Goal: Task Accomplishment & Management: Complete application form

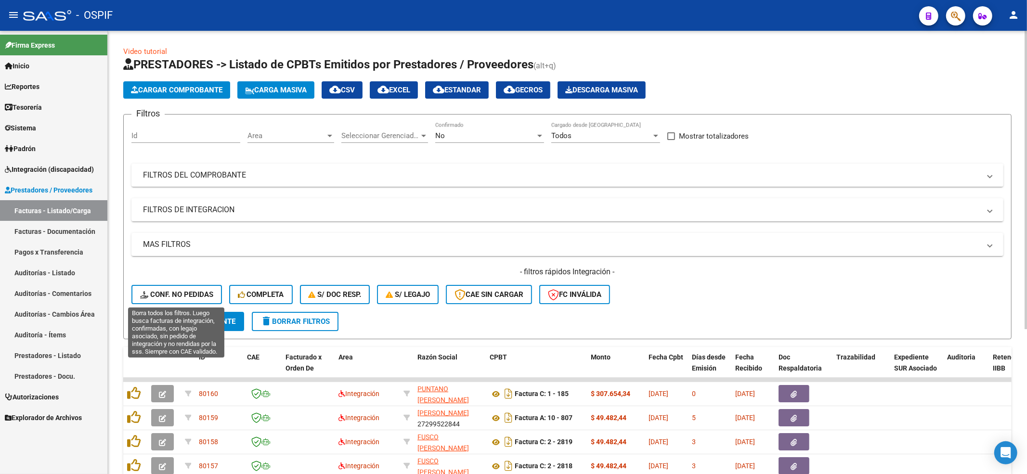
click at [167, 291] on span "Conf. no pedidas" at bounding box center [176, 294] width 73 height 9
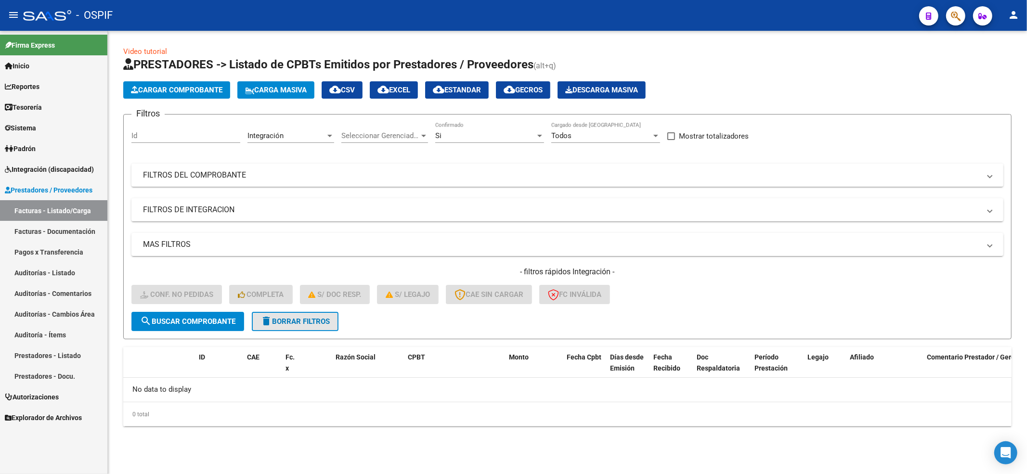
click at [300, 321] on span "delete Borrar Filtros" at bounding box center [295, 321] width 69 height 9
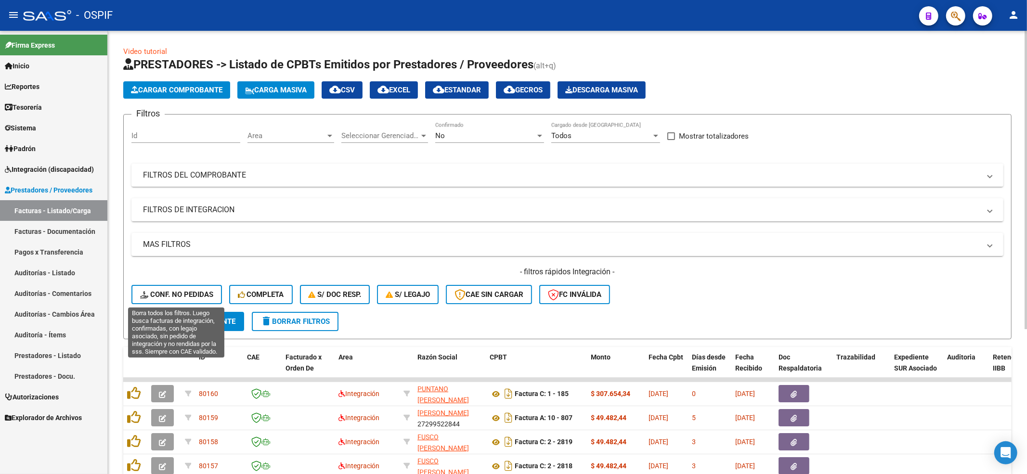
click at [170, 301] on button "Conf. no pedidas" at bounding box center [176, 294] width 91 height 19
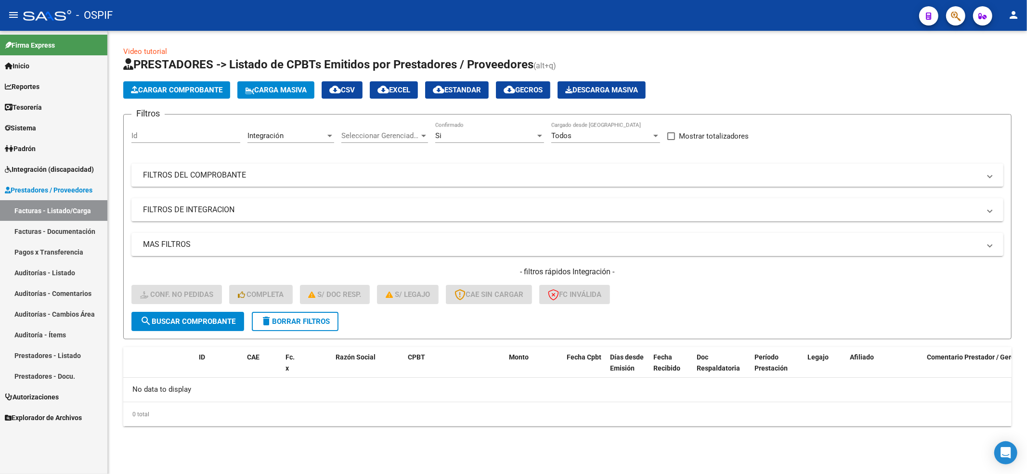
click at [287, 326] on button "delete Borrar Filtros" at bounding box center [295, 321] width 87 height 19
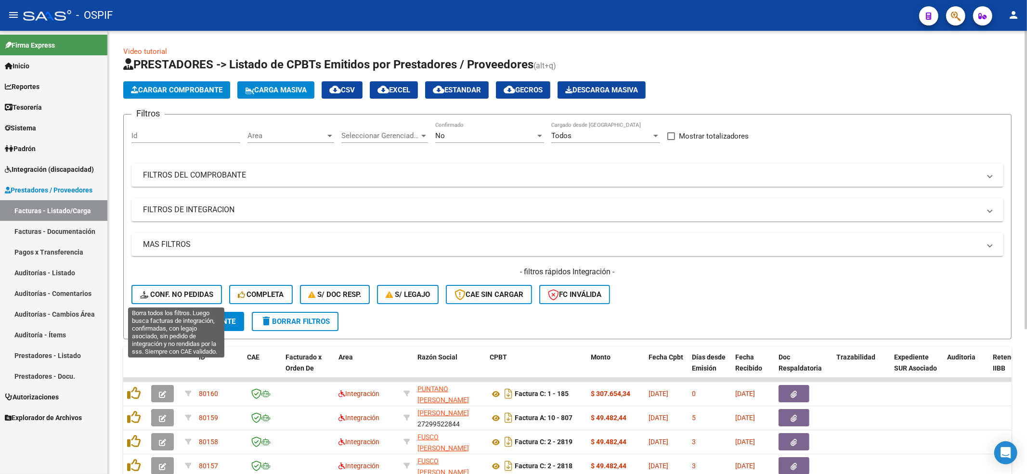
click at [138, 289] on button "Conf. no pedidas" at bounding box center [176, 294] width 91 height 19
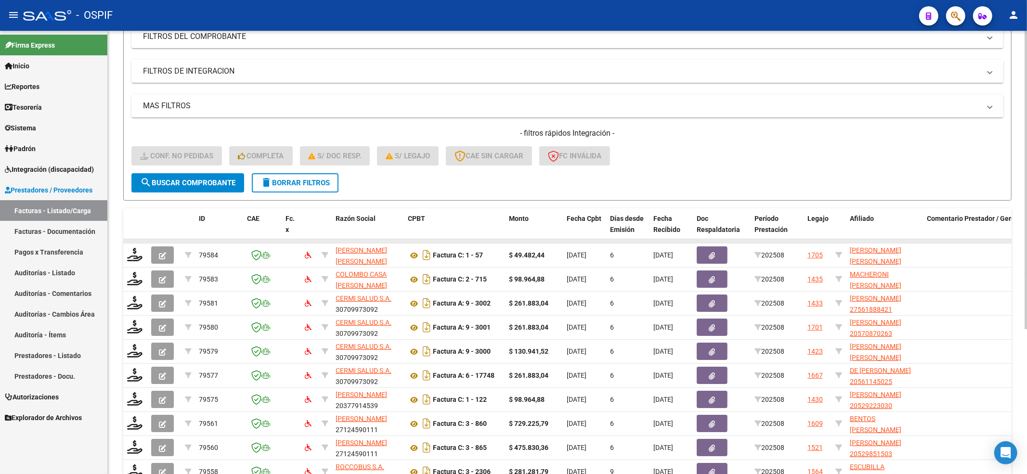
scroll to position [193, 0]
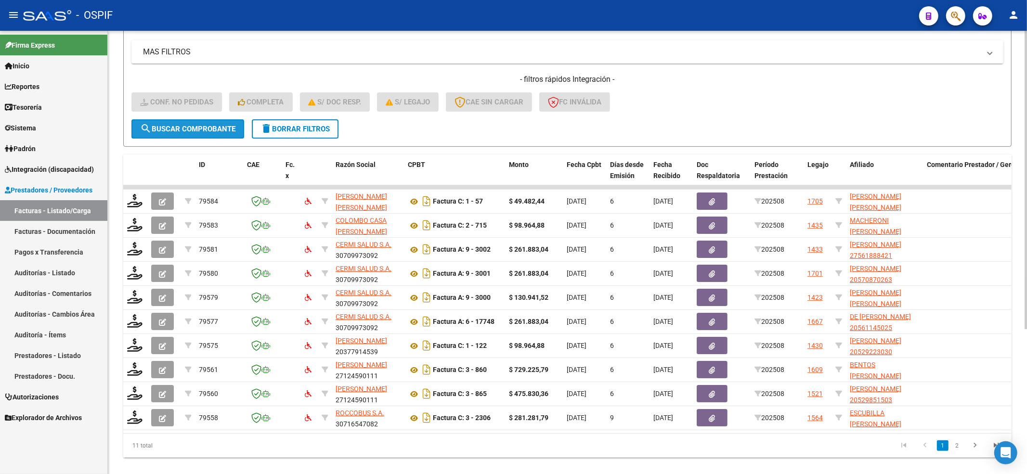
click at [184, 125] on span "search Buscar Comprobante" at bounding box center [187, 129] width 95 height 9
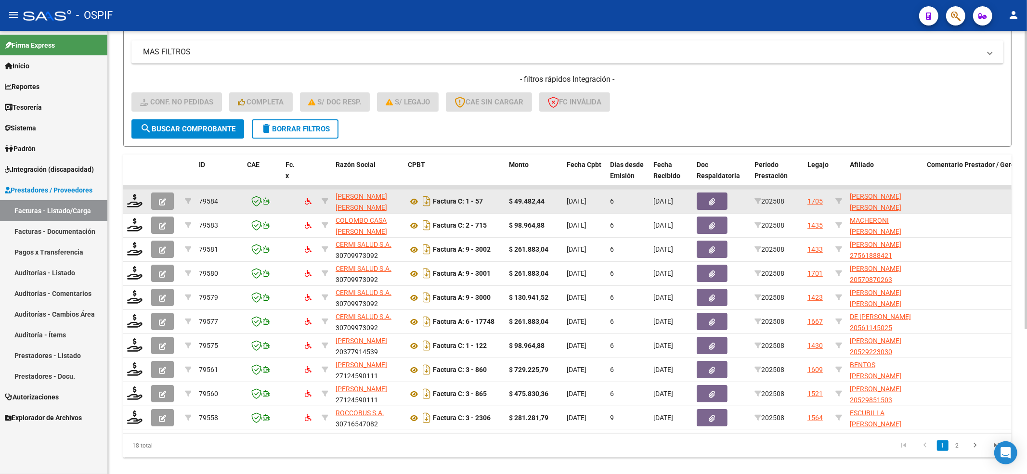
click at [144, 198] on datatable-body-cell at bounding box center [135, 202] width 24 height 24
click at [135, 199] on icon at bounding box center [134, 200] width 15 height 13
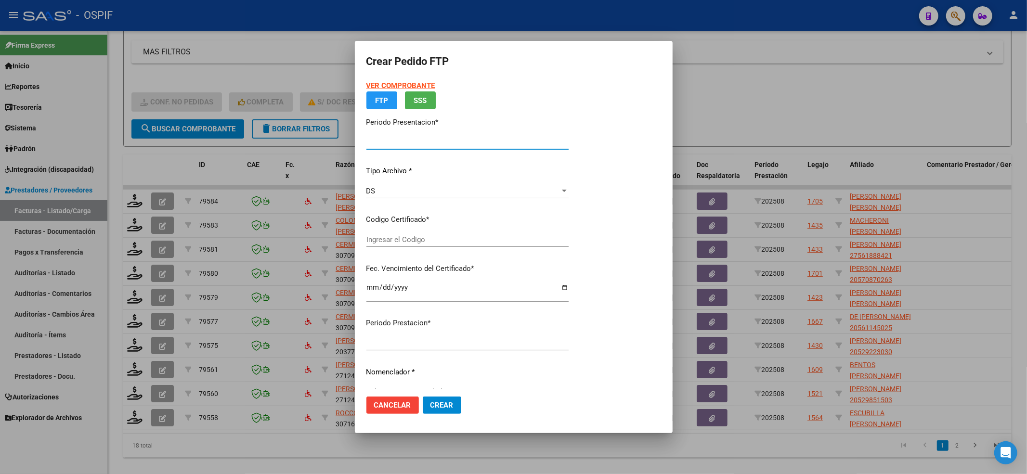
type input "202508"
type input "$ 49.482,44"
type input "020005497568920240906-20270906-BUE-427"
type input "[DATE]"
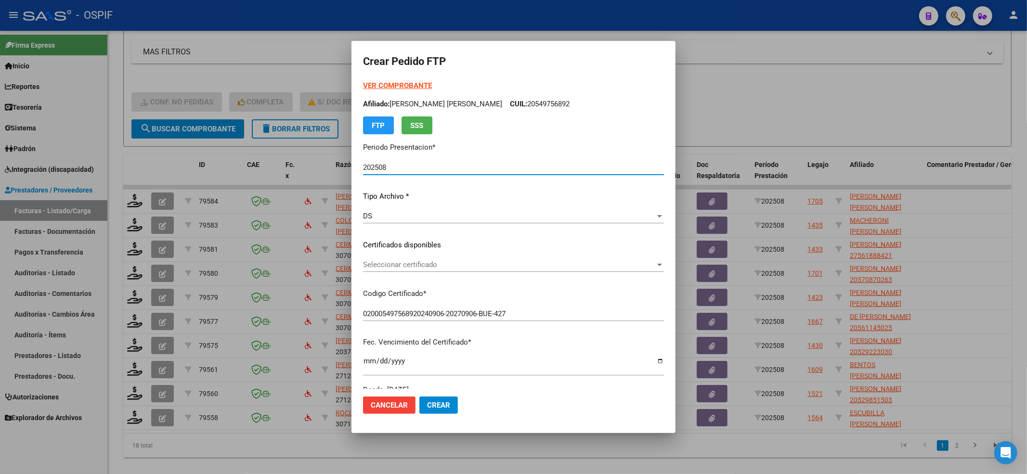
click at [433, 270] on div "Seleccionar certificado Seleccionar certificado" at bounding box center [513, 265] width 301 height 14
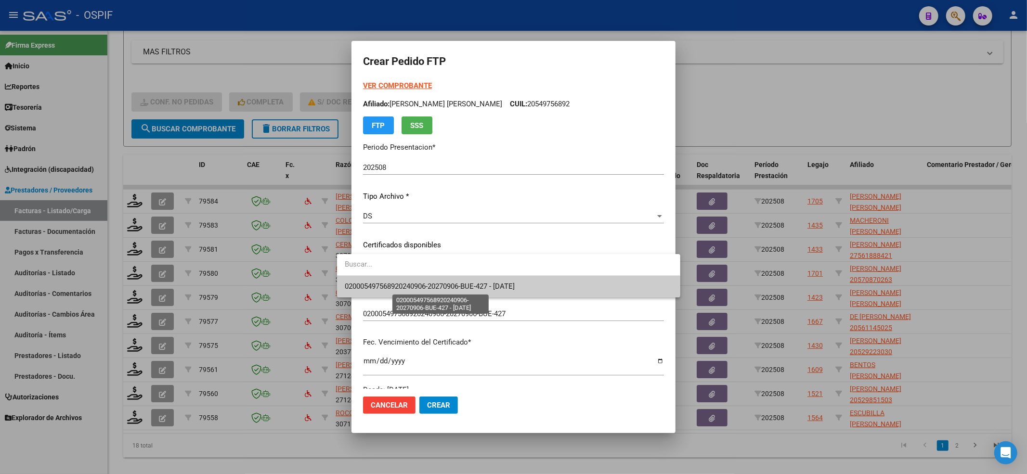
click at [413, 288] on span "020005497568920240906-20270906-BUE-427 - [DATE]" at bounding box center [430, 286] width 170 height 9
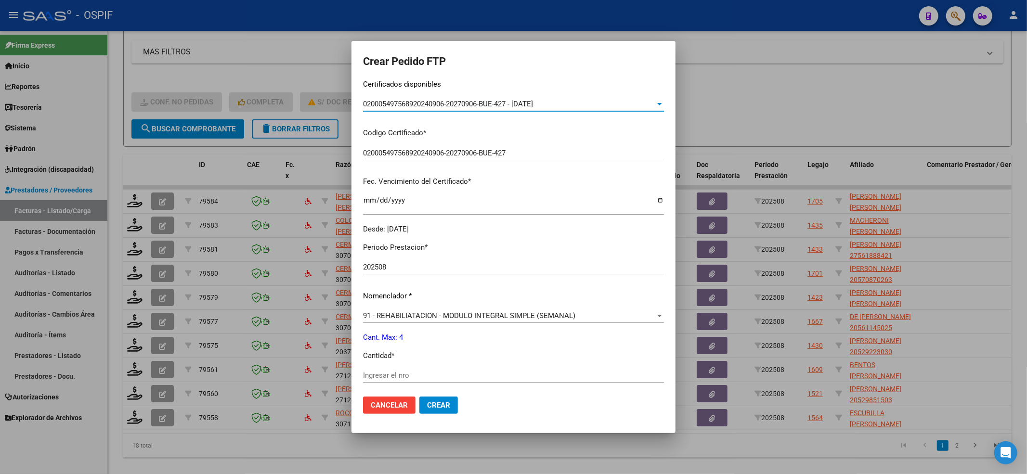
scroll to position [310, 0]
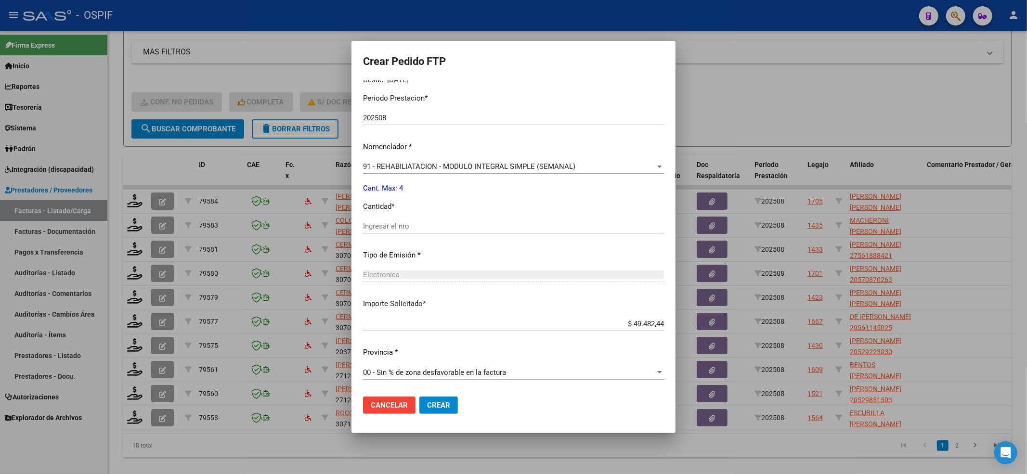
drag, startPoint x: 378, startPoint y: 222, endPoint x: 378, endPoint y: 227, distance: 5.3
click at [378, 224] on input "Ingresar el nro" at bounding box center [513, 226] width 301 height 9
type input "4"
click at [427, 404] on span "Crear" at bounding box center [438, 405] width 23 height 9
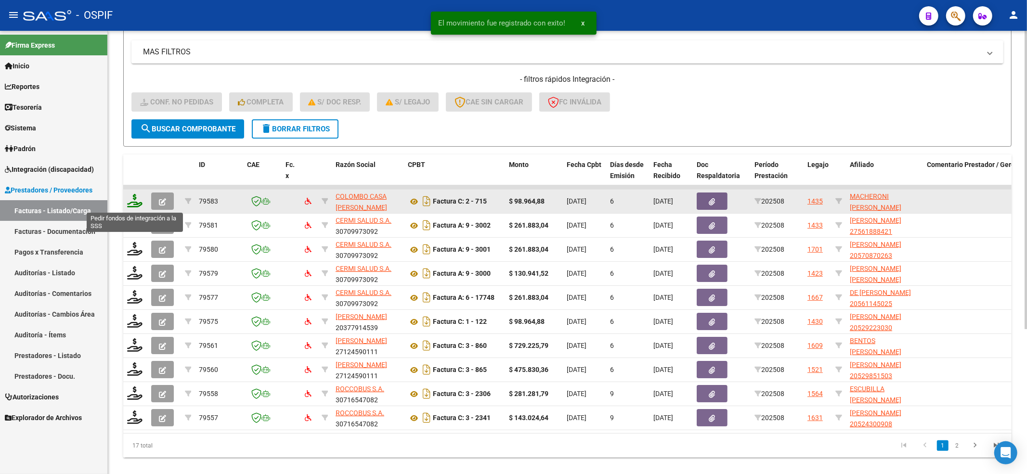
click at [132, 201] on icon at bounding box center [134, 200] width 15 height 13
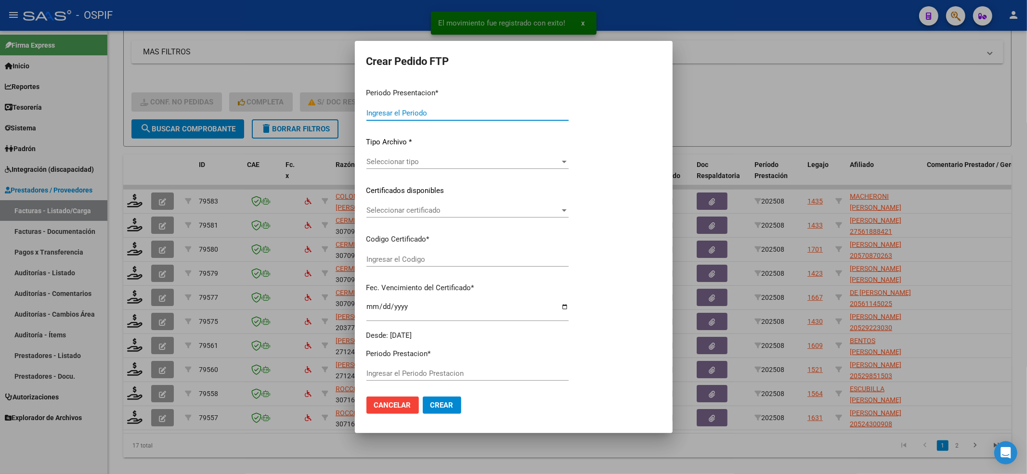
type input "202508"
type input "$ 98.964,88"
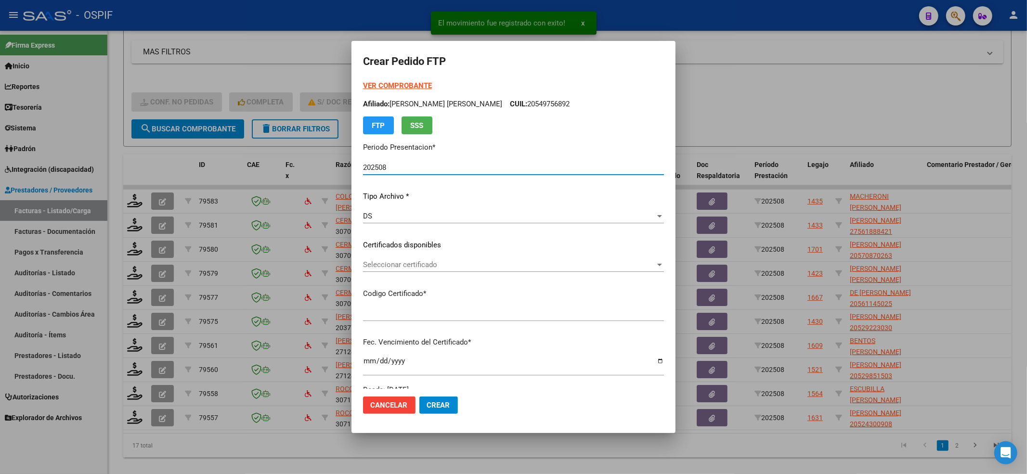
type input "000541289462025082020280820-BS AS-427"
type input "[DATE]"
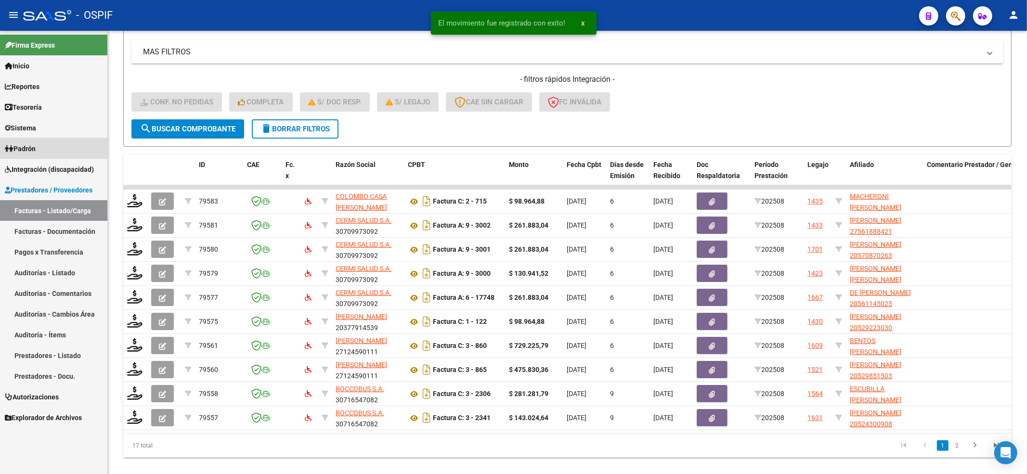
click at [54, 157] on link "Padrón" at bounding box center [53, 148] width 107 height 21
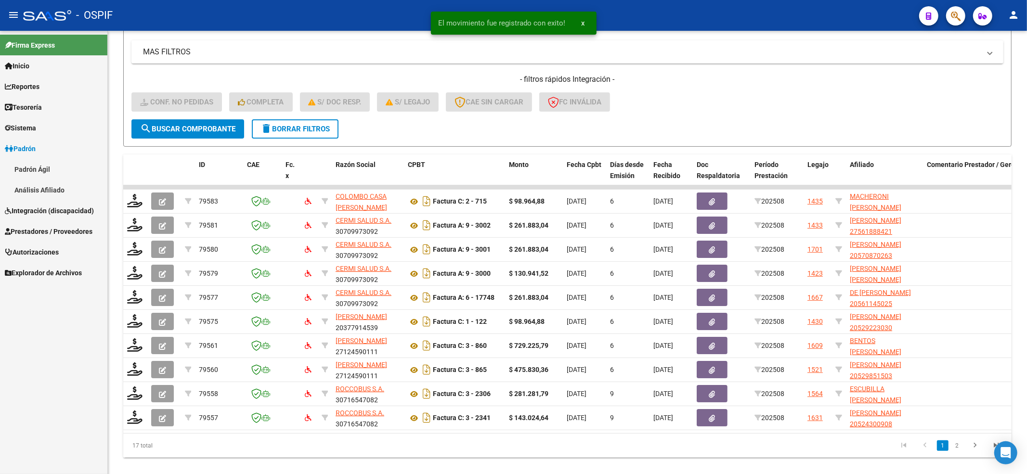
click at [54, 201] on link "Integración (discapacidad)" at bounding box center [53, 210] width 107 height 21
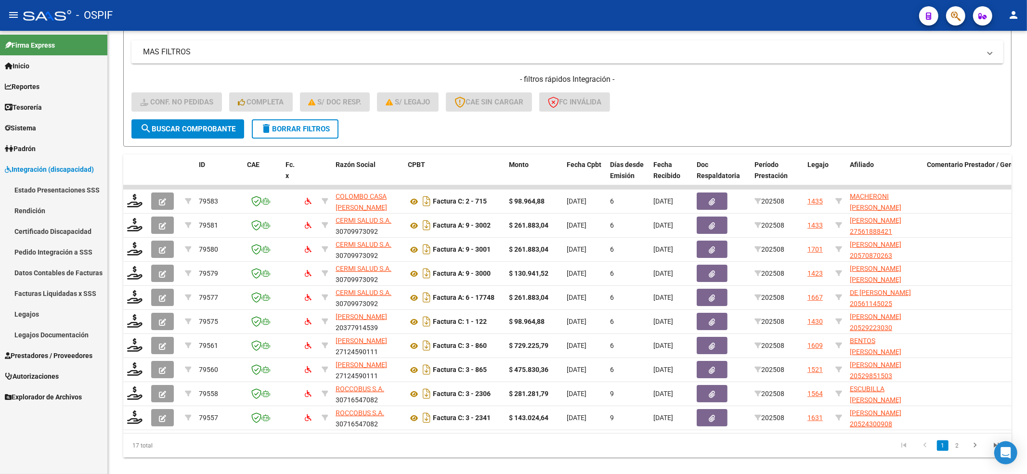
click at [47, 255] on link "Pedido Integración a SSS" at bounding box center [53, 252] width 107 height 21
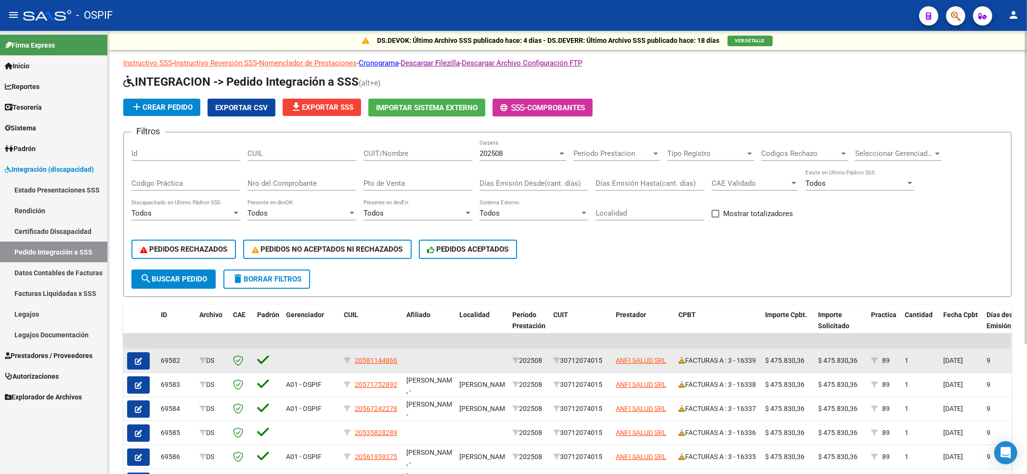
scroll to position [183, 0]
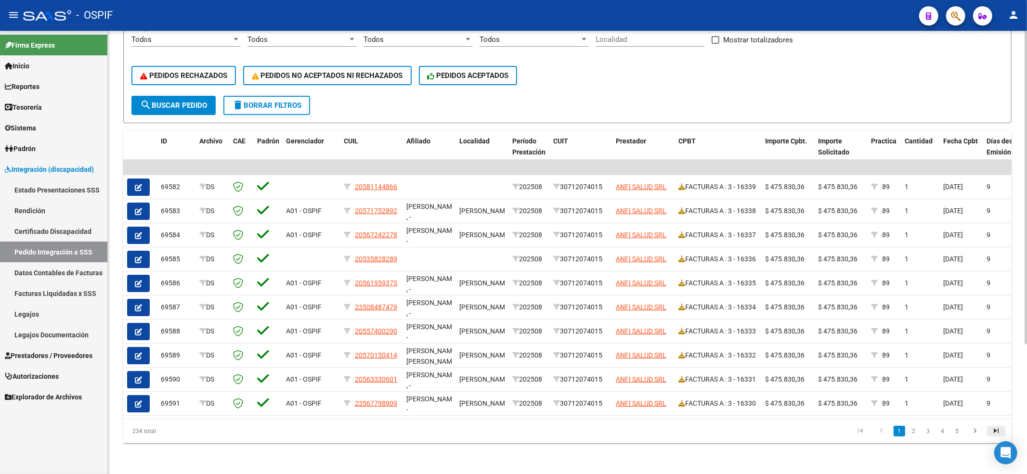
click at [991, 431] on icon "go to last page" at bounding box center [996, 433] width 13 height 12
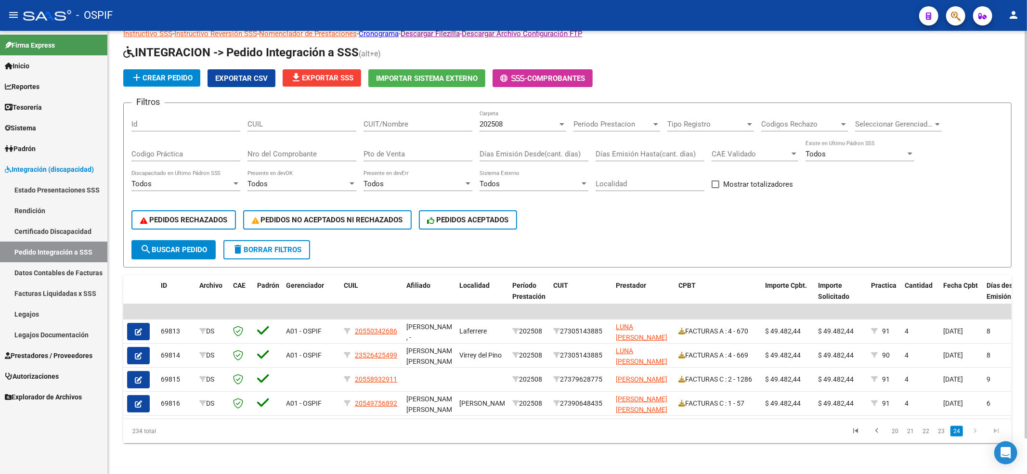
scroll to position [39, 0]
click at [39, 351] on span "Prestadores / Proveedores" at bounding box center [49, 356] width 88 height 11
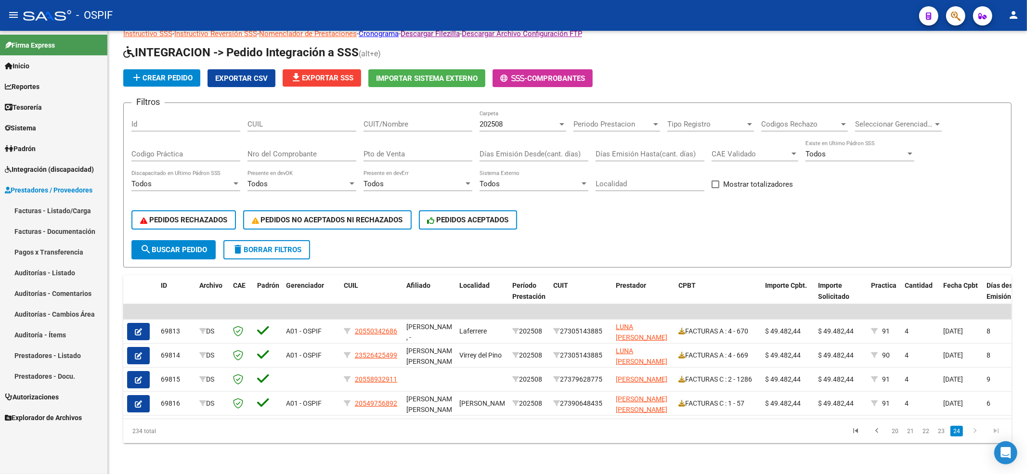
click at [54, 214] on link "Facturas - Listado/Carga" at bounding box center [53, 210] width 107 height 21
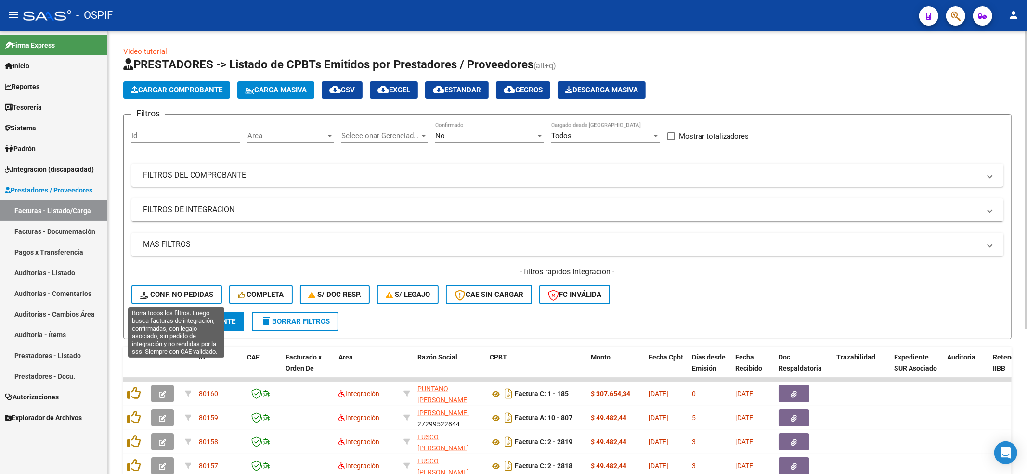
click at [166, 297] on span "Conf. no pedidas" at bounding box center [176, 294] width 73 height 9
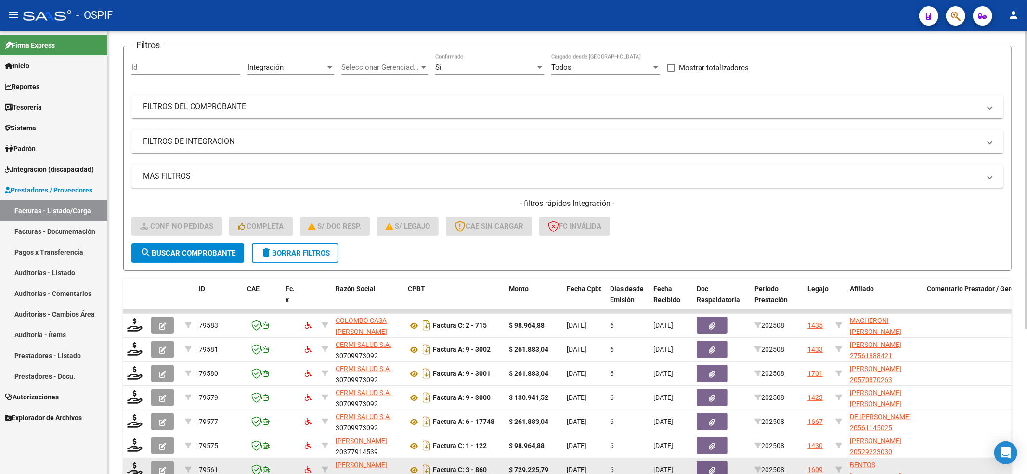
scroll to position [193, 0]
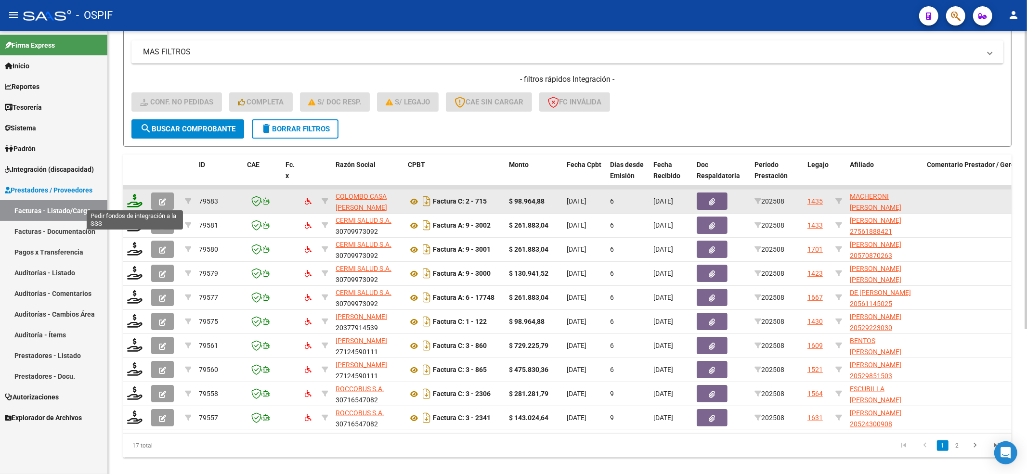
click at [133, 202] on icon at bounding box center [134, 200] width 15 height 13
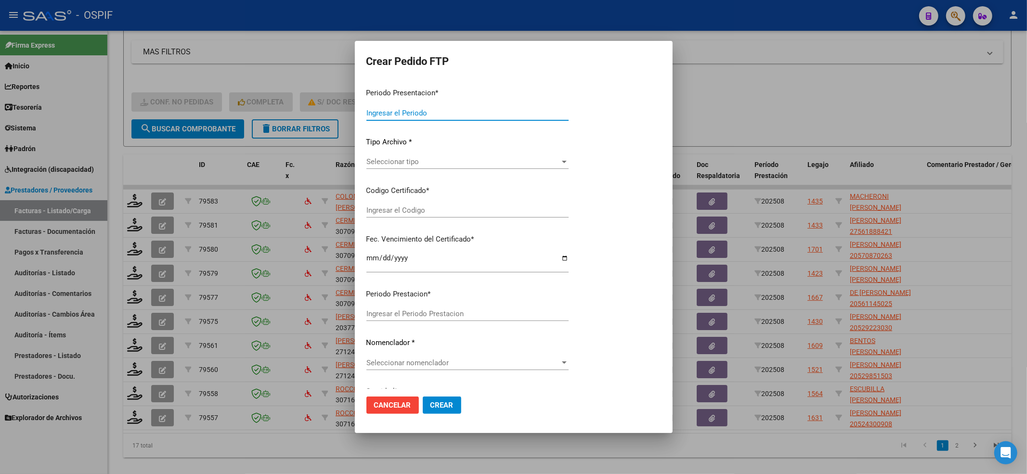
type input "202508"
type input "$ 98.964,88"
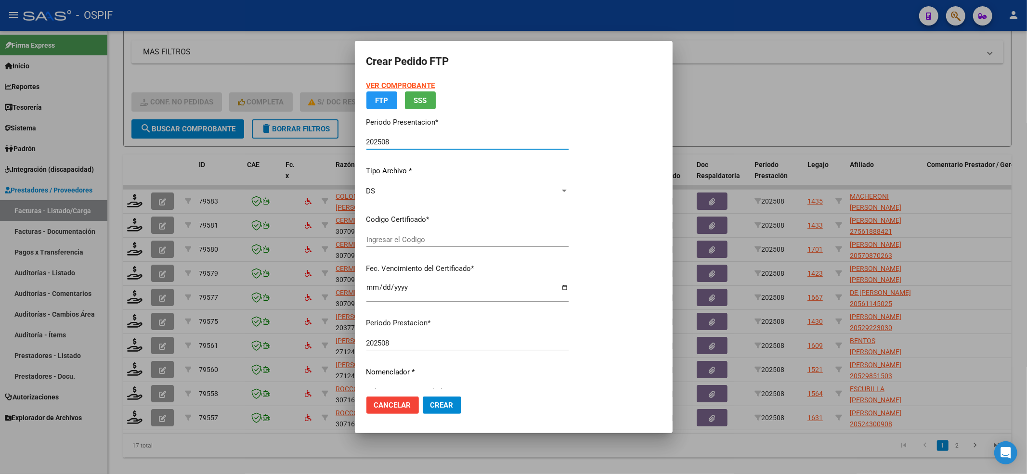
type input "000541289462025082020280820-BS AS-427"
type input "[DATE]"
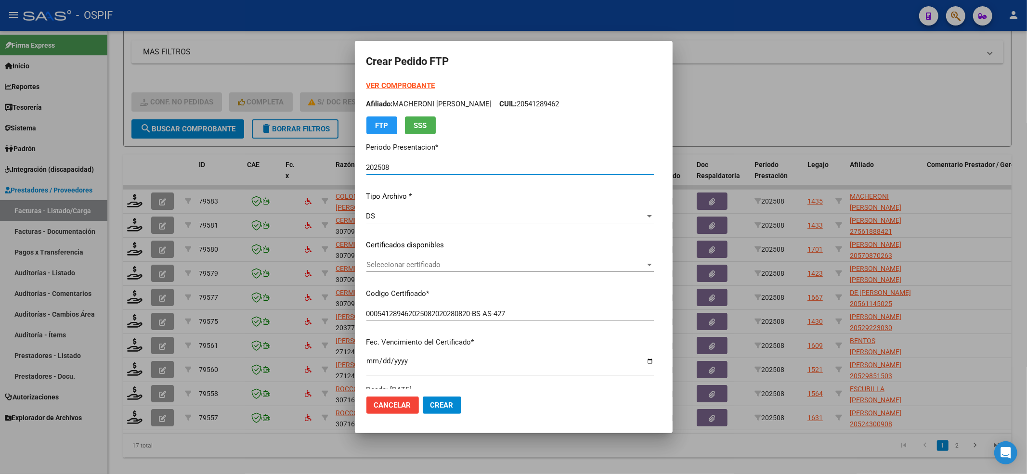
click at [397, 264] on span "Seleccionar certificado" at bounding box center [505, 265] width 279 height 9
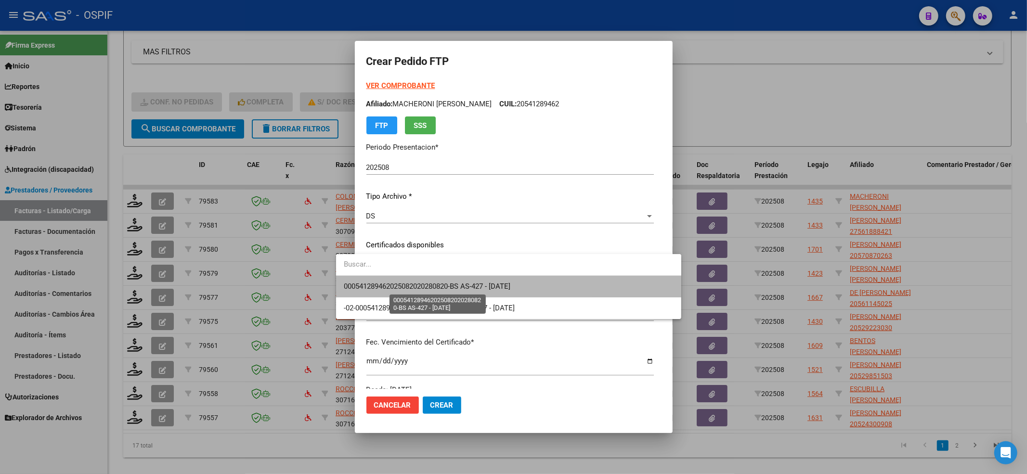
click at [392, 285] on span "000541289462025082020280820-BS AS-427 - [DATE]" at bounding box center [427, 286] width 167 height 9
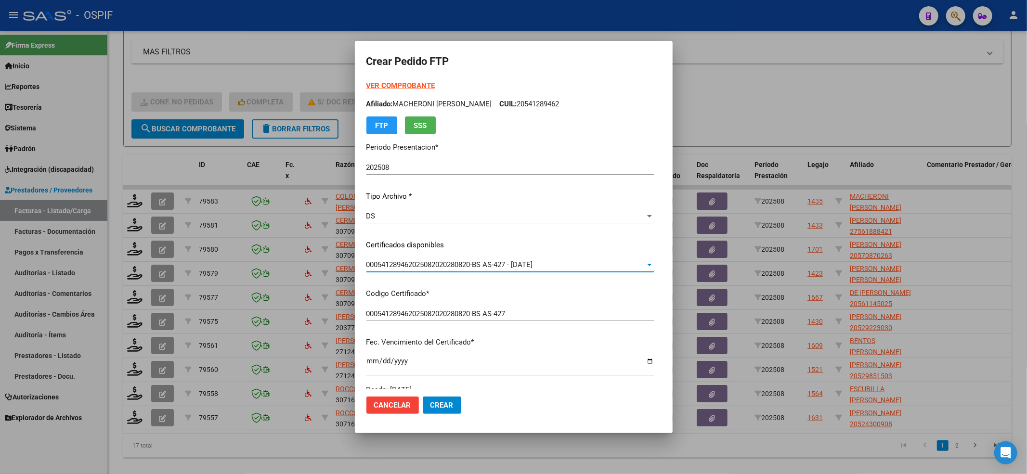
scroll to position [257, 0]
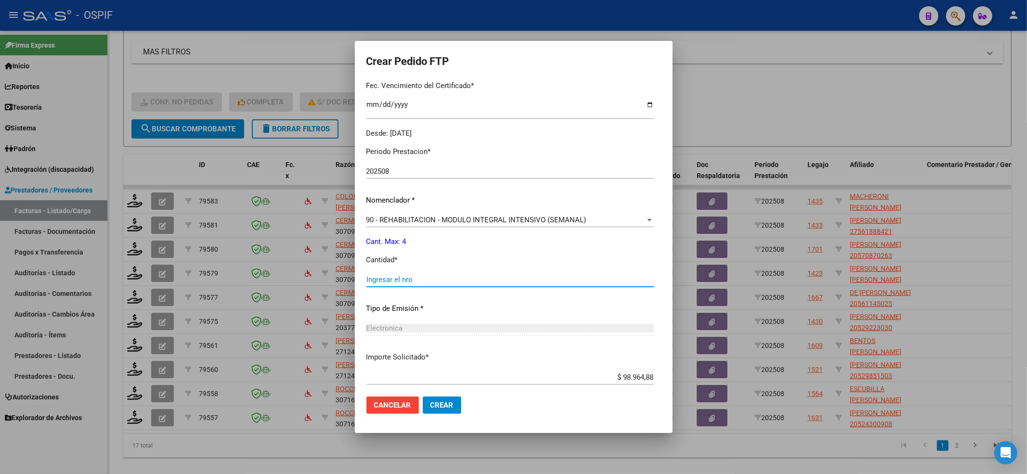
click at [386, 278] on input "Ingresar el nro" at bounding box center [509, 279] width 287 height 9
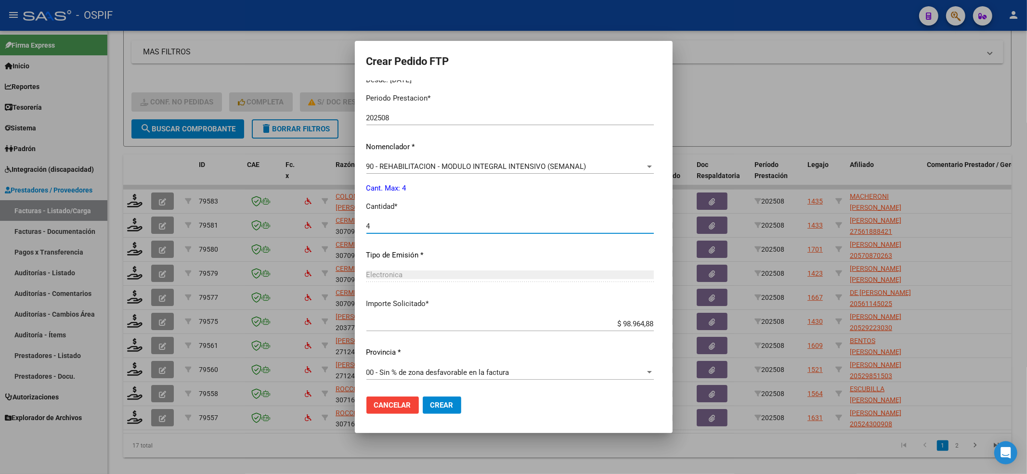
type input "4"
click at [433, 409] on button "Crear" at bounding box center [442, 405] width 39 height 17
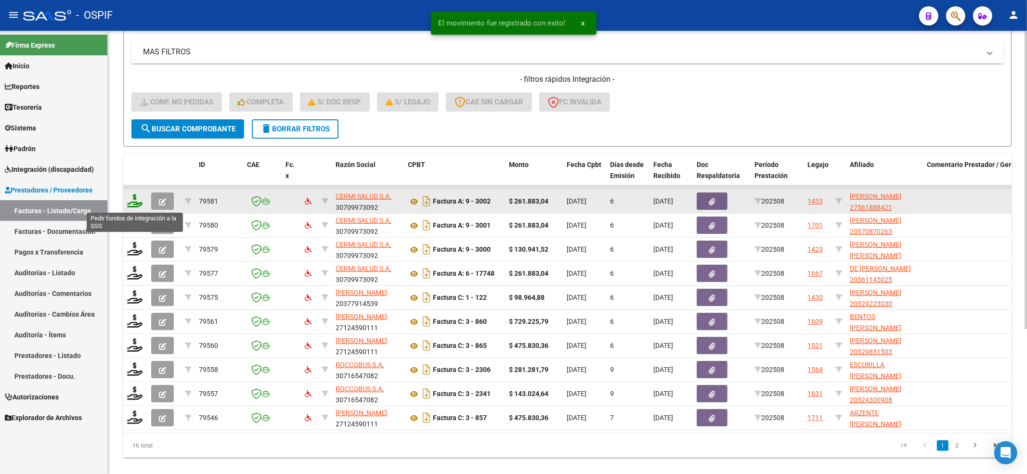
click at [135, 199] on icon at bounding box center [134, 200] width 15 height 13
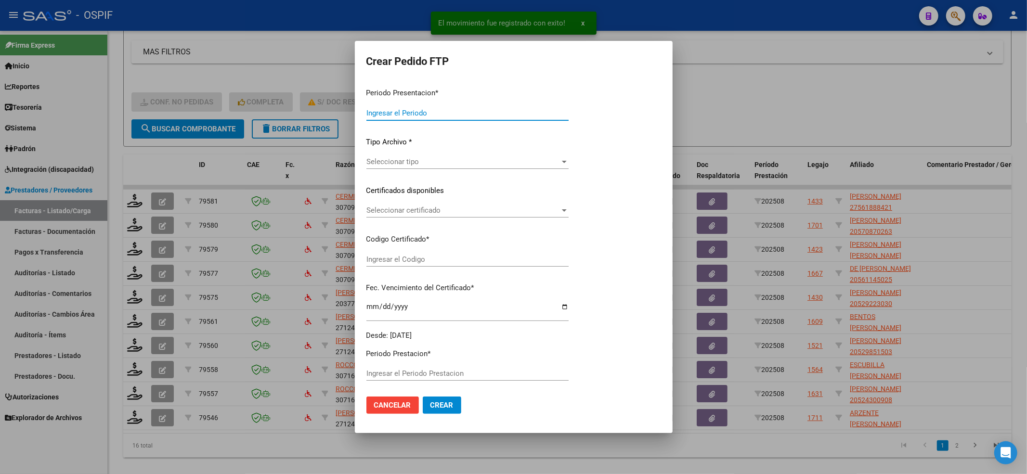
type input "202508"
type input "$ 261.883,04"
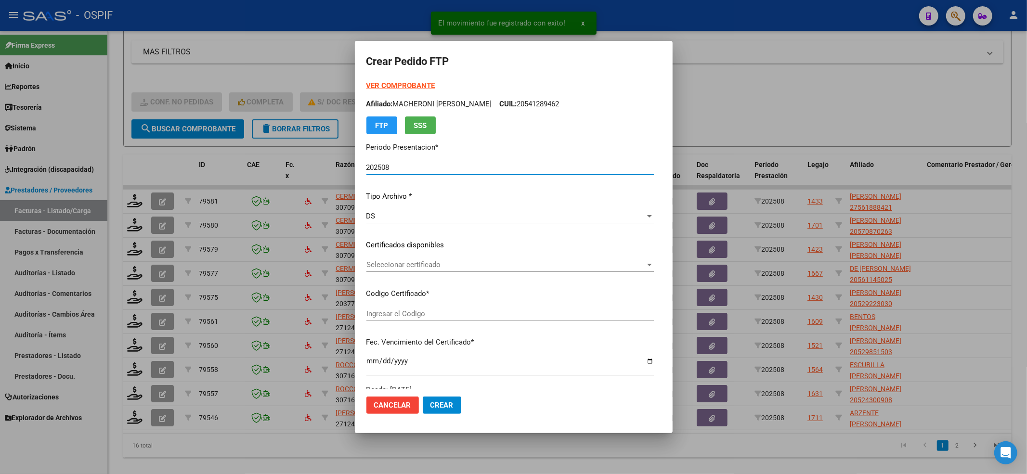
type input "0100056188842-20220412-20270412-BS-427"
type input "[DATE]"
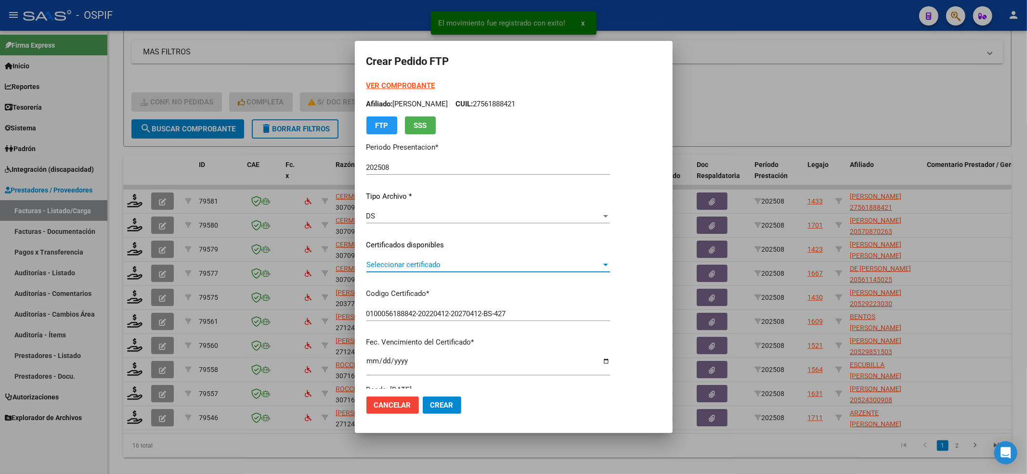
click at [445, 268] on span "Seleccionar certificado" at bounding box center [483, 265] width 235 height 9
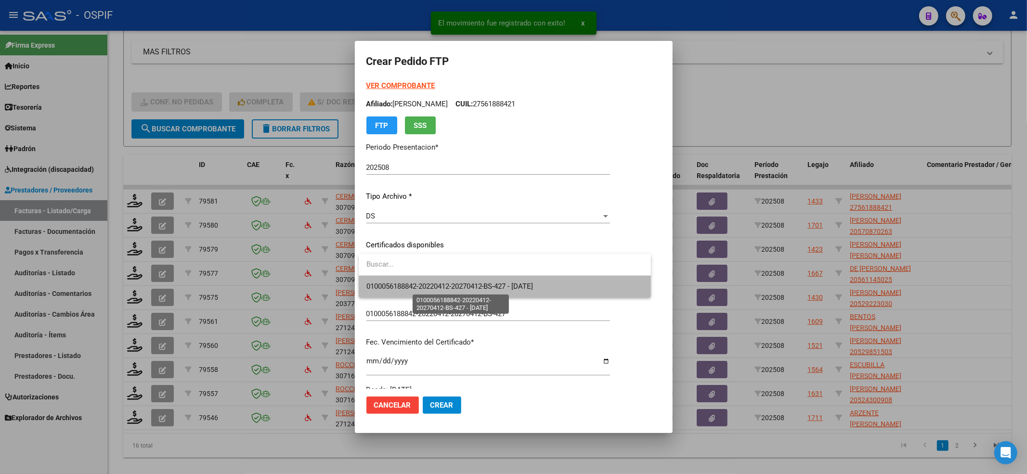
click at [432, 282] on span "0100056188842-20220412-20270412-BS-427 - [DATE]" at bounding box center [449, 286] width 167 height 9
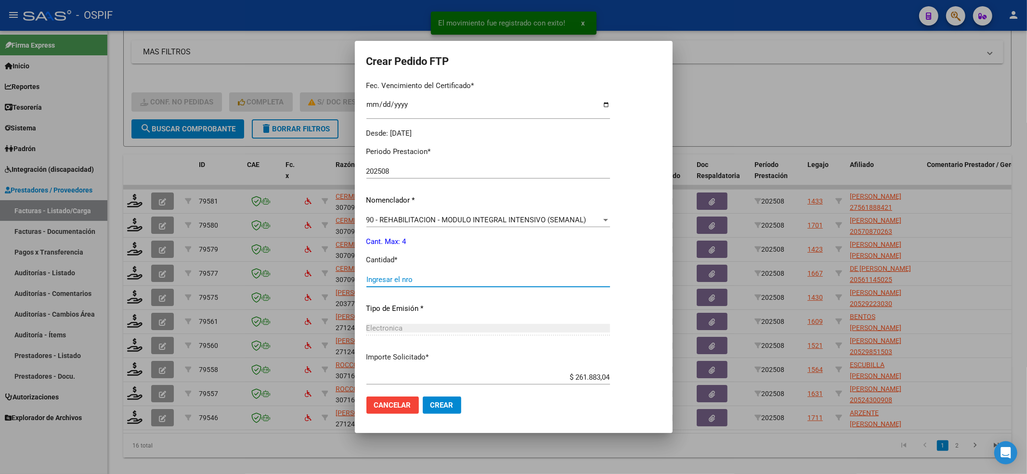
click at [427, 281] on input "Ingresar el nro" at bounding box center [488, 279] width 244 height 9
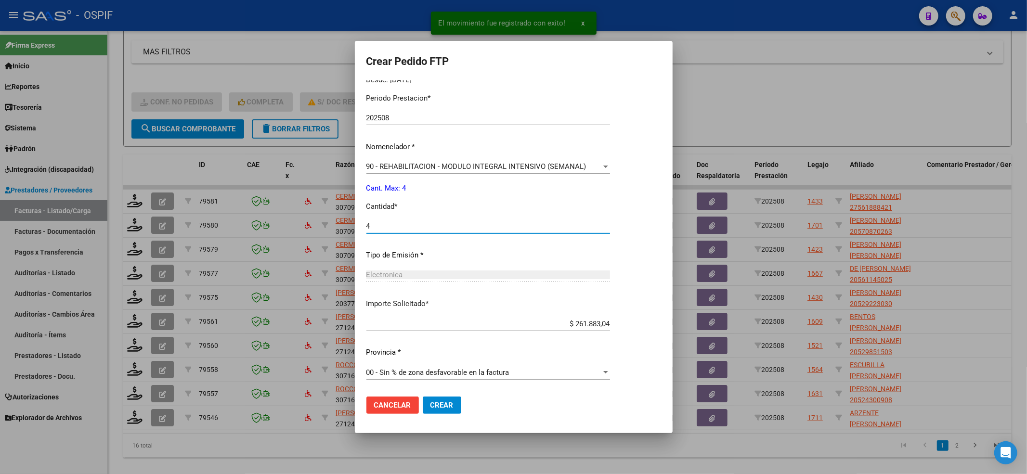
type input "4"
click at [443, 405] on span "Crear" at bounding box center [441, 405] width 23 height 9
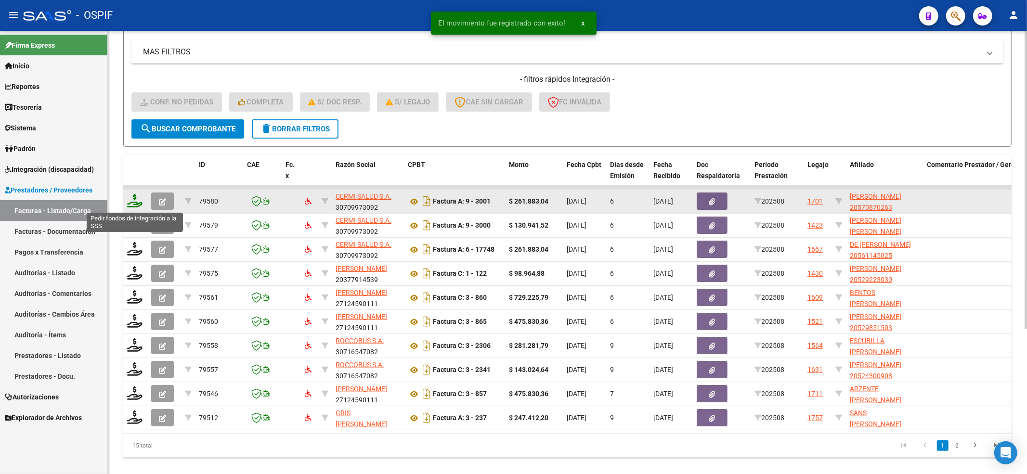
click at [134, 199] on icon at bounding box center [134, 200] width 15 height 13
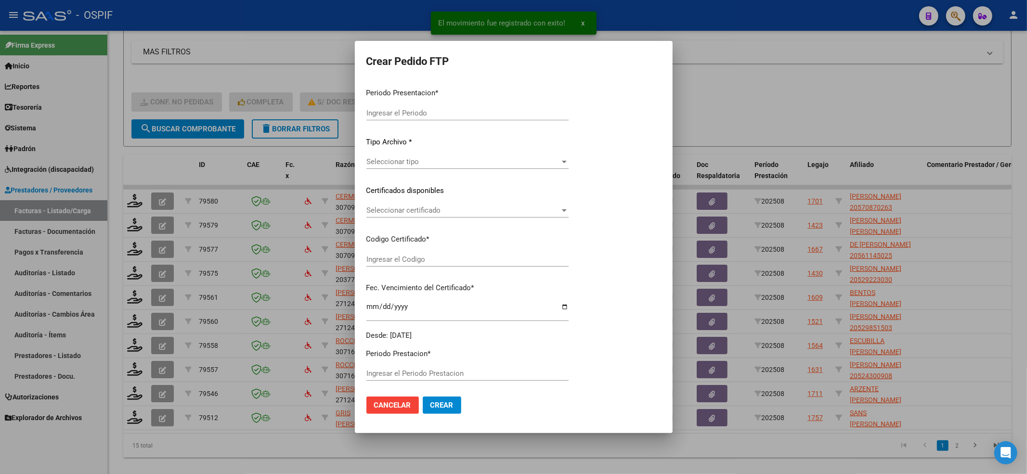
type input "202508"
type input "$ 261.883,04"
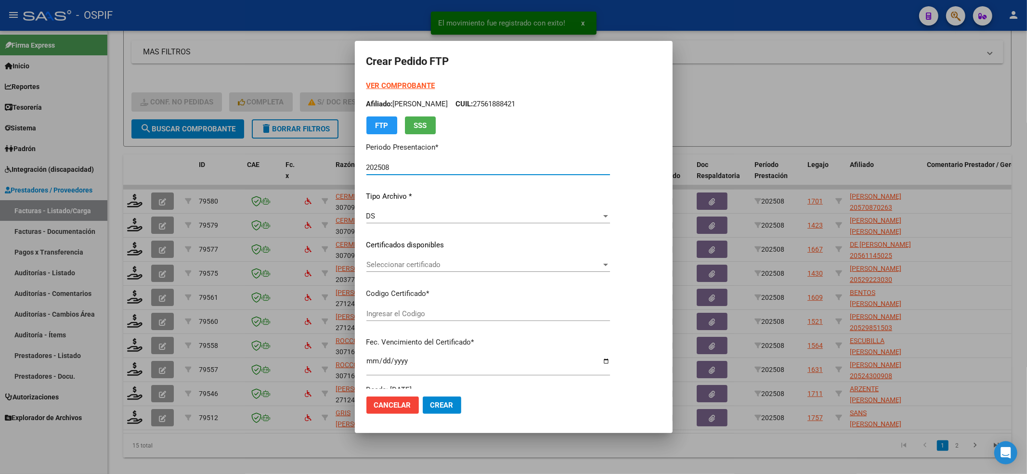
type input "020005708702620240208-20260208-BUE-427"
type input "[DATE]"
click at [429, 261] on span "Seleccionar certificado" at bounding box center [483, 265] width 235 height 9
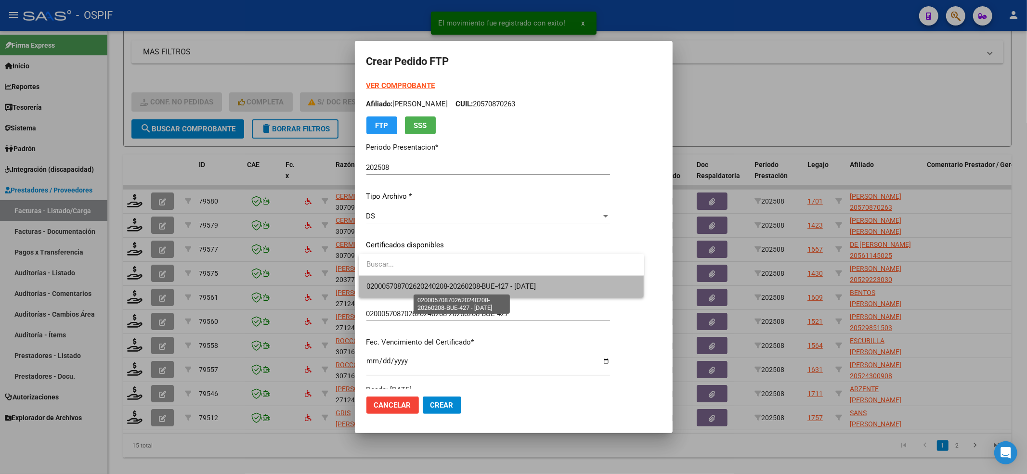
click at [409, 286] on span "020005708702620240208-20260208-BUE-427 - [DATE]" at bounding box center [451, 286] width 170 height 9
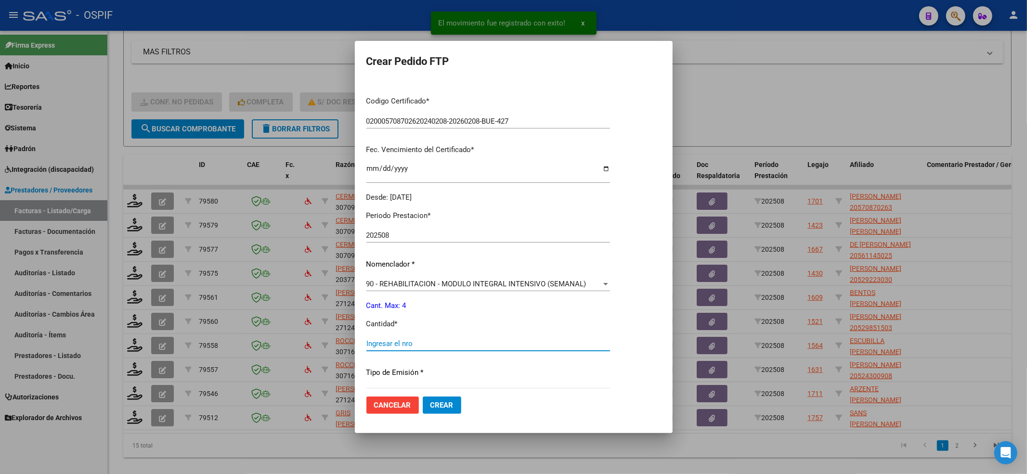
drag, startPoint x: 383, startPoint y: 343, endPoint x: 387, endPoint y: 347, distance: 5.4
click at [386, 346] on input "Ingresar el nro" at bounding box center [488, 343] width 244 height 9
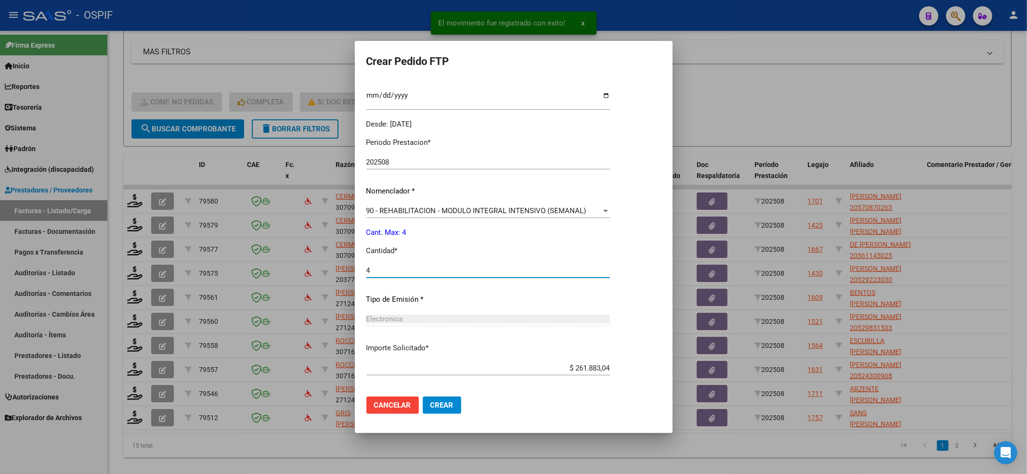
scroll to position [310, 0]
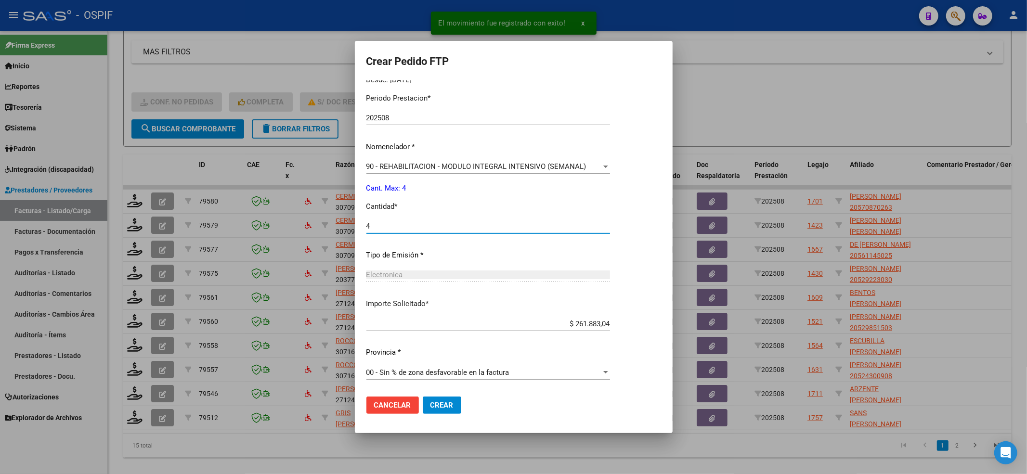
type input "4"
click at [451, 404] on span "Crear" at bounding box center [441, 405] width 23 height 9
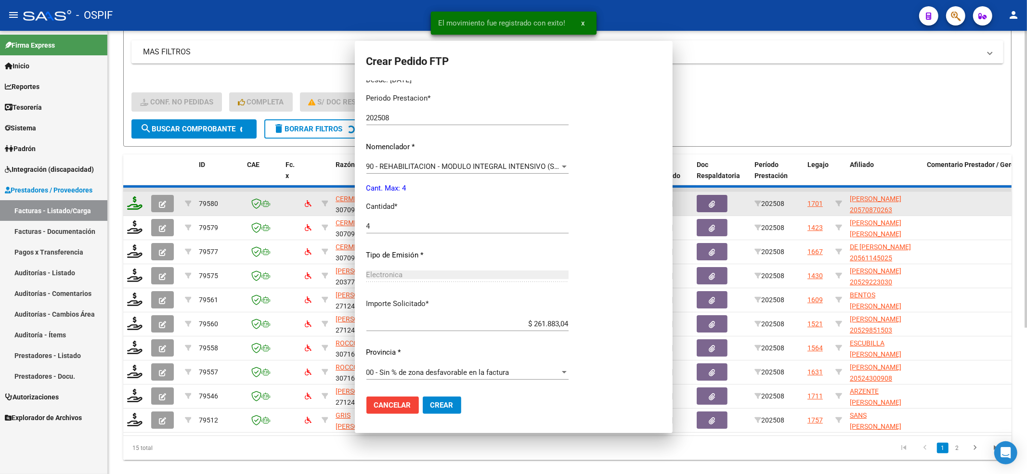
scroll to position [0, 0]
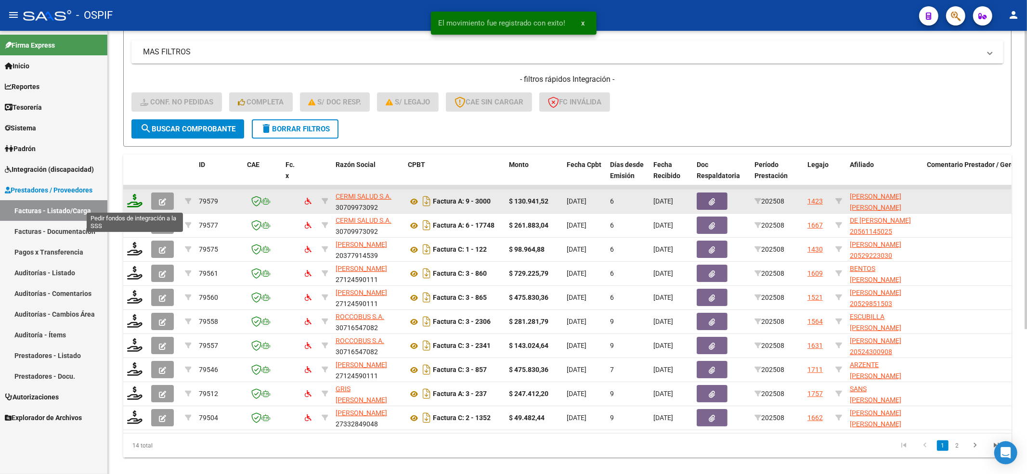
click at [135, 204] on icon at bounding box center [134, 200] width 15 height 13
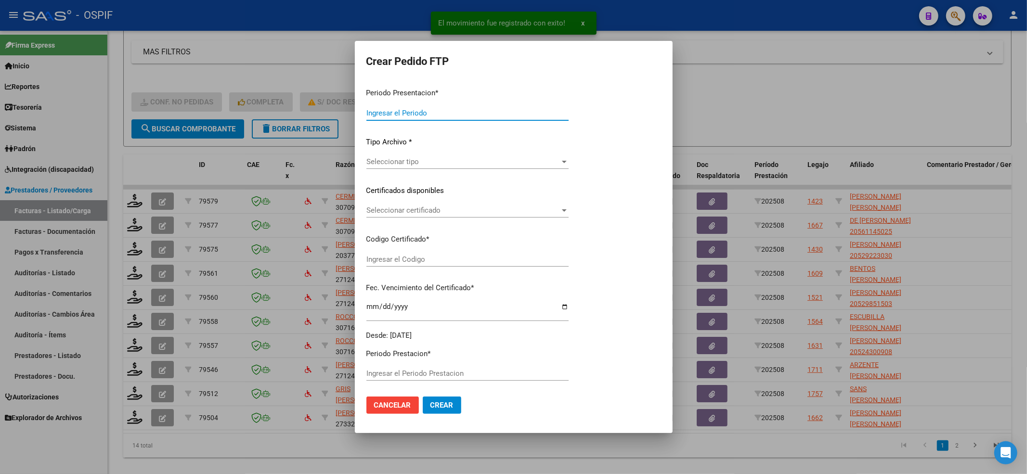
type input "202508"
type input "$ 130.941,52"
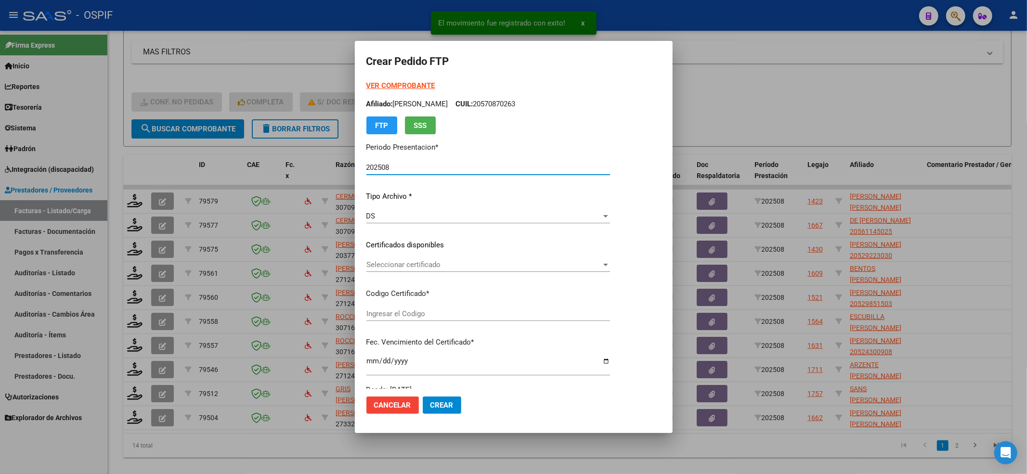
type input "020005596016820230216-20230216-BS-427"
type input "[DATE]"
click at [436, 266] on span "Seleccionar certificado" at bounding box center [483, 265] width 235 height 9
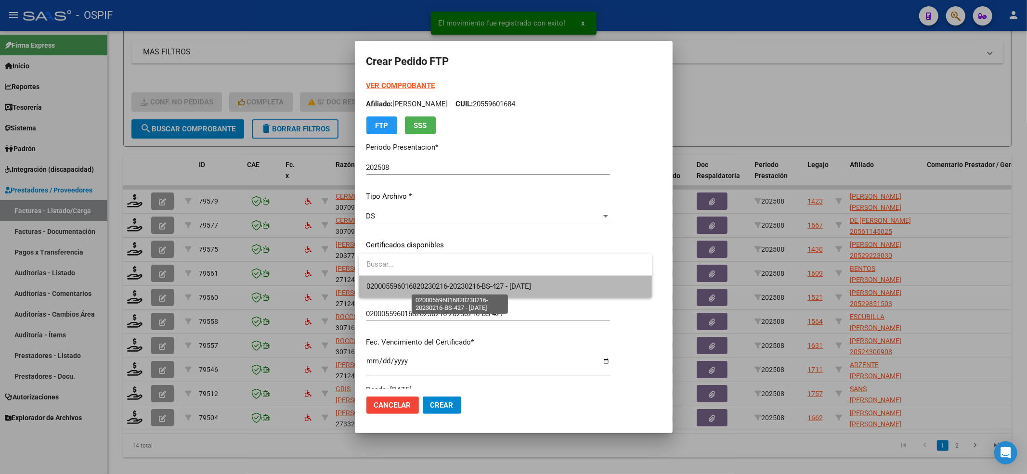
click at [424, 282] on span "020005596016820230216-20230216-BS-427 - [DATE]" at bounding box center [448, 286] width 165 height 9
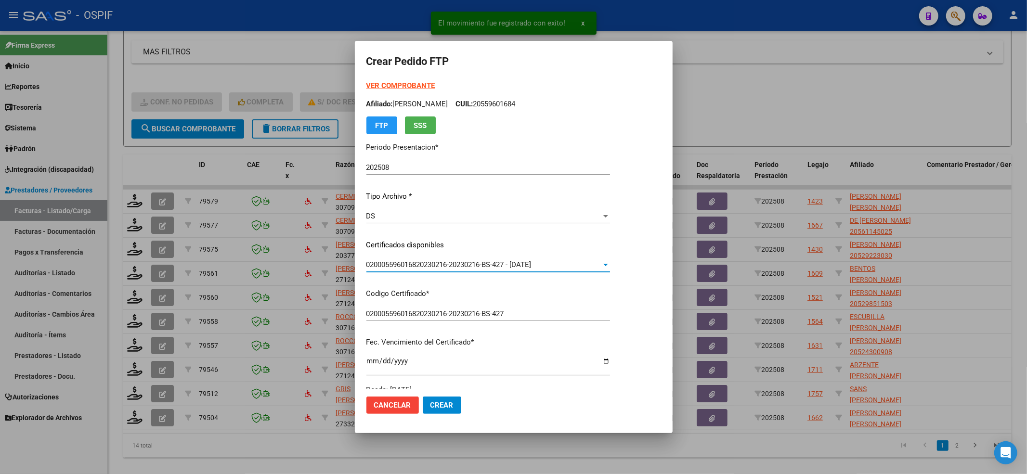
scroll to position [310, 0]
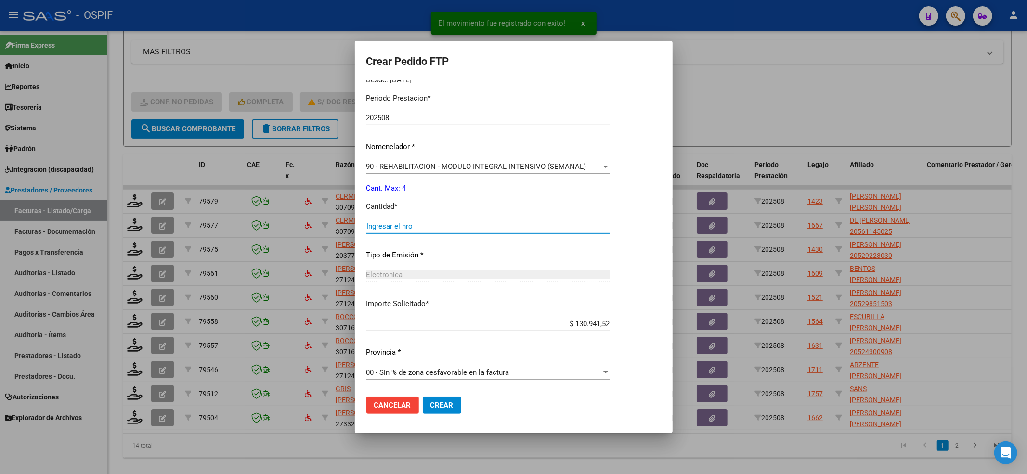
click at [391, 230] on input "Ingresar el nro" at bounding box center [488, 226] width 244 height 9
type input "4"
click at [443, 411] on button "Crear" at bounding box center [442, 405] width 39 height 17
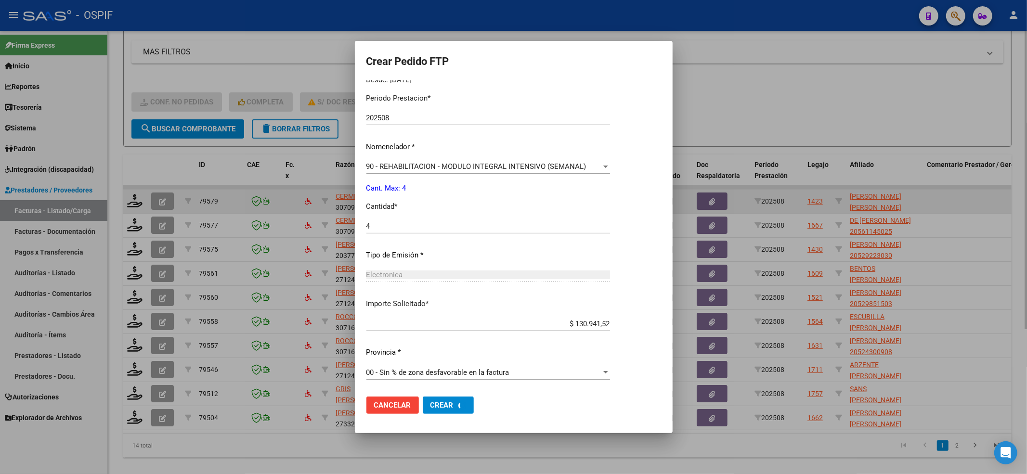
scroll to position [0, 0]
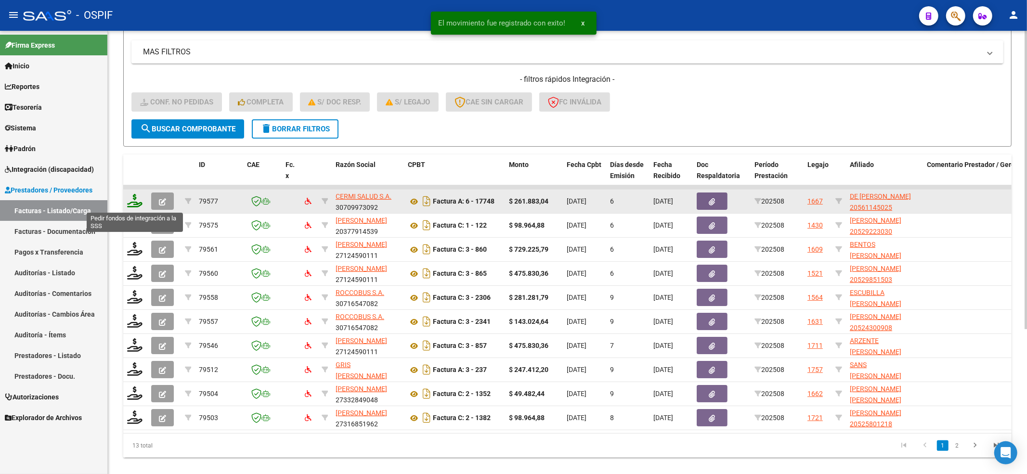
click at [135, 201] on icon at bounding box center [134, 200] width 15 height 13
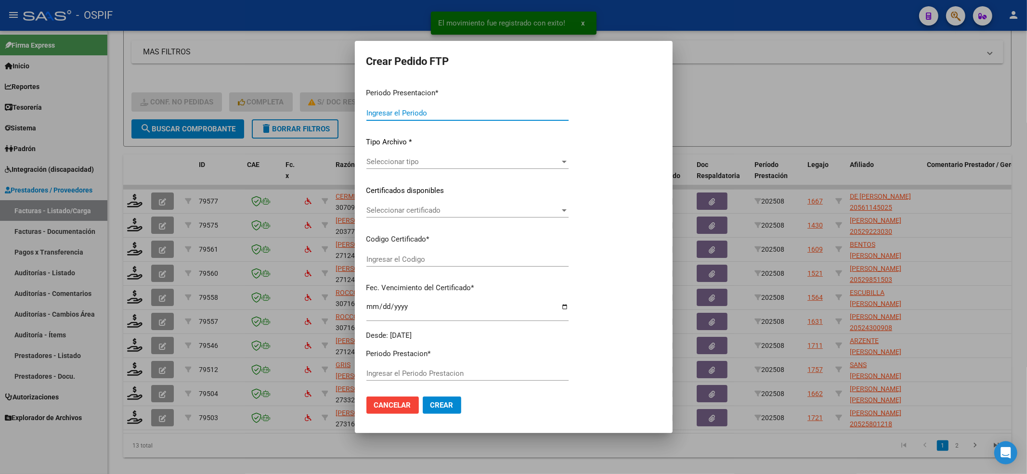
type input "202508"
type input "$ 261.883,04"
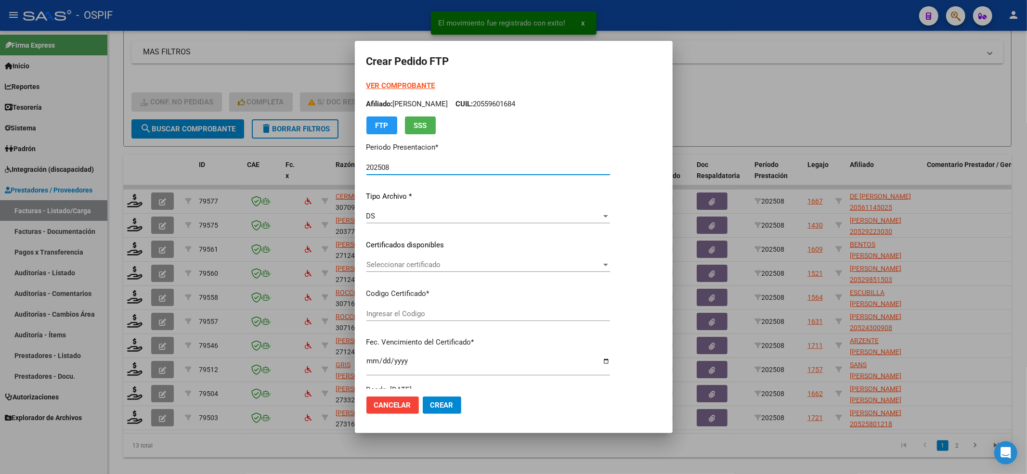
type input "0200056114502-20240521-20270521-BUE-427"
type input "[DATE]"
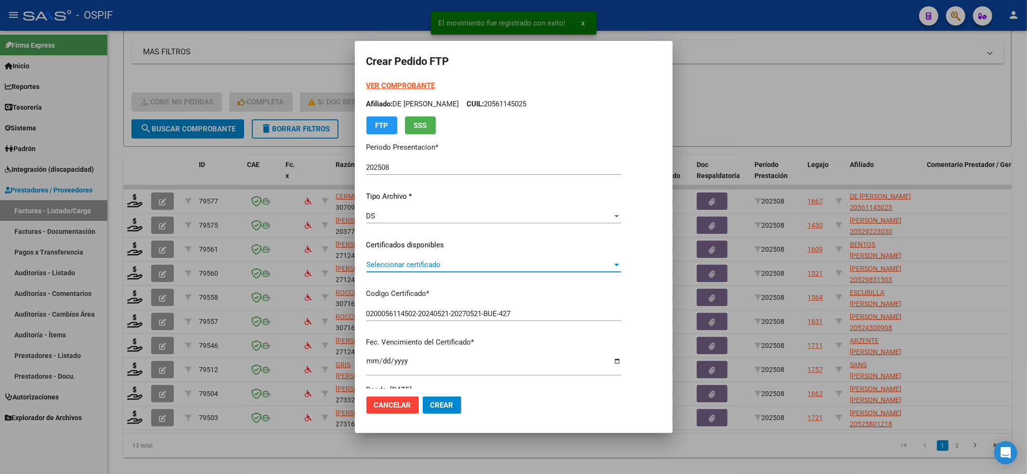
click at [455, 269] on span "Seleccionar certificado" at bounding box center [489, 265] width 246 height 9
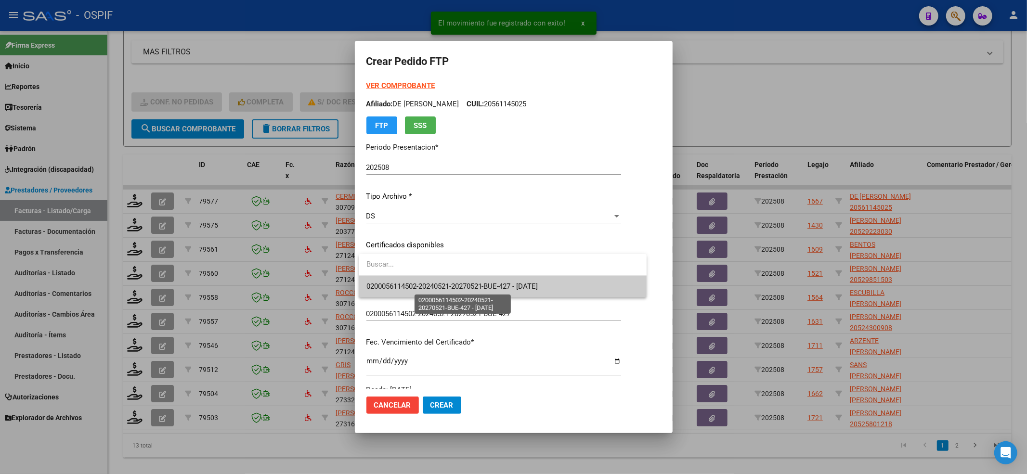
click at [440, 286] on span "0200056114502-20240521-20270521-BUE-427 - [DATE]" at bounding box center [452, 286] width 172 height 9
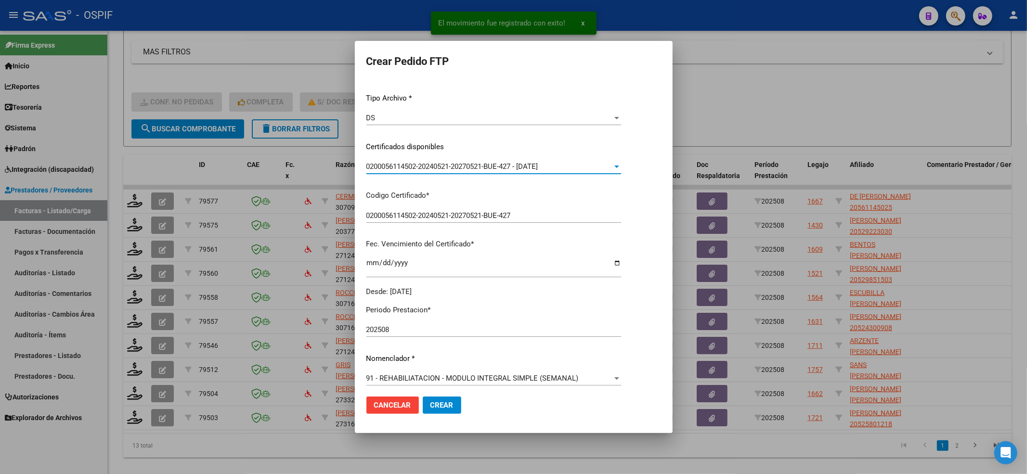
scroll to position [257, 0]
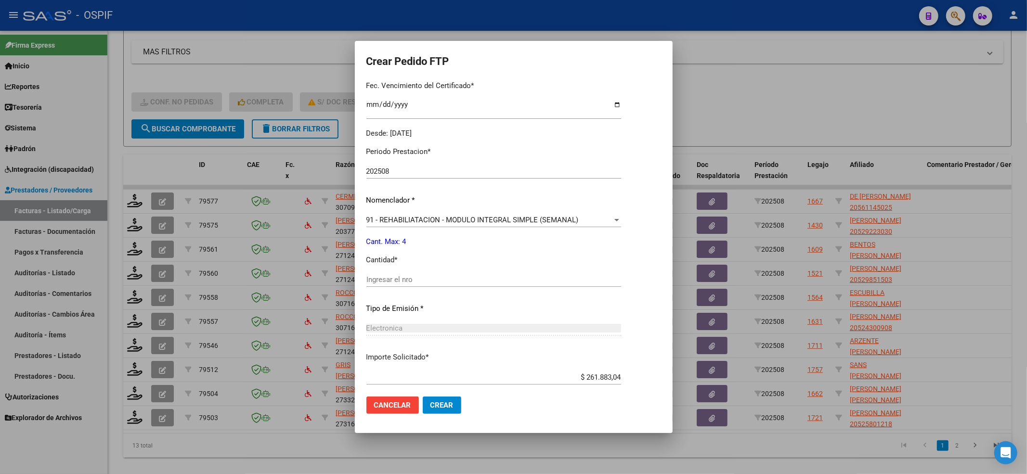
click at [397, 276] on div "Ingresar el nro" at bounding box center [493, 280] width 255 height 14
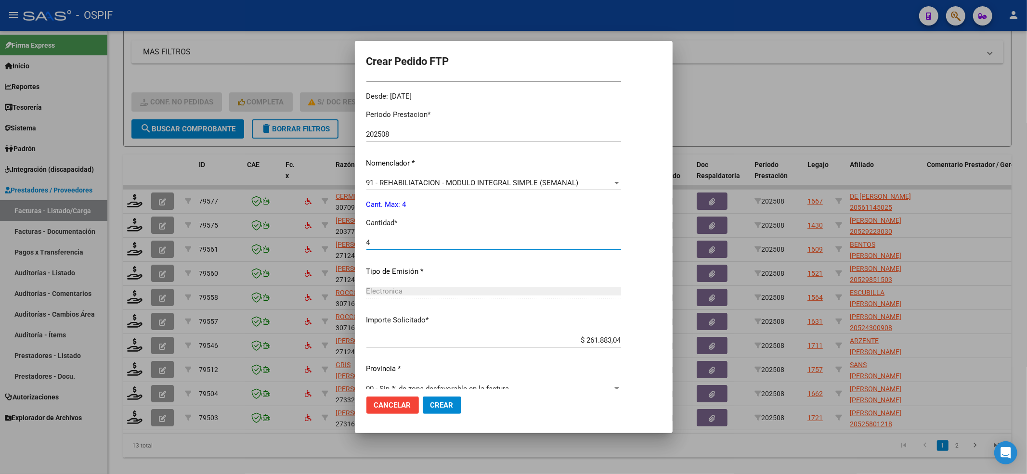
scroll to position [310, 0]
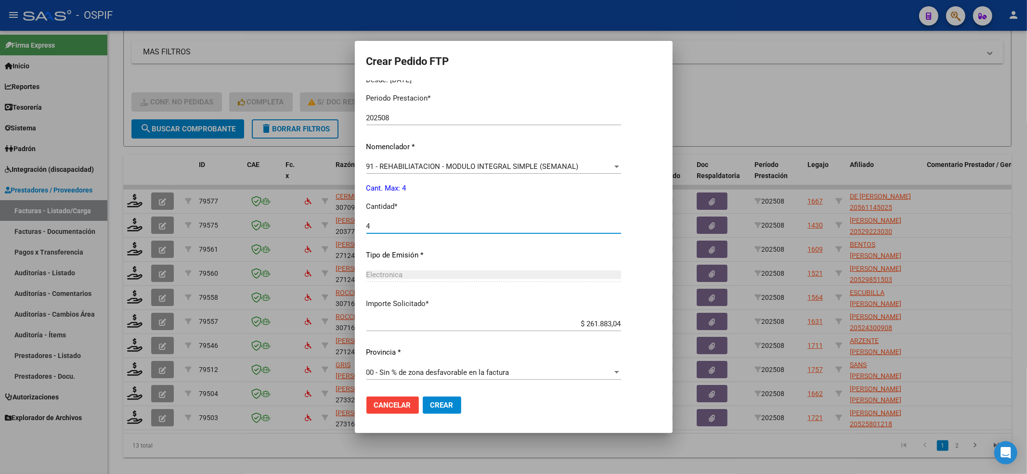
type input "4"
click at [439, 404] on span "Crear" at bounding box center [441, 405] width 23 height 9
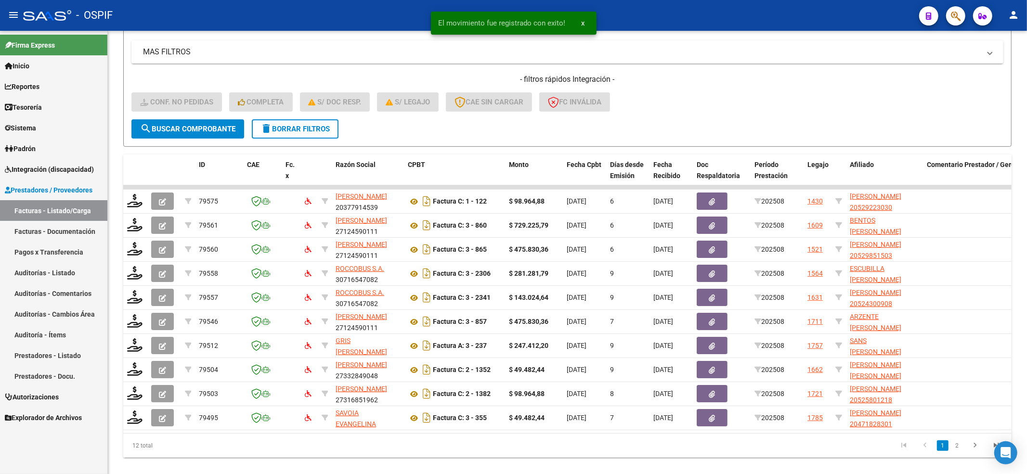
click at [64, 172] on span "Integración (discapacidad)" at bounding box center [49, 169] width 89 height 11
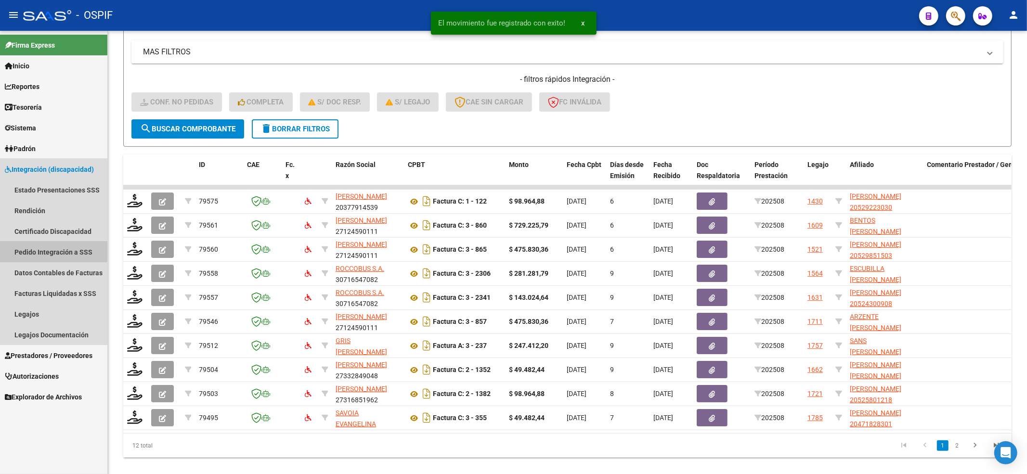
click at [43, 243] on link "Pedido Integración a SSS" at bounding box center [53, 252] width 107 height 21
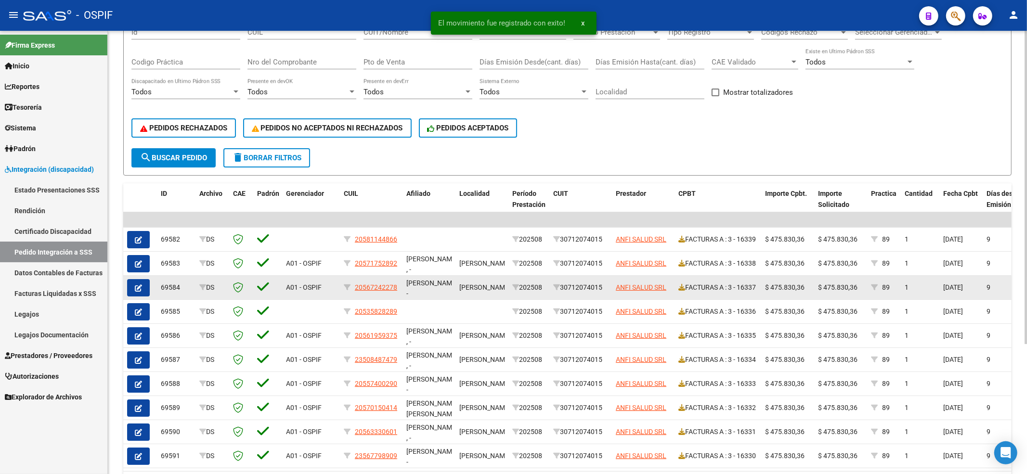
scroll to position [183, 0]
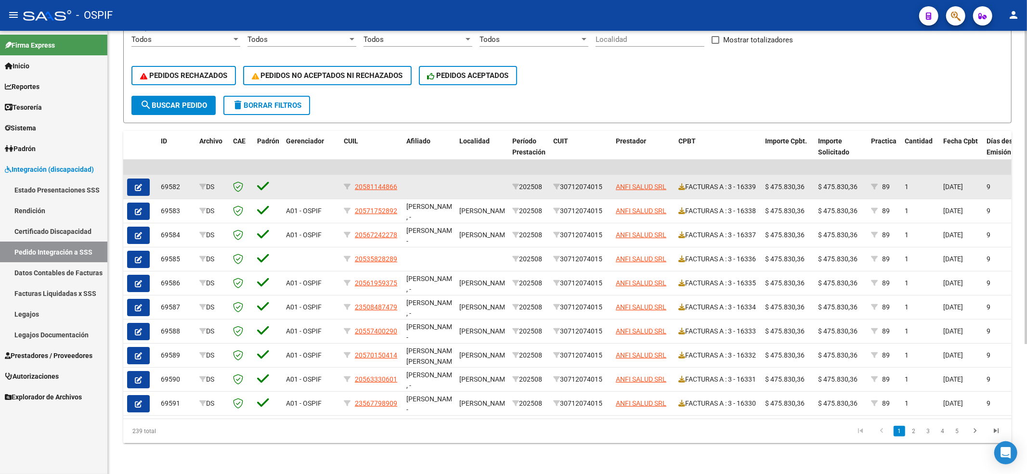
click at [343, 177] on datatable-body-cell "20581144866" at bounding box center [371, 187] width 63 height 24
click at [348, 183] on icon at bounding box center [347, 186] width 7 height 7
type input "20581144866"
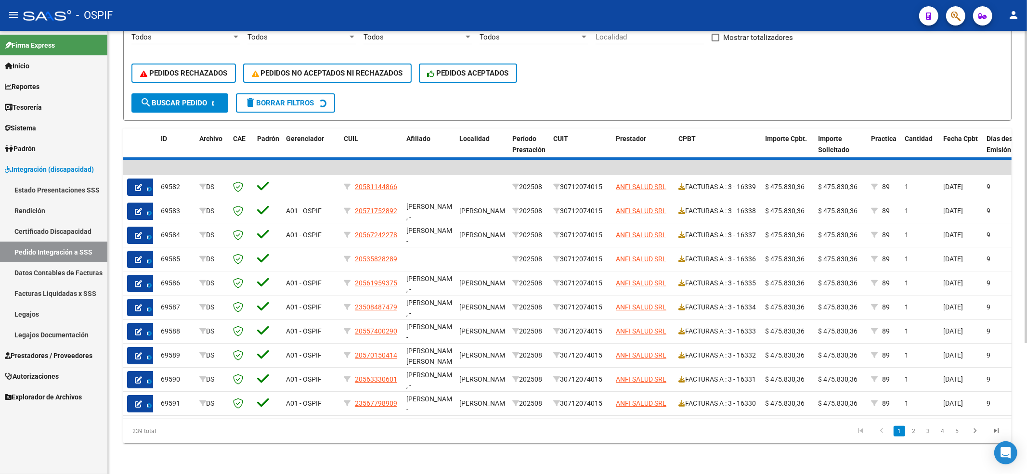
scroll to position [0, 0]
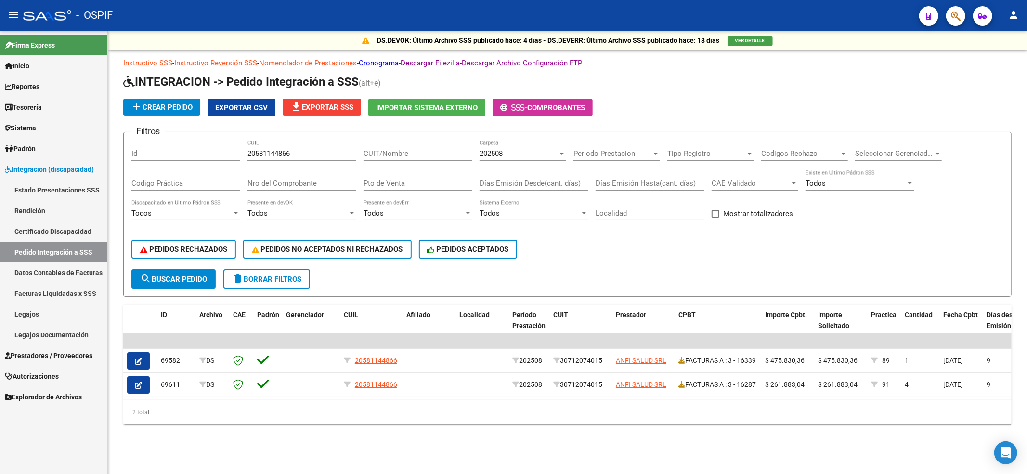
click at [295, 279] on span "delete Borrar Filtros" at bounding box center [266, 279] width 69 height 9
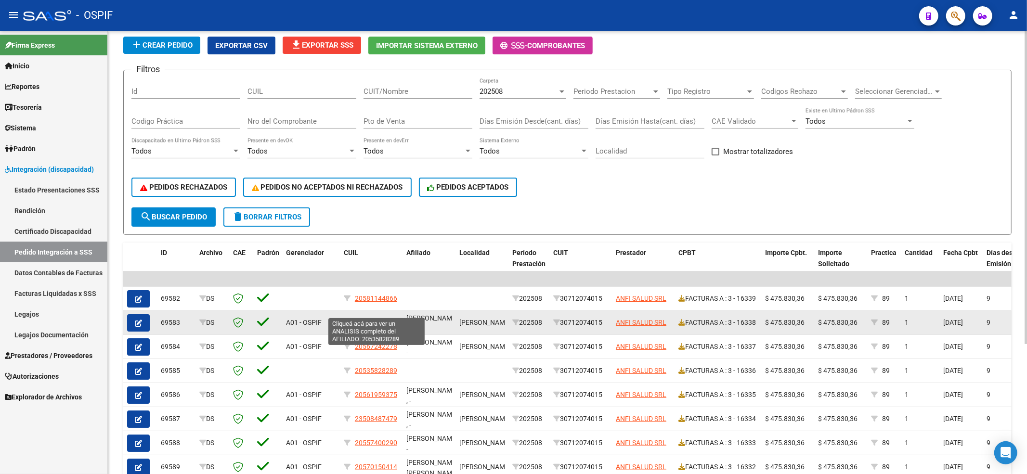
scroll to position [128, 0]
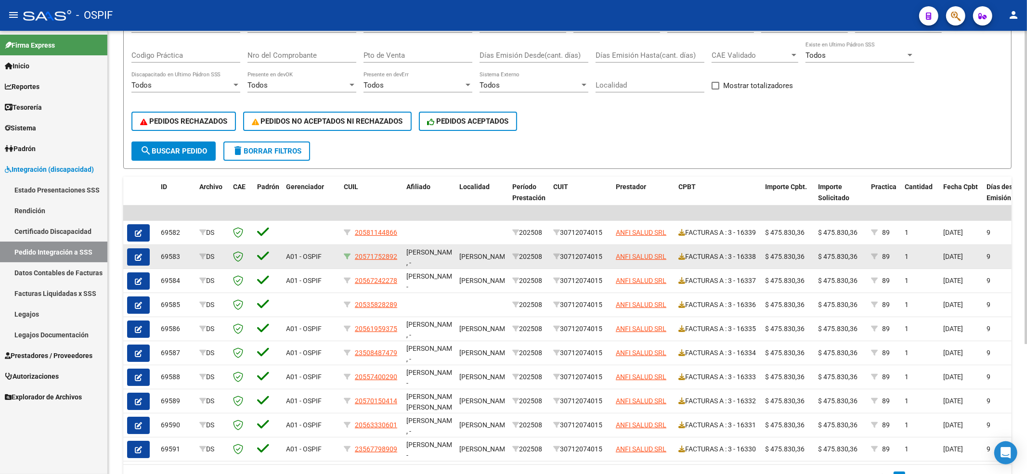
drag, startPoint x: 346, startPoint y: 251, endPoint x: 345, endPoint y: 256, distance: 4.9
click at [345, 256] on div "20571752892" at bounding box center [371, 256] width 55 height 11
click at [345, 256] on icon at bounding box center [347, 256] width 7 height 7
type input "20571752892"
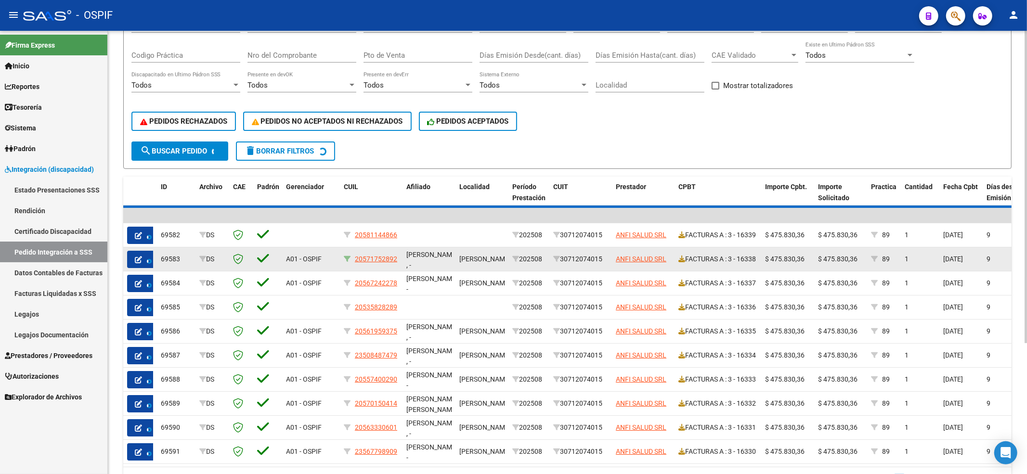
scroll to position [0, 0]
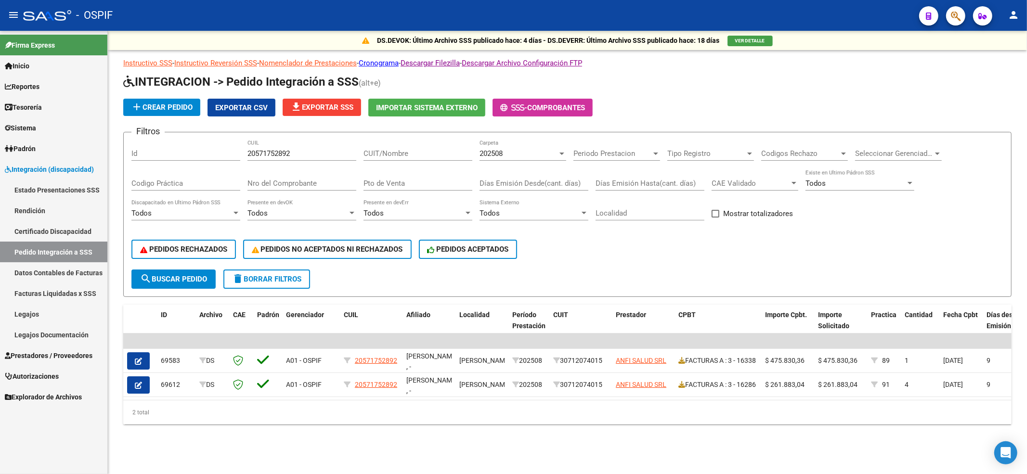
click at [258, 270] on button "delete Borrar Filtros" at bounding box center [266, 279] width 87 height 19
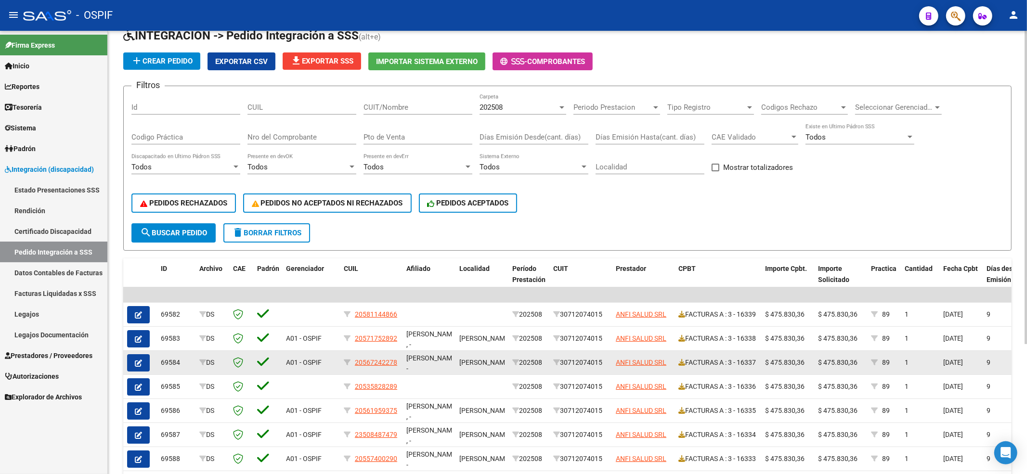
scroll to position [64, 0]
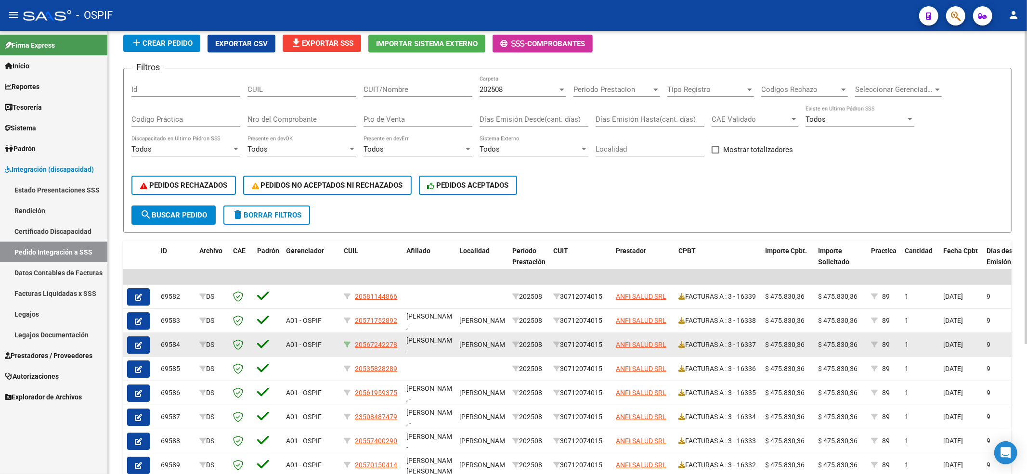
drag, startPoint x: 341, startPoint y: 340, endPoint x: 347, endPoint y: 346, distance: 7.8
click at [343, 341] on datatable-body-cell "20567242278" at bounding box center [371, 345] width 63 height 24
click at [347, 346] on icon at bounding box center [347, 344] width 7 height 7
type input "20567242278"
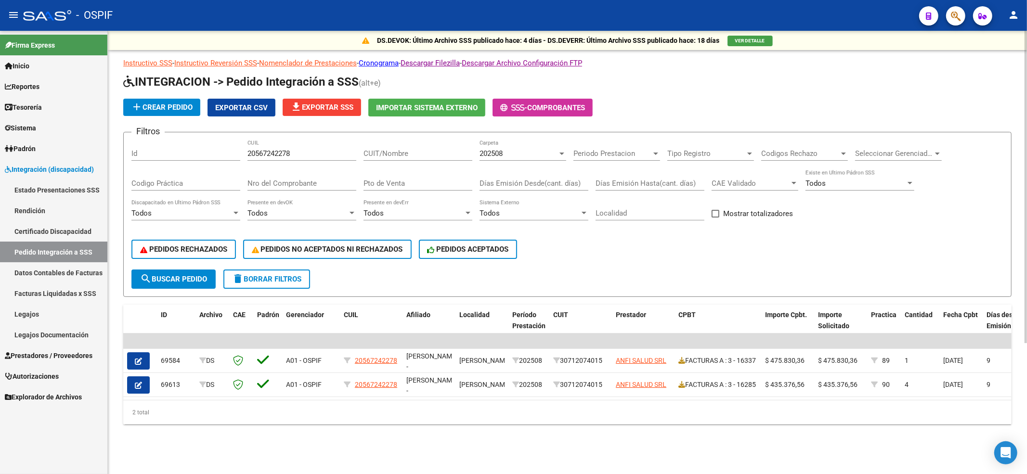
scroll to position [0, 0]
click at [286, 283] on span "delete Borrar Filtros" at bounding box center [266, 279] width 69 height 9
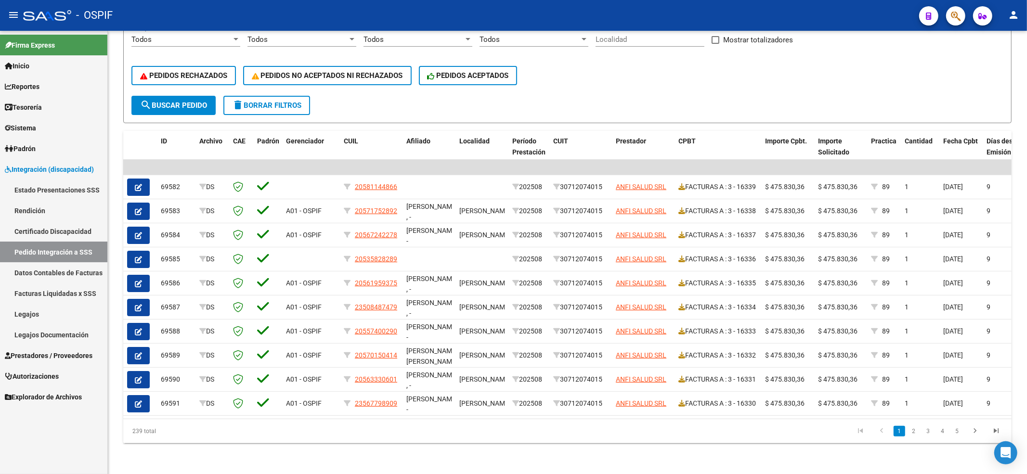
scroll to position [183, 0]
click at [992, 437] on icon "go to last page" at bounding box center [996, 433] width 13 height 12
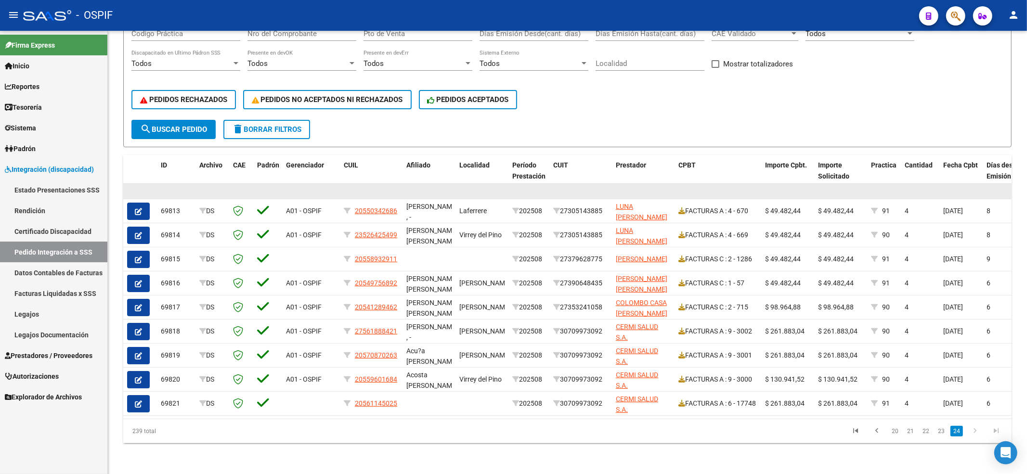
scroll to position [159, 0]
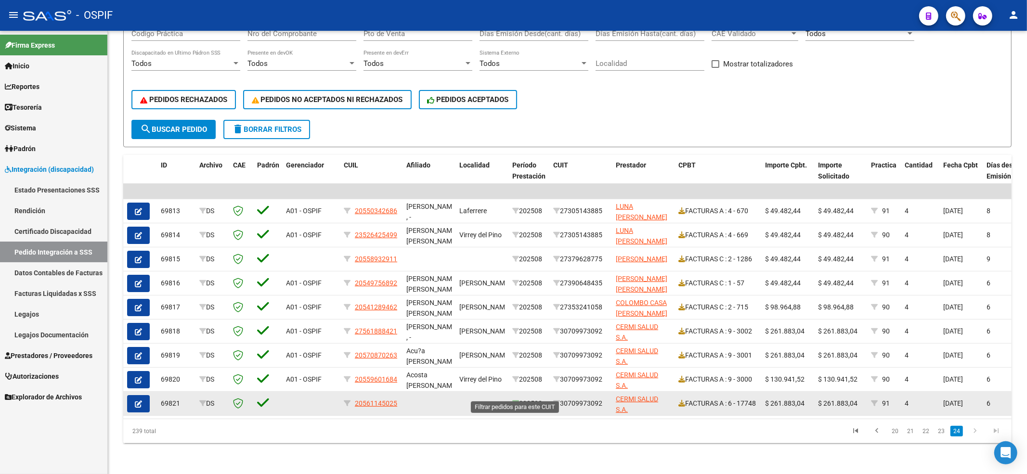
click at [513, 400] on icon at bounding box center [515, 403] width 7 height 7
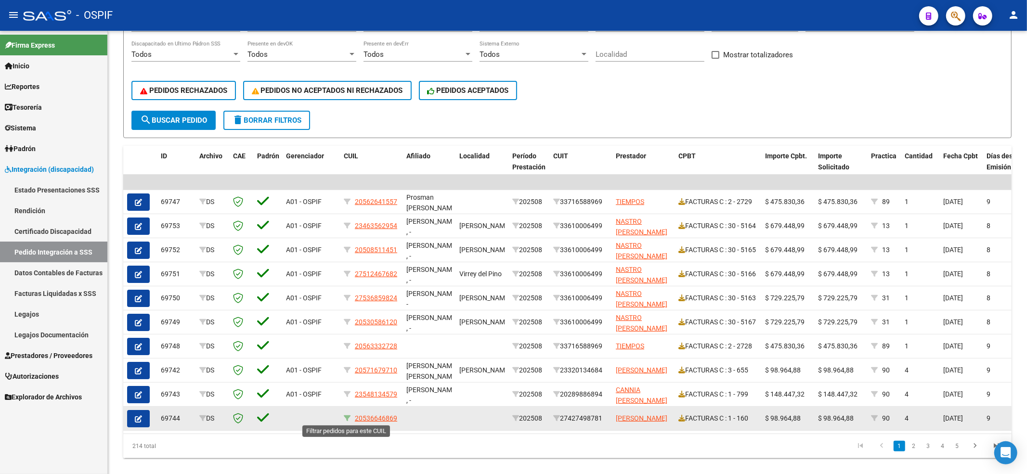
click at [344, 415] on icon at bounding box center [347, 418] width 7 height 7
type input "20536646869"
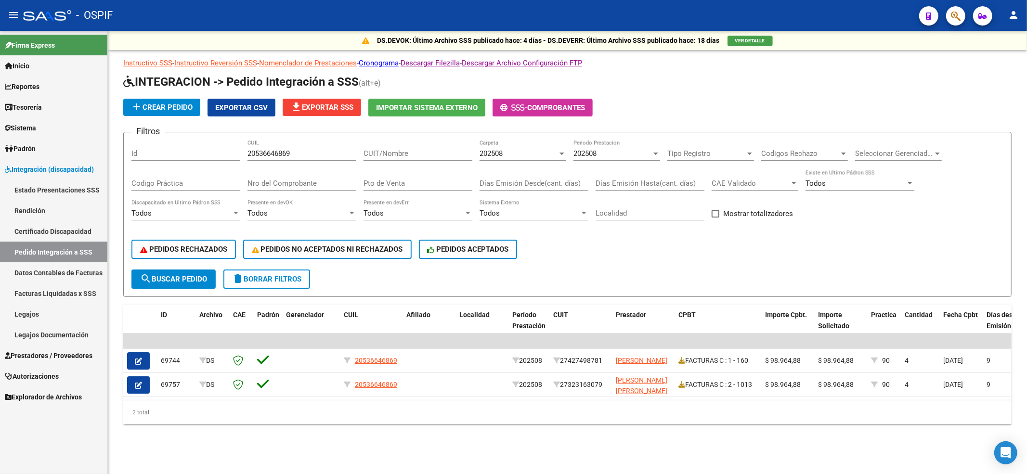
scroll to position [0, 0]
click at [276, 282] on span "delete Borrar Filtros" at bounding box center [266, 279] width 69 height 9
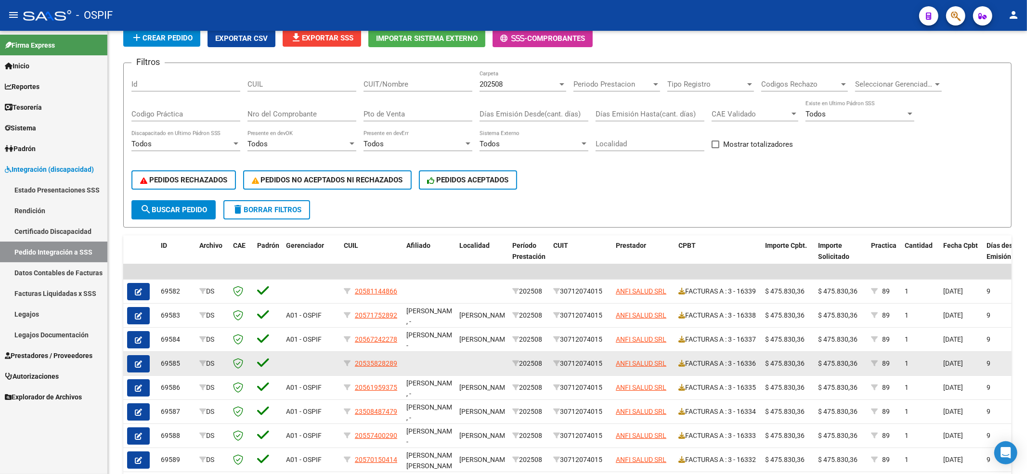
scroll to position [128, 0]
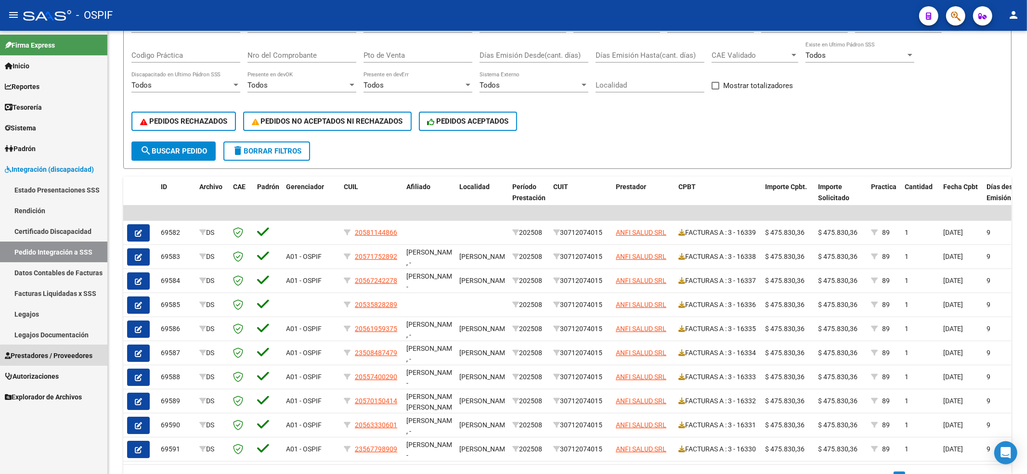
click at [60, 357] on span "Prestadores / Proveedores" at bounding box center [49, 356] width 88 height 11
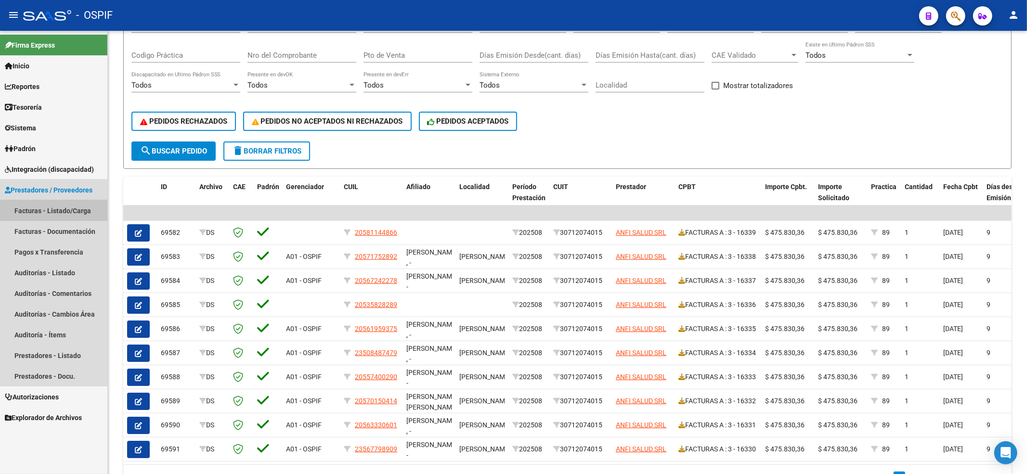
click at [66, 216] on link "Facturas - Listado/Carga" at bounding box center [53, 210] width 107 height 21
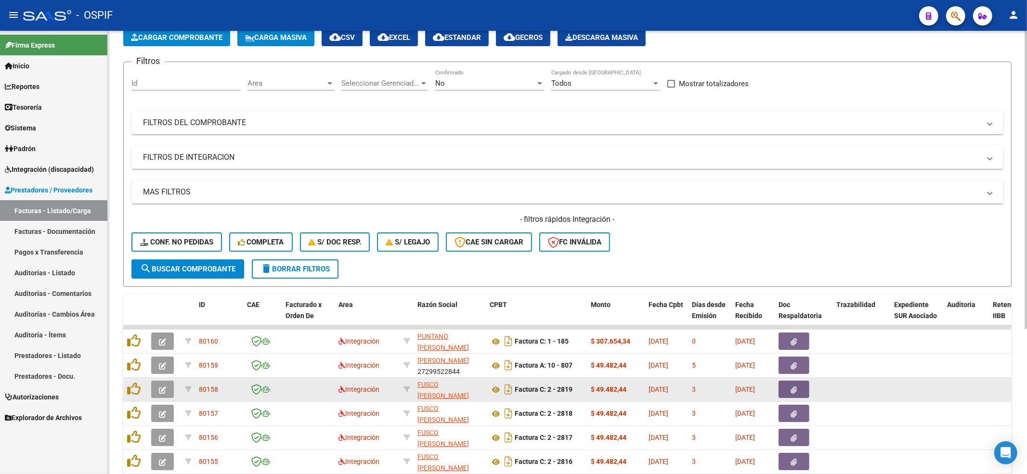
scroll to position [128, 0]
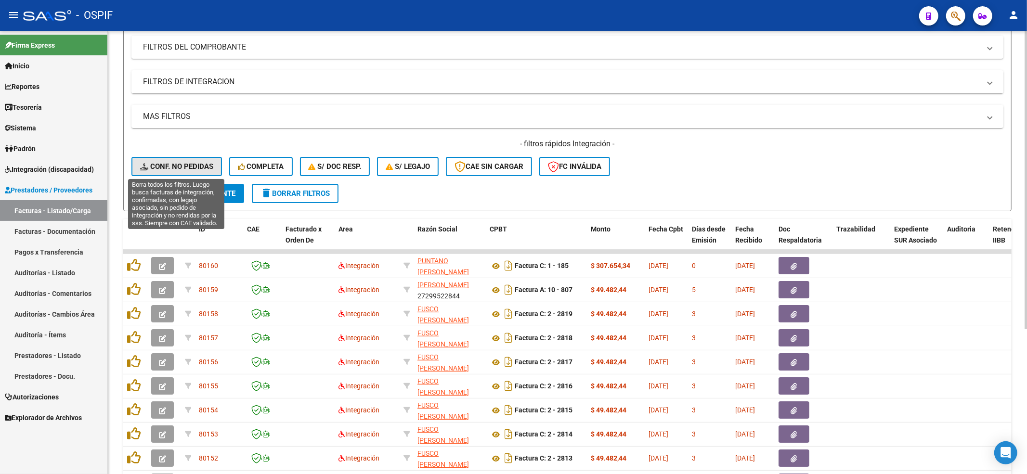
click at [150, 172] on button "Conf. no pedidas" at bounding box center [176, 166] width 91 height 19
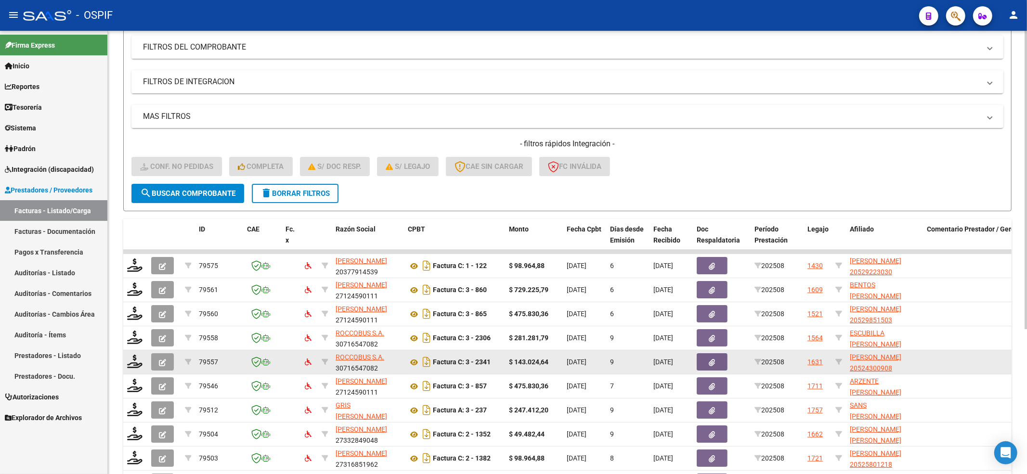
scroll to position [193, 0]
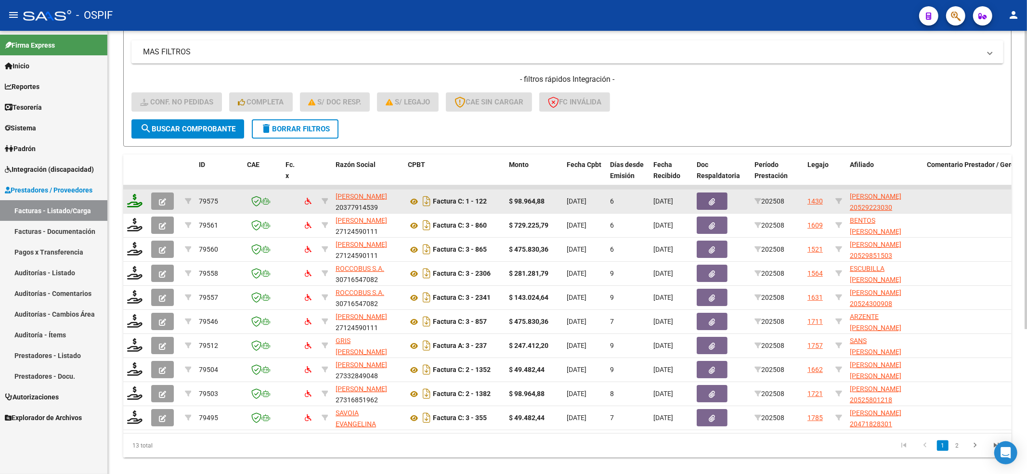
click at [143, 199] on datatable-body-cell at bounding box center [135, 202] width 24 height 24
click at [136, 199] on icon at bounding box center [134, 200] width 15 height 13
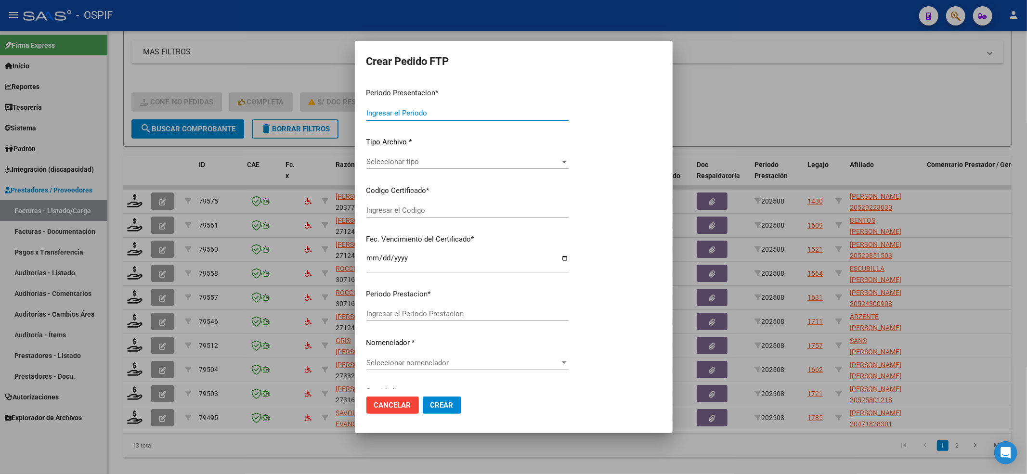
type input "202508"
type input "$ 98.964,88"
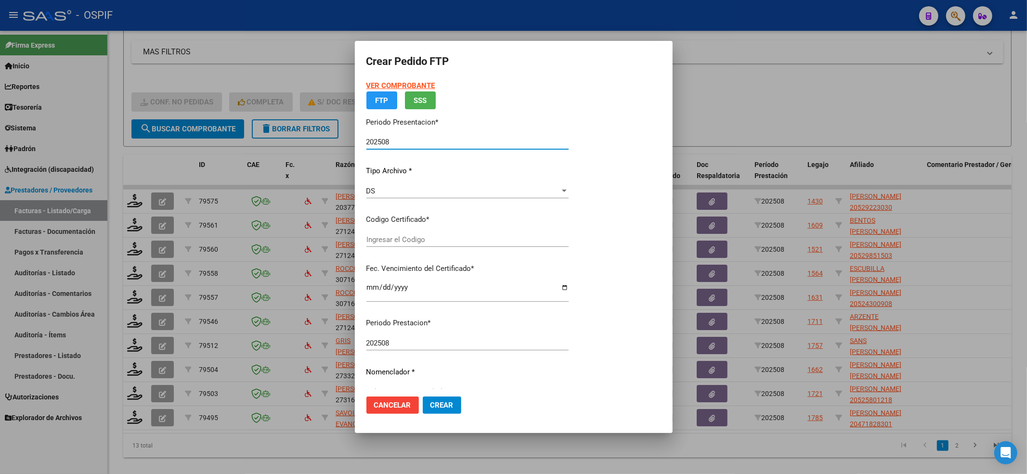
type input "-02-00052922303-20200511-20250511-BS-427"
type input "[DATE]"
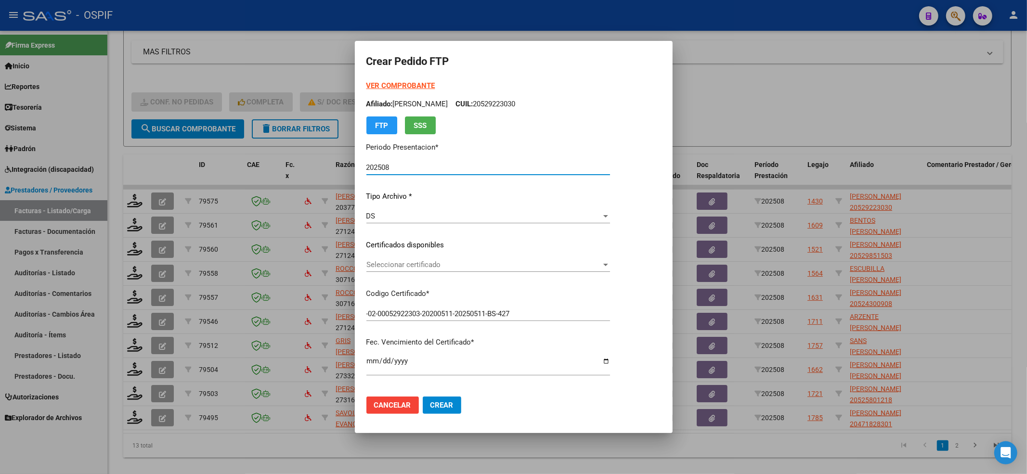
drag, startPoint x: 472, startPoint y: 265, endPoint x: 472, endPoint y: 271, distance: 5.8
click at [472, 271] on div "Seleccionar certificado Seleccionar certificado" at bounding box center [488, 265] width 244 height 14
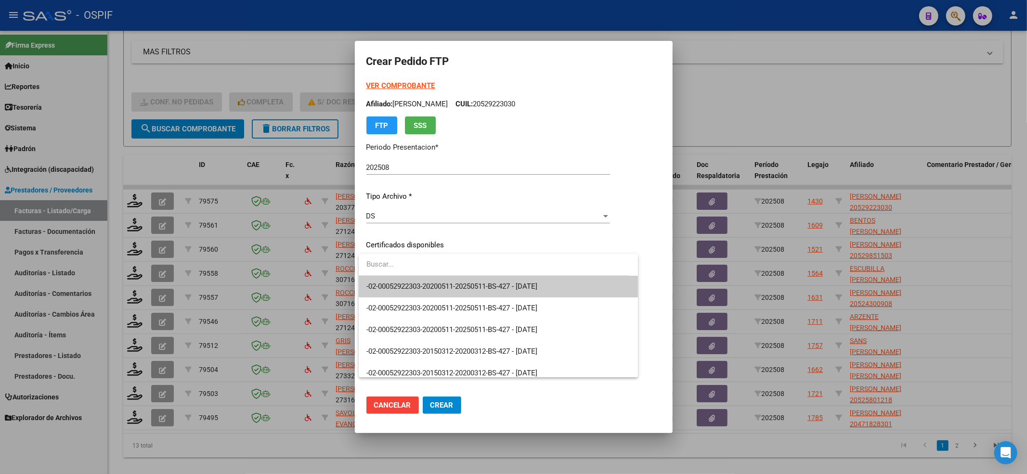
click at [472, 275] on div at bounding box center [494, 265] width 270 height 22
click at [472, 276] on span "-02-00052922303-20200511-20250511-BS-427 - [DATE]" at bounding box center [498, 287] width 264 height 22
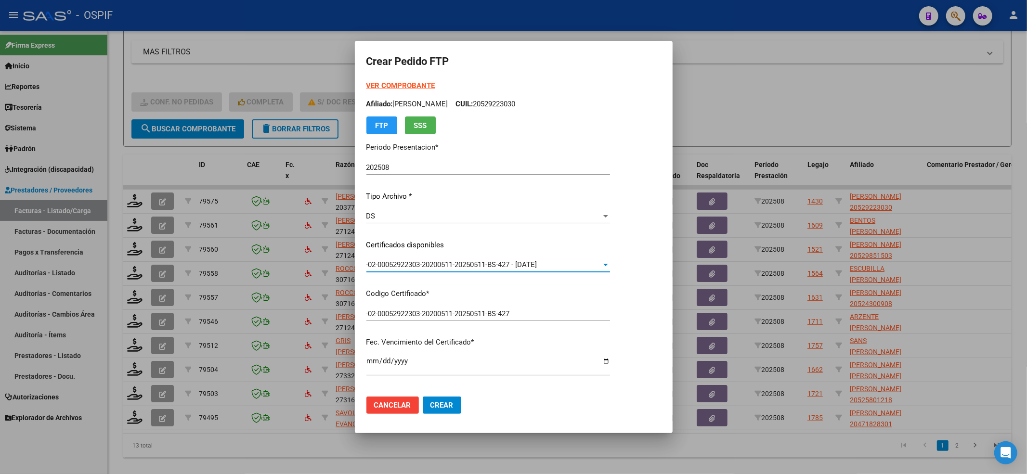
scroll to position [257, 0]
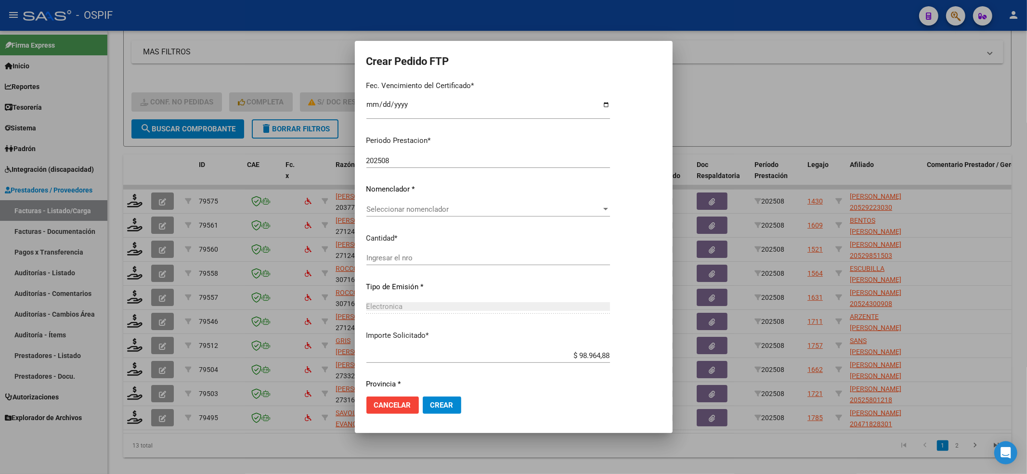
drag, startPoint x: 470, startPoint y: 272, endPoint x: 442, endPoint y: 232, distance: 49.0
click at [469, 271] on div "Ingresar el nro" at bounding box center [488, 263] width 244 height 24
click at [431, 205] on span "Seleccionar nomenclador" at bounding box center [483, 209] width 235 height 9
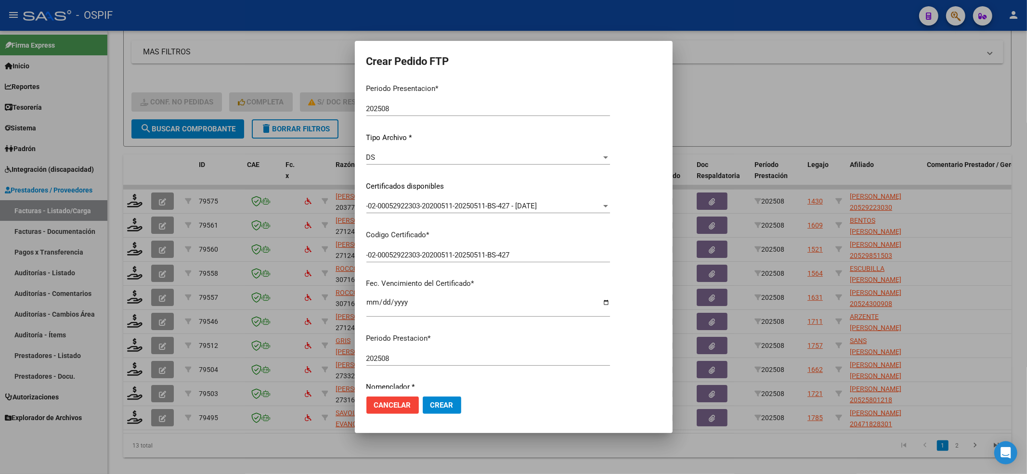
scroll to position [294, 0]
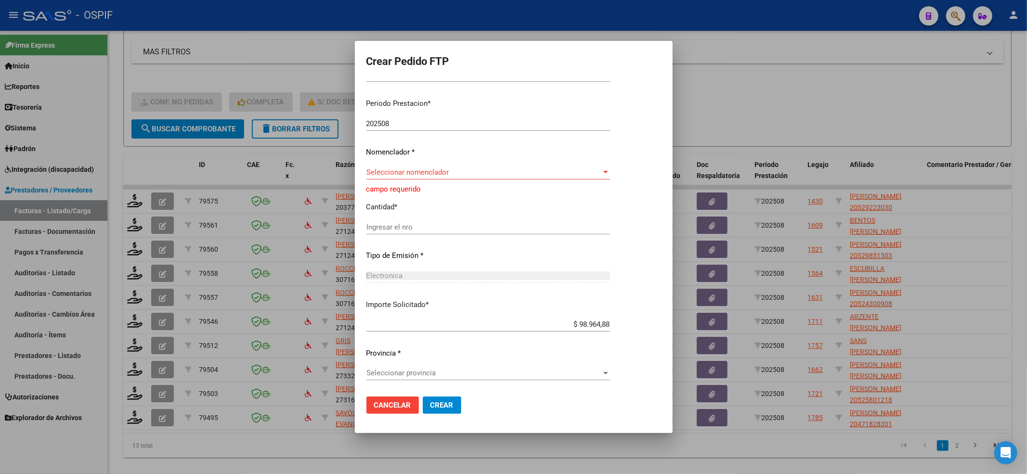
click at [418, 172] on span "Seleccionar nomenclador" at bounding box center [483, 172] width 235 height 9
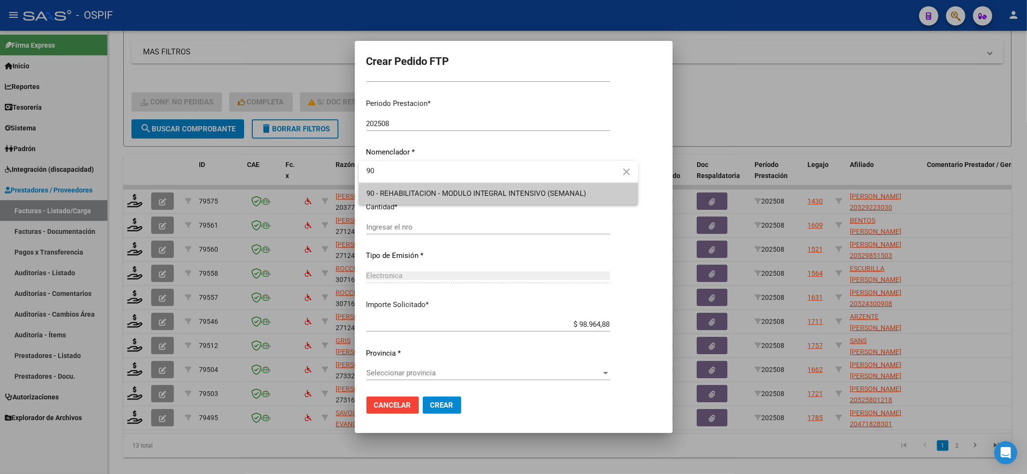
type input "90"
click at [534, 187] on span "90 - REHABILITACION - MODULO INTEGRAL INTENSIVO (SEMANAL)" at bounding box center [498, 194] width 264 height 22
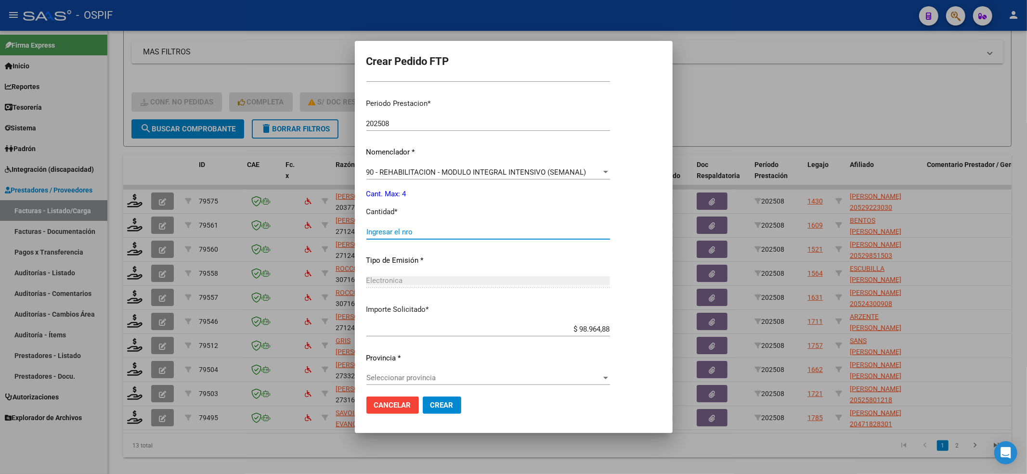
click at [441, 228] on input "Ingresar el nro" at bounding box center [488, 232] width 244 height 9
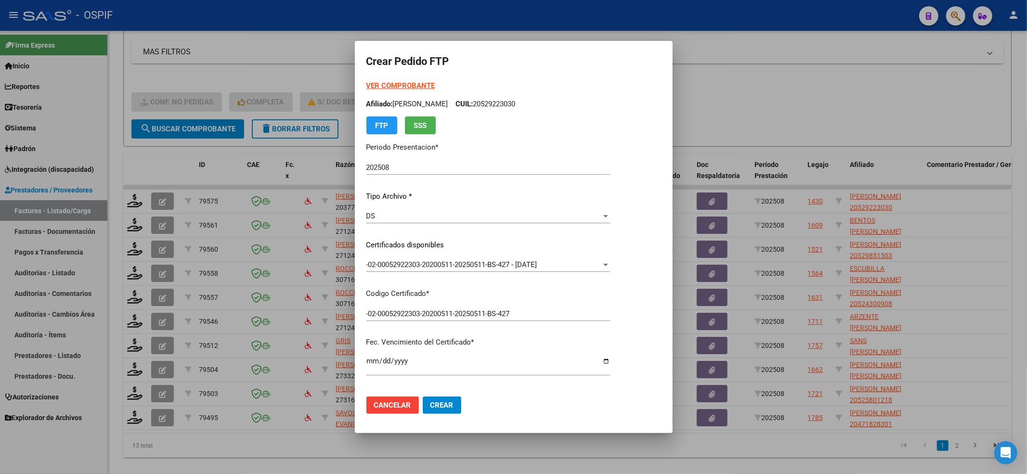
type input "4"
click at [378, 91] on div "VER COMPROBANTE ARCA Padrón Afiliado: [PERSON_NAME]: 20529223030 FTP SSS" at bounding box center [488, 107] width 244 height 54
click at [379, 86] on strong "VER COMPROBANTE" at bounding box center [400, 85] width 69 height 9
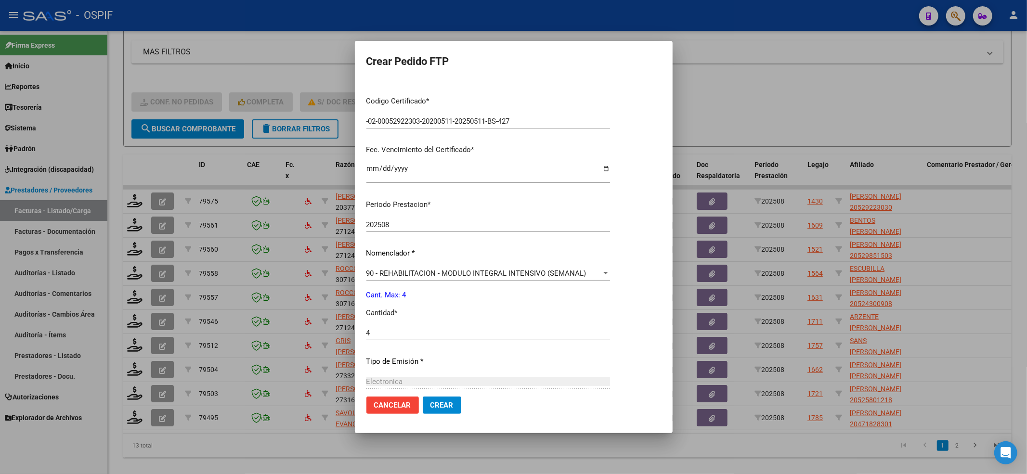
scroll to position [299, 0]
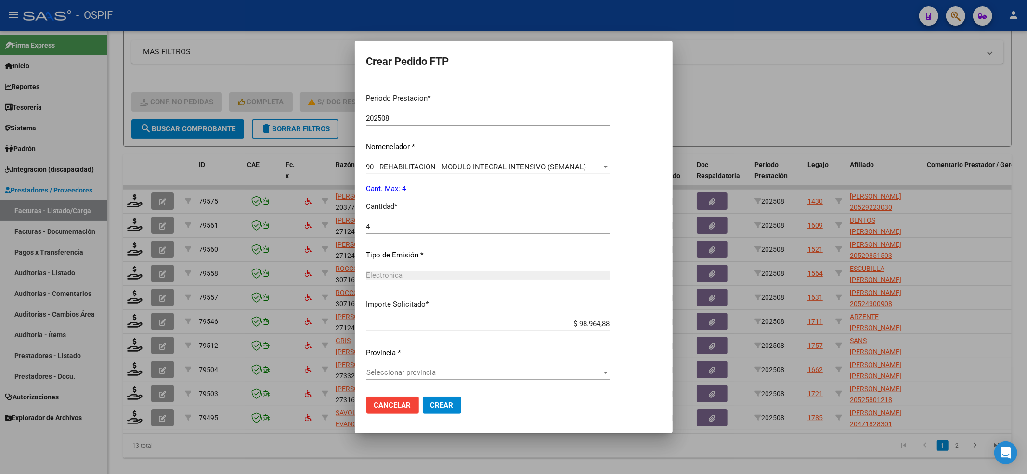
drag, startPoint x: 419, startPoint y: 358, endPoint x: 410, endPoint y: 370, distance: 14.4
click at [417, 361] on div "Periodo Prestacion * 202508 Ingresar el Periodo Prestacion Nomenclador * 90 - R…" at bounding box center [488, 237] width 244 height 303
click at [409, 371] on span "Seleccionar provincia" at bounding box center [483, 372] width 235 height 9
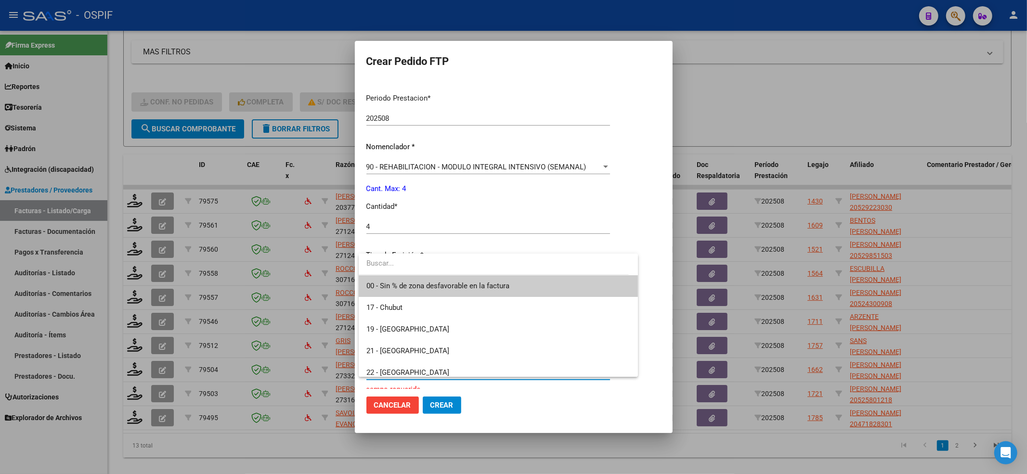
drag, startPoint x: 370, startPoint y: 278, endPoint x: 375, endPoint y: 382, distance: 104.1
click at [370, 290] on span "00 - Sin % de zona desfavorable en la factura" at bounding box center [498, 286] width 264 height 22
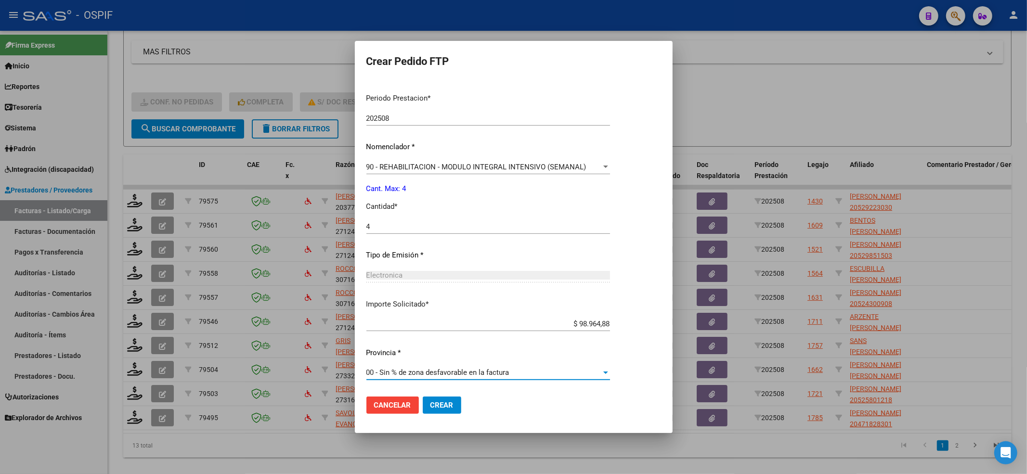
click at [461, 404] on mat-dialog-actions "Cancelar Crear" at bounding box center [513, 405] width 295 height 33
click at [449, 413] on button "Crear" at bounding box center [442, 405] width 39 height 17
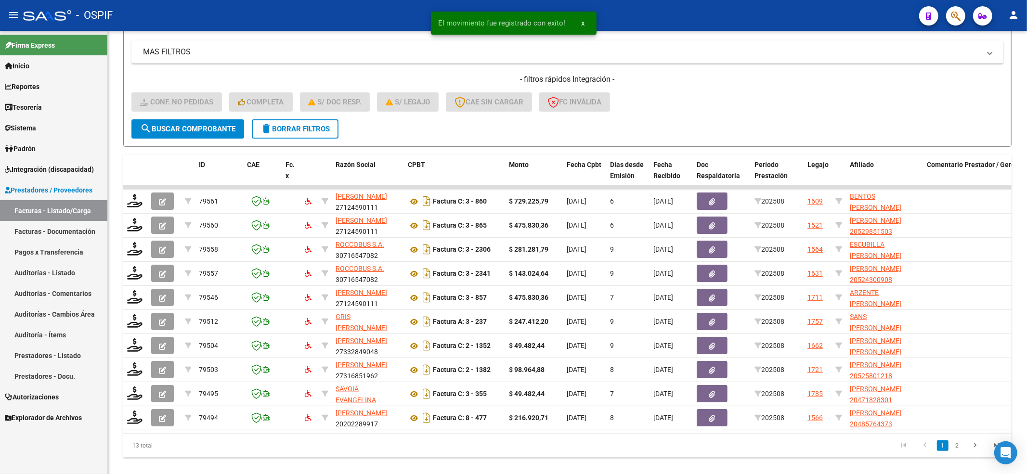
click at [54, 172] on span "Integración (discapacidad)" at bounding box center [49, 169] width 89 height 11
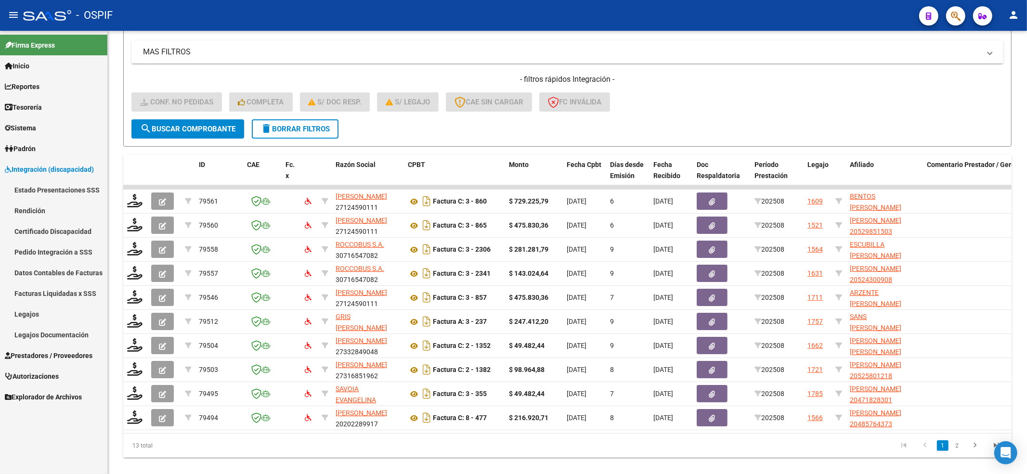
click at [49, 245] on link "Pedido Integración a SSS" at bounding box center [53, 252] width 107 height 21
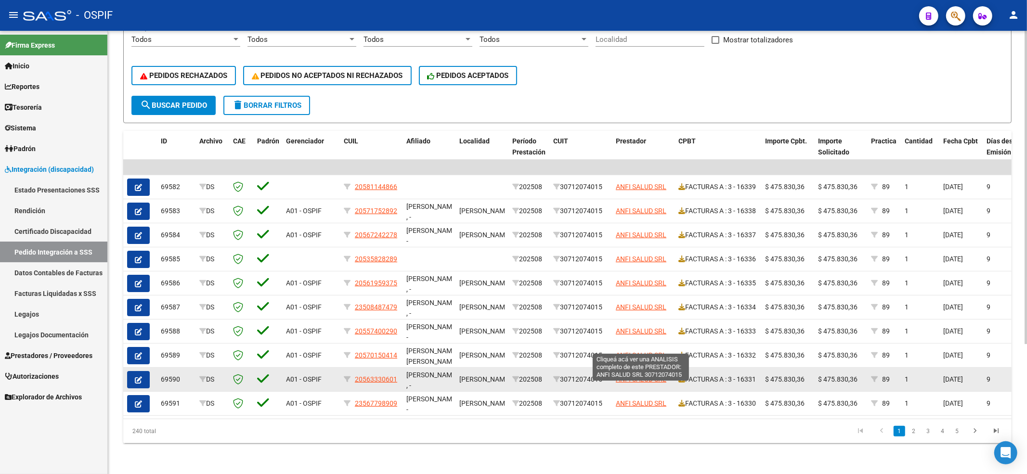
scroll to position [183, 0]
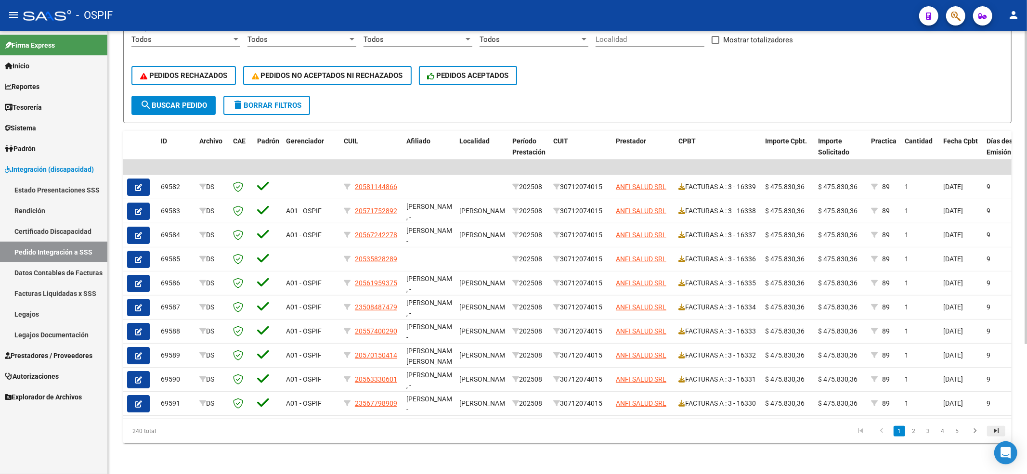
click at [998, 432] on icon "go to last page" at bounding box center [996, 433] width 13 height 12
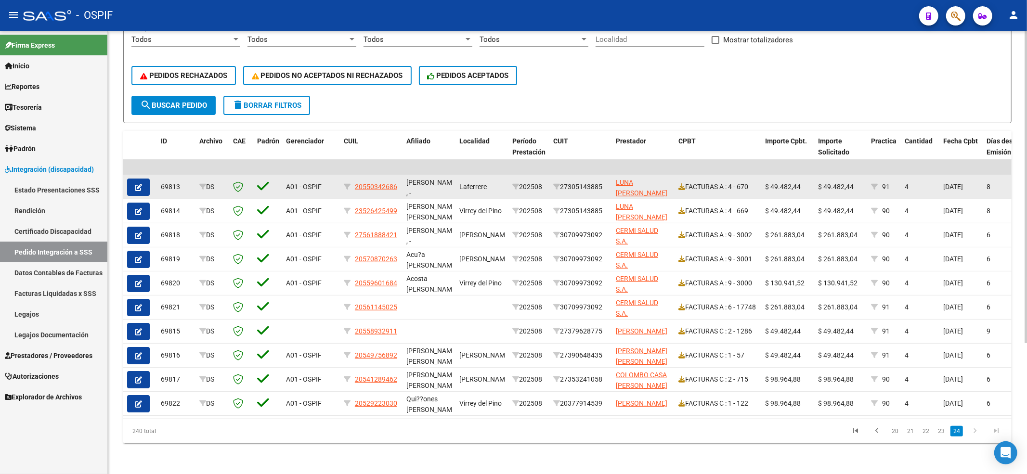
scroll to position [0, 0]
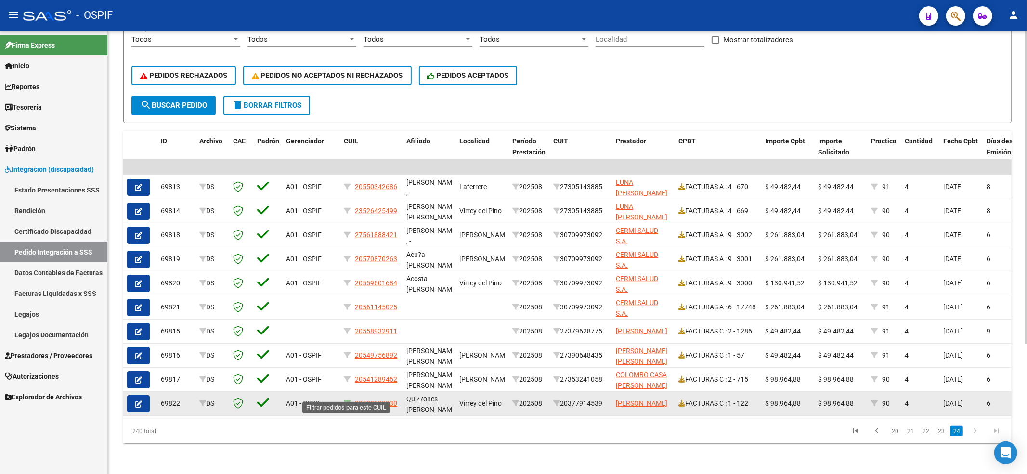
click at [347, 400] on icon at bounding box center [347, 403] width 7 height 7
type input "20529223030"
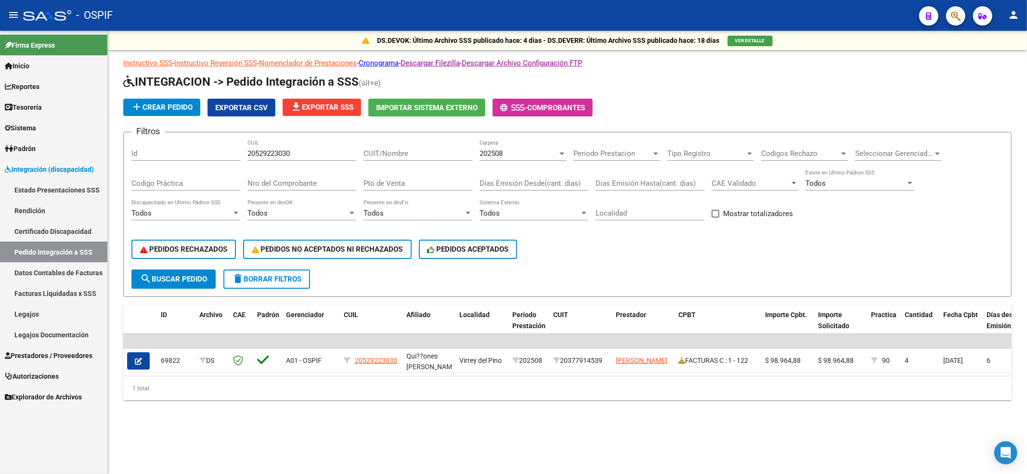
click at [27, 357] on span "Prestadores / Proveedores" at bounding box center [49, 356] width 88 height 11
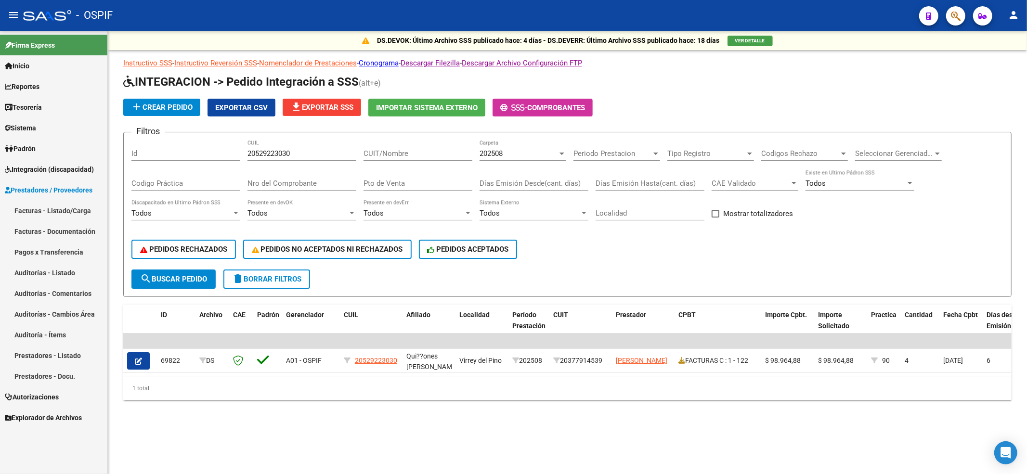
click at [46, 212] on link "Facturas - Listado/Carga" at bounding box center [53, 210] width 107 height 21
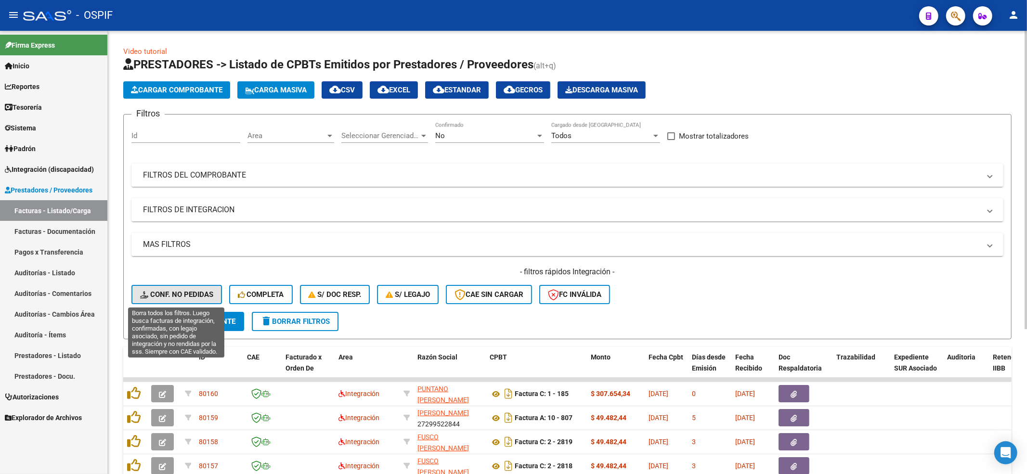
click at [212, 297] on span "Conf. no pedidas" at bounding box center [176, 294] width 73 height 9
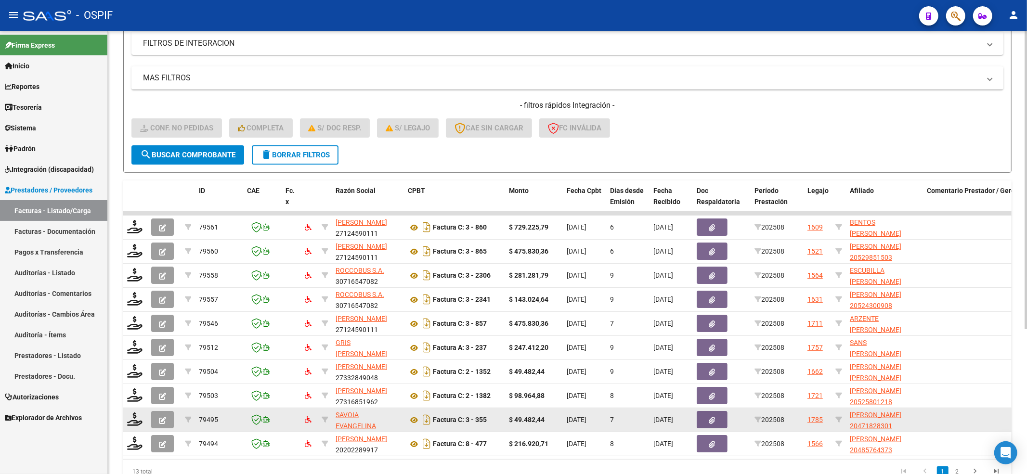
scroll to position [193, 0]
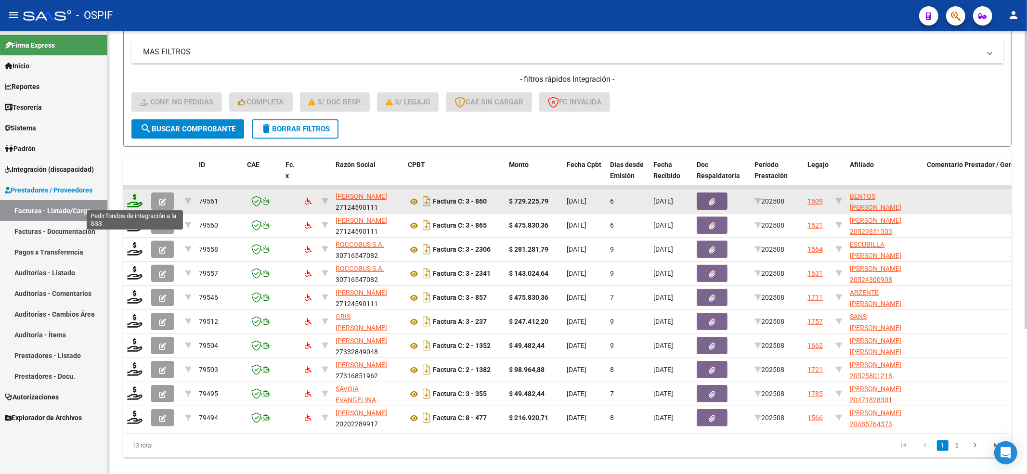
click at [135, 197] on icon at bounding box center [134, 200] width 15 height 13
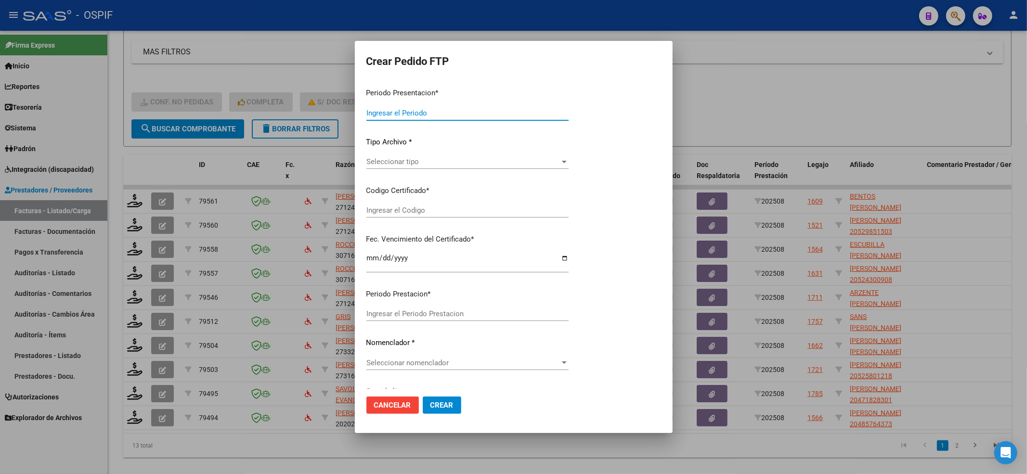
type input "202508"
type input "$ 729.225,79"
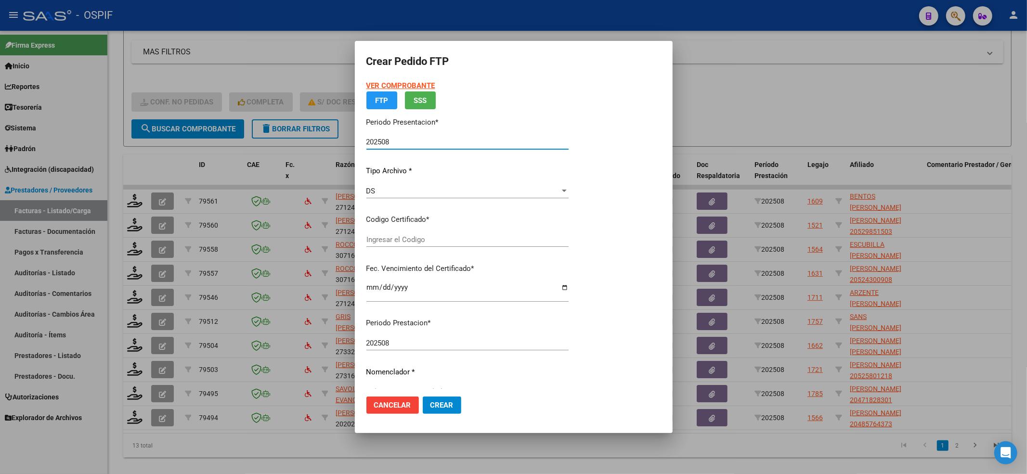
type input "0100054608358-20240308-20340308-BUE-427"
type input "[DATE]"
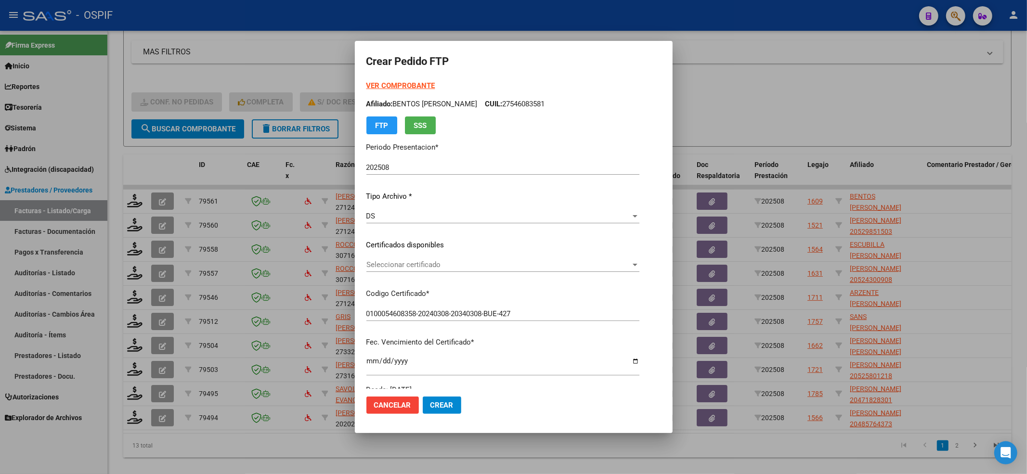
click at [393, 257] on div "VER COMPROBANTE ARCA Padrón Afiliado: BENTOS [PERSON_NAME]: 27546083581 FTP SSS…" at bounding box center [502, 237] width 273 height 315
click at [388, 265] on span "Seleccionar certificado" at bounding box center [498, 265] width 264 height 9
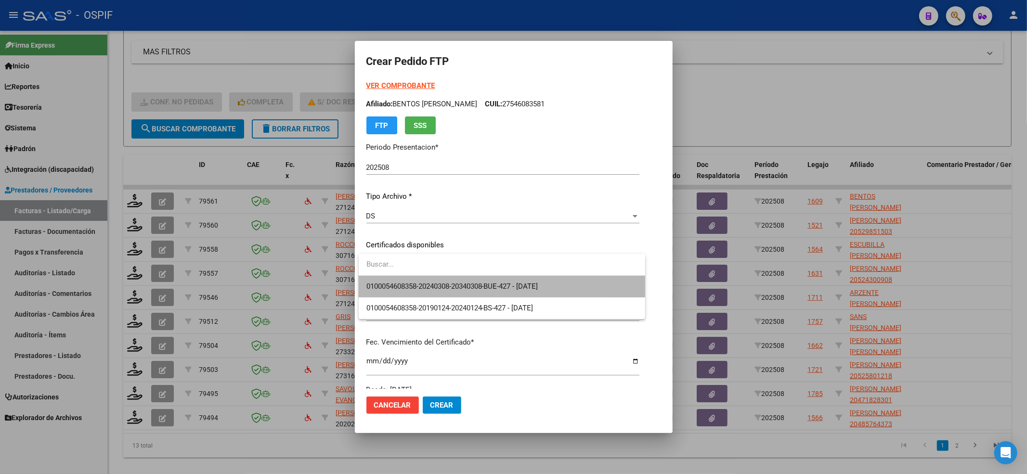
click at [381, 277] on span "0100054608358-20240308-20340308-BUE-427 - [DATE]" at bounding box center [501, 287] width 271 height 22
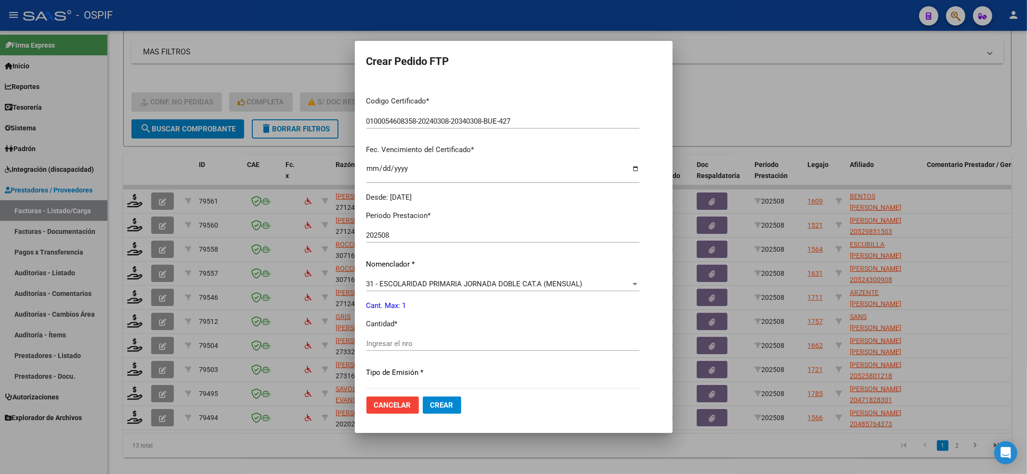
click at [384, 351] on div "Ingresar el nro" at bounding box center [502, 344] width 273 height 14
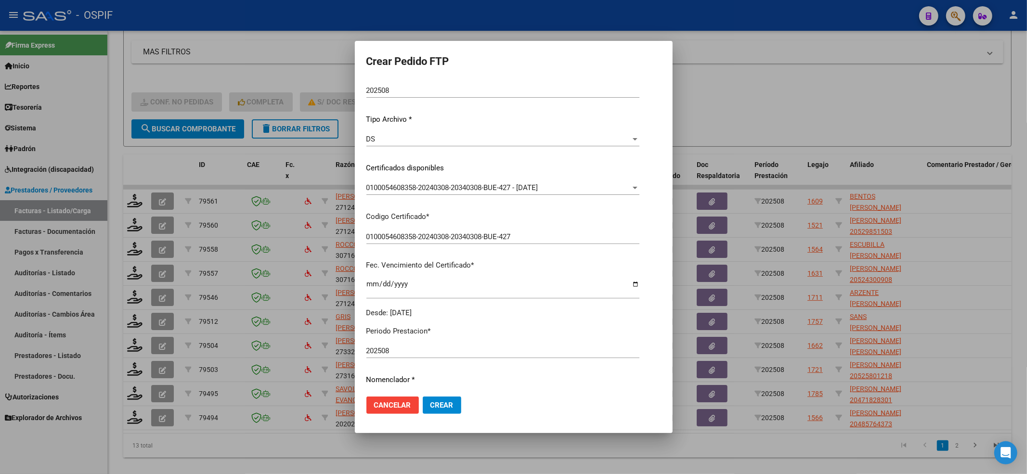
scroll to position [0, 0]
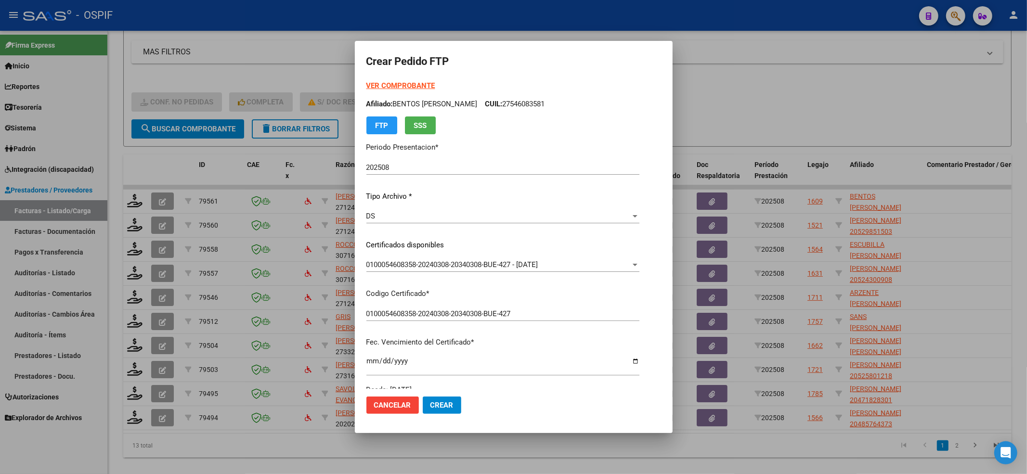
type input "1"
drag, startPoint x: 384, startPoint y: 80, endPoint x: 378, endPoint y: 98, distance: 19.3
click at [380, 89] on div "VER COMPROBANTE ARCA Padrón Afiliado: [PERSON_NAME] [PERSON_NAME]: 27546083581 …" at bounding box center [502, 107] width 273 height 54
click at [378, 99] on p "Afiliado: [PERSON_NAME] [PERSON_NAME]: 27546083581" at bounding box center [502, 104] width 273 height 11
click at [380, 86] on strong "VER COMPROBANTE" at bounding box center [400, 85] width 69 height 9
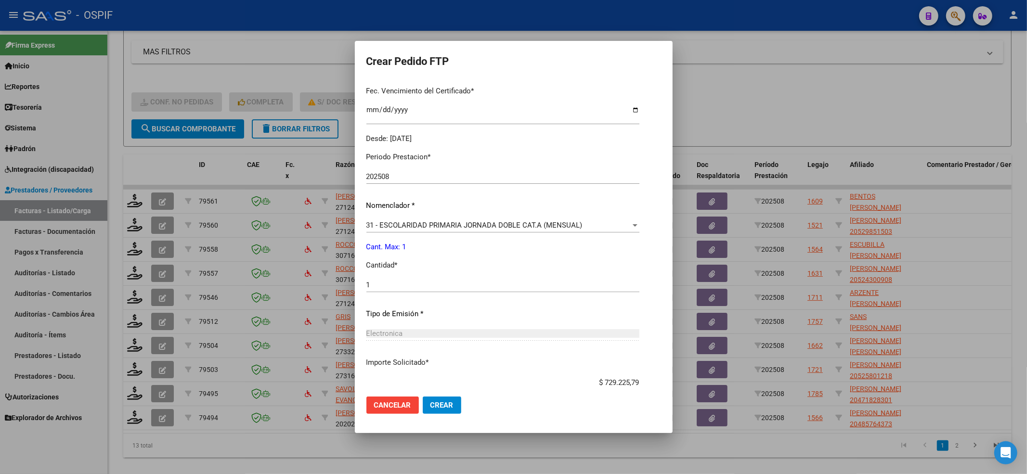
scroll to position [310, 0]
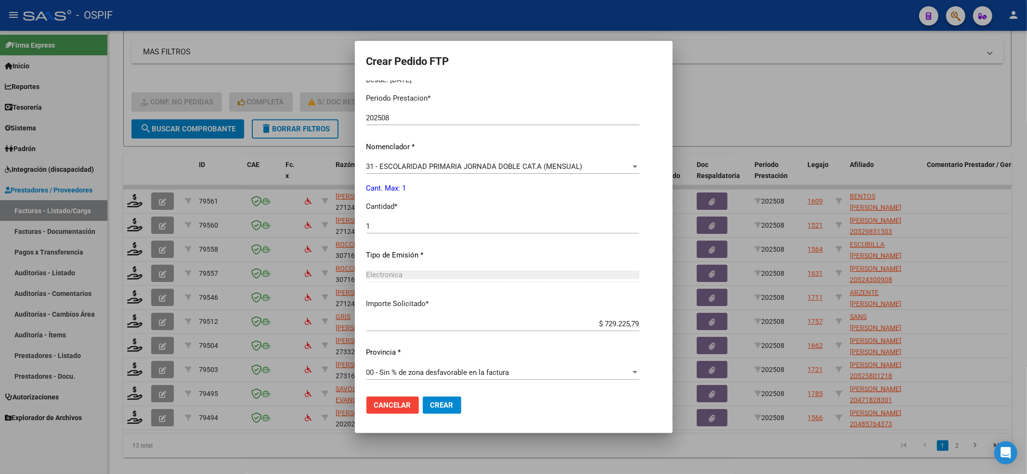
click at [447, 399] on button "Crear" at bounding box center [442, 405] width 39 height 17
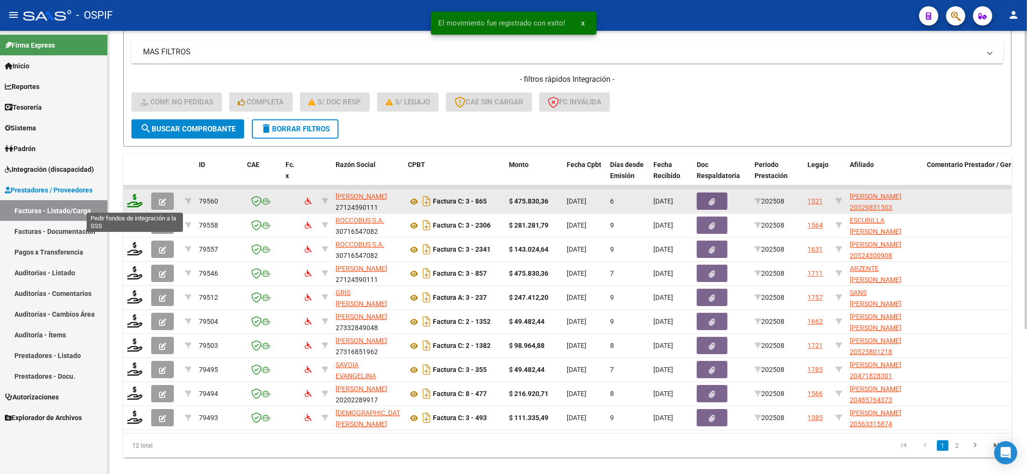
click at [129, 199] on icon at bounding box center [134, 200] width 15 height 13
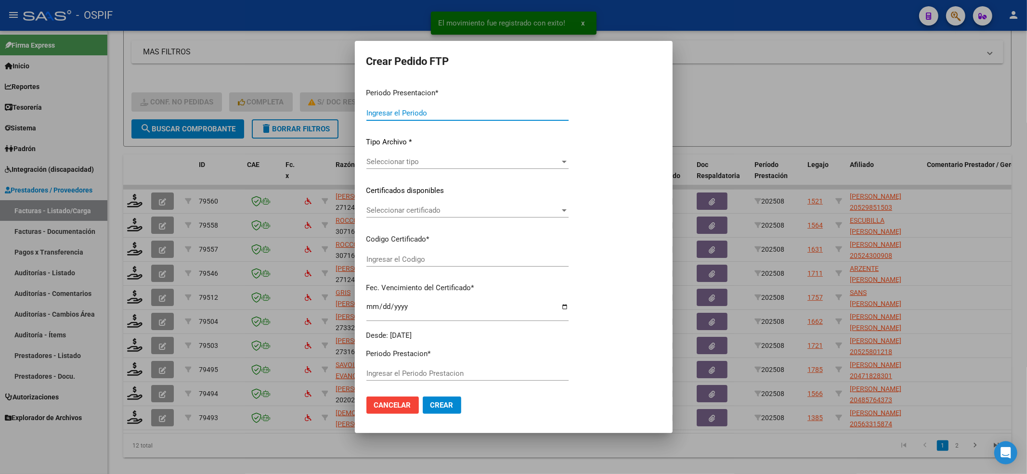
type input "202508"
type input "$ 475.830,36"
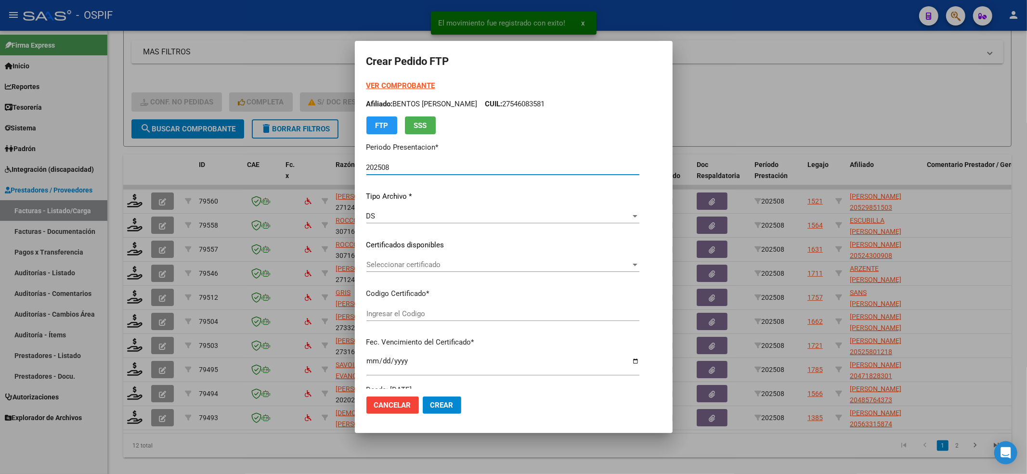
type input "02-00052985150-20211112-20241112-BS-427"
type input "[DATE]"
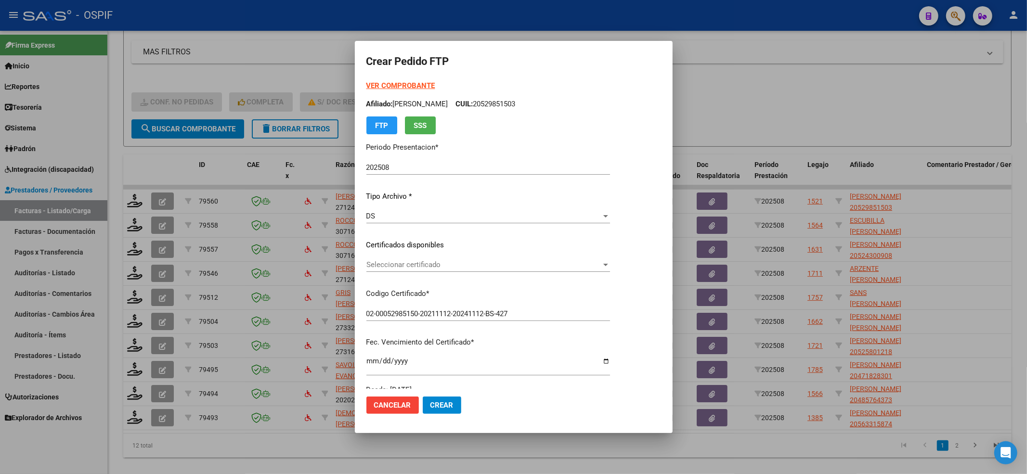
click at [557, 255] on div "VER COMPROBANTE ARCA Padrón Afiliado: [PERSON_NAME]: 20529851503 FTP SSS Period…" at bounding box center [488, 237] width 244 height 315
click at [559, 259] on div "Seleccionar certificado Seleccionar certificado" at bounding box center [488, 265] width 244 height 14
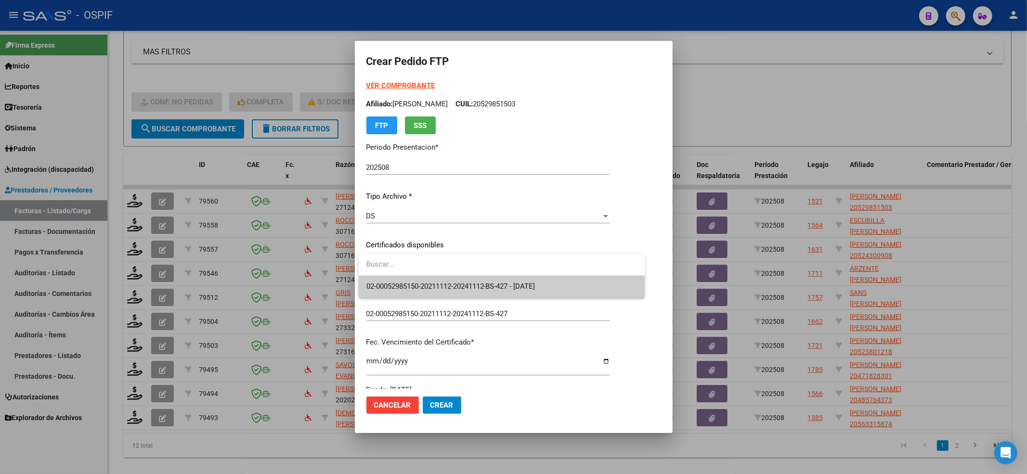
click at [551, 278] on span "02-00052985150-20211112-20241112-BS-427 - [DATE]" at bounding box center [501, 287] width 271 height 22
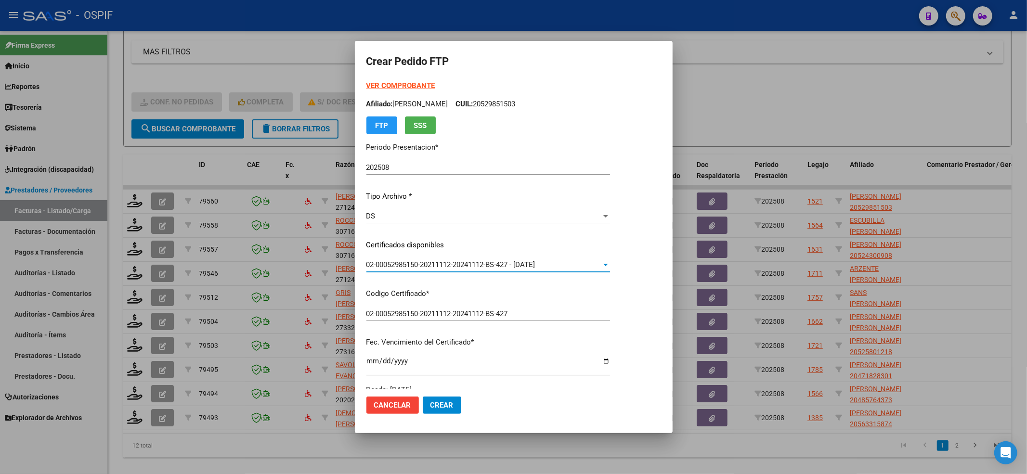
scroll to position [257, 0]
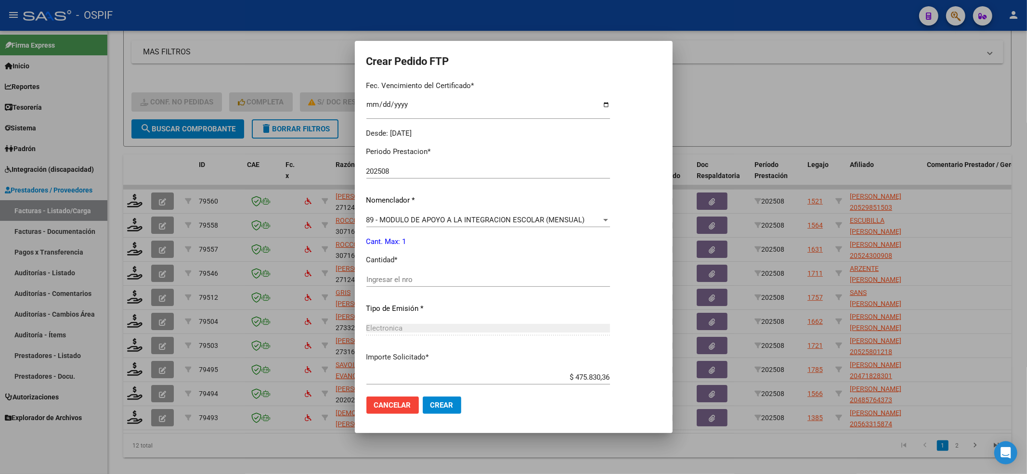
drag, startPoint x: 468, startPoint y: 299, endPoint x: 458, endPoint y: 280, distance: 21.5
click at [462, 290] on div "Periodo Prestacion * 202508 Ingresar el Periodo Prestacion Nomenclador * 89 - M…" at bounding box center [488, 290] width 244 height 303
click at [458, 280] on input "Ingresar el nro" at bounding box center [488, 279] width 244 height 9
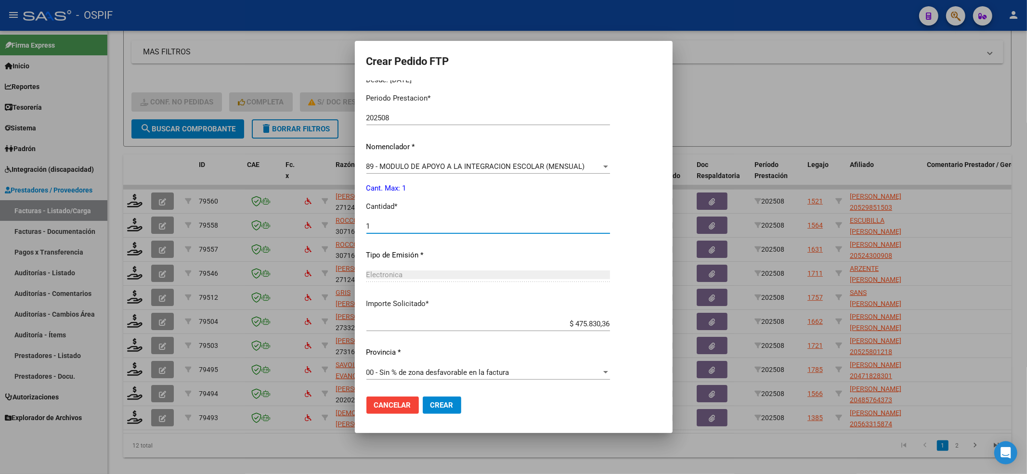
type input "1"
click at [436, 402] on span "Crear" at bounding box center [441, 405] width 23 height 9
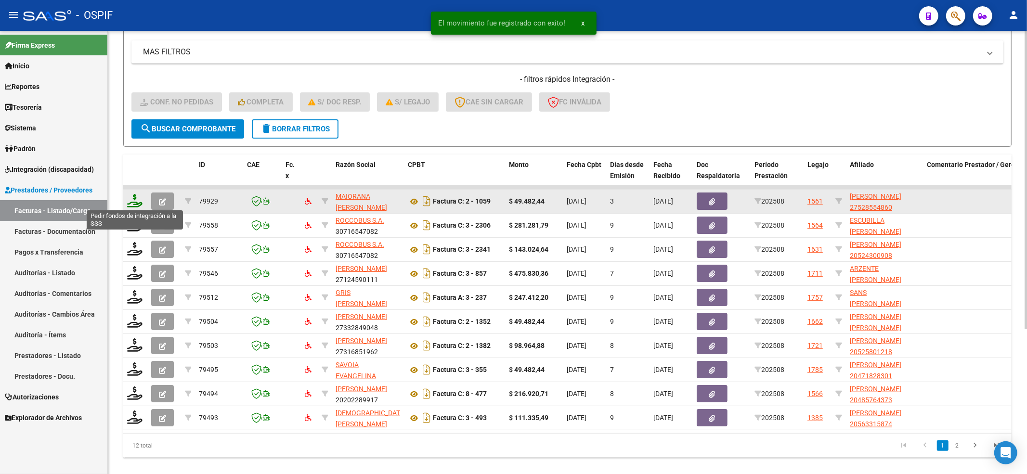
click at [131, 200] on icon at bounding box center [134, 200] width 15 height 13
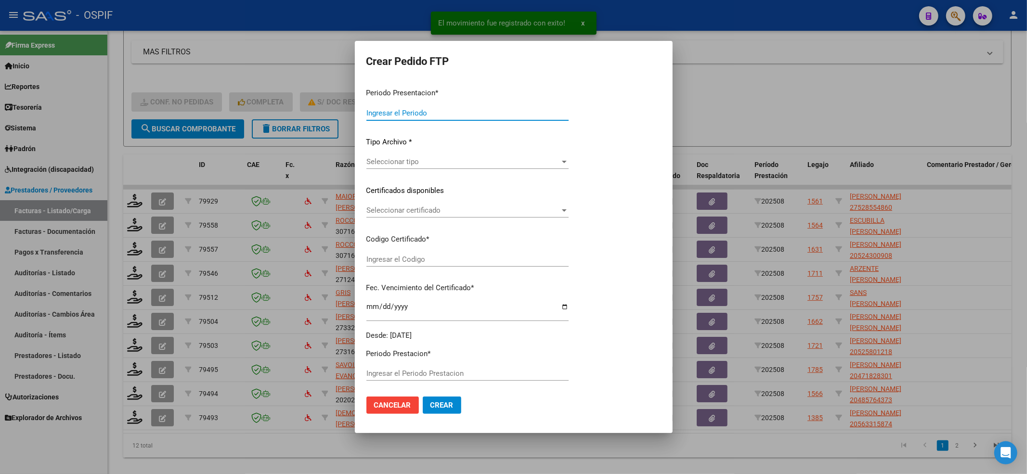
type input "202508"
type input "$ 49.482,44"
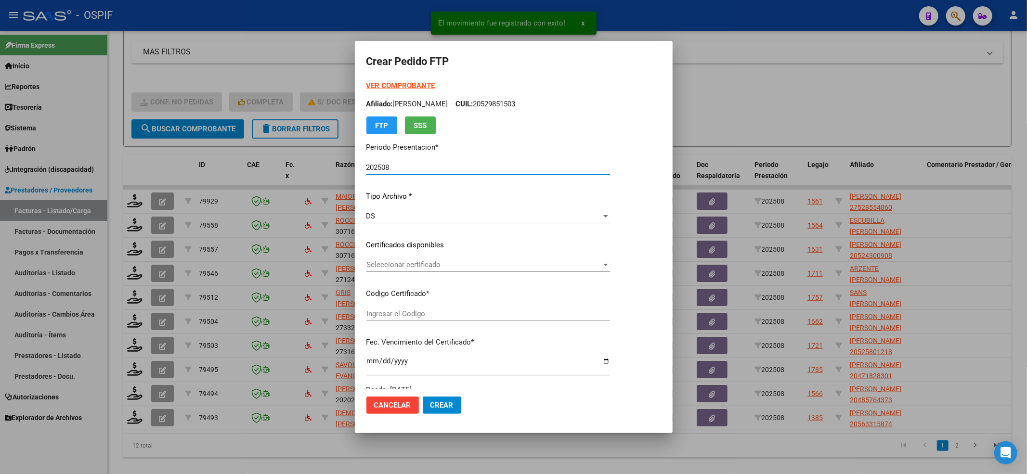
type input "0100052855486-20220817-20250817-BS-427"
type input "[DATE]"
click at [426, 277] on div "Seleccionar certificado Seleccionar certificado" at bounding box center [488, 270] width 244 height 24
click at [426, 270] on div "Seleccionar certificado Seleccionar certificado" at bounding box center [488, 265] width 244 height 14
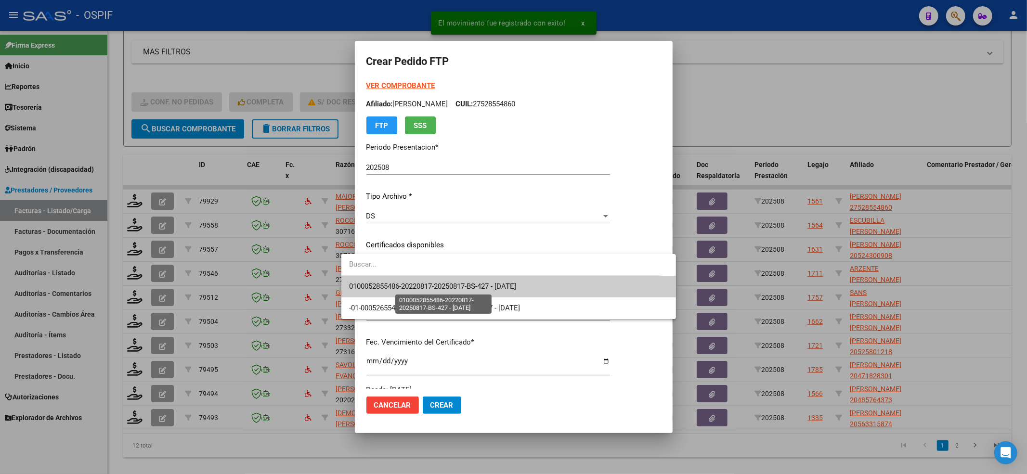
click at [417, 284] on span "0100052855486-20220817-20250817-BS-427 - [DATE]" at bounding box center [432, 286] width 167 height 9
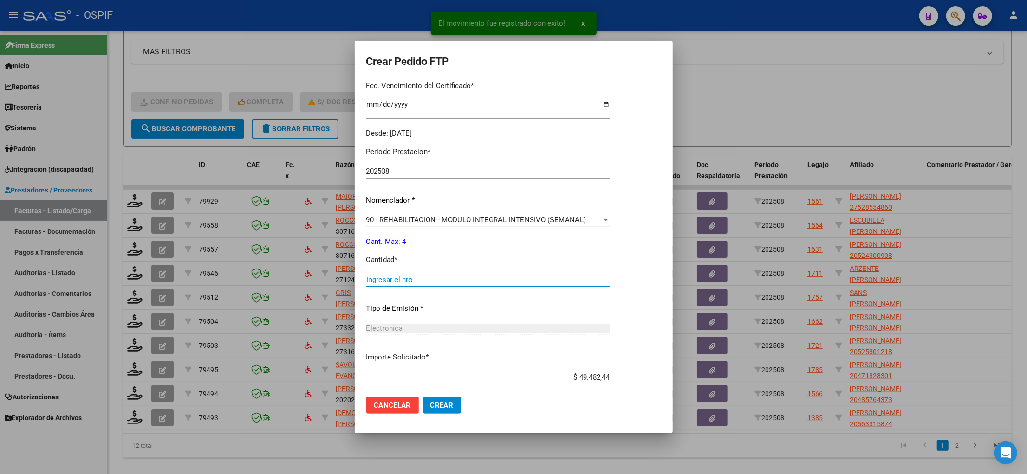
click at [408, 281] on input "Ingresar el nro" at bounding box center [488, 279] width 244 height 9
type input "4"
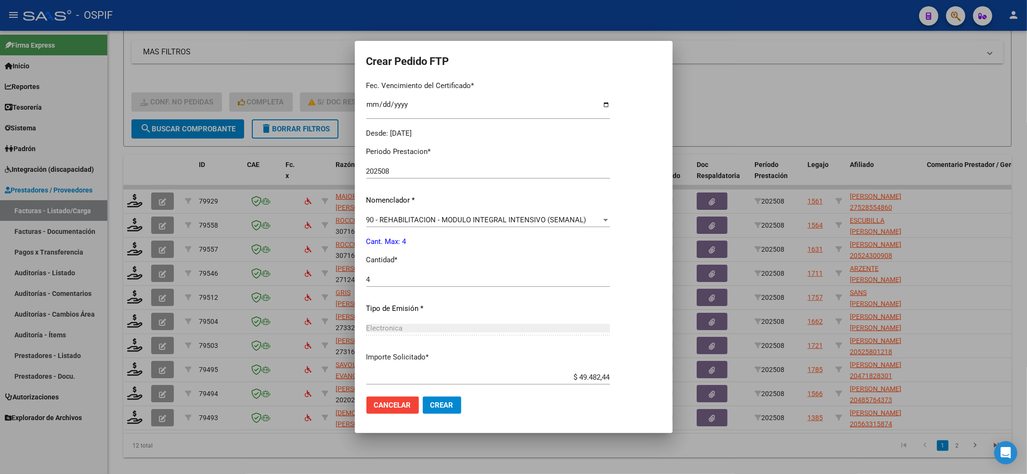
scroll to position [310, 0]
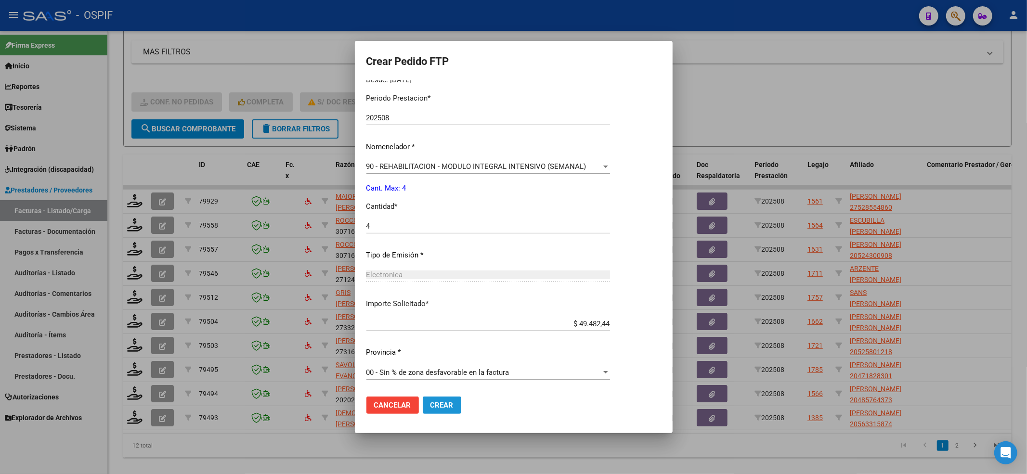
click at [430, 402] on span "Crear" at bounding box center [441, 405] width 23 height 9
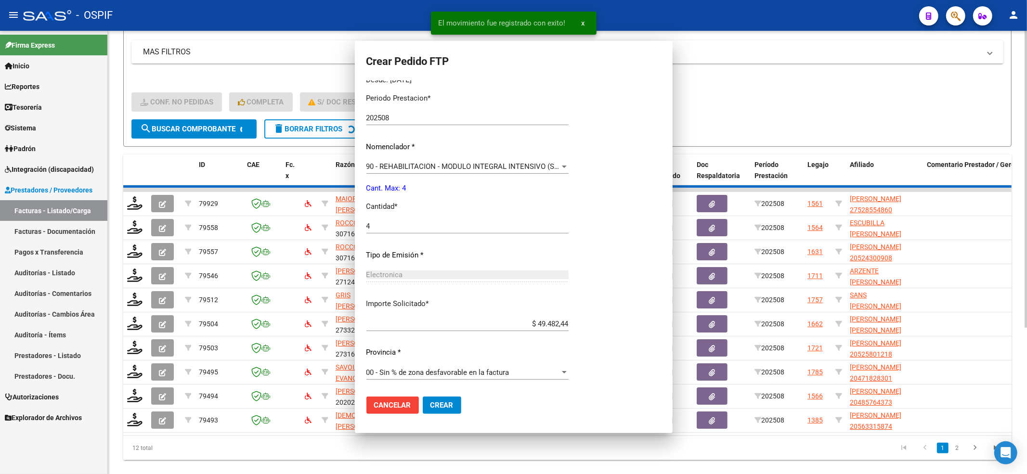
scroll to position [0, 0]
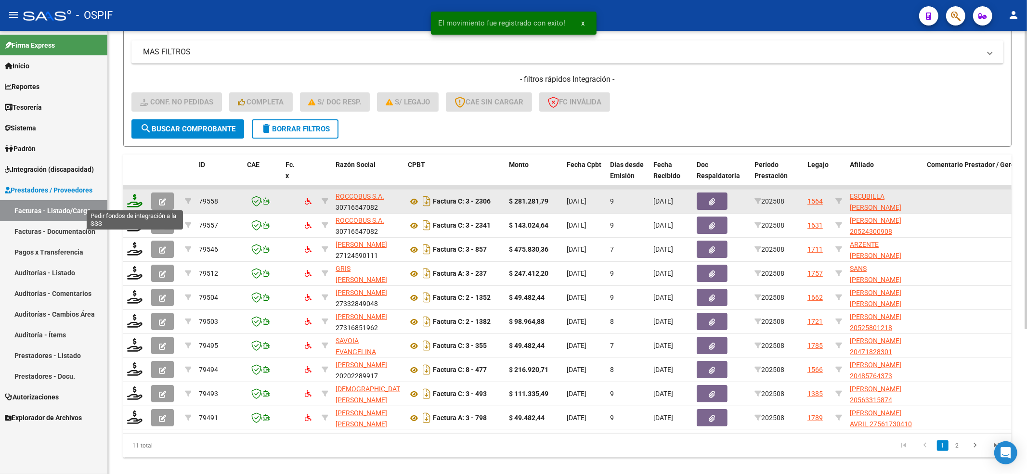
click at [138, 197] on icon at bounding box center [134, 200] width 15 height 13
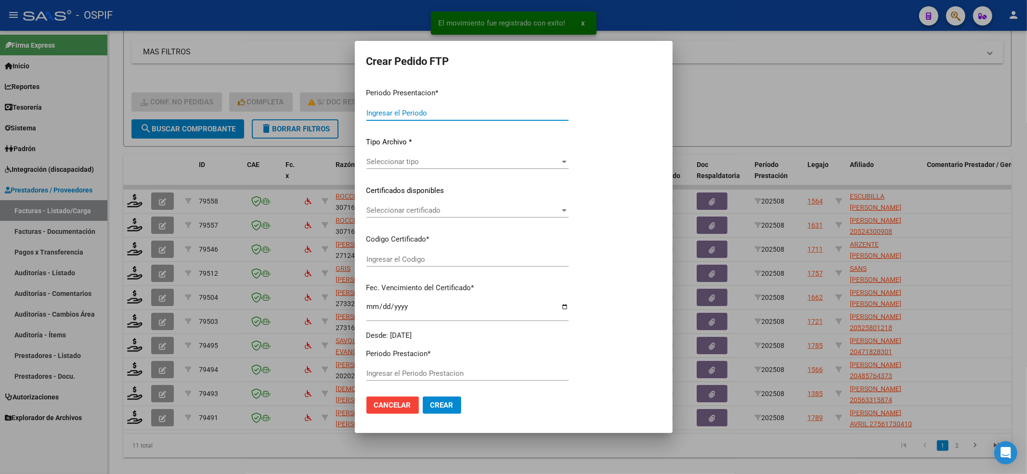
type input "202508"
type input "$ 281.281,79"
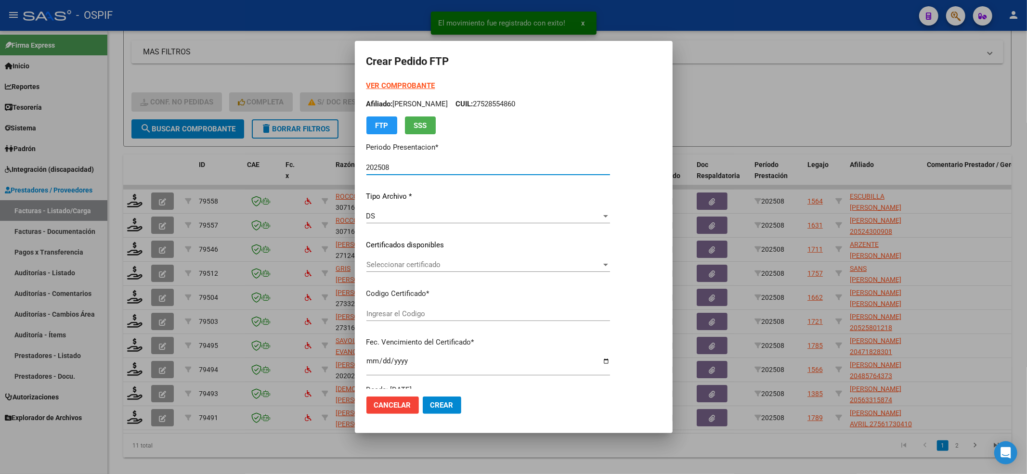
type input "0200056046188-20230331-20280331-AND-104"
type input "[DATE]"
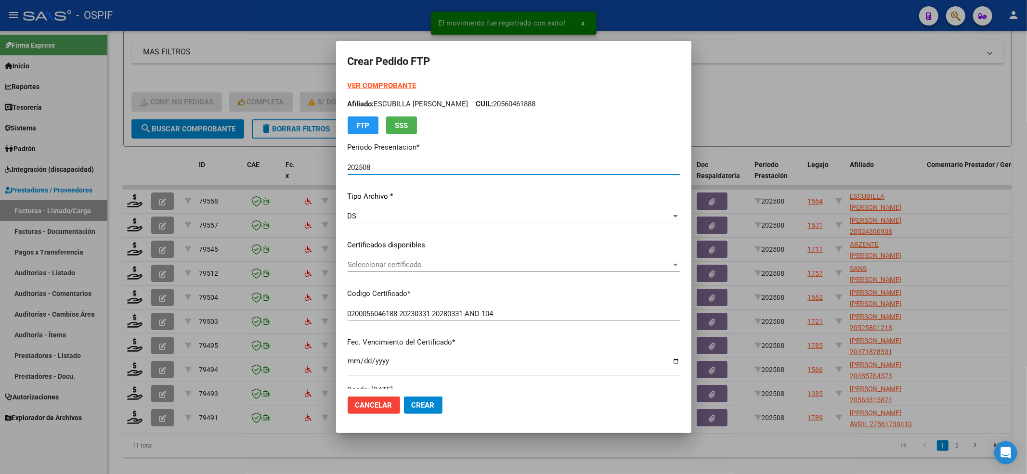
click at [394, 90] on strong "VER COMPROBANTE" at bounding box center [382, 85] width 69 height 9
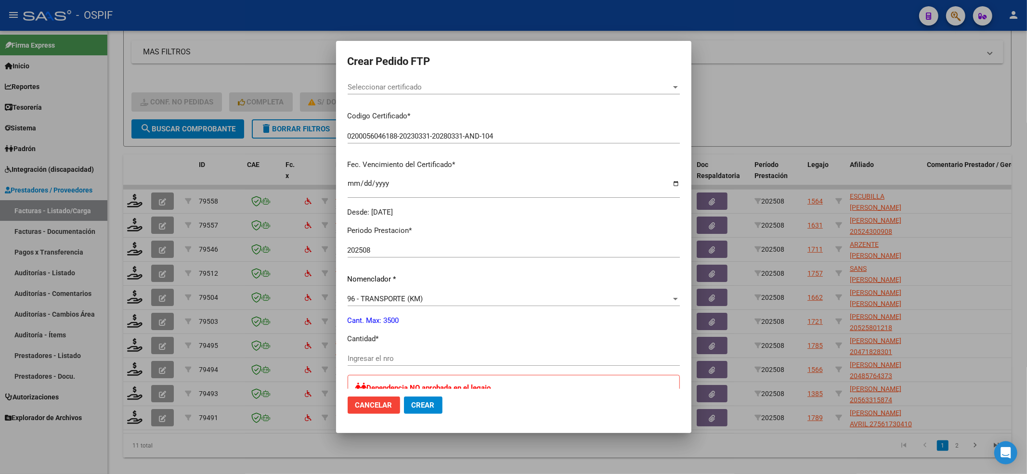
scroll to position [128, 0]
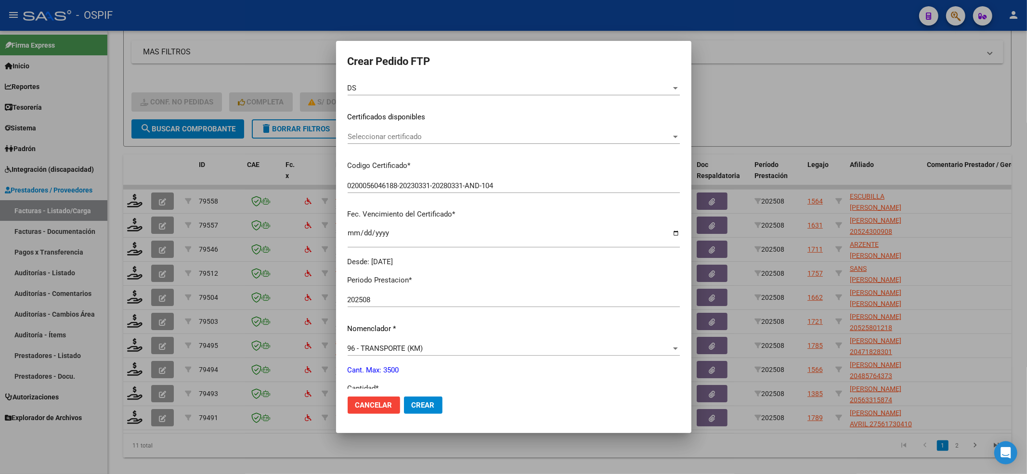
click at [359, 143] on div "Seleccionar certificado Seleccionar certificado" at bounding box center [514, 137] width 332 height 14
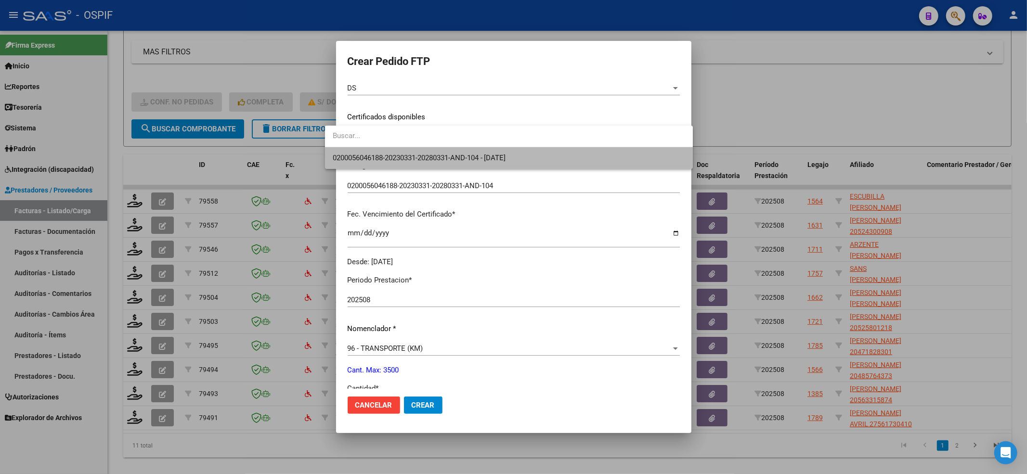
click at [357, 151] on span "0200056046188-20230331-20280331-AND-104 - [DATE]" at bounding box center [509, 158] width 352 height 22
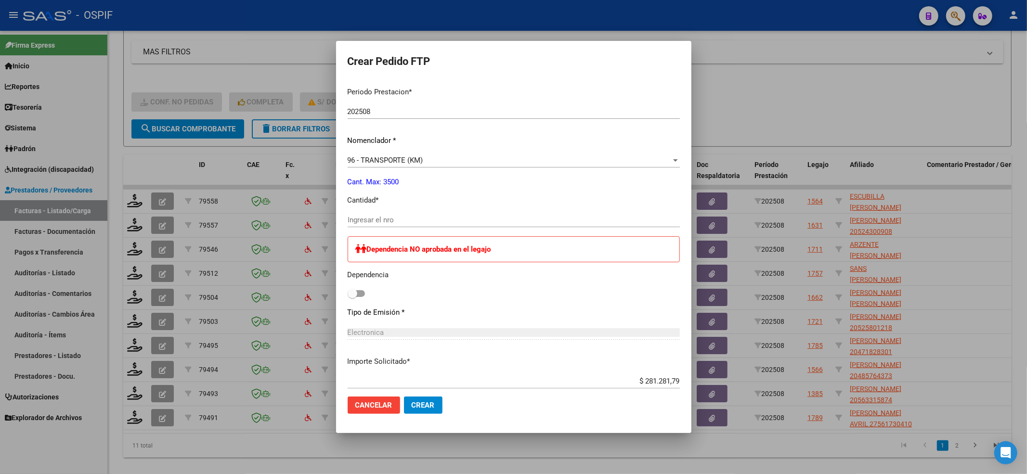
scroll to position [321, 0]
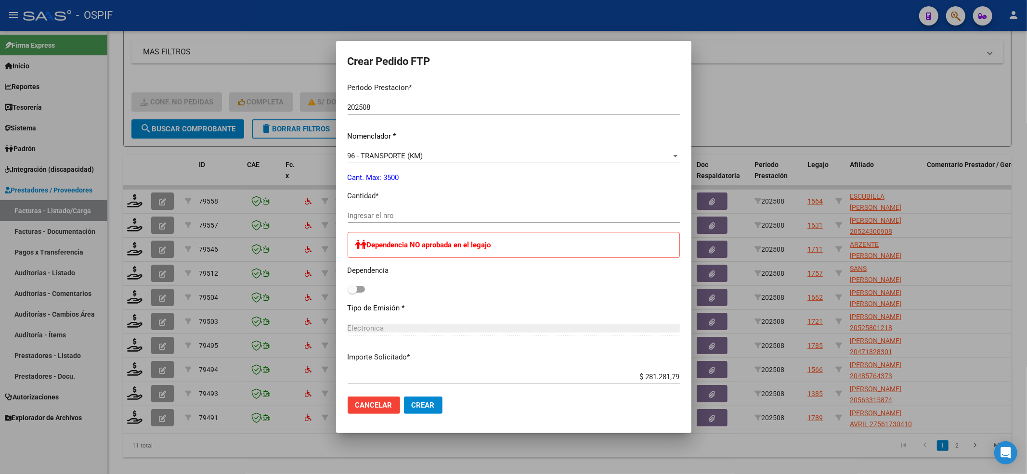
click at [371, 220] on div "Ingresar el nro" at bounding box center [514, 215] width 332 height 14
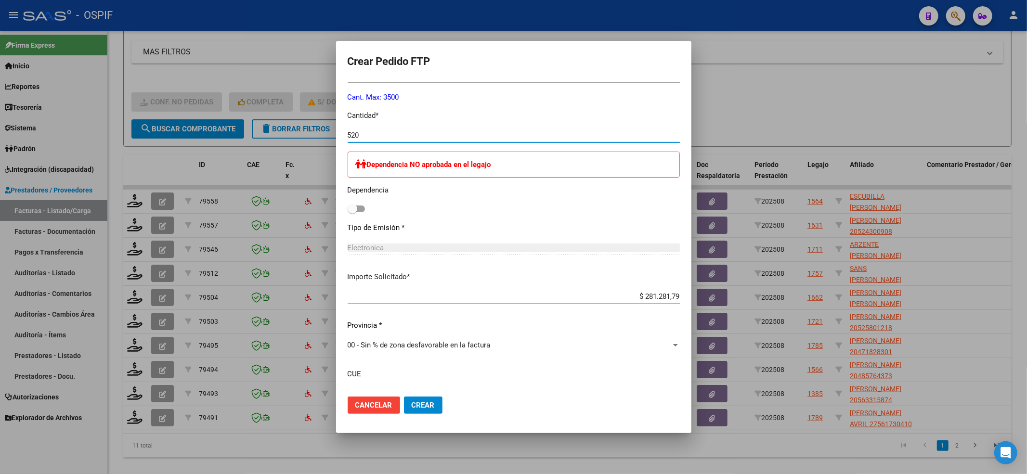
scroll to position [471, 0]
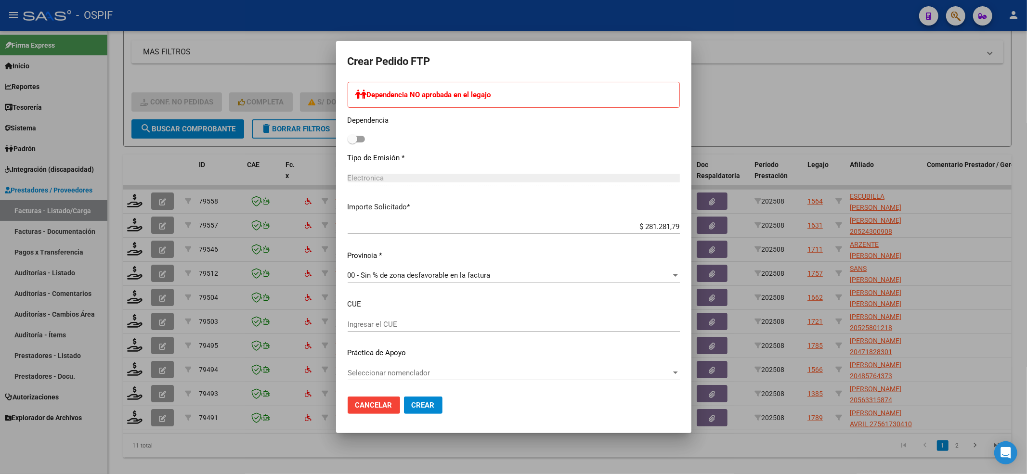
type input "520"
click at [408, 378] on div "Seleccionar nomenclador Seleccionar nomenclador" at bounding box center [514, 373] width 332 height 14
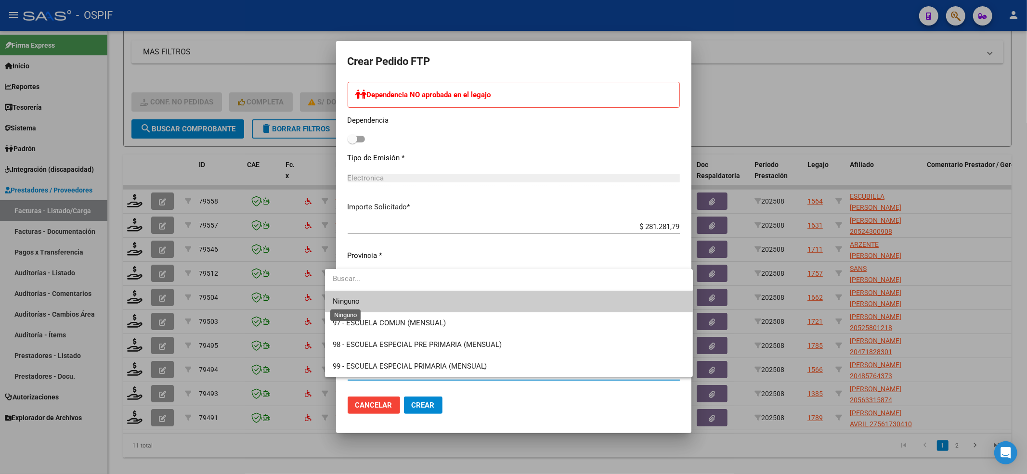
click at [344, 300] on span "Ninguno" at bounding box center [346, 301] width 27 height 9
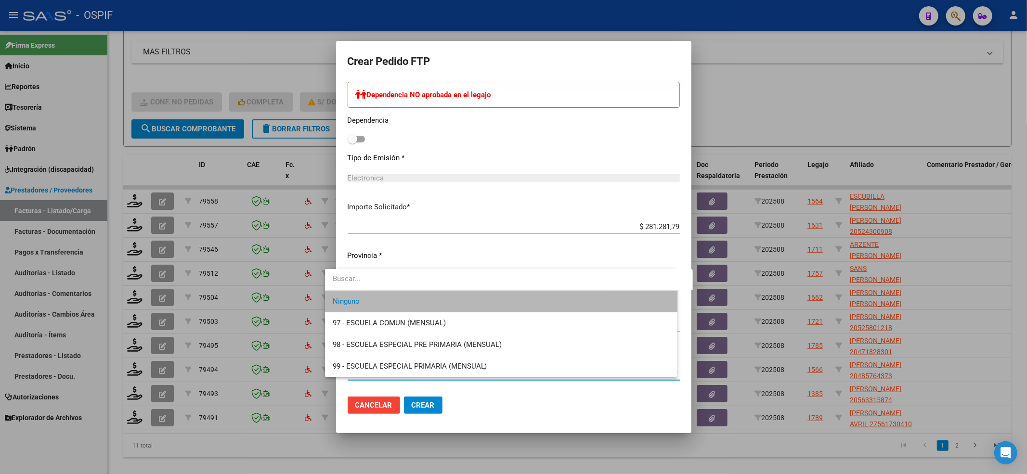
click at [422, 420] on mat-dialog-actions "Cancelar Crear" at bounding box center [514, 405] width 332 height 33
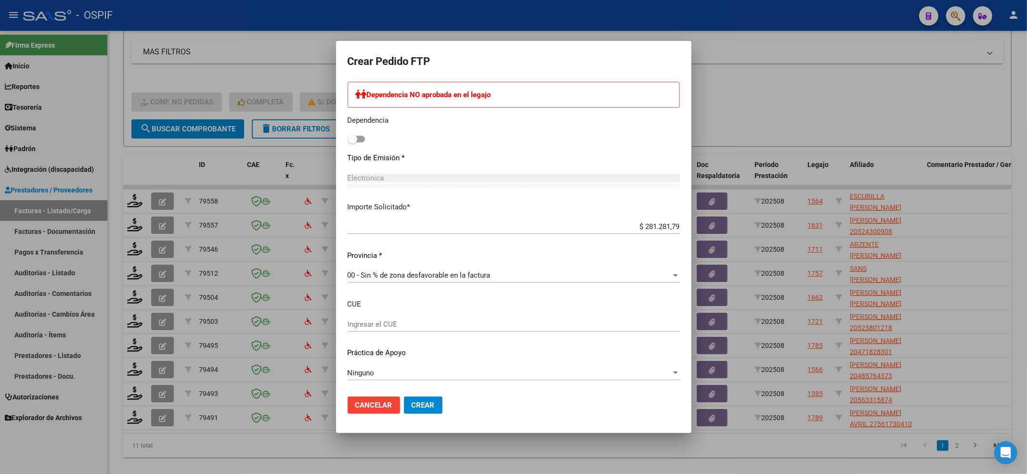
click at [418, 414] on mat-dialog-actions "Cancelar Crear" at bounding box center [514, 405] width 332 height 33
drag, startPoint x: 418, startPoint y: 414, endPoint x: 416, endPoint y: 405, distance: 8.9
click at [417, 413] on mat-dialog-actions "Cancelar Crear" at bounding box center [514, 405] width 332 height 33
click at [414, 398] on button "Crear" at bounding box center [423, 405] width 39 height 17
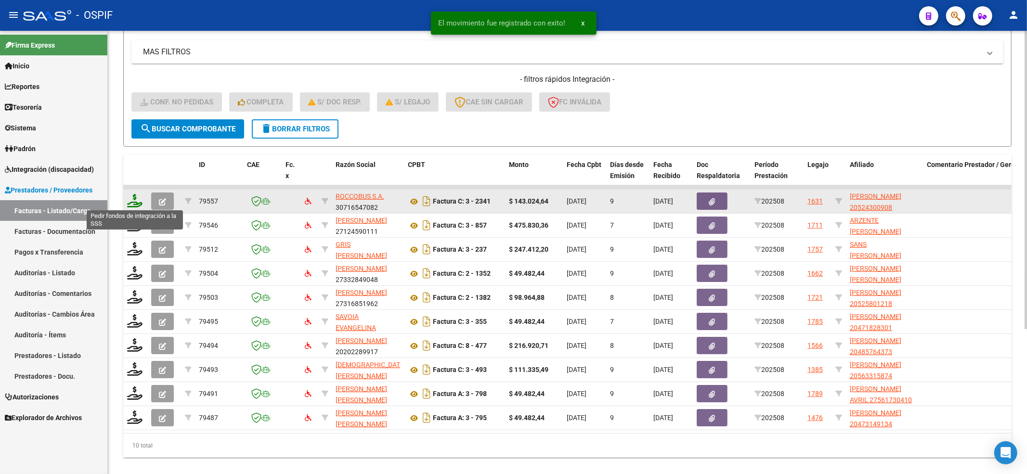
click at [131, 205] on icon at bounding box center [134, 200] width 15 height 13
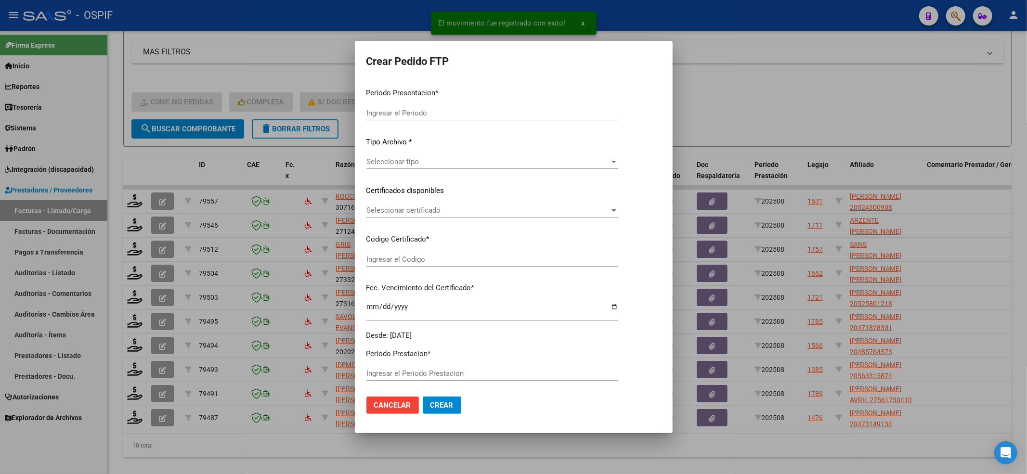
type input "202508"
type input "$ 143.024,64"
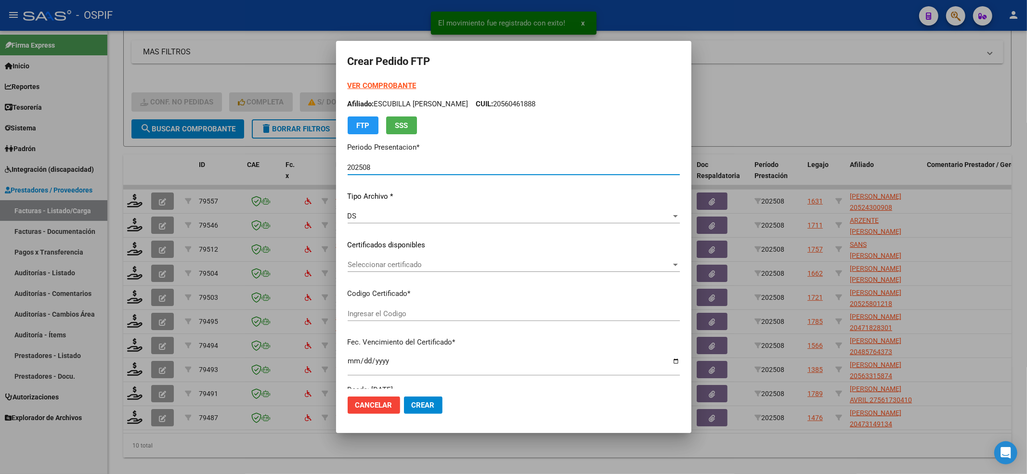
type input "0200052430090-20220921-20320921-BS-427"
type input "[DATE]"
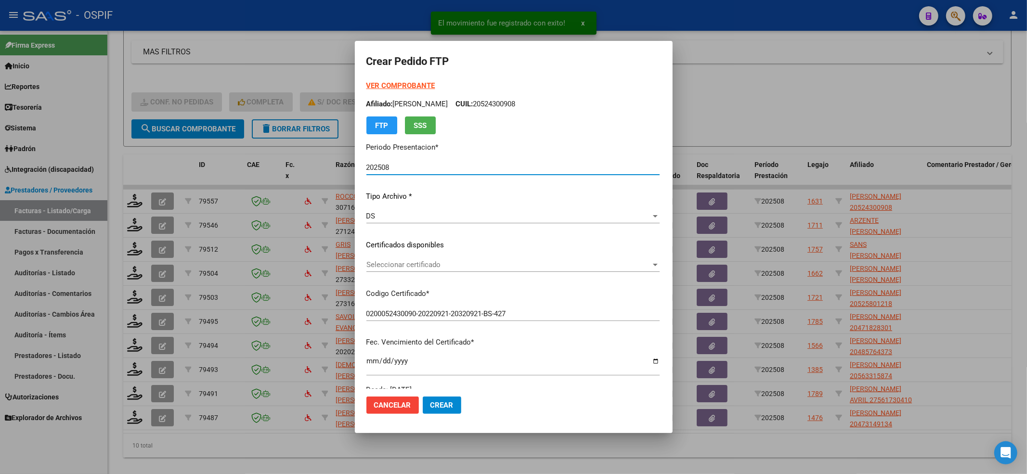
click at [392, 266] on span "Seleccionar certificado" at bounding box center [508, 265] width 285 height 9
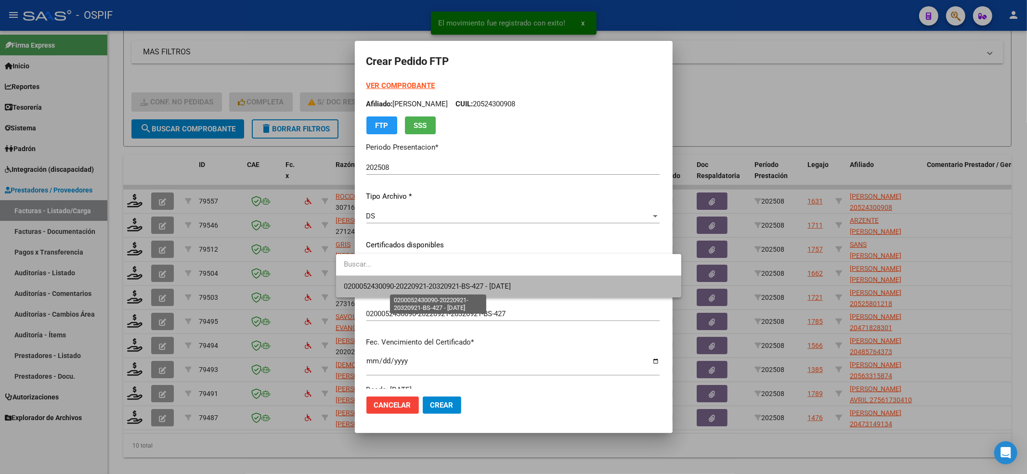
click at [392, 284] on span "0200052430090-20220921-20320921-BS-427 - [DATE]" at bounding box center [427, 286] width 167 height 9
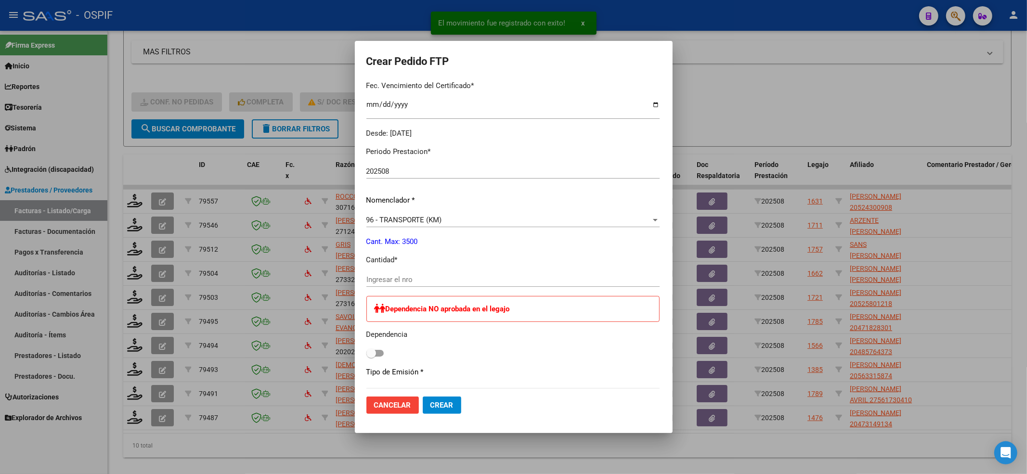
click at [367, 276] on input "Ingresar el nro" at bounding box center [512, 279] width 293 height 9
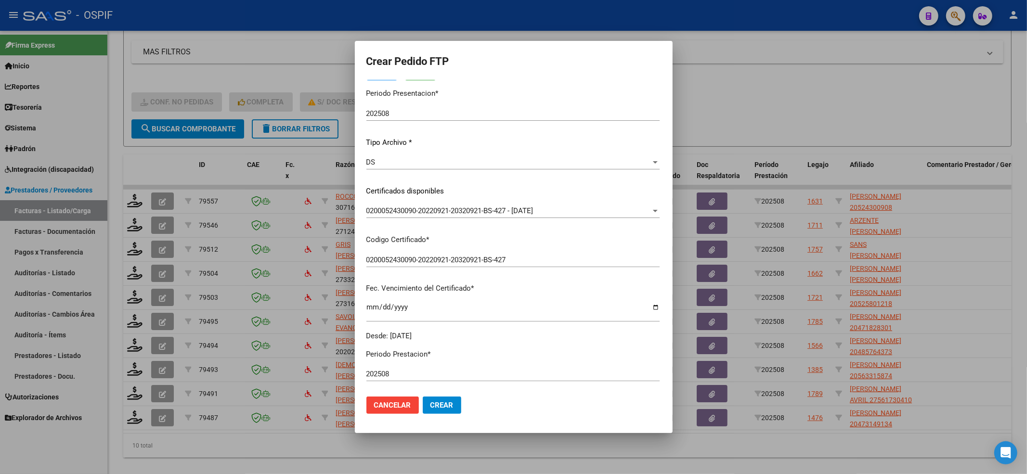
scroll to position [0, 0]
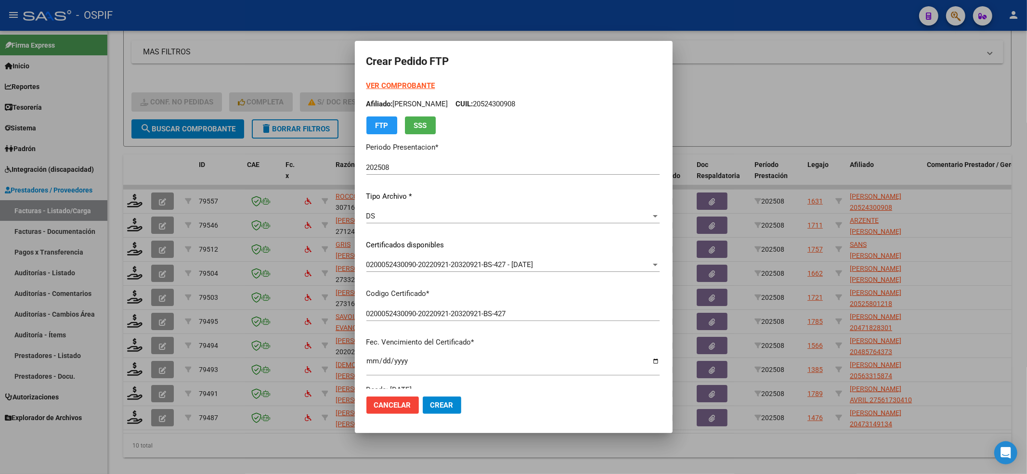
click at [397, 84] on strong "VER COMPROBANTE" at bounding box center [400, 85] width 69 height 9
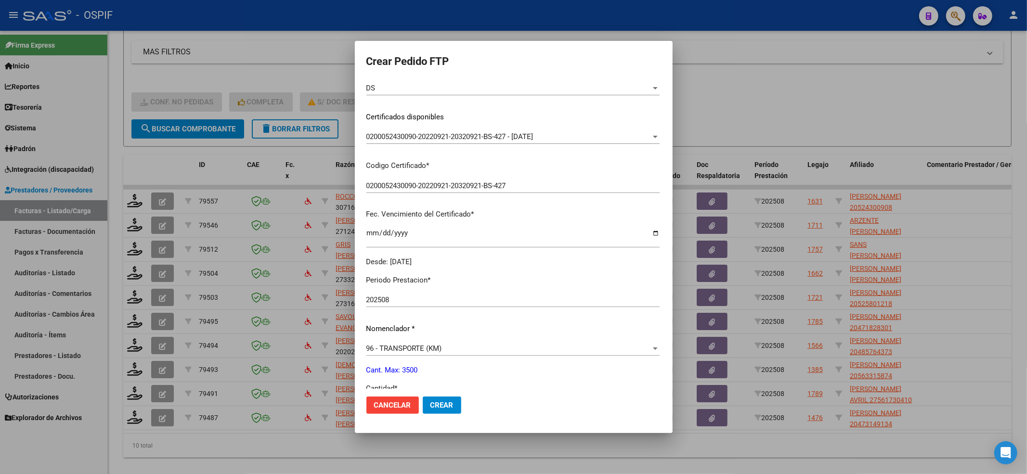
scroll to position [193, 0]
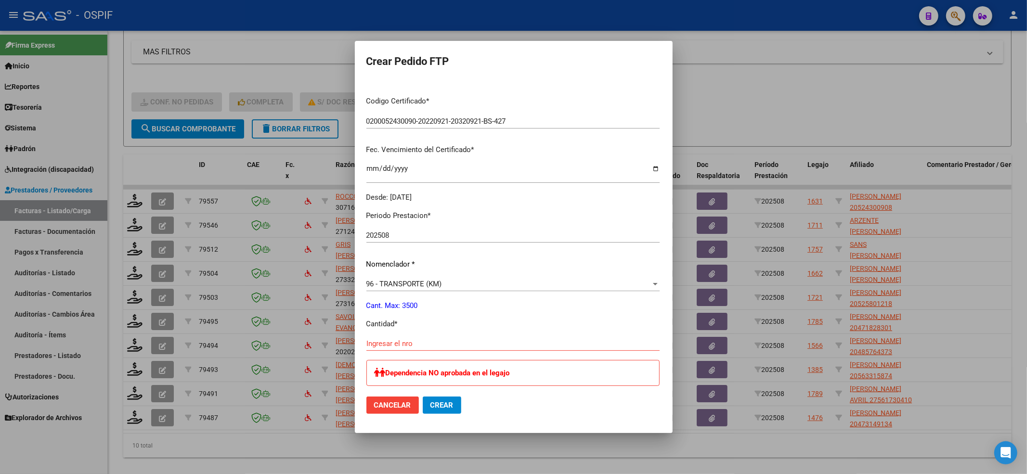
click at [373, 347] on input "Ingresar el nro" at bounding box center [512, 343] width 293 height 9
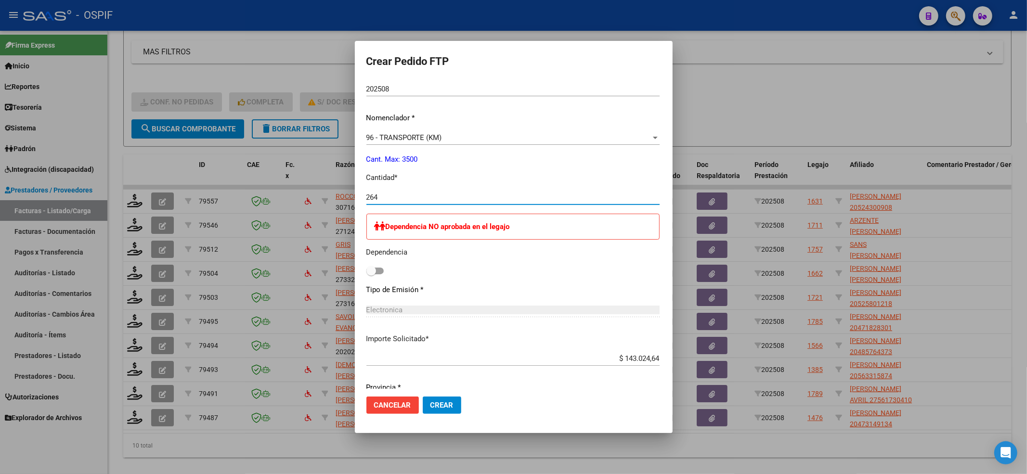
scroll to position [471, 0]
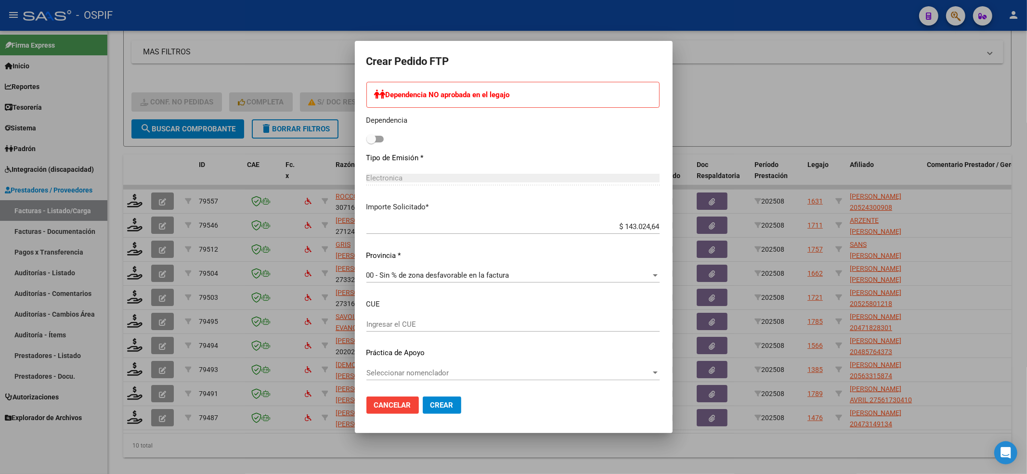
type input "264"
click at [402, 377] on span "Seleccionar nomenclador" at bounding box center [508, 373] width 285 height 9
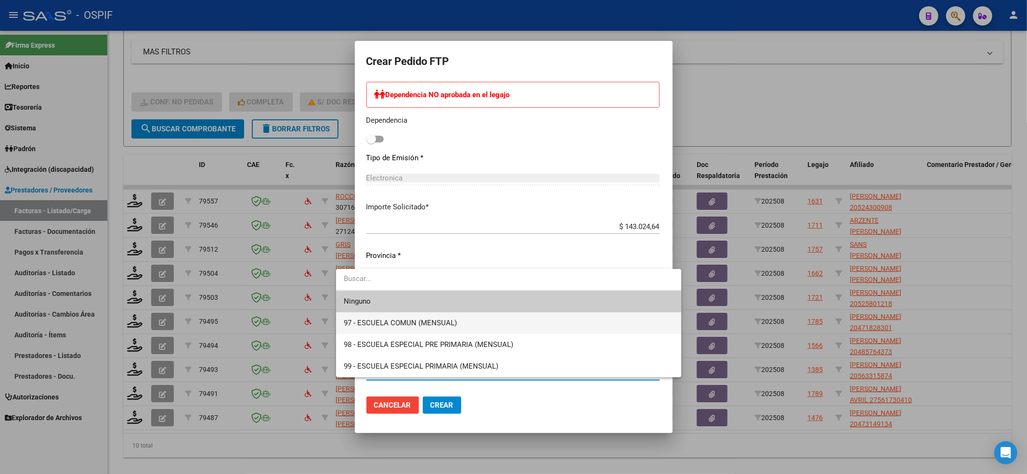
drag, startPoint x: 364, startPoint y: 314, endPoint x: 375, endPoint y: 298, distance: 19.5
click at [375, 298] on div "Ninguno 97 - ESCUELA COMUN (MENSUAL) 98 - ESCUELA ESPECIAL PRE PRIMARIA (MENSUA…" at bounding box center [508, 323] width 345 height 108
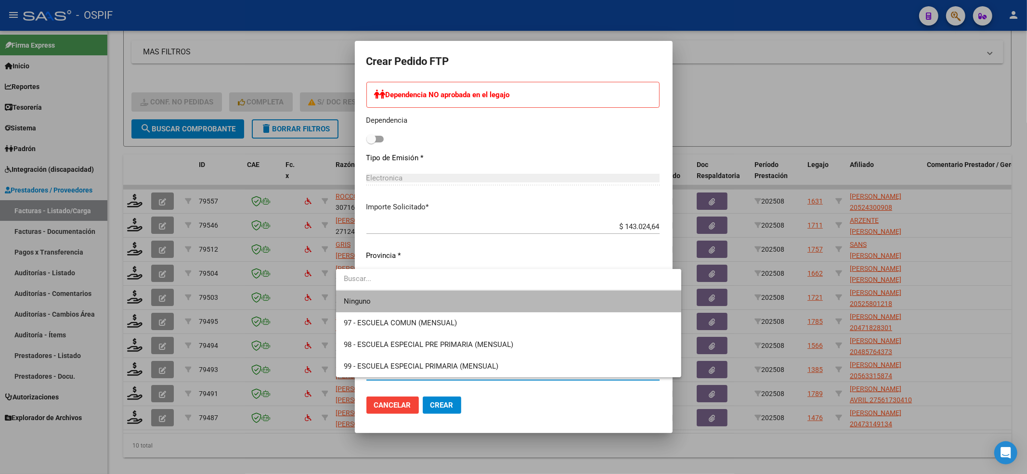
click at [375, 298] on span "Ninguno" at bounding box center [509, 302] width 330 height 22
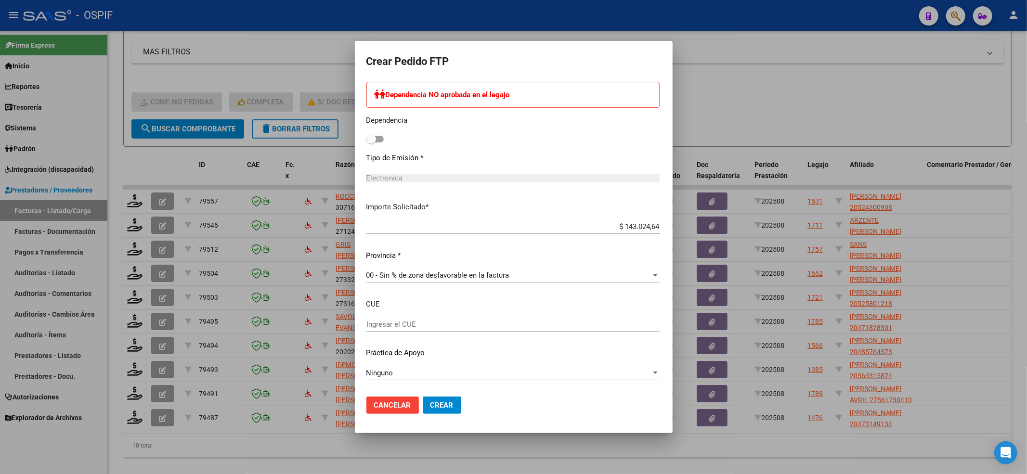
click at [428, 415] on mat-dialog-actions "Cancelar Crear" at bounding box center [513, 405] width 295 height 33
click at [428, 409] on button "Crear" at bounding box center [442, 405] width 39 height 17
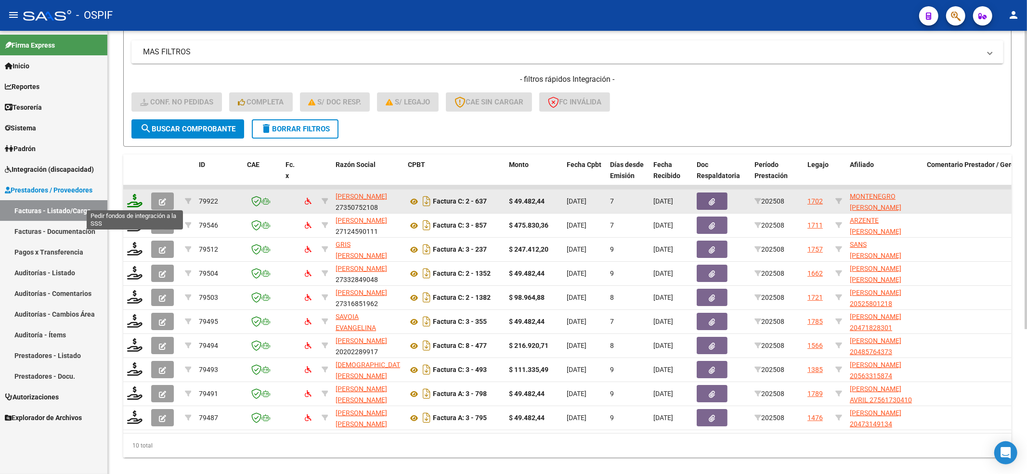
click at [130, 203] on icon at bounding box center [134, 200] width 15 height 13
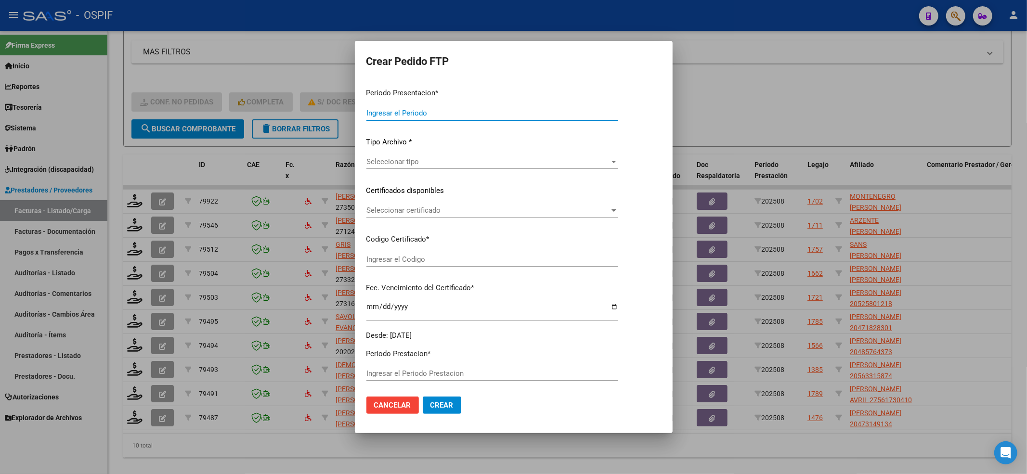
type input "202508"
type input "$ 49.482,44"
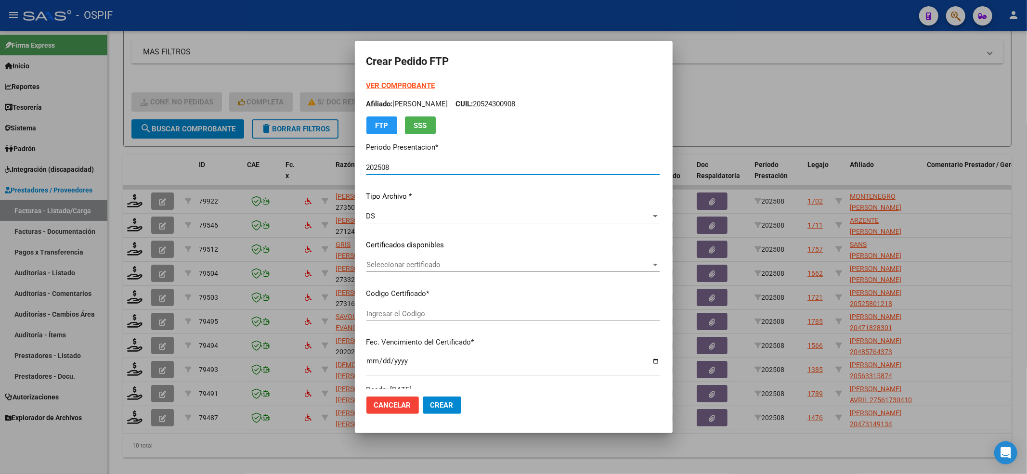
type input "0200053989680-20240408-20270408-BUE-427"
type input "[DATE]"
click at [435, 270] on div "Seleccionar certificado Seleccionar certificado" at bounding box center [513, 265] width 294 height 14
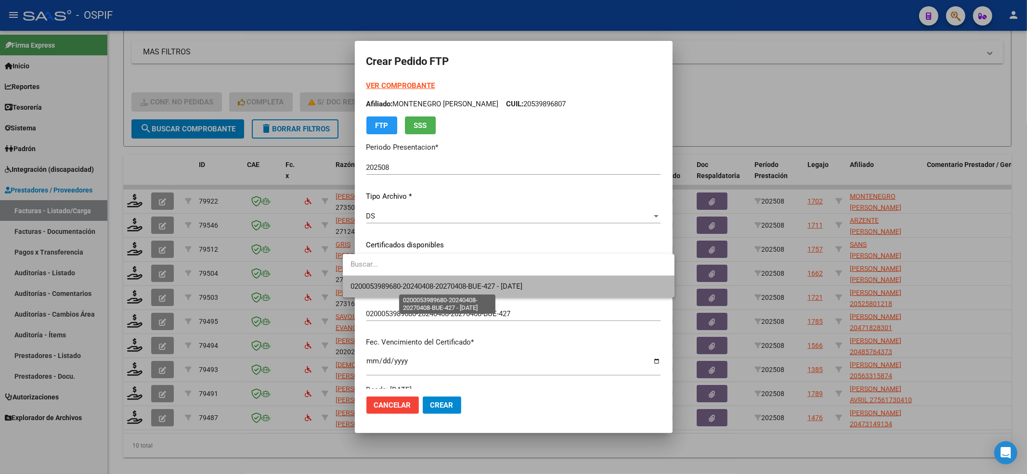
drag, startPoint x: 429, startPoint y: 285, endPoint x: 430, endPoint y: 280, distance: 5.2
click at [429, 284] on span "0200053989680-20240408-20270408-BUE-427 - [DATE]" at bounding box center [437, 286] width 172 height 9
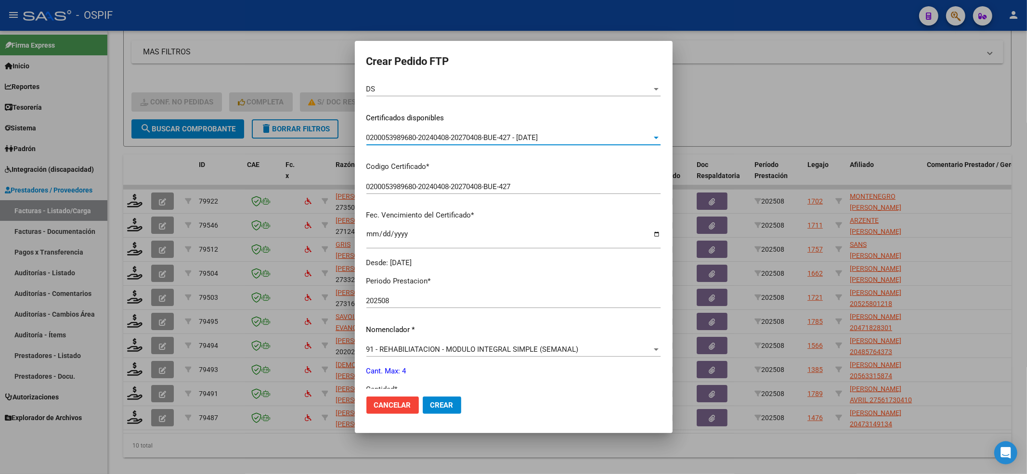
scroll to position [310, 0]
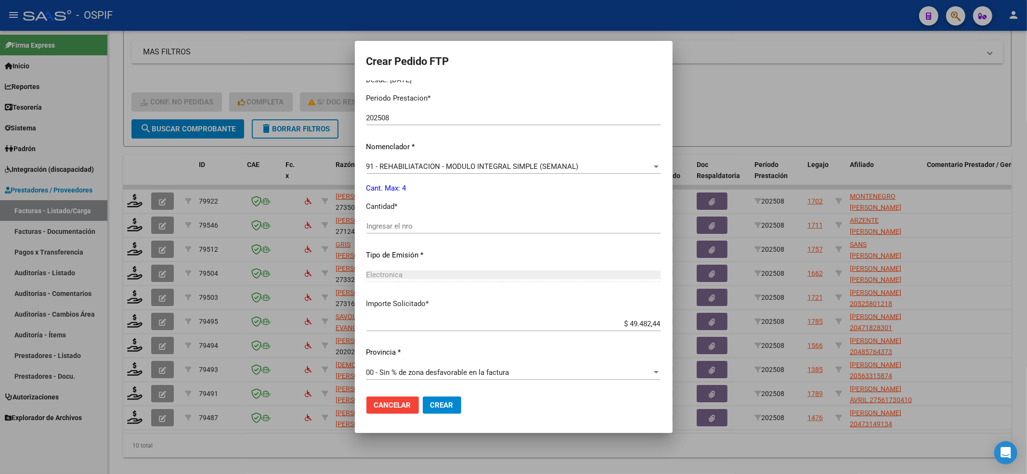
click at [399, 221] on div "Ingresar el nro" at bounding box center [513, 226] width 294 height 14
type input "4"
click at [426, 399] on button "Crear" at bounding box center [442, 405] width 39 height 17
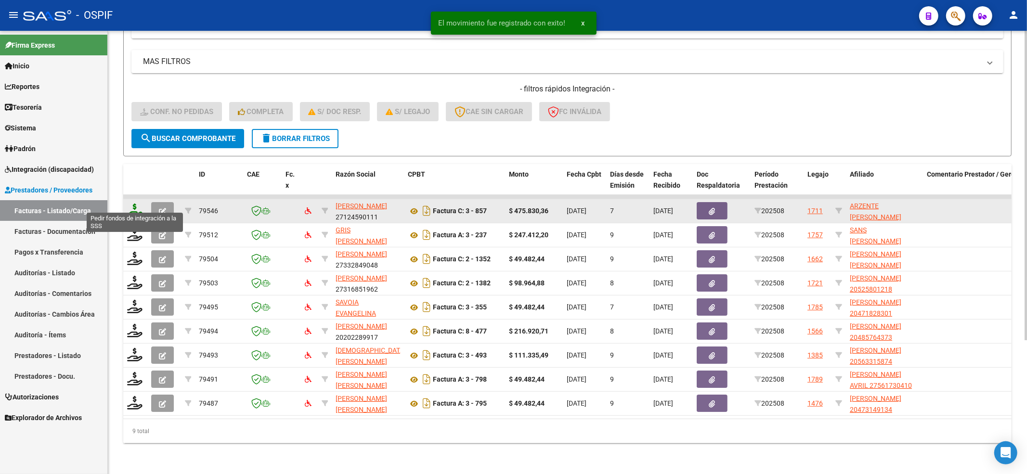
scroll to position [192, 0]
click at [135, 204] on icon at bounding box center [134, 210] width 15 height 13
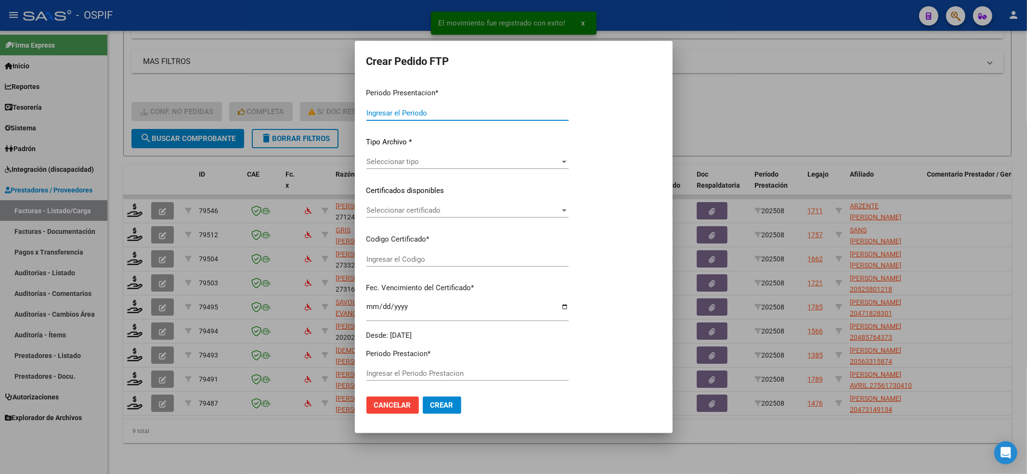
type input "202508"
type input "$ 475.830,36"
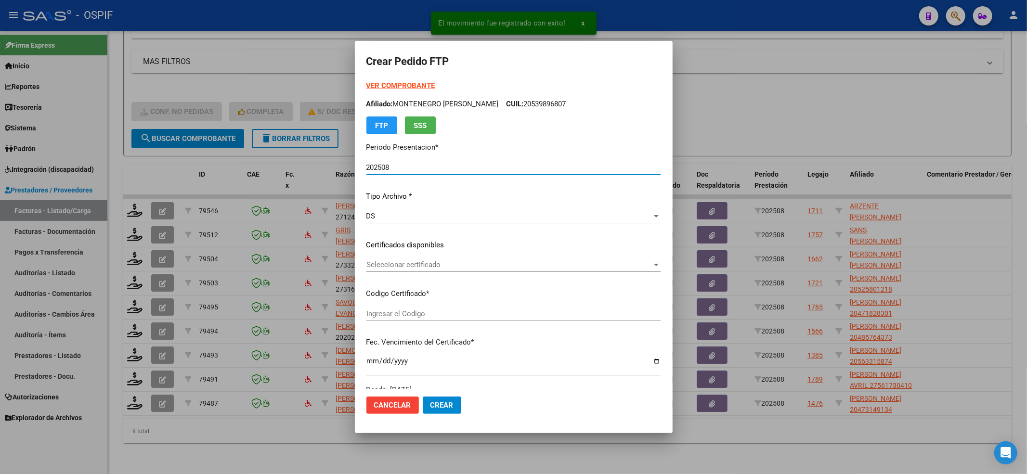
type input "0200051133612-20221110-20271110-BS-427"
type input "[DATE]"
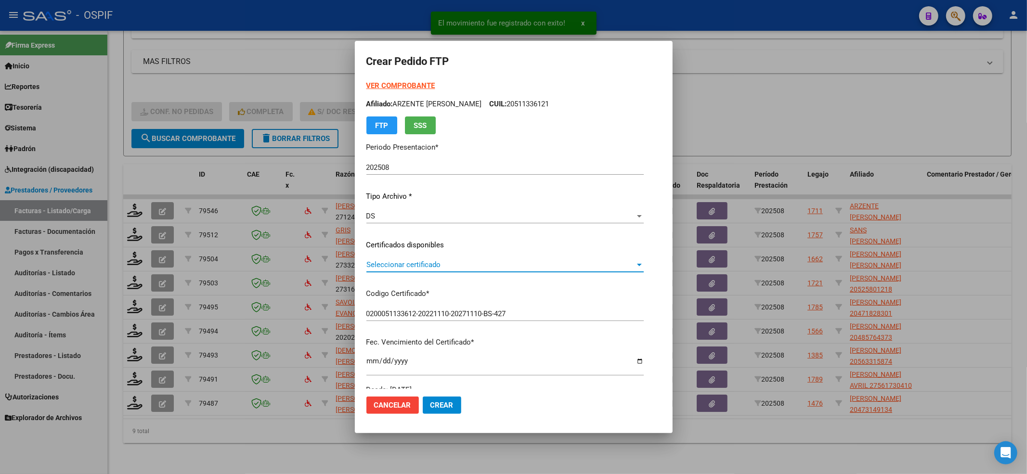
click at [426, 262] on span "Seleccionar certificado" at bounding box center [500, 265] width 269 height 9
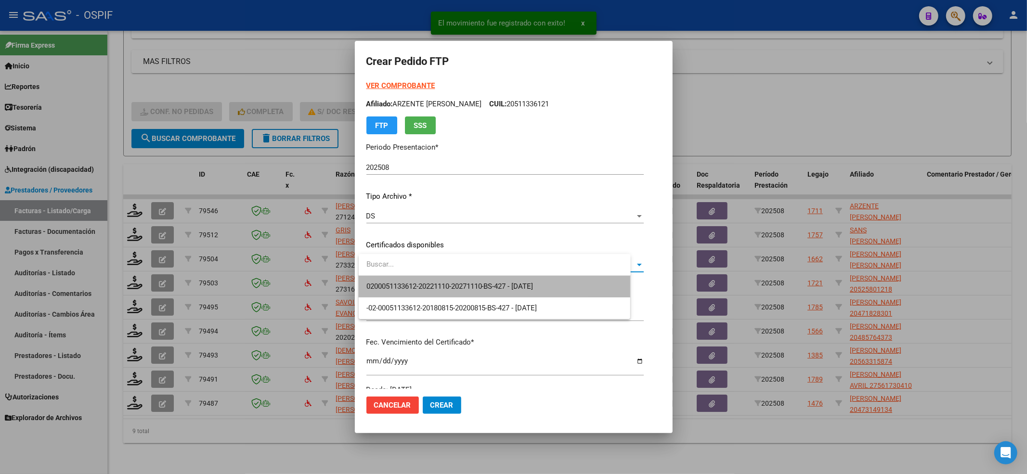
click at [426, 276] on span "0200051133612-20221110-20271110-BS-427 - [DATE]" at bounding box center [494, 287] width 257 height 22
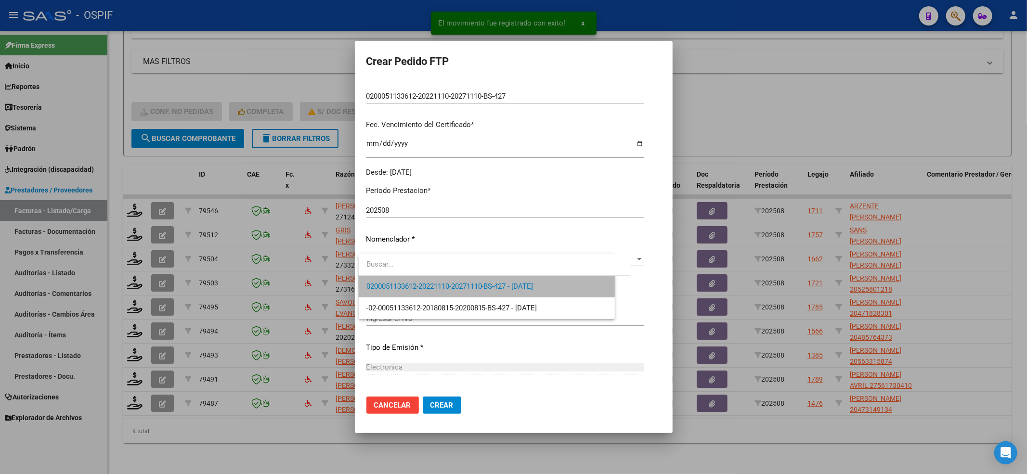
scroll to position [310, 0]
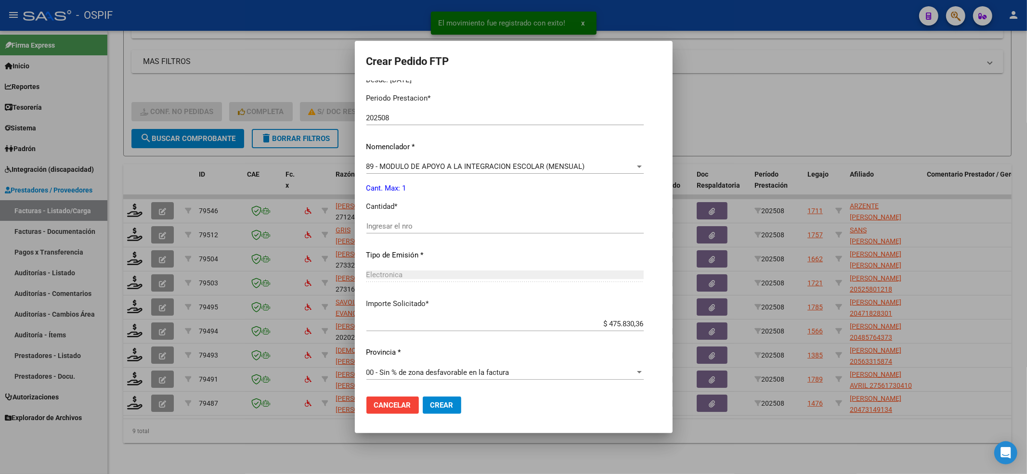
click at [420, 232] on div "Ingresar el nro" at bounding box center [504, 226] width 277 height 14
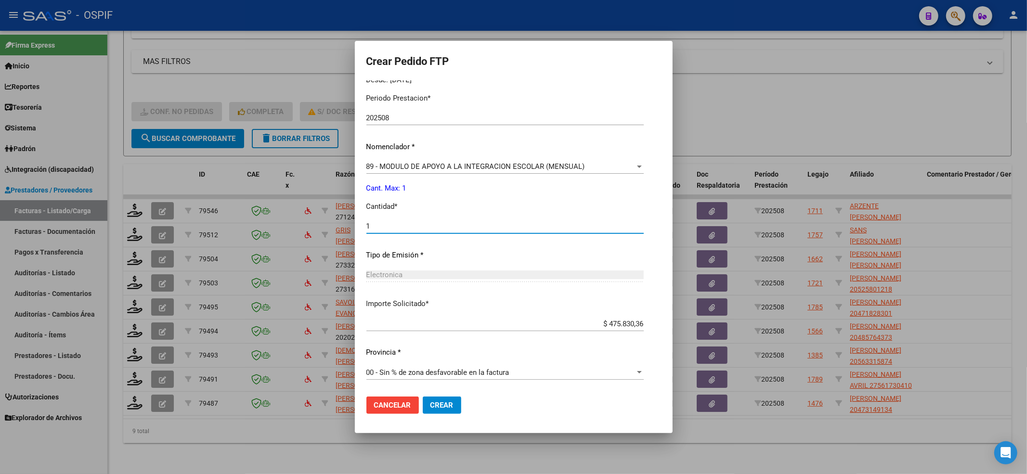
type input "1"
click at [447, 404] on span "Crear" at bounding box center [441, 405] width 23 height 9
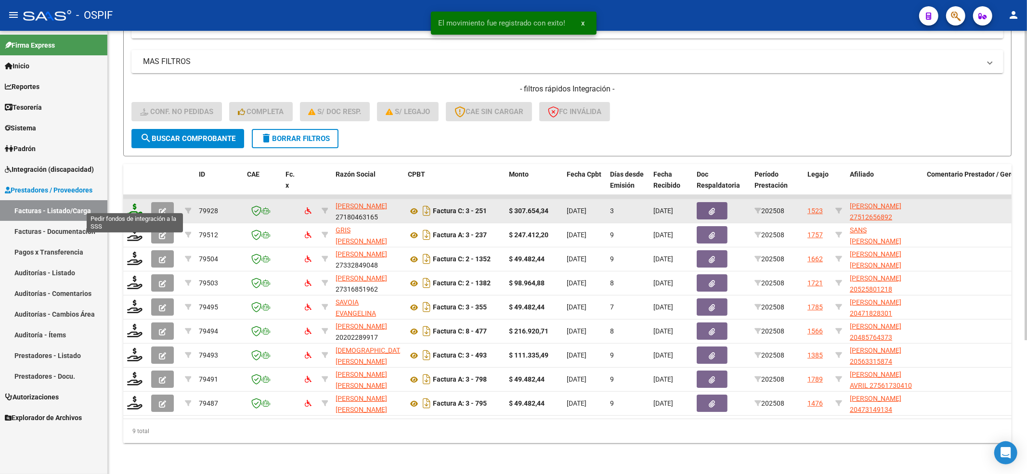
click at [133, 204] on icon at bounding box center [134, 210] width 15 height 13
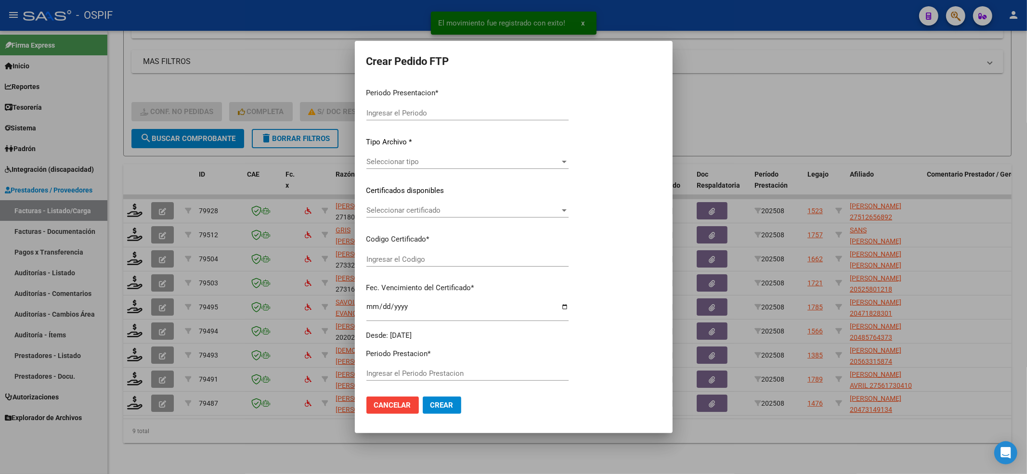
type input "202508"
type input "$ 307.654,34"
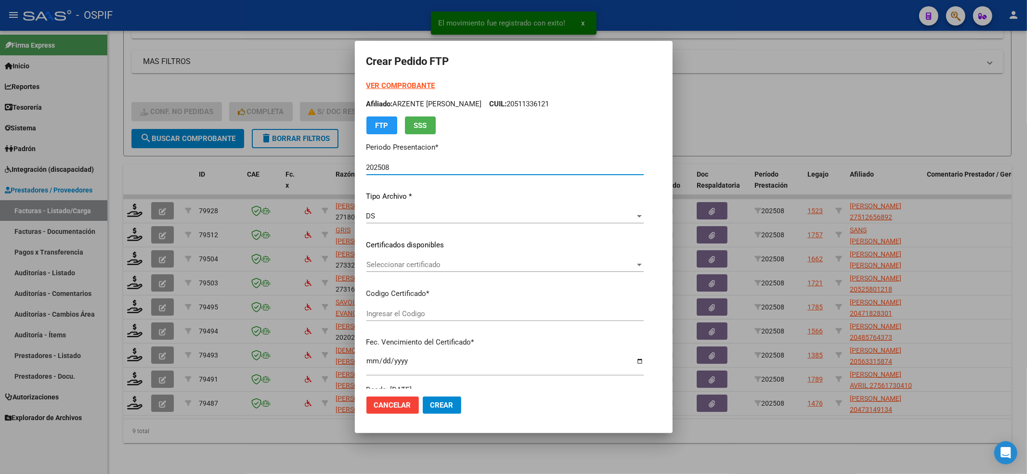
type input "0100051265689-20250812-20280812-BUE-427"
type input "[DATE]"
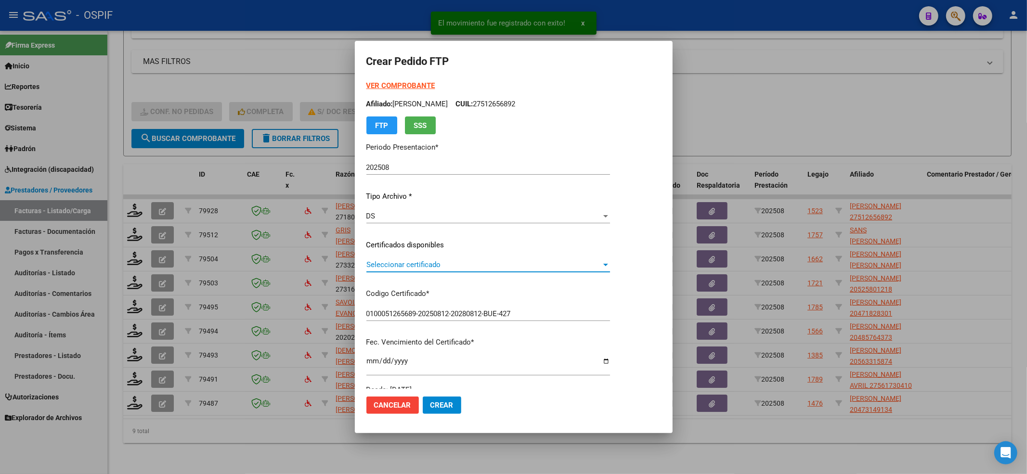
click at [490, 264] on span "Seleccionar certificado" at bounding box center [483, 265] width 235 height 9
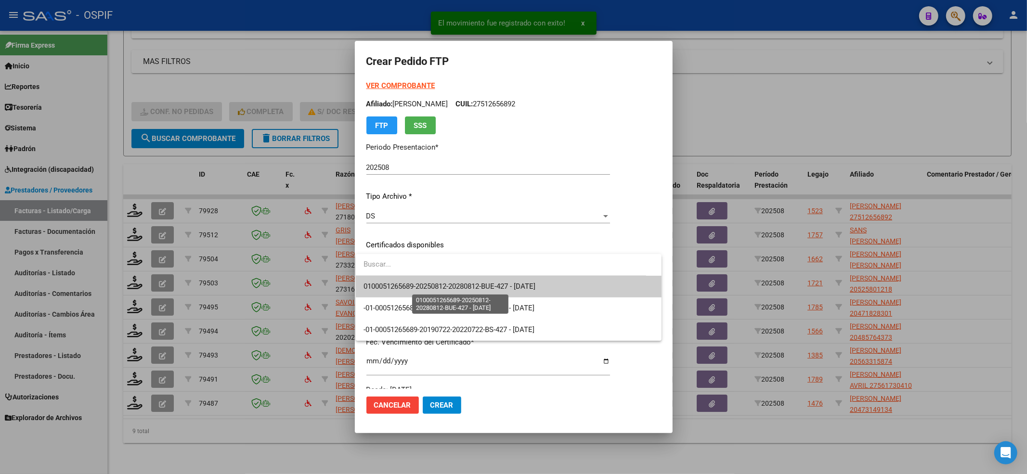
click at [457, 284] on span "0100051265689-20250812-20280812-BUE-427 - [DATE]" at bounding box center [450, 286] width 172 height 9
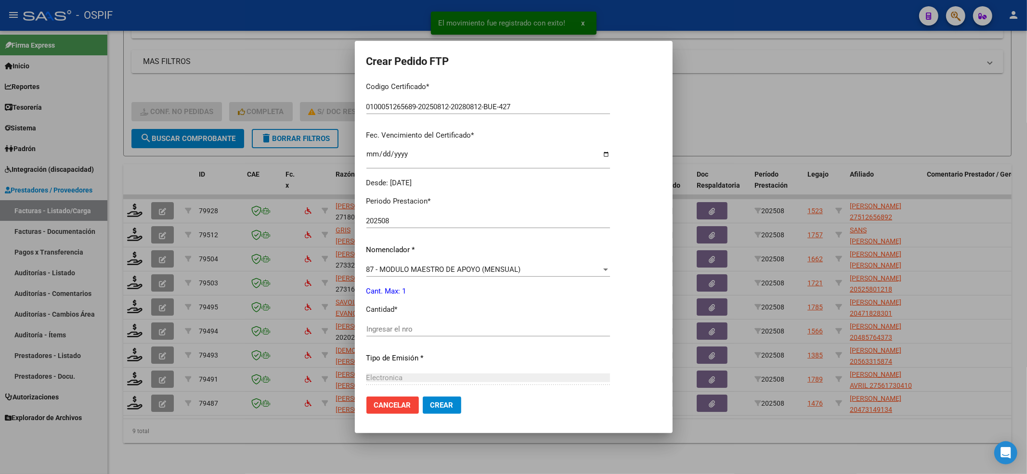
scroll to position [257, 0]
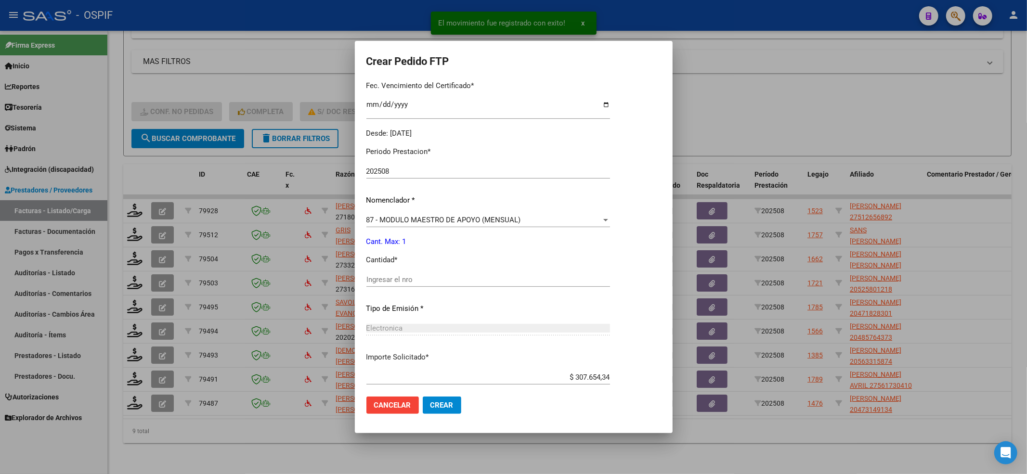
drag, startPoint x: 456, startPoint y: 272, endPoint x: 442, endPoint y: 286, distance: 20.4
click at [456, 273] on div "Periodo Prestacion * 202508 Ingresar el Periodo Prestacion Nomenclador * 87 - M…" at bounding box center [488, 290] width 244 height 303
click at [442, 283] on input "Ingresar el nro" at bounding box center [488, 279] width 244 height 9
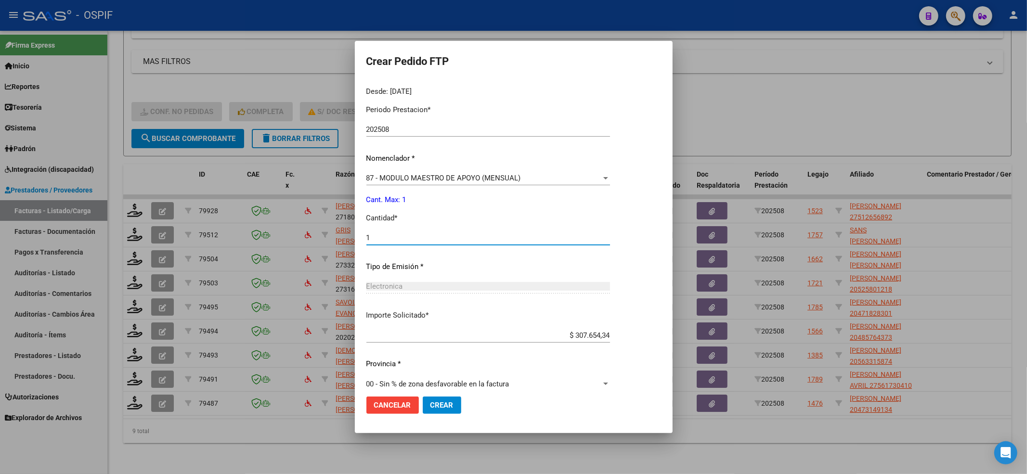
scroll to position [310, 0]
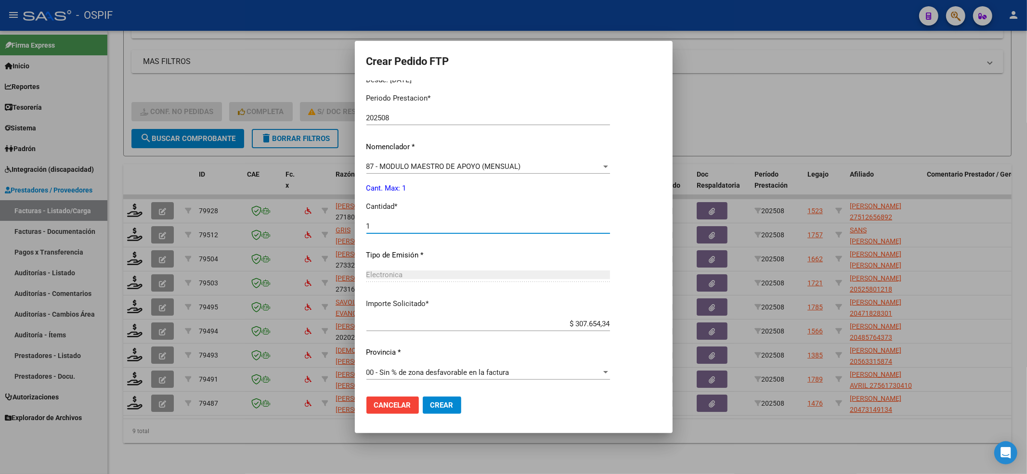
type input "1"
click at [455, 407] on button "Crear" at bounding box center [442, 405] width 39 height 17
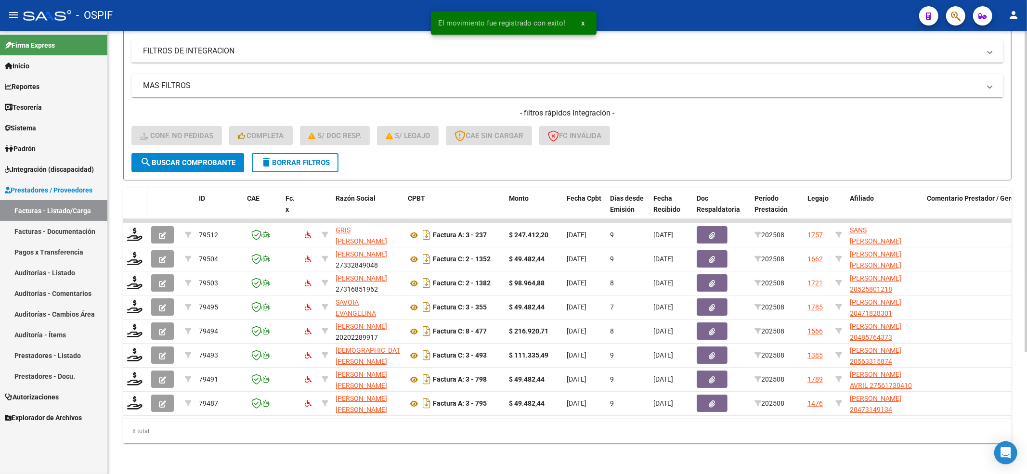
scroll to position [168, 0]
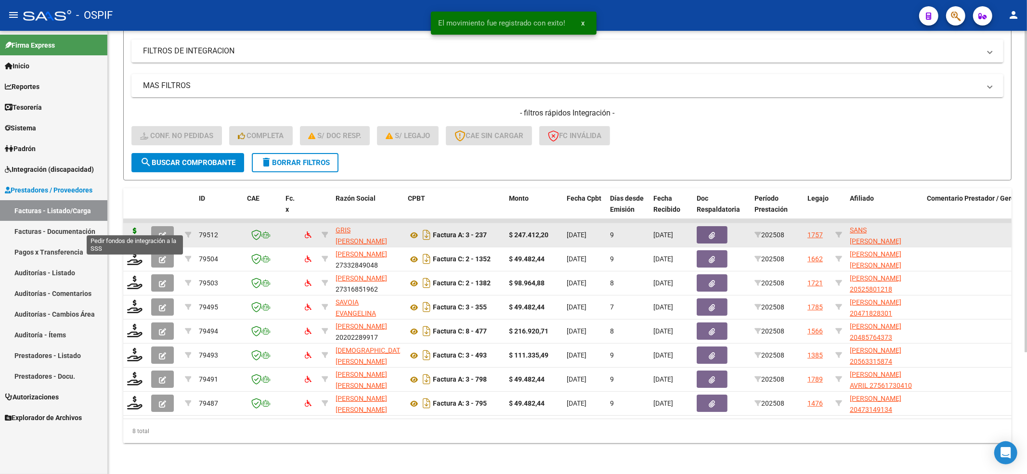
click at [134, 228] on icon at bounding box center [134, 234] width 15 height 13
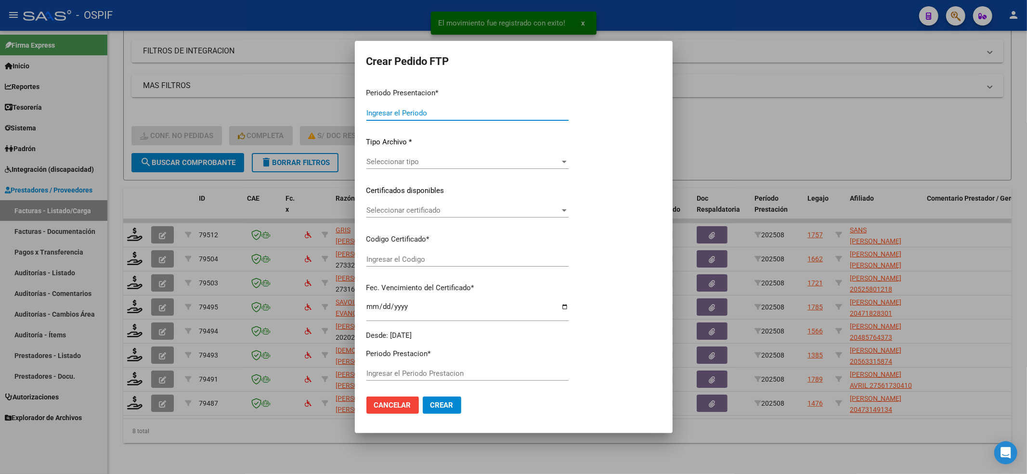
type input "202508"
type input "$ 247.412,20"
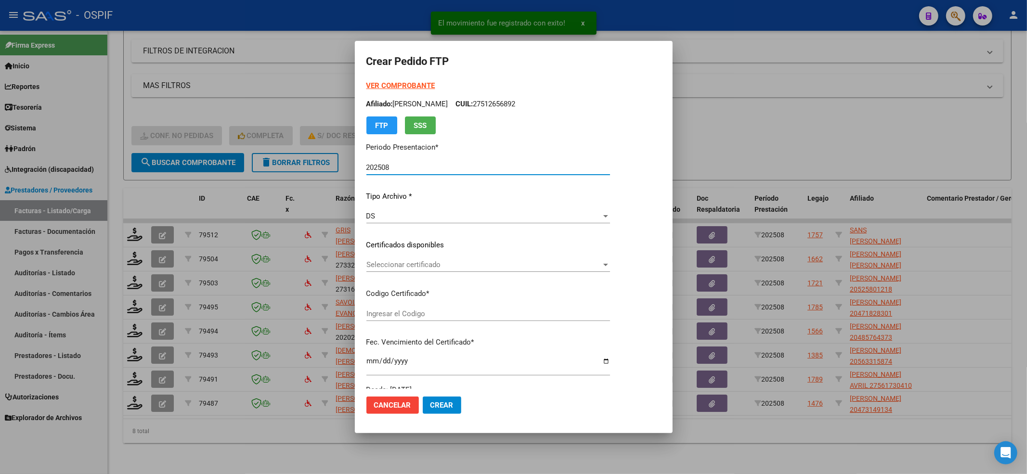
type input "0200053664686-20221219-20271219-MZA-204"
type input "[DATE]"
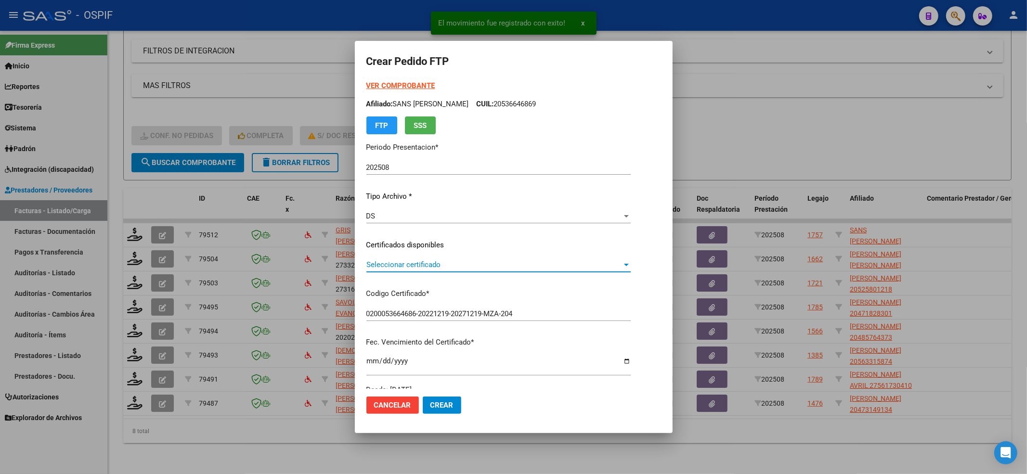
click at [407, 268] on span "Seleccionar certificado" at bounding box center [494, 265] width 256 height 9
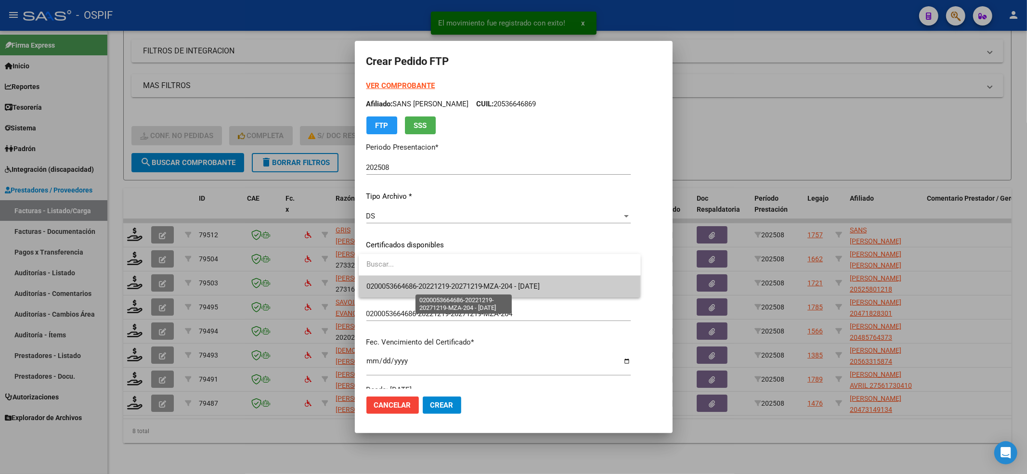
click at [392, 287] on span "0200053664686-20221219-20271219-MZA-204 - [DATE]" at bounding box center [453, 286] width 174 height 9
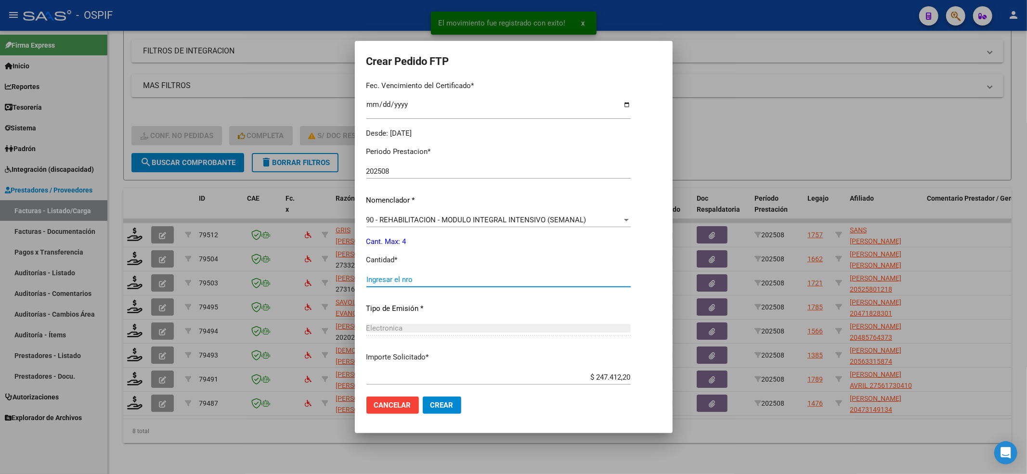
click at [385, 276] on input "Ingresar el nro" at bounding box center [498, 279] width 264 height 9
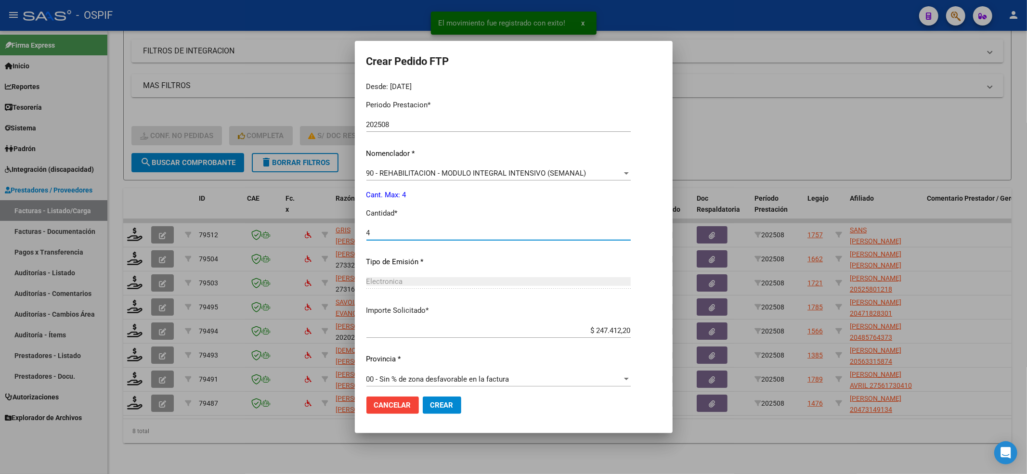
scroll to position [310, 0]
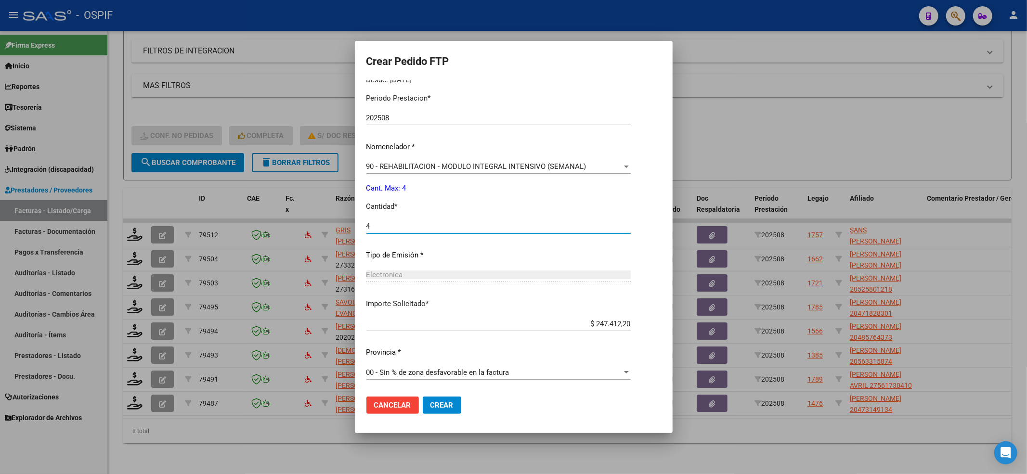
type input "4"
click at [451, 404] on span "Crear" at bounding box center [441, 405] width 23 height 9
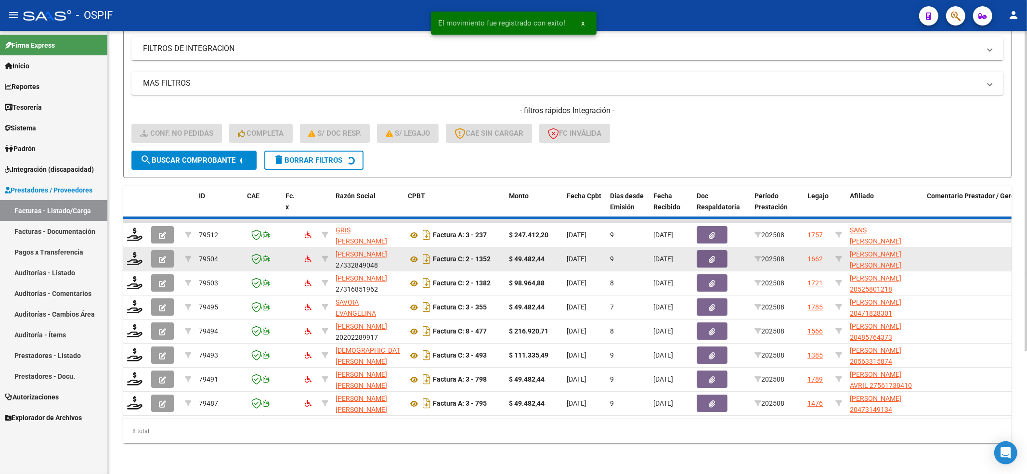
scroll to position [143, 0]
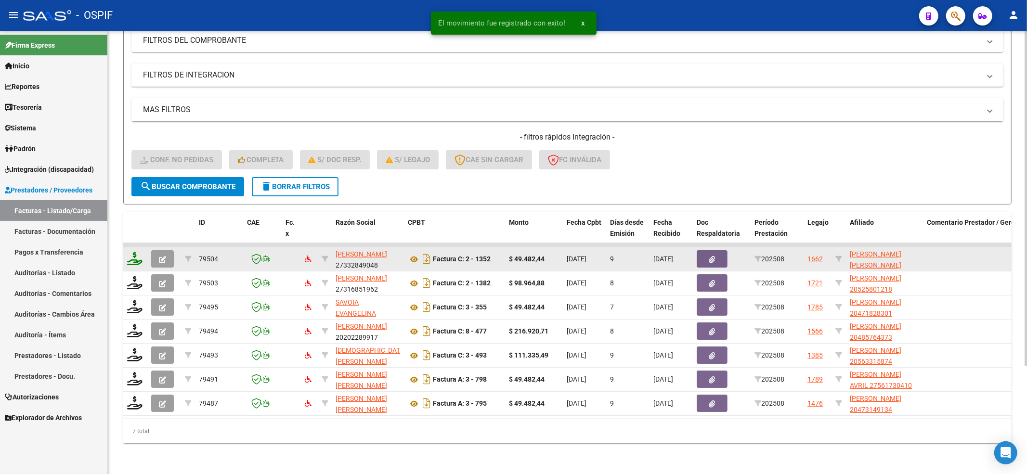
click at [134, 247] on datatable-body-cell at bounding box center [135, 259] width 24 height 24
click at [134, 252] on icon at bounding box center [134, 258] width 15 height 13
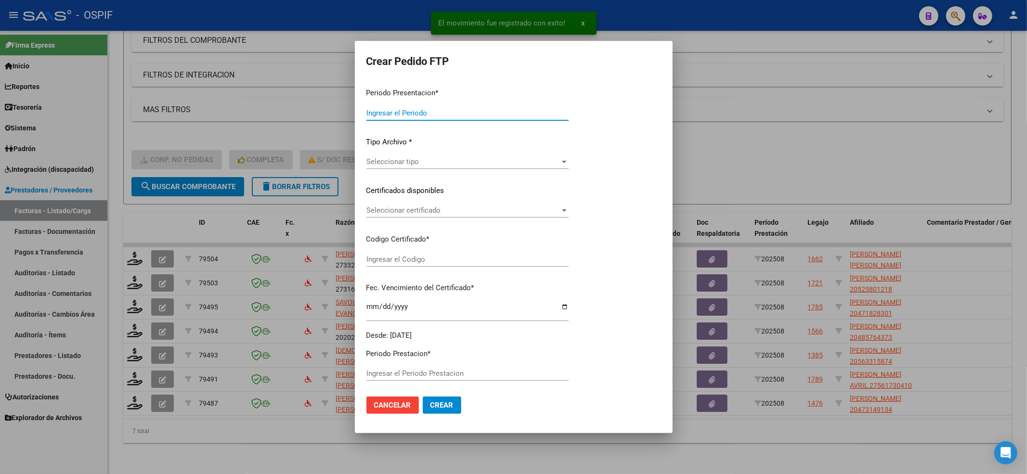
type input "202508"
type input "$ 49.482,44"
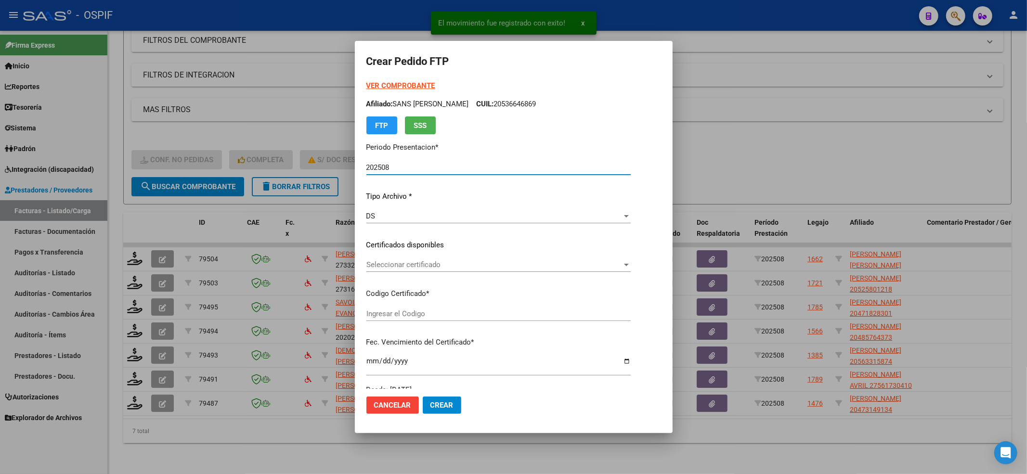
type input "02-00057167971-20211210-20241210-BS-427"
type input "[DATE]"
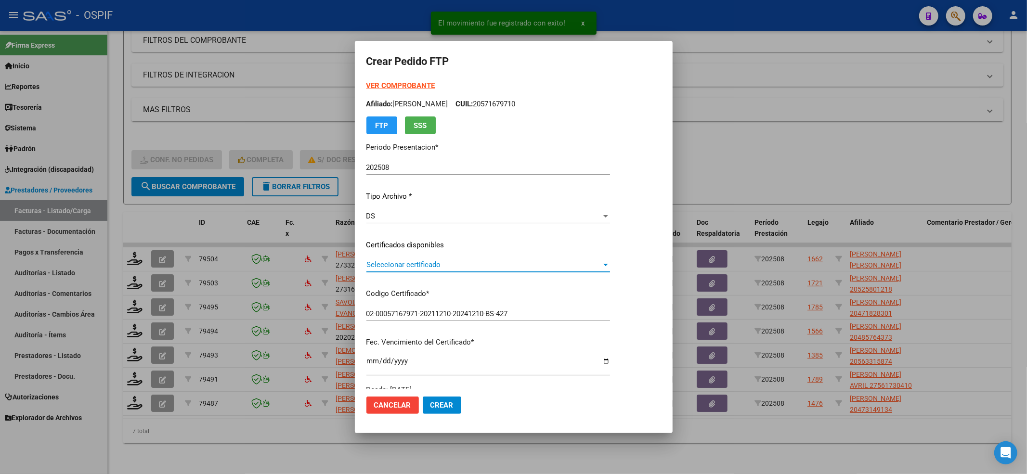
click at [464, 266] on span "Seleccionar certificado" at bounding box center [483, 265] width 235 height 9
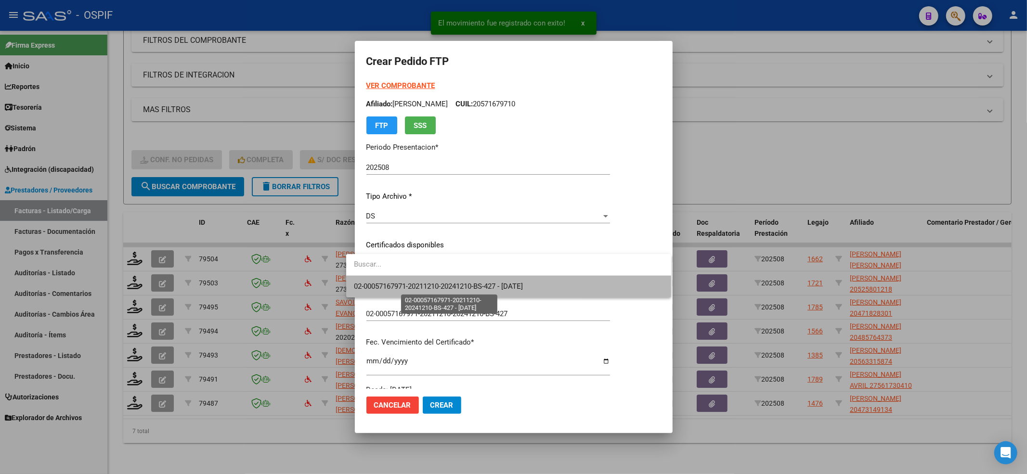
click at [443, 290] on span "02-00057167971-20211210-20241210-BS-427 - [DATE]" at bounding box center [438, 286] width 169 height 9
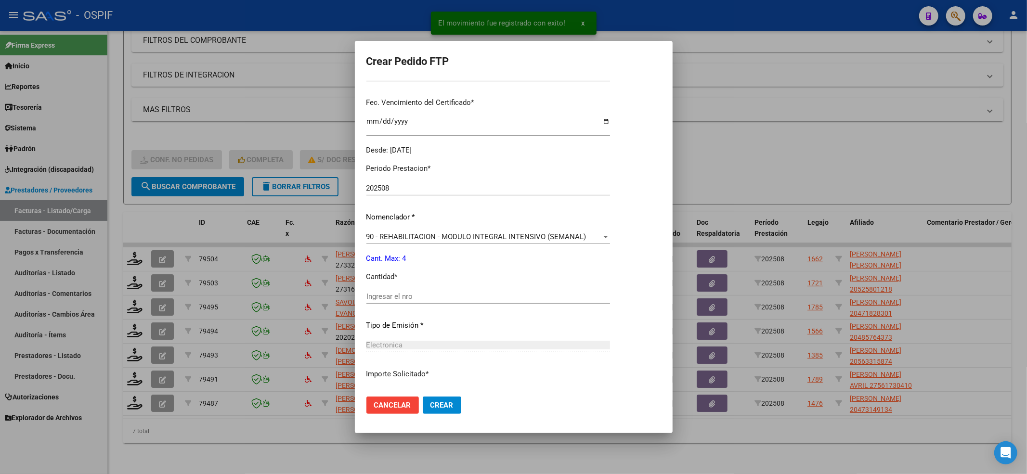
scroll to position [310, 0]
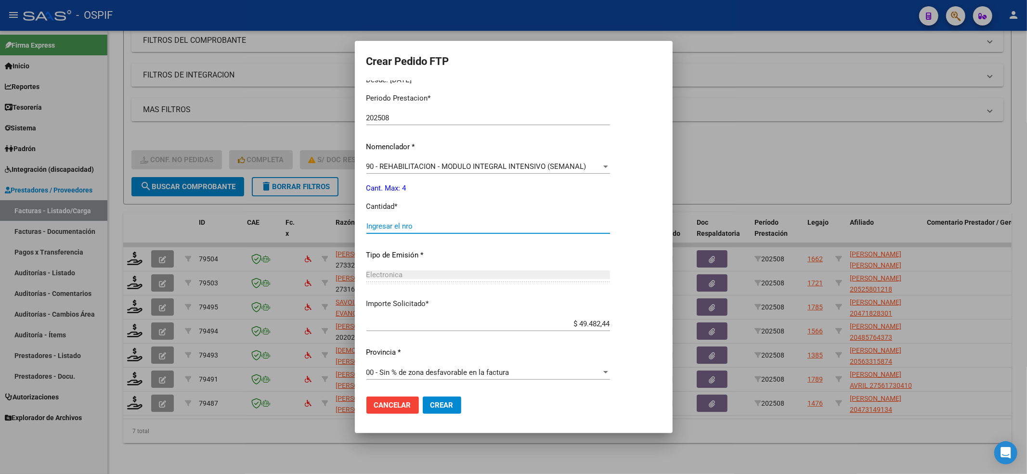
click at [436, 226] on input "Ingresar el nro" at bounding box center [488, 226] width 244 height 9
type input "4"
click at [430, 401] on span "Crear" at bounding box center [441, 405] width 23 height 9
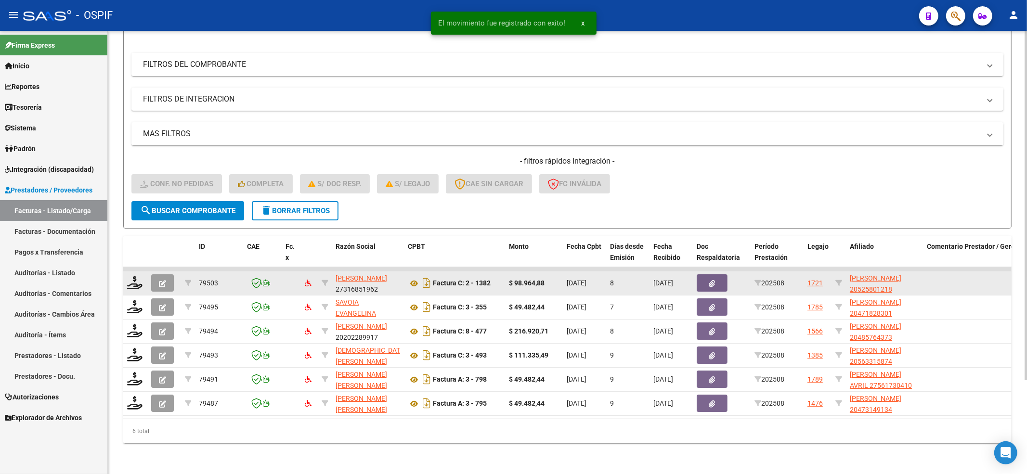
scroll to position [119, 0]
click at [126, 254] on datatable-header-cell at bounding box center [135, 257] width 24 height 42
click at [129, 276] on icon at bounding box center [134, 282] width 15 height 13
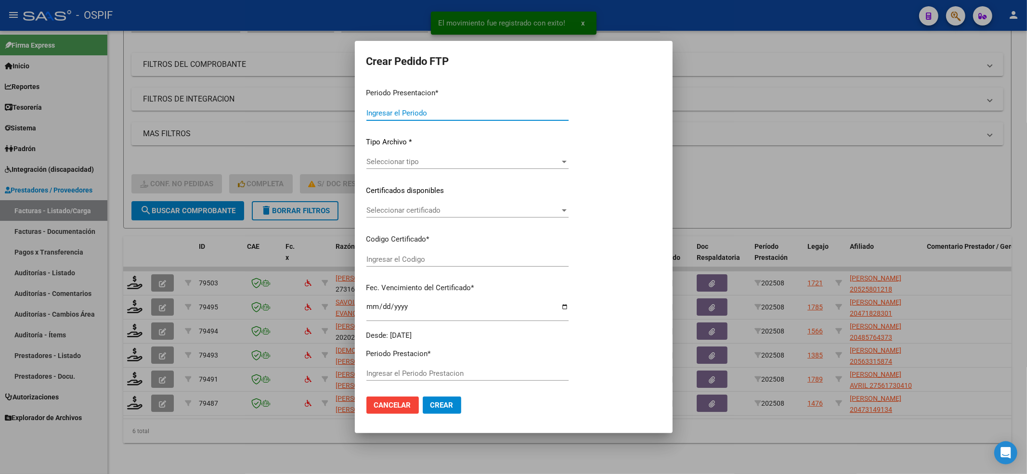
type input "202508"
type input "$ 98.964,88"
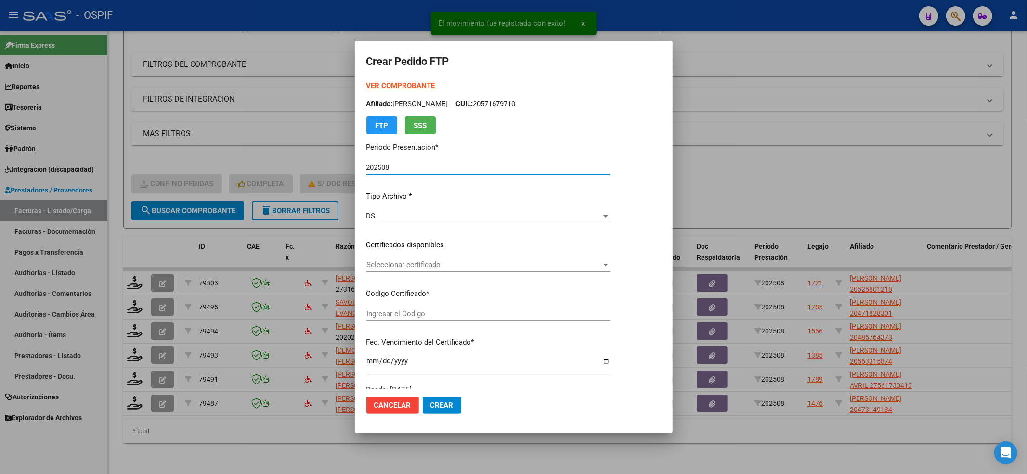
type input "0200052580121-20220909-20270909-BS-427"
type input "[DATE]"
click at [460, 264] on span "Seleccionar certificado" at bounding box center [483, 265] width 235 height 9
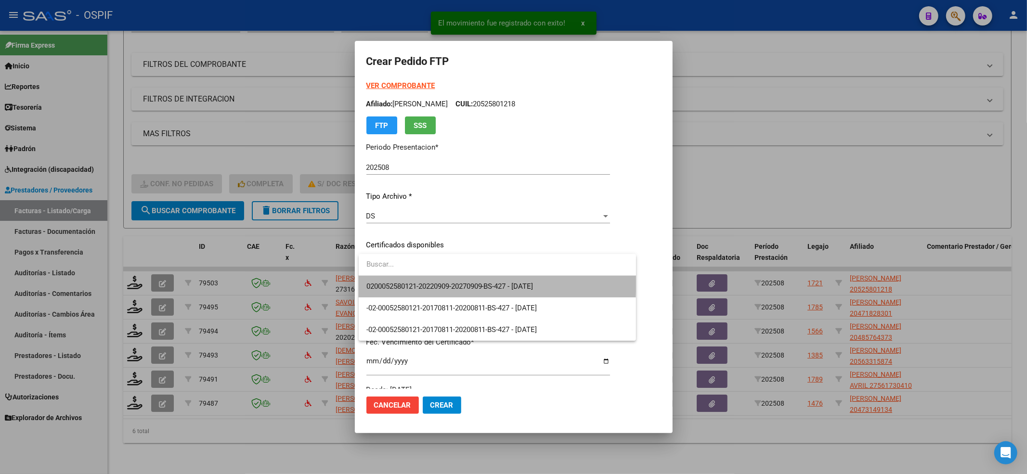
click at [444, 280] on span "0200052580121-20220909-20270909-BS-427 - [DATE]" at bounding box center [497, 287] width 262 height 22
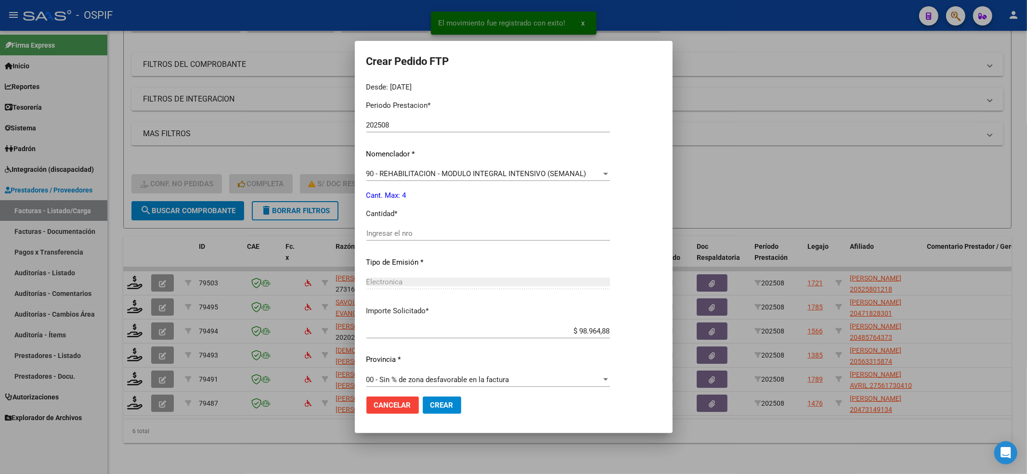
scroll to position [310, 0]
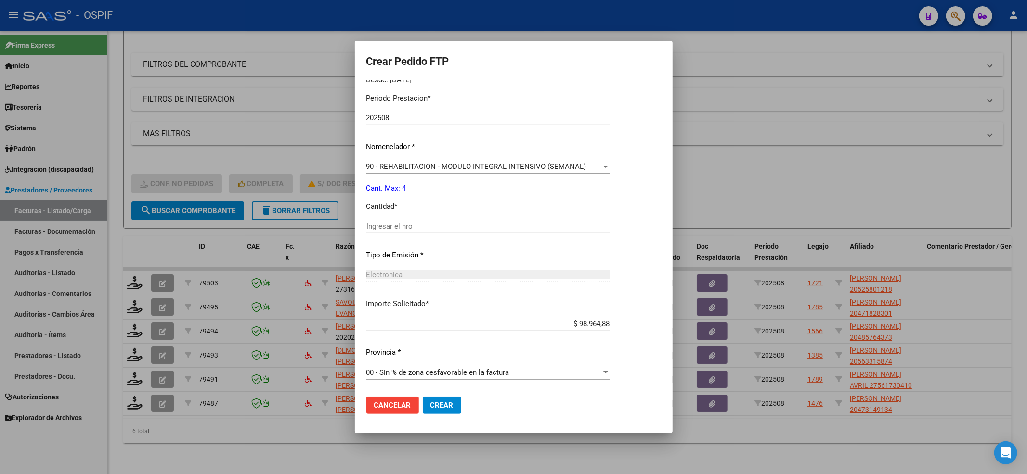
click at [445, 233] on div "Ingresar el nro" at bounding box center [488, 226] width 244 height 14
type input "4"
click at [451, 409] on button "Crear" at bounding box center [442, 405] width 39 height 17
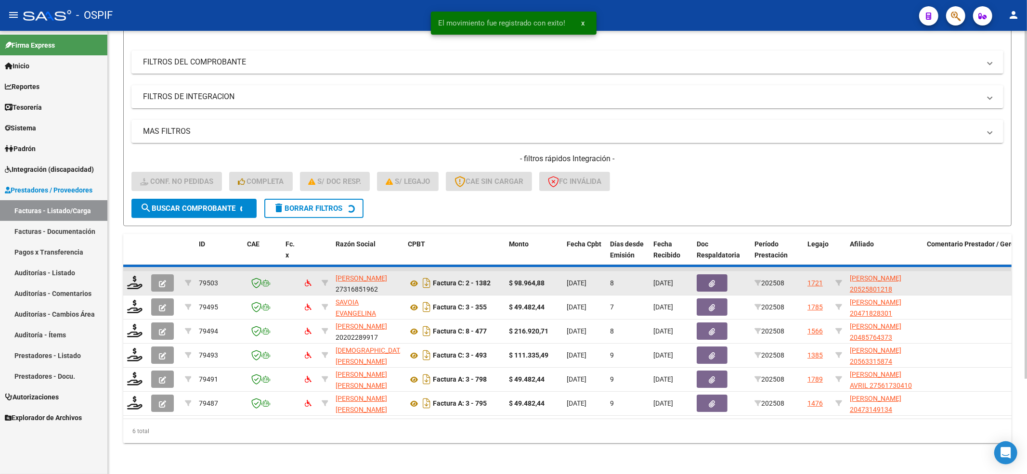
scroll to position [95, 0]
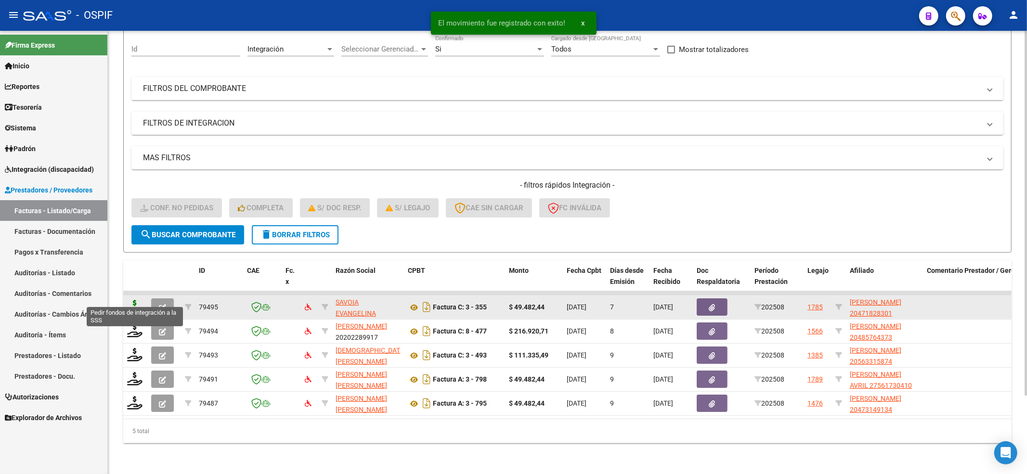
click at [135, 300] on icon at bounding box center [134, 306] width 15 height 13
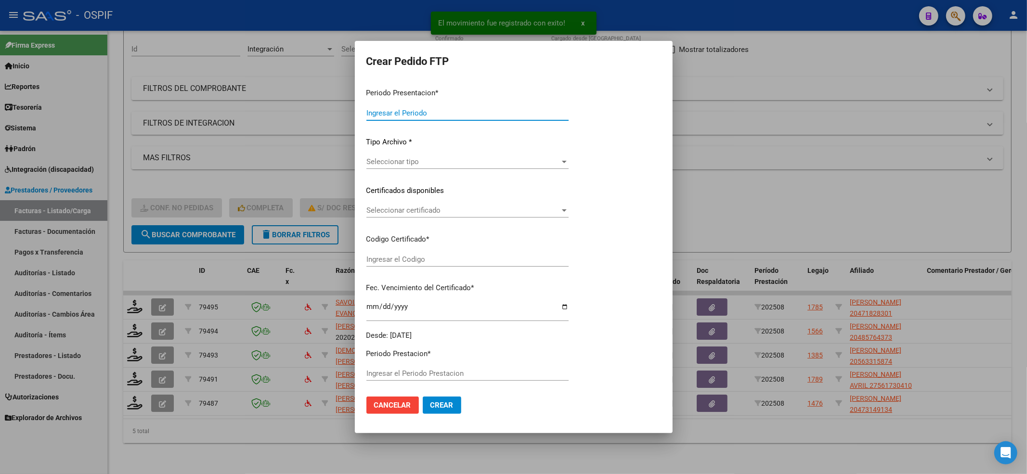
type input "202508"
type input "$ 49.482,44"
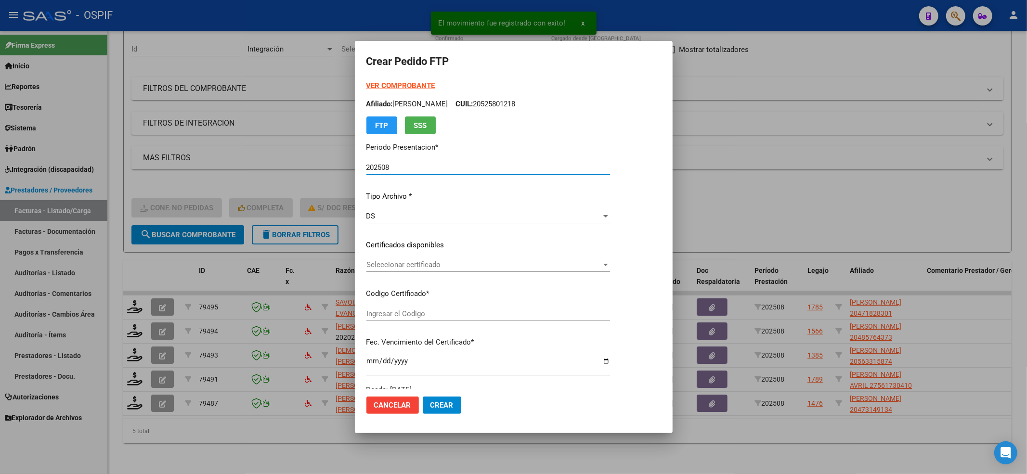
type input "-02-00047182830-20170313-20200313-BS-427"
type input "[DATE]"
click at [443, 265] on span "Seleccionar certificado" at bounding box center [483, 265] width 235 height 9
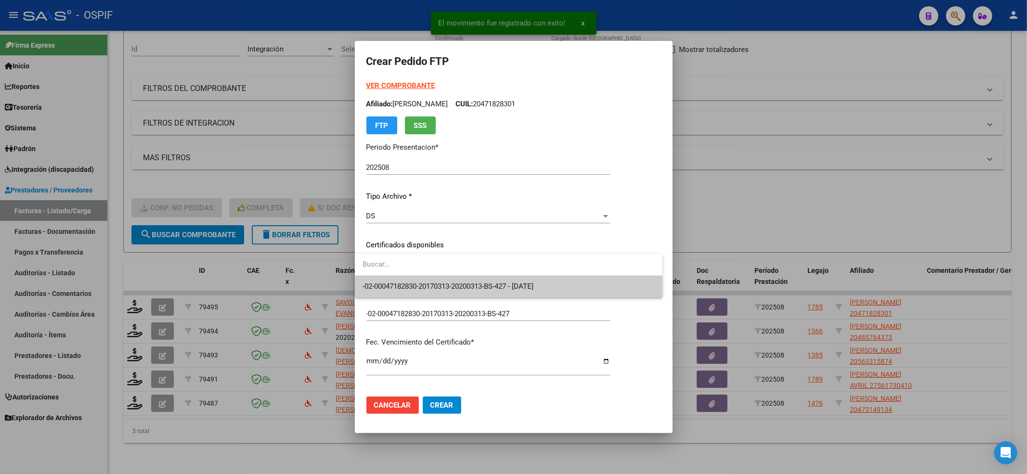
click at [388, 275] on div at bounding box center [509, 265] width 308 height 22
click at [387, 280] on span "-02-00047182830-20170313-20200313-BS-427 - [DATE]" at bounding box center [509, 287] width 292 height 22
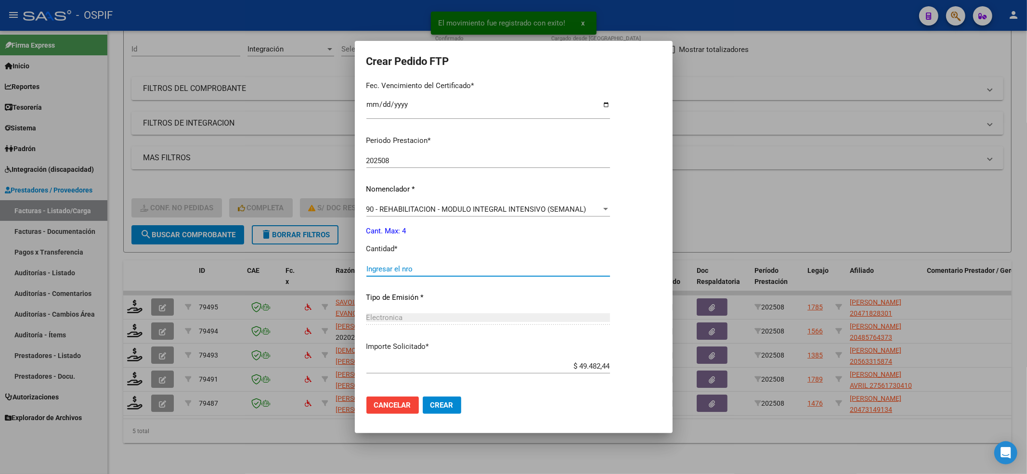
click at [393, 265] on input "Ingresar el nro" at bounding box center [488, 269] width 244 height 9
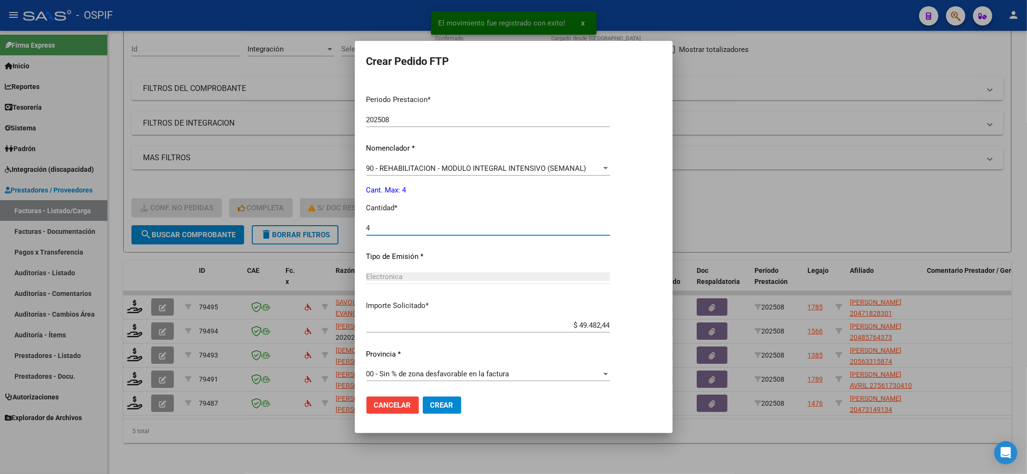
scroll to position [299, 0]
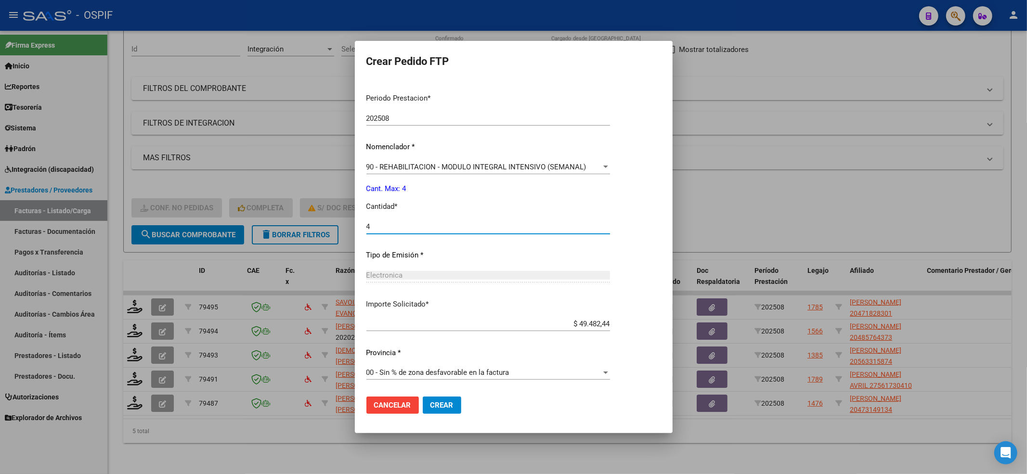
type input "4"
drag, startPoint x: 438, startPoint y: 389, endPoint x: 435, endPoint y: 405, distance: 16.2
click at [438, 399] on mat-dialog-actions "Cancelar Crear" at bounding box center [513, 405] width 295 height 33
click at [435, 407] on span "Crear" at bounding box center [441, 405] width 23 height 9
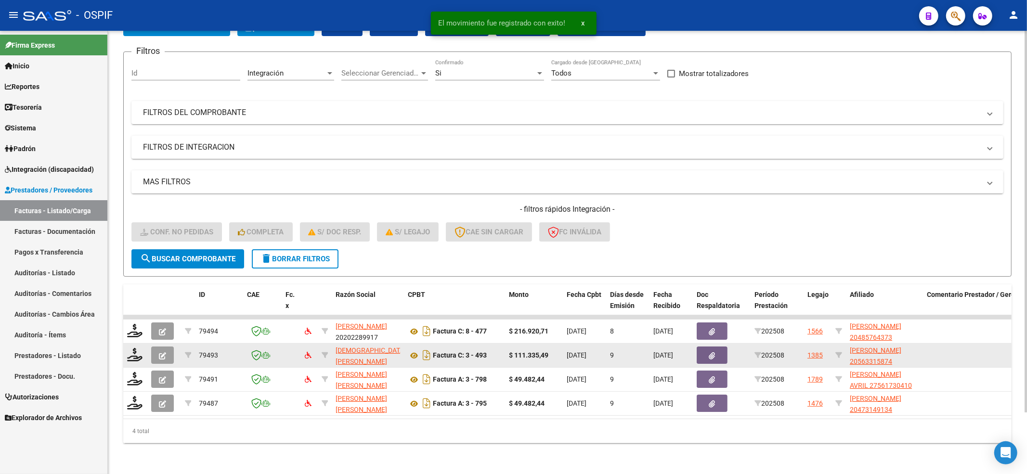
scroll to position [71, 0]
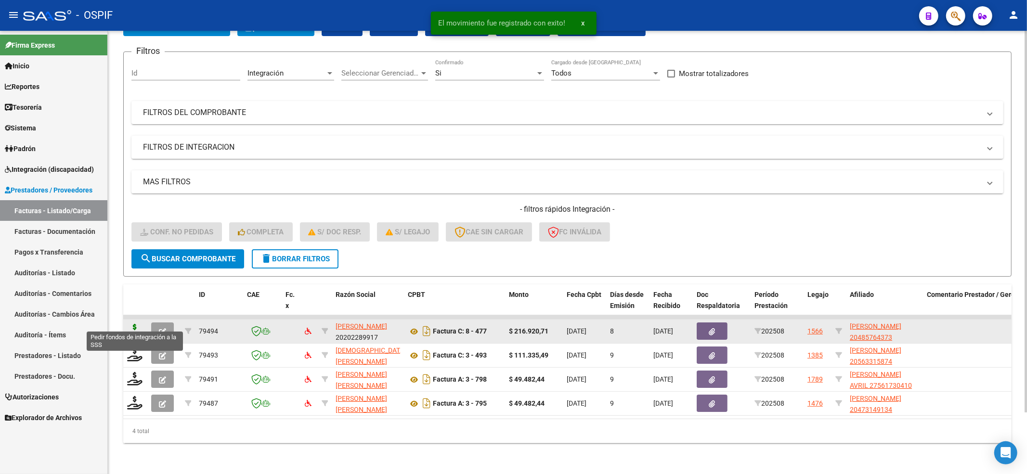
click at [135, 324] on icon at bounding box center [134, 330] width 15 height 13
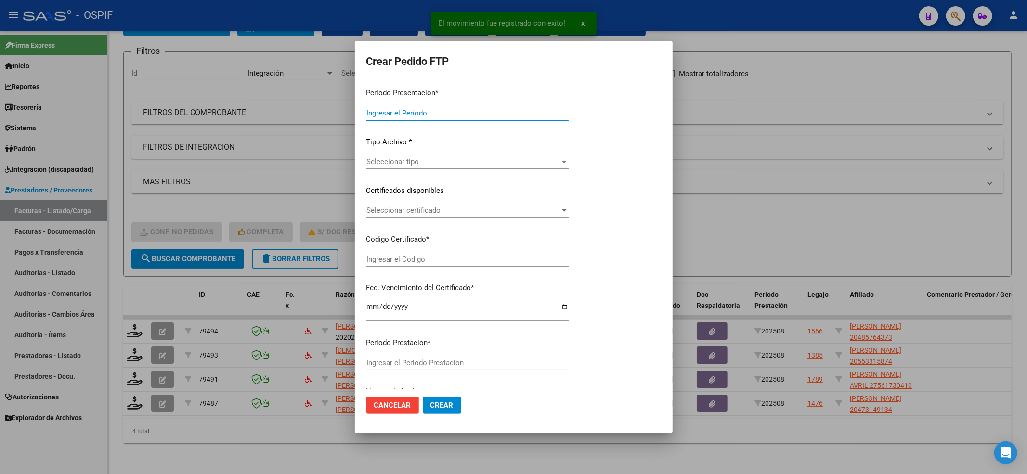
type input "202508"
type input "$ 216.920,71"
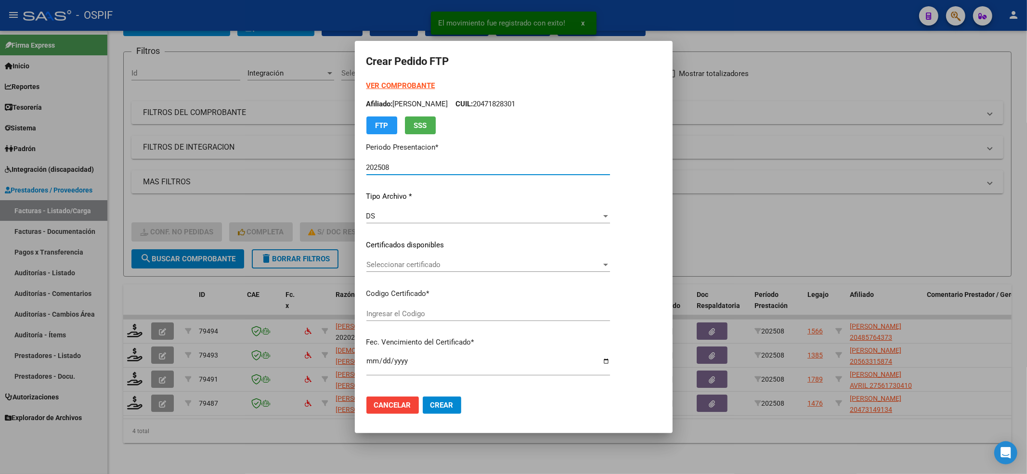
type input "0200048576437-20221124-20321124-BS-427"
type input "[DATE]"
drag, startPoint x: 450, startPoint y: 264, endPoint x: 450, endPoint y: 271, distance: 6.7
click at [450, 271] on div "Seleccionar certificado Seleccionar certificado" at bounding box center [512, 265] width 293 height 14
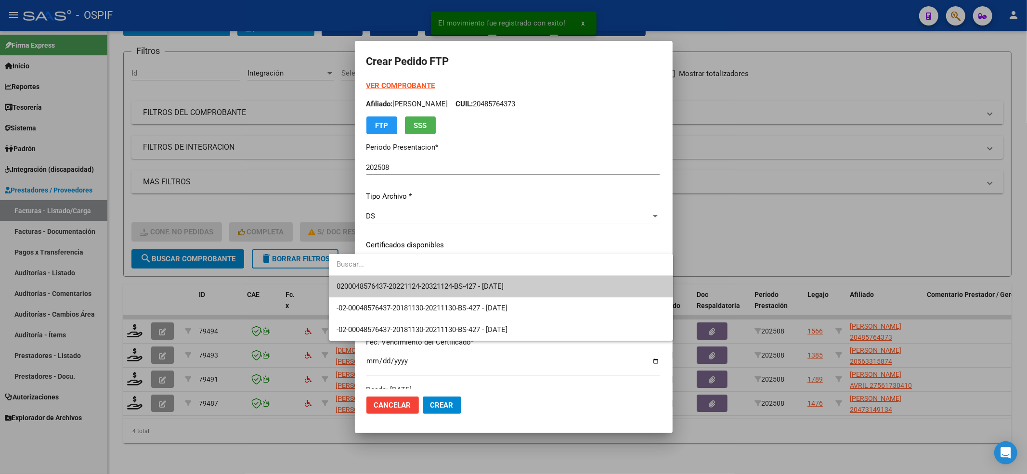
click at [448, 283] on span "0200048576437-20221124-20321124-BS-427 - [DATE]" at bounding box center [420, 286] width 167 height 9
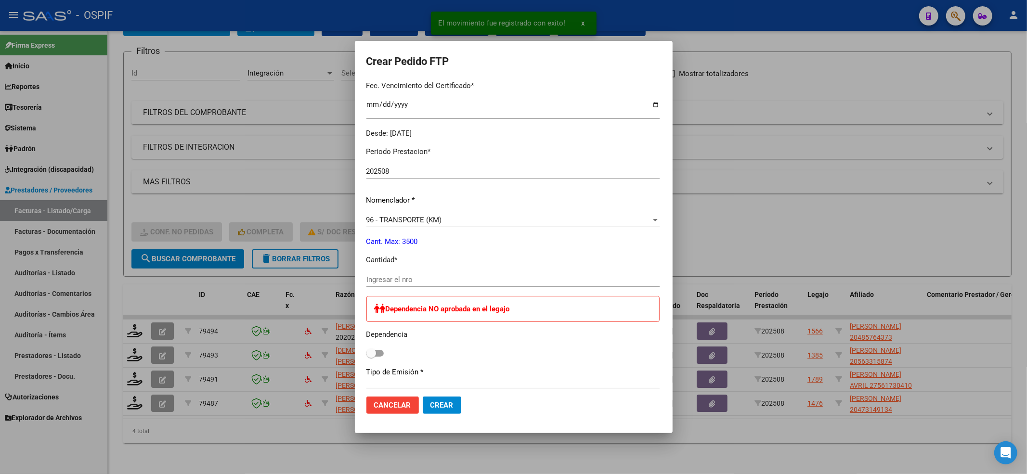
click at [432, 290] on div "Ingresar el nro" at bounding box center [512, 285] width 293 height 24
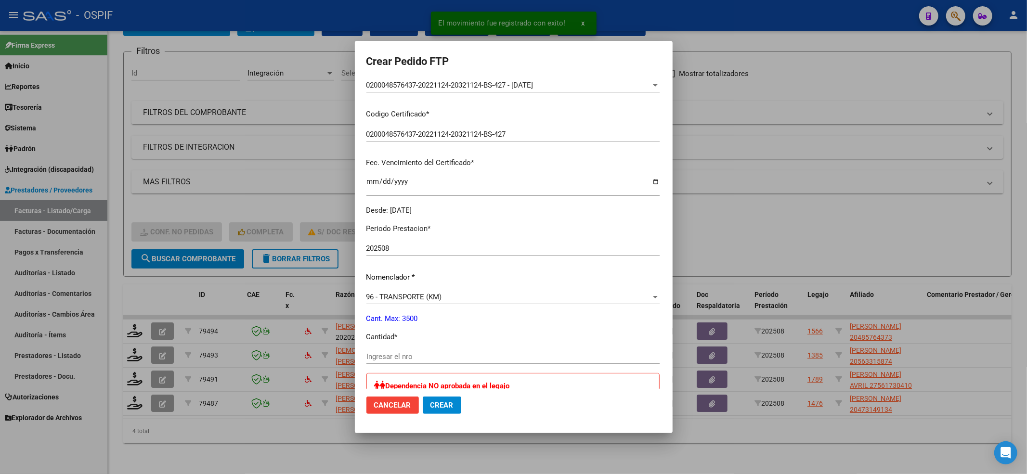
scroll to position [0, 0]
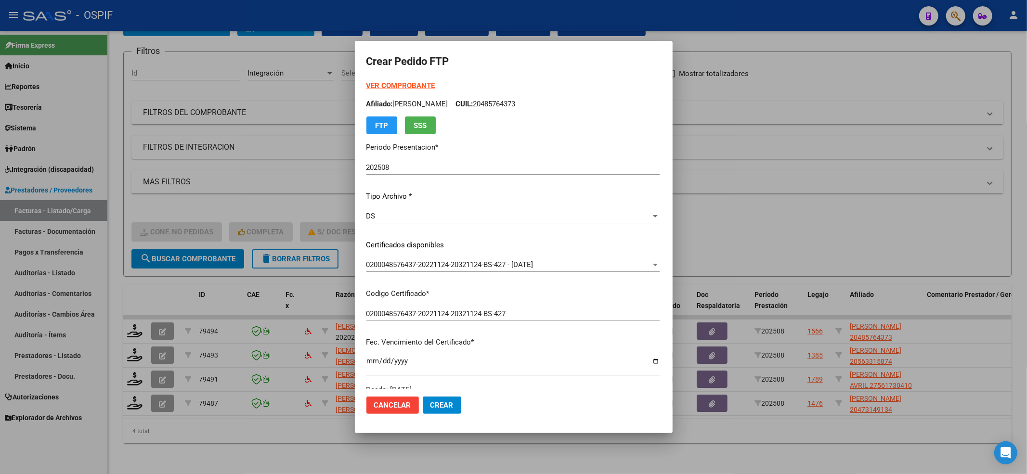
click at [366, 87] on strong "VER COMPROBANTE" at bounding box center [400, 85] width 69 height 9
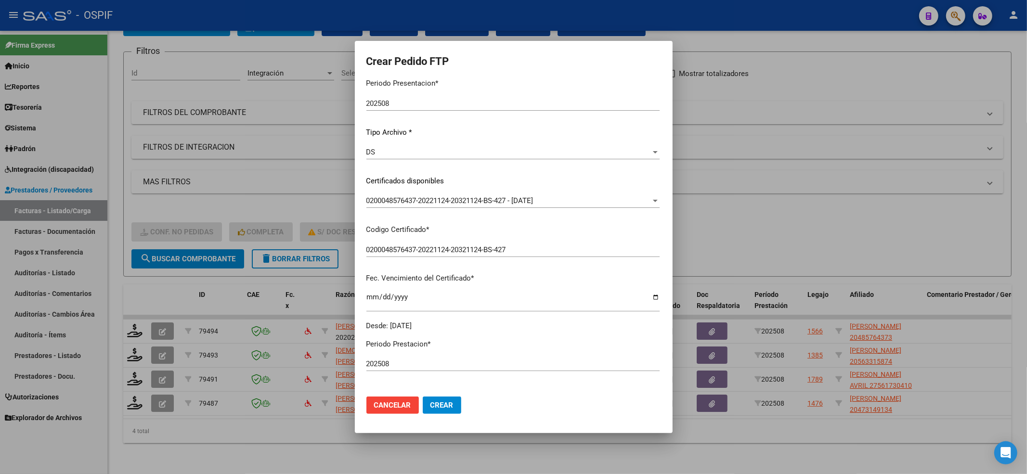
scroll to position [257, 0]
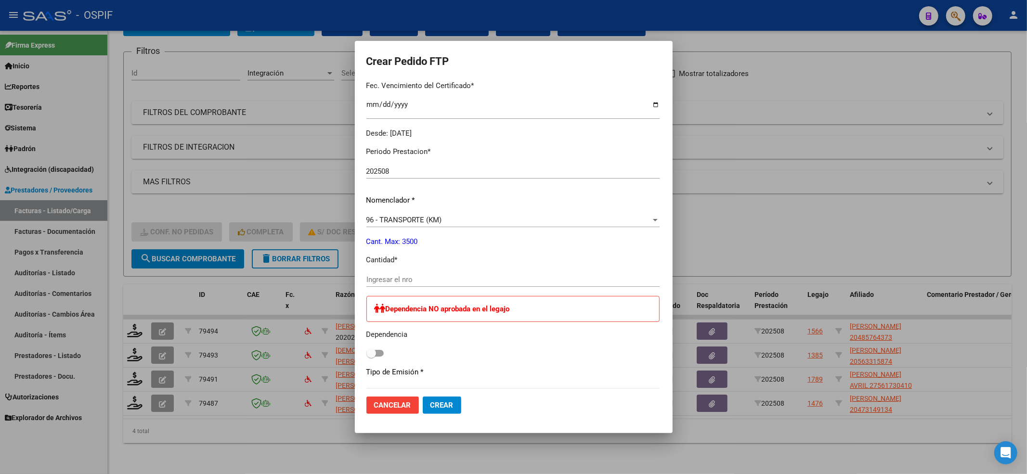
click at [382, 283] on input "Ingresar el nro" at bounding box center [512, 279] width 293 height 9
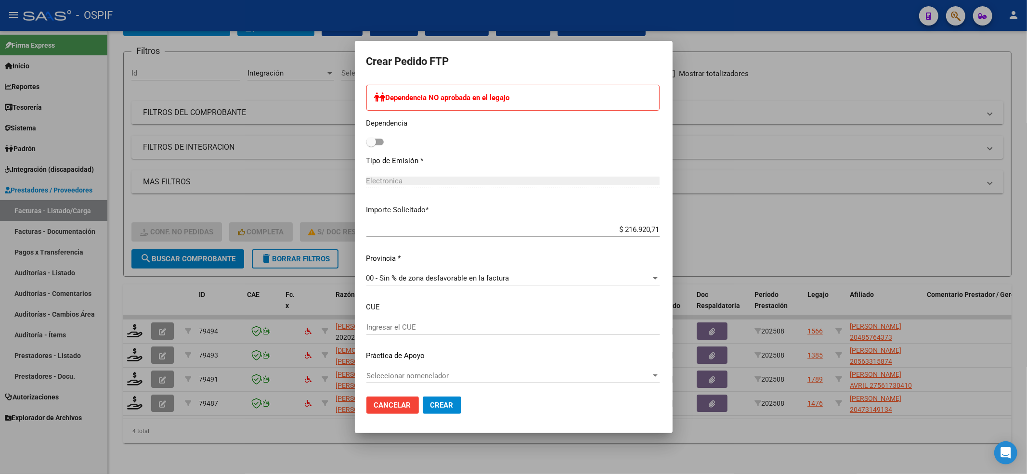
scroll to position [471, 0]
type input "401"
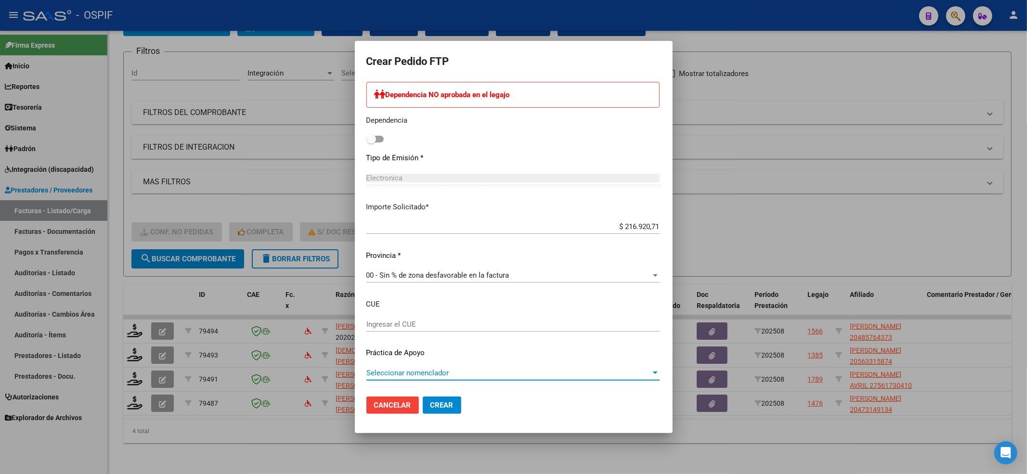
click at [445, 371] on span "Seleccionar nomenclador" at bounding box center [508, 373] width 285 height 9
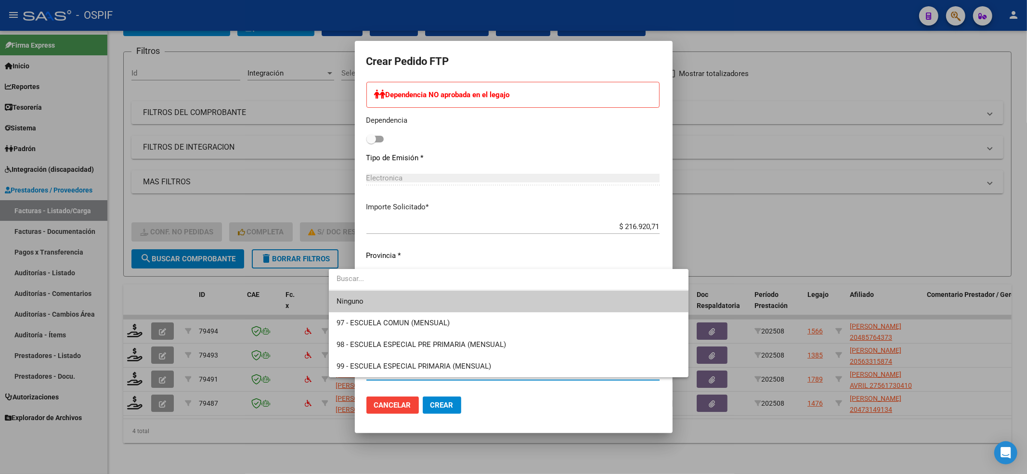
click at [359, 294] on span "Ninguno" at bounding box center [509, 302] width 344 height 22
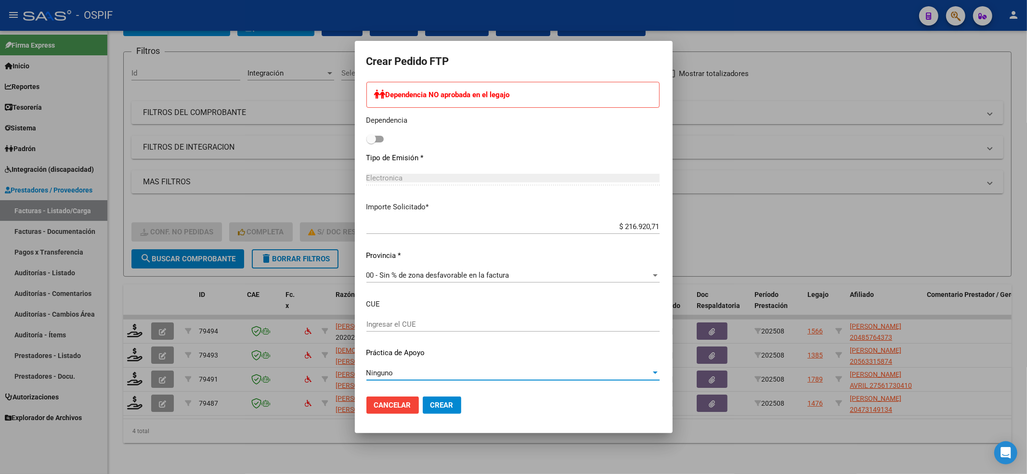
click at [405, 395] on mat-dialog-actions "Cancelar Crear" at bounding box center [513, 405] width 295 height 33
click at [423, 398] on button "Crear" at bounding box center [442, 405] width 39 height 17
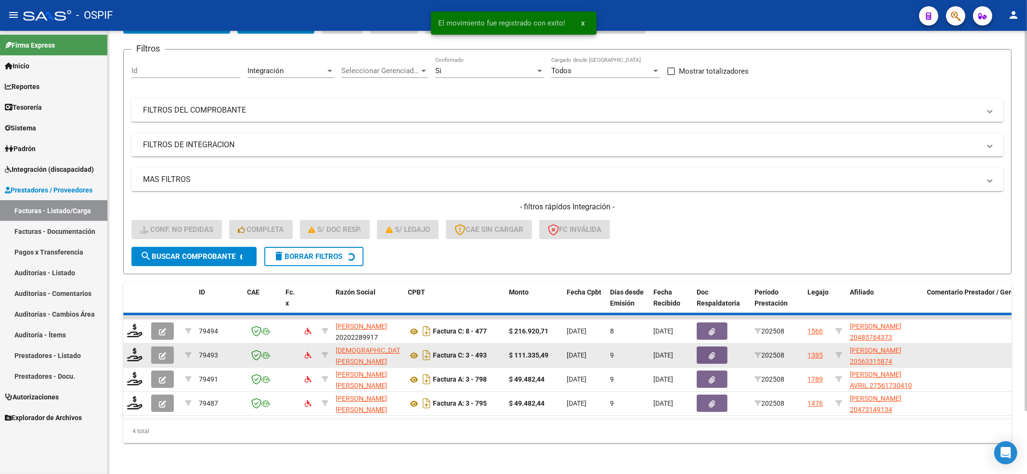
scroll to position [47, 0]
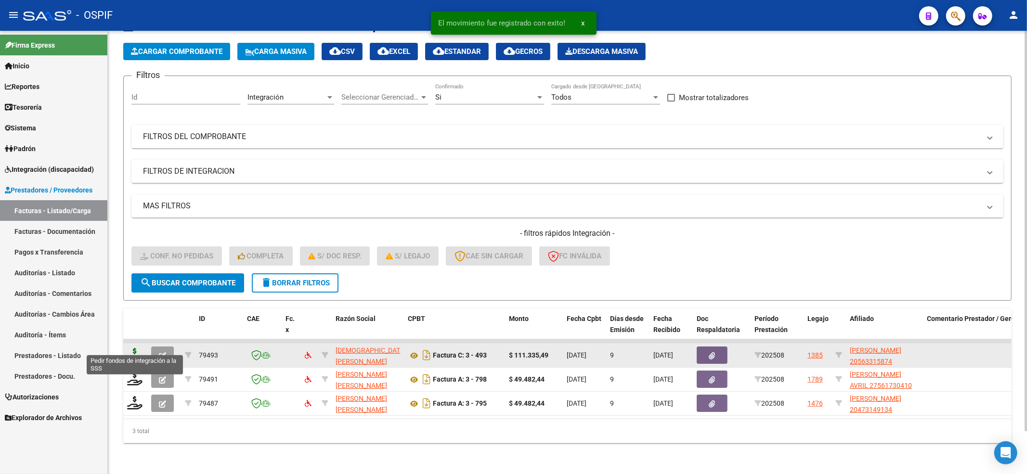
click at [133, 348] on icon at bounding box center [134, 354] width 15 height 13
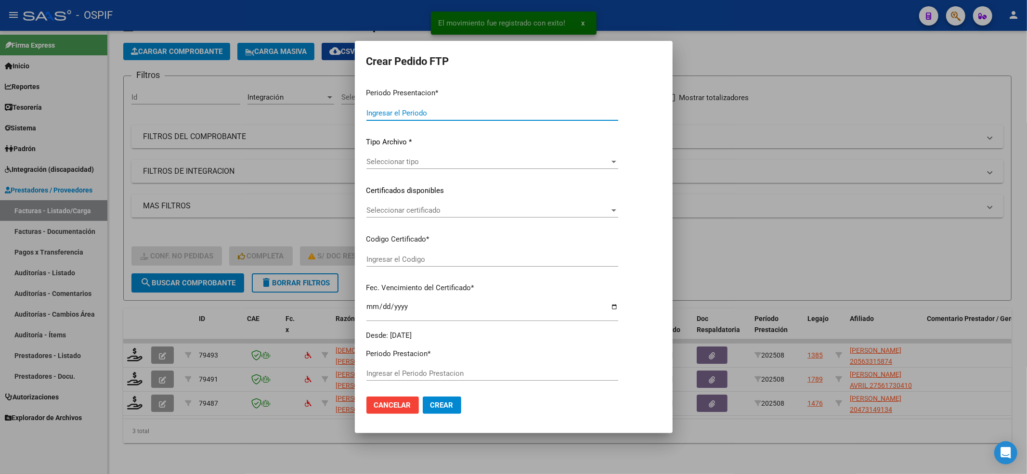
type input "202508"
type input "$ 111.335,49"
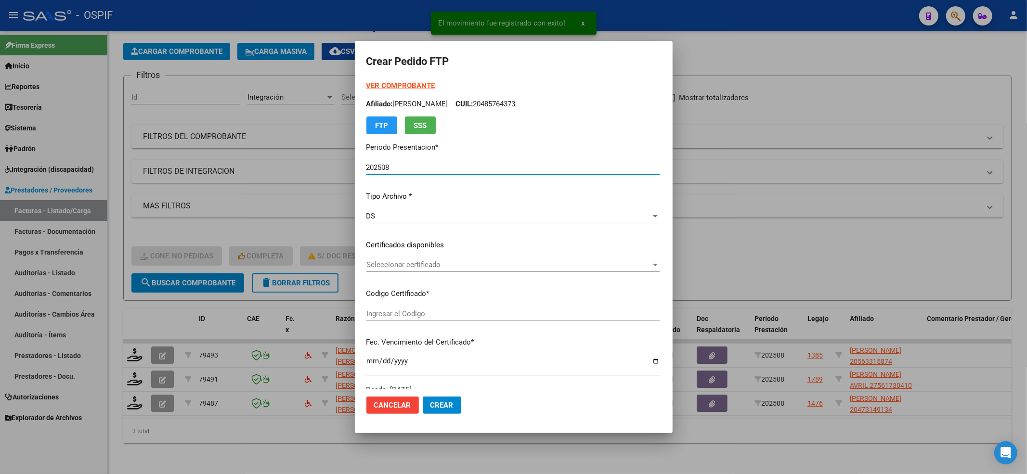
type input "0200056331587-20220927-20250927-BS-427"
type input "[DATE]"
click at [434, 267] on span "Seleccionar certificado" at bounding box center [483, 265] width 235 height 9
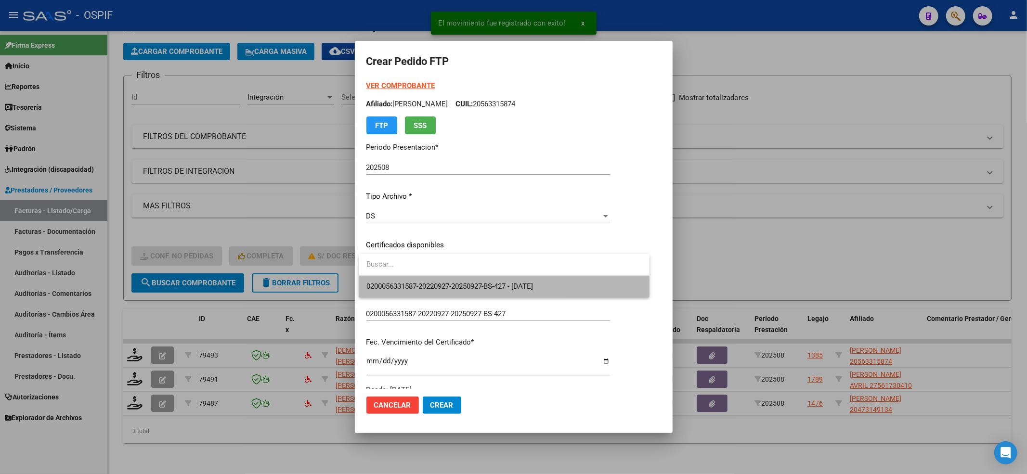
click at [424, 294] on span "0200056331587-20220927-20250927-BS-427 - [DATE]" at bounding box center [503, 287] width 275 height 22
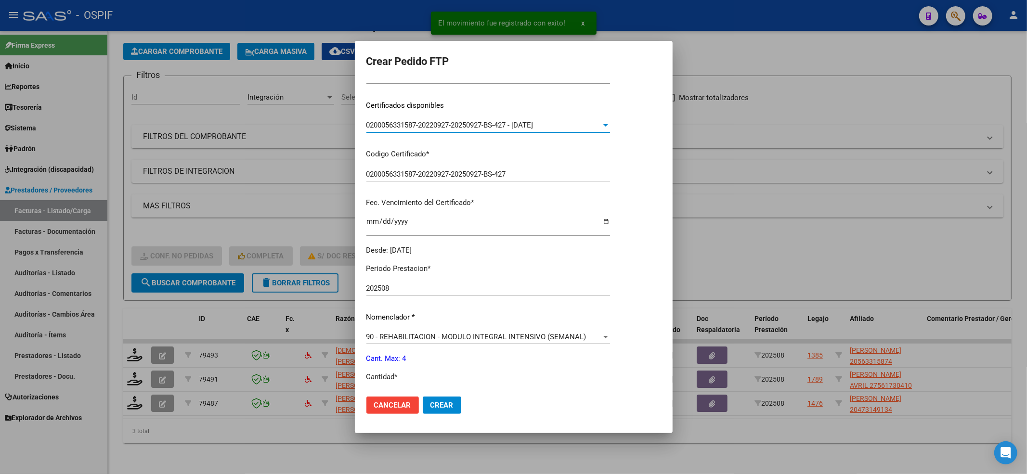
scroll to position [310, 0]
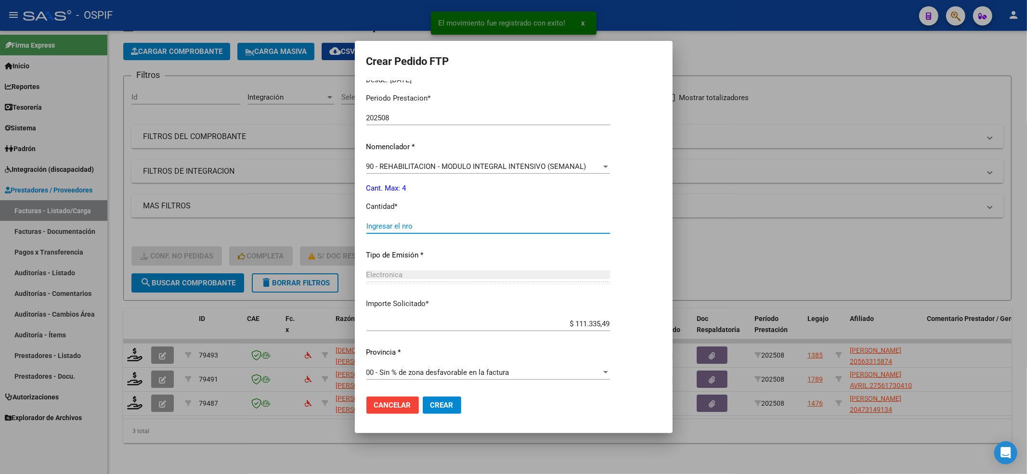
click at [406, 222] on input "Ingresar el nro" at bounding box center [488, 226] width 244 height 9
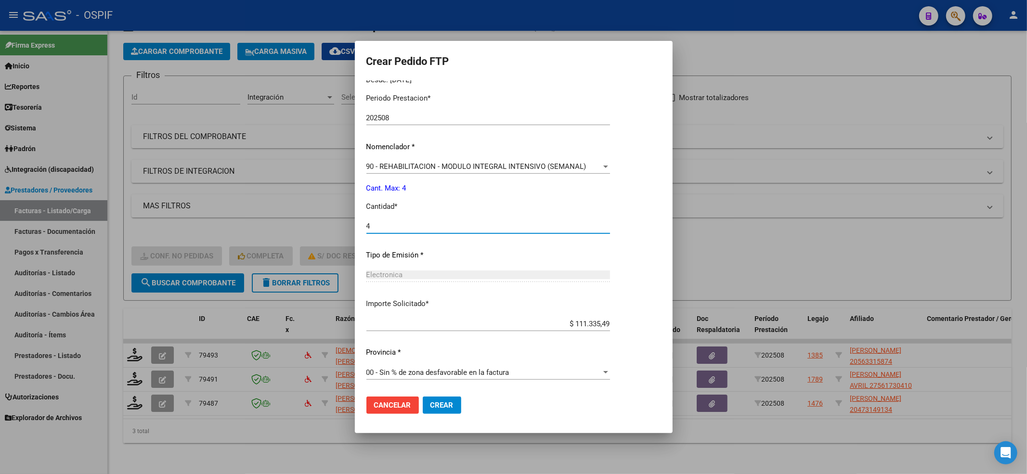
type input "4"
drag, startPoint x: 438, startPoint y: 426, endPoint x: 453, endPoint y: 404, distance: 26.4
click at [444, 416] on mat-dialog-container "Crear Pedido FTP VER COMPROBANTE ARCA Padrón Afiliado: [PERSON_NAME] [PERSON_NA…" at bounding box center [514, 237] width 318 height 392
click at [453, 404] on span "Crear" at bounding box center [441, 405] width 23 height 9
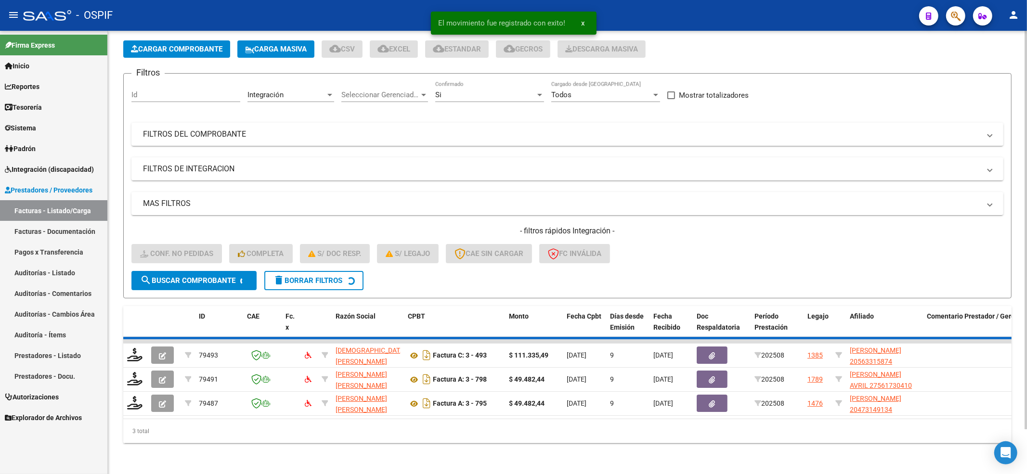
scroll to position [23, 0]
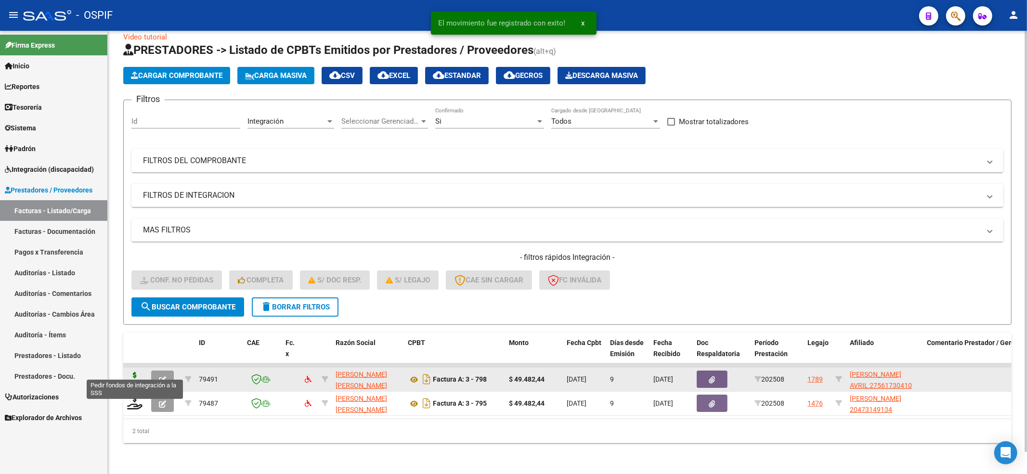
click at [135, 372] on icon at bounding box center [134, 378] width 15 height 13
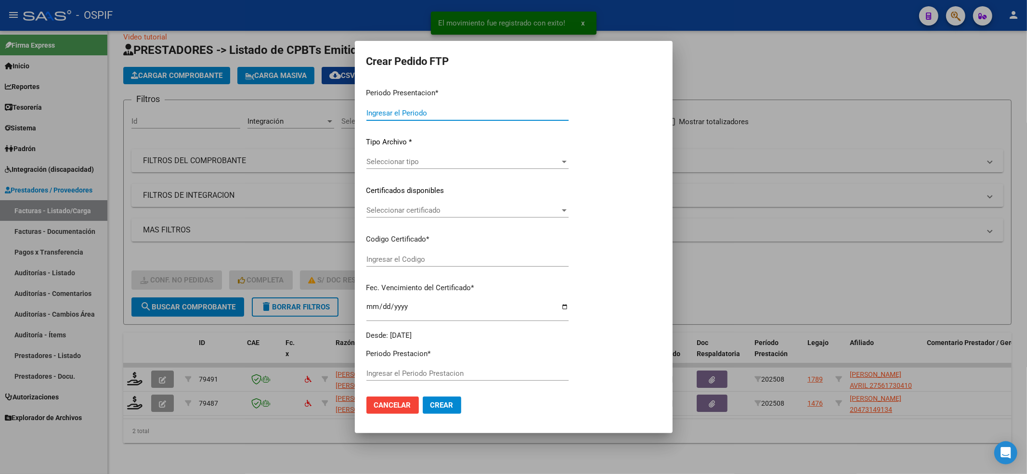
type input "202508"
type input "$ 49.482,44"
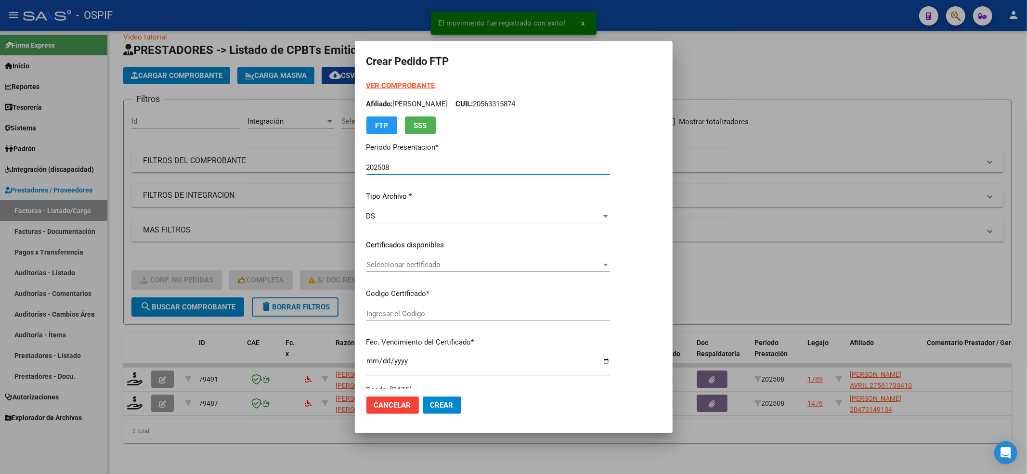
type input "0100056173041-20230511-20280511-BS-427"
type input "[DATE]"
click at [467, 262] on span "Seleccionar certificado" at bounding box center [483, 265] width 235 height 9
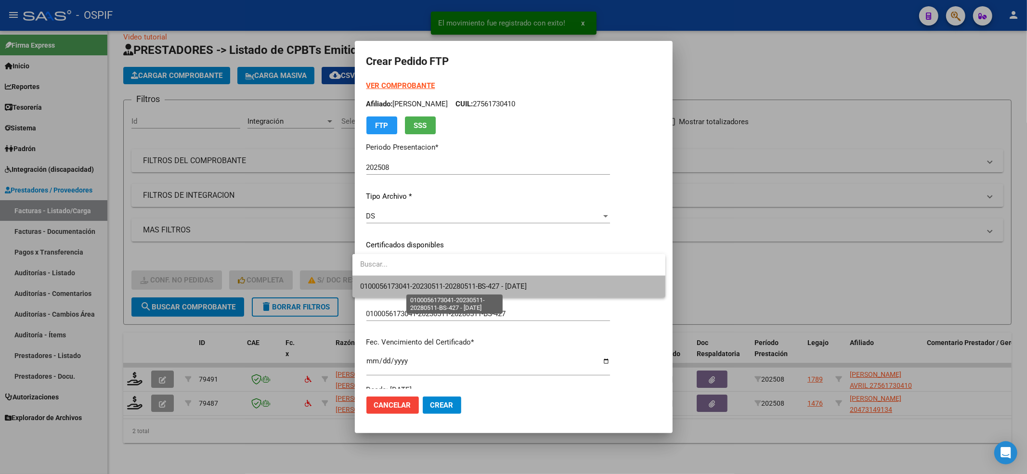
click at [448, 283] on span "0100056173041-20230511-20280511-BS-427 - [DATE]" at bounding box center [443, 286] width 167 height 9
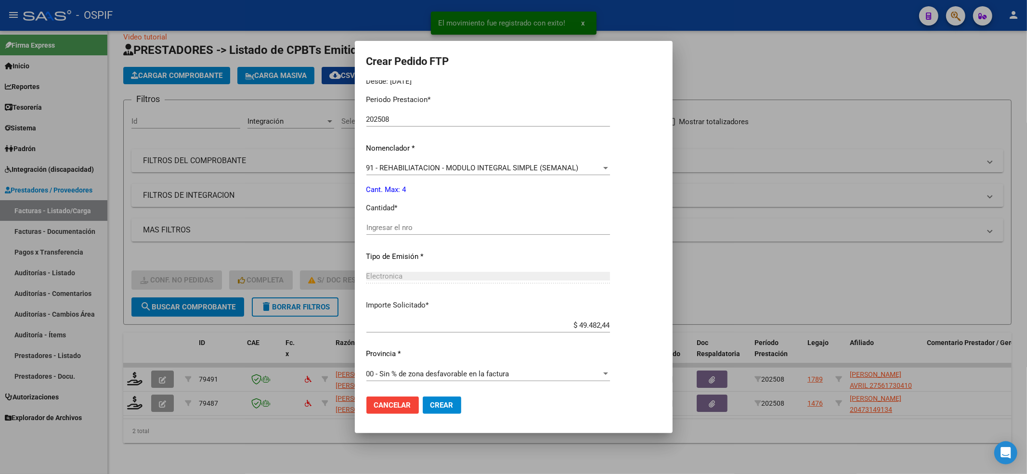
scroll to position [310, 0]
drag, startPoint x: 440, startPoint y: 217, endPoint x: 441, endPoint y: 227, distance: 10.6
click at [441, 222] on div "Periodo Prestacion * 202508 Ingresar el Periodo Prestacion Nomenclador * 91 - R…" at bounding box center [488, 237] width 244 height 303
click at [441, 227] on input "Ingresar el nro" at bounding box center [488, 226] width 244 height 9
type input "4"
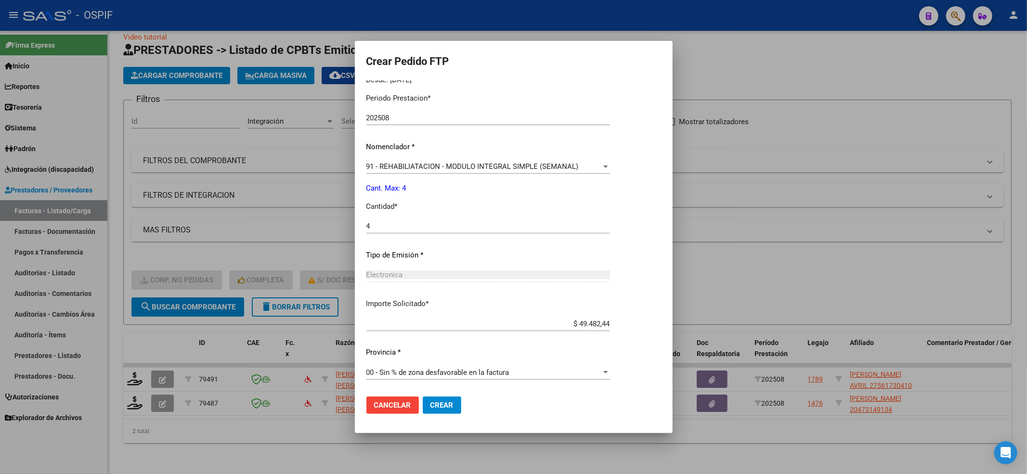
drag, startPoint x: 440, startPoint y: 414, endPoint x: 442, endPoint y: 405, distance: 9.5
click at [442, 405] on mat-dialog-actions "Cancelar Crear" at bounding box center [513, 405] width 295 height 33
click at [444, 404] on span "Crear" at bounding box center [441, 405] width 23 height 9
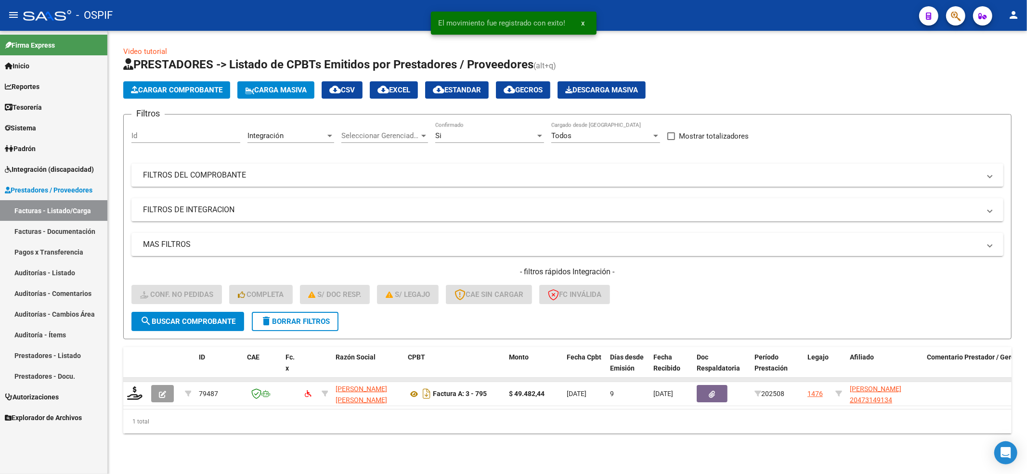
scroll to position [0, 0]
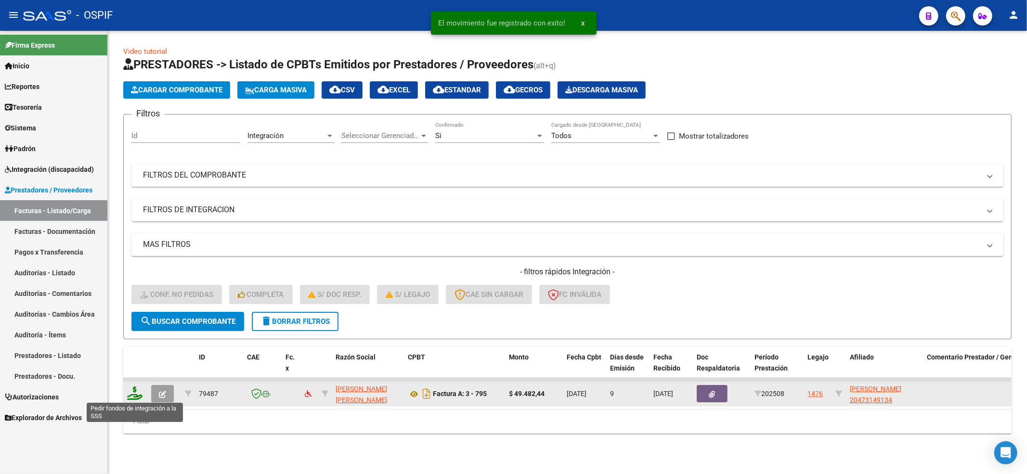
click at [130, 391] on icon at bounding box center [134, 393] width 15 height 13
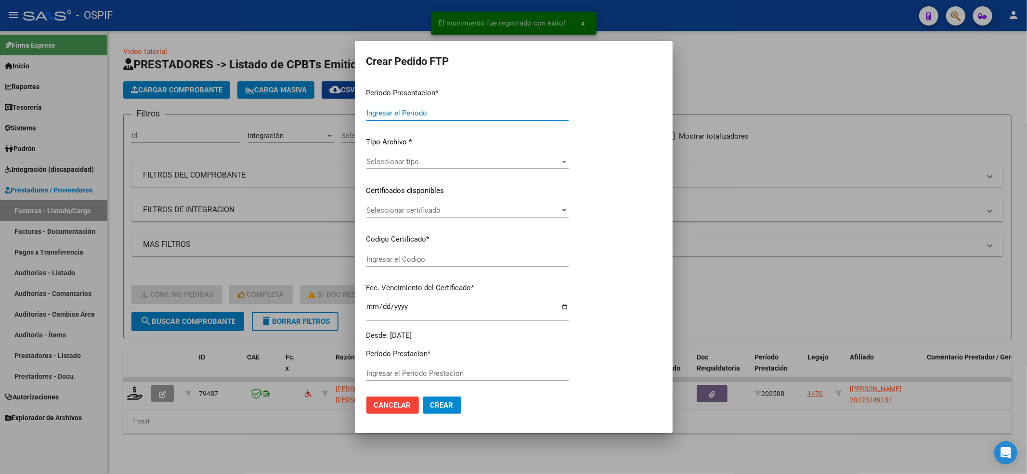
type input "202508"
type input "$ 49.482,44"
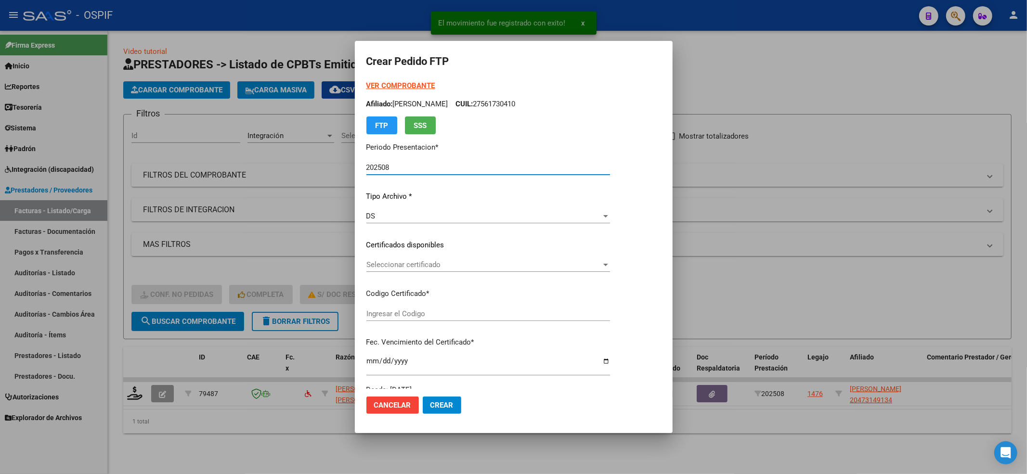
type input "020004731491320220218-20270218-BS-427"
type input "[DATE]"
click at [411, 266] on span "Seleccionar certificado" at bounding box center [483, 265] width 235 height 9
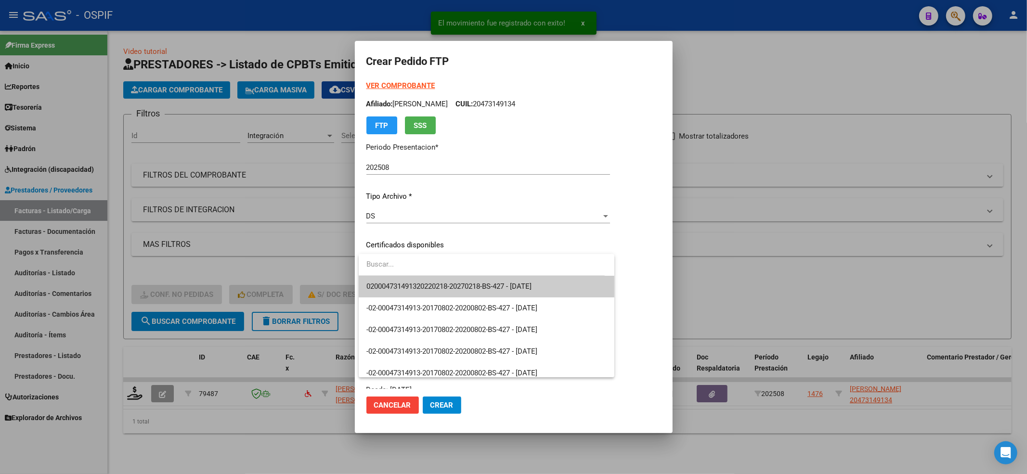
click at [409, 271] on input "dropdown search" at bounding box center [482, 265] width 246 height 22
click at [403, 276] on div "020004731491320220218-20270218-BS-427 - [DATE] -02-00047314913-20170802-2020080…" at bounding box center [487, 315] width 256 height 123
click at [403, 276] on span "020004731491320220218-20270218-BS-427 - [DATE]" at bounding box center [486, 287] width 240 height 22
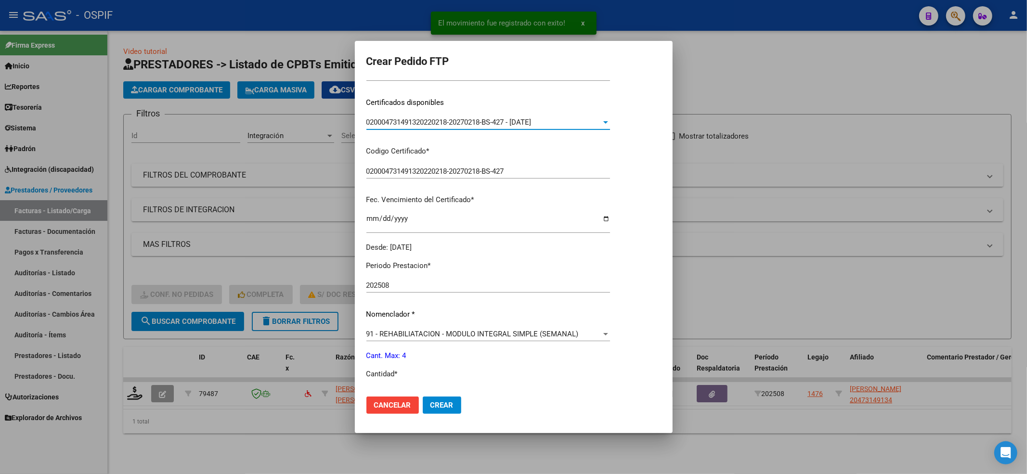
scroll to position [257, 0]
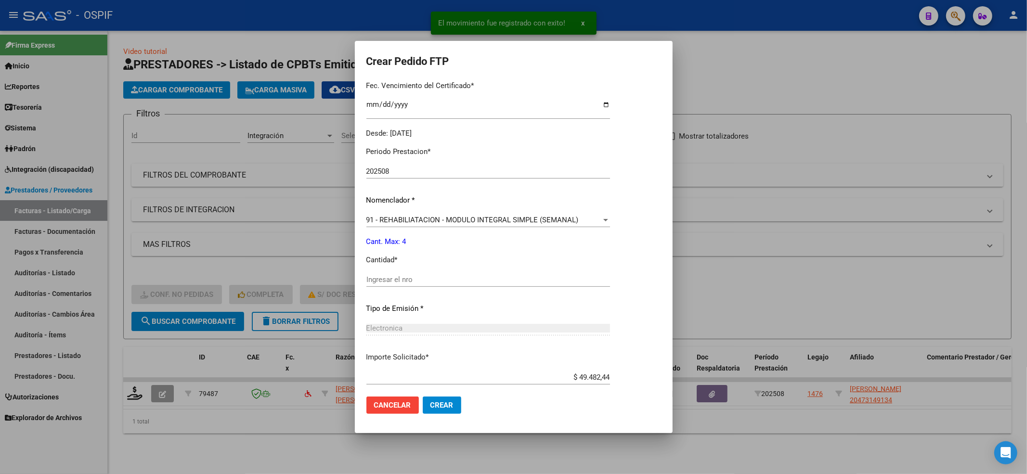
click at [404, 282] on input "Ingresar el nro" at bounding box center [488, 279] width 244 height 9
type input "4"
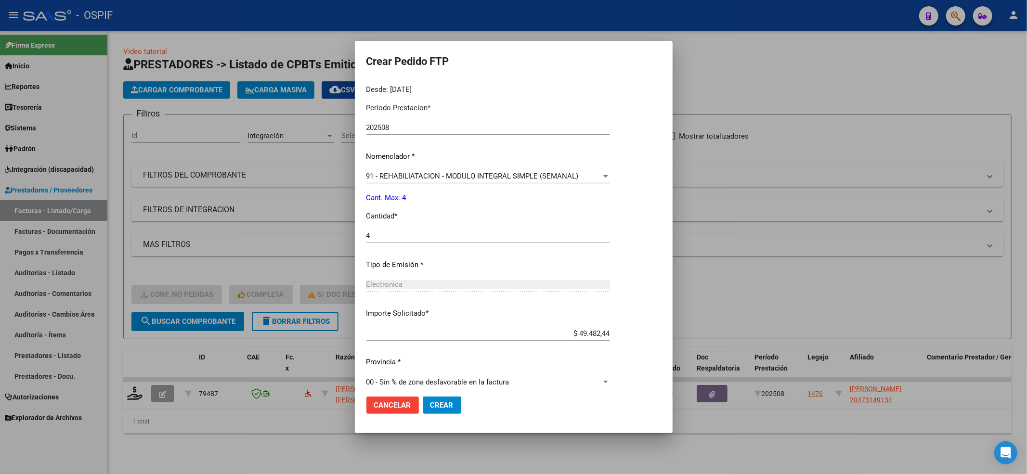
scroll to position [310, 0]
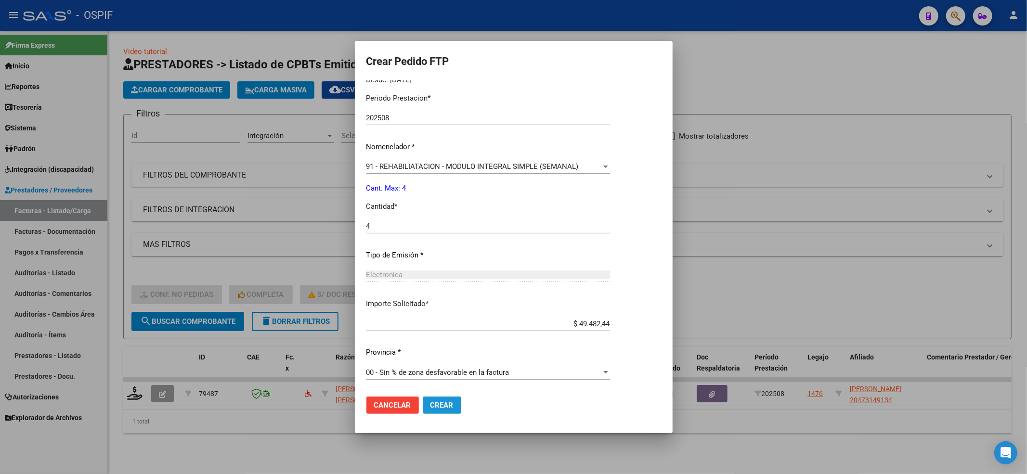
click at [441, 404] on span "Crear" at bounding box center [441, 405] width 23 height 9
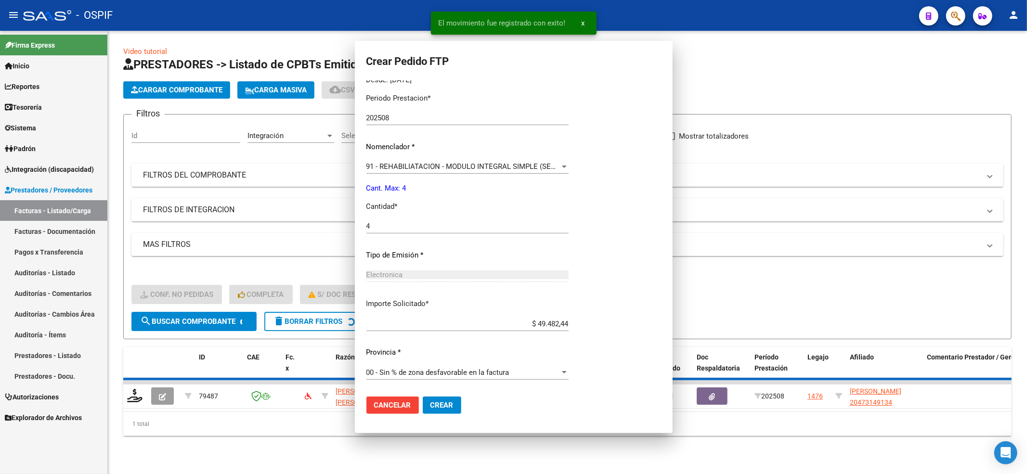
scroll to position [0, 0]
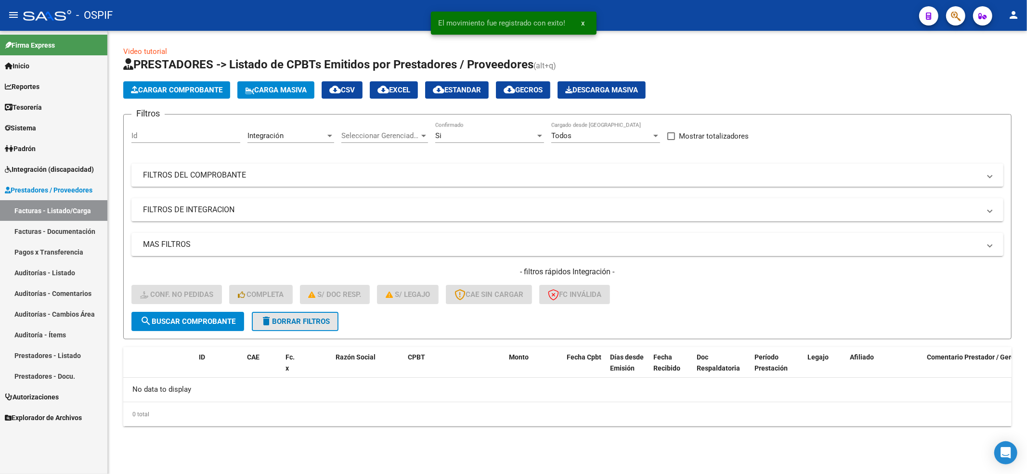
click at [324, 315] on button "delete Borrar Filtros" at bounding box center [295, 321] width 87 height 19
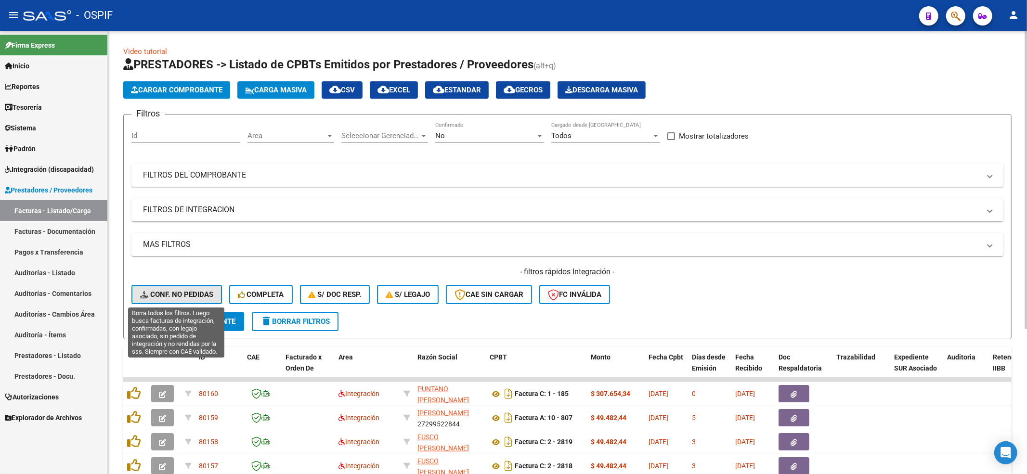
click at [151, 295] on span "Conf. no pedidas" at bounding box center [176, 294] width 73 height 9
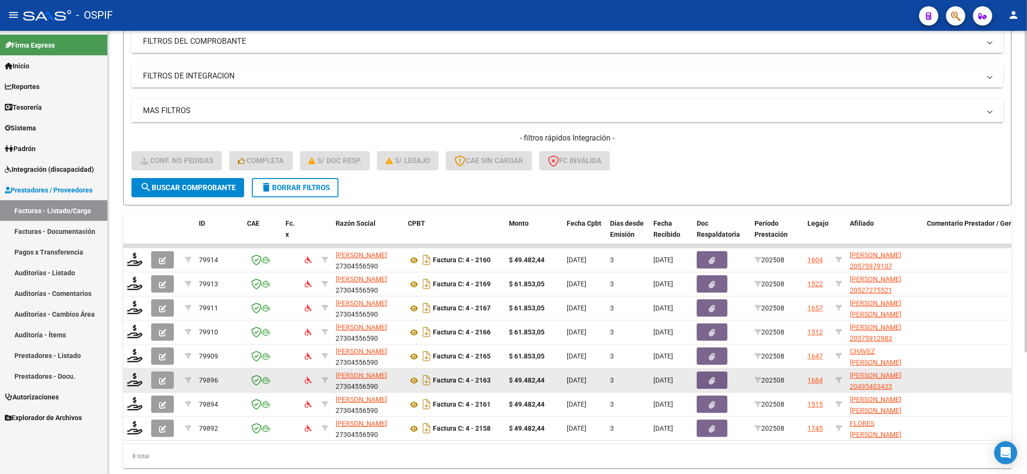
scroll to position [168, 0]
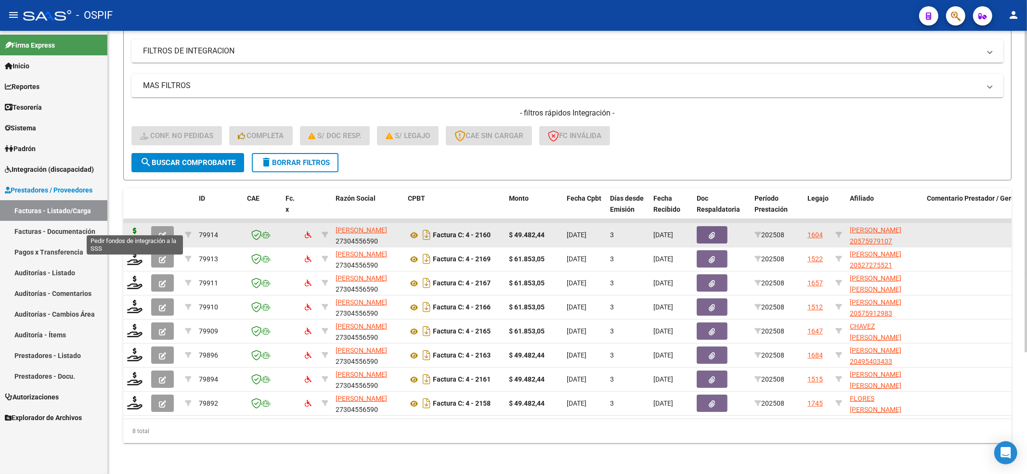
click at [130, 228] on icon at bounding box center [134, 234] width 15 height 13
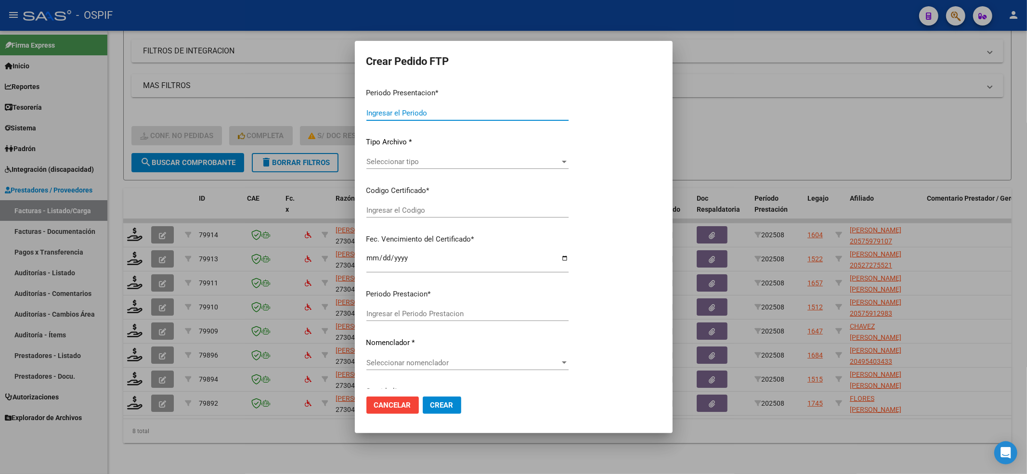
type input "202508"
type input "$ 49.482,44"
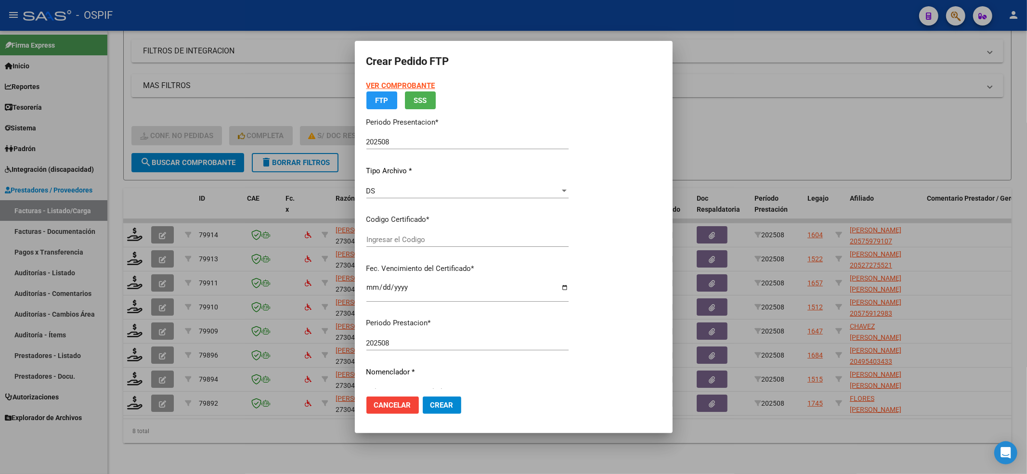
type input "0200057597910-20220524-20250524-BS-427"
type input "[DATE]"
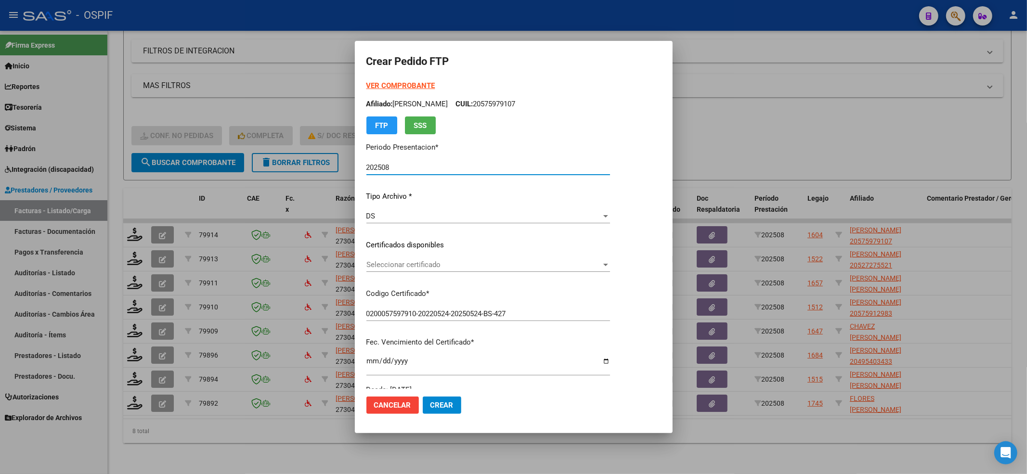
click at [421, 268] on span "Seleccionar certificado" at bounding box center [483, 265] width 235 height 9
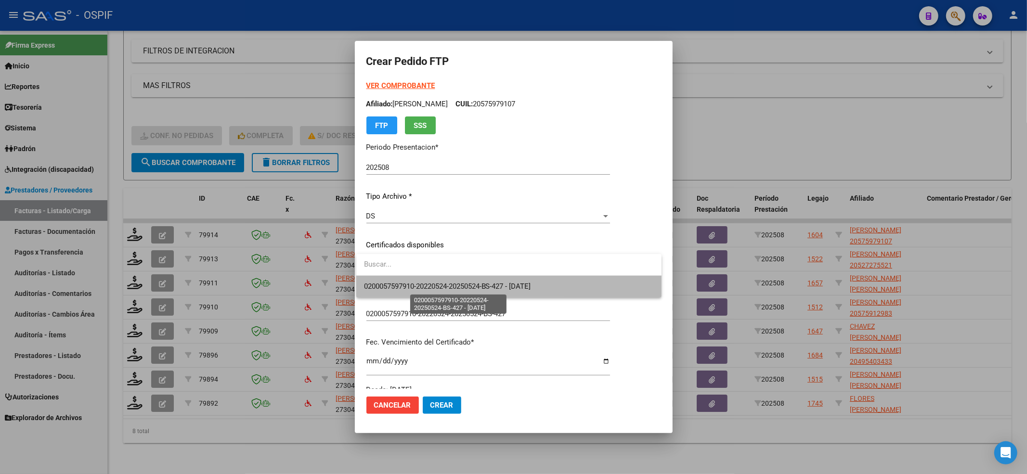
click at [430, 284] on span "0200057597910-20220524-20250524-BS-427 - [DATE]" at bounding box center [447, 286] width 167 height 9
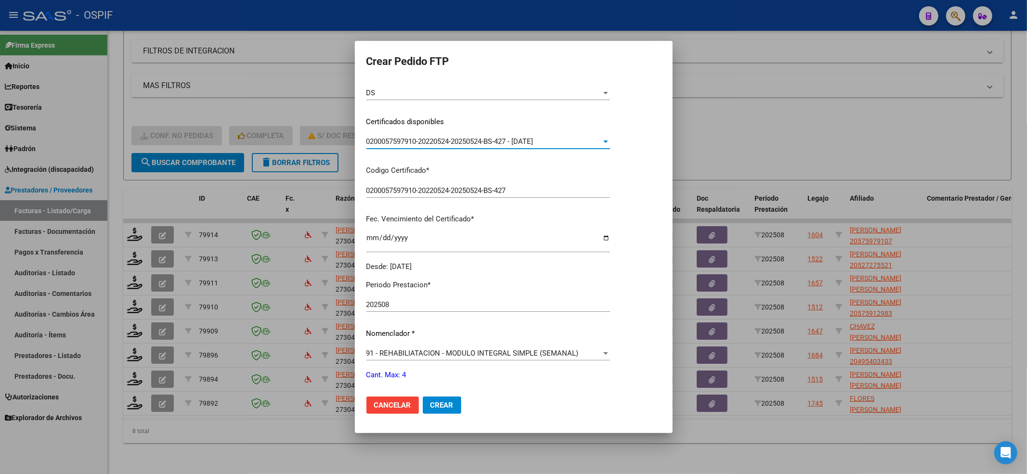
scroll to position [193, 0]
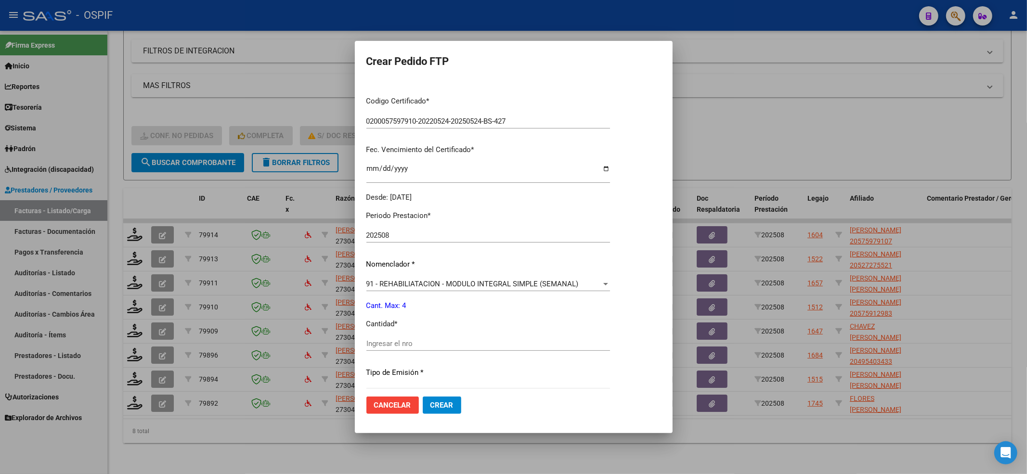
click at [411, 350] on div "Ingresar el nro" at bounding box center [488, 344] width 244 height 14
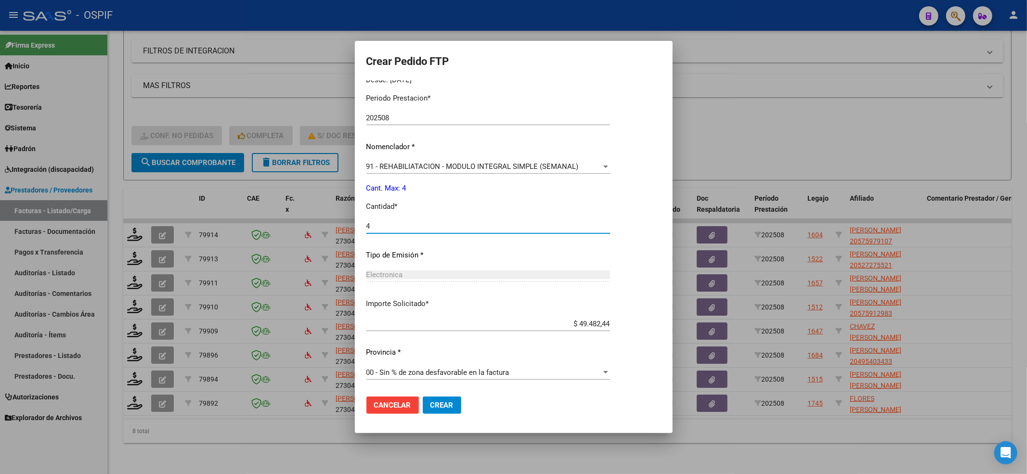
type input "4"
click at [439, 404] on span "Crear" at bounding box center [441, 405] width 23 height 9
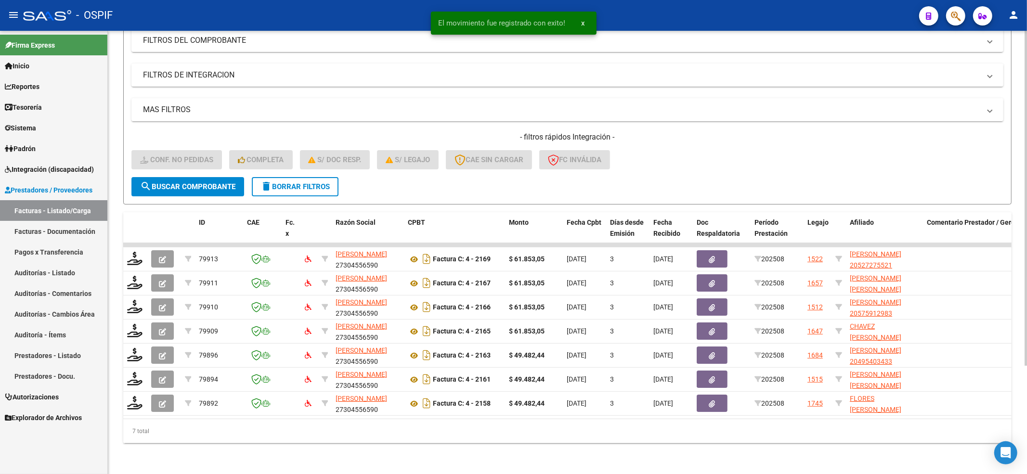
scroll to position [143, 0]
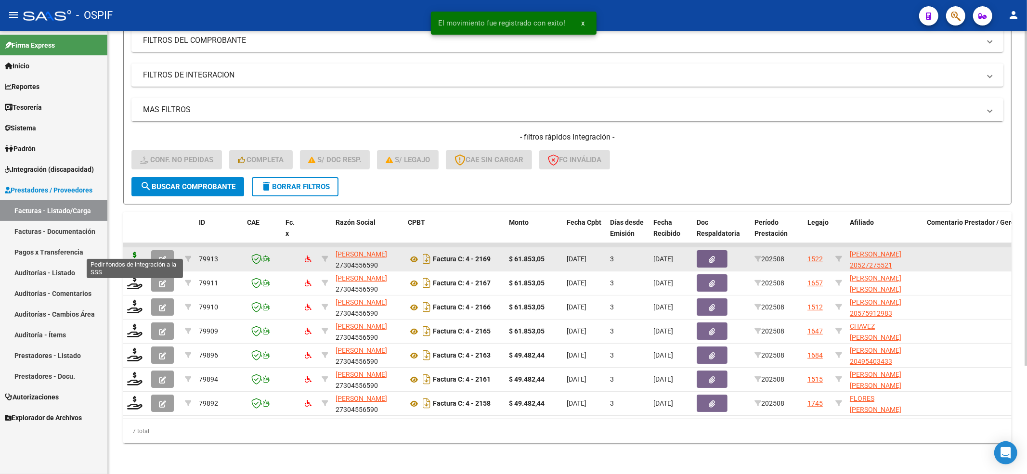
click at [133, 252] on icon at bounding box center [134, 258] width 15 height 13
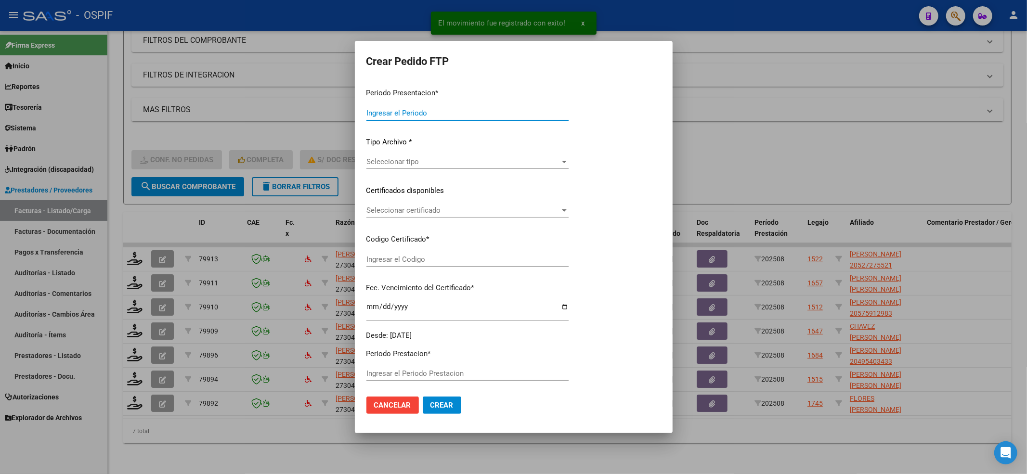
type input "202508"
type input "$ 61.853,05"
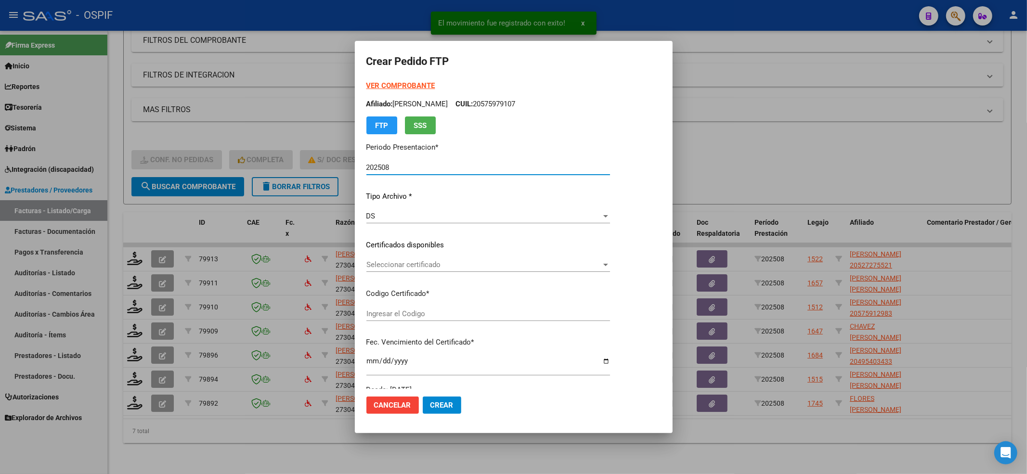
type input "ARG02-00052727552-20250513-20400513-AND"
type input "[DATE]"
click at [423, 263] on span "Seleccionar certificado" at bounding box center [483, 265] width 235 height 9
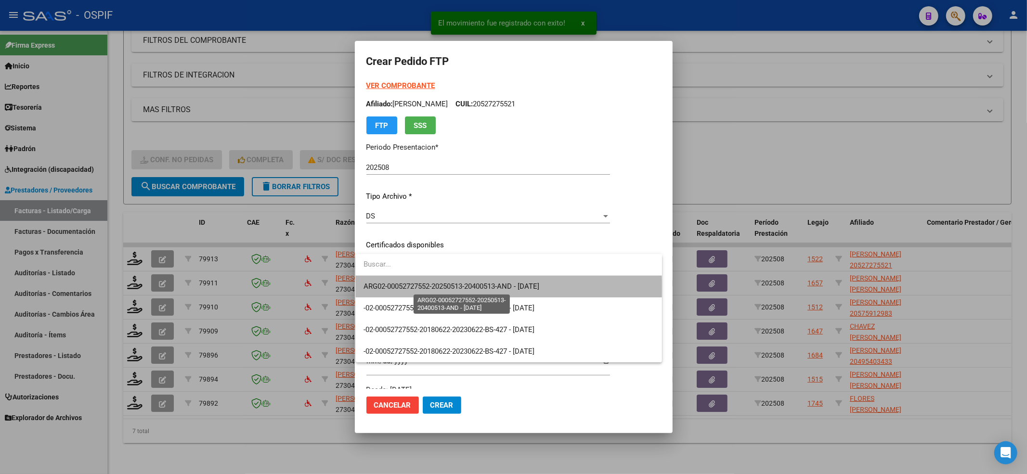
click at [407, 289] on span "ARG02-00052727552-20250513-20400513-AND - [DATE]" at bounding box center [452, 286] width 176 height 9
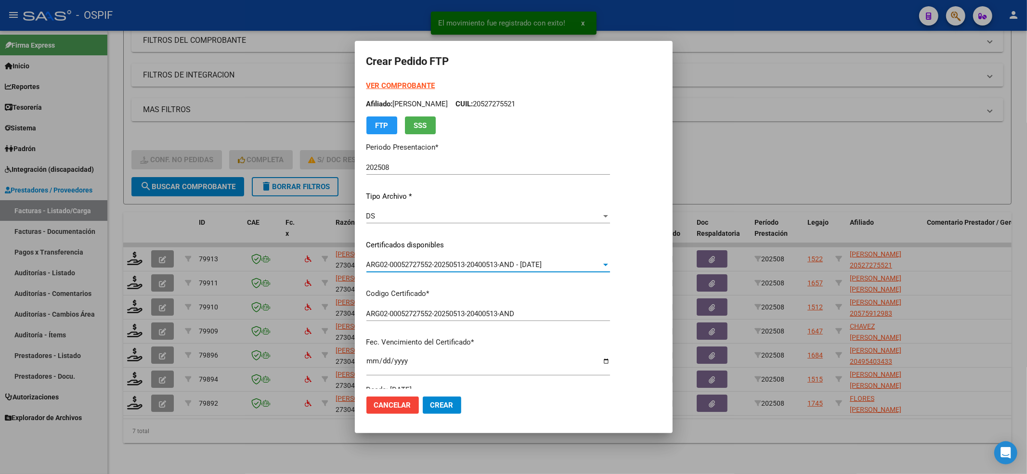
scroll to position [193, 0]
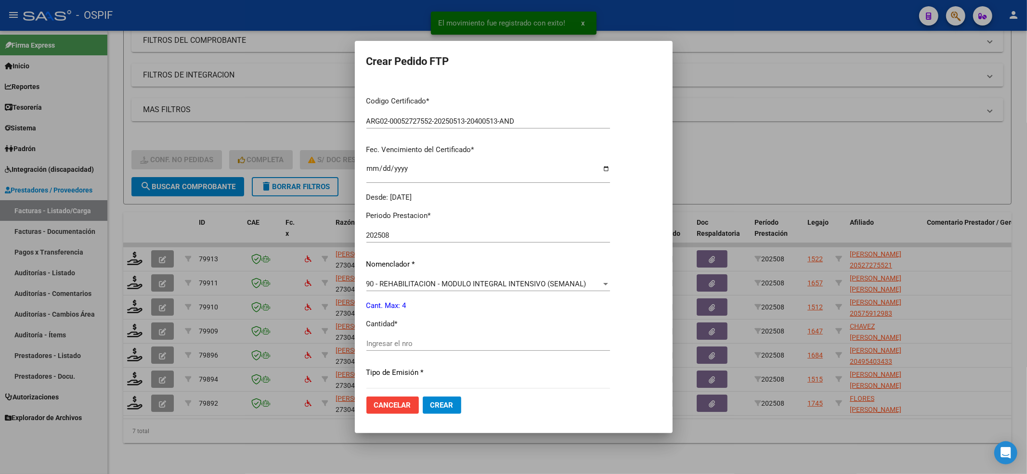
click at [396, 335] on div "Periodo Prestacion * 202508 Ingresar el Periodo Prestacion Nomenclador * 90 - R…" at bounding box center [488, 354] width 244 height 303
drag, startPoint x: 390, startPoint y: 345, endPoint x: 195, endPoint y: 189, distance: 249.1
click at [388, 345] on input "Ingresar el nro" at bounding box center [488, 343] width 244 height 9
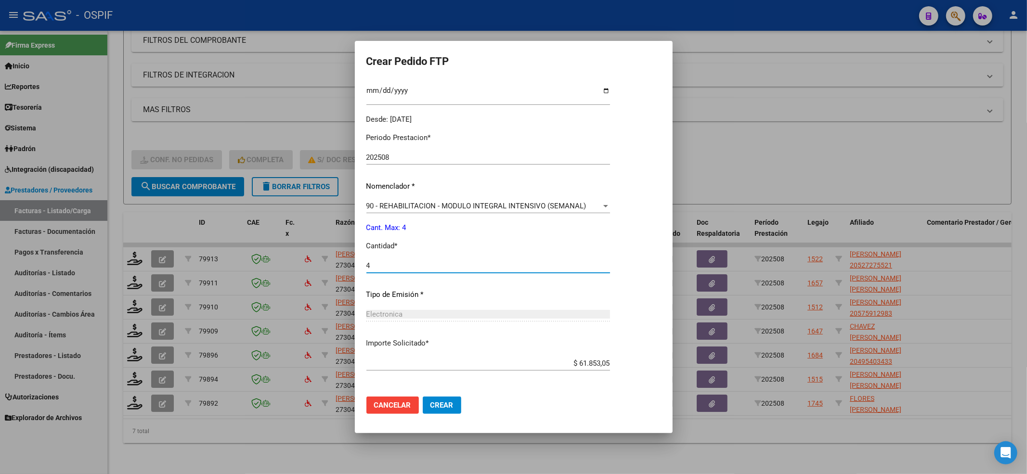
scroll to position [310, 0]
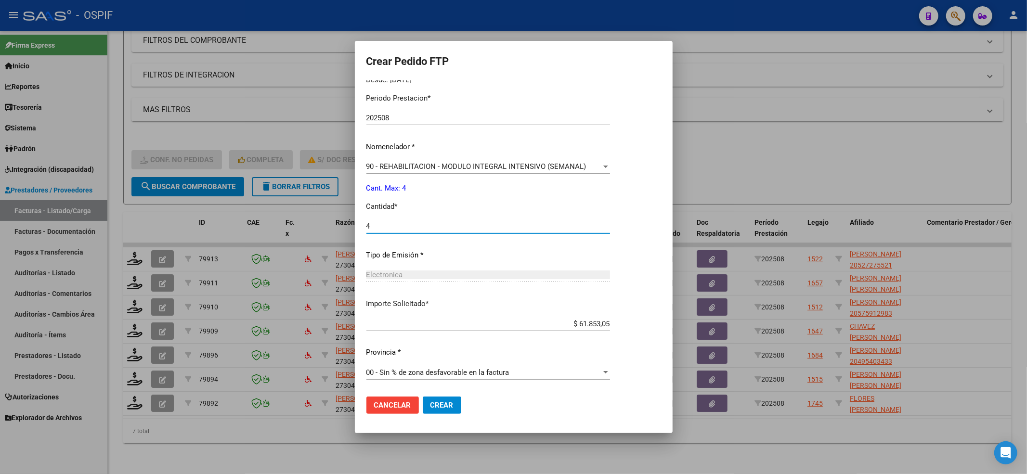
type input "4"
click at [433, 403] on span "Crear" at bounding box center [441, 405] width 23 height 9
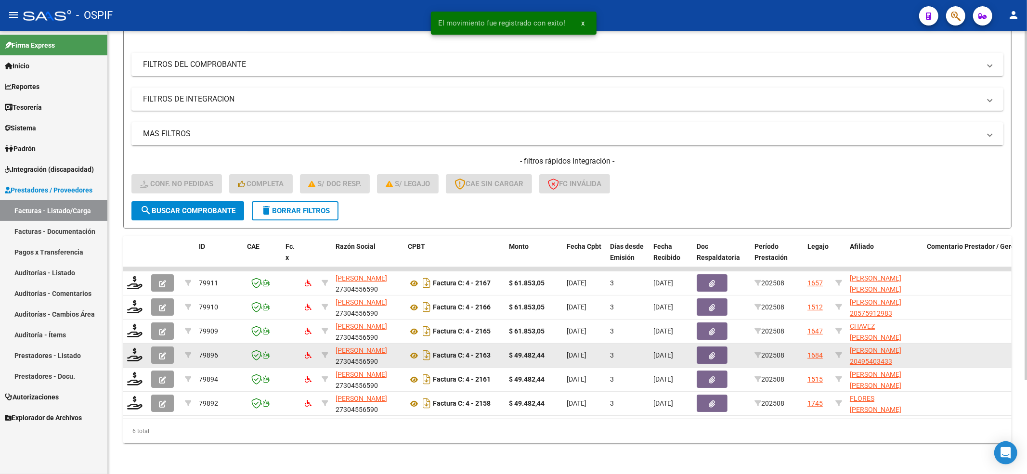
scroll to position [119, 0]
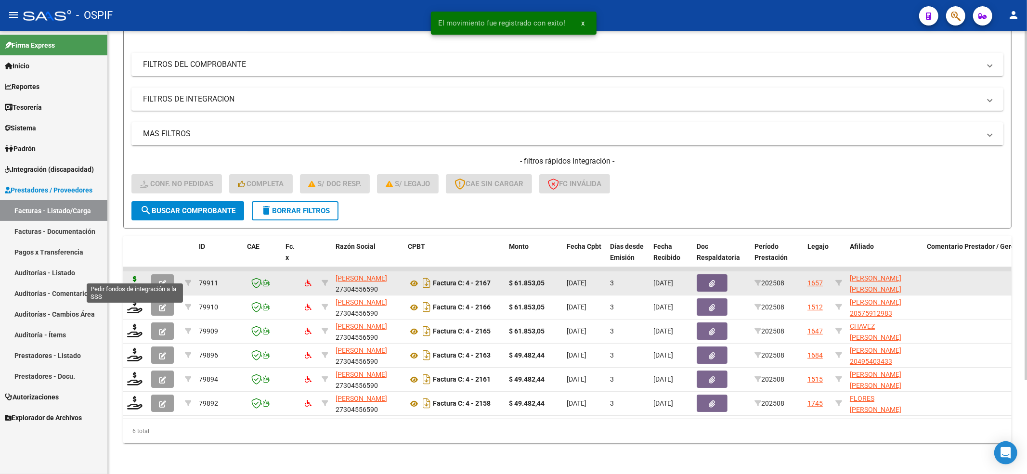
click at [133, 276] on icon at bounding box center [134, 282] width 15 height 13
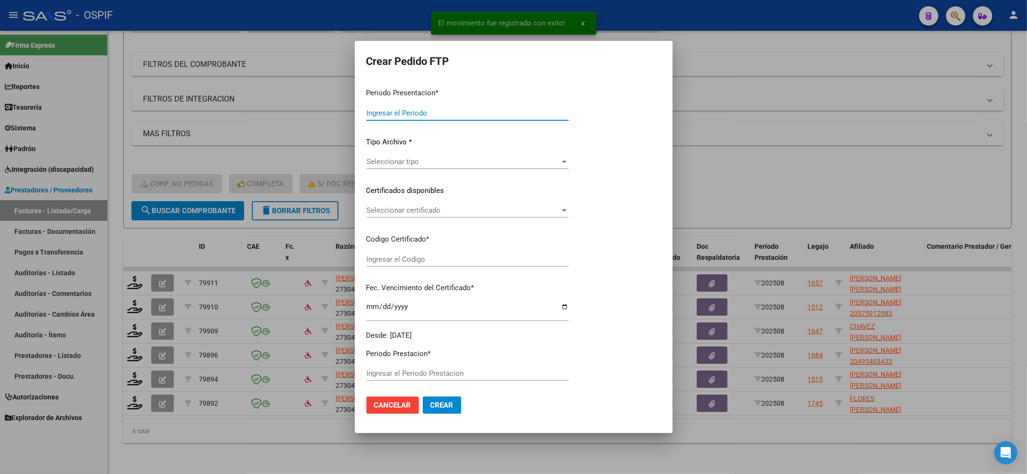
type input "202508"
type input "$ 61.853,05"
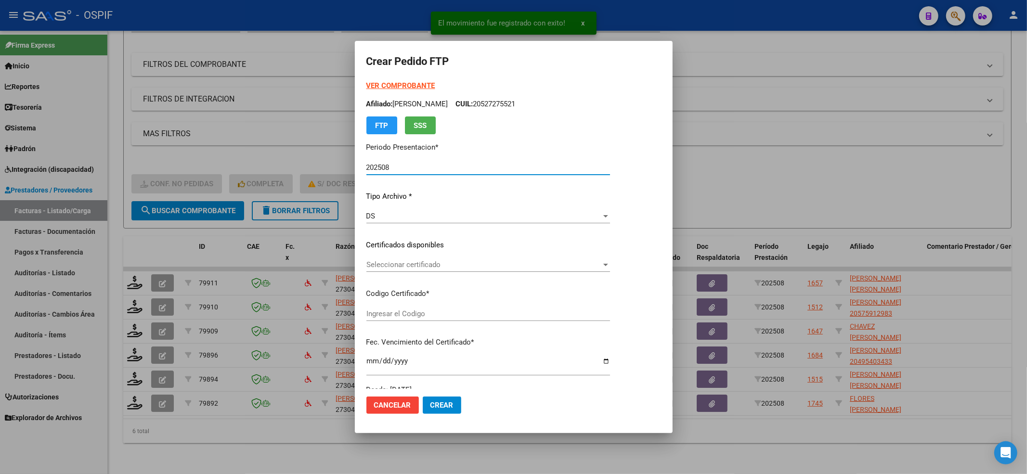
type input "020005627055920230803-20260803-BS-427"
type input "[DATE]"
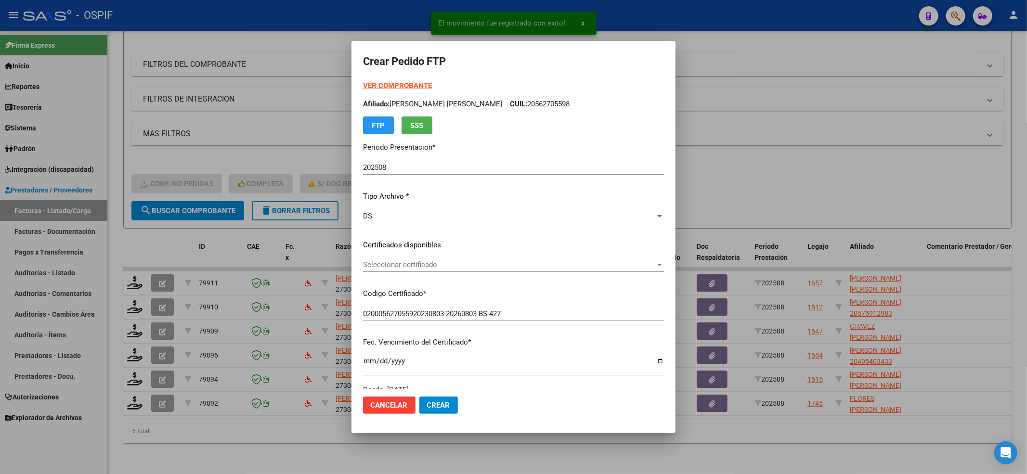
click at [509, 270] on div "Seleccionar certificado Seleccionar certificado" at bounding box center [513, 265] width 301 height 14
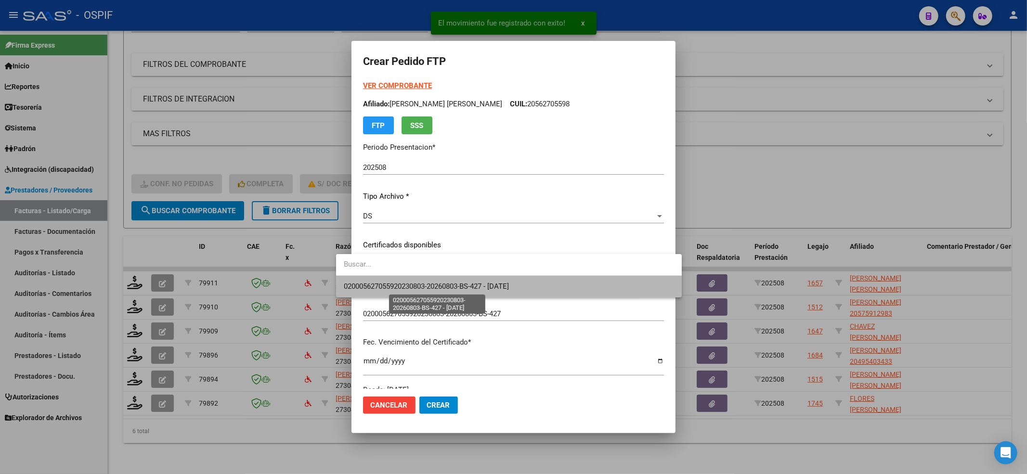
click at [478, 290] on span "020005627055920230803-20260803-BS-427 - [DATE]" at bounding box center [426, 286] width 165 height 9
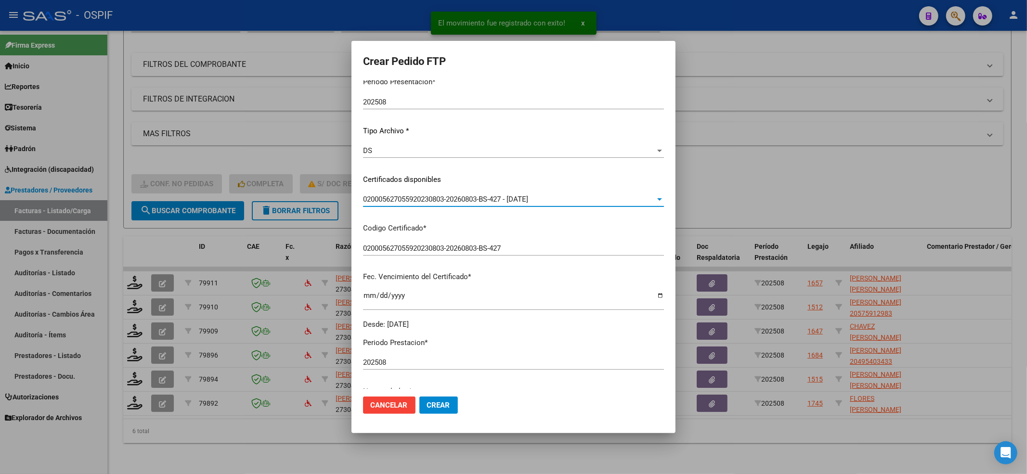
scroll to position [257, 0]
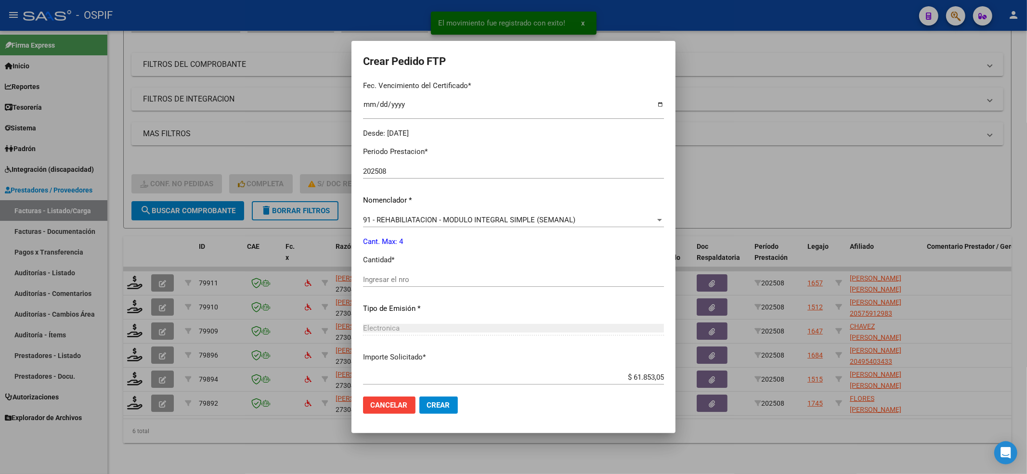
click at [400, 274] on div "Ingresar el nro" at bounding box center [513, 280] width 301 height 14
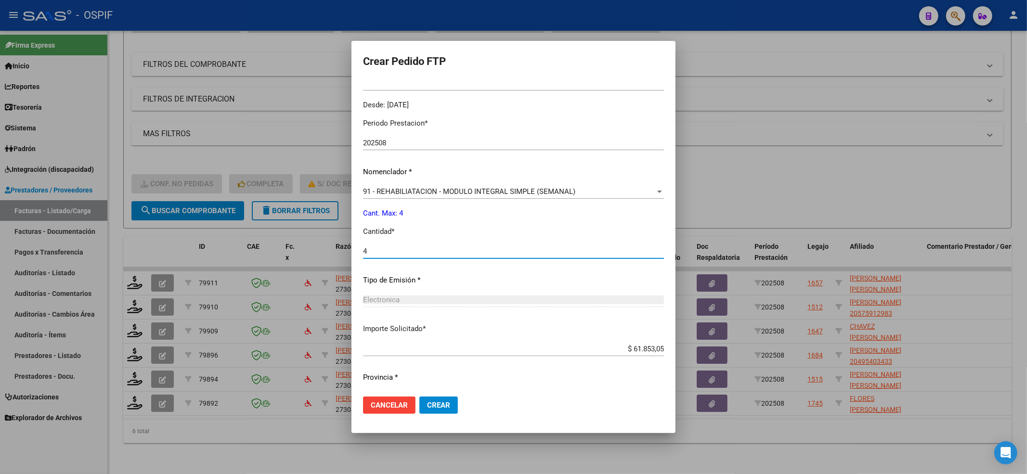
scroll to position [310, 0]
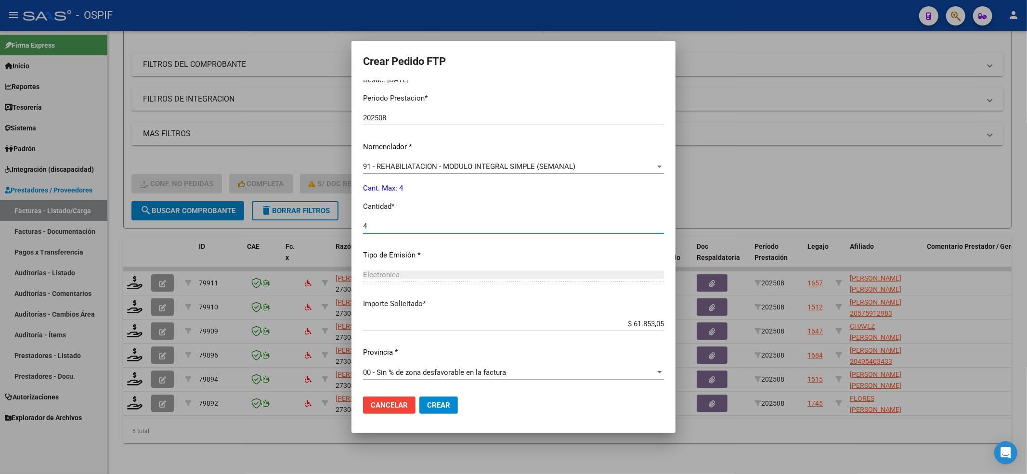
type input "4"
click at [434, 399] on button "Crear" at bounding box center [438, 405] width 39 height 17
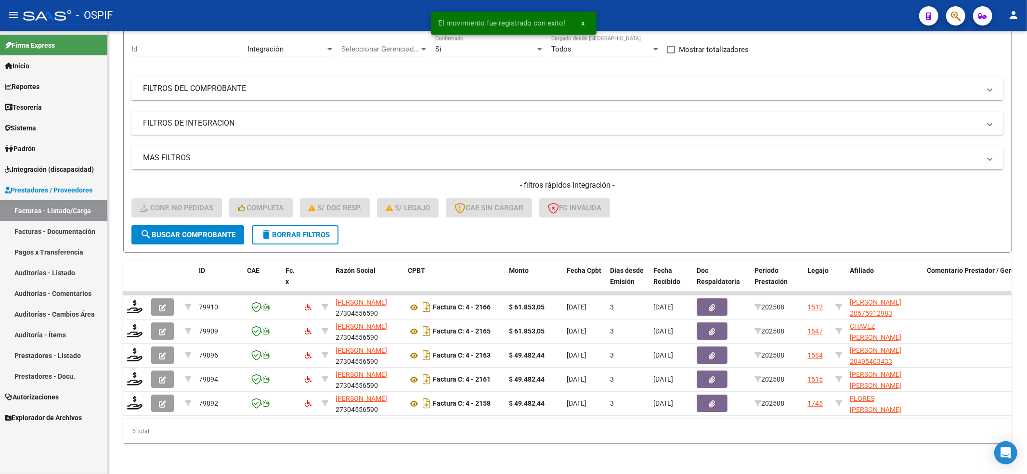
scroll to position [95, 0]
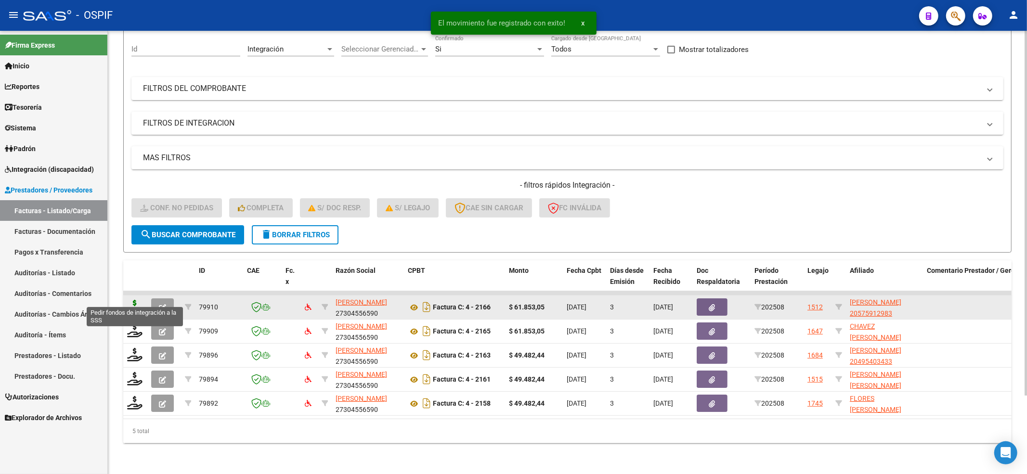
click at [131, 300] on icon at bounding box center [134, 306] width 15 height 13
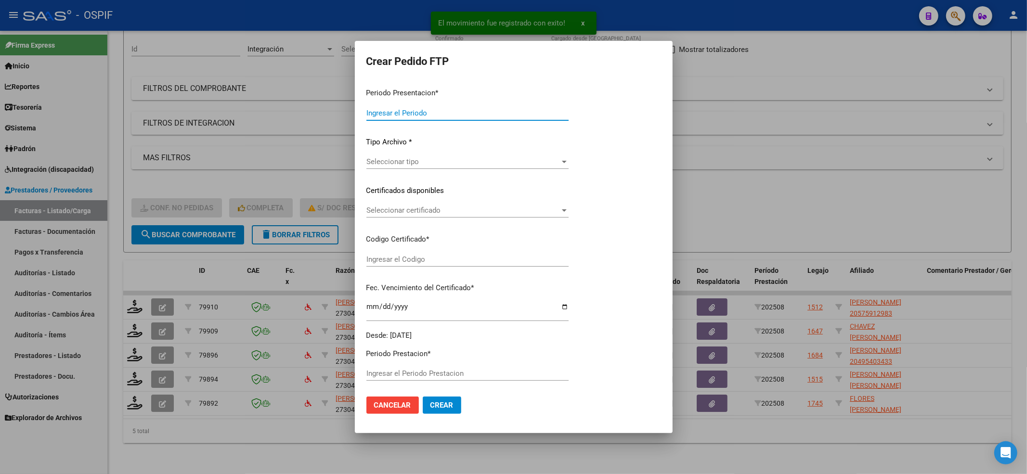
type input "202508"
type input "$ 61.853,05"
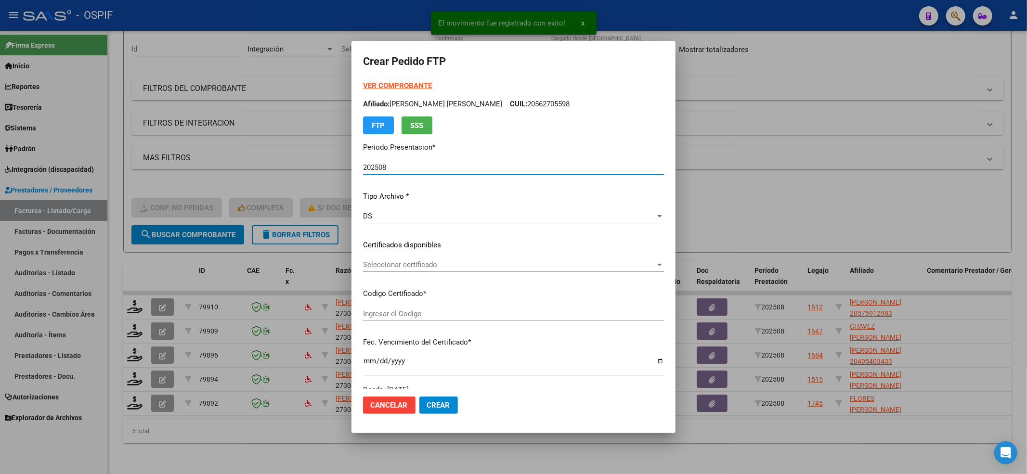
type input "0200057591298-20191219-20241219-BS-427"
type input "[DATE]"
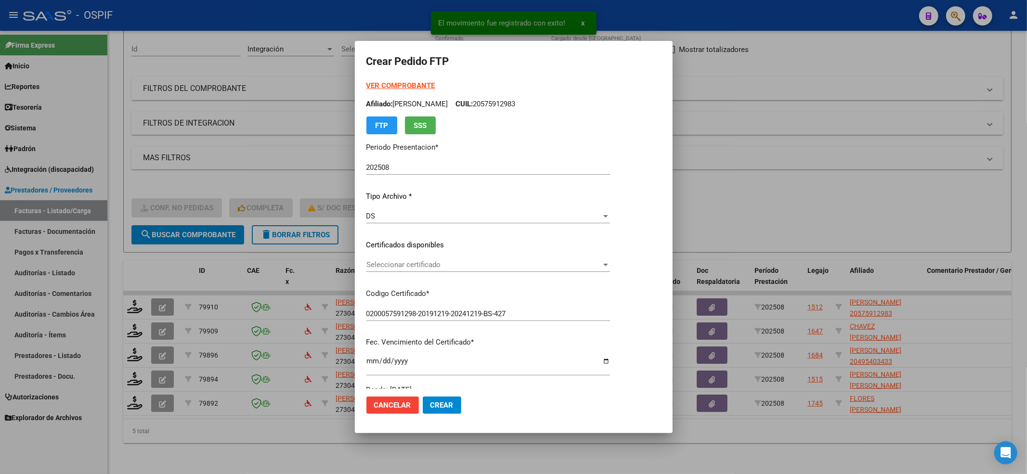
click at [495, 272] on div "Seleccionar certificado Seleccionar certificado" at bounding box center [488, 270] width 244 height 24
click at [494, 268] on span "Seleccionar certificado" at bounding box center [483, 265] width 235 height 9
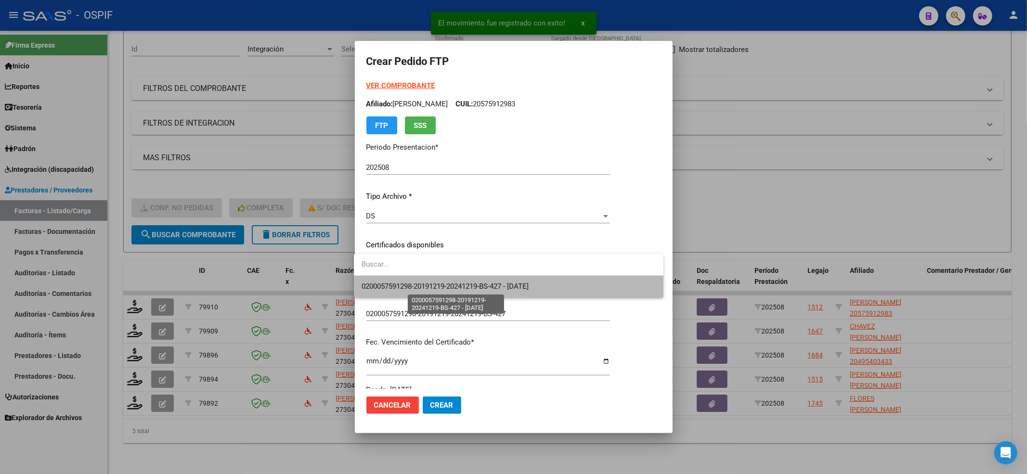
click at [475, 282] on span "0200057591298-20191219-20241219-BS-427 - [DATE]" at bounding box center [445, 286] width 167 height 9
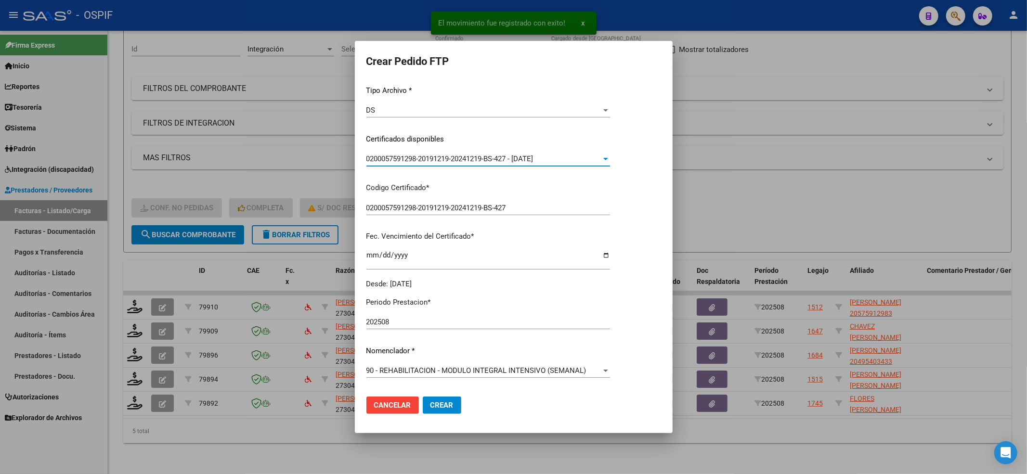
scroll to position [193, 0]
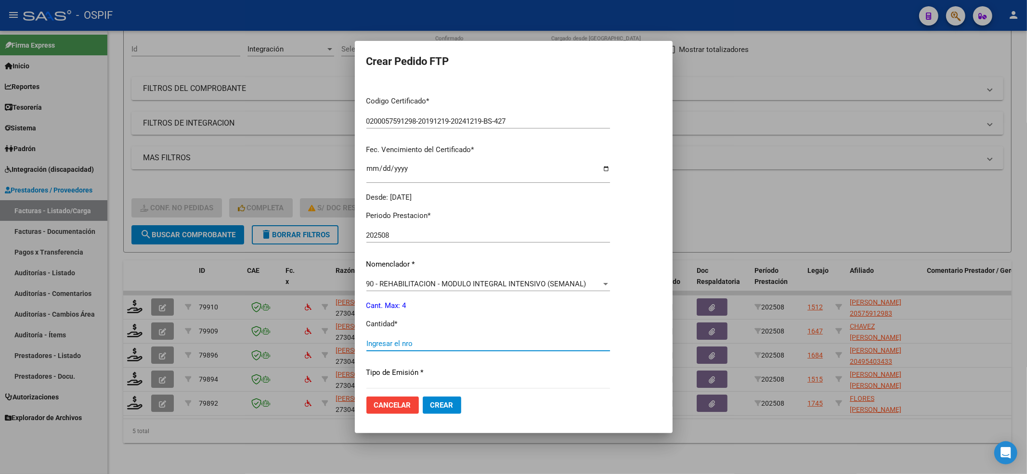
click at [445, 345] on input "Ingresar el nro" at bounding box center [488, 343] width 244 height 9
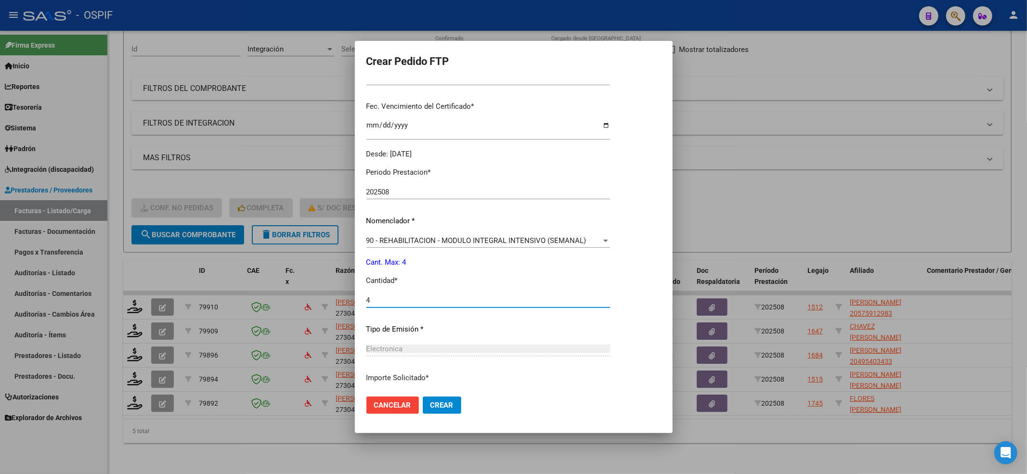
scroll to position [310, 0]
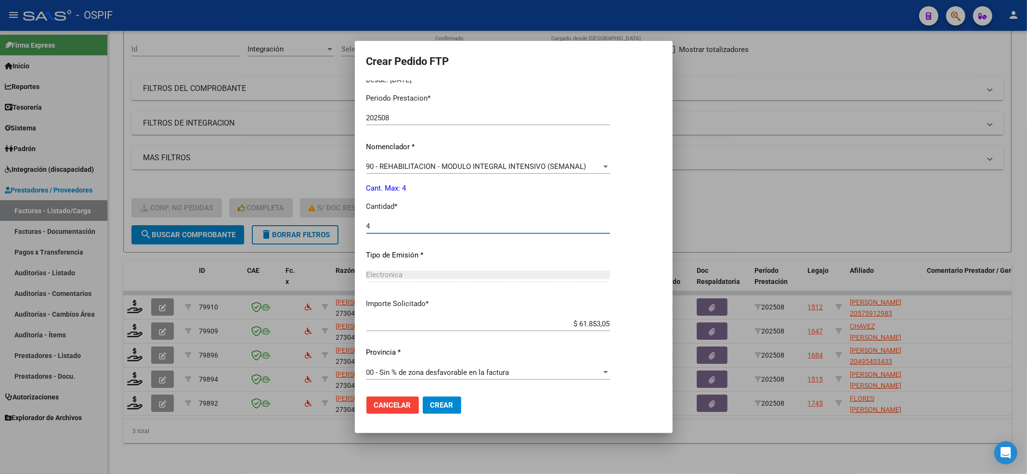
type input "4"
drag, startPoint x: 447, startPoint y: 388, endPoint x: 443, endPoint y: 392, distance: 5.1
click at [443, 392] on form "Crear Pedido FTP VER COMPROBANTE ARCA Padrón Afiliado: [PERSON_NAME] CUIL: 2057…" at bounding box center [513, 236] width 295 height 369
click at [443, 393] on mat-dialog-actions "Cancelar Crear" at bounding box center [513, 405] width 295 height 33
click at [443, 397] on button "Crear" at bounding box center [442, 405] width 39 height 17
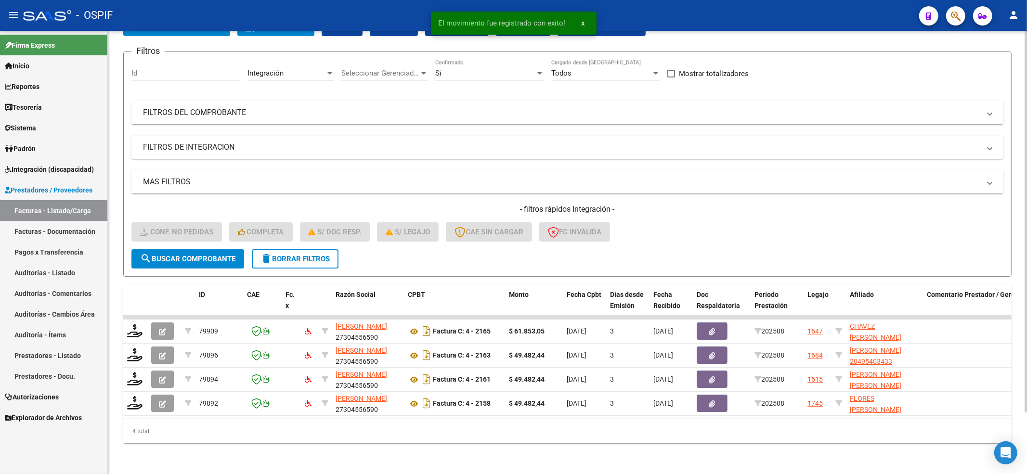
scroll to position [71, 0]
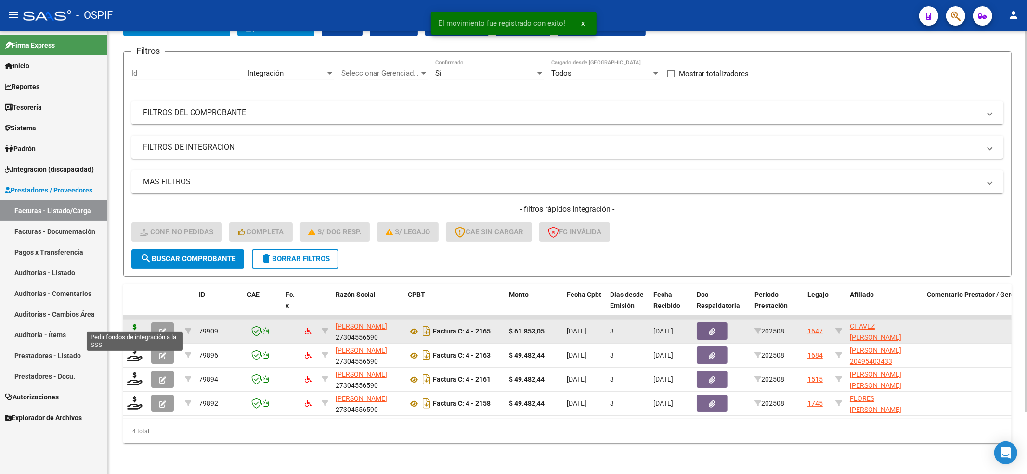
click at [138, 326] on icon at bounding box center [134, 330] width 15 height 13
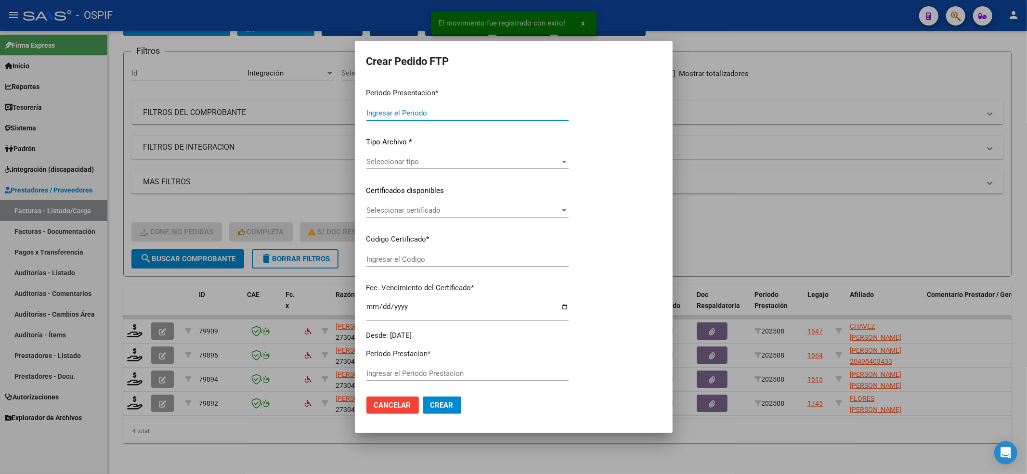
type input "202508"
type input "$ 61.853,05"
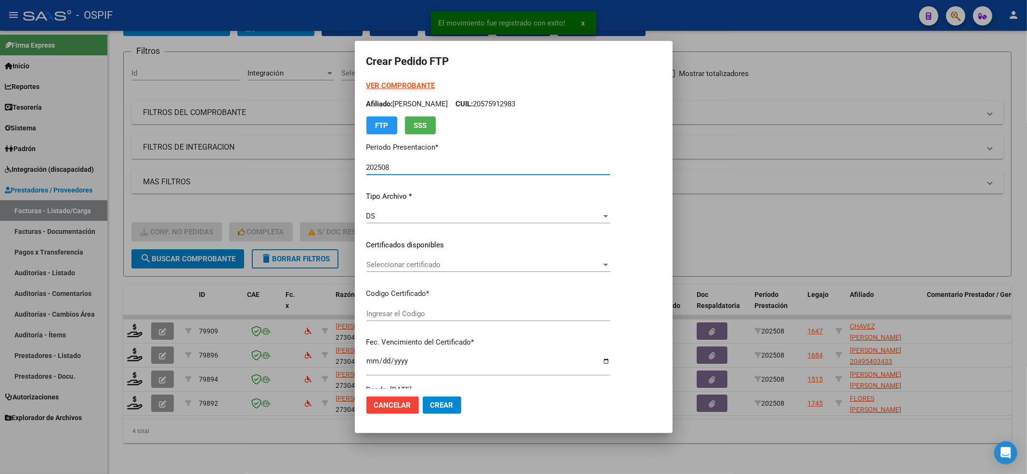
type input "0100058517469-20210531-20260531-BS-427"
type input "[DATE]"
click at [413, 258] on div "Seleccionar certificado Seleccionar certificado" at bounding box center [503, 265] width 274 height 14
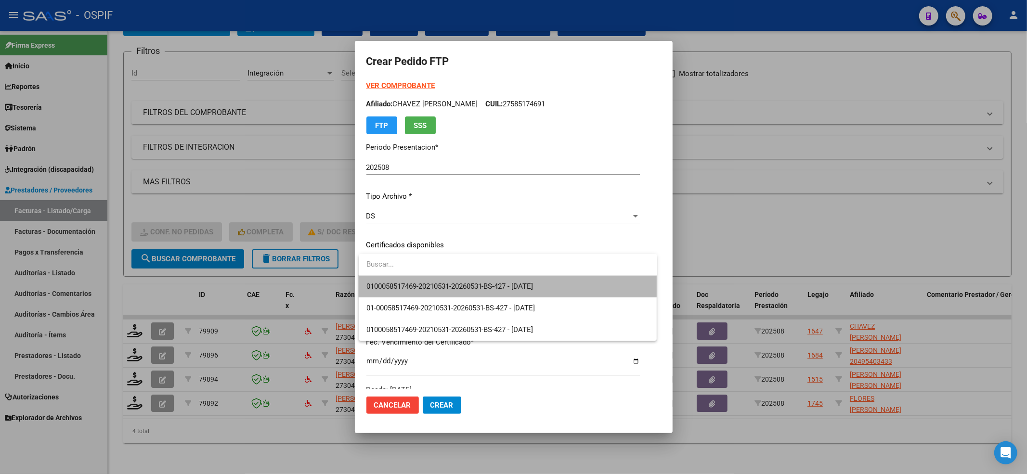
click at [399, 277] on span "0100058517469-20210531-20260531-BS-427 - [DATE]" at bounding box center [507, 287] width 283 height 22
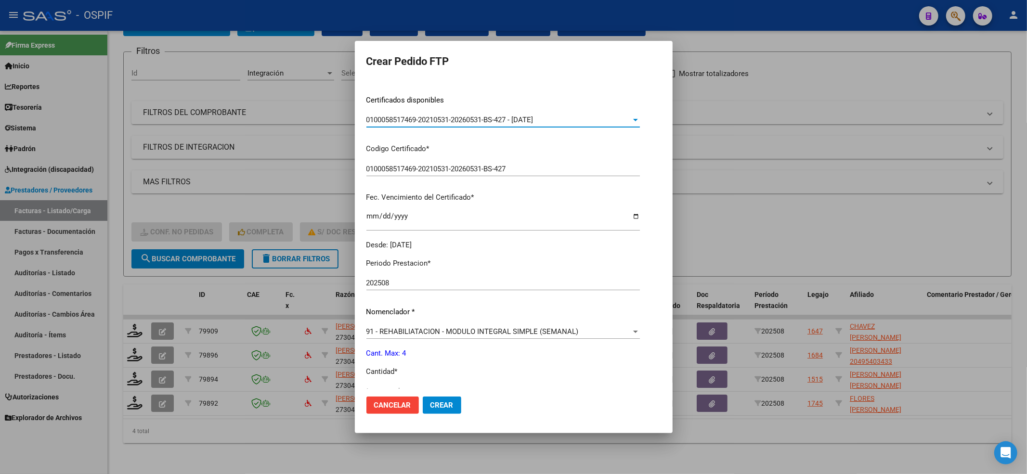
scroll to position [257, 0]
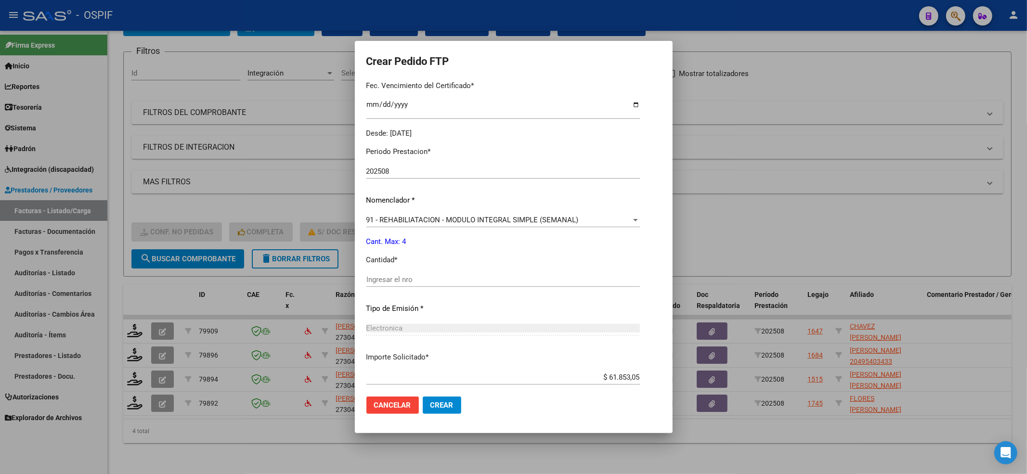
click at [407, 284] on input "Ingresar el nro" at bounding box center [503, 279] width 274 height 9
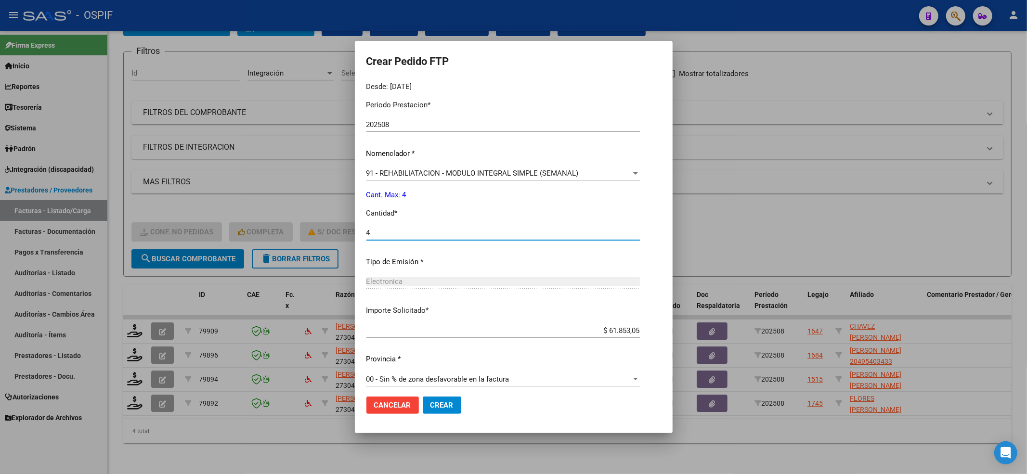
scroll to position [310, 0]
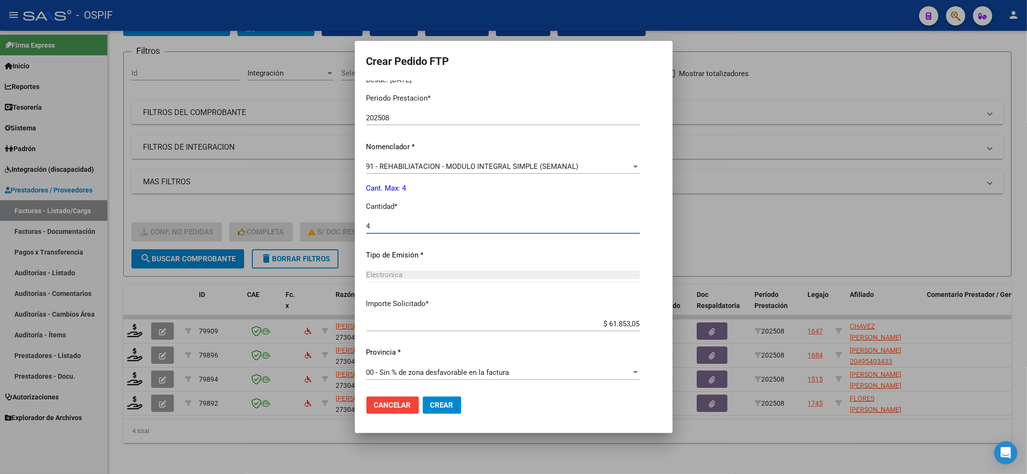
type input "4"
click at [436, 410] on button "Crear" at bounding box center [442, 405] width 39 height 17
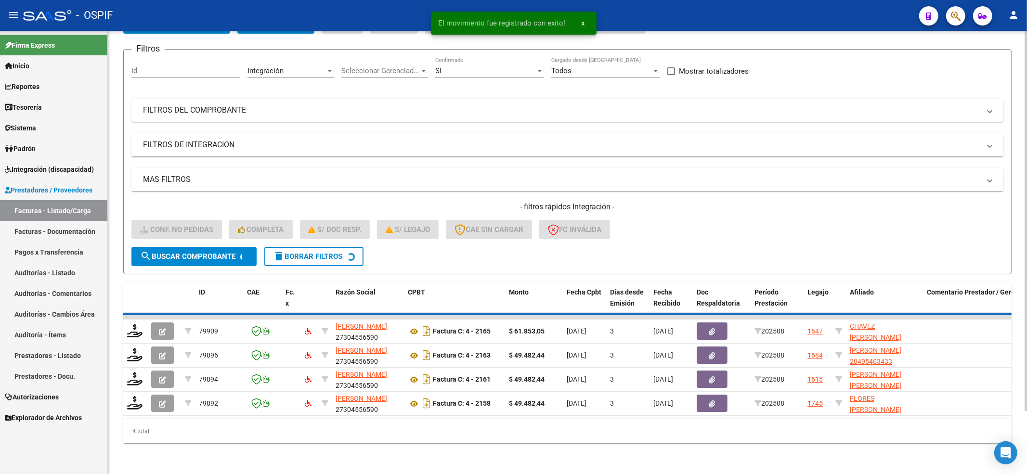
scroll to position [47, 0]
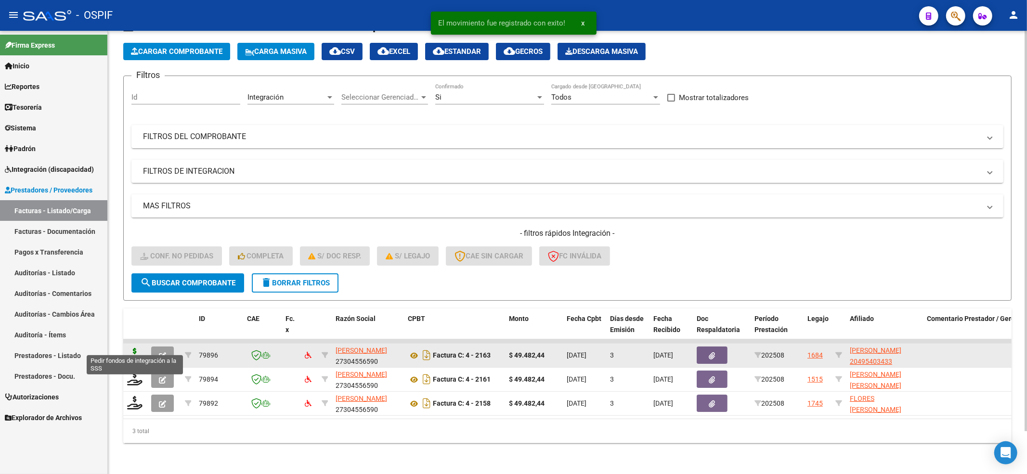
click at [133, 348] on icon at bounding box center [134, 354] width 15 height 13
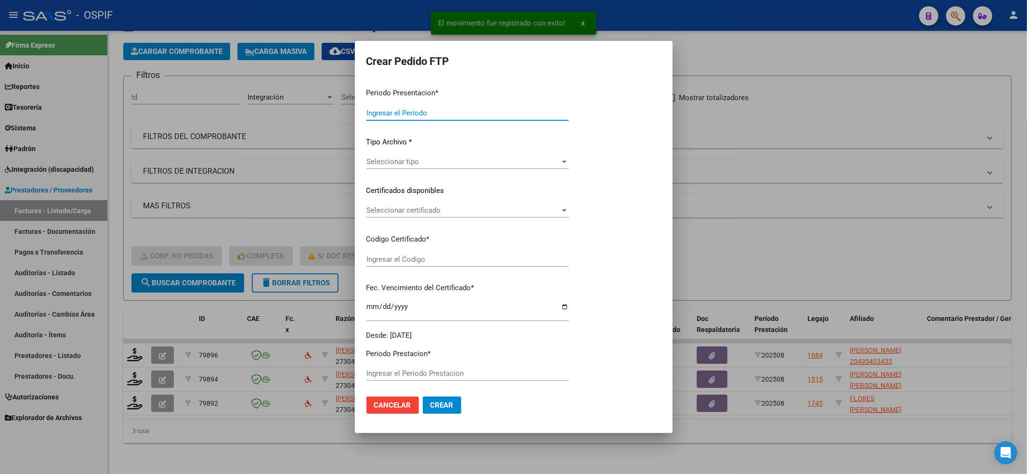
type input "202508"
type input "$ 49.482,44"
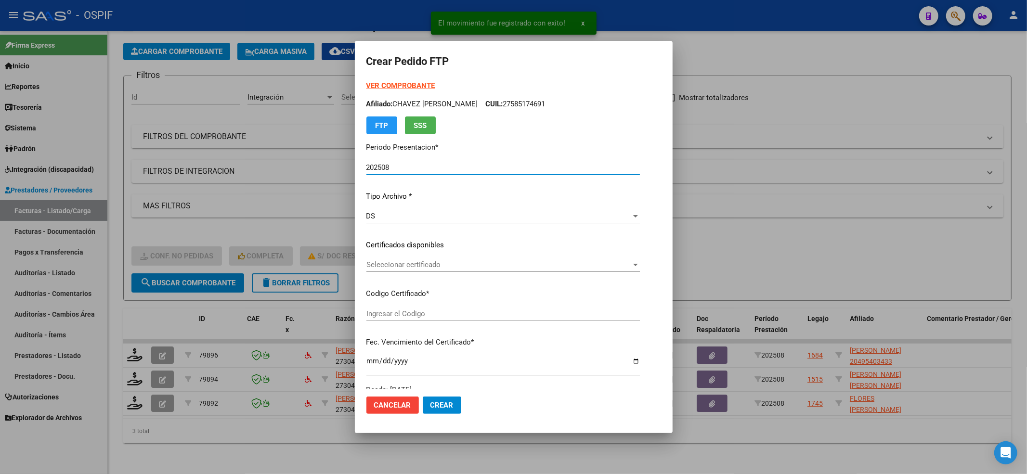
type input "-02-00049540343-20170802-20200802-BS-427"
type input "[DATE]"
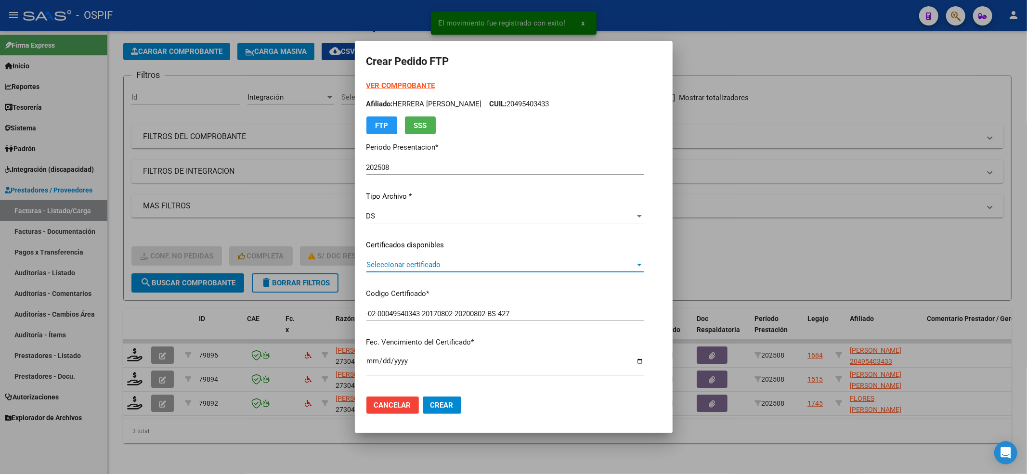
click at [430, 267] on span "Seleccionar certificado" at bounding box center [500, 265] width 269 height 9
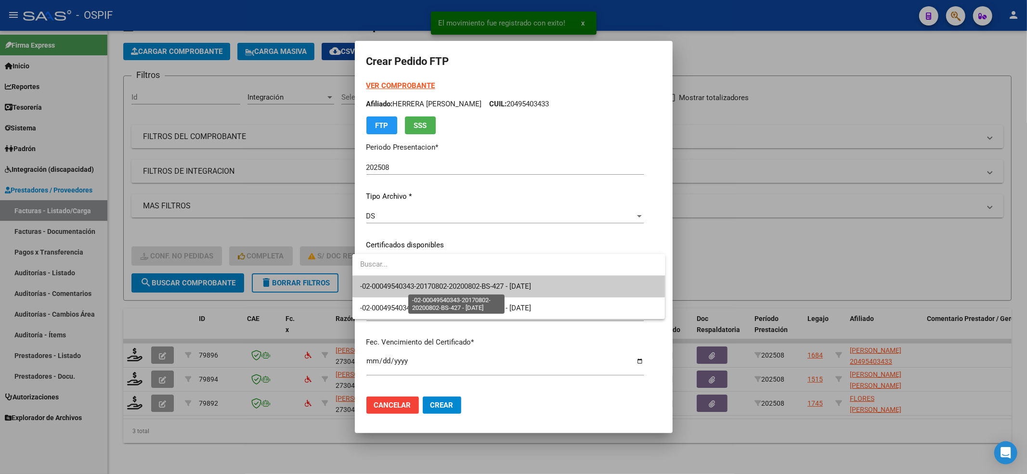
click at [417, 284] on span "-02-00049540343-20170802-20200802-BS-427 - [DATE]" at bounding box center [445, 286] width 171 height 9
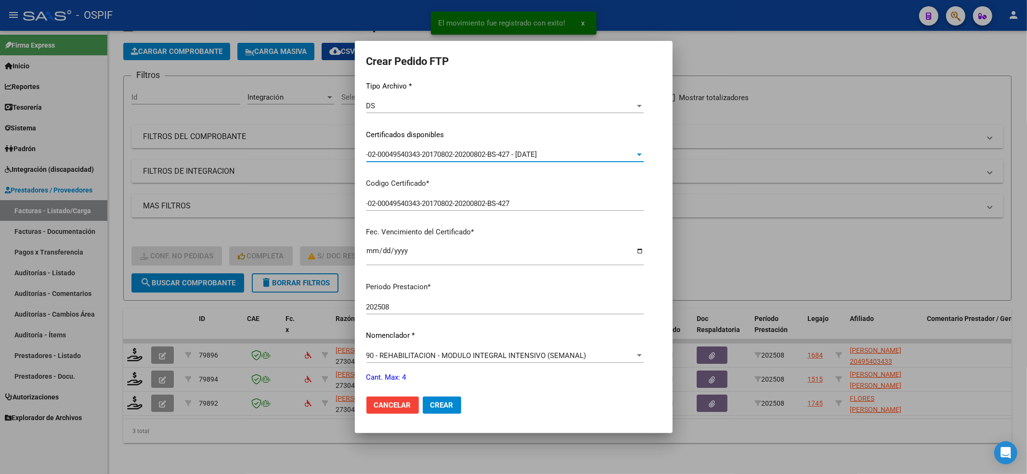
scroll to position [257, 0]
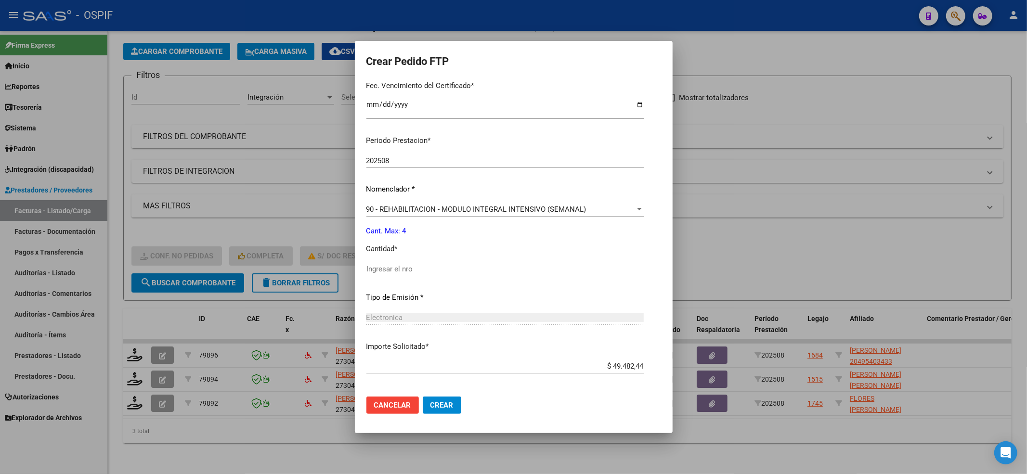
click at [413, 273] on div "Ingresar el nro" at bounding box center [504, 269] width 277 height 14
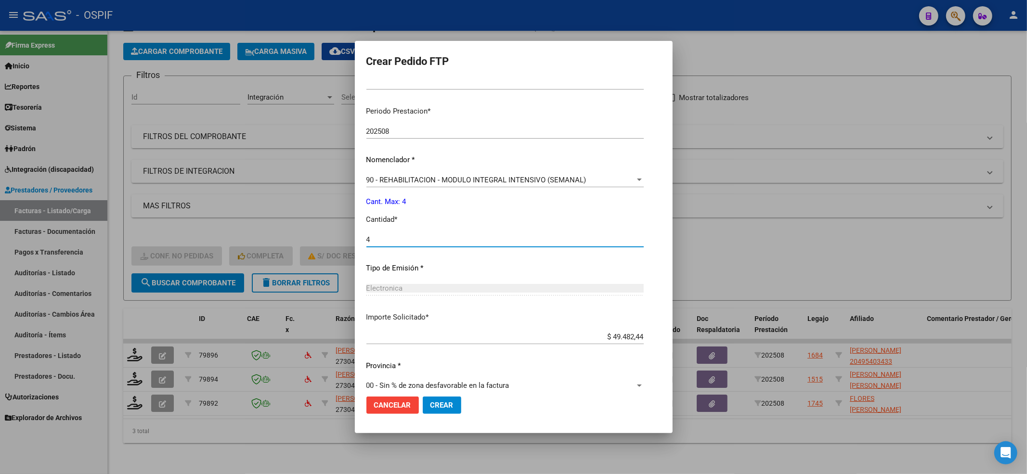
scroll to position [299, 0]
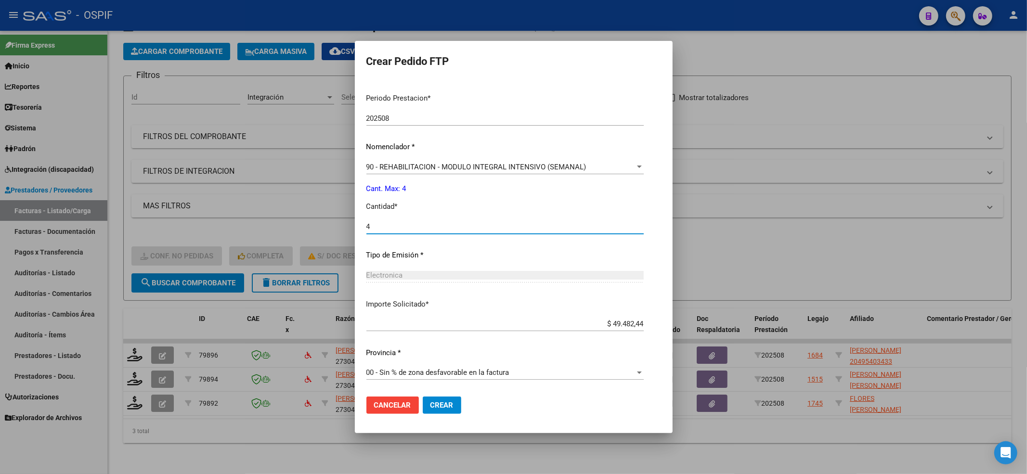
type input "4"
click at [452, 401] on button "Crear" at bounding box center [442, 405] width 39 height 17
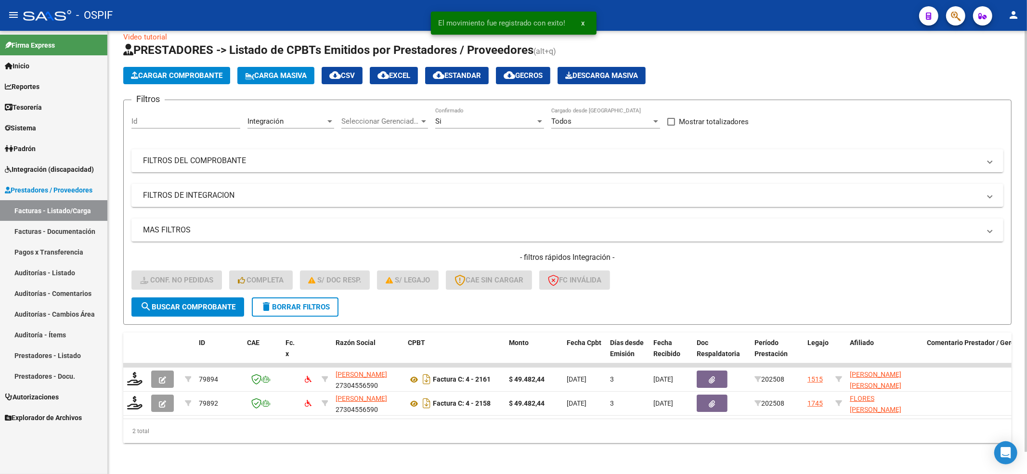
scroll to position [23, 0]
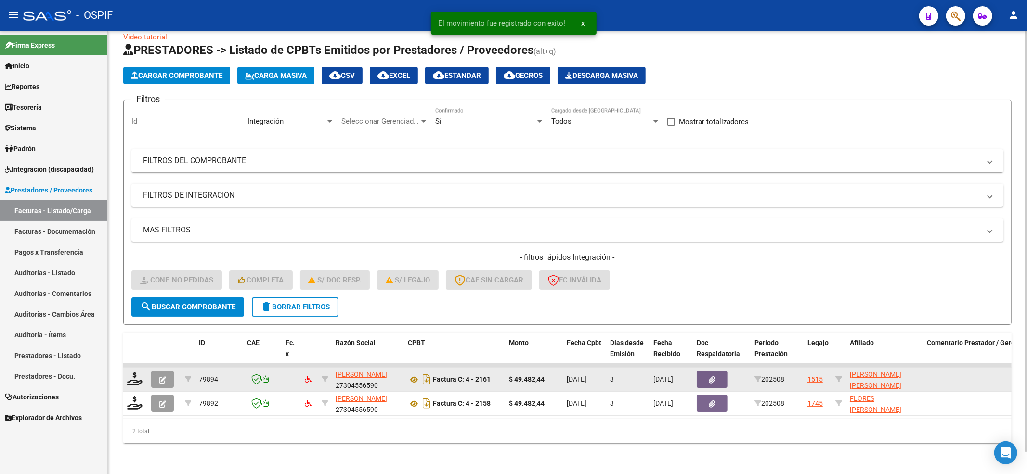
click at [133, 378] on datatable-body-cell at bounding box center [135, 380] width 24 height 24
click at [135, 372] on icon at bounding box center [134, 378] width 15 height 13
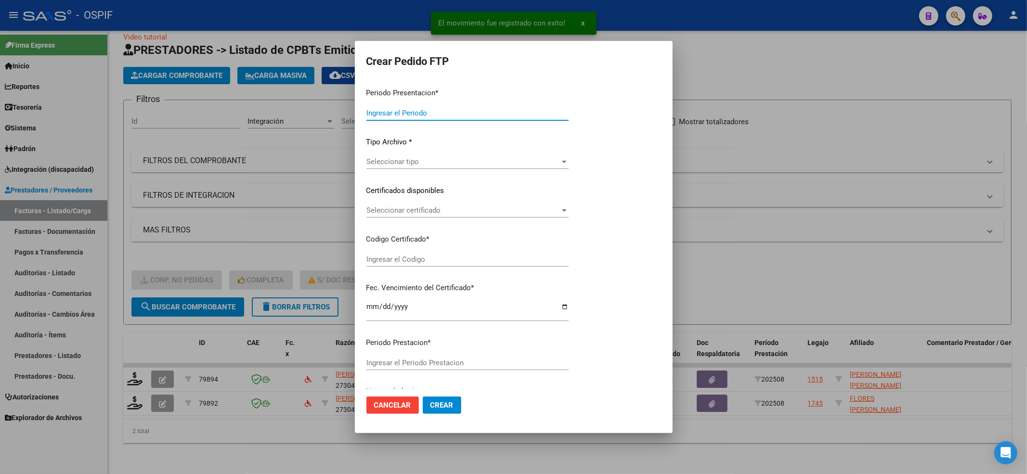
type input "202508"
type input "$ 49.482,44"
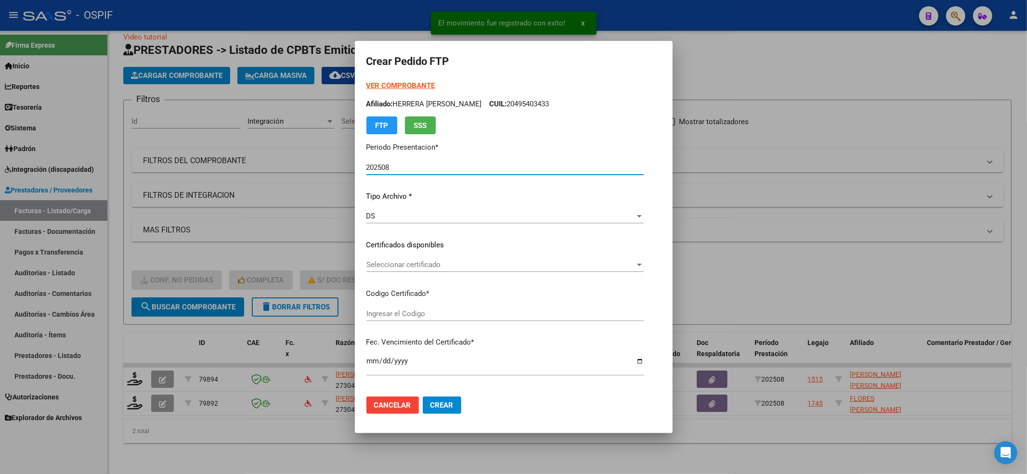
type input "ARG01-00053685982-20250715-20300715-BUE"
type input "[DATE]"
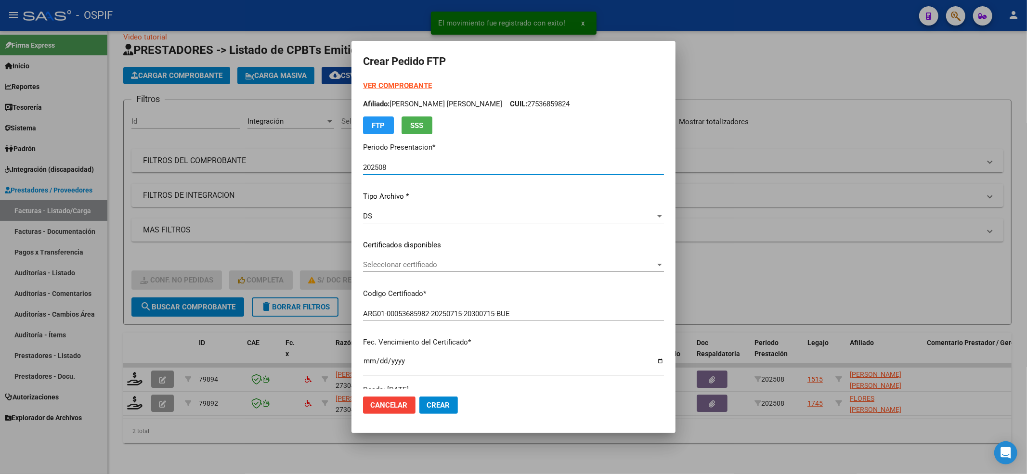
click at [397, 272] on div "Seleccionar certificado Seleccionar certificado" at bounding box center [513, 265] width 301 height 14
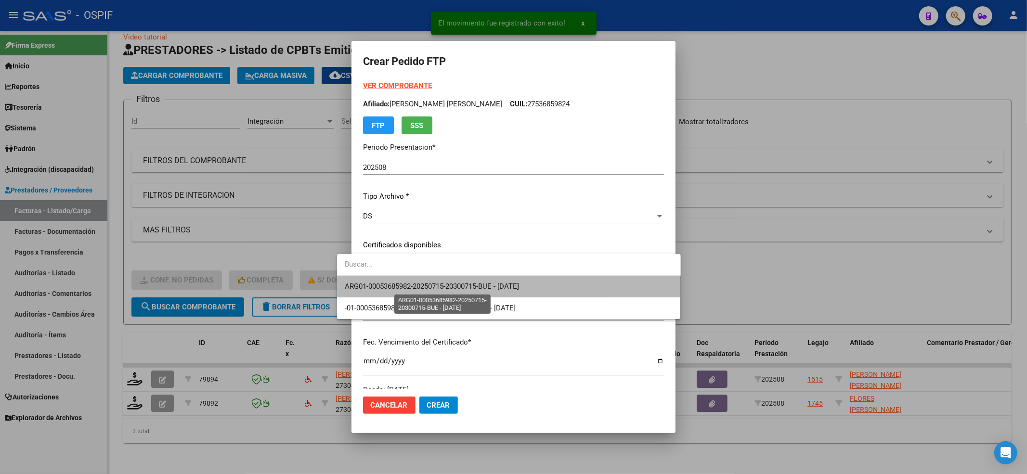
click at [399, 289] on span "ARG01-00053685982-20250715-20300715-BUE - [DATE]" at bounding box center [432, 286] width 174 height 9
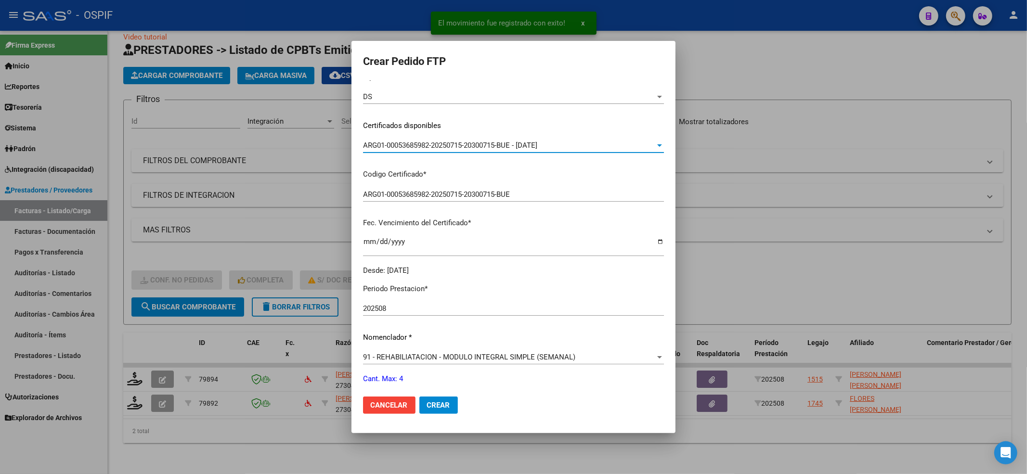
scroll to position [310, 0]
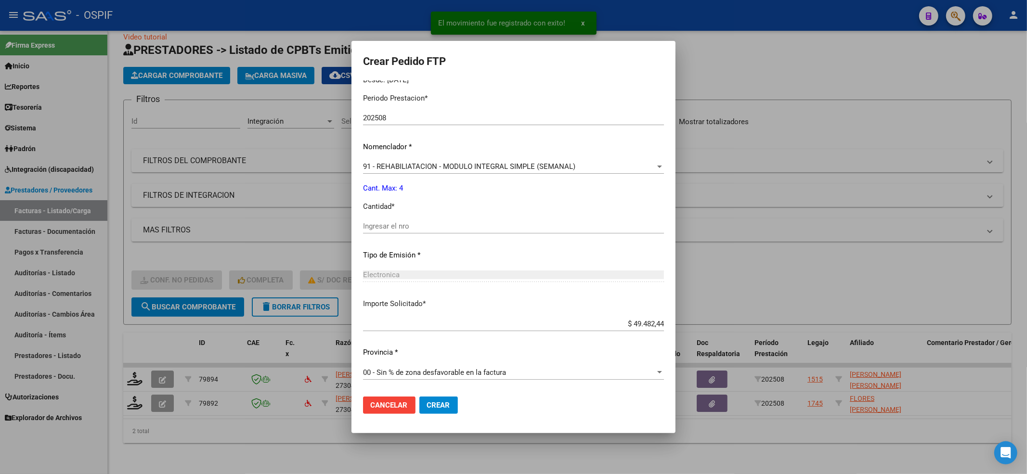
click at [378, 224] on input "Ingresar el nro" at bounding box center [513, 226] width 301 height 9
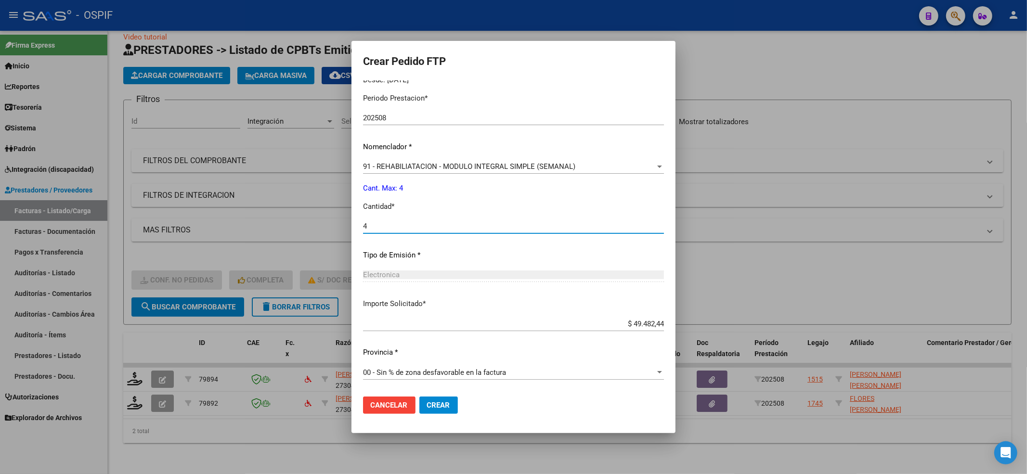
type input "4"
click at [419, 397] on button "Crear" at bounding box center [438, 405] width 39 height 17
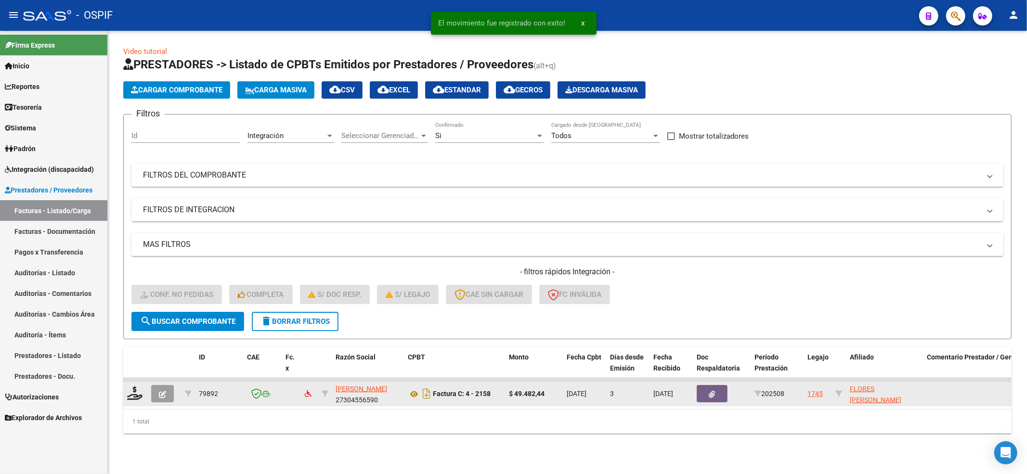
scroll to position [0, 0]
click at [136, 390] on icon at bounding box center [134, 393] width 15 height 13
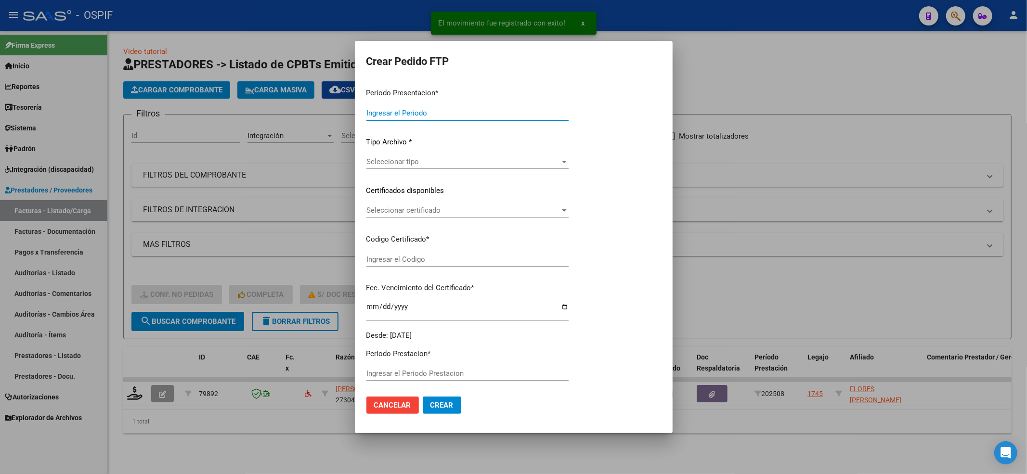
type input "202508"
type input "$ 49.482,44"
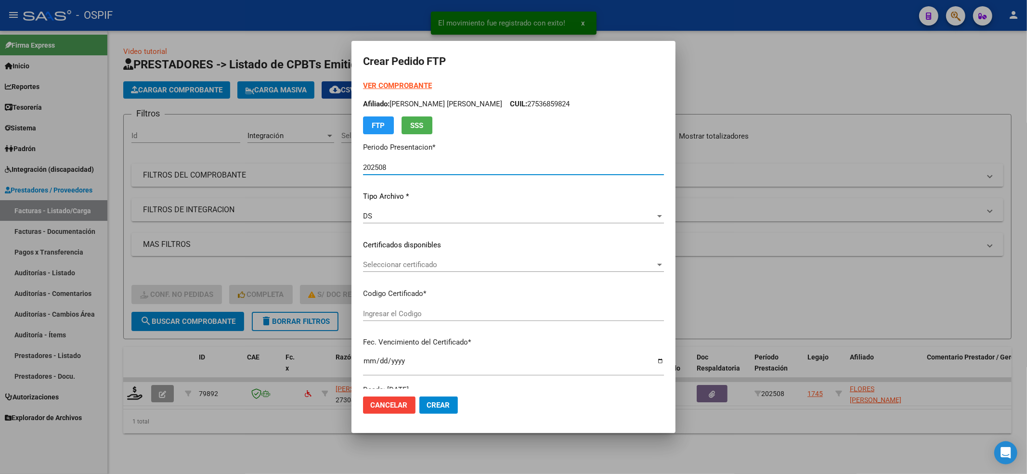
type input "020005784336920250113-20280113-BS AS-4"
type input "[DATE]"
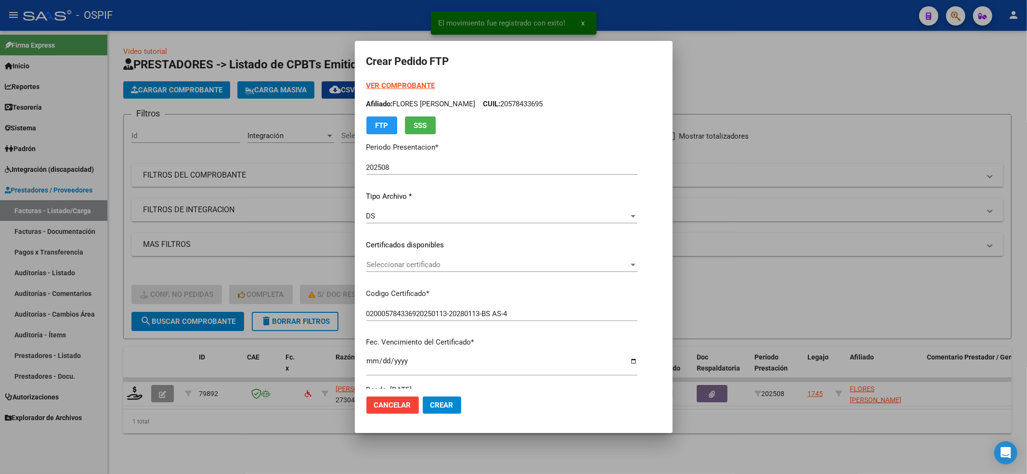
click at [412, 272] on div "Seleccionar certificado Seleccionar certificado" at bounding box center [501, 270] width 271 height 24
click at [412, 265] on span "Seleccionar certificado" at bounding box center [497, 265] width 262 height 9
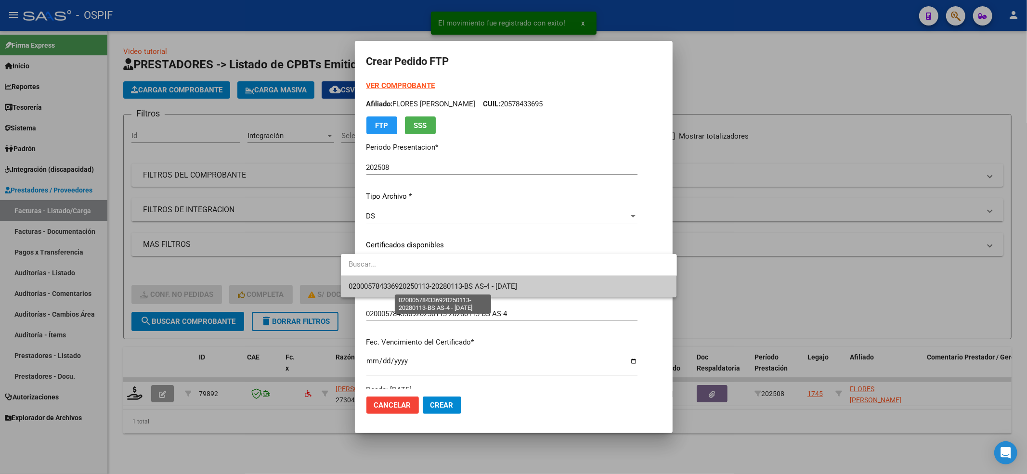
click at [404, 293] on span "020005784336920250113-20280113-BS AS-4 - [DATE]" at bounding box center [509, 287] width 321 height 22
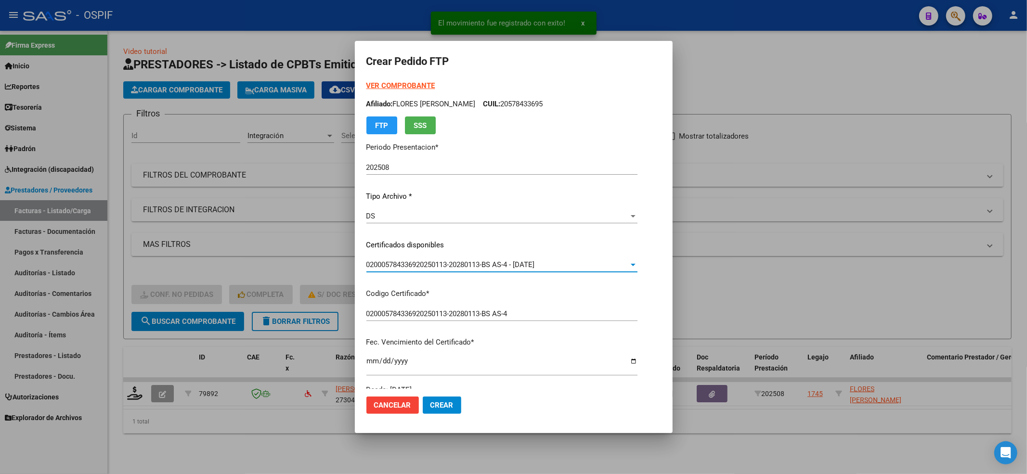
drag, startPoint x: 383, startPoint y: 74, endPoint x: 382, endPoint y: 85, distance: 10.7
click at [382, 81] on form "Crear Pedido FTP VER COMPROBANTE ARCA Padrón Afiliado: [PERSON_NAME] [PERSON_NA…" at bounding box center [513, 236] width 295 height 369
click at [382, 85] on strong "VER COMPROBANTE" at bounding box center [400, 85] width 69 height 9
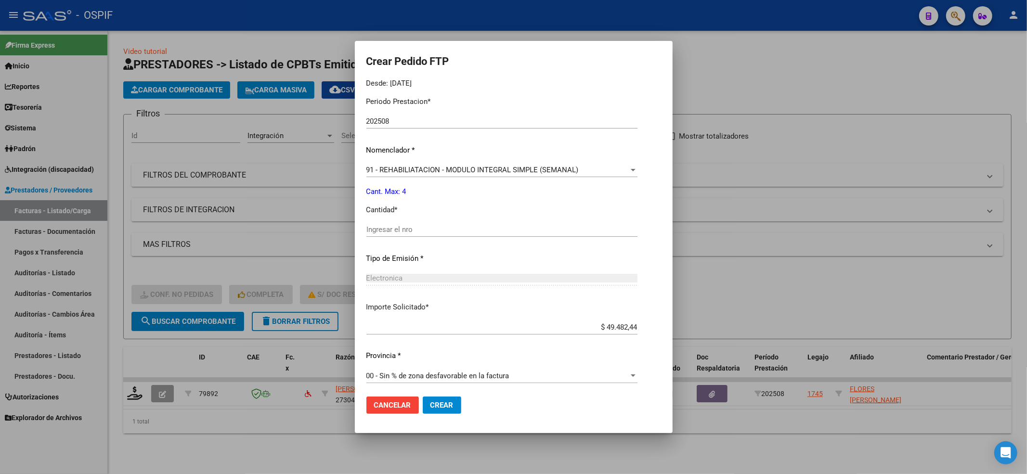
scroll to position [310, 0]
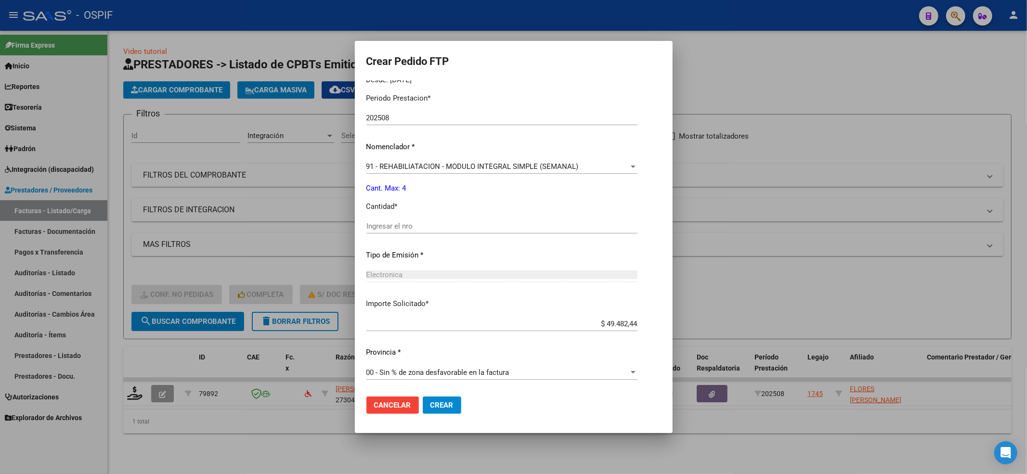
drag, startPoint x: 368, startPoint y: 204, endPoint x: 368, endPoint y: 216, distance: 12.0
click at [368, 210] on p "Cantidad *" at bounding box center [501, 206] width 271 height 11
click at [366, 234] on div "Ingresar el nro" at bounding box center [501, 231] width 271 height 24
click at [366, 218] on div "Periodo Prestacion * 202508 Ingresar el Periodo Prestacion Nomenclador * 91 - R…" at bounding box center [501, 237] width 271 height 303
click at [366, 224] on input "Ingresar el nro" at bounding box center [501, 226] width 271 height 9
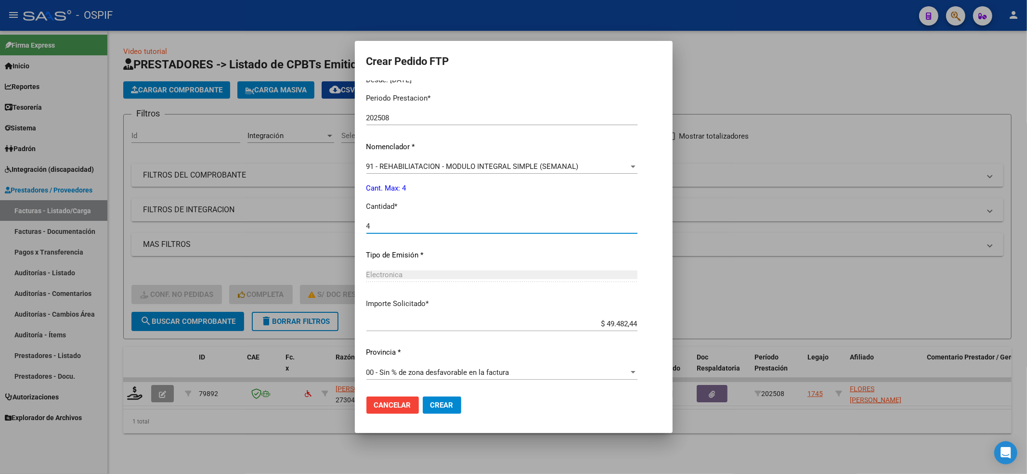
type input "4"
click at [442, 407] on button "Crear" at bounding box center [442, 405] width 39 height 17
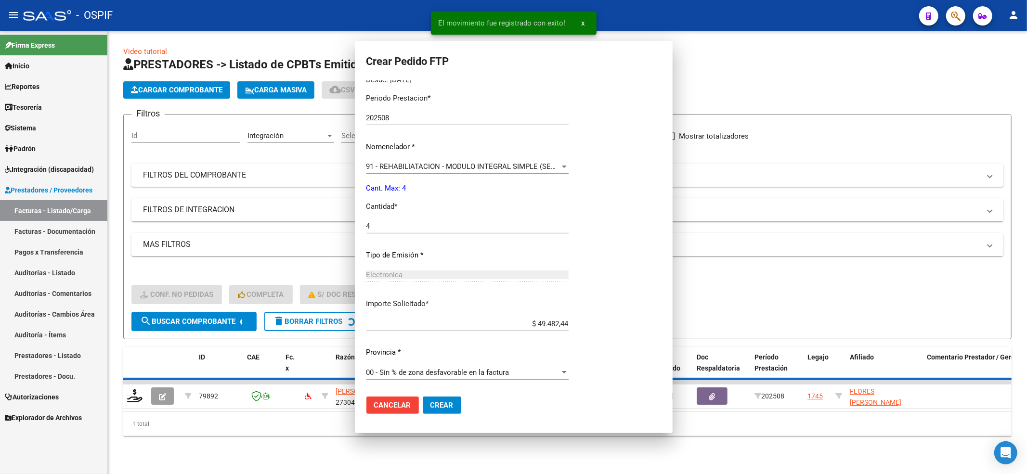
scroll to position [0, 0]
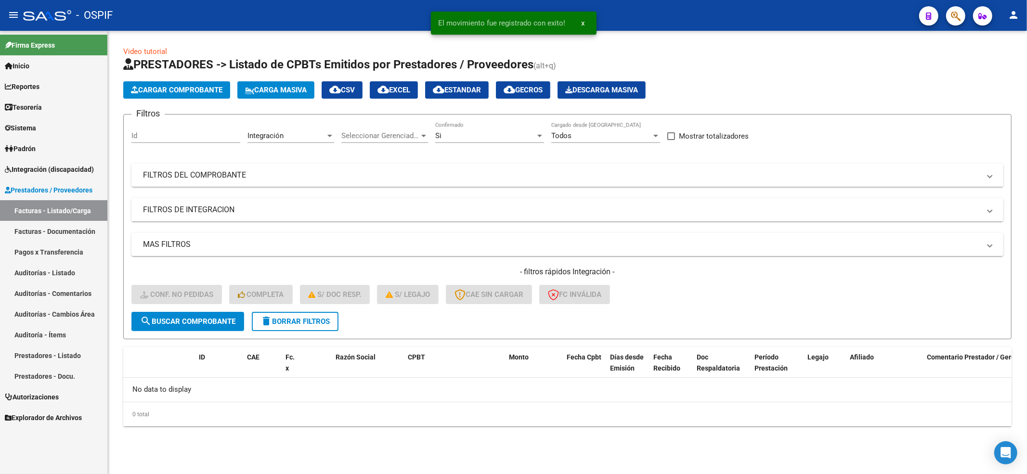
click at [268, 328] on button "delete Borrar Filtros" at bounding box center [295, 321] width 87 height 19
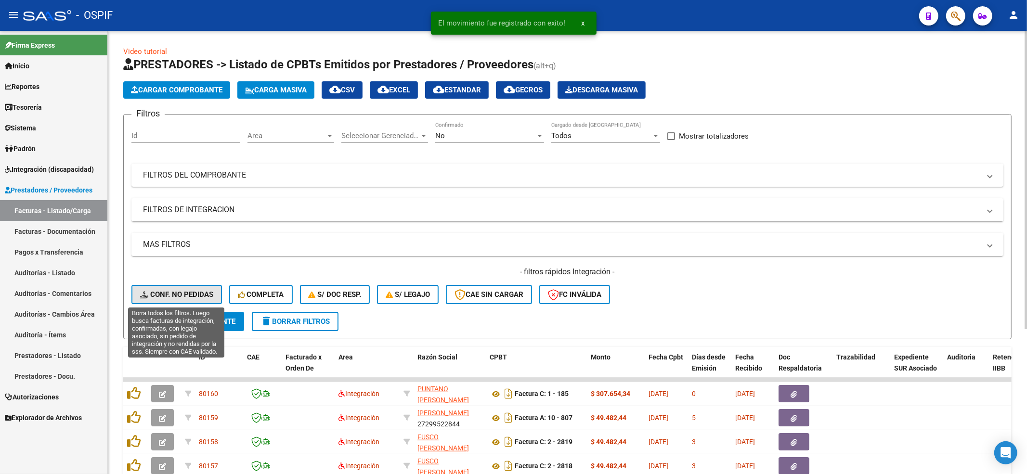
click at [188, 295] on span "Conf. no pedidas" at bounding box center [176, 294] width 73 height 9
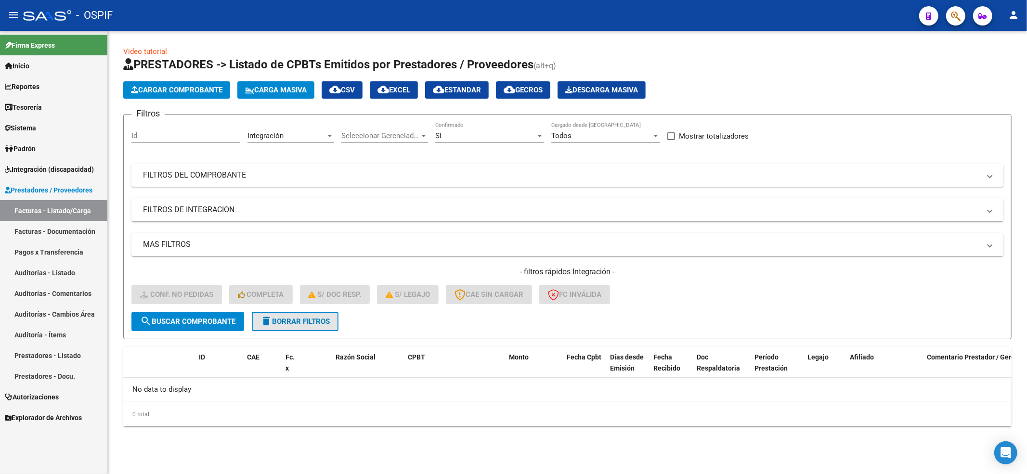
click at [303, 320] on span "delete Borrar Filtros" at bounding box center [295, 321] width 69 height 9
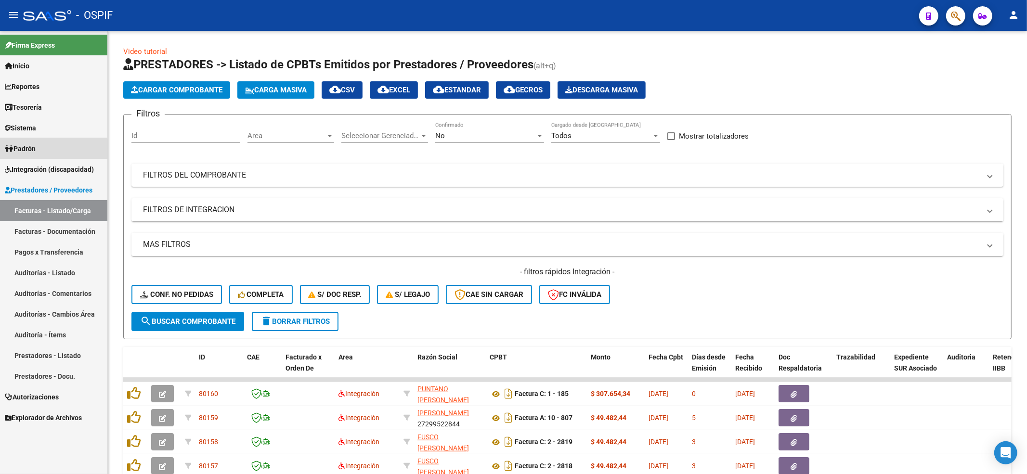
click at [31, 156] on link "Padrón" at bounding box center [53, 148] width 107 height 21
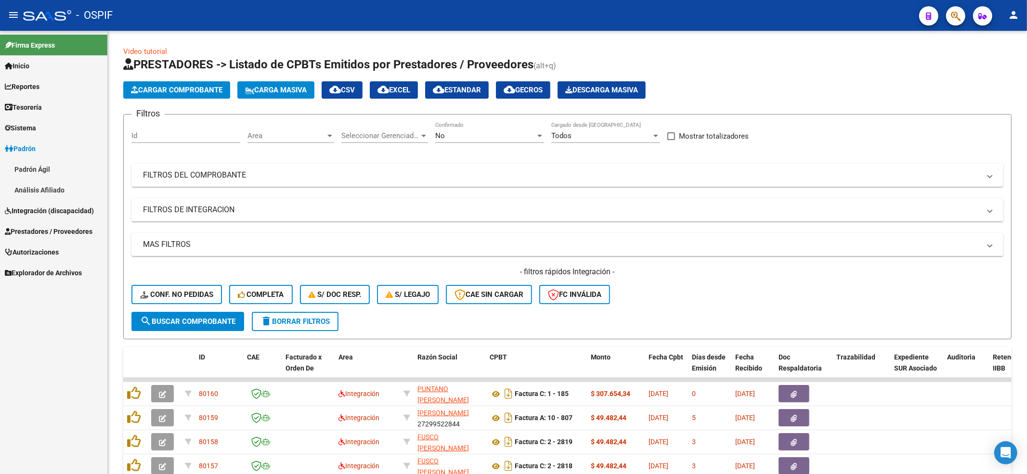
click at [30, 159] on link "Padrón Ágil" at bounding box center [53, 169] width 107 height 21
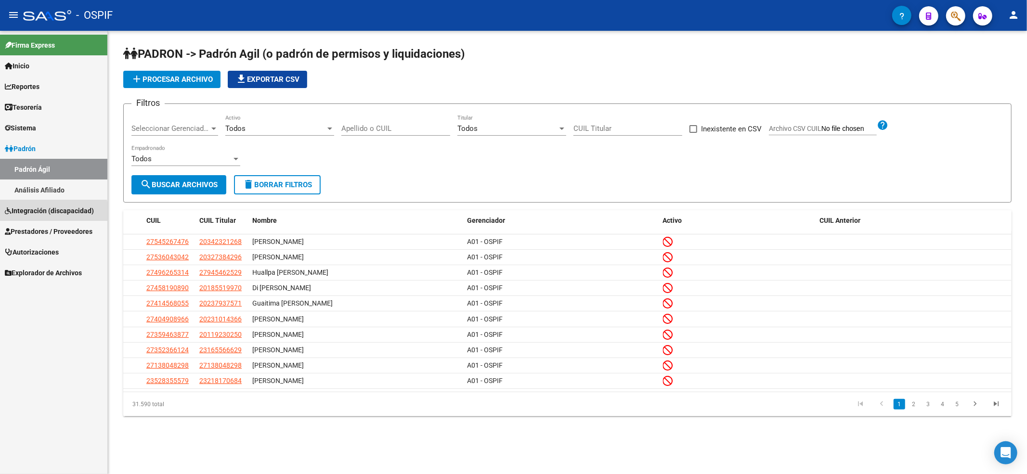
click at [51, 212] on span "Integración (discapacidad)" at bounding box center [49, 211] width 89 height 11
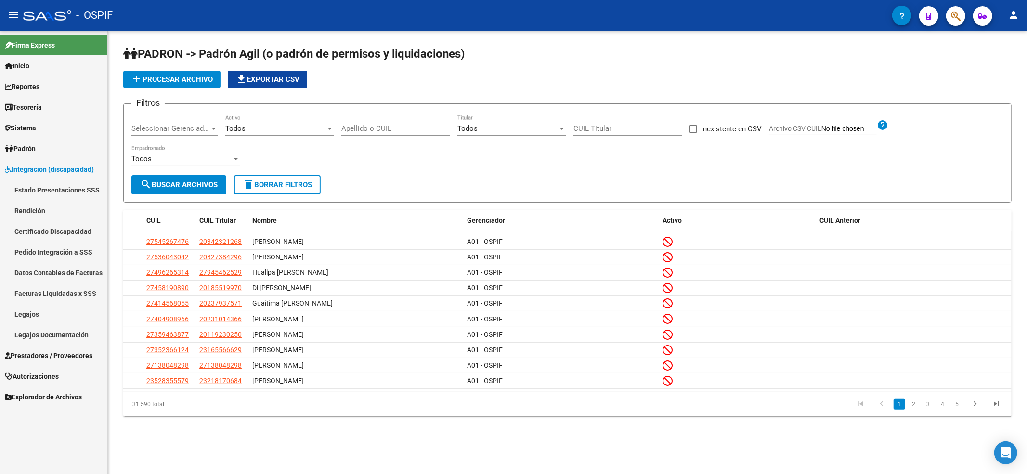
click at [64, 236] on link "Certificado Discapacidad" at bounding box center [53, 231] width 107 height 21
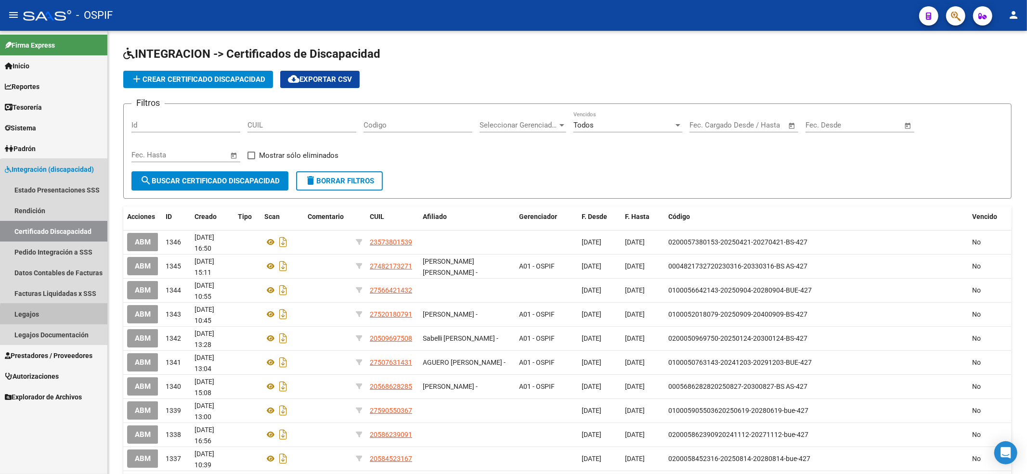
click at [58, 318] on link "Legajos" at bounding box center [53, 314] width 107 height 21
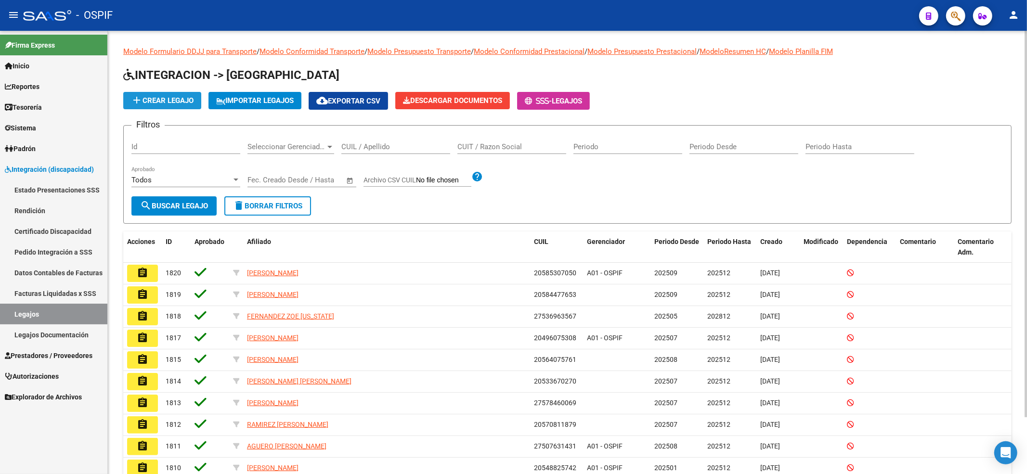
click at [160, 102] on span "add Crear Legajo" at bounding box center [162, 100] width 63 height 9
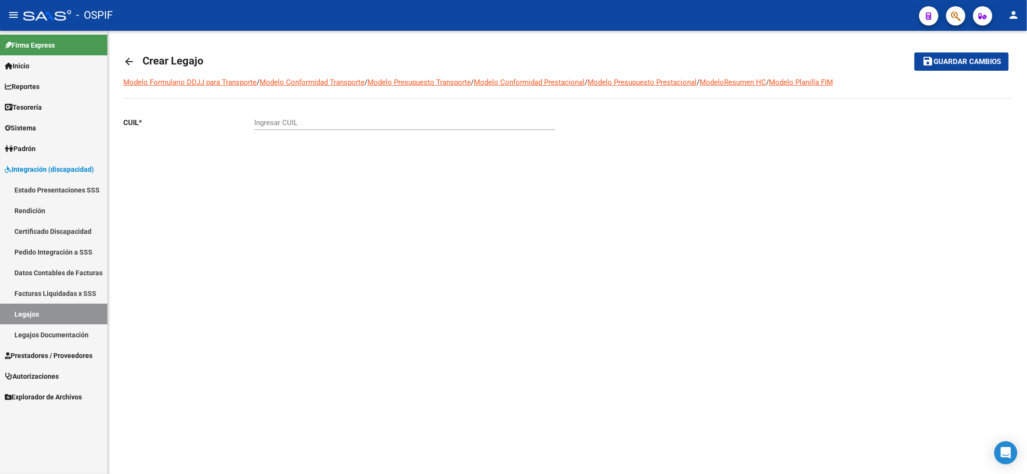
click at [314, 128] on div "Ingresar CUIL" at bounding box center [404, 119] width 301 height 21
paste input "20-56862869-2"
type input "20-56862869-2"
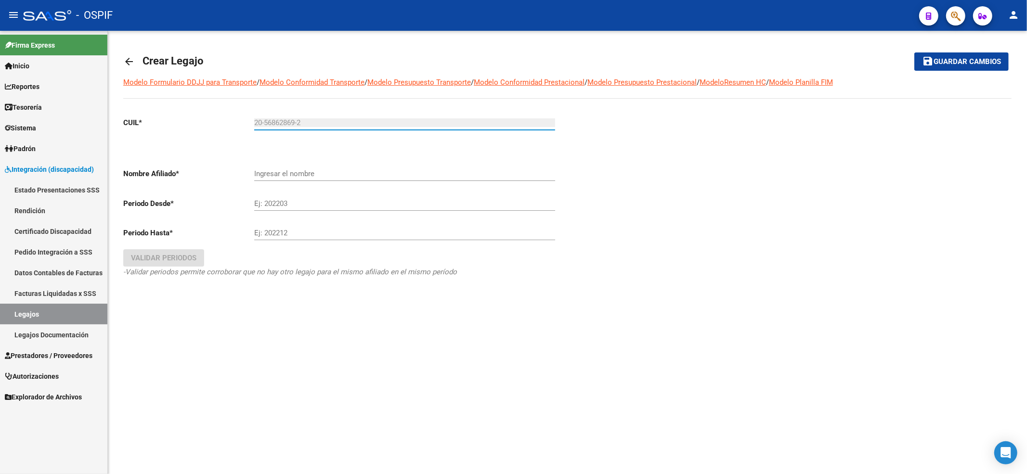
type input "[PERSON_NAME]"
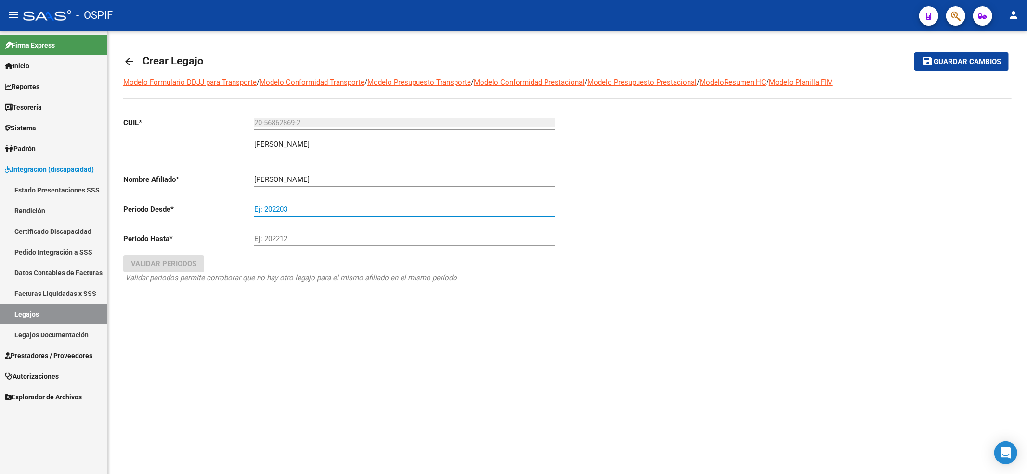
drag, startPoint x: 315, startPoint y: 205, endPoint x: 326, endPoint y: 200, distance: 12.1
click at [318, 204] on div "Ej: 202203" at bounding box center [404, 206] width 301 height 21
click at [310, 207] on input "202501" at bounding box center [404, 209] width 301 height 9
click at [201, 265] on button "Validar Periodos" at bounding box center [163, 263] width 81 height 17
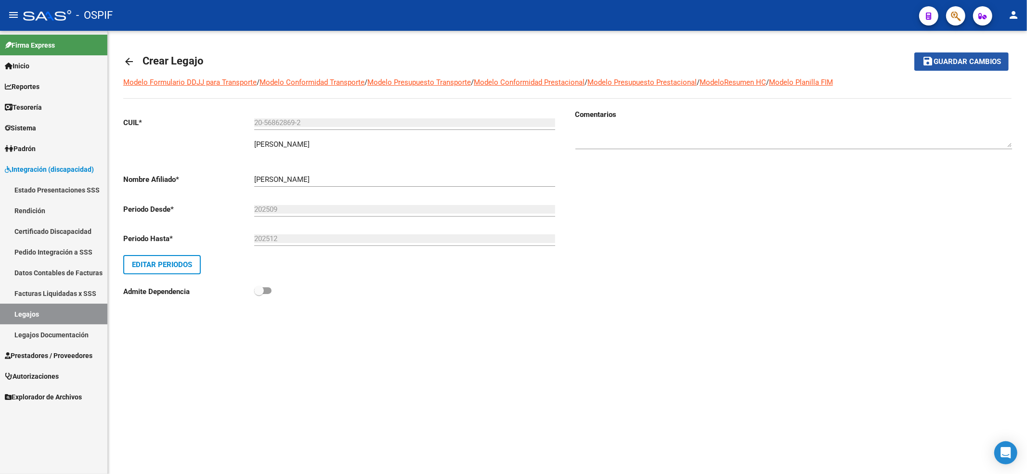
click at [990, 64] on span "Guardar cambios" at bounding box center [967, 62] width 67 height 9
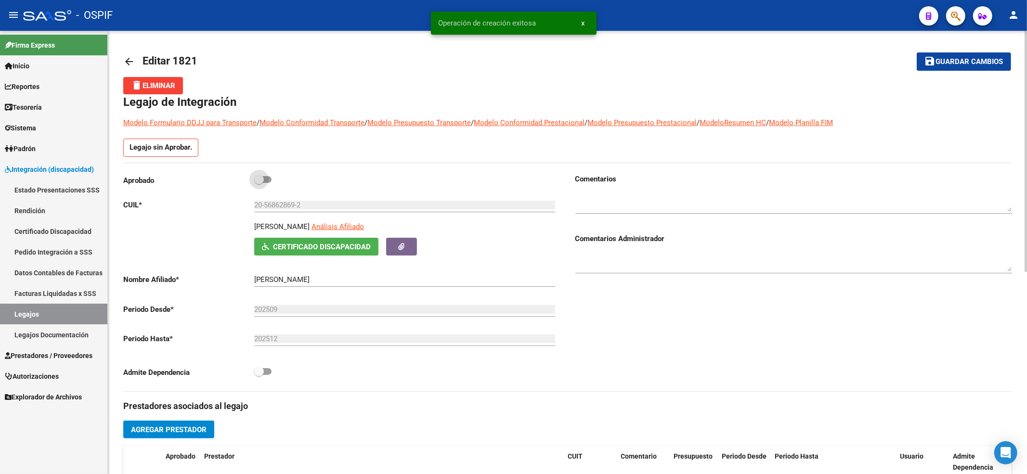
click at [268, 177] on span at bounding box center [262, 179] width 17 height 7
click at [259, 183] on input "checkbox" at bounding box center [259, 183] width 0 height 0
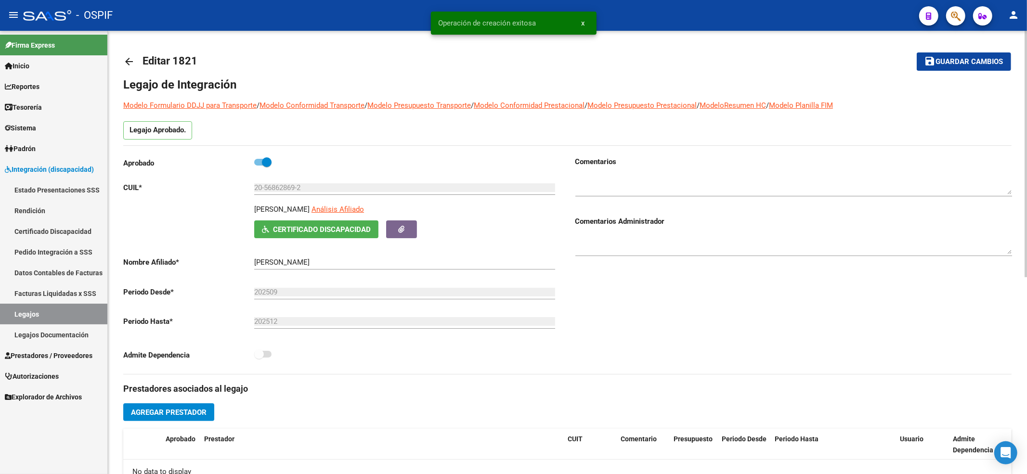
click at [968, 58] on span "Guardar cambios" at bounding box center [969, 62] width 67 height 9
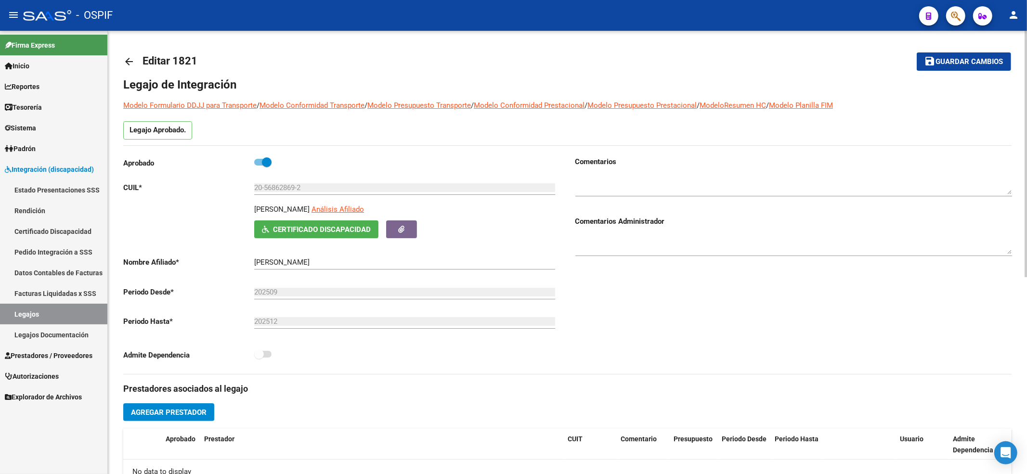
click at [200, 411] on button "Agregar Prestador" at bounding box center [168, 413] width 91 height 18
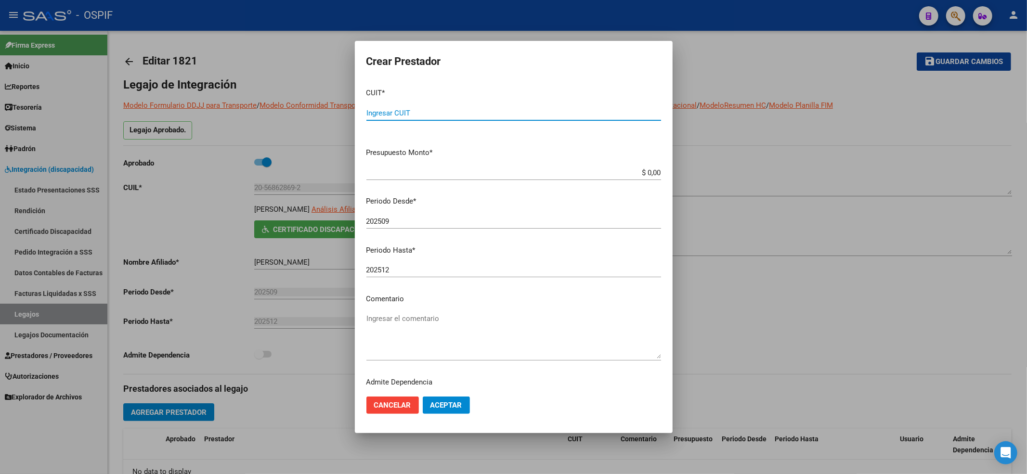
paste input "30-71515339-0"
click at [445, 403] on span "Aceptar" at bounding box center [446, 405] width 32 height 9
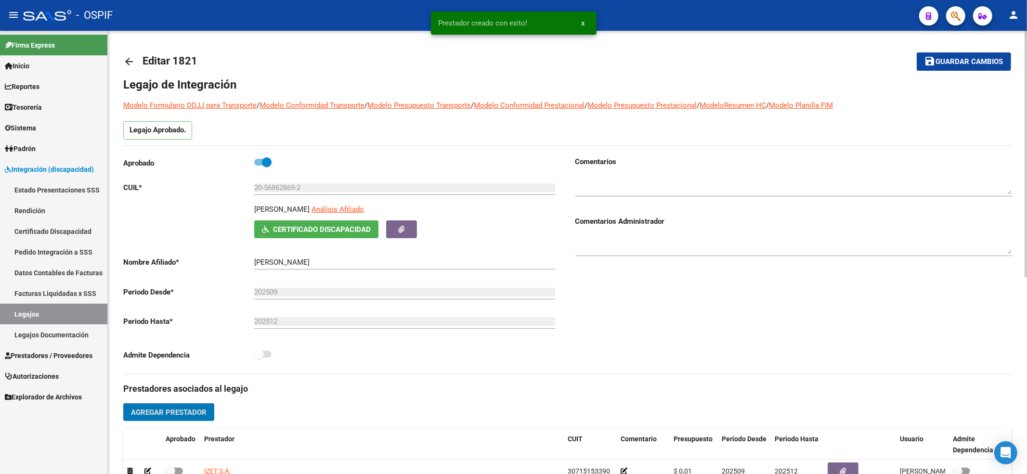
scroll to position [64, 0]
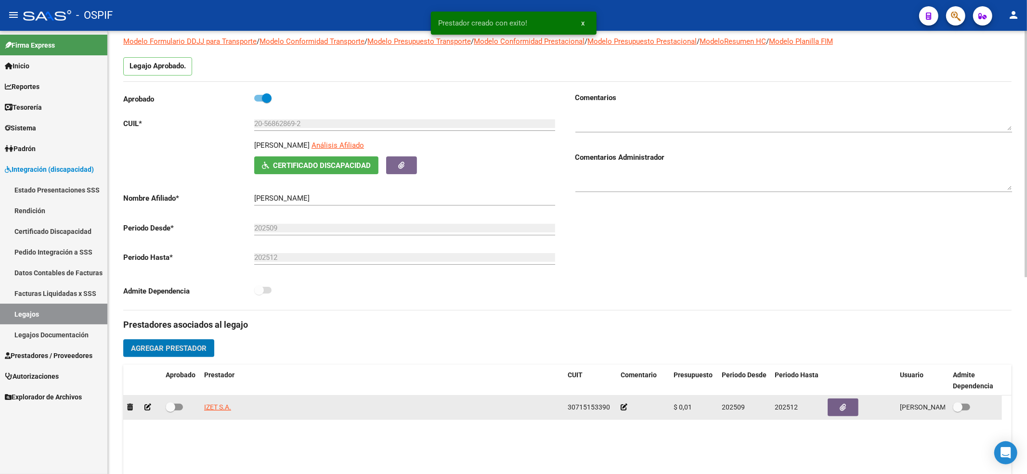
click at [167, 410] on span at bounding box center [171, 408] width 10 height 10
click at [170, 411] on input "checkbox" at bounding box center [170, 411] width 0 height 0
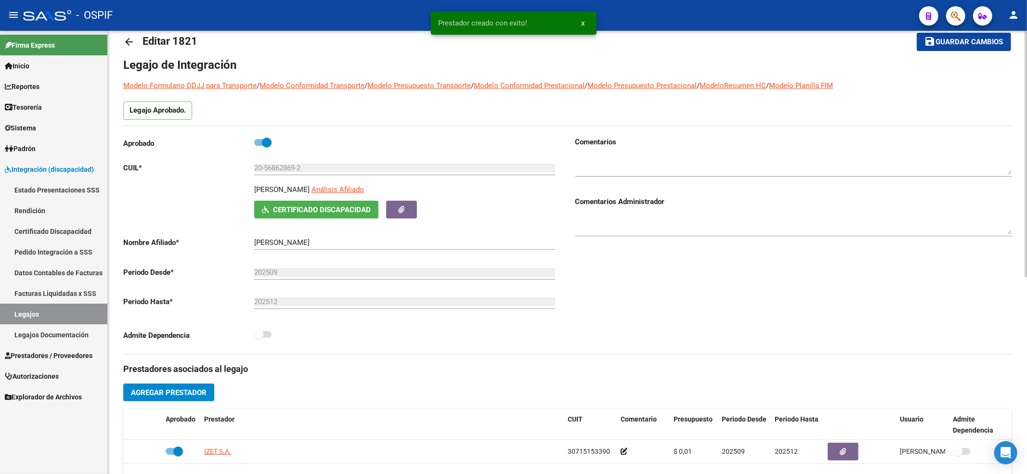
scroll to position [0, 0]
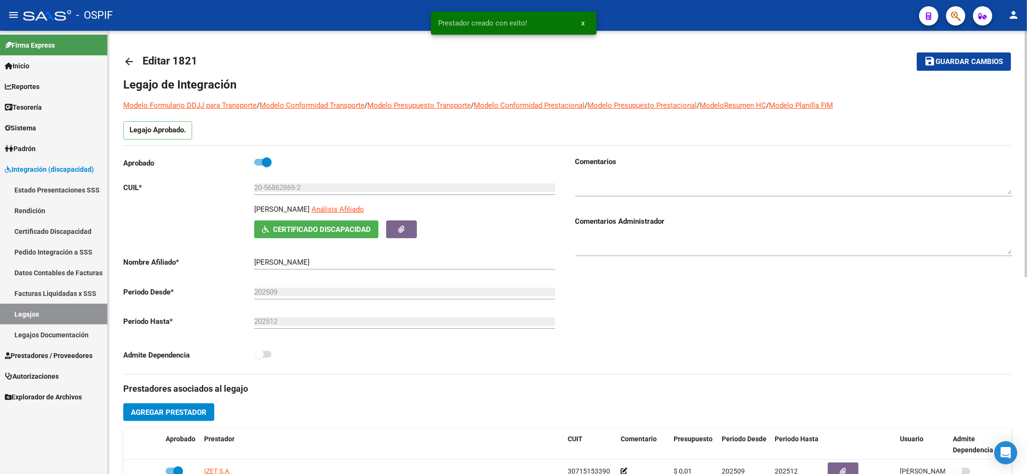
drag, startPoint x: 965, startPoint y: 65, endPoint x: 958, endPoint y: 58, distance: 9.9
click at [966, 65] on span "Guardar cambios" at bounding box center [969, 62] width 67 height 9
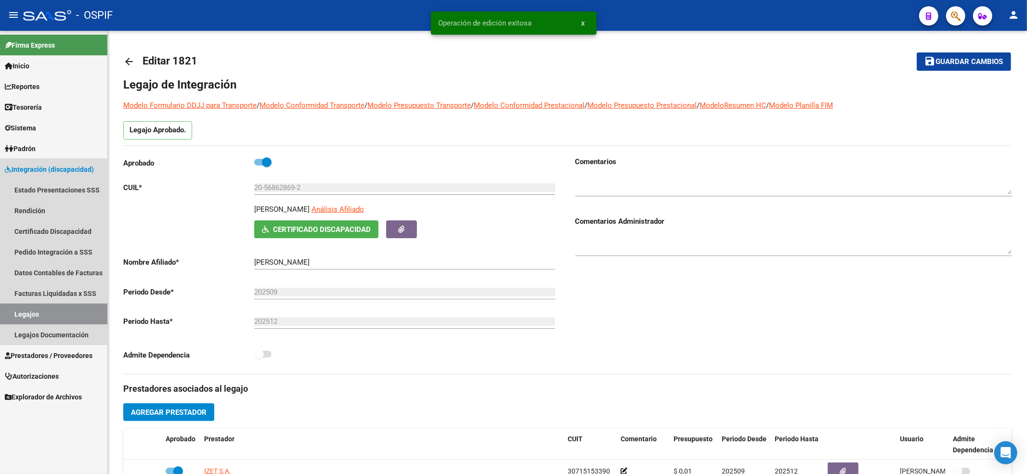
click at [69, 319] on link "Legajos" at bounding box center [53, 314] width 107 height 21
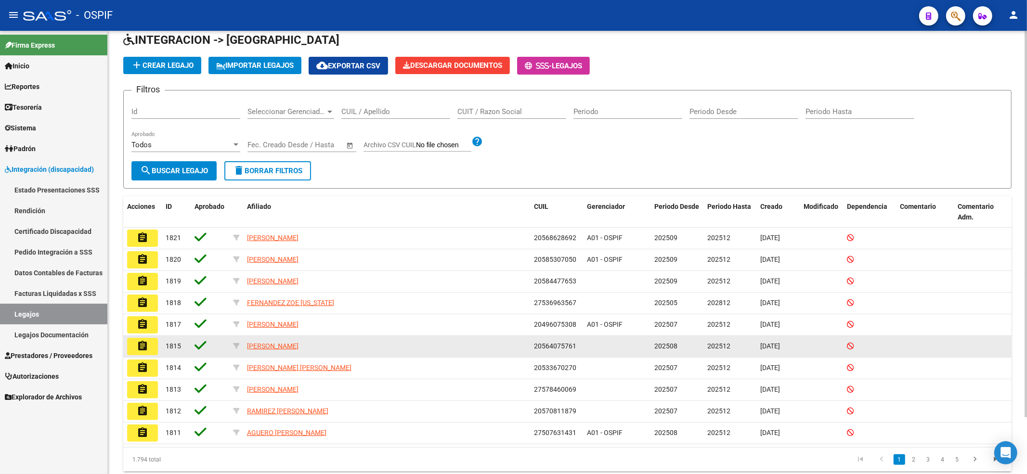
scroll to position [65, 0]
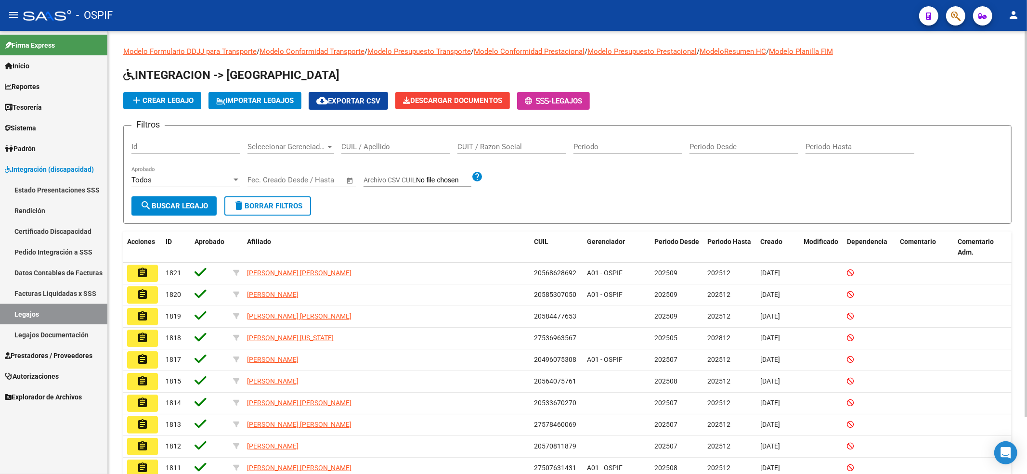
scroll to position [65, 0]
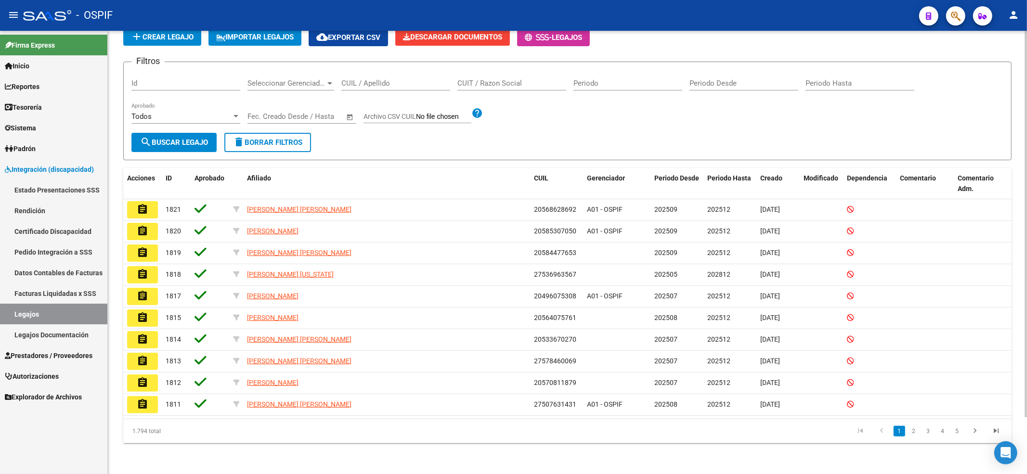
click at [162, 151] on form "Filtros Id Seleccionar Gerenciador Seleccionar Gerenciador CUIL / Apellido CUIT…" at bounding box center [567, 111] width 888 height 99
click at [160, 138] on span "search Buscar Legajo" at bounding box center [174, 142] width 68 height 9
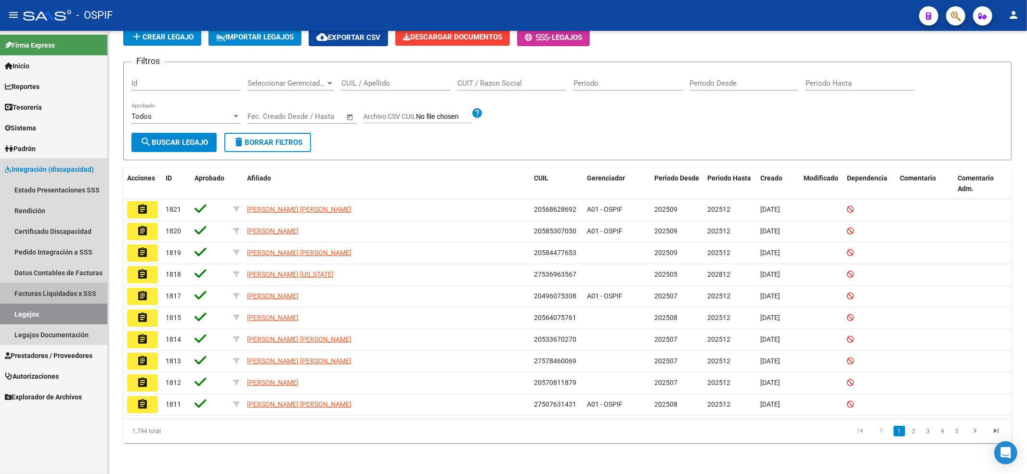
click at [56, 289] on link "Facturas Liquidadas x SSS" at bounding box center [53, 293] width 107 height 21
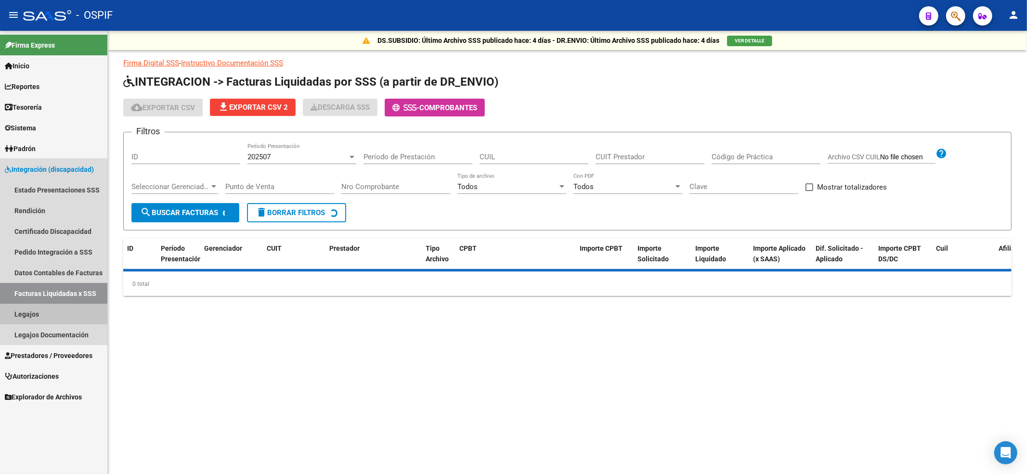
click at [53, 309] on link "Legajos" at bounding box center [53, 314] width 107 height 21
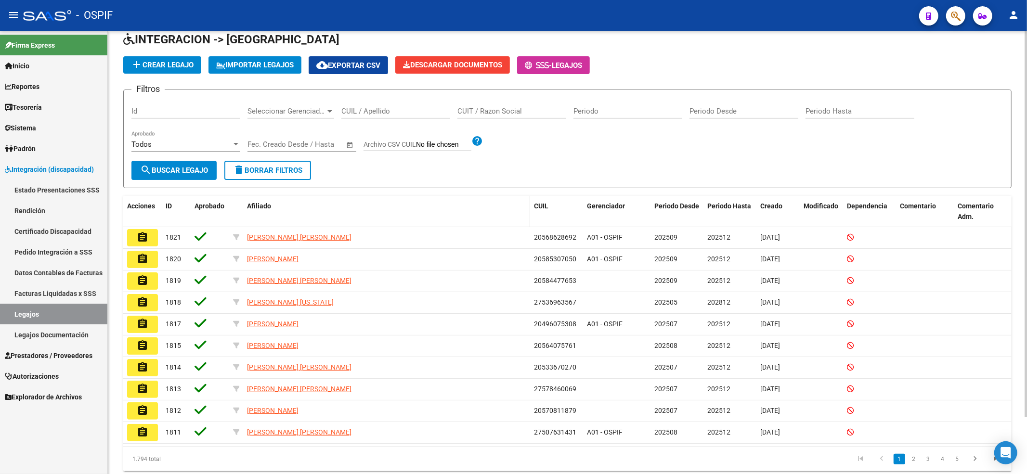
scroll to position [65, 0]
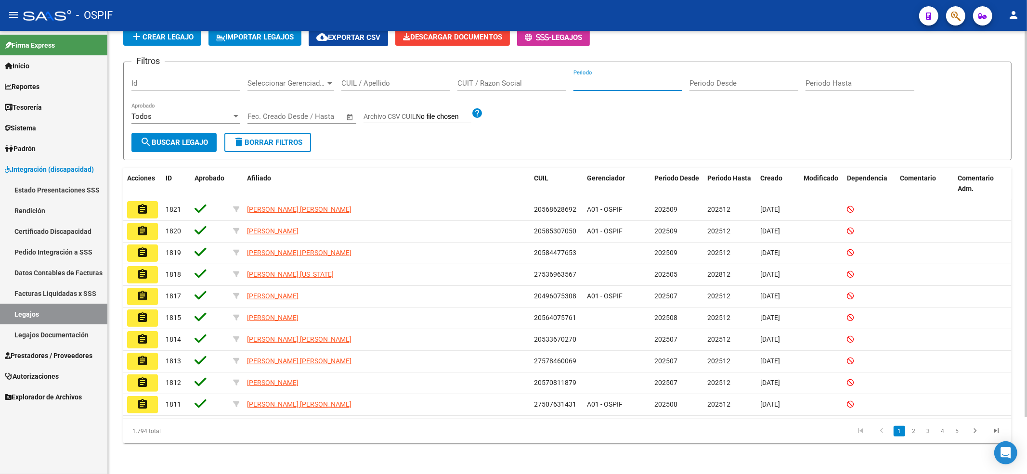
click at [611, 83] on input "Periodo" at bounding box center [627, 83] width 109 height 9
type input "2"
type input "202501"
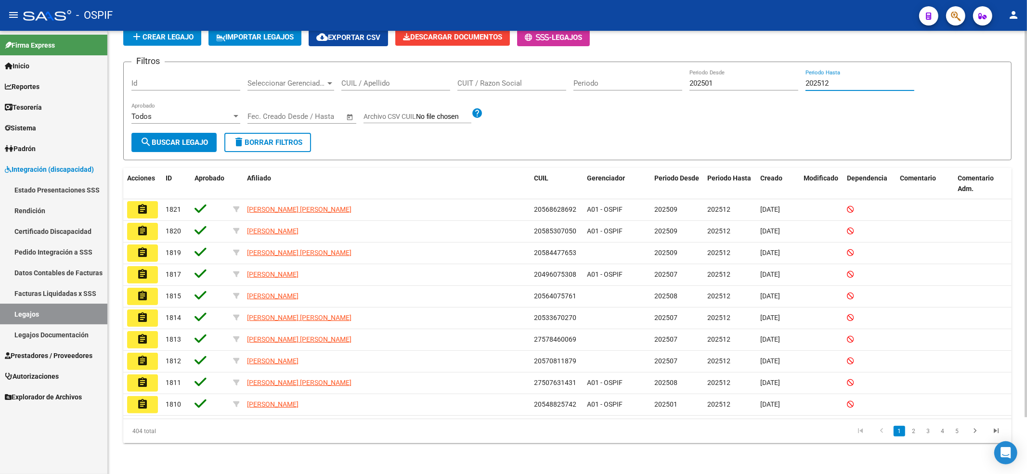
type input "202512"
click at [172, 152] on form "Filtros Id Seleccionar Gerenciador Seleccionar Gerenciador CUIL / Apellido CUIT…" at bounding box center [567, 111] width 888 height 99
click at [170, 140] on span "search Buscar Legajo" at bounding box center [174, 142] width 68 height 9
drag, startPoint x: 771, startPoint y: 436, endPoint x: 803, endPoint y: 449, distance: 34.6
click at [803, 449] on div "Modelo Formulario DDJJ para Transporte / Modelo Conformidad Transporte / Modelo…" at bounding box center [567, 220] width 919 height 507
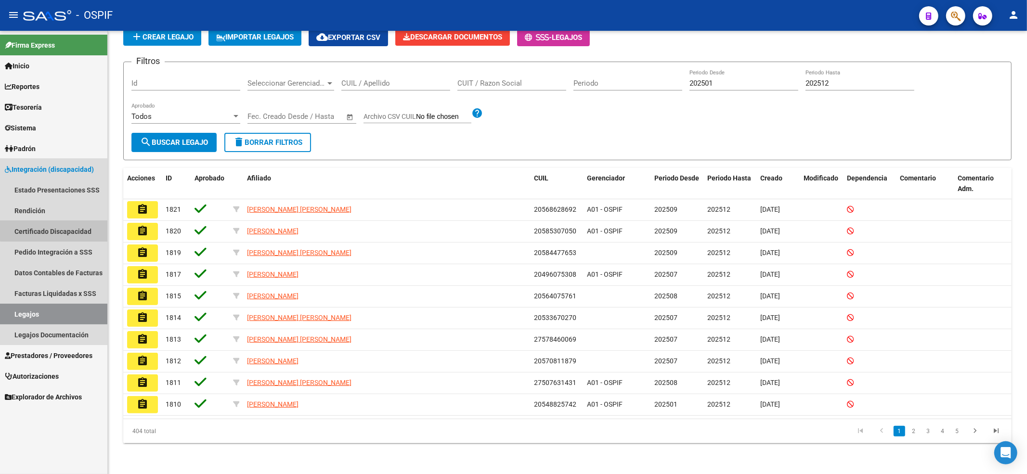
click at [75, 222] on link "Certificado Discapacidad" at bounding box center [53, 231] width 107 height 21
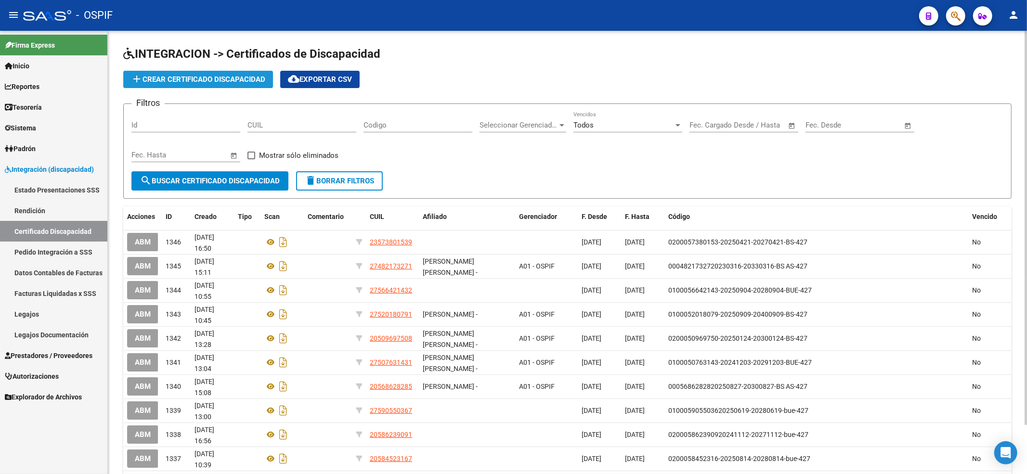
click at [171, 75] on span "add Crear Certificado Discapacidad" at bounding box center [198, 79] width 134 height 9
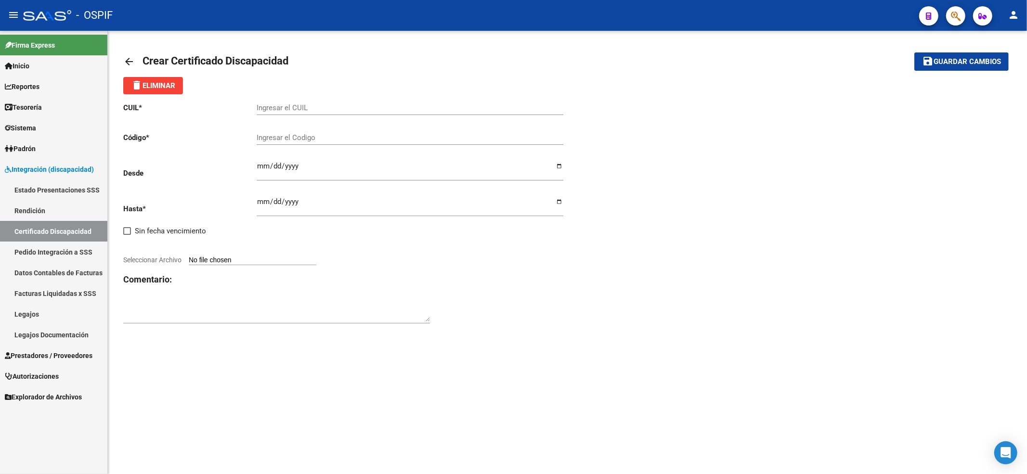
click at [289, 106] on input "Ingresar el CUIL" at bounding box center [410, 108] width 307 height 9
paste input "20-59318342-5"
type input "20-59318342-5"
paste input "-01-00059318342-20250707-20280707-BS AS-427"
type input "-01-00059318342-20250707-20280707-BS AS-427"
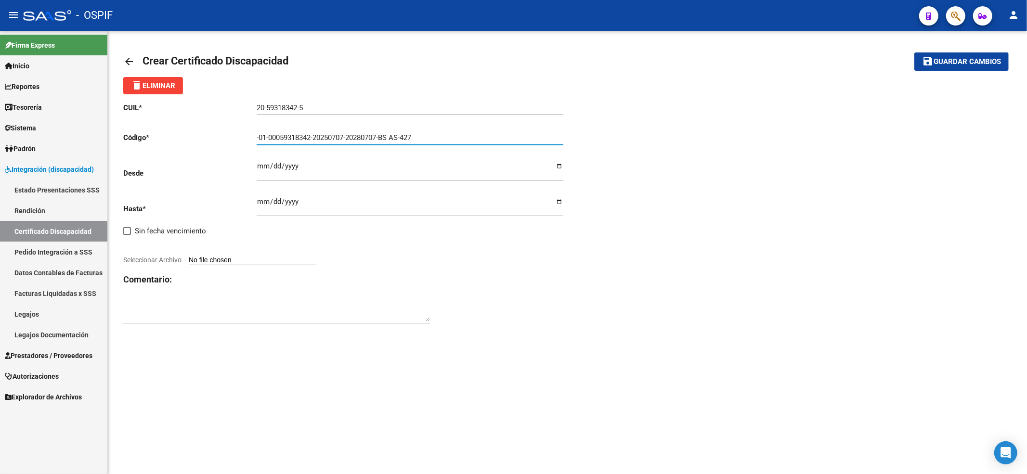
click at [255, 167] on div "CUIL * 20-59318342-5 Ingresar el CUIL Código * -01-00059318342-20250707-2028070…" at bounding box center [345, 213] width 444 height 238
click at [257, 166] on input "Ingresar fec. Desde" at bounding box center [410, 169] width 307 height 15
type input "2025-07-07"
click at [257, 200] on input "Ingresar fec. Hasta" at bounding box center [410, 205] width 307 height 15
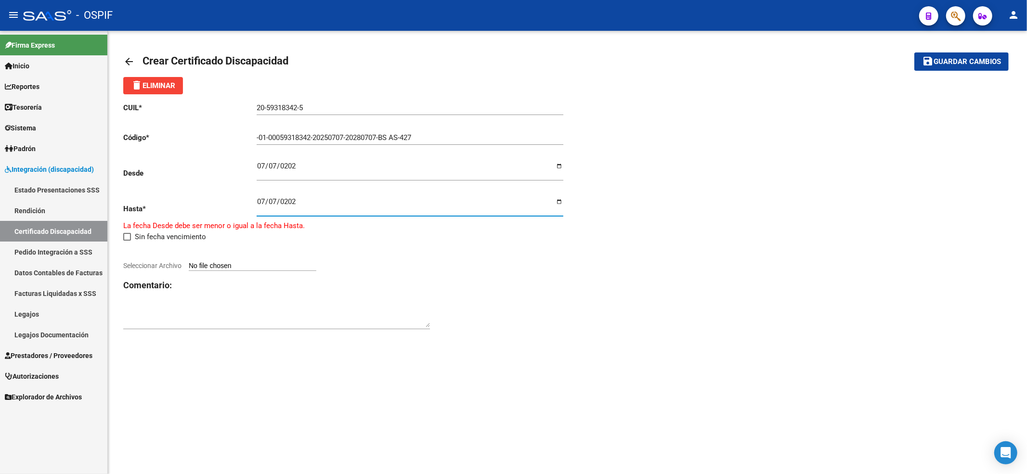
type input "2028-07-07"
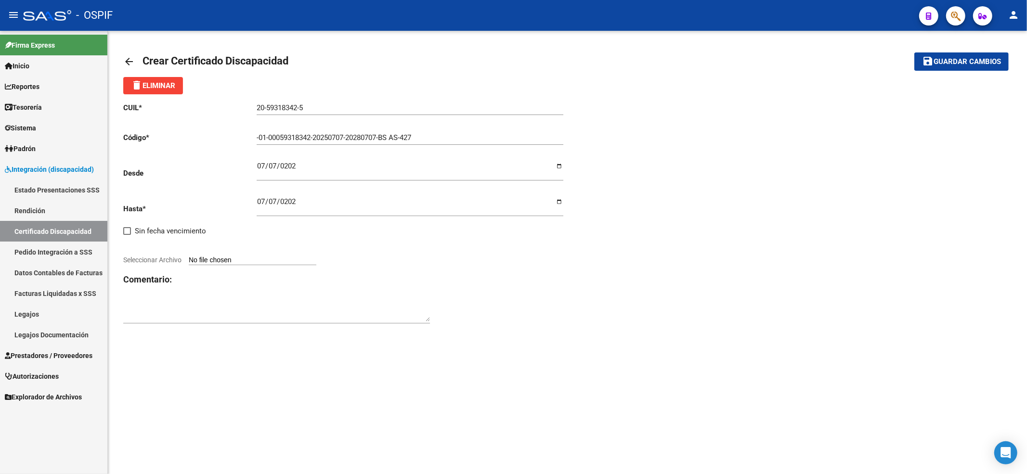
click at [236, 261] on input "Seleccionar Archivo" at bounding box center [253, 260] width 128 height 9
type input "C:\fakepath\Albornoz Bianca Jazmin vto 2028.jpeg"
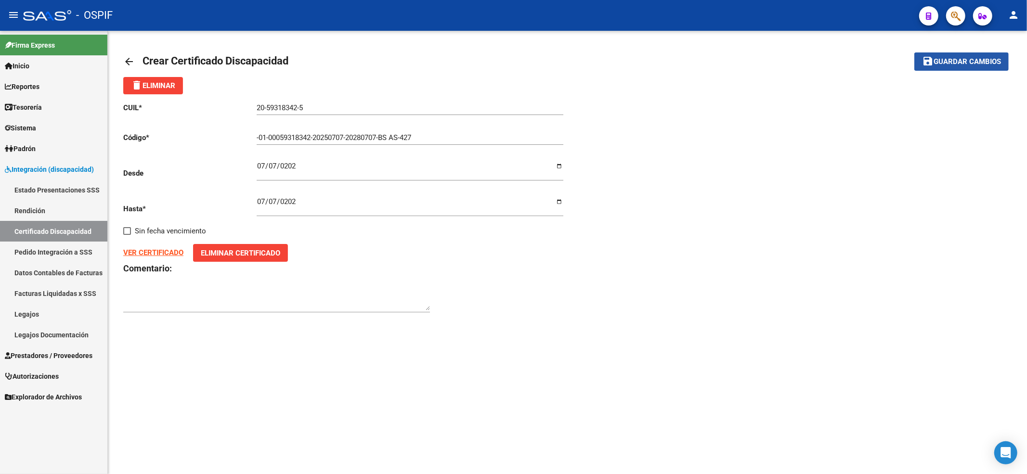
click at [983, 65] on span "Guardar cambios" at bounding box center [967, 62] width 67 height 9
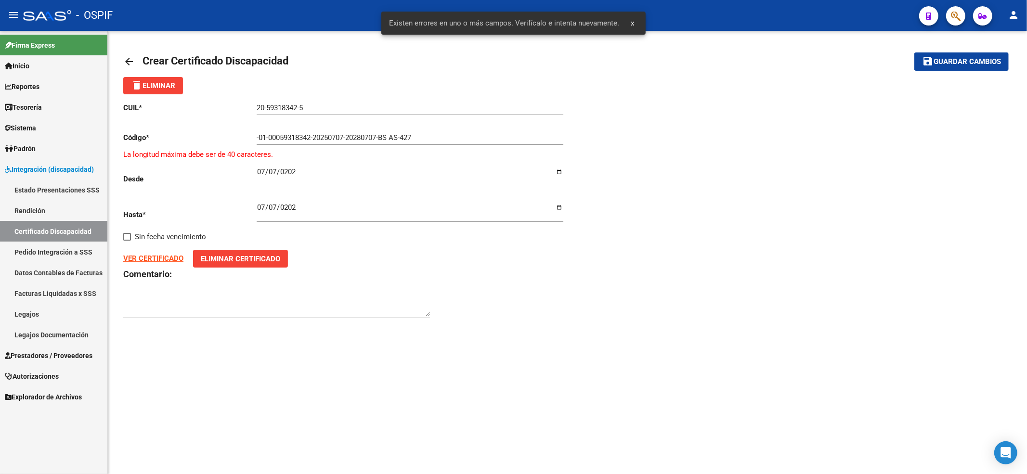
click at [289, 149] on div "-01-00059318342-20250707-20280707-BS AS-427 Ingresar el Codigo" at bounding box center [410, 139] width 307 height 30
click at [395, 132] on div "-01-00059318342-20250707-20280707-BS AS-427 Ingresar el Codigo" at bounding box center [410, 134] width 307 height 21
click at [401, 141] on input "-01-00059318342-20250707-20280707-BS AS-427" at bounding box center [410, 137] width 307 height 9
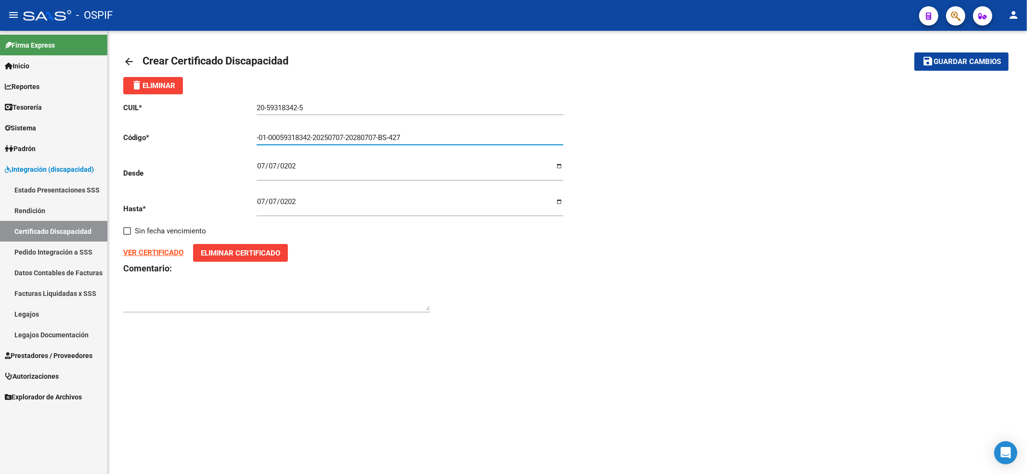
type input "-01-00059318342-20250707-20280707-BS-427"
click at [965, 58] on span "Guardar cambios" at bounding box center [967, 62] width 67 height 9
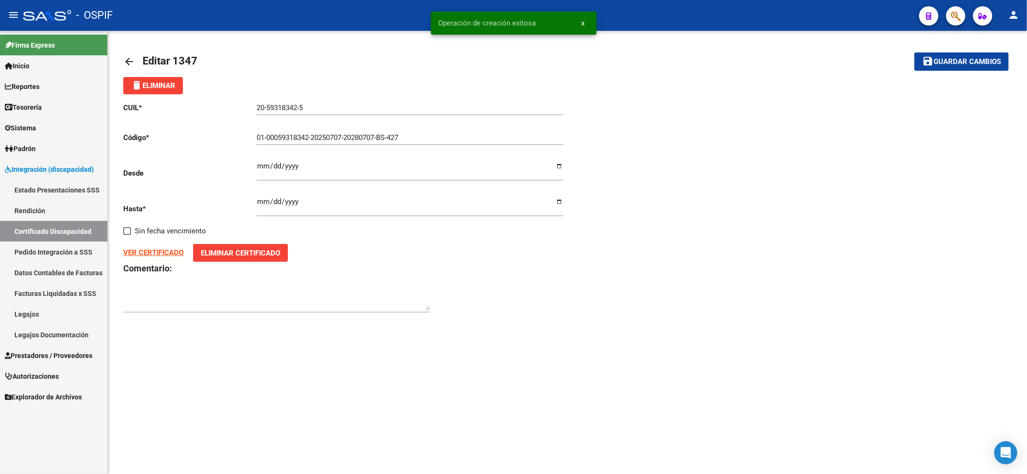
drag, startPoint x: 31, startPoint y: 216, endPoint x: 26, endPoint y: 226, distance: 11.4
click at [31, 216] on link "Rendición" at bounding box center [53, 210] width 107 height 21
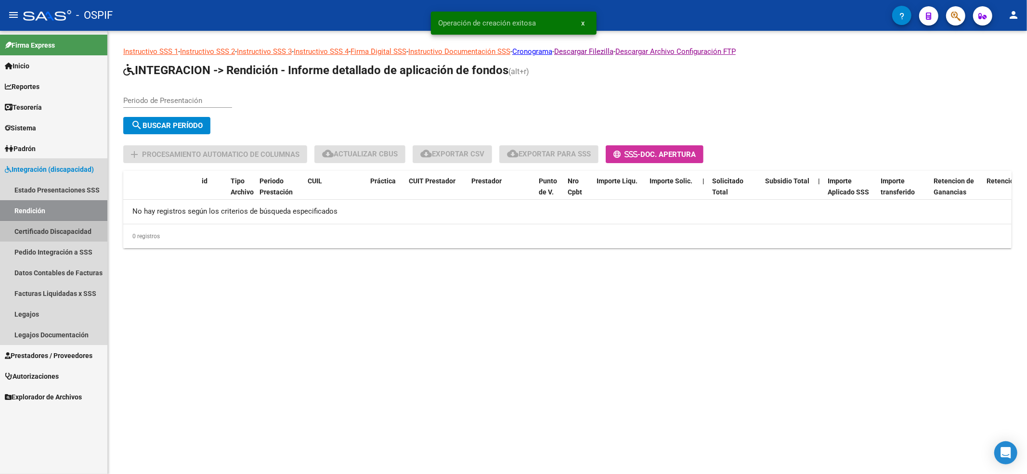
click at [26, 226] on link "Certificado Discapacidad" at bounding box center [53, 231] width 107 height 21
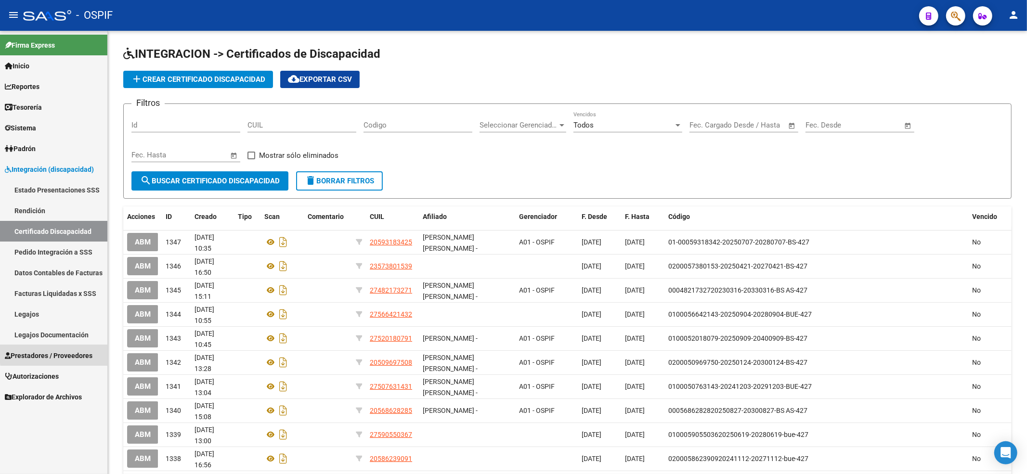
click at [84, 349] on link "Prestadores / Proveedores" at bounding box center [53, 355] width 107 height 21
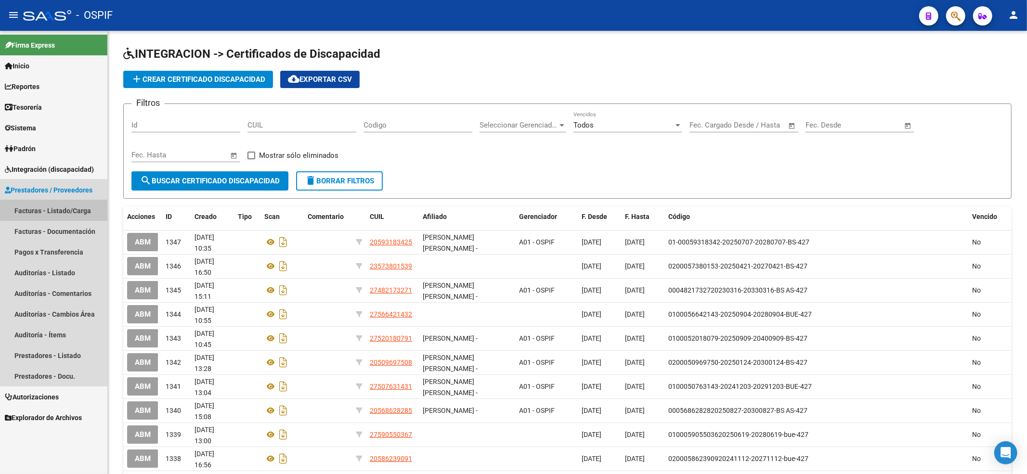
click at [72, 208] on link "Facturas - Listado/Carga" at bounding box center [53, 210] width 107 height 21
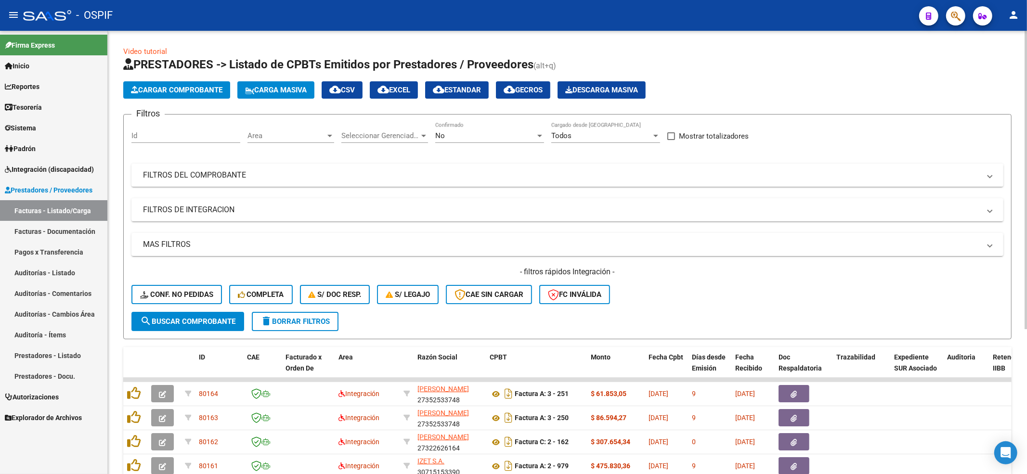
click at [185, 288] on button "Conf. no pedidas" at bounding box center [176, 294] width 91 height 19
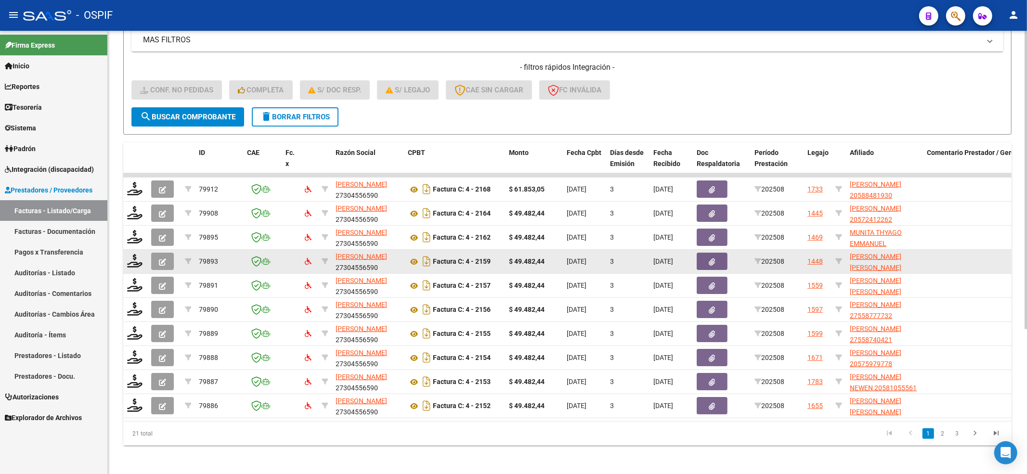
scroll to position [216, 0]
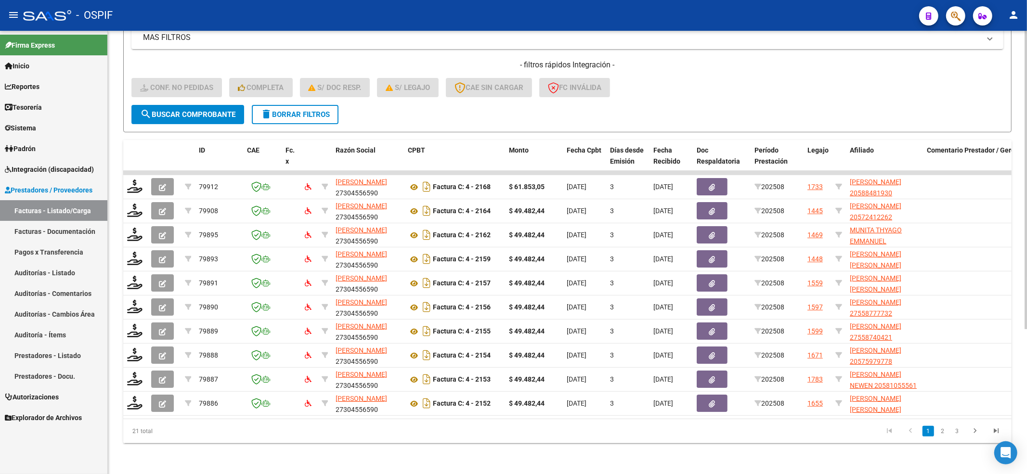
click at [198, 92] on div "- filtros rápidos Integración - Conf. no pedidas Completa S/ Doc Resp. S/ legaj…" at bounding box center [567, 82] width 872 height 45
click at [169, 93] on div "- filtros rápidos Integración - Conf. no pedidas Completa S/ Doc Resp. S/ legaj…" at bounding box center [567, 82] width 872 height 45
click at [169, 105] on button "search Buscar Comprobante" at bounding box center [187, 114] width 113 height 19
click at [168, 114] on button "search Buscar Comprobante" at bounding box center [187, 114] width 113 height 19
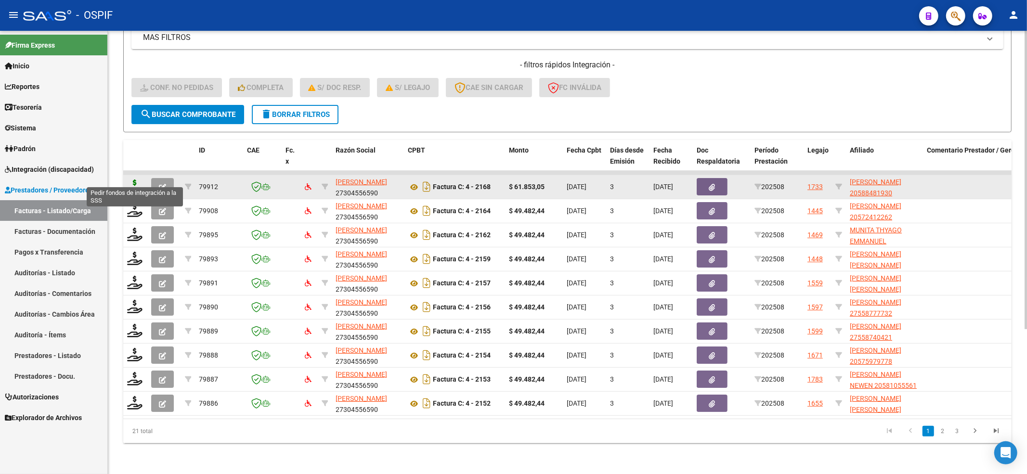
click at [131, 180] on icon at bounding box center [134, 186] width 15 height 13
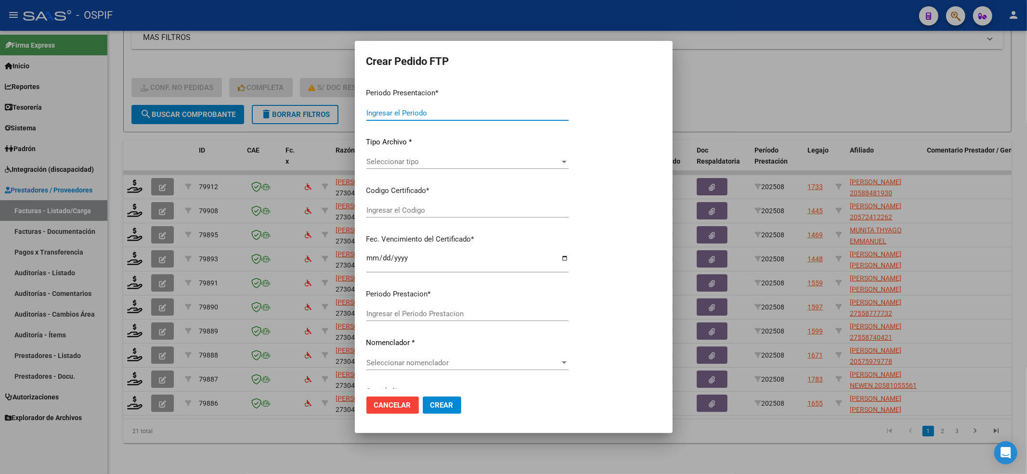
type input "202508"
type input "$ 61.853,05"
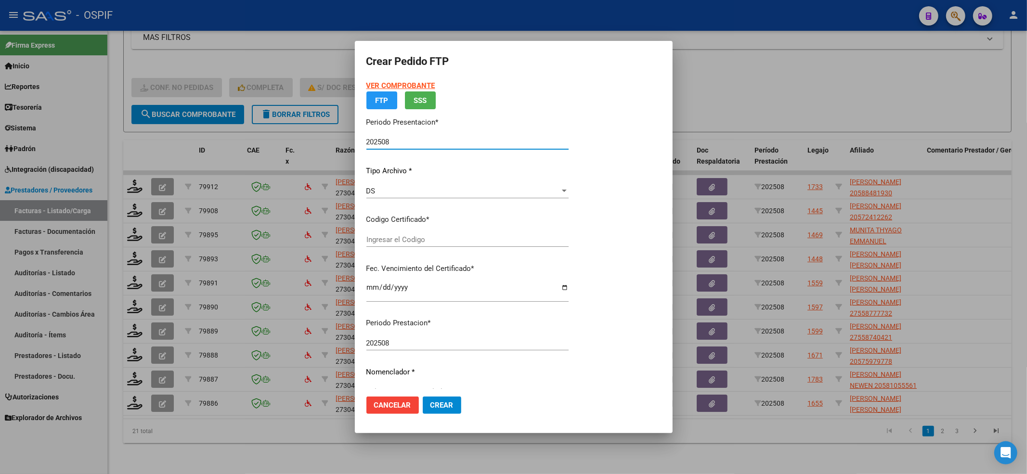
type input "020005884819320241015-20271015-BUE-427"
type input "2027-10-15"
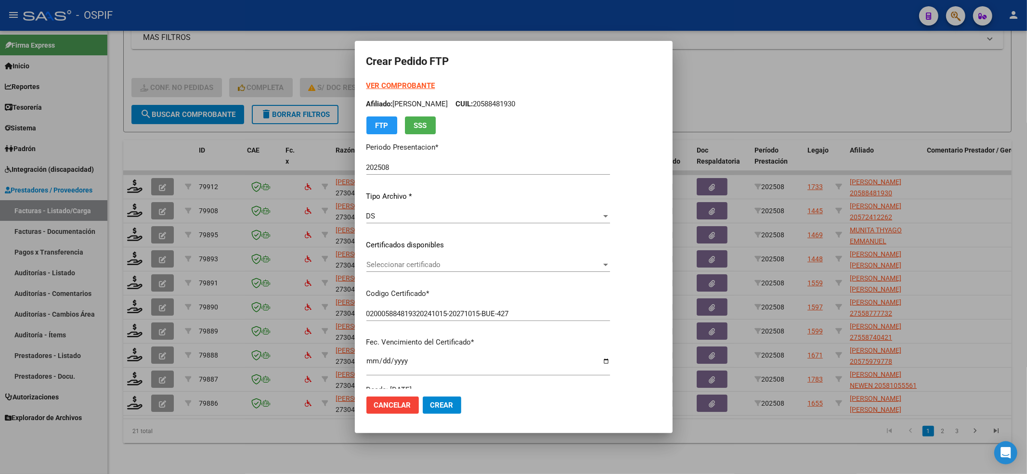
drag, startPoint x: 489, startPoint y: 238, endPoint x: 474, endPoint y: 236, distance: 15.1
click at [476, 236] on div "VER COMPROBANTE ARCA Padrón Afiliado: ABDON OMER ISMAEL CUIL: 20588481930 FTP S…" at bounding box center [488, 237] width 244 height 315
click at [433, 259] on div "Seleccionar certificado Seleccionar certificado" at bounding box center [488, 265] width 244 height 14
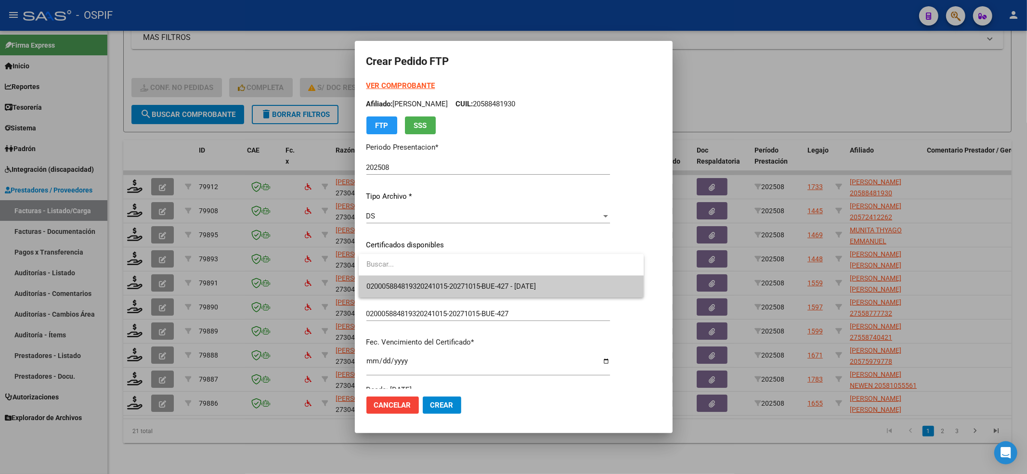
click at [397, 274] on input "dropdown search" at bounding box center [501, 265] width 285 height 22
click at [391, 285] on span "020005884819320241015-20271015-BUE-427 - 2027-10-15" at bounding box center [451, 286] width 170 height 9
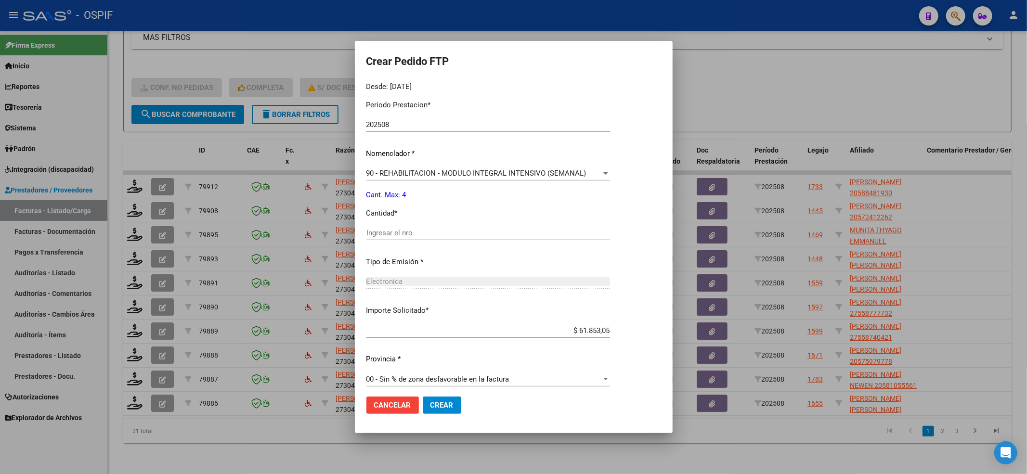
scroll to position [310, 0]
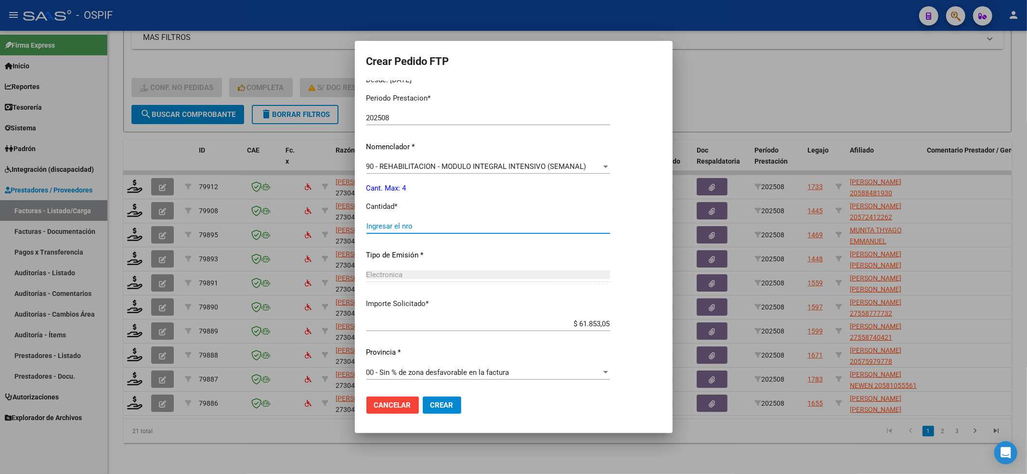
click at [391, 225] on input "Ingresar el nro" at bounding box center [488, 226] width 244 height 9
type input "4"
click at [438, 404] on span "Crear" at bounding box center [441, 405] width 23 height 9
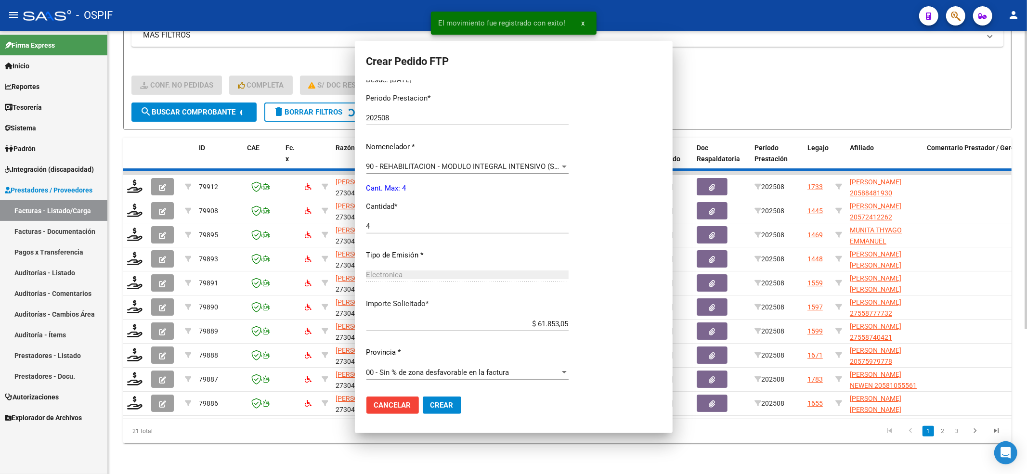
scroll to position [0, 0]
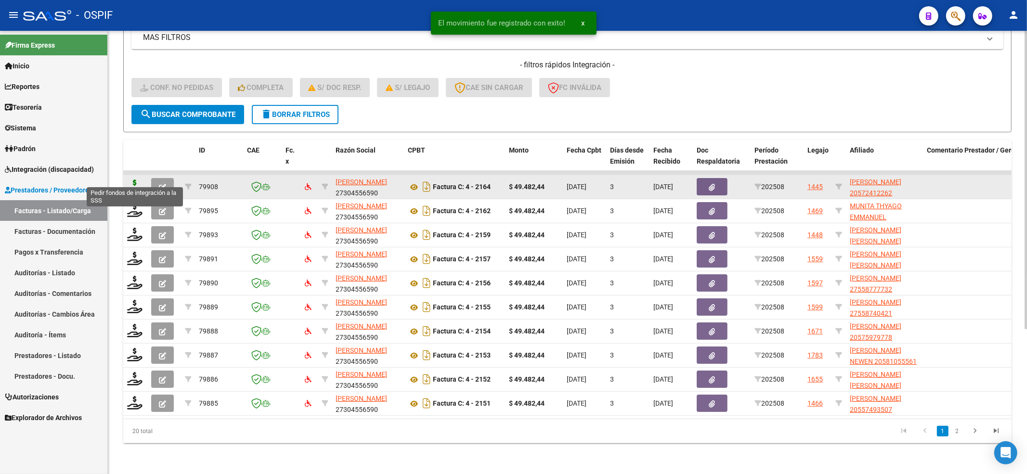
click at [131, 180] on icon at bounding box center [134, 186] width 15 height 13
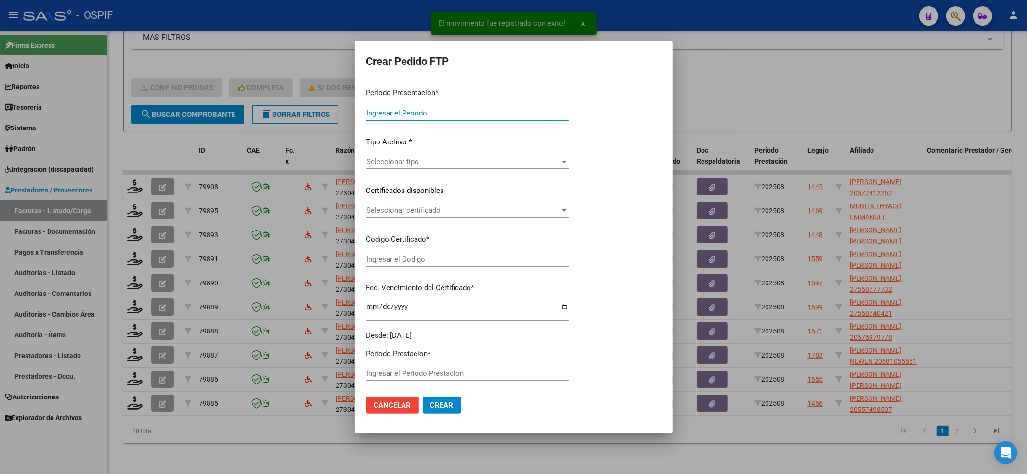
type input "202508"
type input "$ 49.482,44"
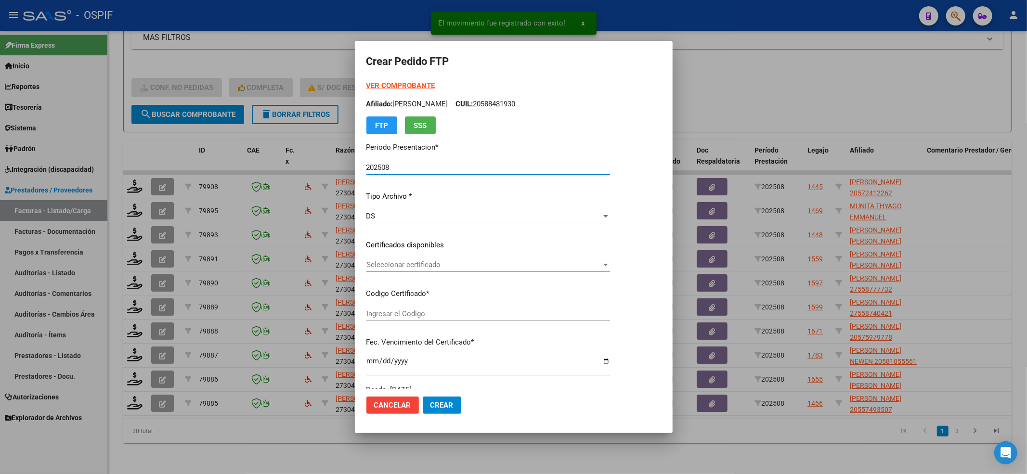
type input "020005724122620230306-20280306-AND-297"
type input "2028-03-06"
click at [376, 274] on div "Seleccionar certificado Seleccionar certificado" at bounding box center [488, 270] width 244 height 24
click at [376, 266] on span "Seleccionar certificado" at bounding box center [483, 265] width 235 height 9
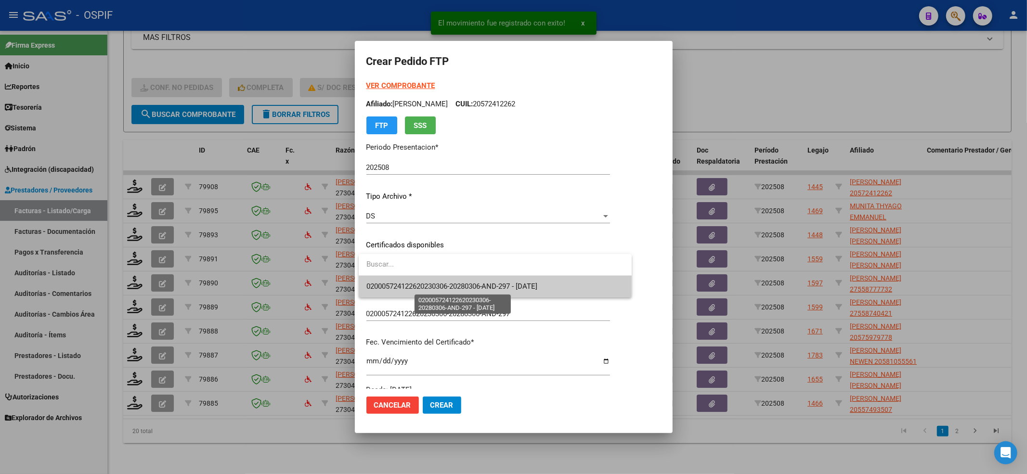
click at [376, 285] on span "020005724122620230306-20280306-AND-297 - 2028-03-06" at bounding box center [451, 286] width 171 height 9
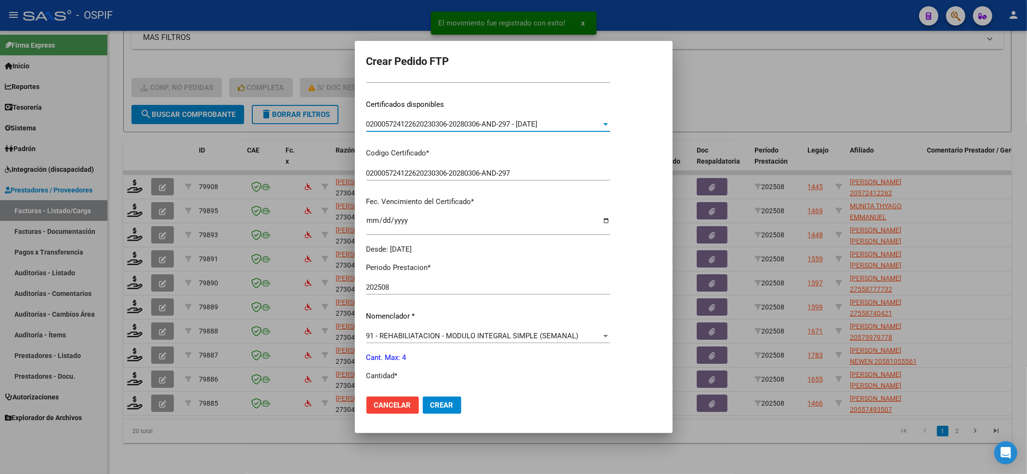
scroll to position [193, 0]
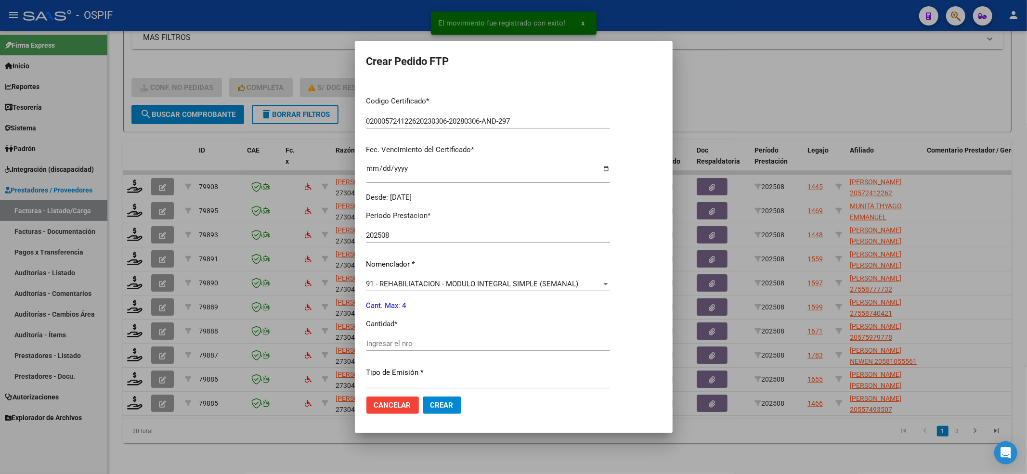
click at [391, 343] on input "Ingresar el nro" at bounding box center [488, 343] width 244 height 9
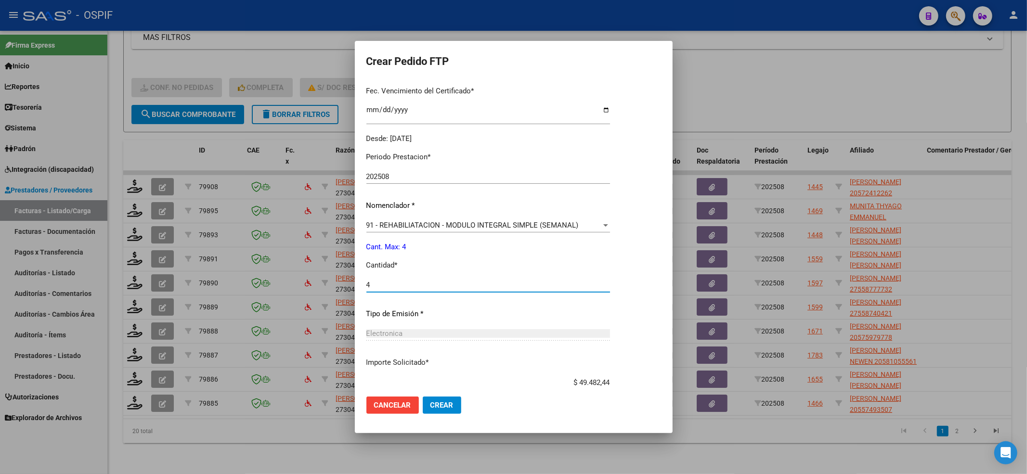
scroll to position [310, 0]
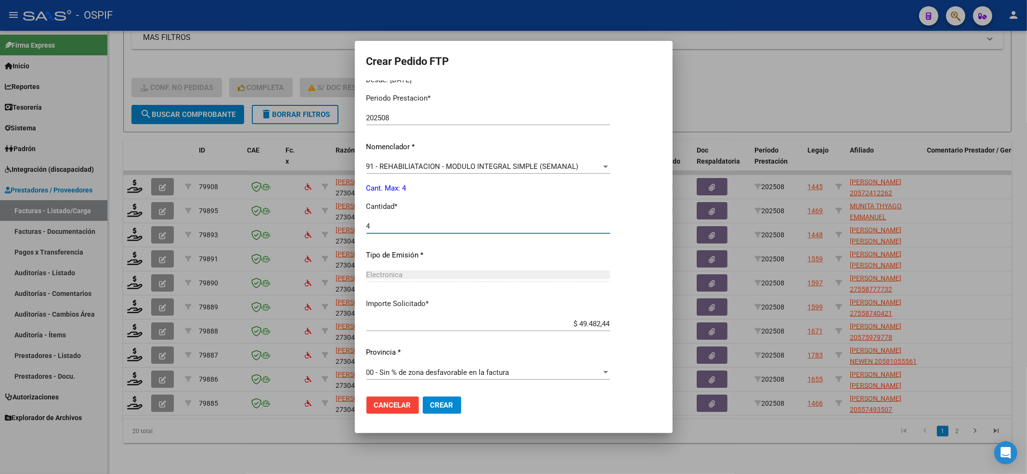
type input "4"
click at [453, 411] on button "Crear" at bounding box center [442, 405] width 39 height 17
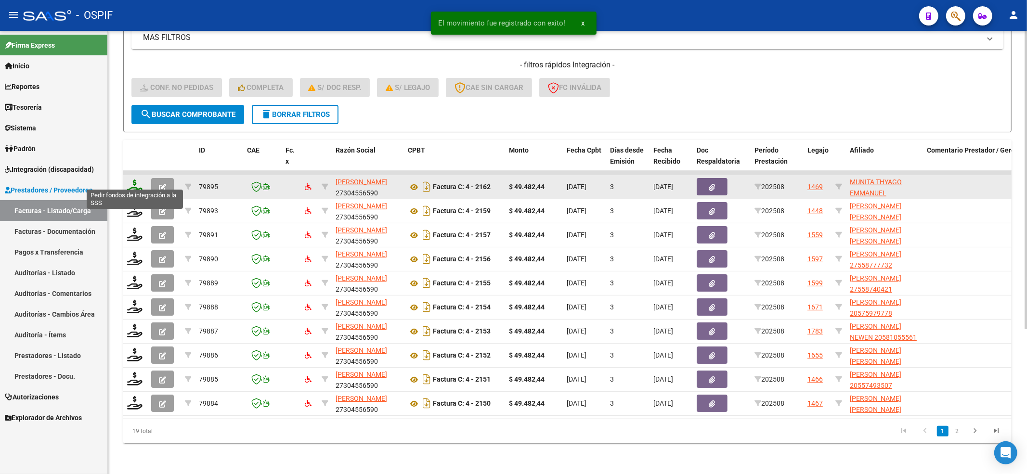
click at [130, 183] on icon at bounding box center [134, 186] width 15 height 13
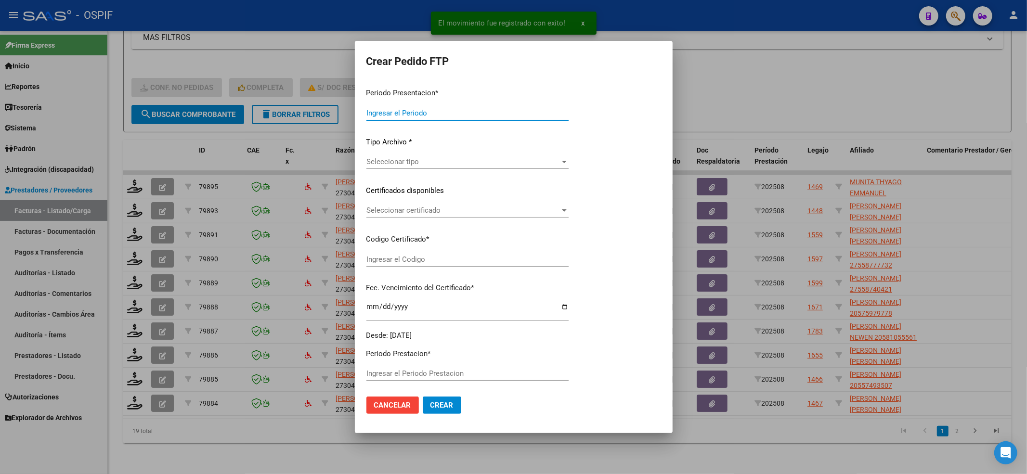
type input "202508"
type input "$ 49.482,44"
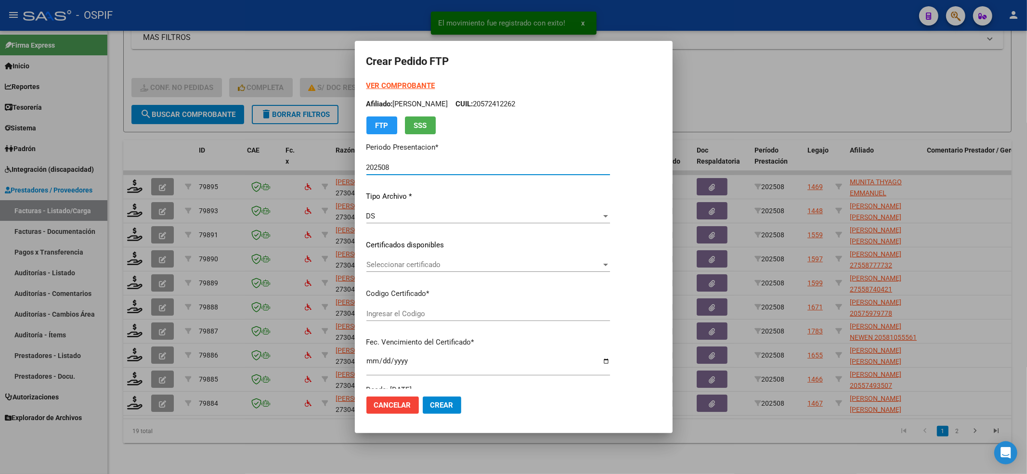
type input "0200056333083-20240313-20260313-BUE-427"
type input "2026-03-13"
click at [480, 261] on span "Seleccionar certificado" at bounding box center [483, 265] width 235 height 9
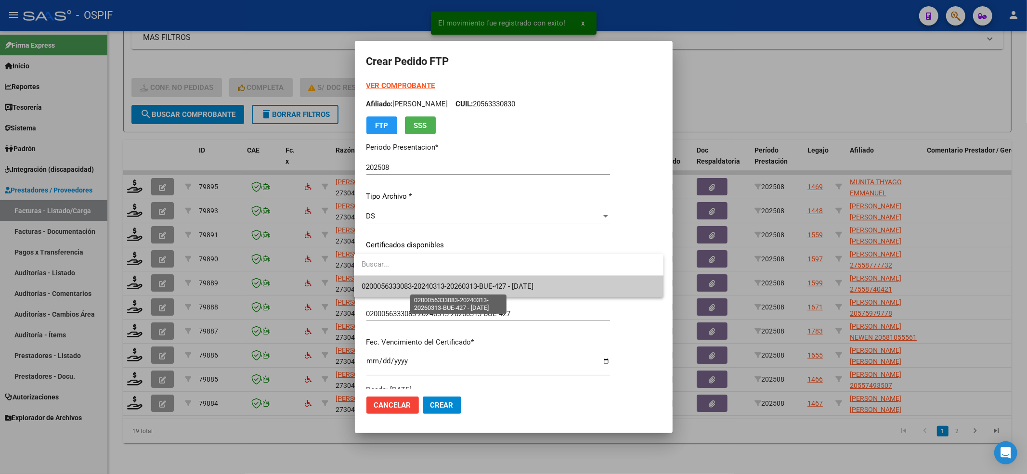
click at [468, 283] on span "0200056333083-20240313-20260313-BUE-427 - 2026-03-13" at bounding box center [448, 286] width 172 height 9
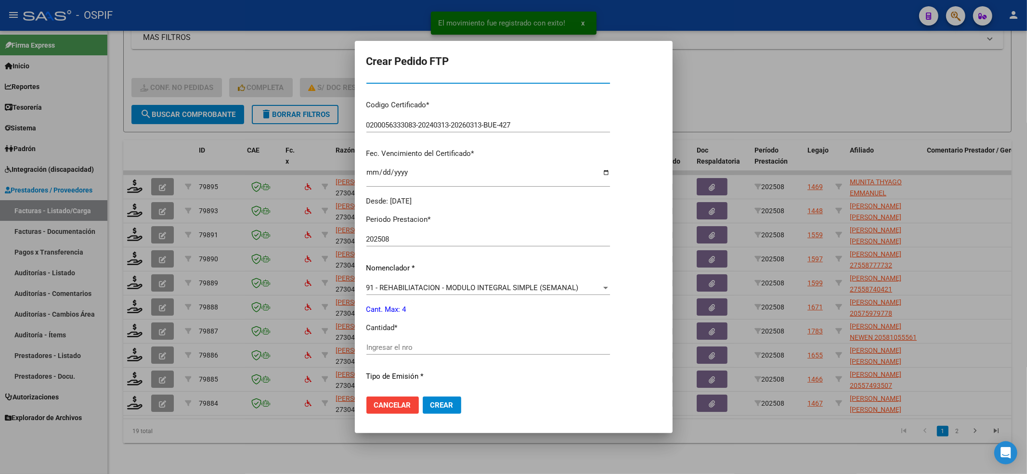
scroll to position [257, 0]
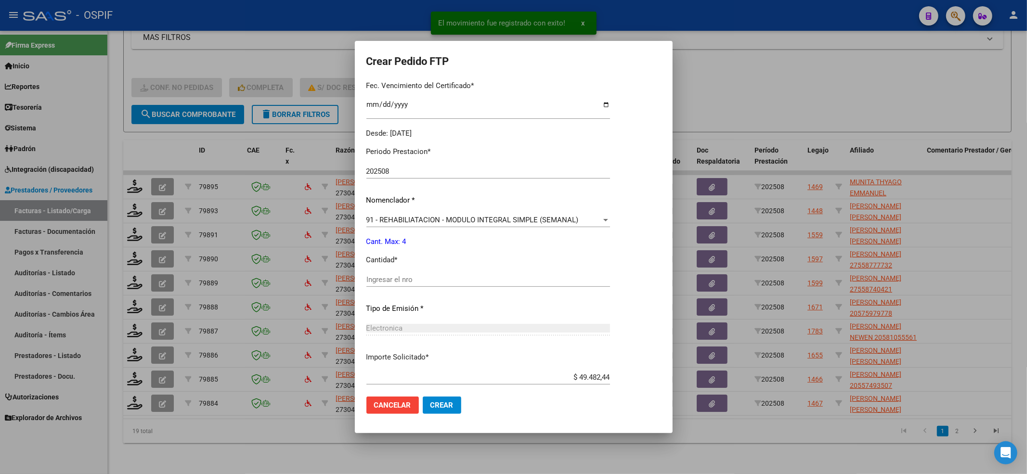
click at [421, 273] on div "Ingresar el nro" at bounding box center [488, 280] width 244 height 14
type input "4"
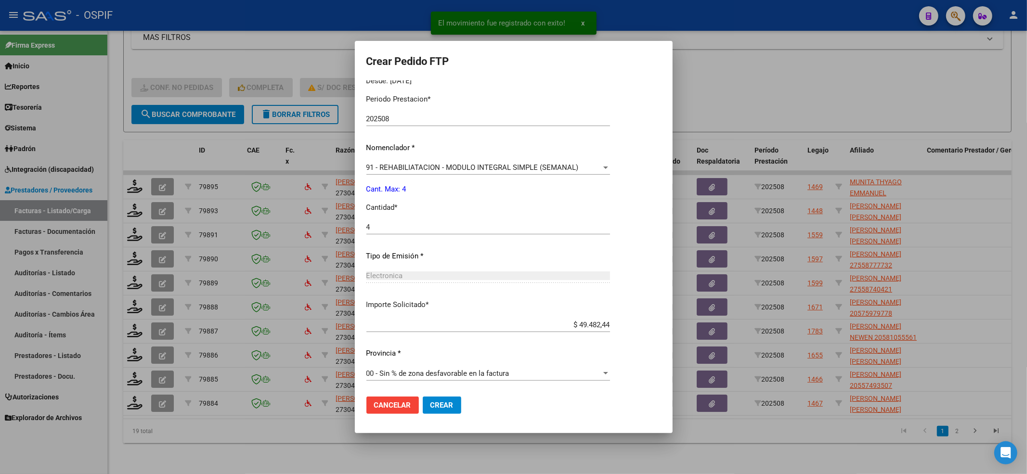
scroll to position [310, 0]
click at [442, 411] on button "Crear" at bounding box center [442, 405] width 39 height 17
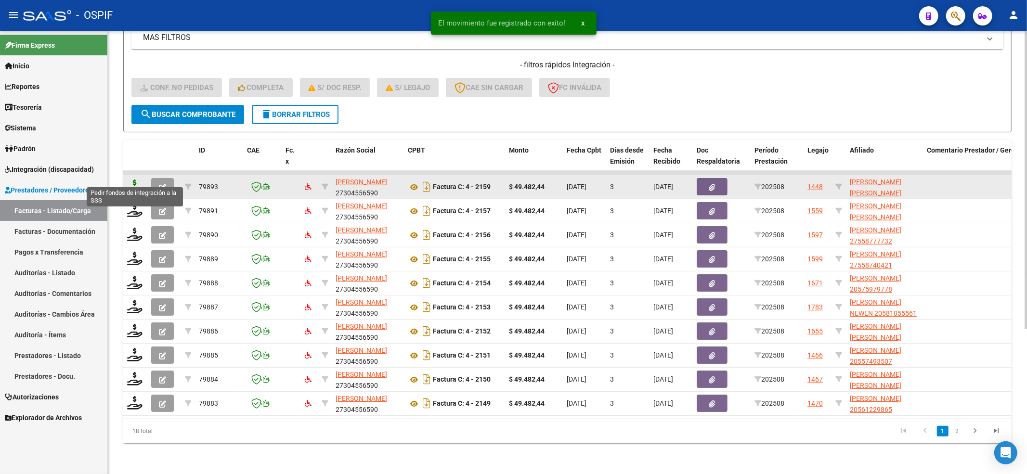
click at [134, 180] on icon at bounding box center [134, 186] width 15 height 13
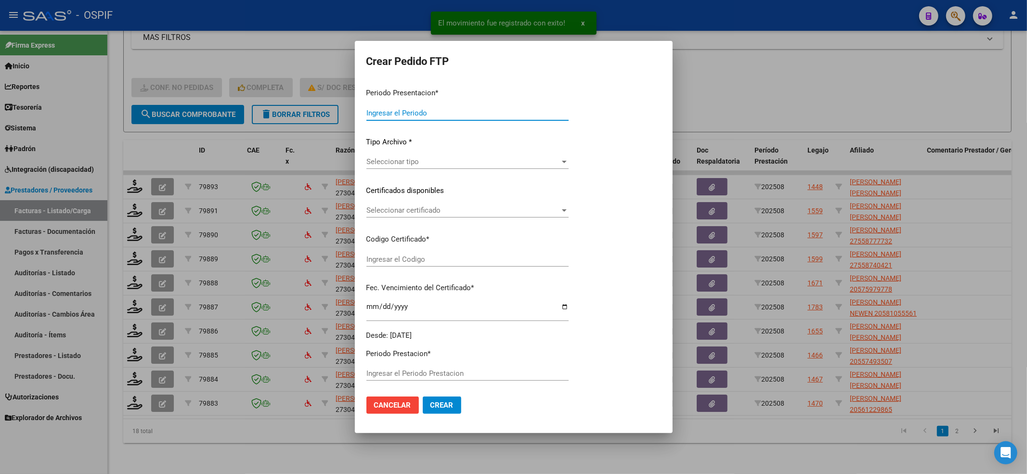
type input "202508"
type input "$ 49.482,44"
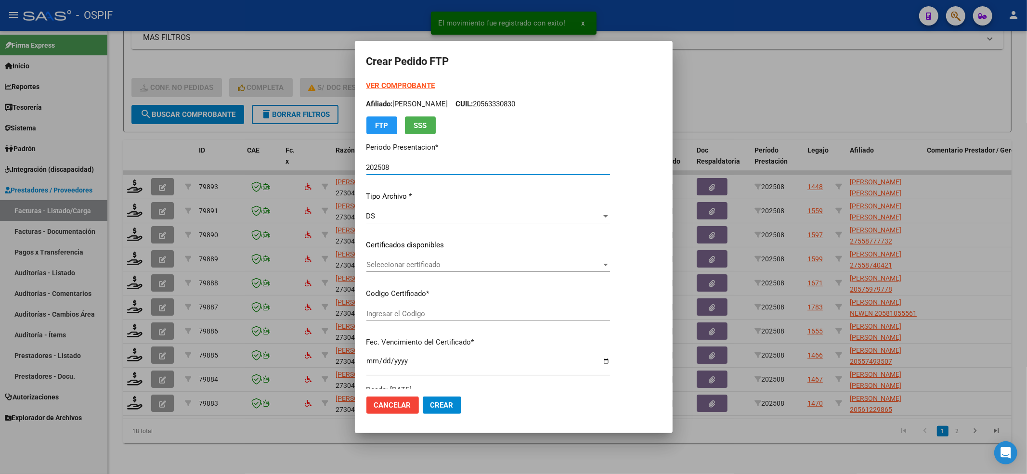
type input "020005489385620210903-20260903-BS-427"
type input "2026-09-03"
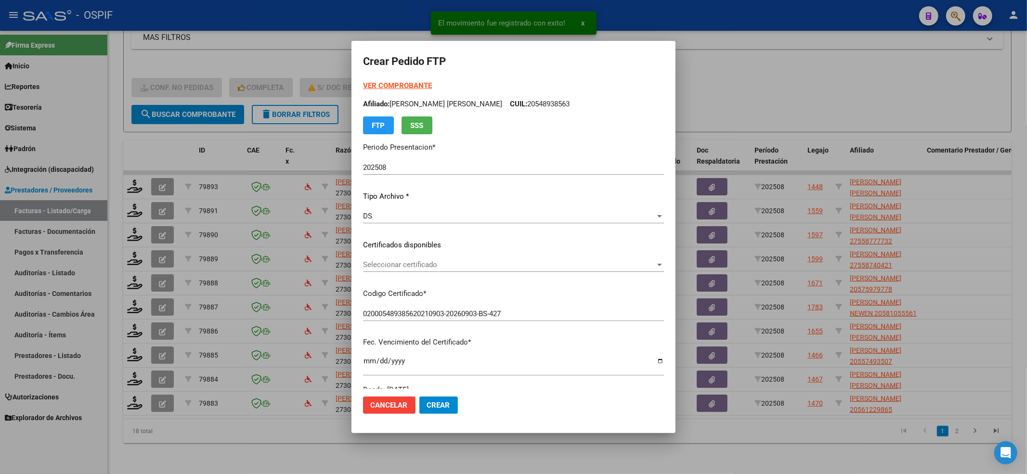
click at [418, 271] on div "Seleccionar certificado Seleccionar certificado" at bounding box center [513, 265] width 301 height 14
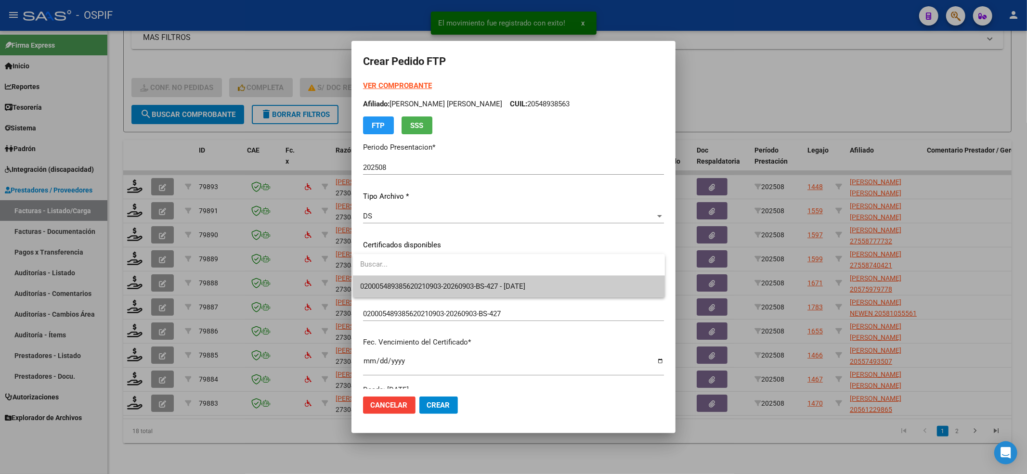
click at [412, 276] on span "020005489385620210903-20260903-BS-427 - 2026-09-03" at bounding box center [509, 287] width 297 height 22
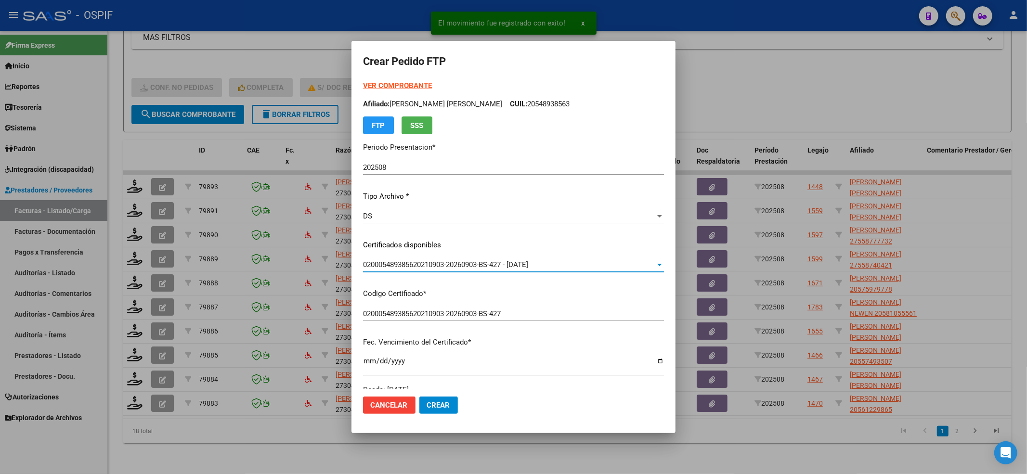
scroll to position [193, 0]
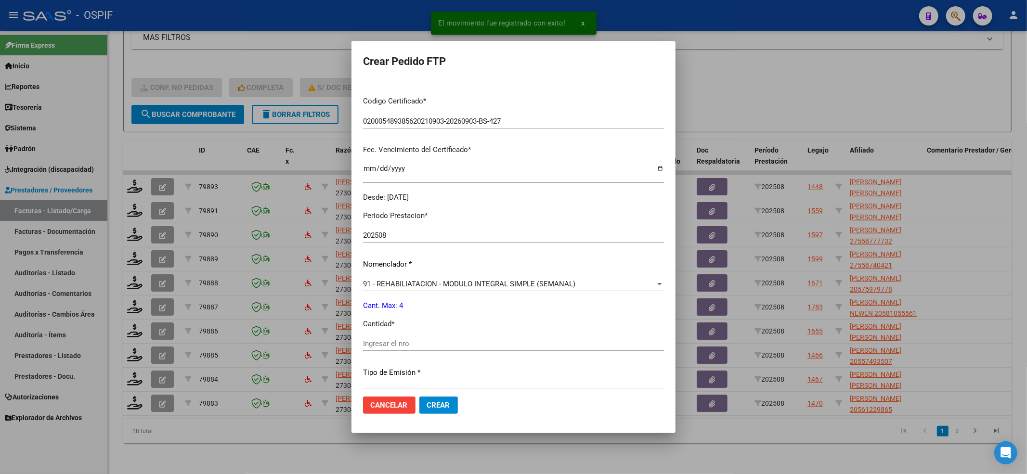
click at [412, 276] on div "Periodo Prestacion * 202508 Ingresar el Periodo Prestacion Nomenclador * 91 - R…" at bounding box center [513, 354] width 301 height 303
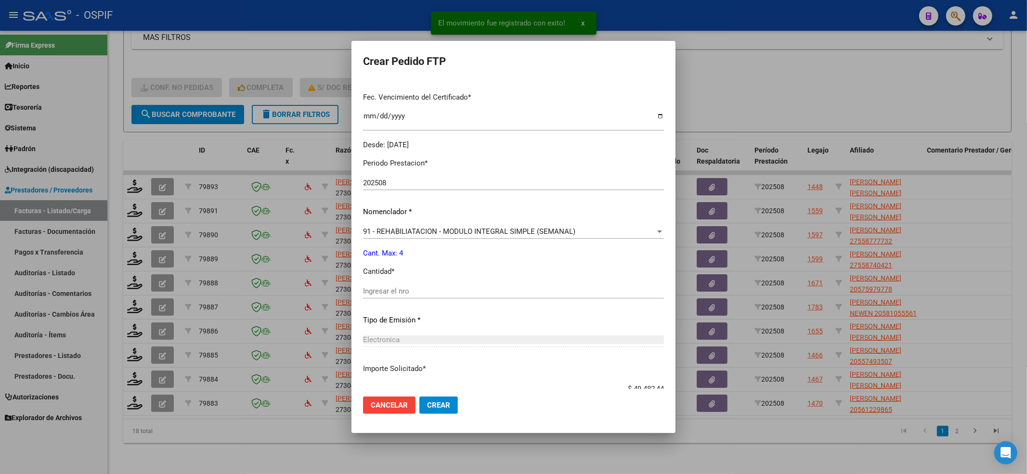
scroll to position [257, 0]
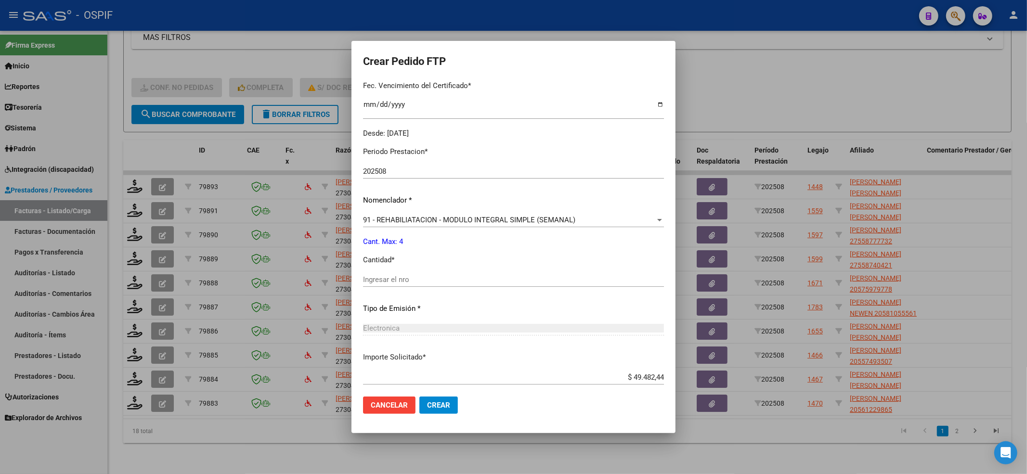
click at [425, 287] on div "Ingresar el nro" at bounding box center [513, 285] width 301 height 24
click at [413, 278] on input "Ingresar el nro" at bounding box center [513, 279] width 301 height 9
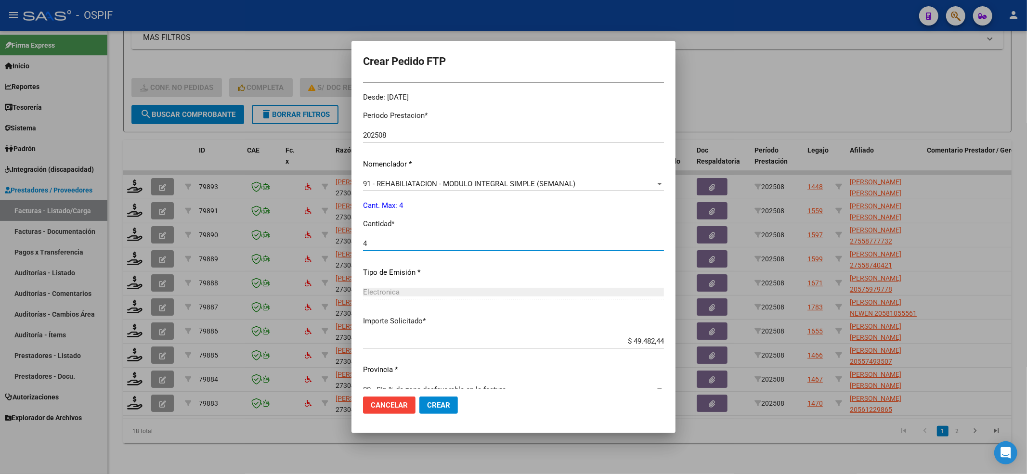
scroll to position [310, 0]
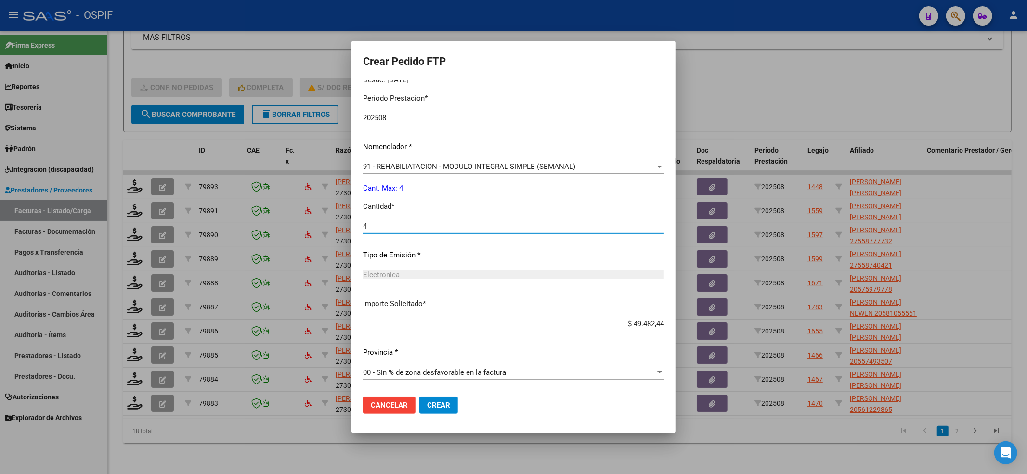
type input "4"
click at [431, 399] on button "Crear" at bounding box center [438, 405] width 39 height 17
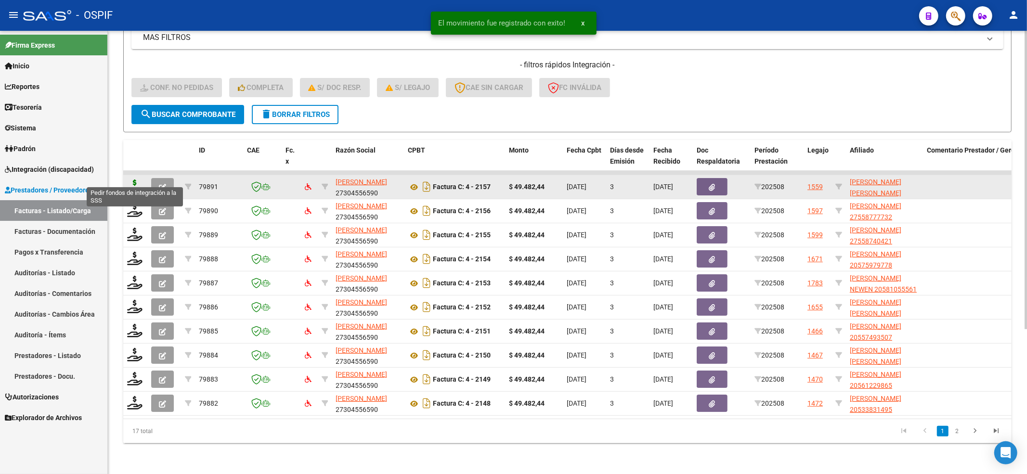
click at [139, 180] on icon at bounding box center [134, 186] width 15 height 13
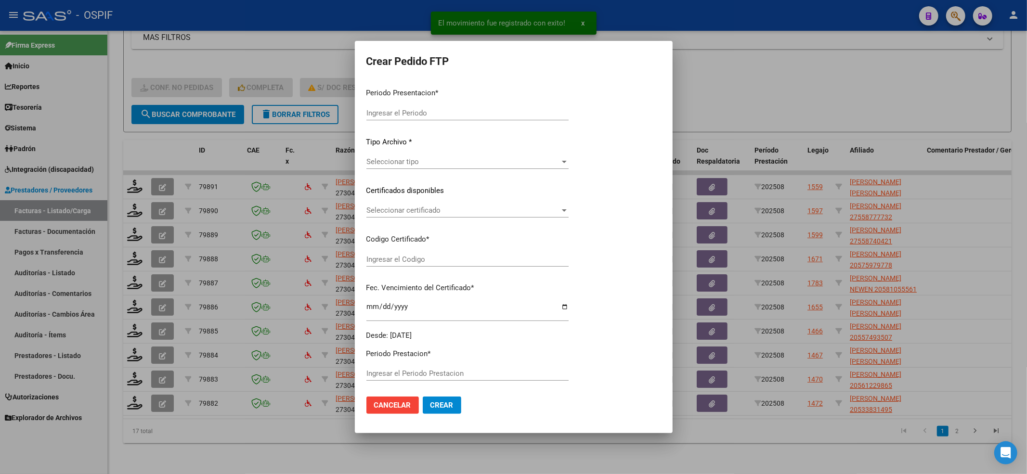
type input "202508"
type input "$ 49.482,44"
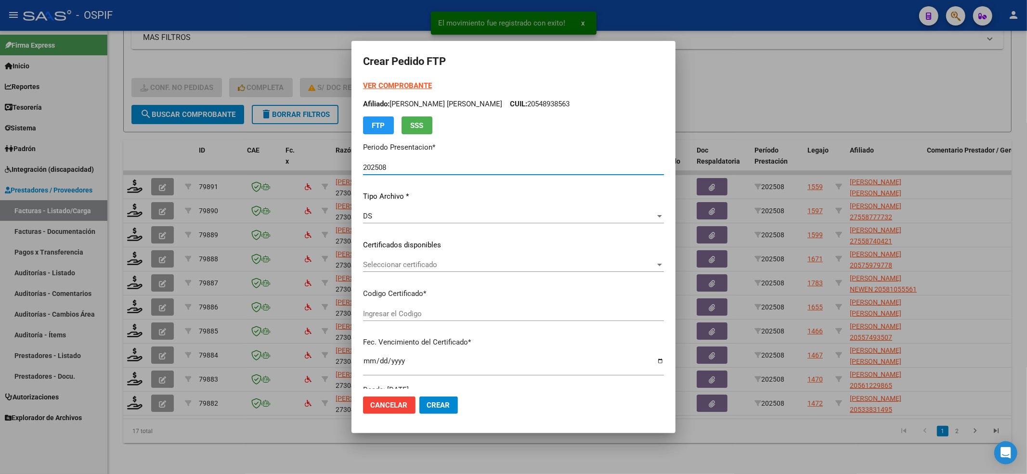
type input "020005032255920230523-20280523-BS-427"
type input "2028-05-24"
click at [508, 268] on span "Seleccionar certificado" at bounding box center [509, 265] width 292 height 9
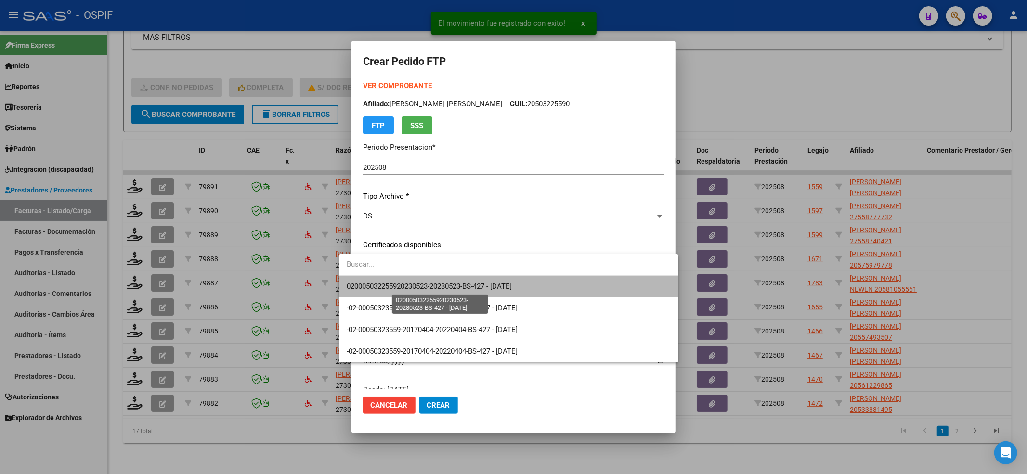
click at [489, 285] on span "020005032255920230523-20280523-BS-427 - 2028-05-24" at bounding box center [429, 286] width 165 height 9
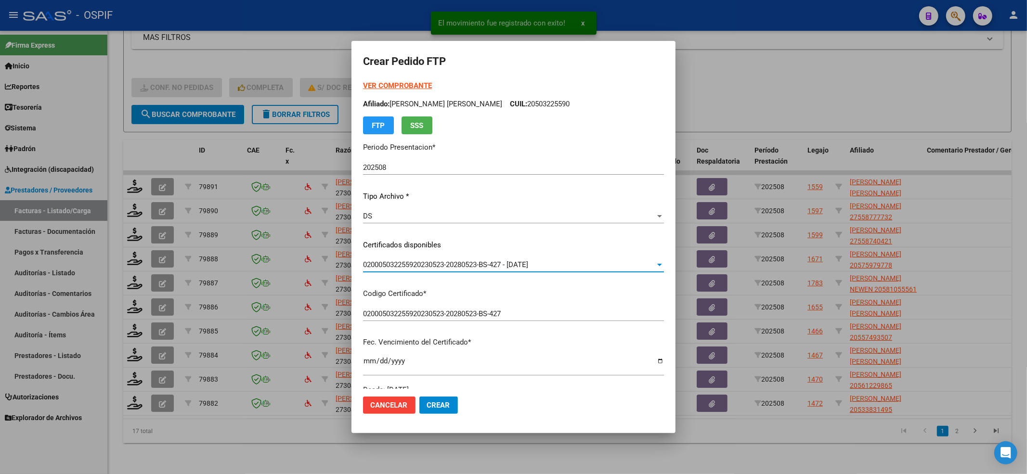
scroll to position [193, 0]
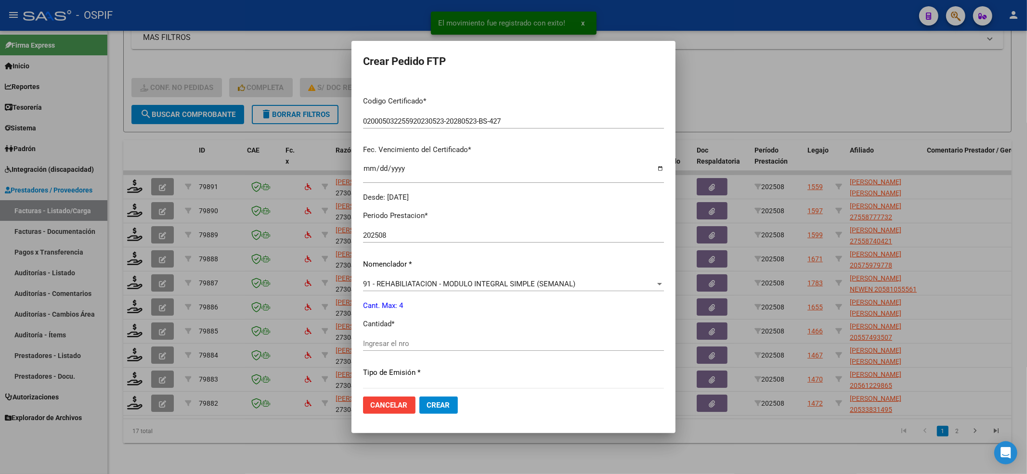
drag, startPoint x: 383, startPoint y: 354, endPoint x: 382, endPoint y: 341, distance: 13.6
click at [383, 347] on div "Ingresar el nro" at bounding box center [513, 349] width 301 height 24
click at [382, 341] on input "Ingresar el nro" at bounding box center [513, 343] width 301 height 9
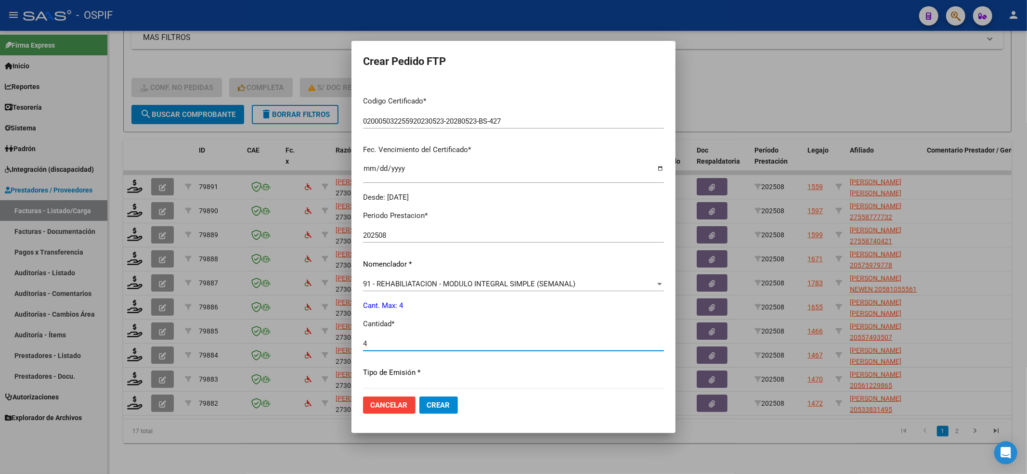
scroll to position [310, 0]
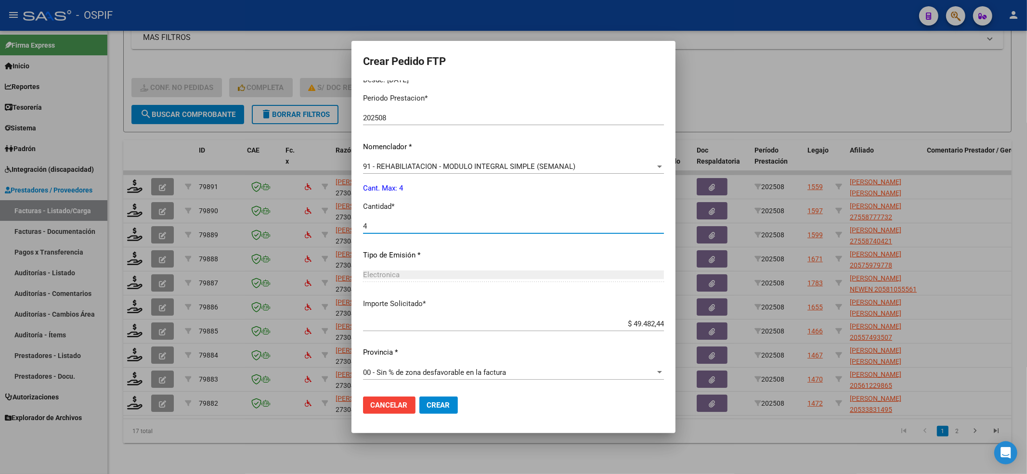
type input "4"
click at [428, 404] on span "Crear" at bounding box center [438, 405] width 23 height 9
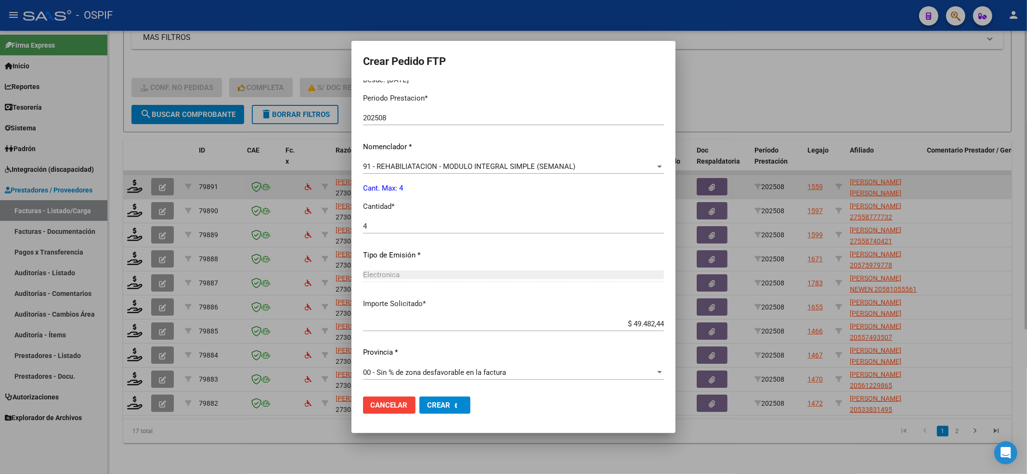
scroll to position [0, 0]
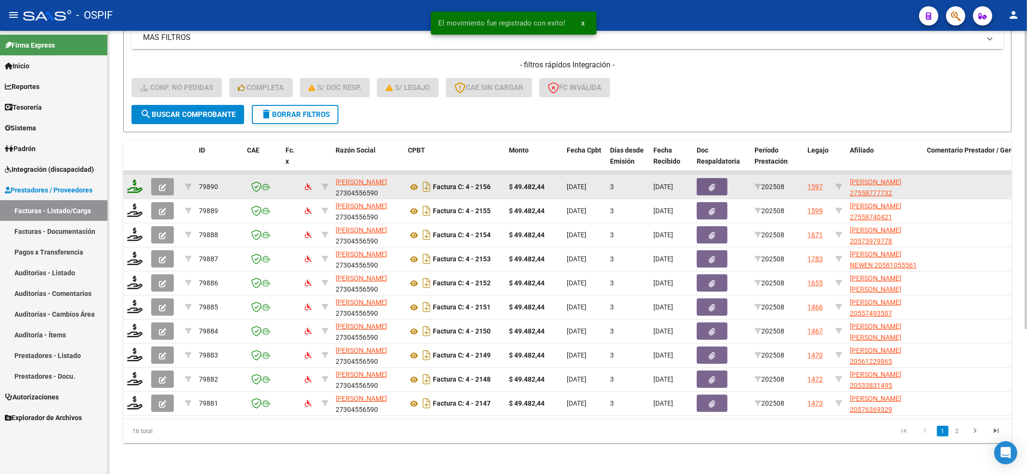
click at [130, 183] on div at bounding box center [135, 187] width 16 height 15
click at [127, 180] on icon at bounding box center [134, 186] width 15 height 13
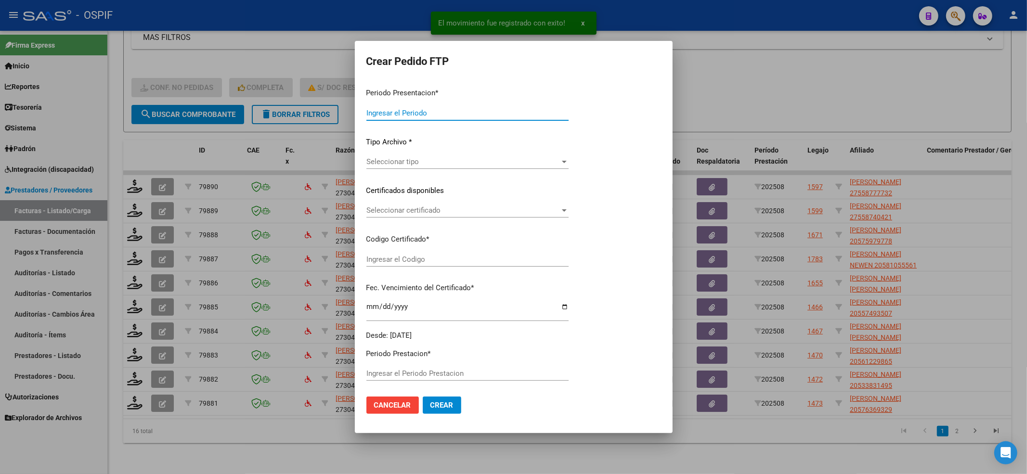
type input "202508"
type input "$ 49.482,44"
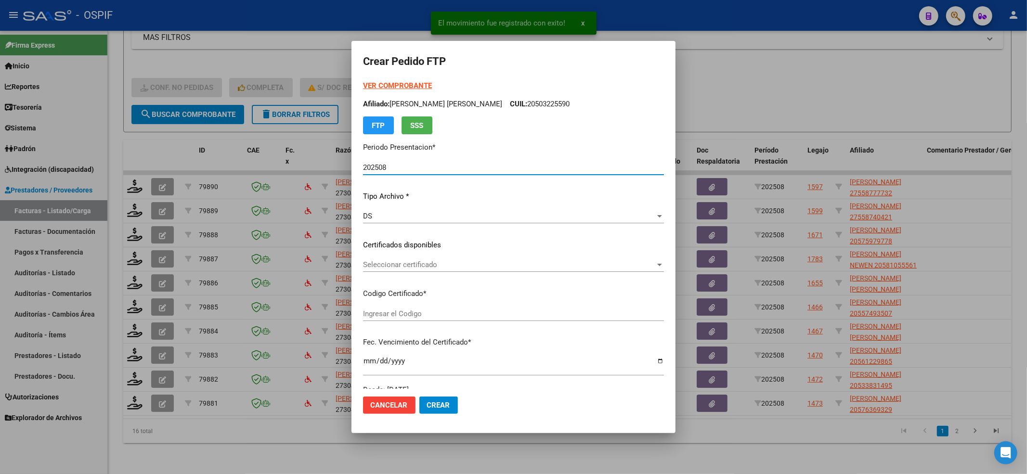
type input "02-00055877773-20220405-20270405-BS-427"
type input "2027-04-05"
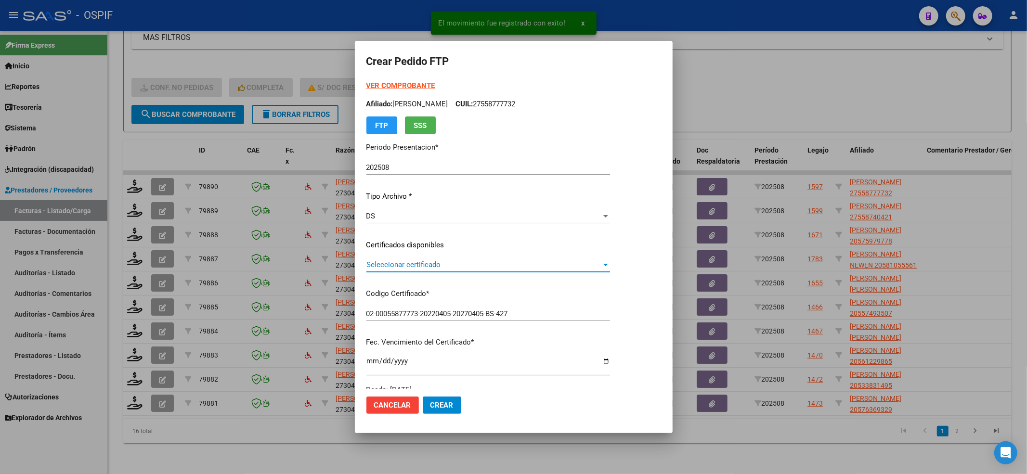
click at [366, 261] on span "Seleccionar certificado" at bounding box center [483, 265] width 235 height 9
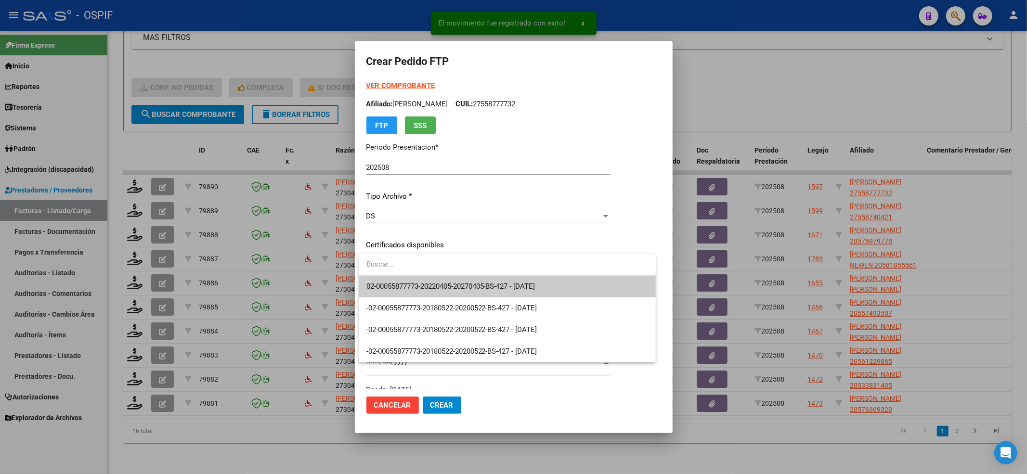
click at [378, 278] on span "02-00055877773-20220405-20270405-BS-427 - 2027-04-05" at bounding box center [507, 287] width 282 height 22
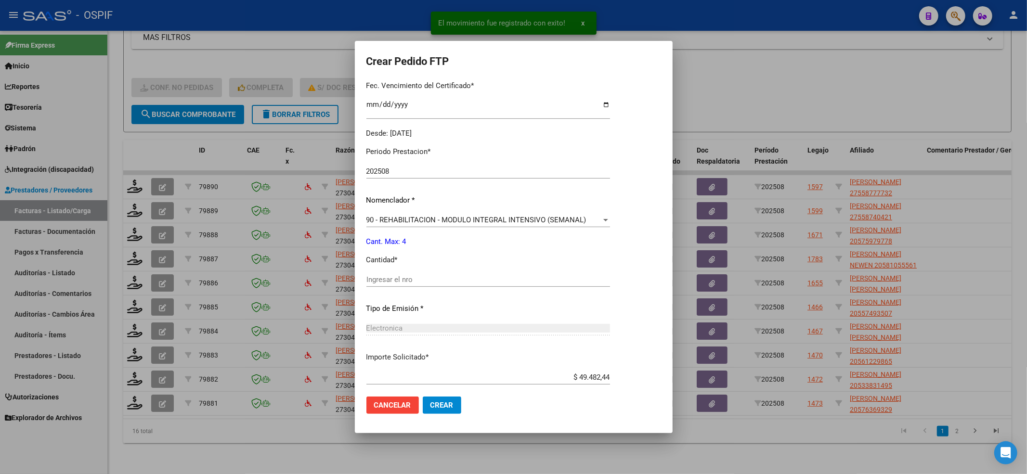
click at [380, 277] on input "Ingresar el nro" at bounding box center [488, 279] width 244 height 9
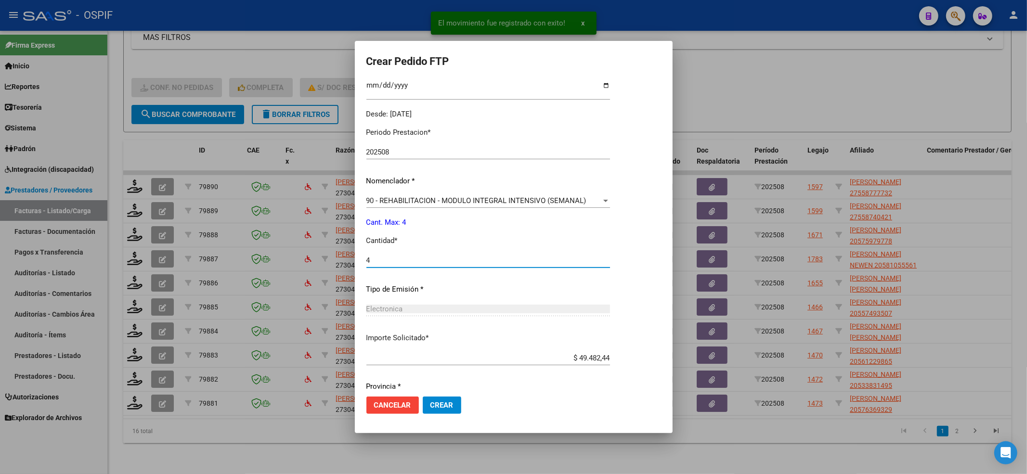
scroll to position [310, 0]
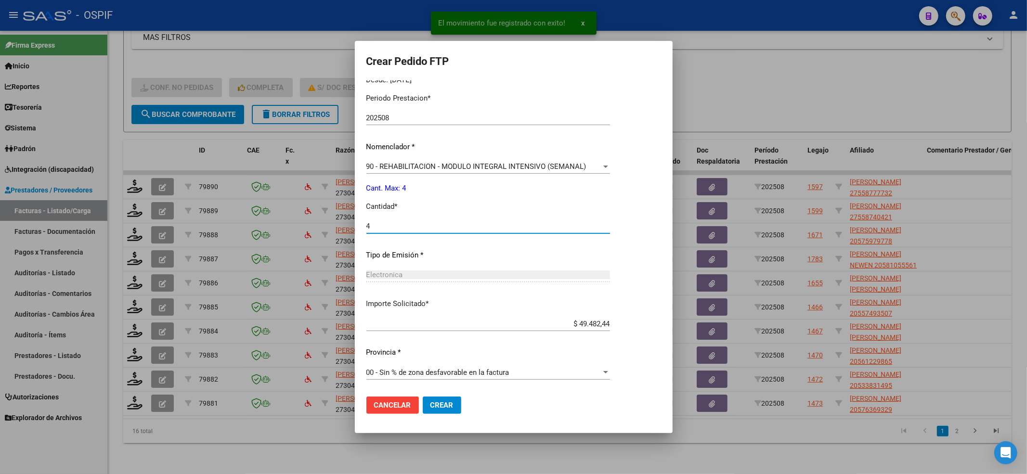
type input "4"
drag, startPoint x: 440, startPoint y: 403, endPoint x: 357, endPoint y: 375, distance: 88.0
click at [442, 403] on span "Crear" at bounding box center [441, 405] width 23 height 9
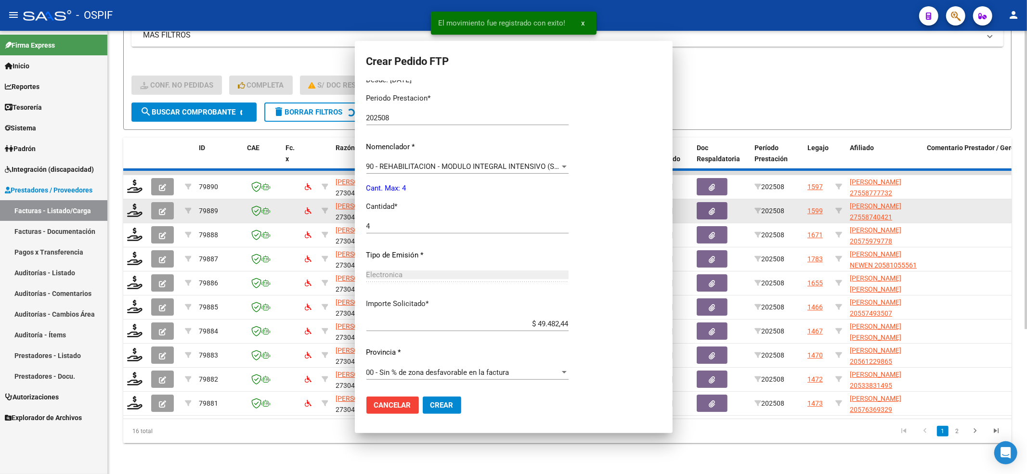
scroll to position [0, 0]
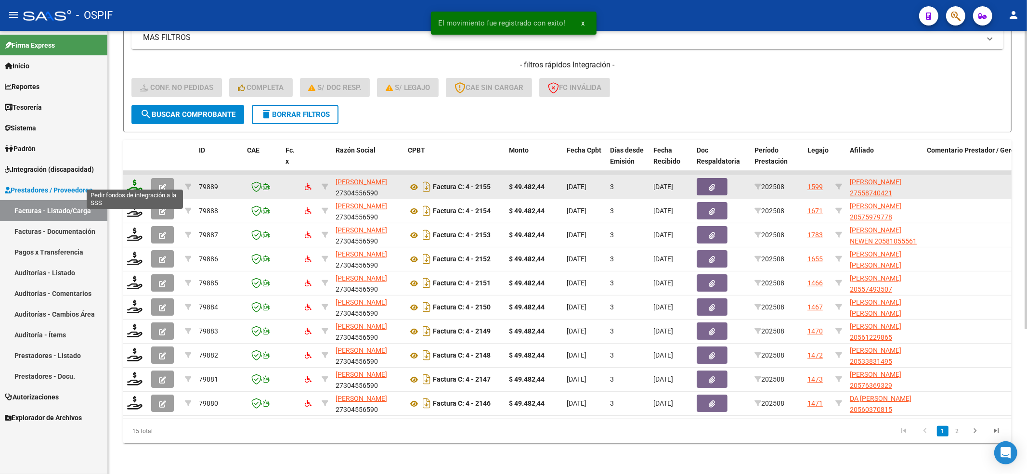
click at [135, 180] on icon at bounding box center [134, 186] width 15 height 13
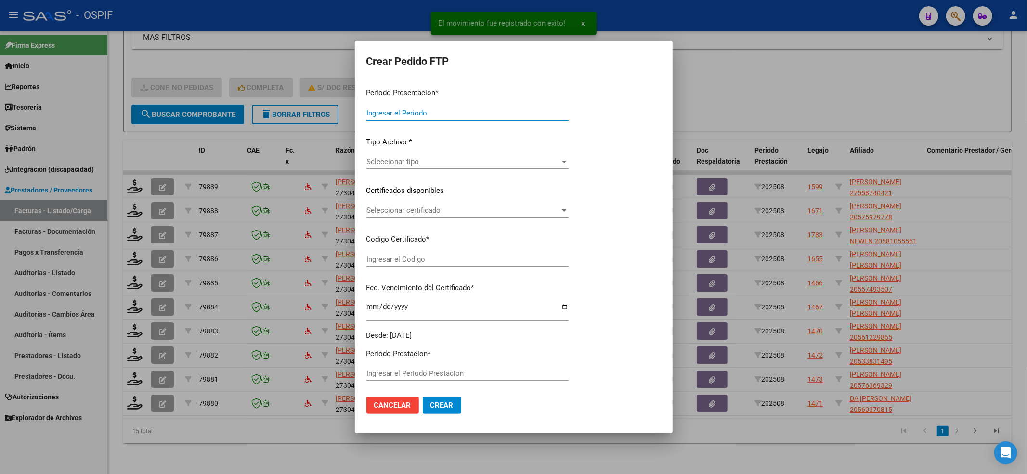
type input "202508"
type input "$ 49.482,44"
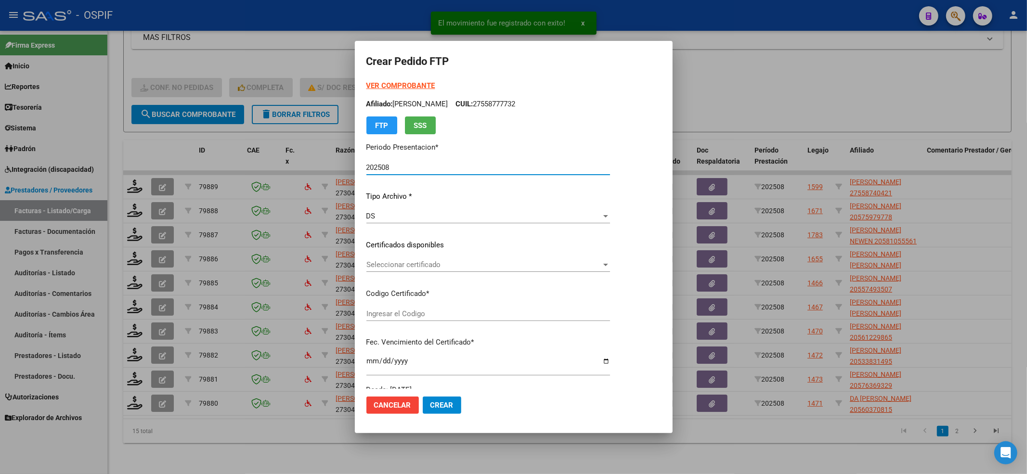
type input "0100055874042-20240603-20261203-BUE-427"
type input "2026-12-03"
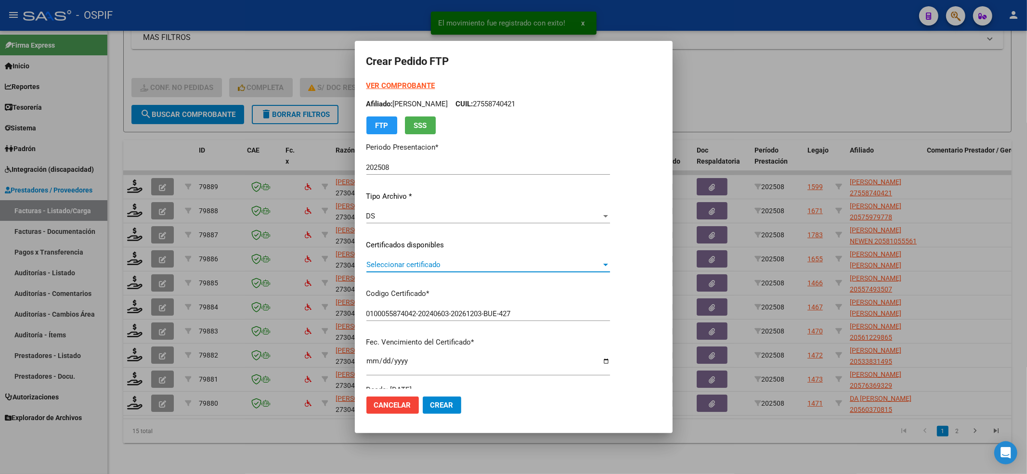
click at [404, 267] on span "Seleccionar certificado" at bounding box center [483, 265] width 235 height 9
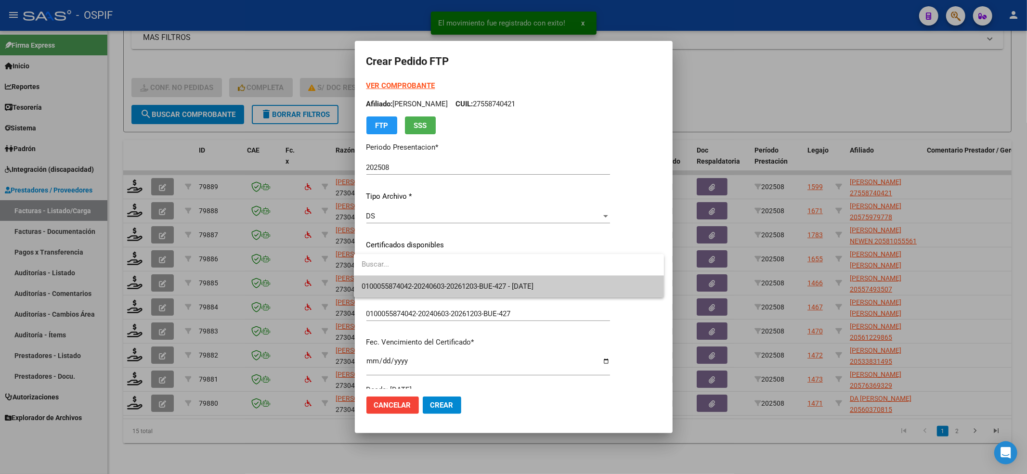
click at [401, 270] on input "dropdown search" at bounding box center [509, 265] width 310 height 22
click at [393, 282] on span "0100055874042-20240603-20261203-BUE-427 - 2026-12-03" at bounding box center [448, 286] width 172 height 9
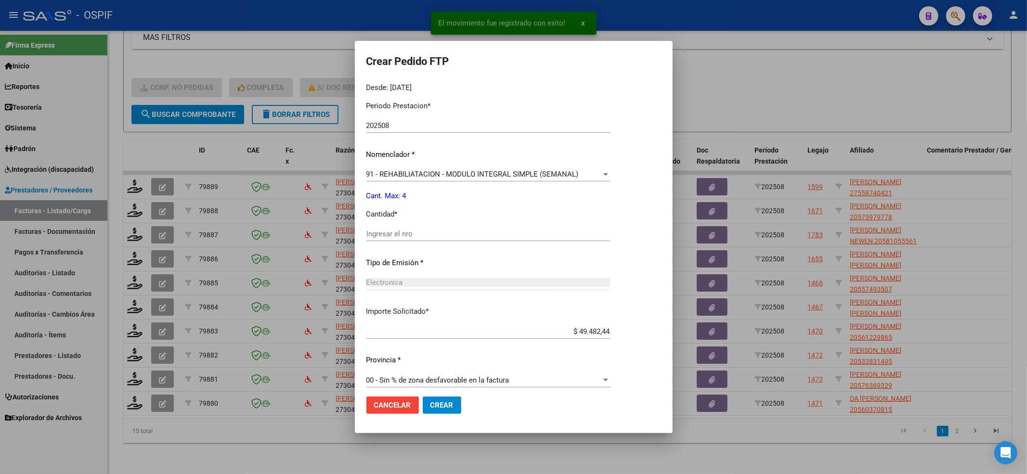
scroll to position [310, 0]
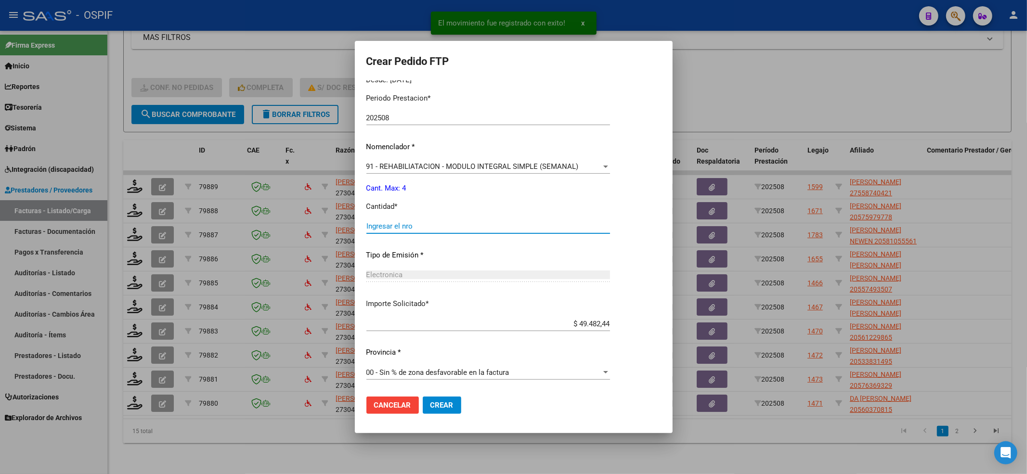
click at [373, 225] on input "Ingresar el nro" at bounding box center [488, 226] width 244 height 9
type input "4"
drag, startPoint x: 442, startPoint y: 402, endPoint x: 402, endPoint y: 381, distance: 44.8
click at [442, 402] on span "Crear" at bounding box center [441, 405] width 23 height 9
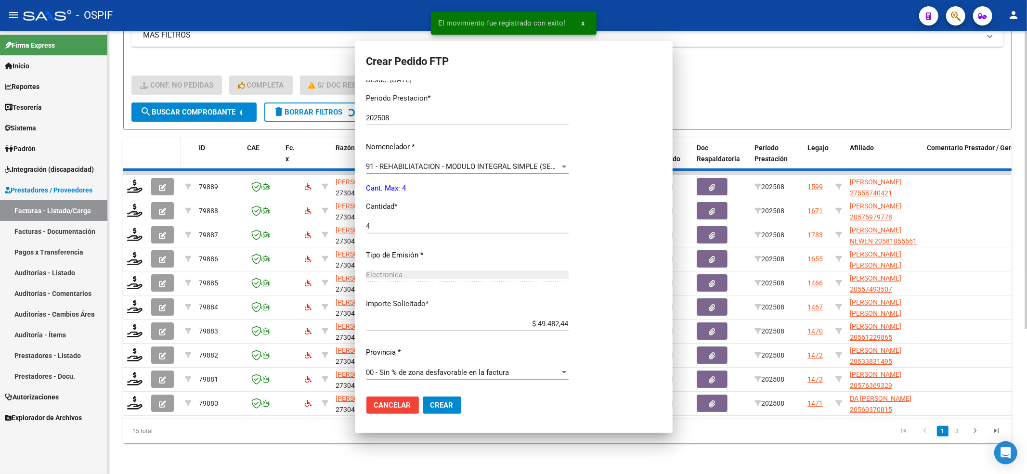
scroll to position [0, 0]
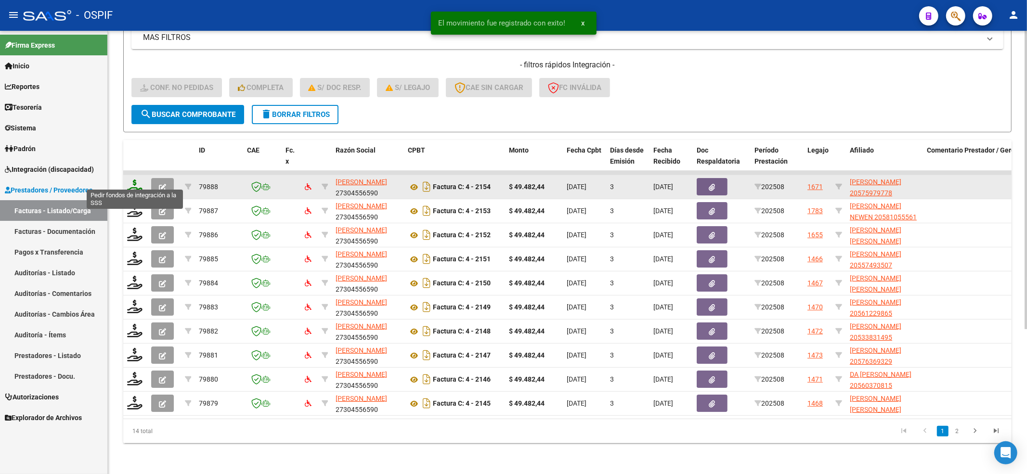
click at [131, 181] on icon at bounding box center [134, 186] width 15 height 13
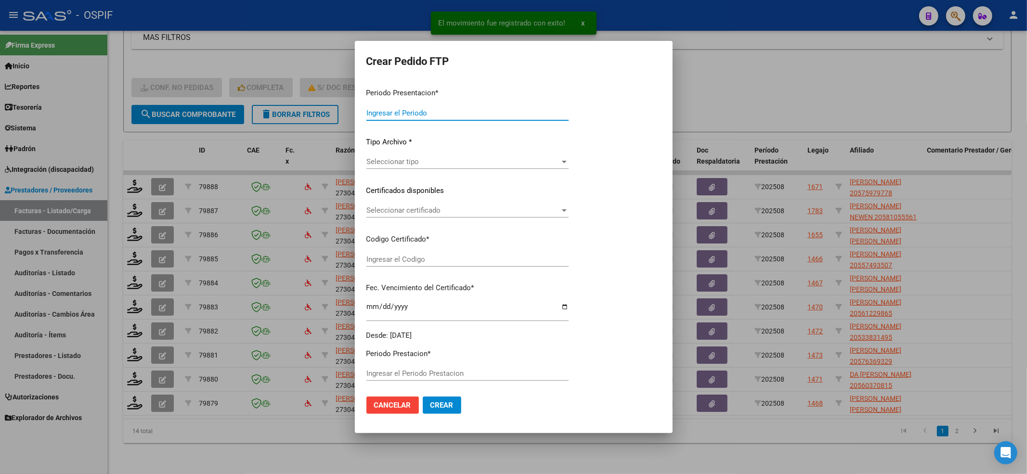
type input "202508"
type input "$ 49.482,44"
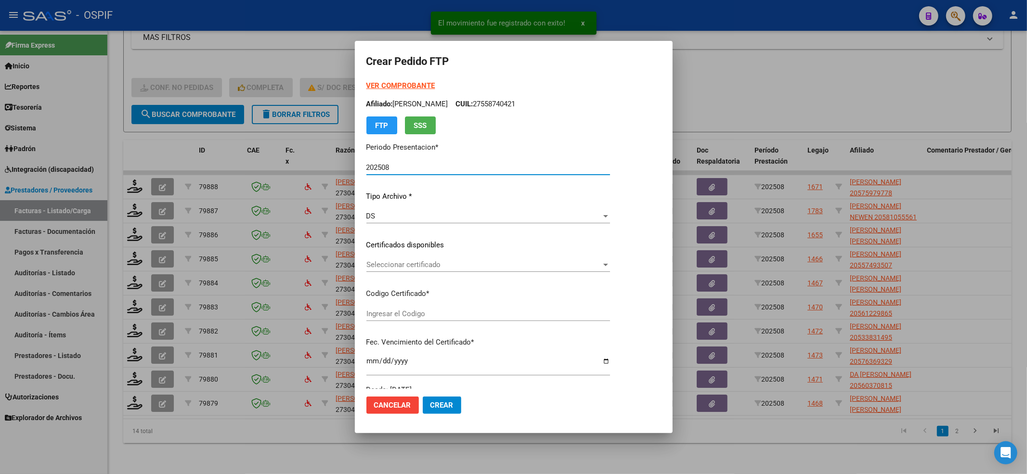
type input "0200057597977-20240208-20290208-BUE-427"
type input "2029-02-08"
click at [430, 264] on span "Seleccionar certificado" at bounding box center [483, 265] width 235 height 9
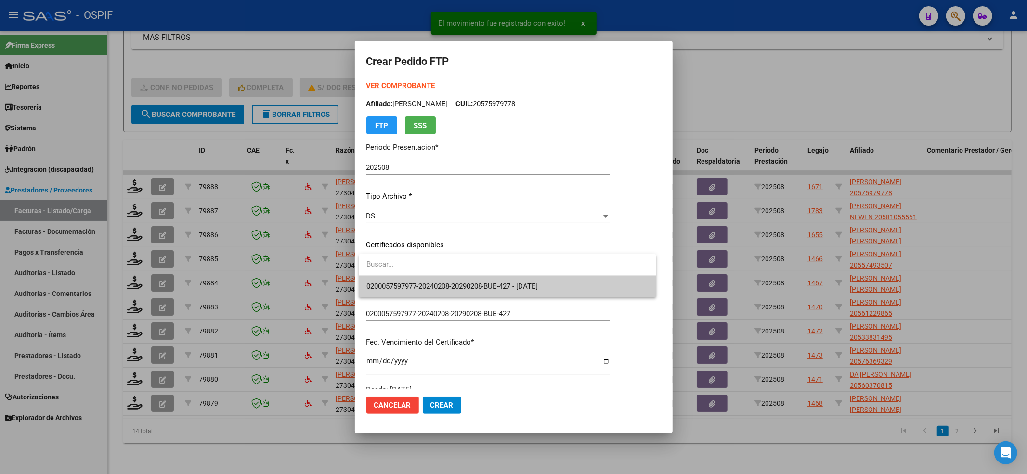
drag, startPoint x: 386, startPoint y: 272, endPoint x: 365, endPoint y: 284, distance: 24.0
click at [385, 272] on input "dropdown search" at bounding box center [508, 265] width 298 height 22
click at [365, 284] on mat-option "0200057597977-20240208-20290208-BUE-427 - 2029-02-08" at bounding box center [508, 287] width 298 height 22
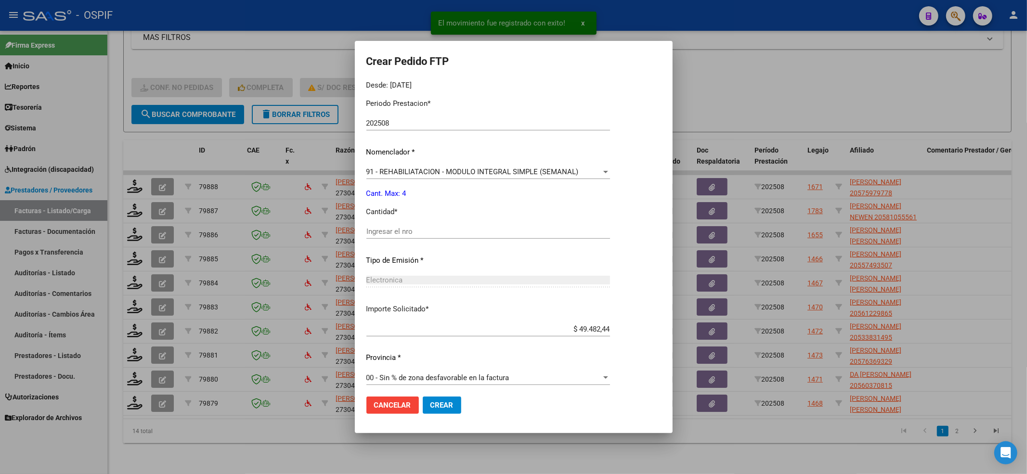
scroll to position [310, 0]
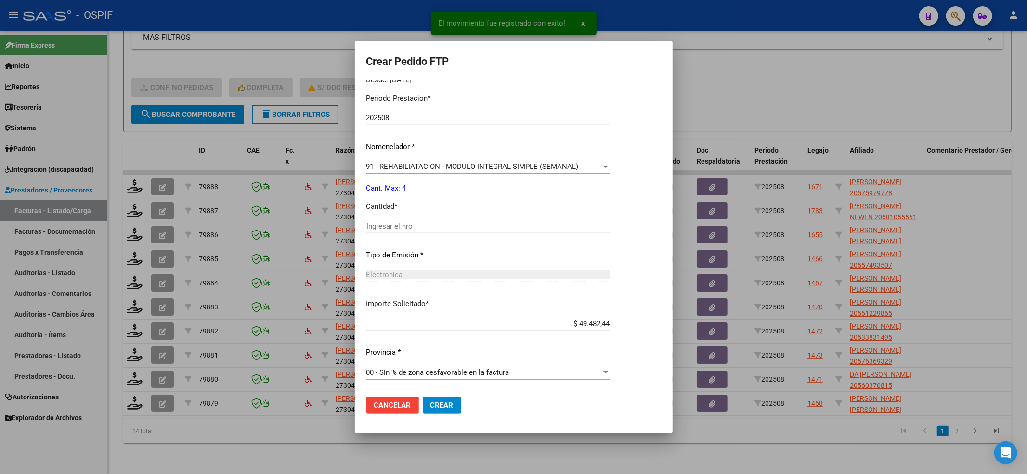
click at [402, 228] on input "Ingresar el nro" at bounding box center [488, 226] width 244 height 9
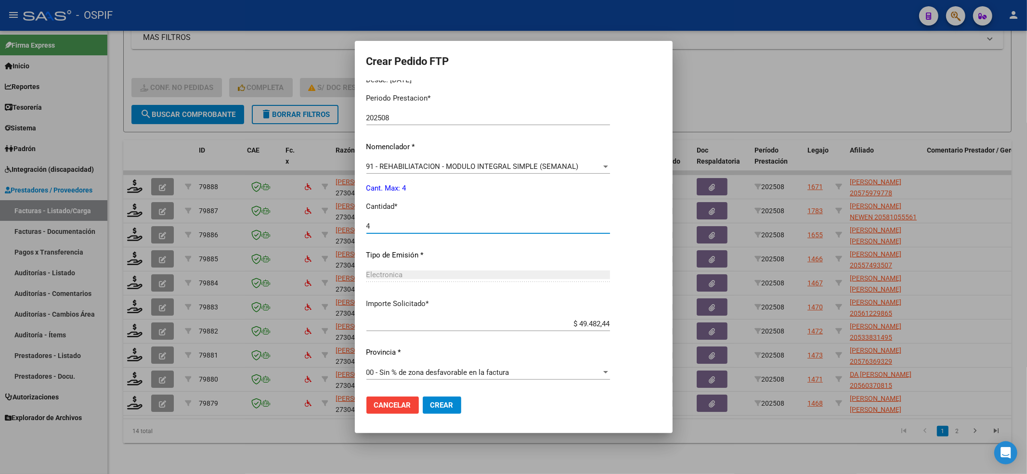
type input "4"
click at [440, 405] on span "Crear" at bounding box center [441, 405] width 23 height 9
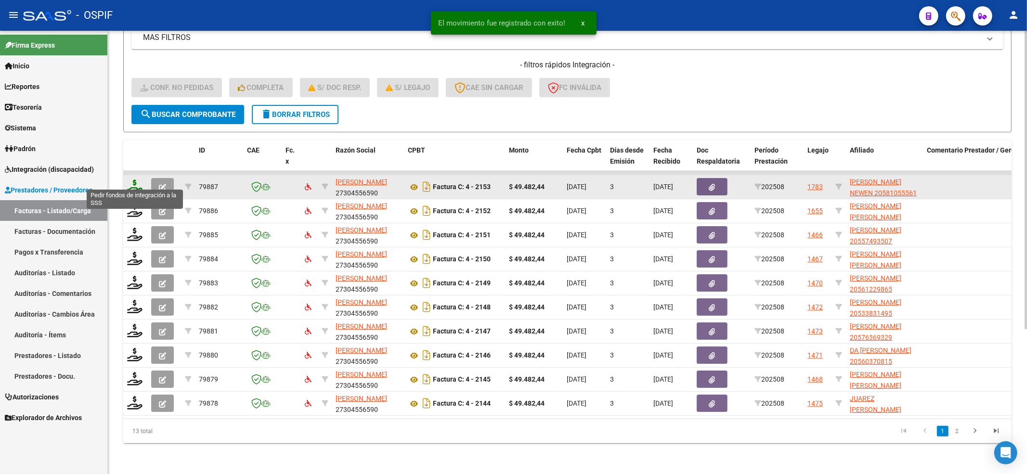
click at [137, 180] on icon at bounding box center [134, 186] width 15 height 13
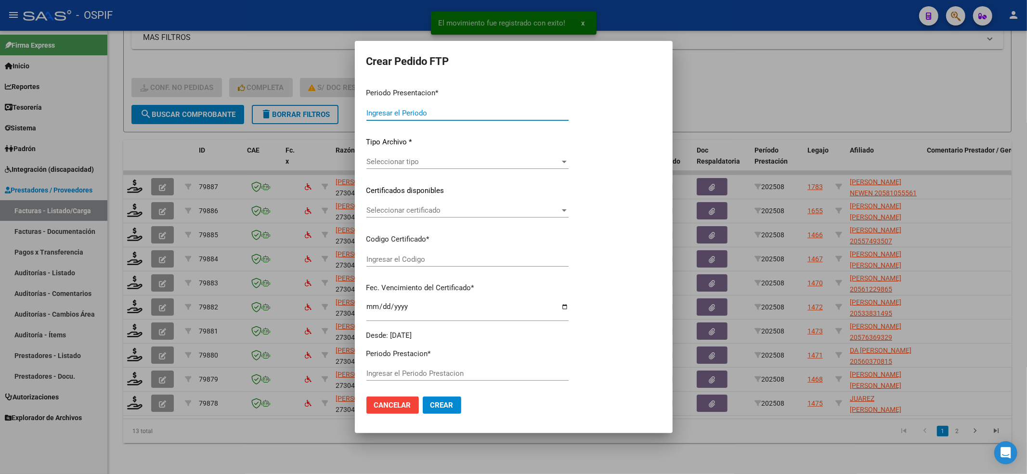
type input "202508"
type input "$ 49.482,44"
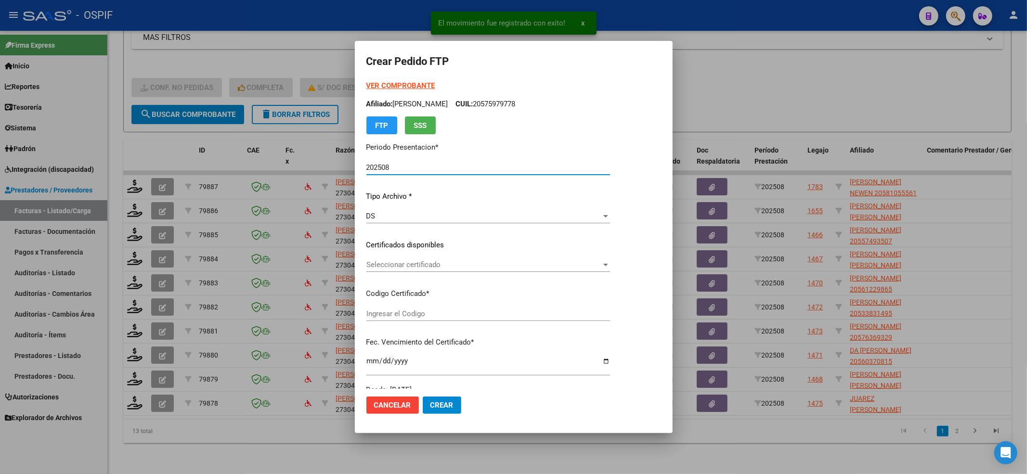
type input "0200058105556-20240117-20270117-bue-427"
type input "2027-01-17"
click at [424, 257] on div "VER COMPROBANTE ARCA Padrón Afiliado: LEDESMA JEREMIAS NEWEN CUIL: 20581055561 …" at bounding box center [501, 237] width 271 height 315
click at [416, 267] on span "Seleccionar certificado" at bounding box center [497, 265] width 262 height 9
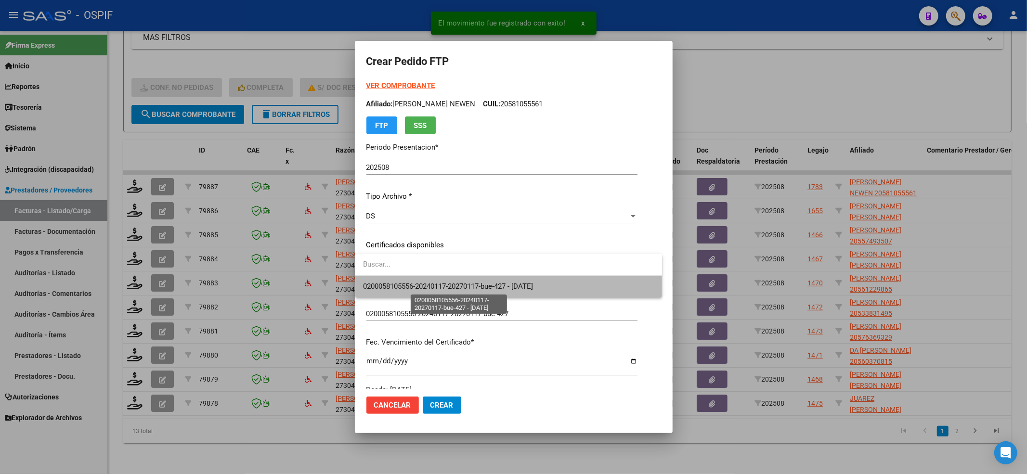
click at [400, 282] on span "0200058105556-20240117-20270117-bue-427 - 2027-01-17" at bounding box center [448, 286] width 170 height 9
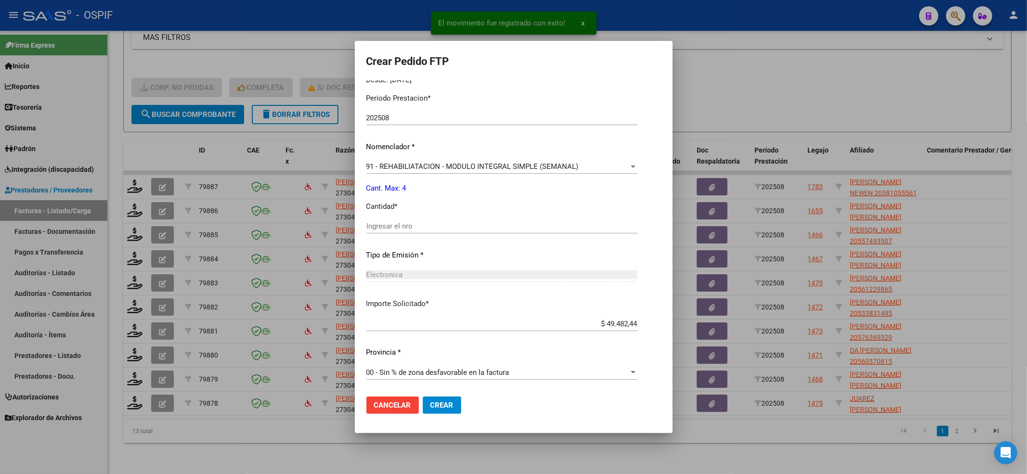
click at [397, 285] on div "Electronica Seleccionar tipo" at bounding box center [501, 280] width 271 height 24
click at [382, 225] on input "Ingresar el nro" at bounding box center [501, 226] width 271 height 9
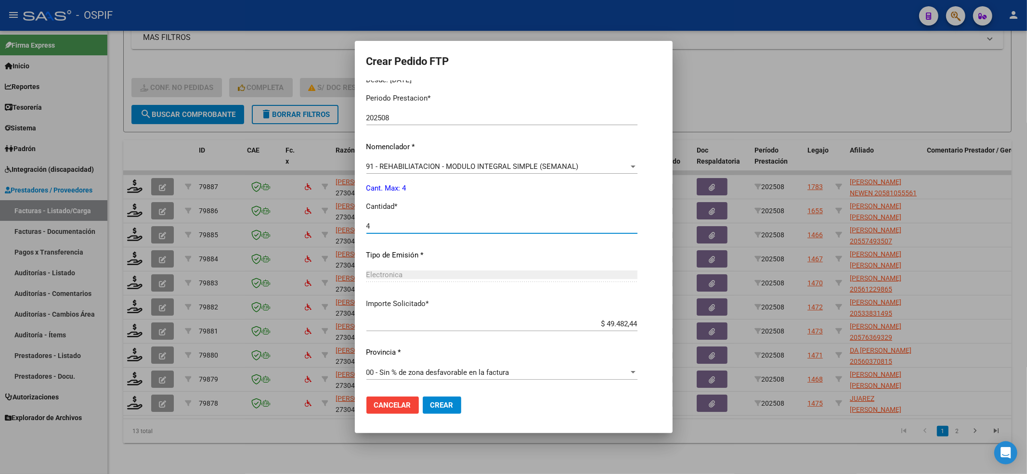
type input "4"
click at [434, 399] on button "Crear" at bounding box center [442, 405] width 39 height 17
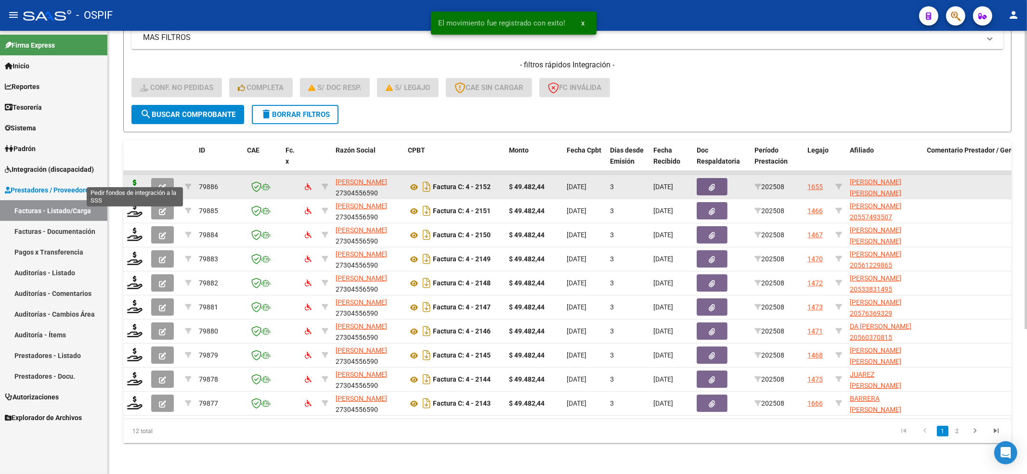
click at [139, 180] on icon at bounding box center [134, 186] width 15 height 13
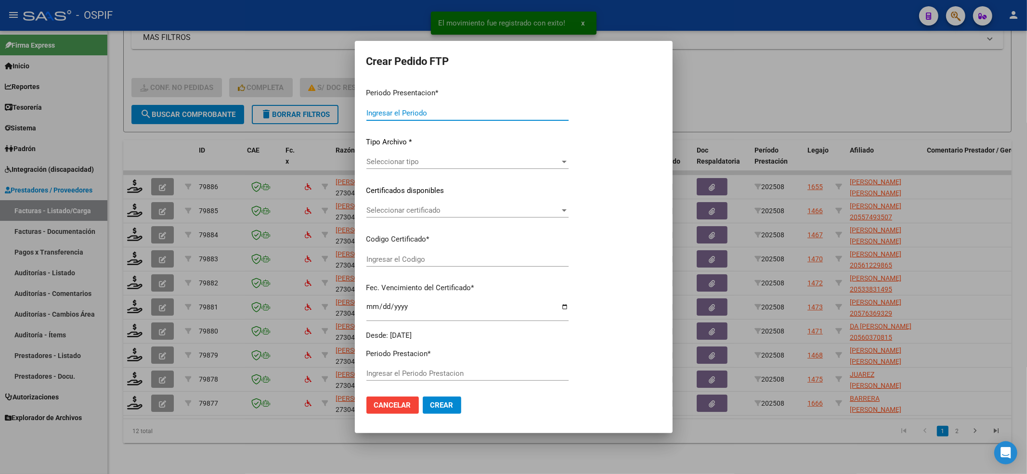
type input "202508"
type input "$ 49.482,44"
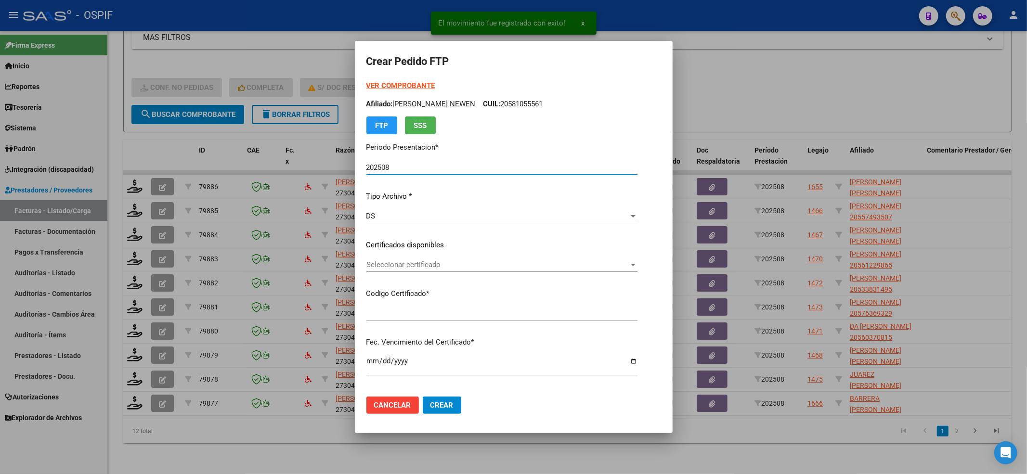
type input "-02-00052706526-20170609-20191209-BS-427"
type input "2029-12-10"
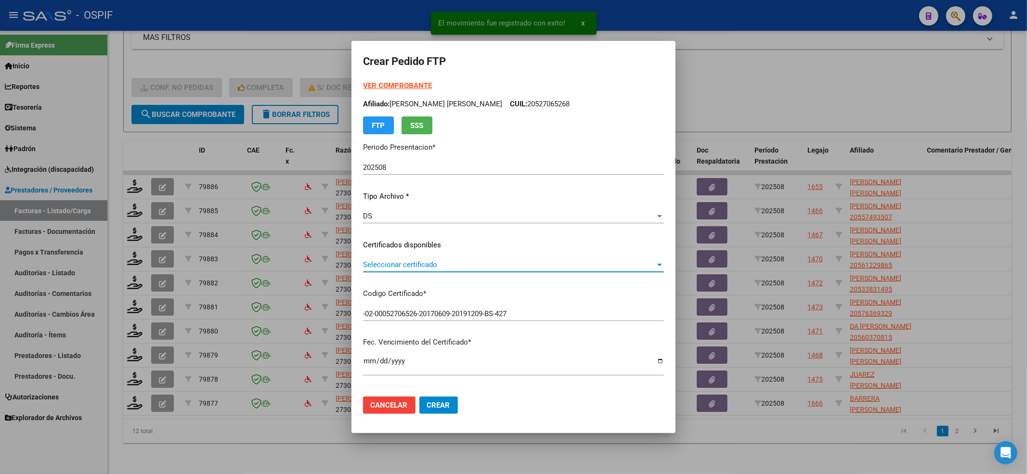
click at [409, 264] on span "Seleccionar certificado" at bounding box center [509, 265] width 292 height 9
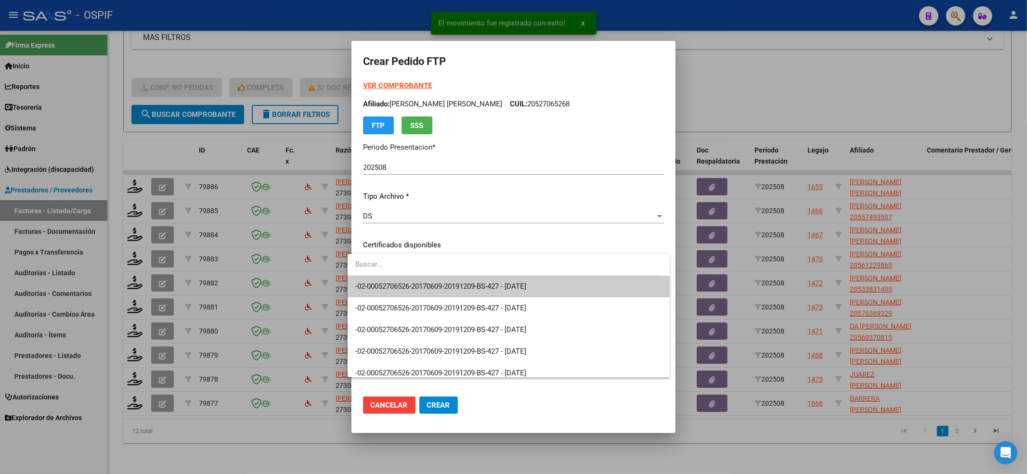
click at [404, 279] on span "-02-00052706526-20170609-20191209-BS-427 - 2029-12-10" at bounding box center [508, 287] width 307 height 22
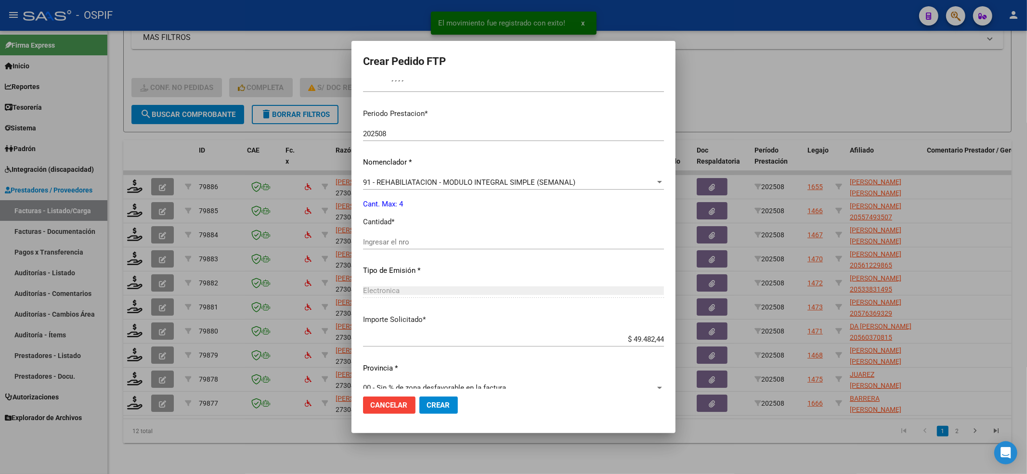
scroll to position [299, 0]
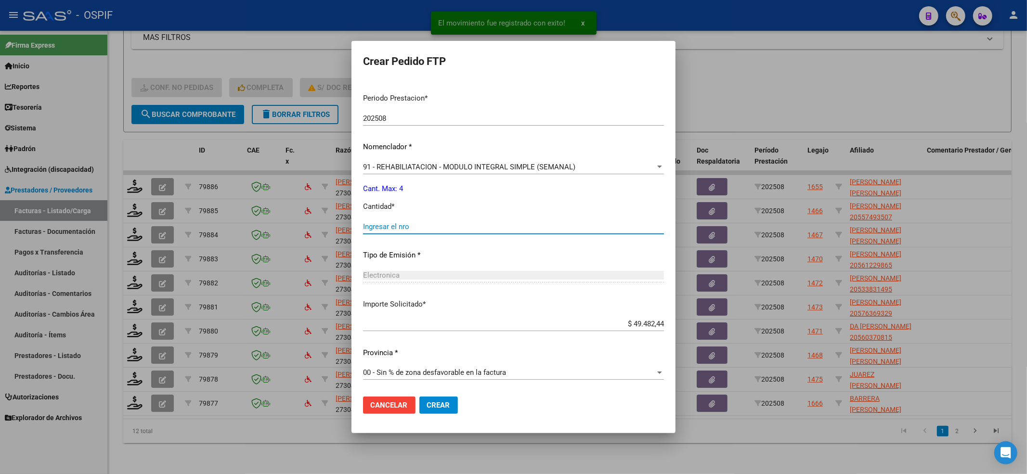
click at [363, 230] on input "Ingresar el nro" at bounding box center [513, 226] width 301 height 9
type input "4"
click at [430, 403] on span "Crear" at bounding box center [438, 405] width 23 height 9
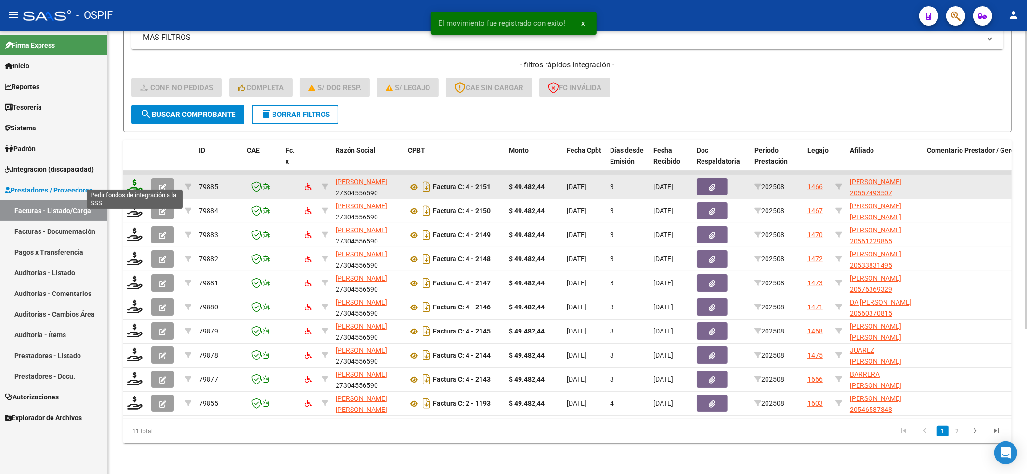
click at [135, 180] on icon at bounding box center [134, 186] width 15 height 13
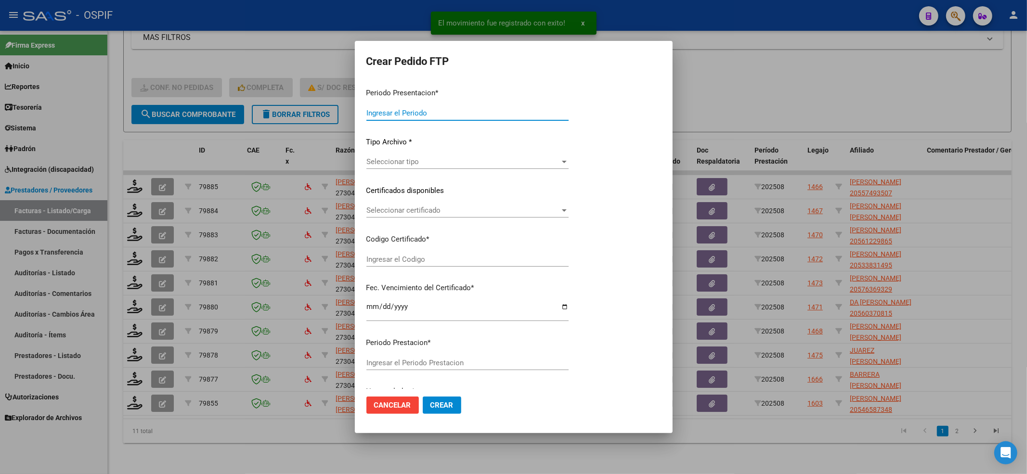
type input "202508"
type input "$ 49.482,44"
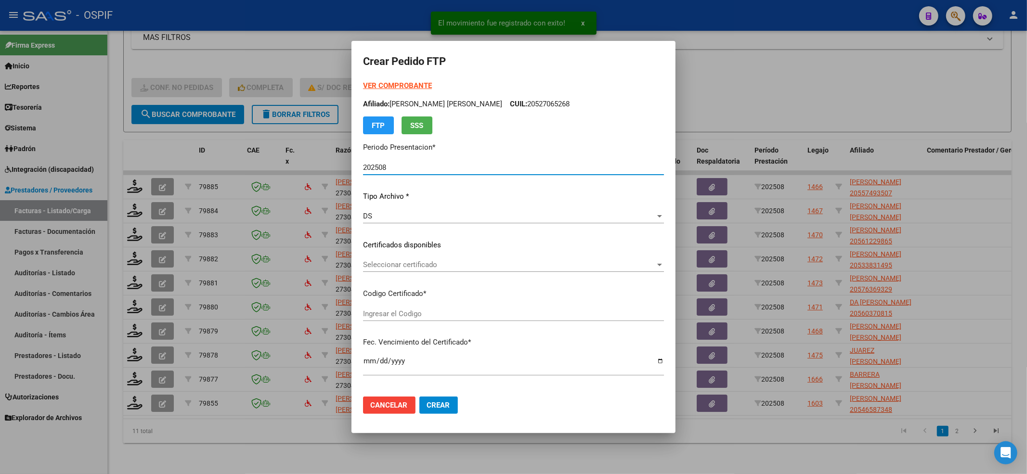
type input "0200055749350-20240422-20270422-BUE-427"
type input "2027-04-22"
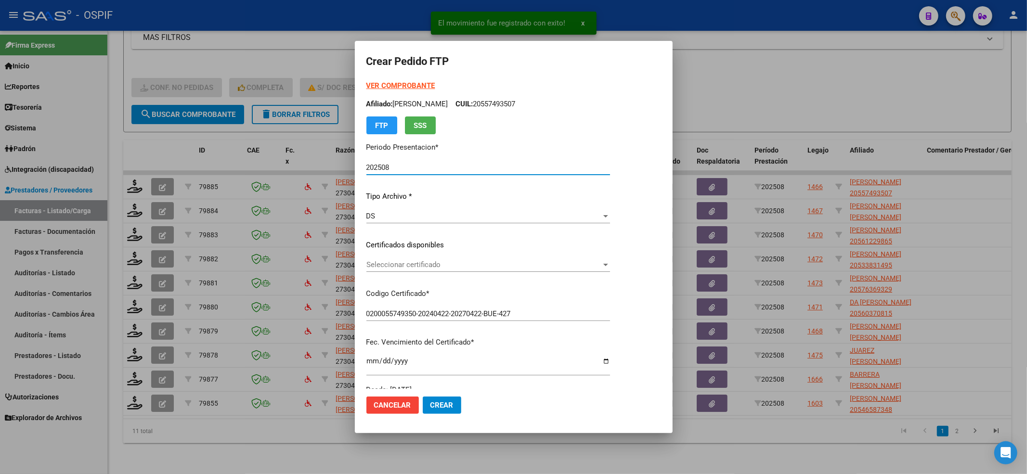
drag, startPoint x: 435, startPoint y: 272, endPoint x: 437, endPoint y: 267, distance: 5.6
click at [435, 271] on div "Seleccionar certificado Seleccionar certificado" at bounding box center [488, 270] width 244 height 24
click at [438, 258] on div "Seleccionar certificado Seleccionar certificado" at bounding box center [488, 265] width 244 height 14
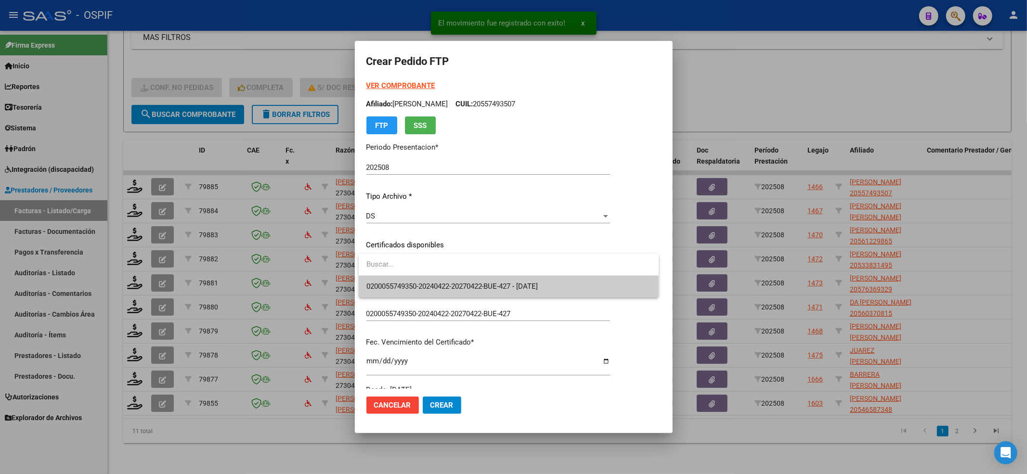
click at [415, 272] on input "dropdown search" at bounding box center [509, 265] width 300 height 22
click at [408, 284] on span "0200055749350-20240422-20270422-BUE-427 - 2027-04-22" at bounding box center [452, 286] width 172 height 9
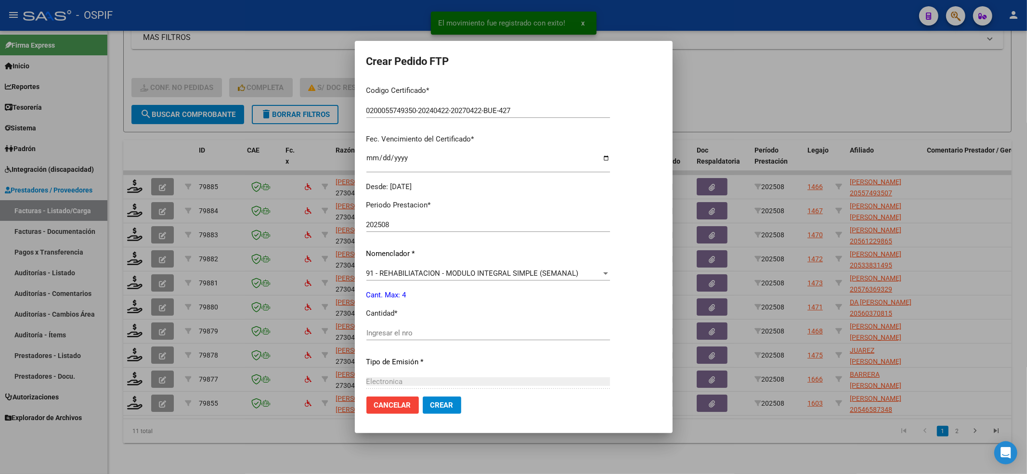
scroll to position [310, 0]
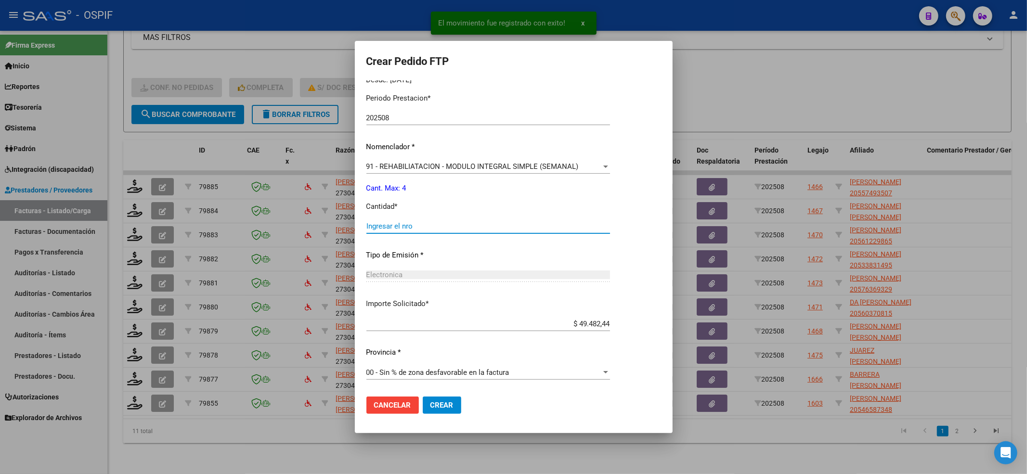
click at [388, 224] on input "Ingresar el nro" at bounding box center [488, 226] width 244 height 9
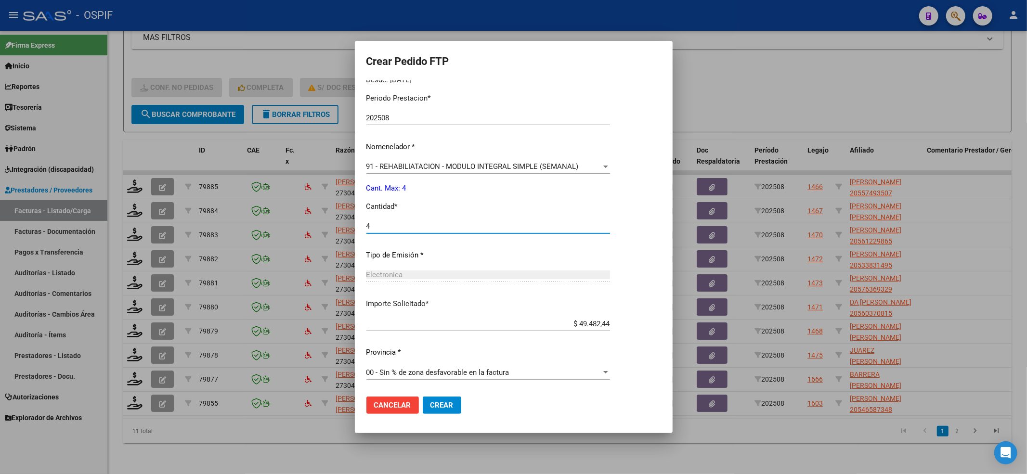
type input "4"
click at [453, 415] on mat-dialog-actions "Cancelar Crear" at bounding box center [513, 405] width 295 height 33
click at [450, 401] on span "Crear" at bounding box center [441, 405] width 23 height 9
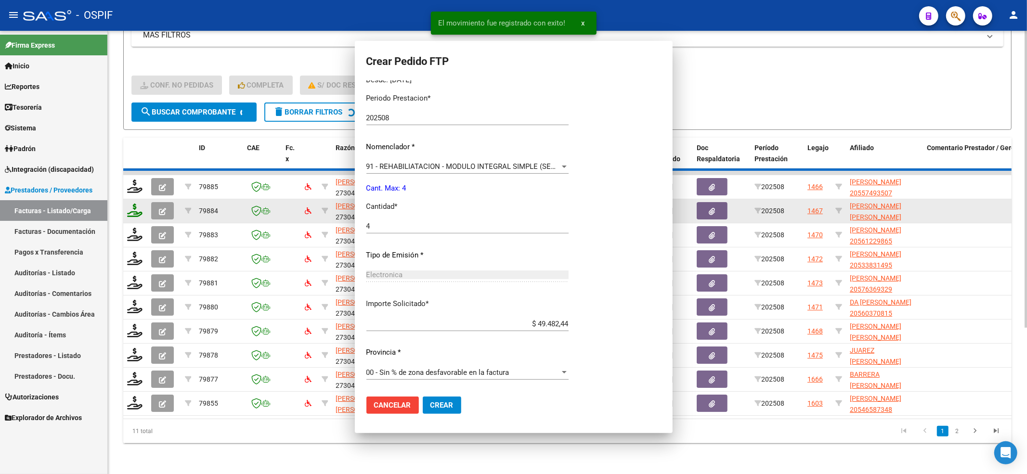
scroll to position [0, 0]
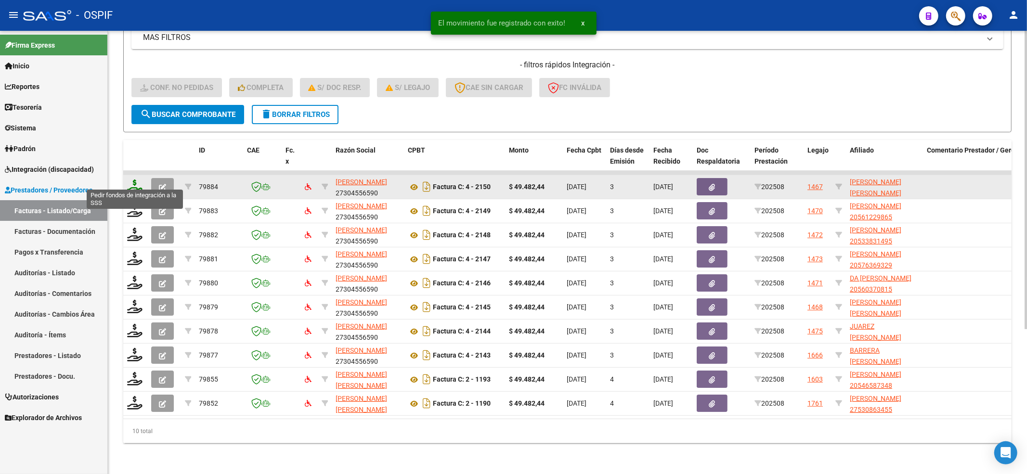
click at [134, 181] on icon at bounding box center [134, 186] width 15 height 13
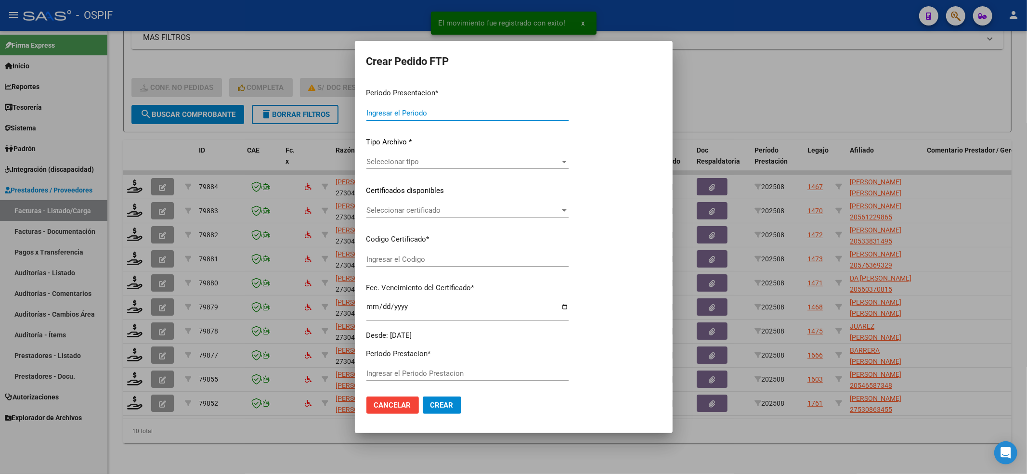
type input "202508"
type input "$ 49.482,44"
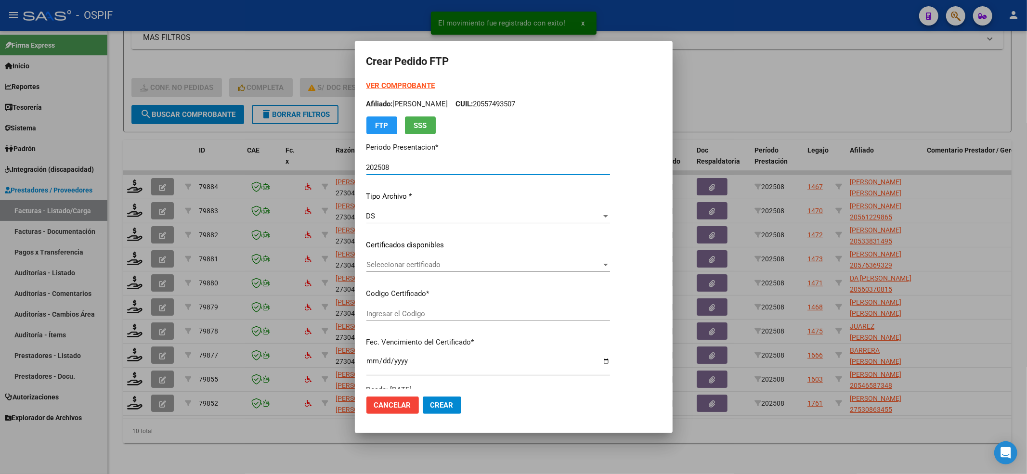
type input "-02-00050128769-20190411-20210411-BS-427"
type input "2021-04-11"
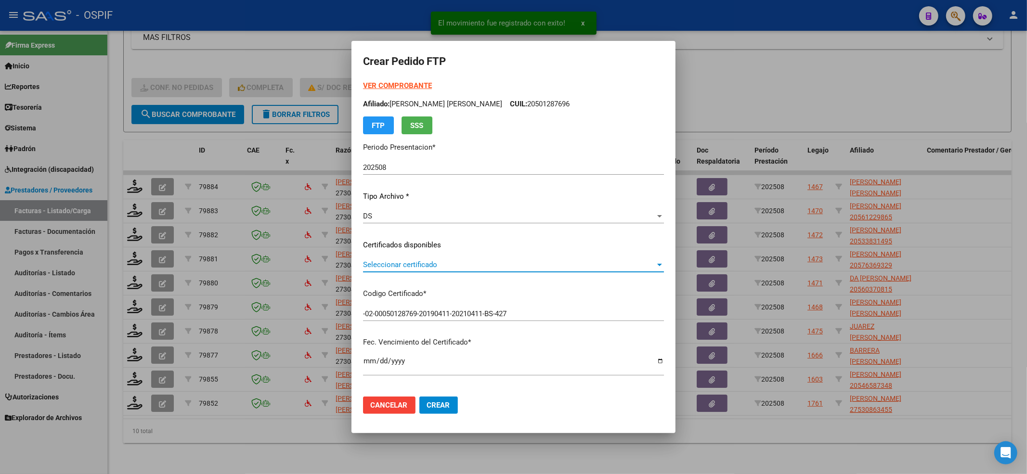
click at [405, 266] on span "Seleccionar certificado" at bounding box center [509, 265] width 292 height 9
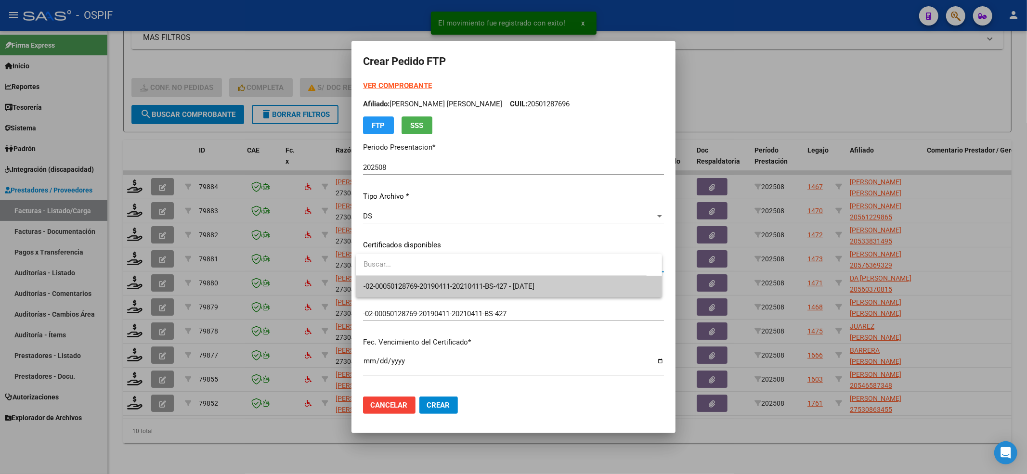
click at [379, 276] on span "-02-00050128769-20190411-20210411-BS-427 - 2021-04-11" at bounding box center [509, 287] width 291 height 22
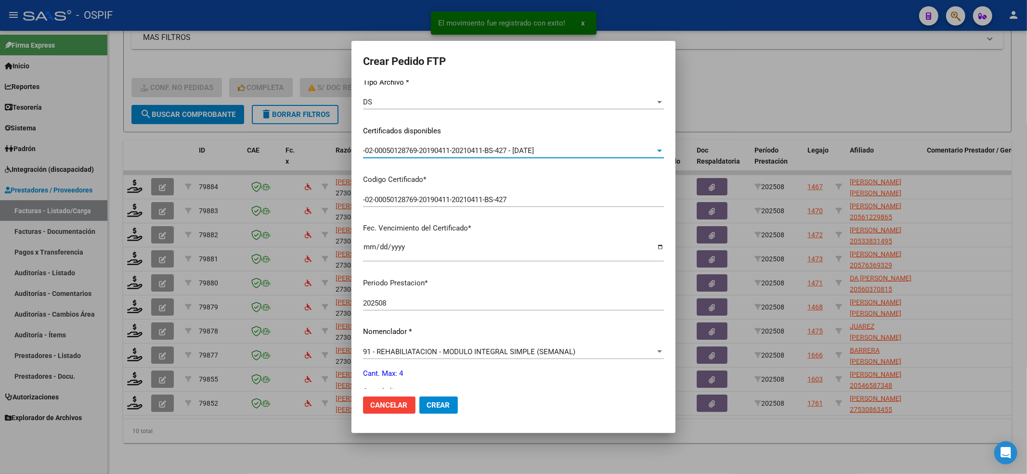
scroll to position [193, 0]
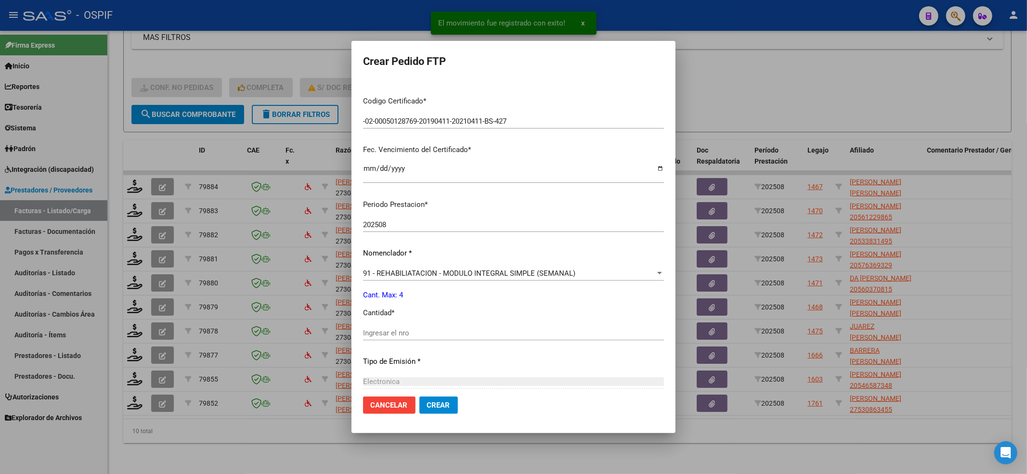
drag, startPoint x: 394, startPoint y: 326, endPoint x: 397, endPoint y: 334, distance: 8.2
click at [395, 326] on div "Periodo Prestacion * 202508 Ingresar el Periodo Prestacion Nomenclador * 91 - R…" at bounding box center [513, 343] width 301 height 303
click at [397, 334] on input "Ingresar el nro" at bounding box center [513, 333] width 301 height 9
type input "4"
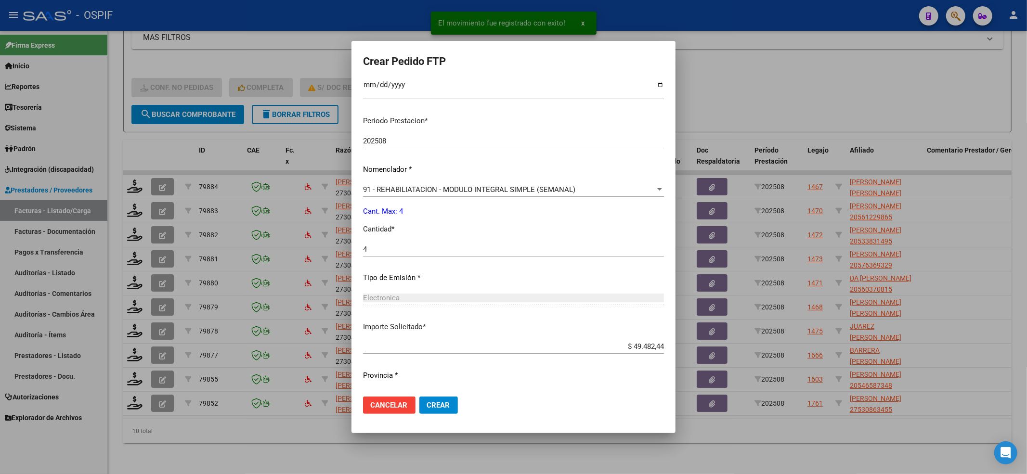
scroll to position [299, 0]
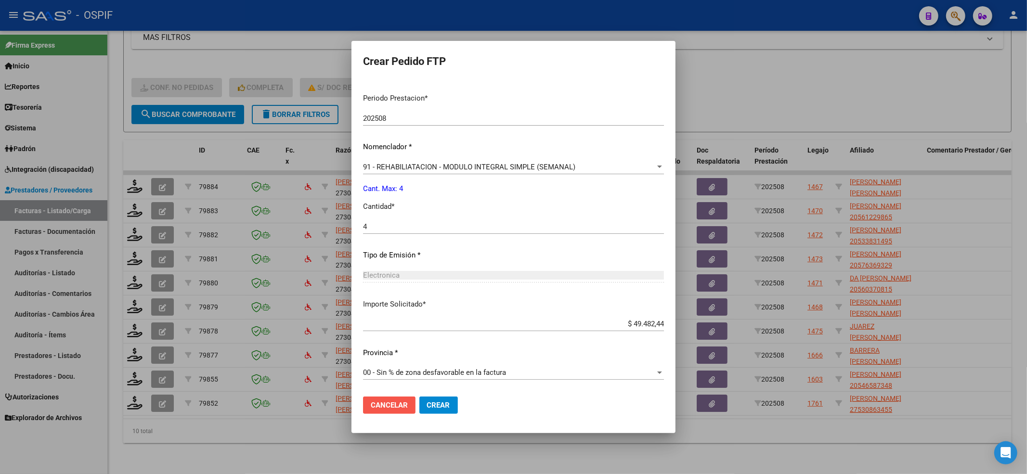
drag, startPoint x: 414, startPoint y: 399, endPoint x: 430, endPoint y: 401, distance: 16.1
click at [419, 399] on div "Cancelar Crear" at bounding box center [410, 405] width 95 height 17
drag, startPoint x: 430, startPoint y: 401, endPoint x: 421, endPoint y: 395, distance: 11.1
click at [430, 401] on span "Crear" at bounding box center [438, 405] width 23 height 9
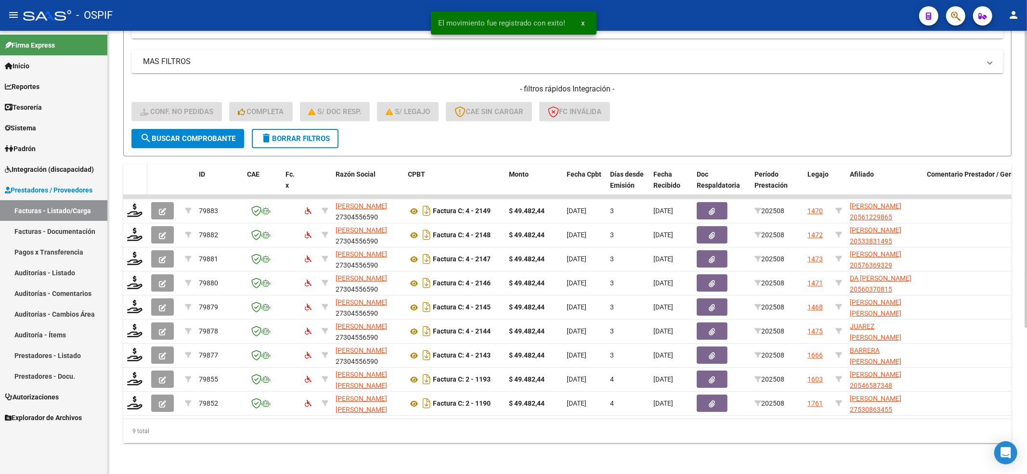
scroll to position [192, 0]
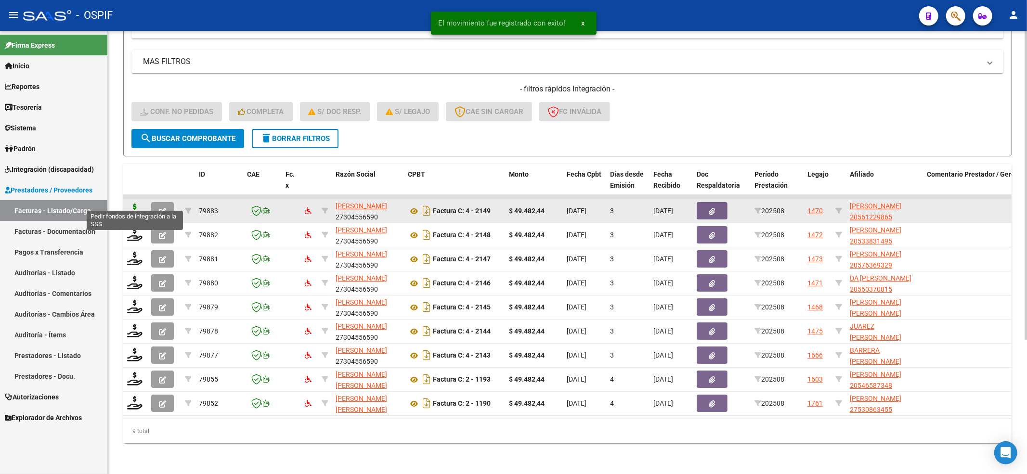
click at [137, 204] on icon at bounding box center [134, 210] width 15 height 13
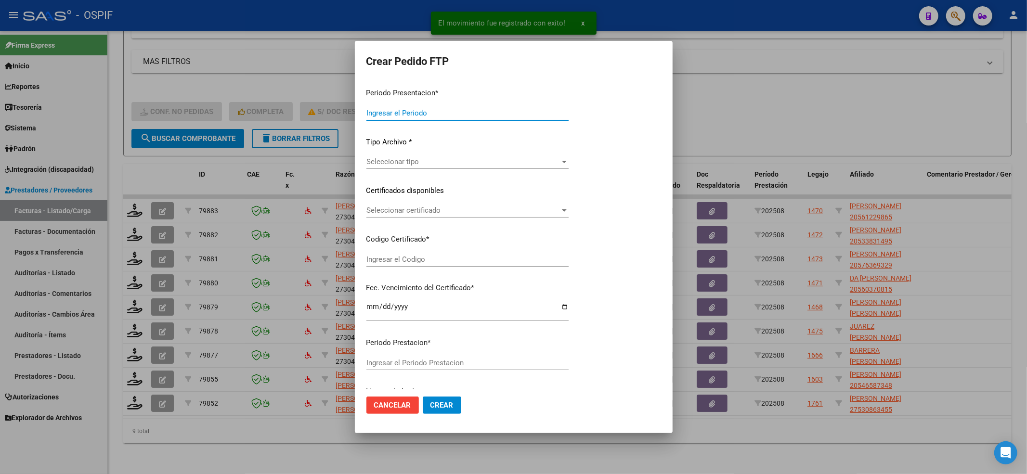
type input "202508"
type input "$ 49.482,44"
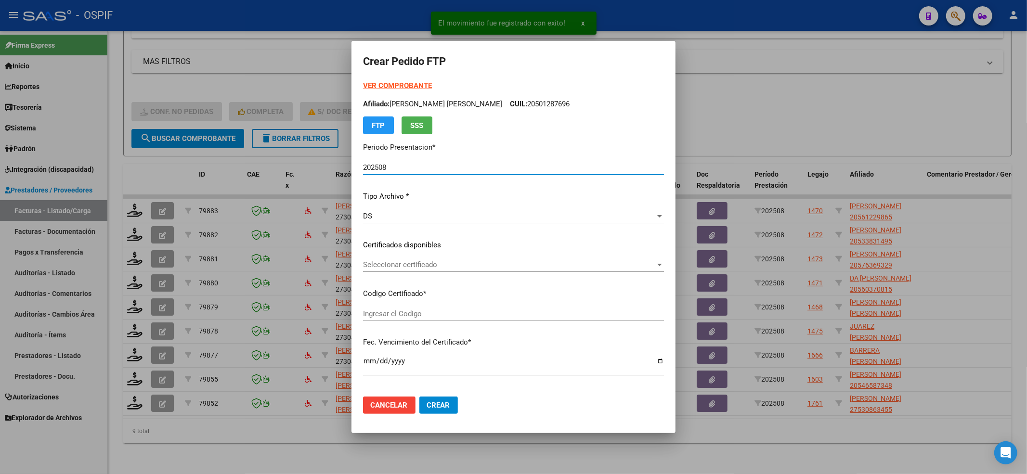
type input "0200056122986-20240904-20270904-bue-427"
type input "2027-09-04"
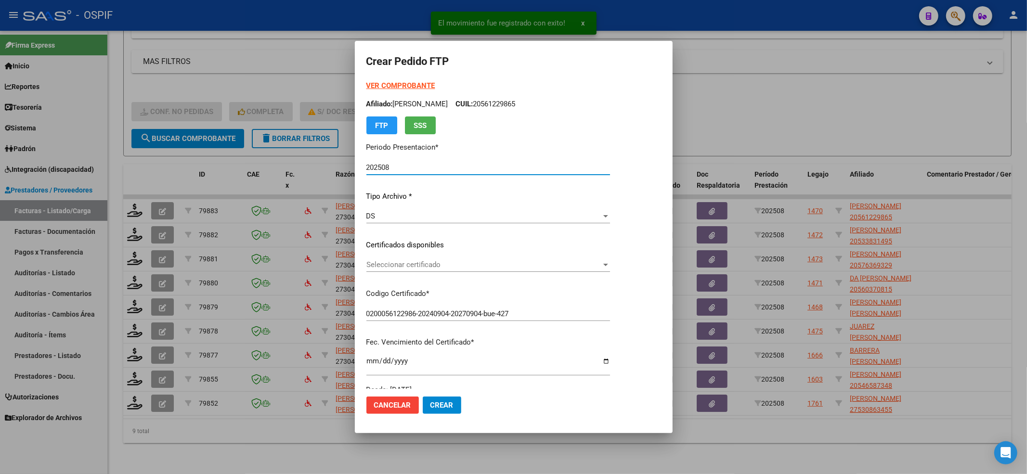
click at [468, 270] on div "Seleccionar certificado Seleccionar certificado" at bounding box center [488, 265] width 244 height 14
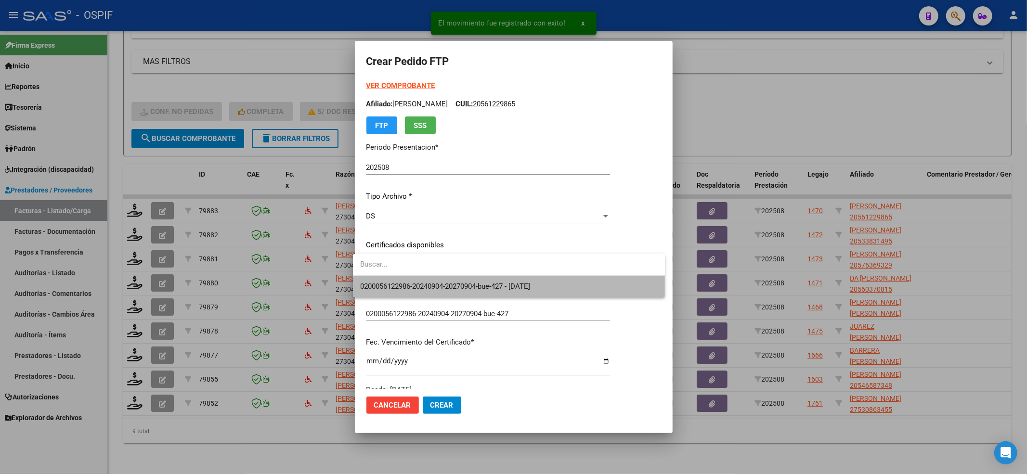
click at [448, 296] on span "0200056122986-20240904-20270904-bue-427 - 2027-09-04" at bounding box center [509, 287] width 297 height 22
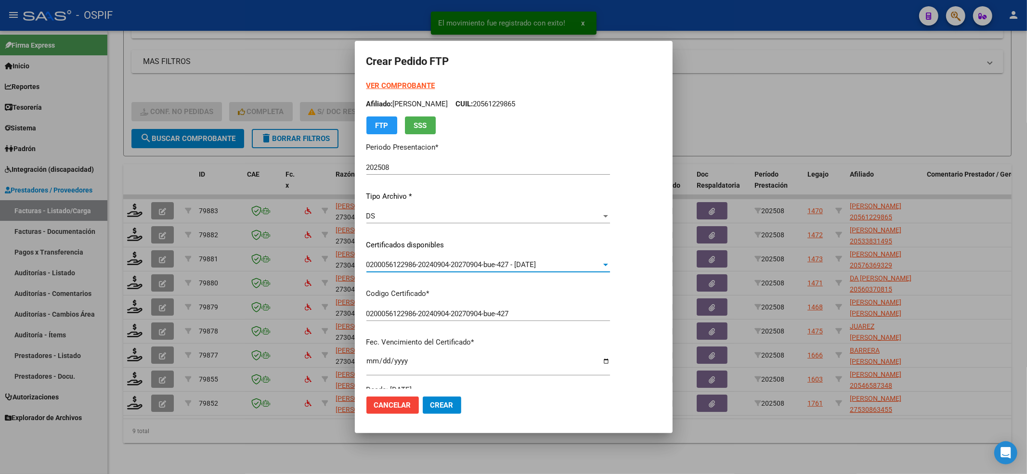
scroll to position [257, 0]
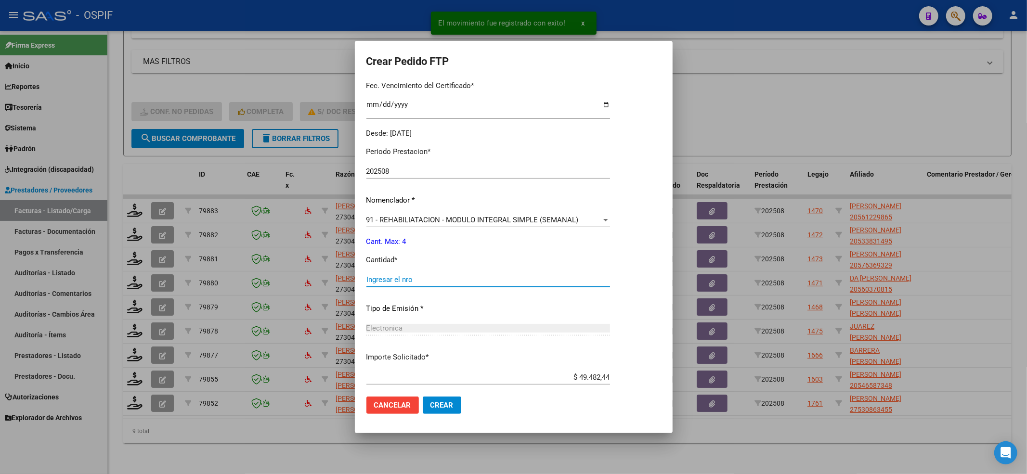
click at [409, 282] on input "Ingresar el nro" at bounding box center [488, 279] width 244 height 9
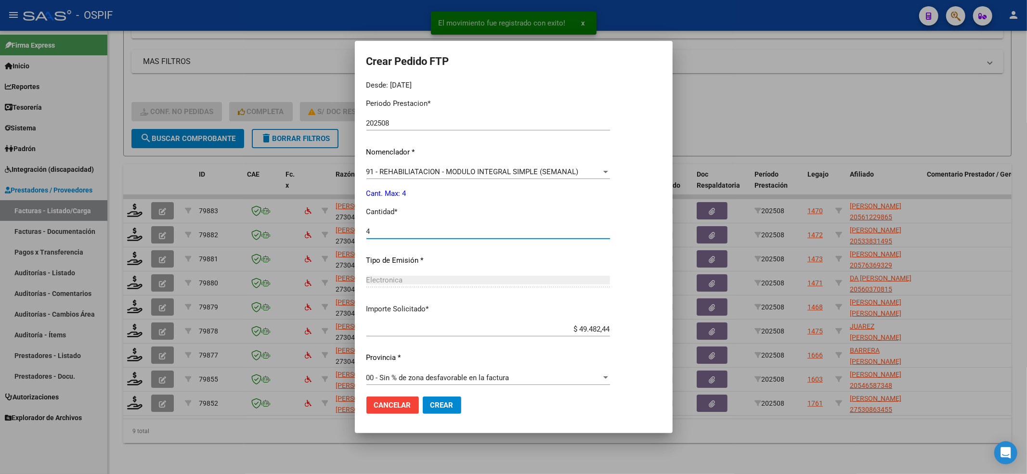
scroll to position [310, 0]
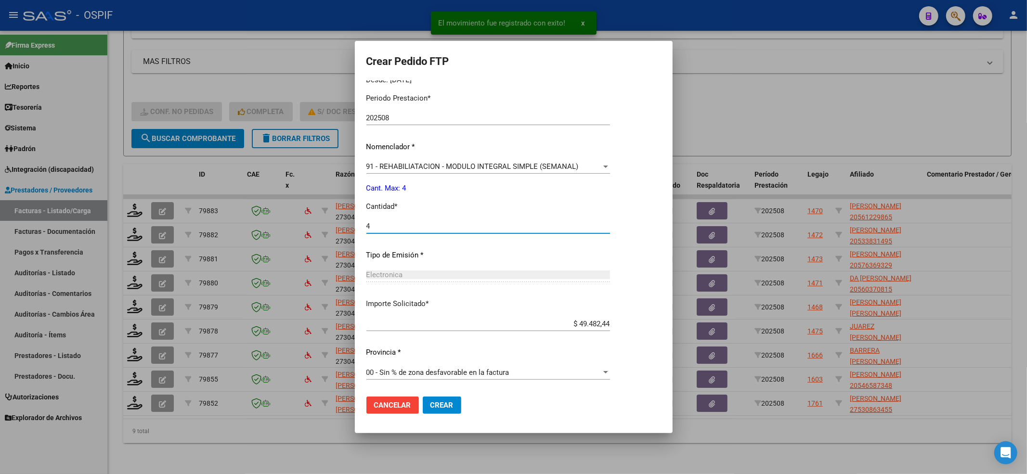
type input "4"
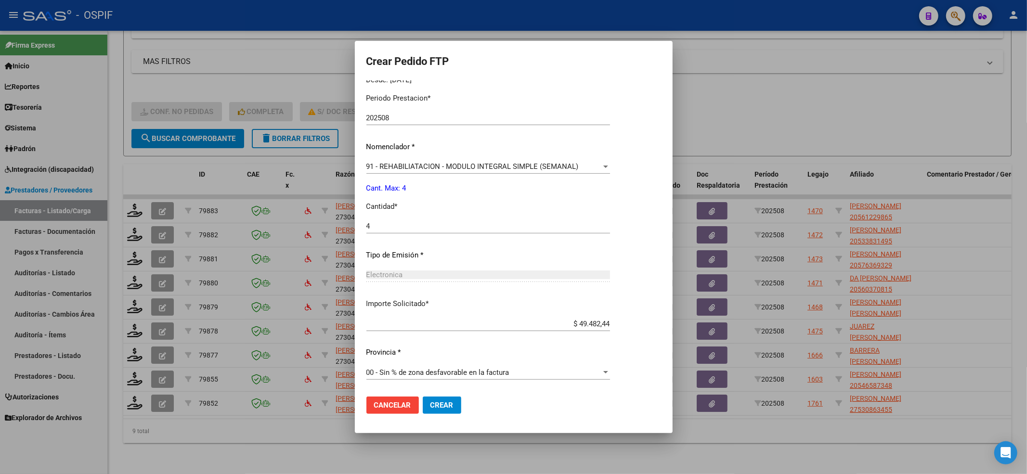
click at [447, 414] on mat-dialog-actions "Cancelar Crear" at bounding box center [513, 405] width 295 height 33
click at [432, 403] on span "Crear" at bounding box center [441, 405] width 23 height 9
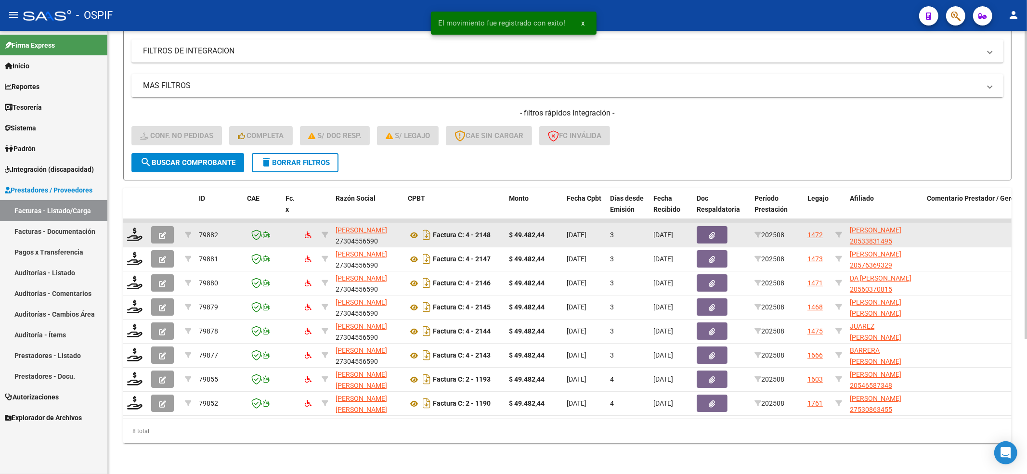
scroll to position [168, 0]
click at [139, 228] on icon at bounding box center [134, 234] width 15 height 13
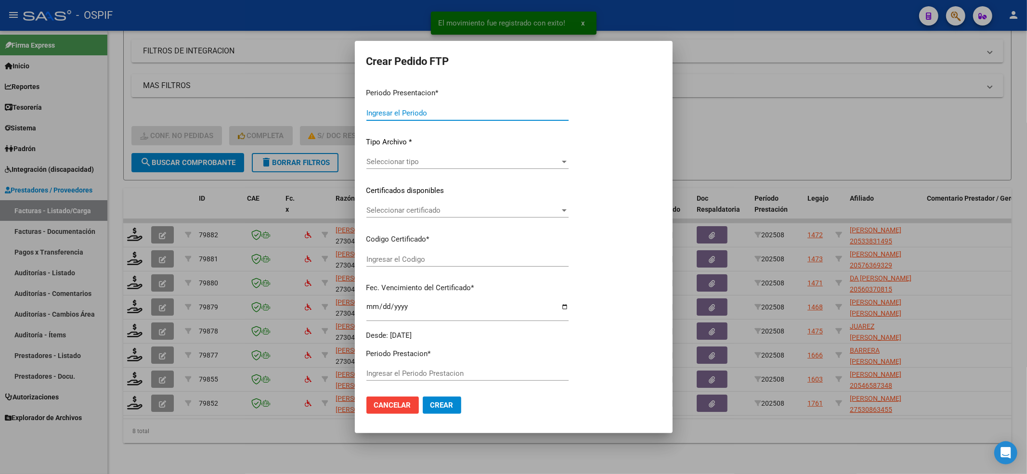
type input "202508"
type input "$ 49.482,44"
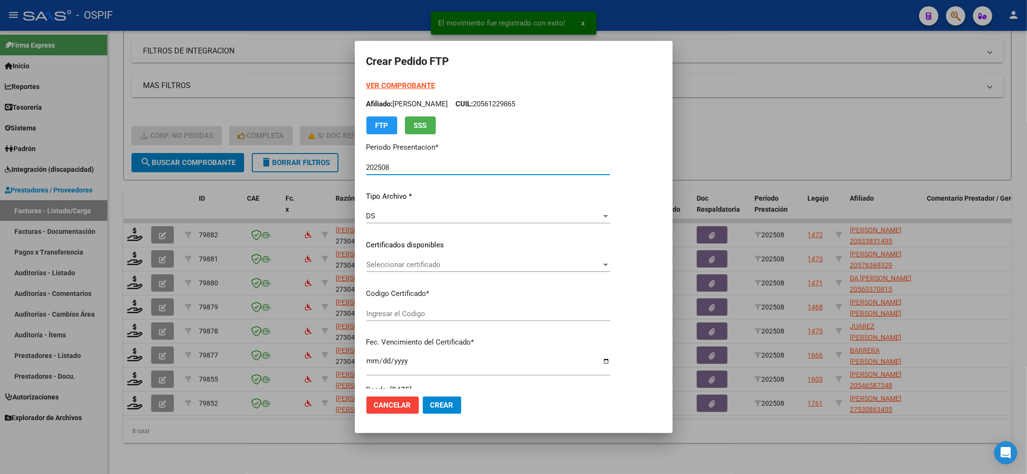
type input "020005338314920191218-20251218-BS-4"
type input "2025-12-18"
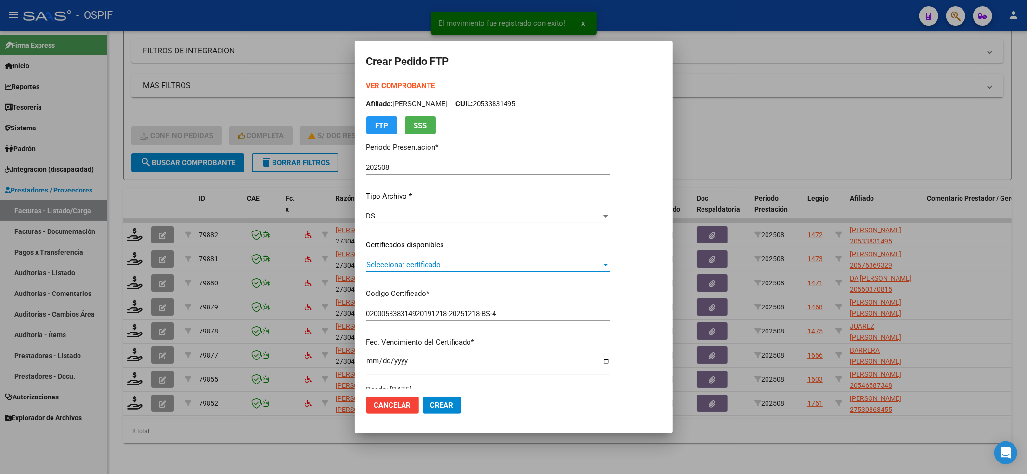
click at [394, 265] on span "Seleccionar certificado" at bounding box center [483, 265] width 235 height 9
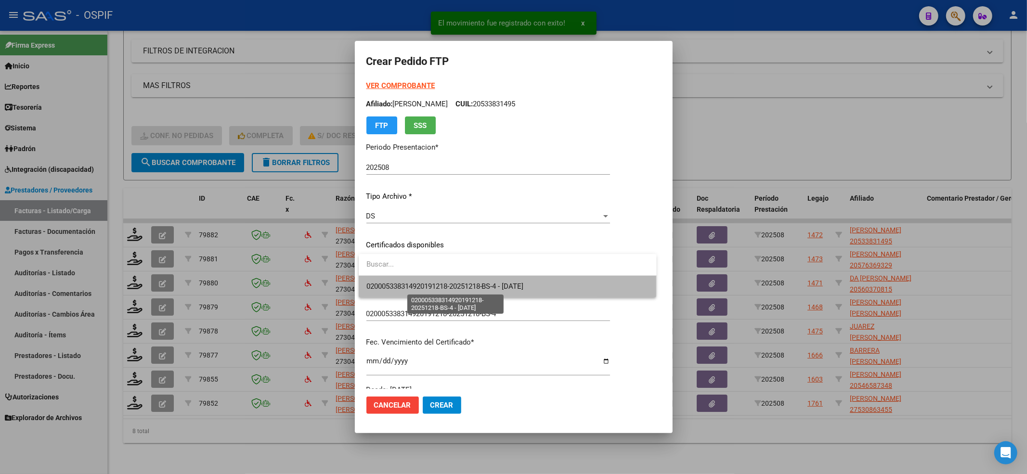
click at [382, 286] on span "020005338314920191218-20251218-BS-4 - 2025-12-18" at bounding box center [444, 286] width 157 height 9
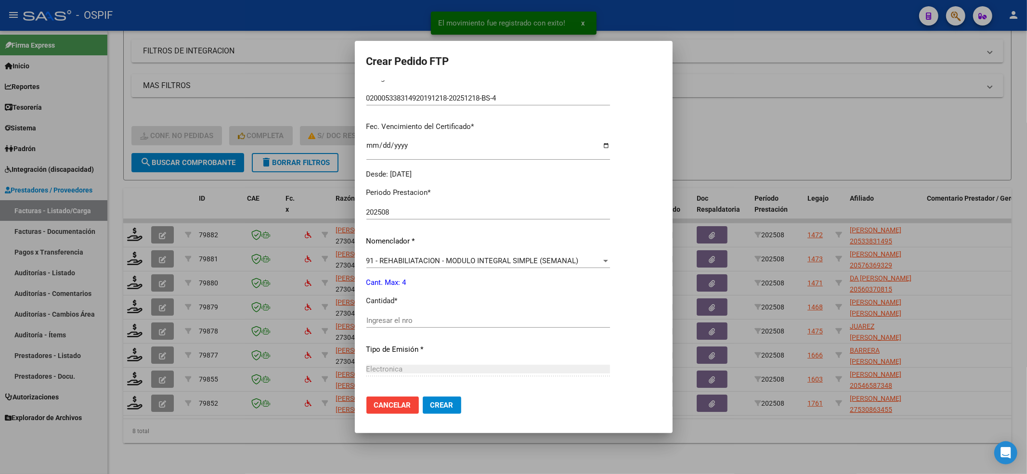
scroll to position [310, 0]
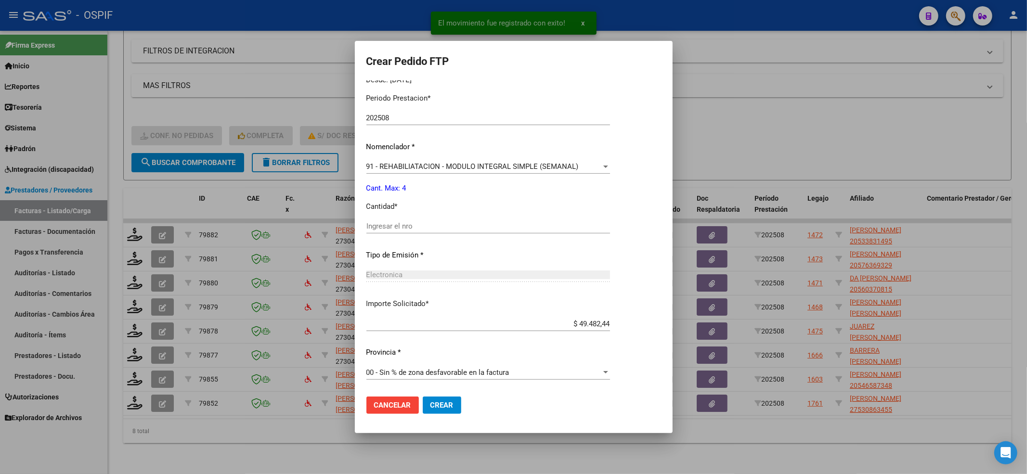
click at [382, 235] on div "Ingresar el nro" at bounding box center [488, 231] width 244 height 24
click at [390, 226] on input "Ingresar el nro" at bounding box center [488, 226] width 244 height 9
type input "4"
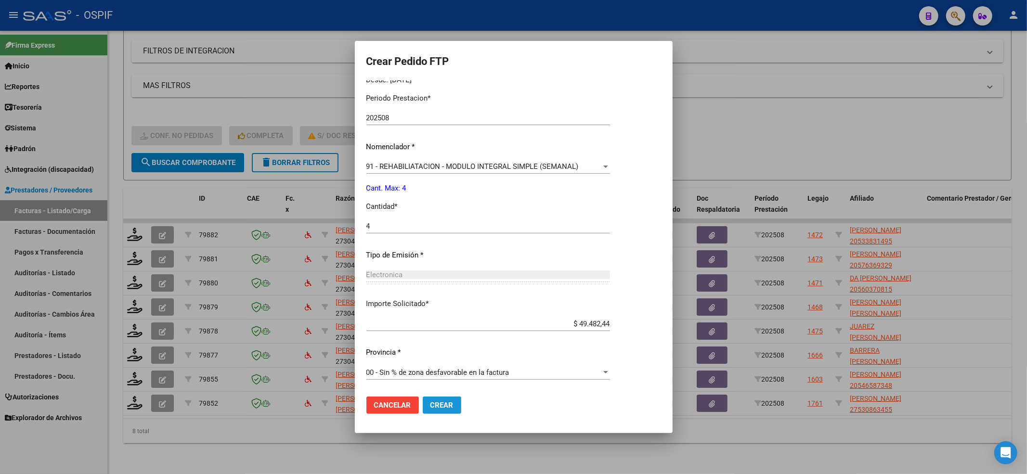
click at [445, 413] on button "Crear" at bounding box center [442, 405] width 39 height 17
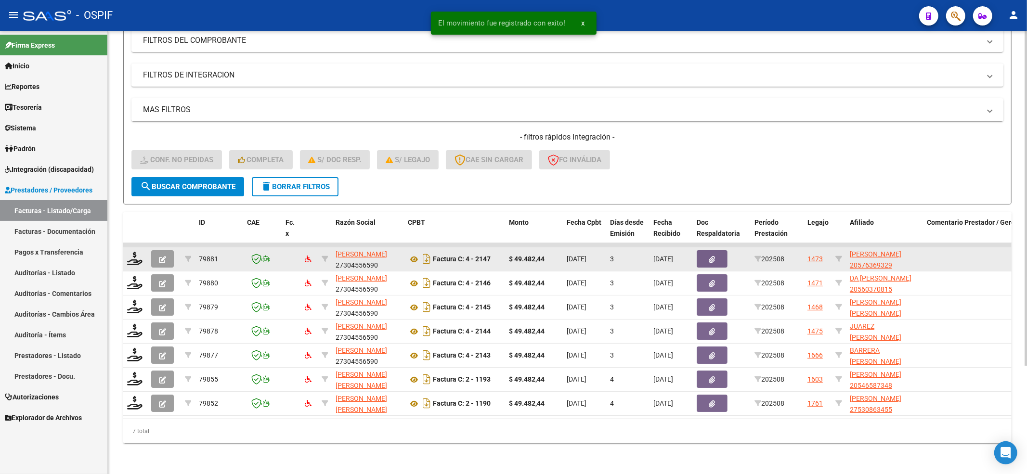
scroll to position [143, 0]
click at [138, 252] on icon at bounding box center [134, 258] width 15 height 13
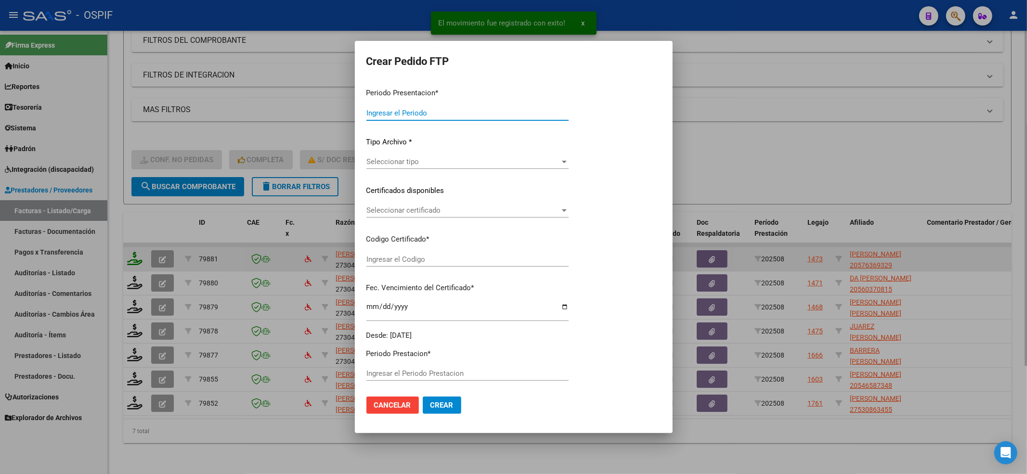
type input "202508"
type input "$ 49.482,44"
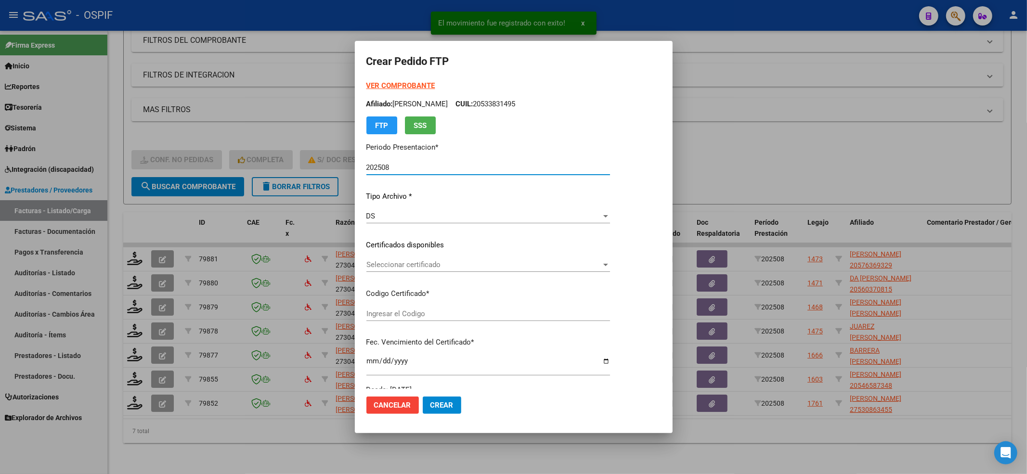
type input "020005763693220221128-20251128-BS-427"
type input "2025-11-28"
click at [433, 274] on div "Seleccionar certificado Seleccionar certificado" at bounding box center [488, 270] width 244 height 24
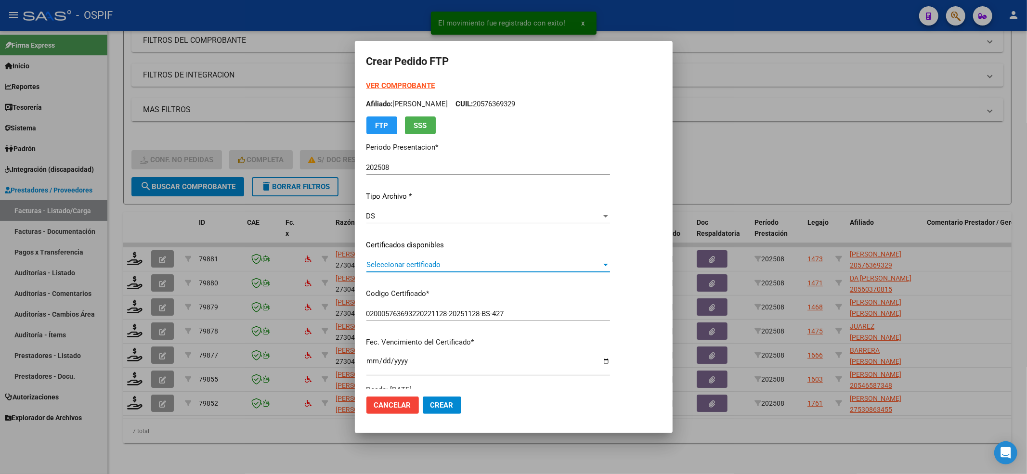
click at [440, 266] on span "Seleccionar certificado" at bounding box center [483, 265] width 235 height 9
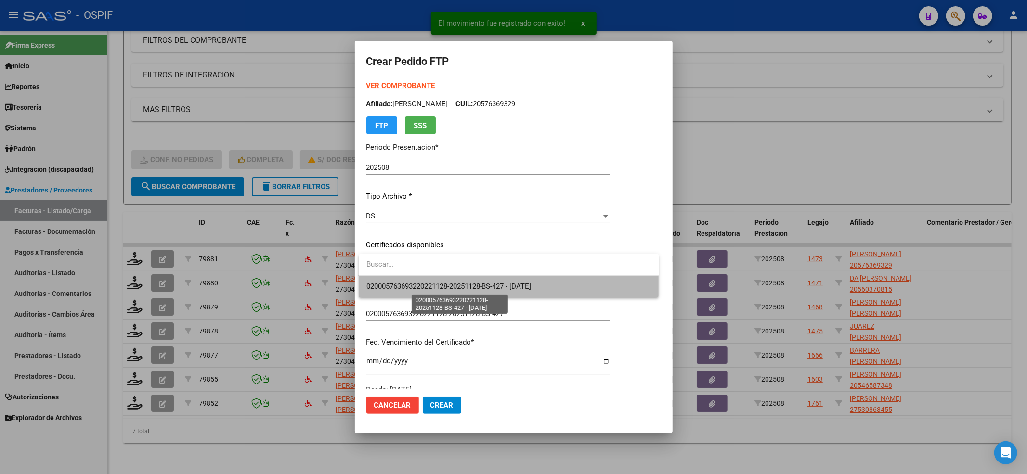
drag, startPoint x: 440, startPoint y: 266, endPoint x: 408, endPoint y: 282, distance: 35.3
click at [408, 282] on span "020005763693220221128-20251128-BS-427 - 2025-11-28" at bounding box center [448, 286] width 165 height 9
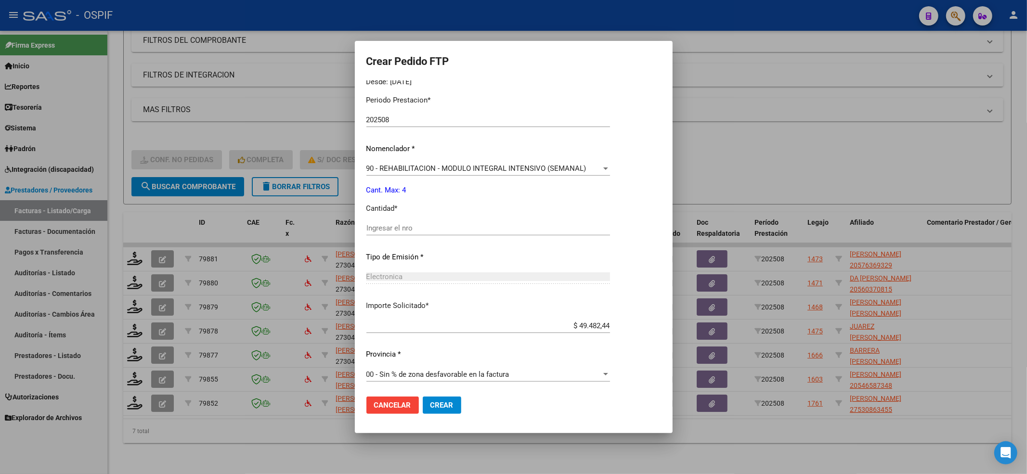
scroll to position [310, 0]
click at [415, 229] on input "Ingresar el nro" at bounding box center [488, 226] width 244 height 9
type input "4"
drag, startPoint x: 438, startPoint y: 409, endPoint x: 406, endPoint y: 404, distance: 31.7
click at [436, 409] on button "Crear" at bounding box center [442, 405] width 39 height 17
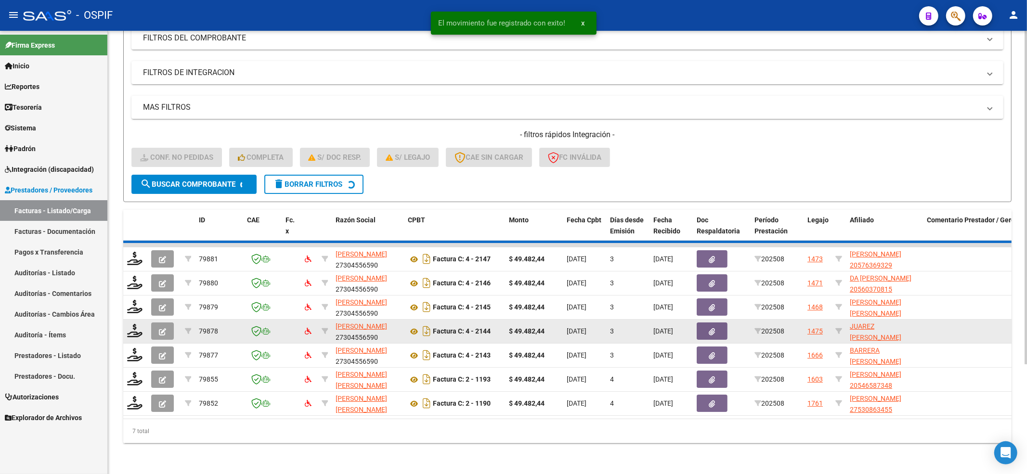
scroll to position [119, 0]
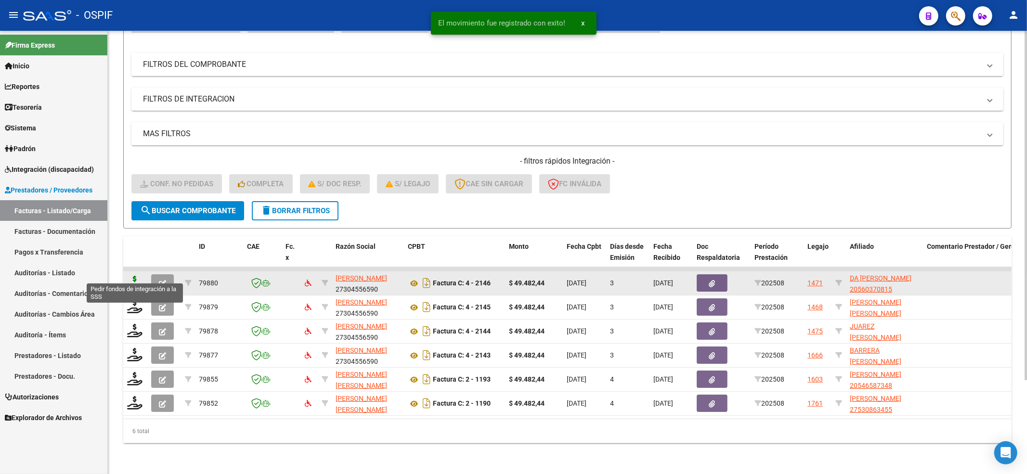
click at [128, 278] on datatable-body-cell at bounding box center [135, 284] width 24 height 24
click at [137, 276] on icon at bounding box center [134, 282] width 15 height 13
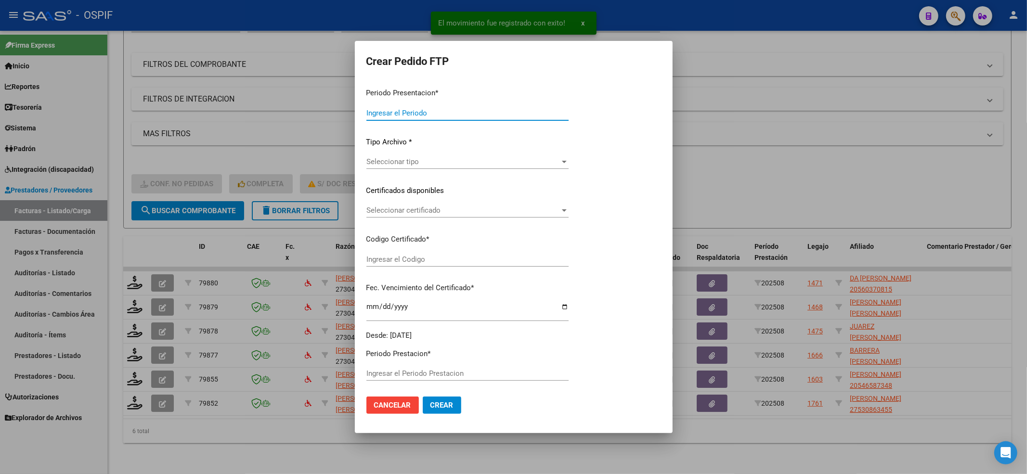
type input "202508"
type input "$ 49.482,44"
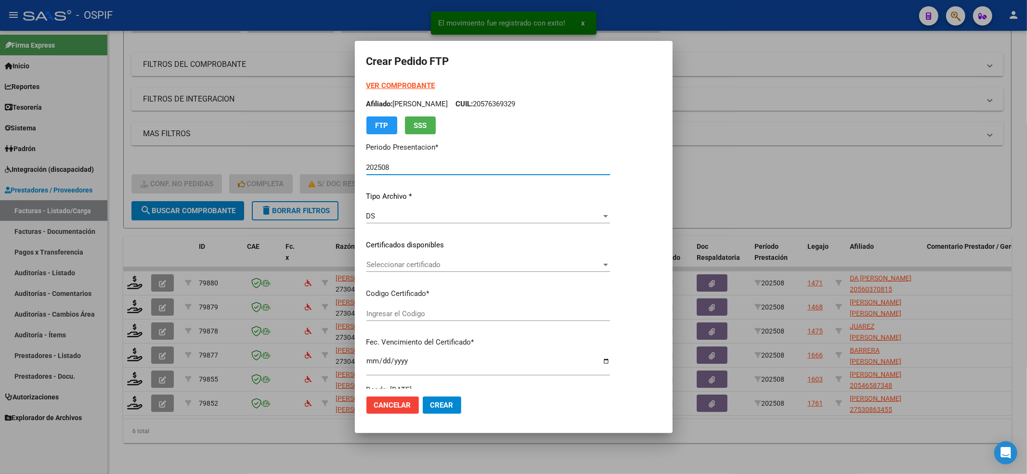
type input "0200056037081-20220605-20270606-BS-427"
type input "2027-06-06"
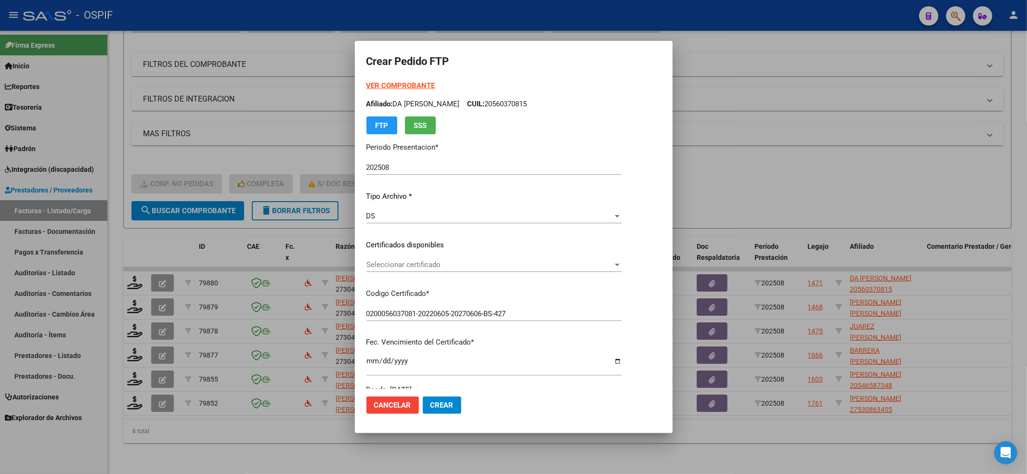
click at [388, 270] on div "Seleccionar certificado Seleccionar certificado" at bounding box center [493, 265] width 255 height 14
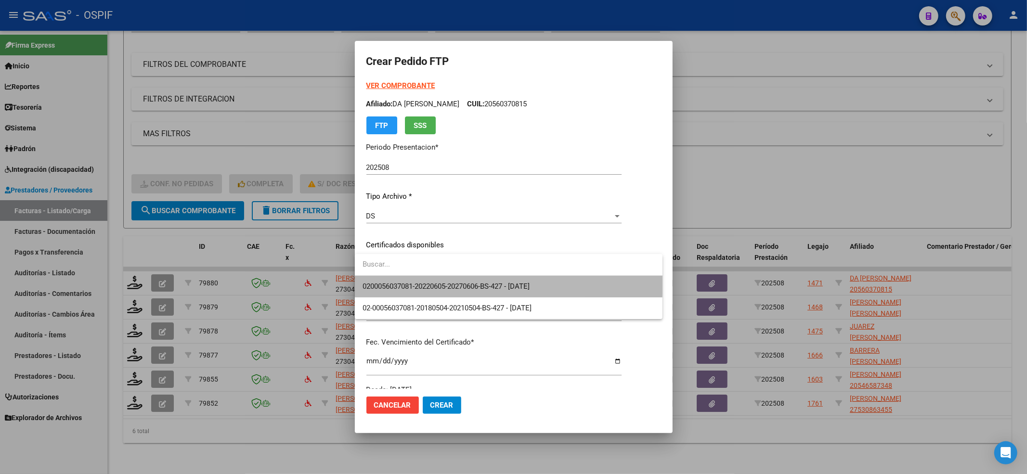
click at [379, 280] on span "0200056037081-20220605-20270606-BS-427 - 2027-06-06" at bounding box center [509, 287] width 292 height 22
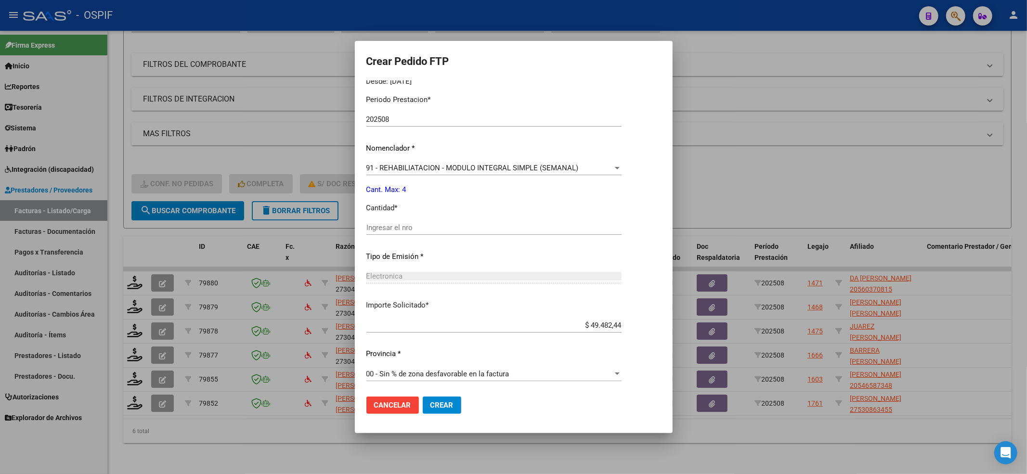
scroll to position [310, 0]
click at [391, 226] on input "Ingresar el nro" at bounding box center [493, 226] width 255 height 9
type input "4"
click at [430, 404] on span "Crear" at bounding box center [441, 405] width 23 height 9
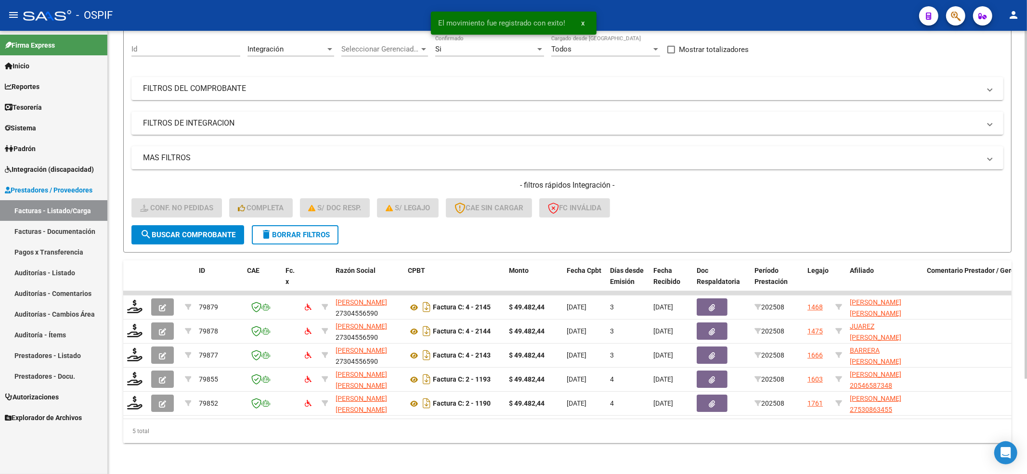
scroll to position [95, 0]
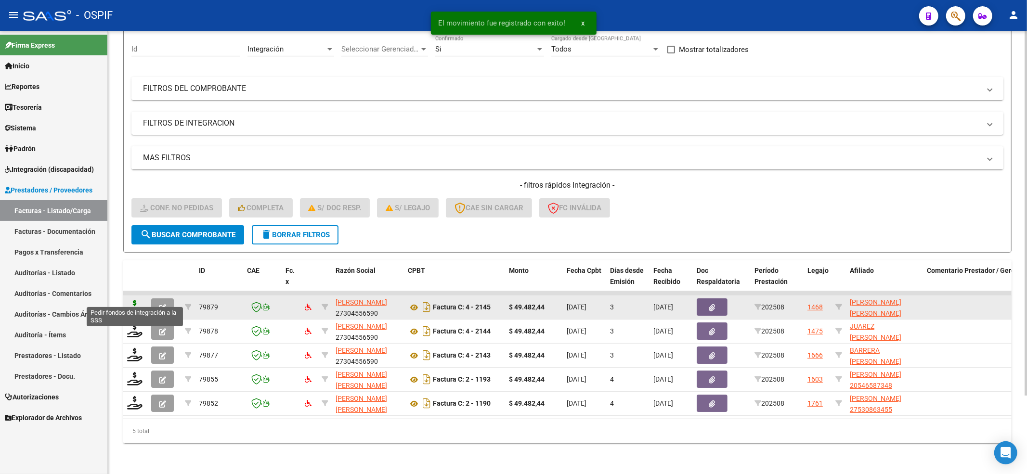
click at [130, 300] on icon at bounding box center [134, 306] width 15 height 13
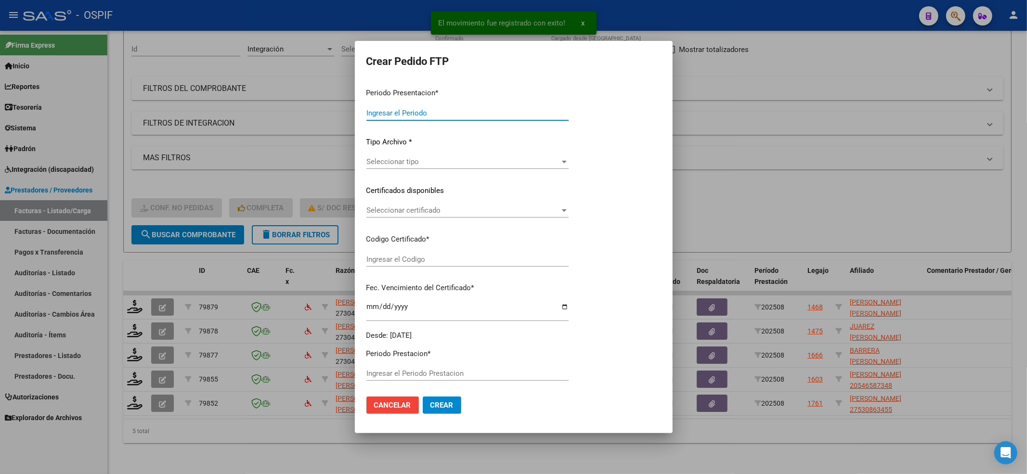
type input "202508"
type input "$ 49.482,44"
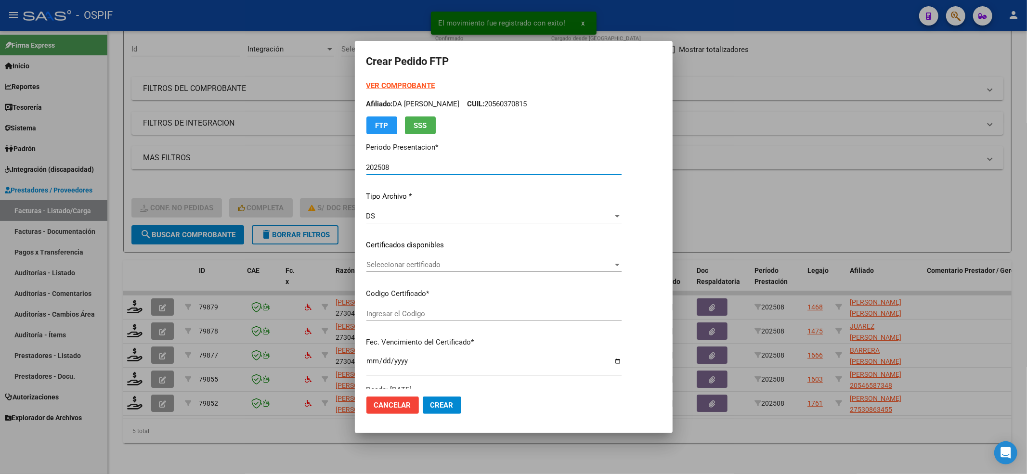
type input "0200050969750-20250124-20300124-BS-427"
type input "2030-01-24"
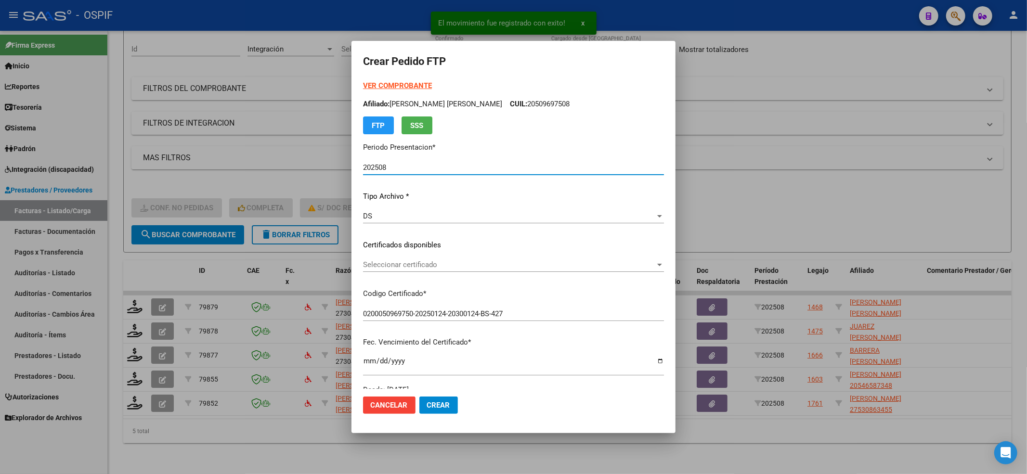
click at [408, 271] on div "Seleccionar certificado Seleccionar certificado" at bounding box center [513, 265] width 301 height 14
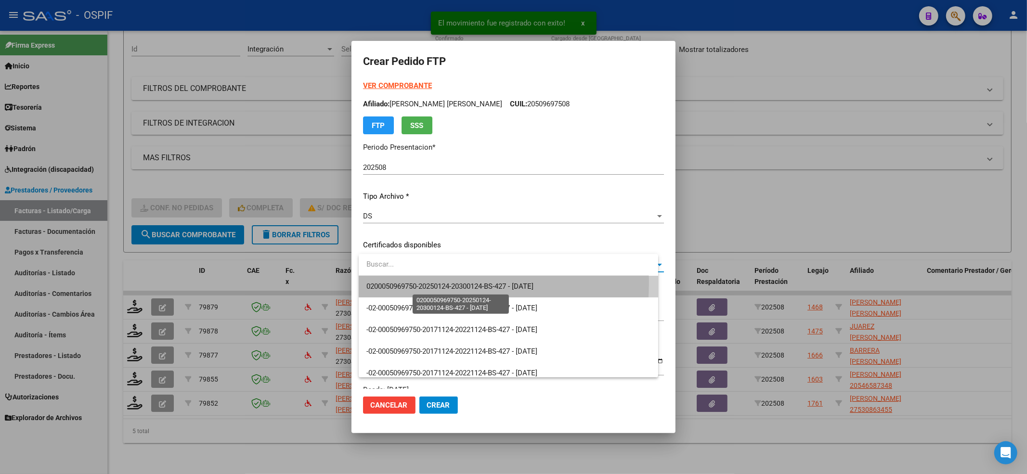
click at [403, 282] on span "0200050969750-20250124-20300124-BS-427 - 2030-01-24" at bounding box center [449, 286] width 167 height 9
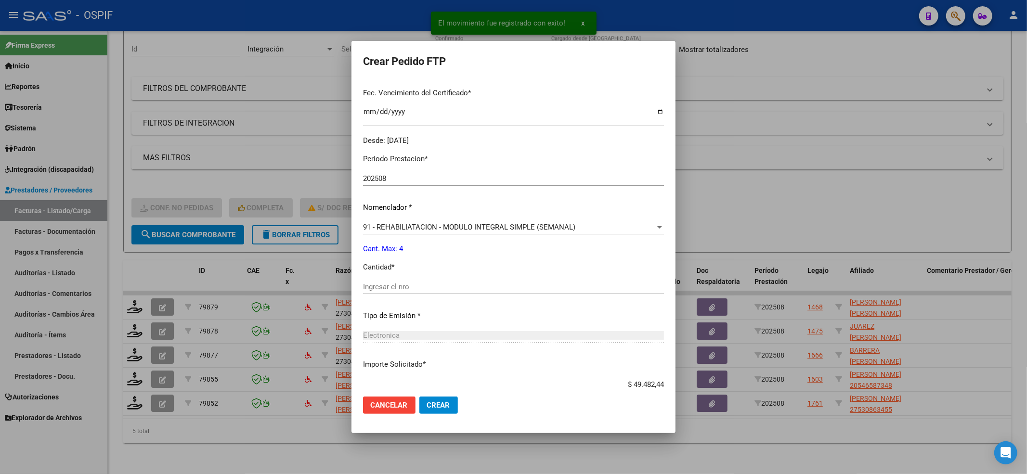
scroll to position [257, 0]
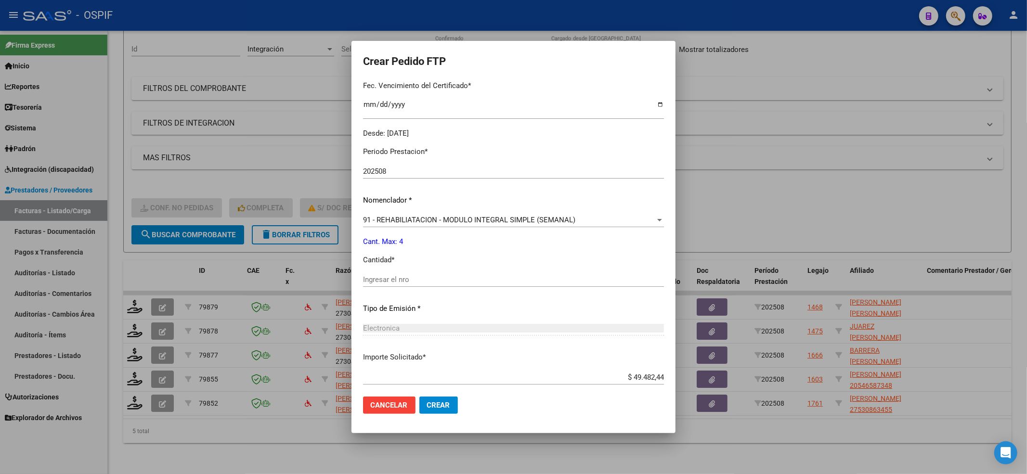
click at [388, 274] on div "Ingresar el nro" at bounding box center [513, 280] width 301 height 14
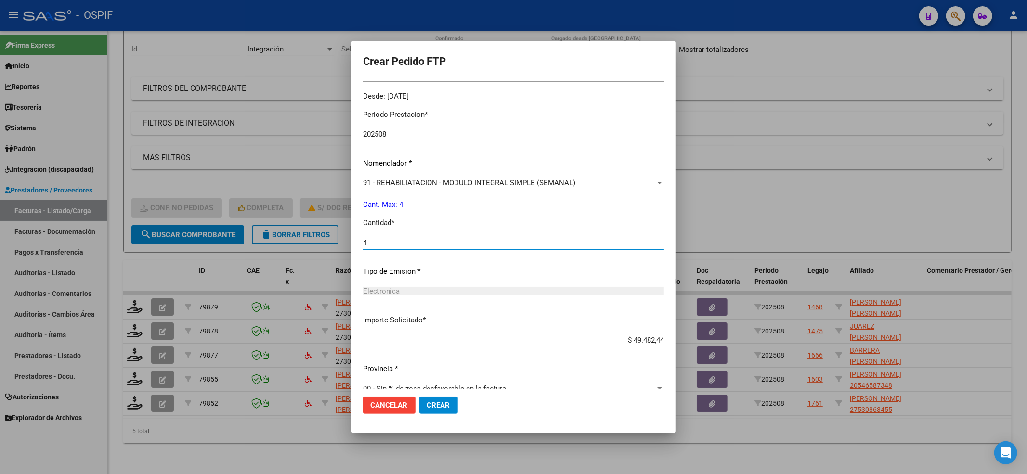
scroll to position [310, 0]
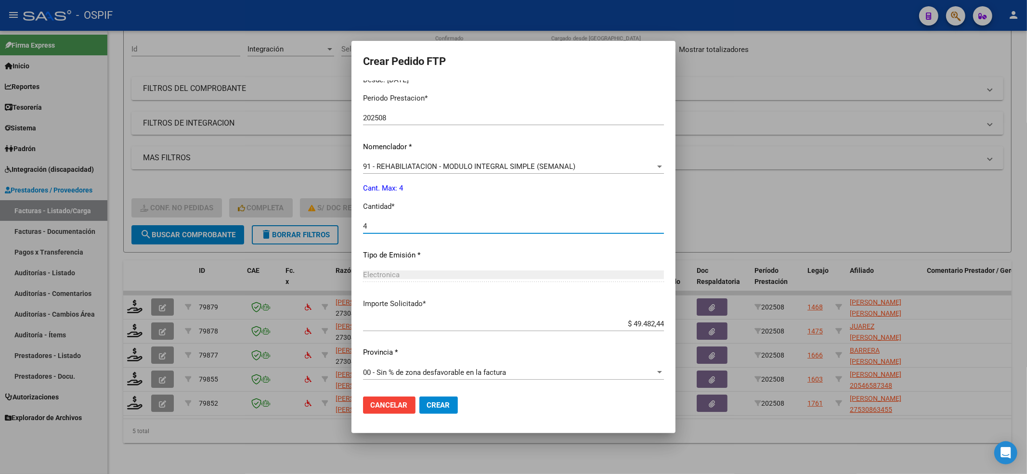
type input "4"
click at [447, 403] on span "Crear" at bounding box center [438, 405] width 23 height 9
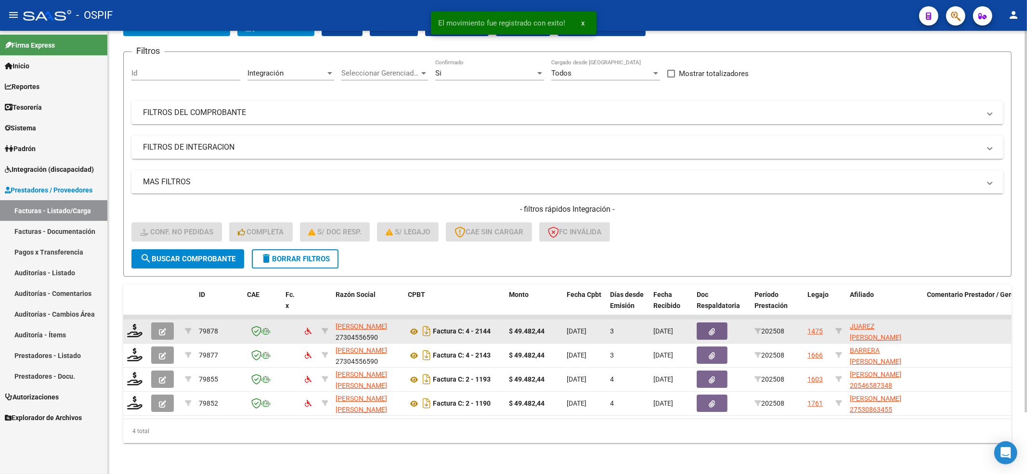
scroll to position [71, 0]
click at [134, 324] on icon at bounding box center [134, 330] width 15 height 13
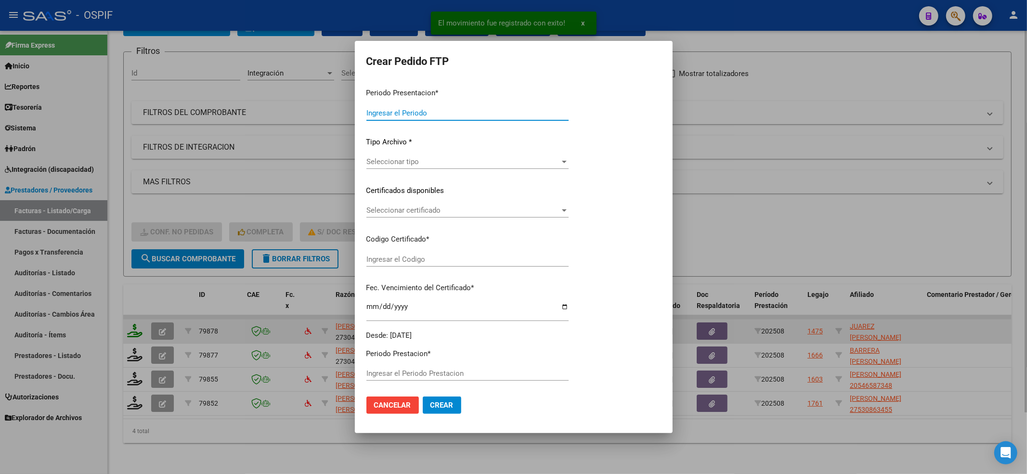
type input "202508"
type input "$ 49.482,44"
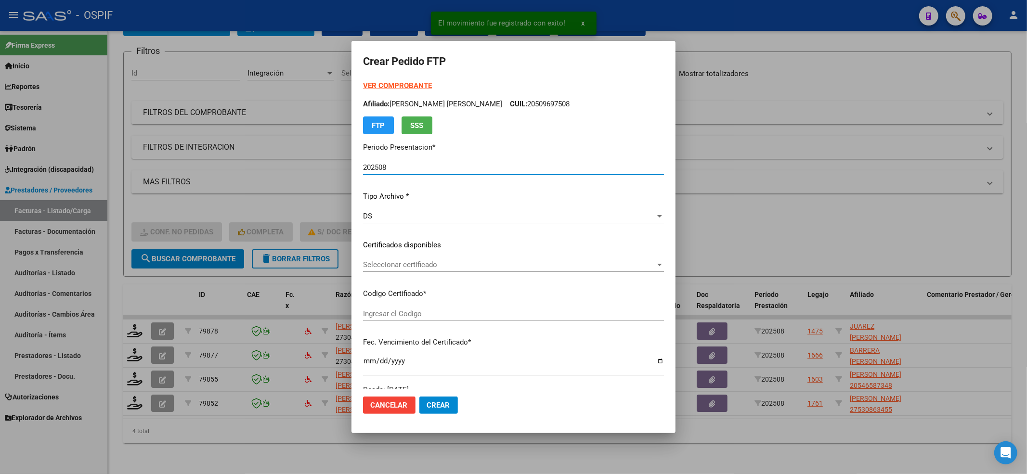
type input "0200048096812-20240927-20290927-bue-427"
type input "2029-09-27"
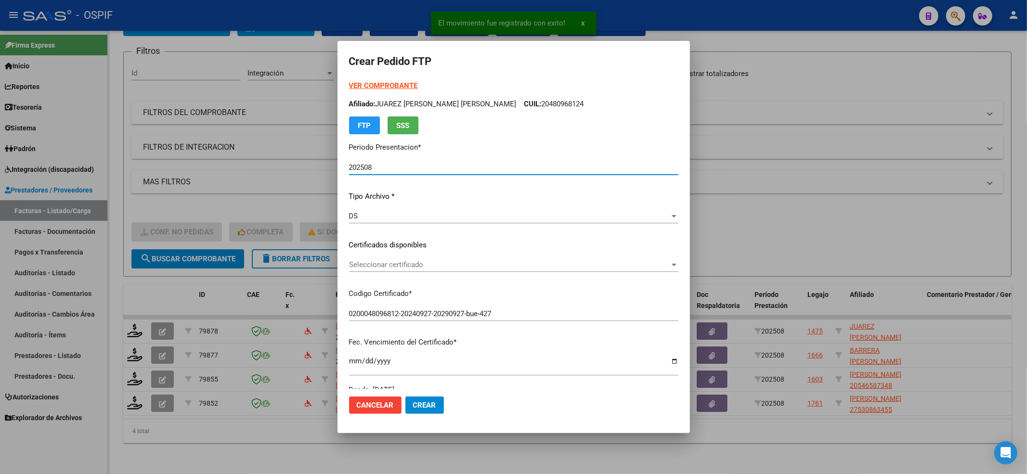
click at [420, 266] on span "Seleccionar certificado" at bounding box center [509, 265] width 321 height 9
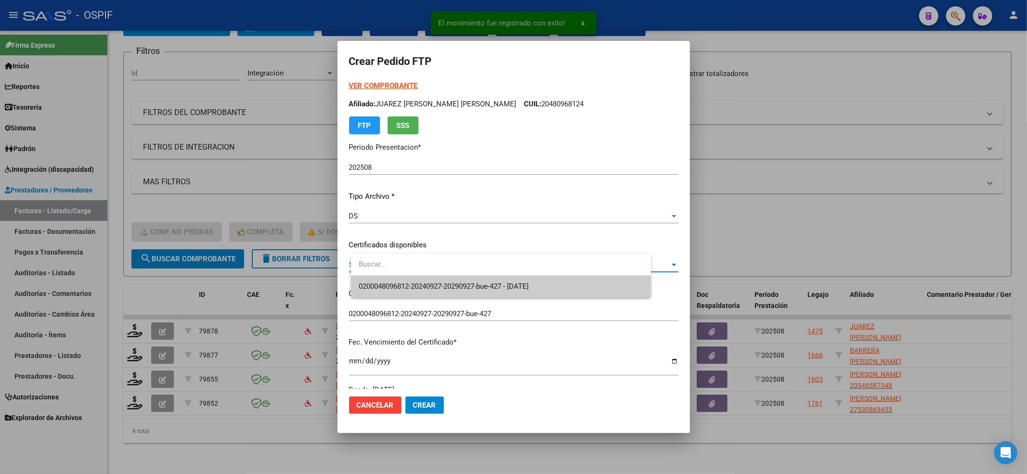
click at [413, 282] on span "0200048096812-20240927-20290927-bue-427 - 2029-09-27" at bounding box center [444, 286] width 170 height 9
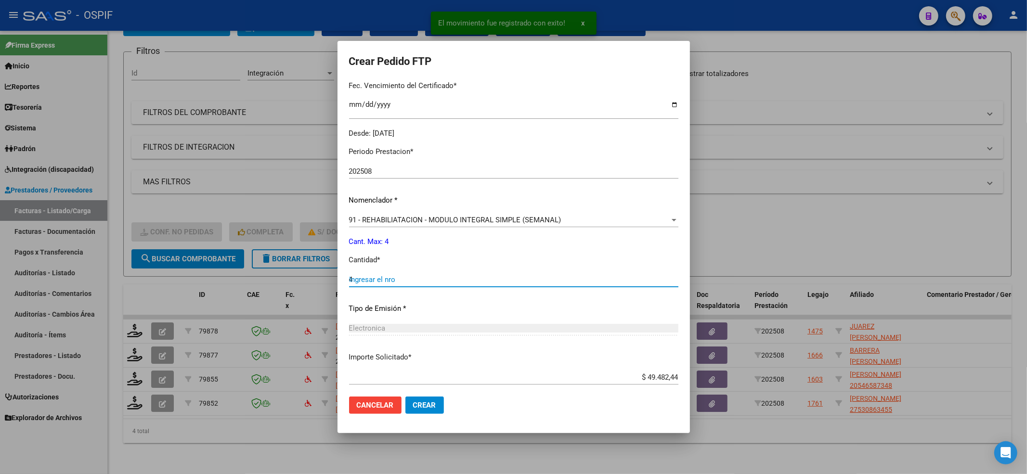
click at [412, 279] on input "4" at bounding box center [513, 279] width 329 height 9
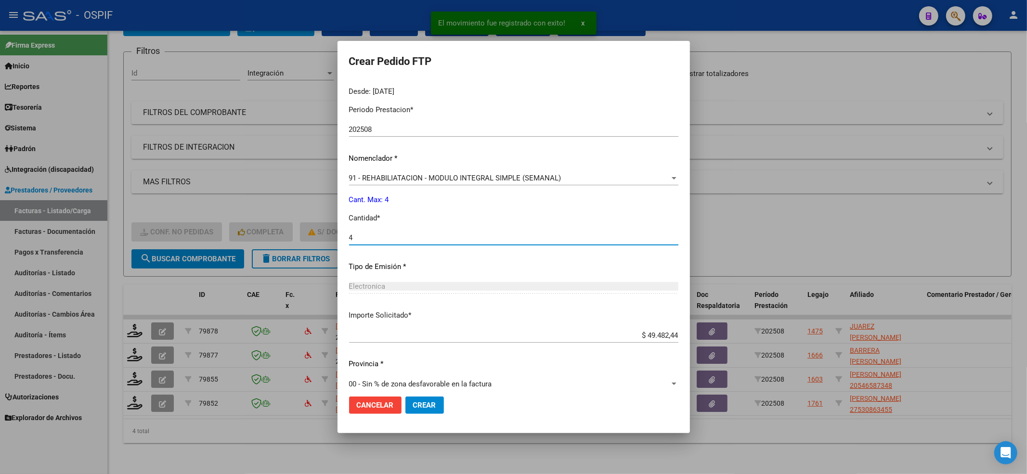
scroll to position [310, 0]
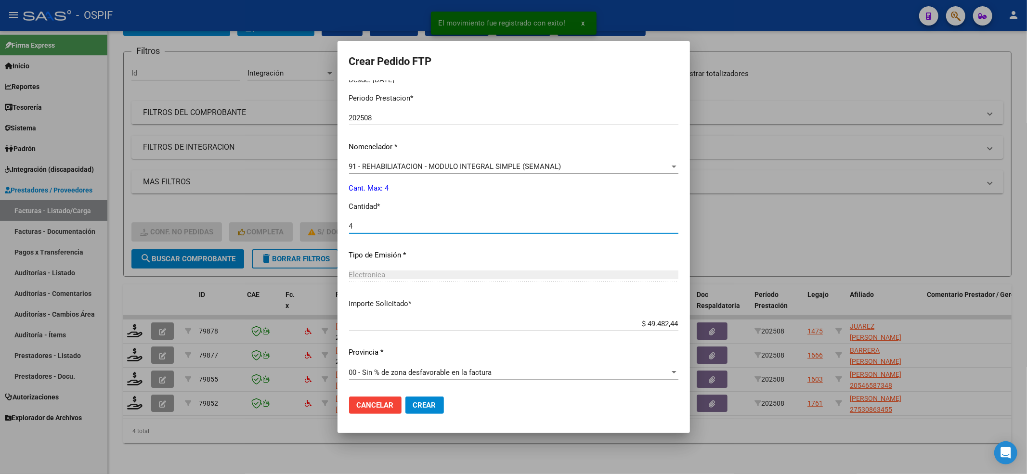
type input "4"
click at [426, 397] on button "Crear" at bounding box center [424, 405] width 39 height 17
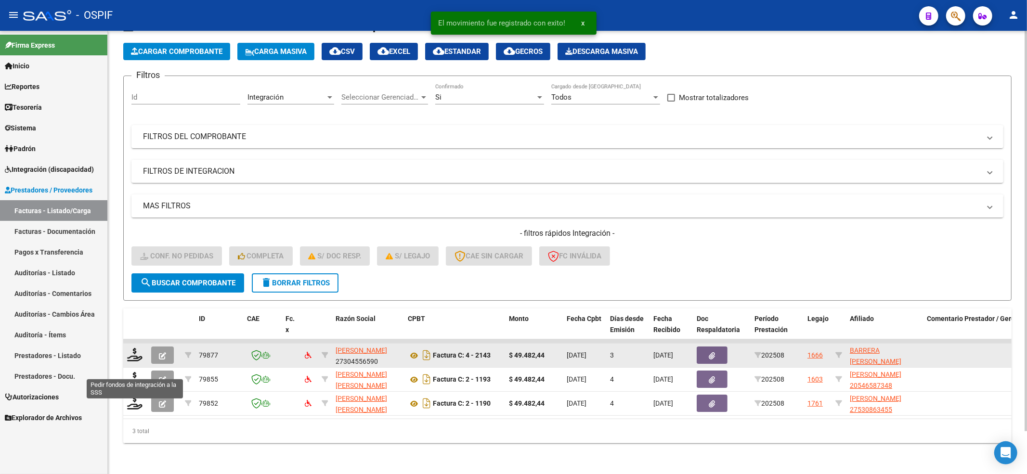
scroll to position [47, 0]
click at [131, 348] on icon at bounding box center [134, 354] width 15 height 13
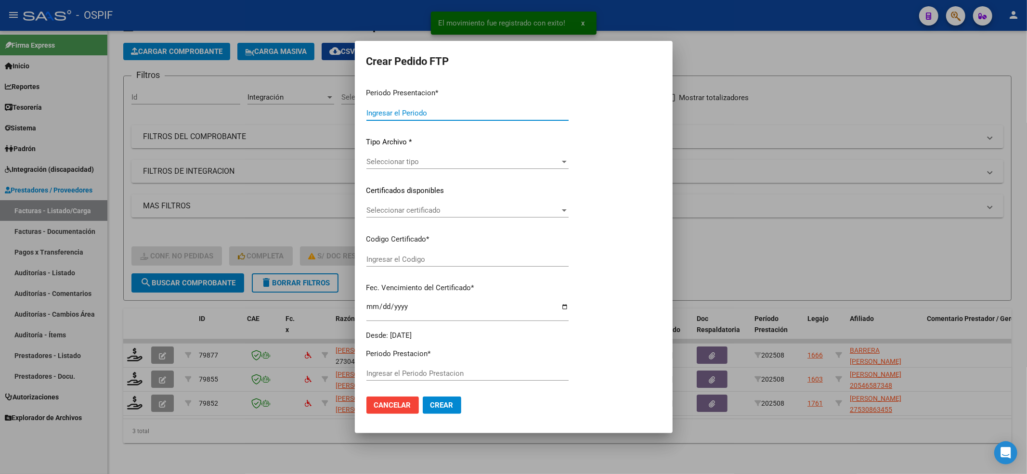
type input "202508"
type input "$ 49.482,44"
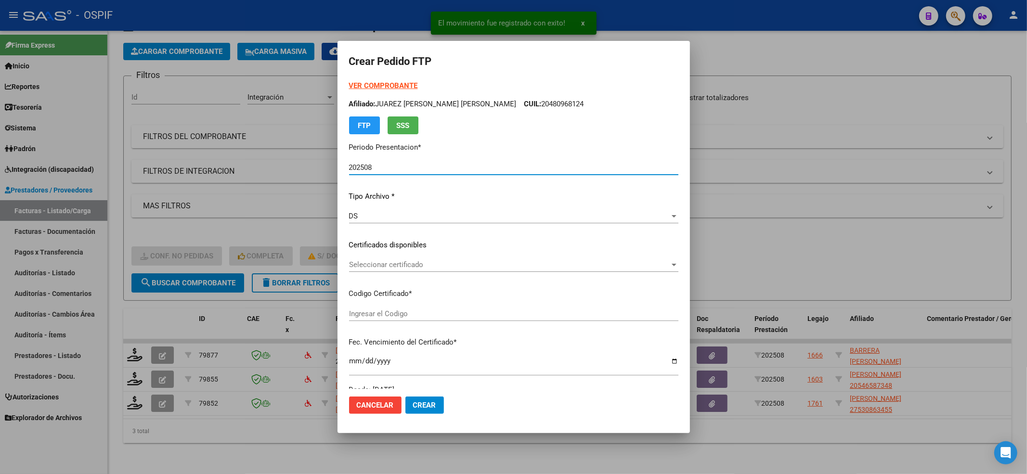
type input "0200050763156-20250907-BS-427"
type input "2025-09-07"
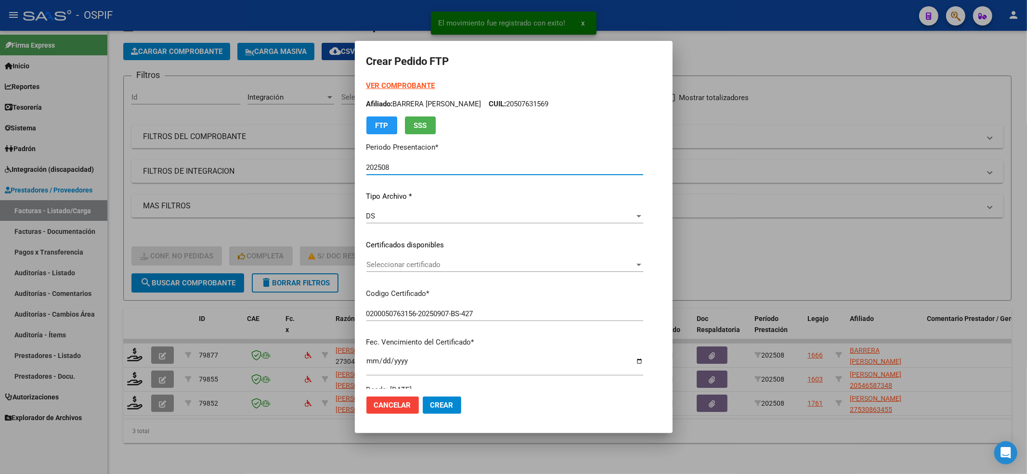
click at [476, 264] on span "Seleccionar certificado" at bounding box center [500, 265] width 268 height 9
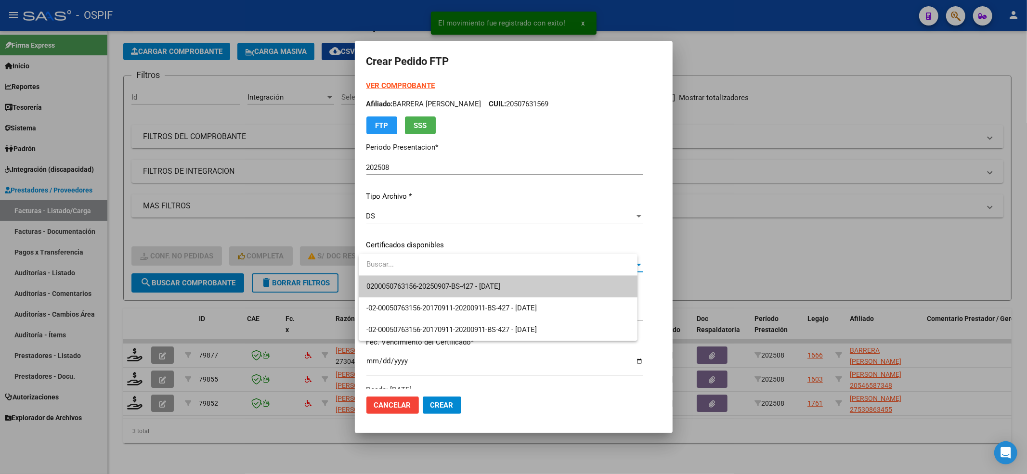
click at [465, 282] on span "0200050763156-20250907-BS-427 - 2025-09-07" at bounding box center [433, 286] width 134 height 9
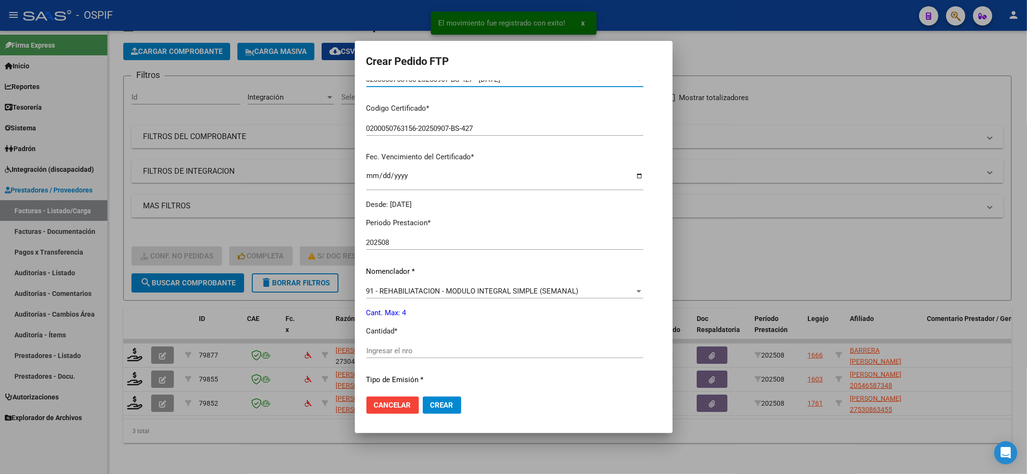
scroll to position [310, 0]
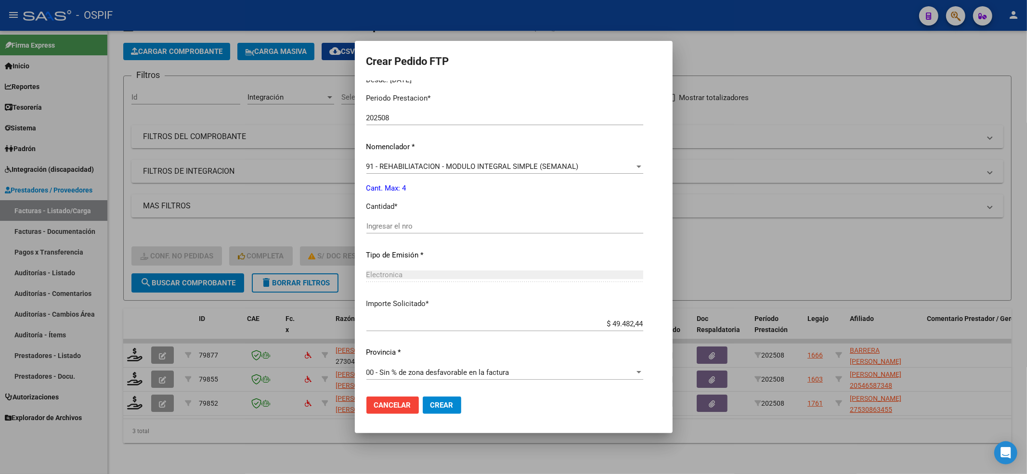
click at [386, 232] on div "Ingresar el nro" at bounding box center [504, 226] width 277 height 14
type input "4"
click at [436, 415] on mat-dialog-actions "Cancelar Crear" at bounding box center [513, 405] width 295 height 33
click at [440, 402] on span "Crear" at bounding box center [441, 405] width 23 height 9
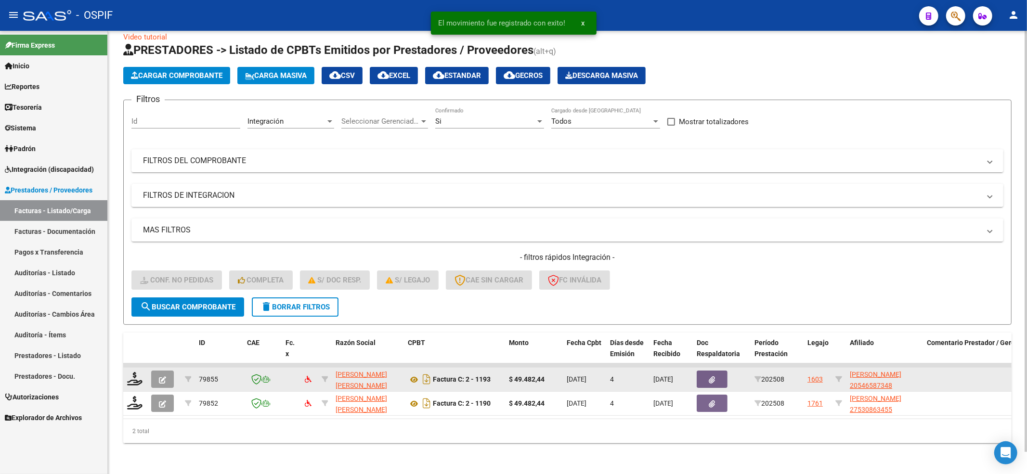
scroll to position [23, 0]
click at [133, 372] on icon at bounding box center [134, 378] width 15 height 13
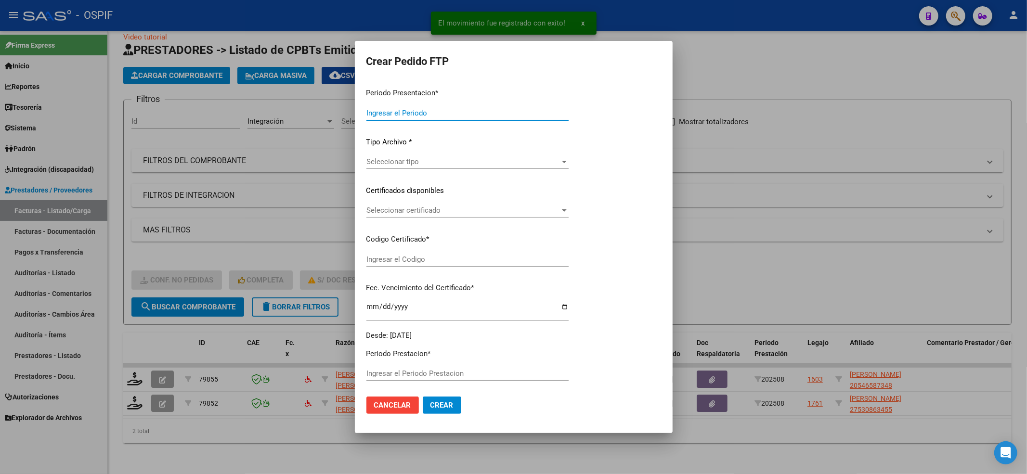
type input "202508"
type input "$ 49.482,44"
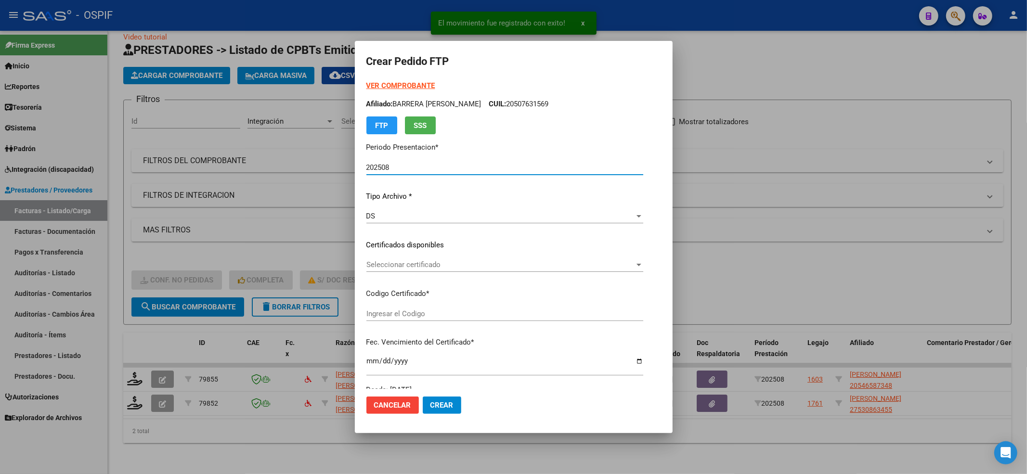
type input "5140068274"
type input "2023-11-26"
click at [517, 264] on span "Seleccionar certificado" at bounding box center [483, 265] width 235 height 9
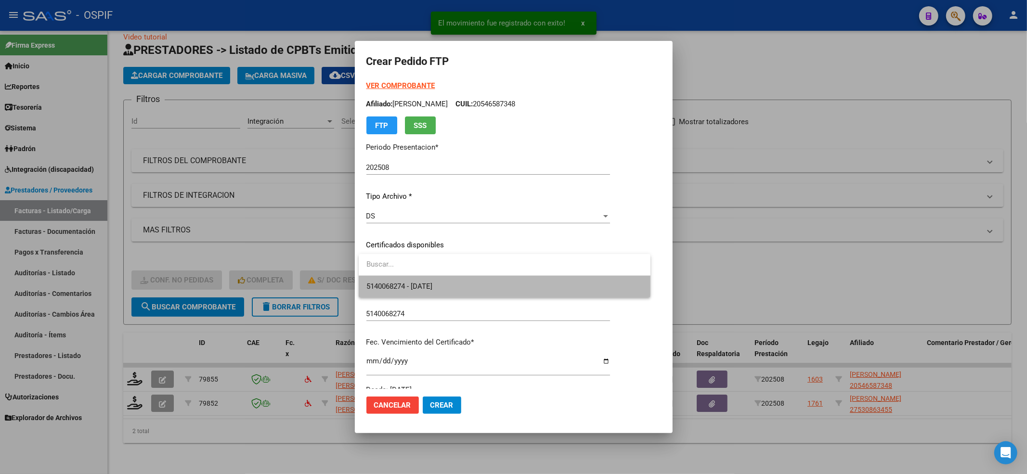
click at [468, 282] on span "5140068274 - 2023-11-26" at bounding box center [504, 287] width 276 height 22
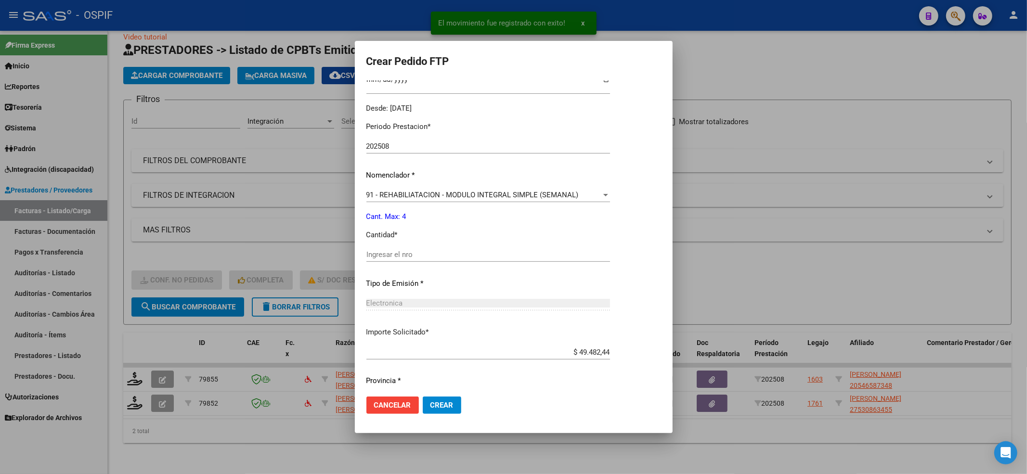
scroll to position [310, 0]
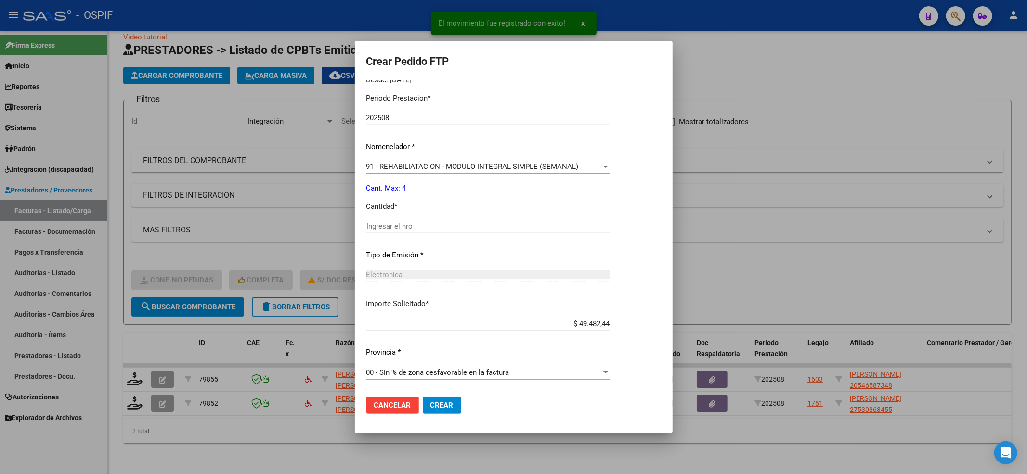
click at [415, 223] on input "Ingresar el nro" at bounding box center [488, 226] width 244 height 9
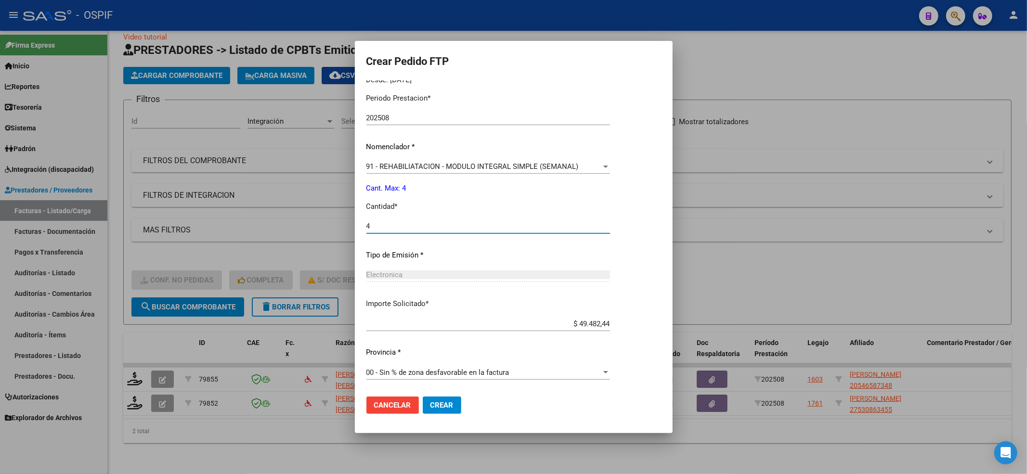
type input "4"
click at [450, 400] on mat-dialog-actions "Cancelar Crear" at bounding box center [513, 405] width 295 height 33
click at [450, 401] on span "Crear" at bounding box center [441, 405] width 23 height 9
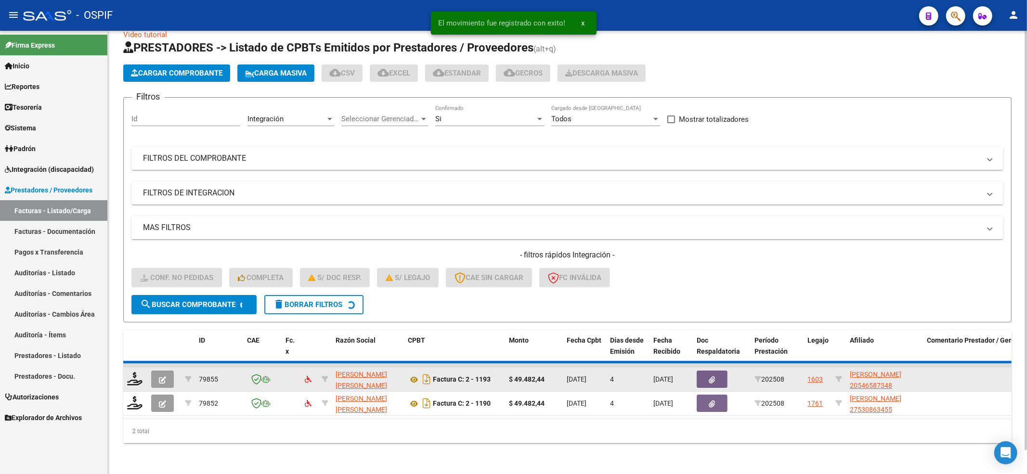
scroll to position [0, 0]
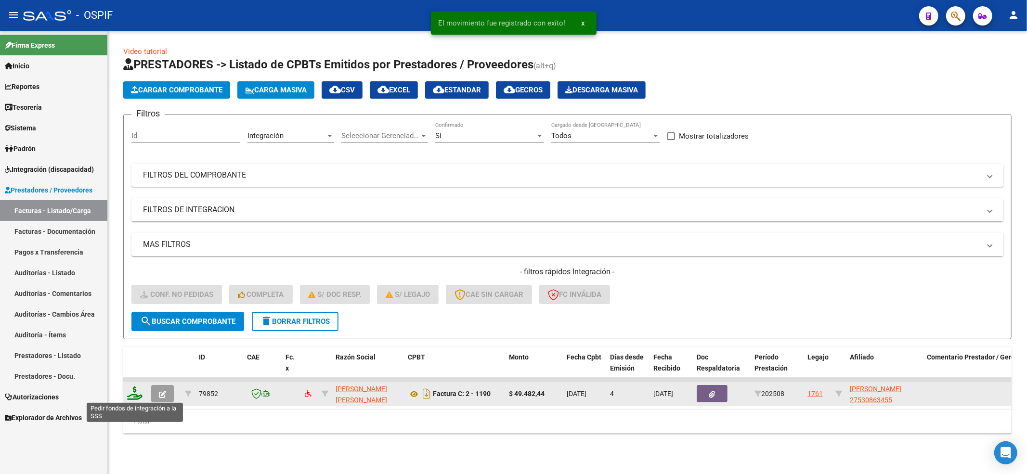
click at [136, 395] on icon at bounding box center [134, 393] width 15 height 13
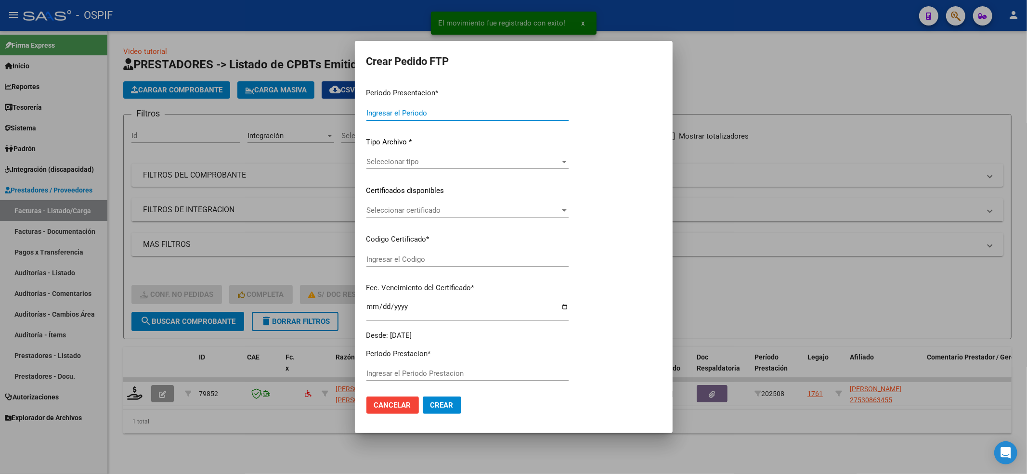
type input "202508"
type input "$ 49.482,44"
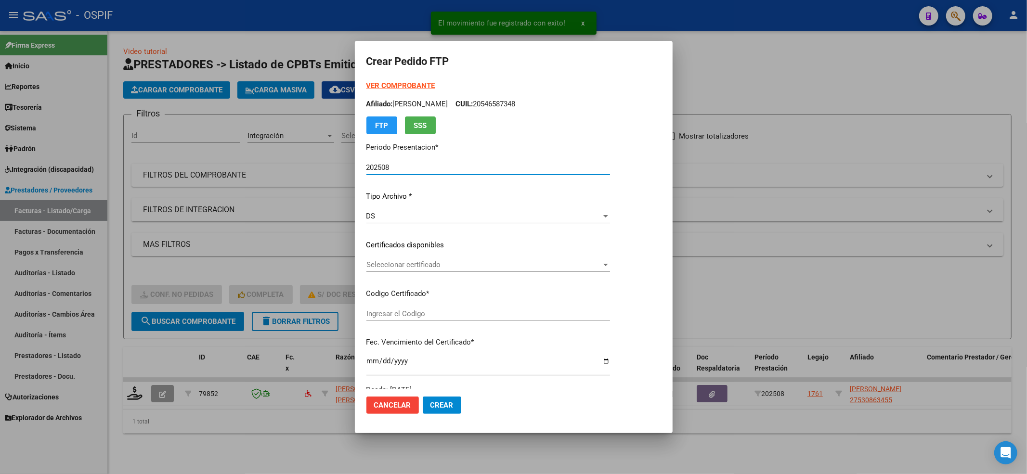
type input "010005308634520230308-20280308-CBA-536"
type input "2028-03-08"
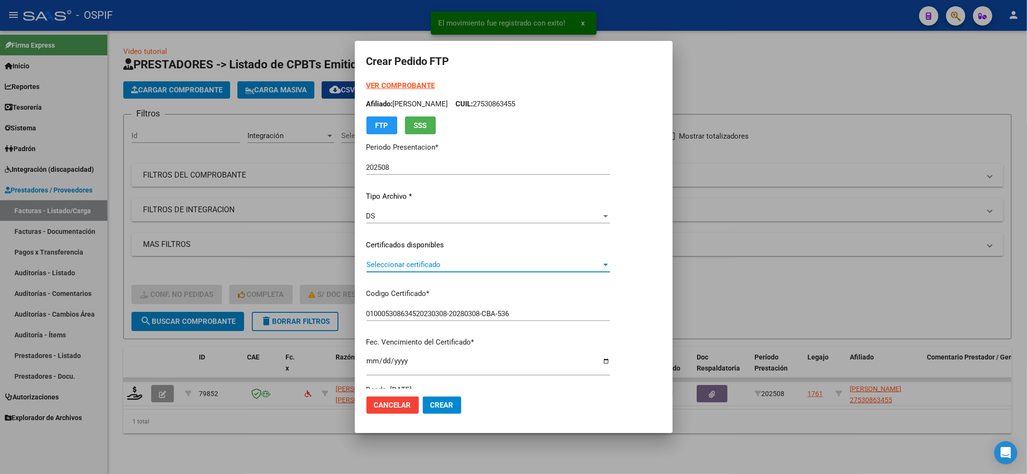
click at [502, 264] on span "Seleccionar certificado" at bounding box center [483, 265] width 235 height 9
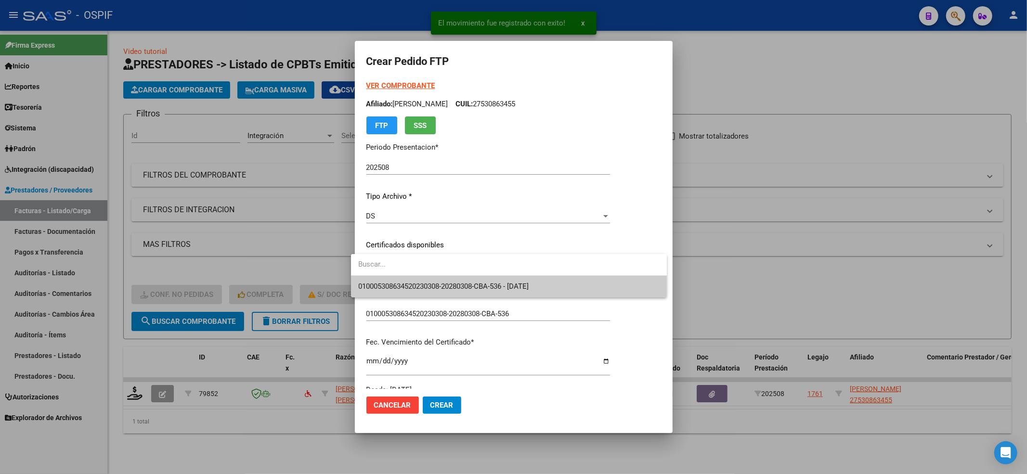
drag, startPoint x: 502, startPoint y: 264, endPoint x: 402, endPoint y: 276, distance: 100.9
click at [402, 276] on span "010005308634520230308-20280308-CBA-536 - 2028-03-08" at bounding box center [509, 287] width 300 height 22
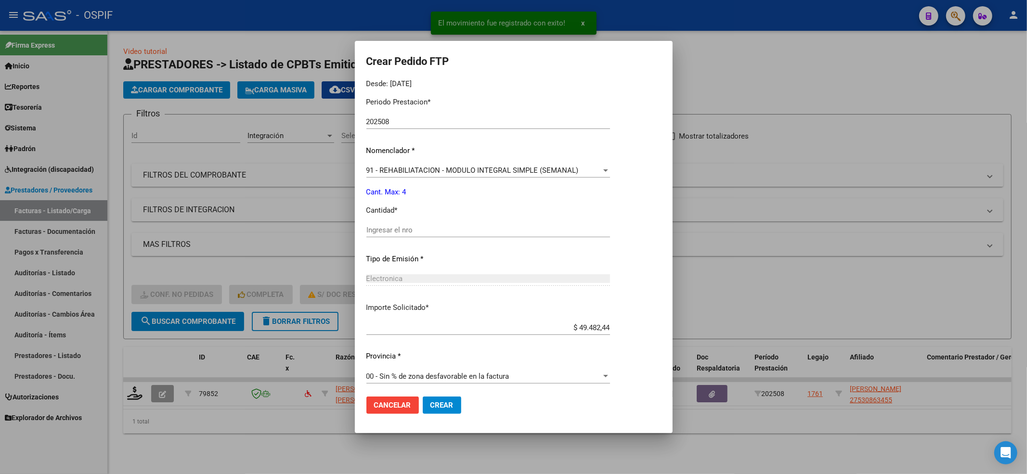
scroll to position [310, 0]
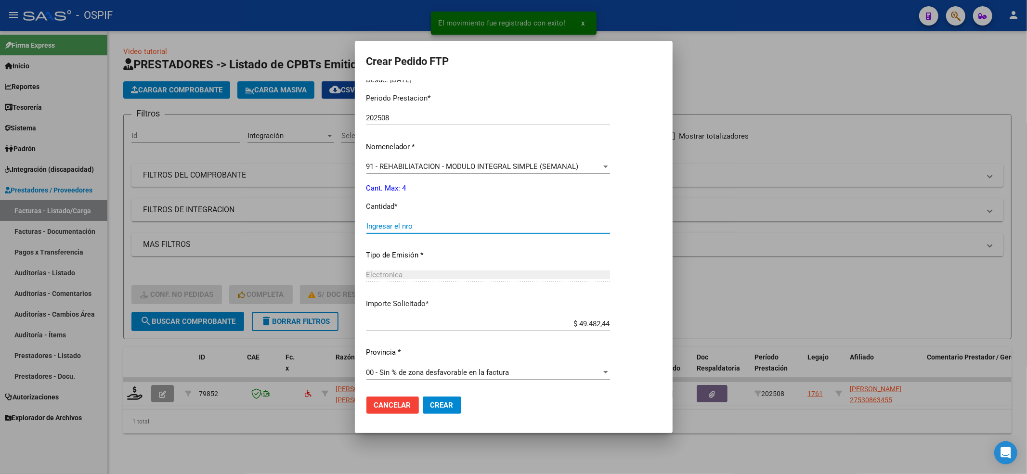
click at [378, 227] on input "Ingresar el nro" at bounding box center [488, 226] width 244 height 9
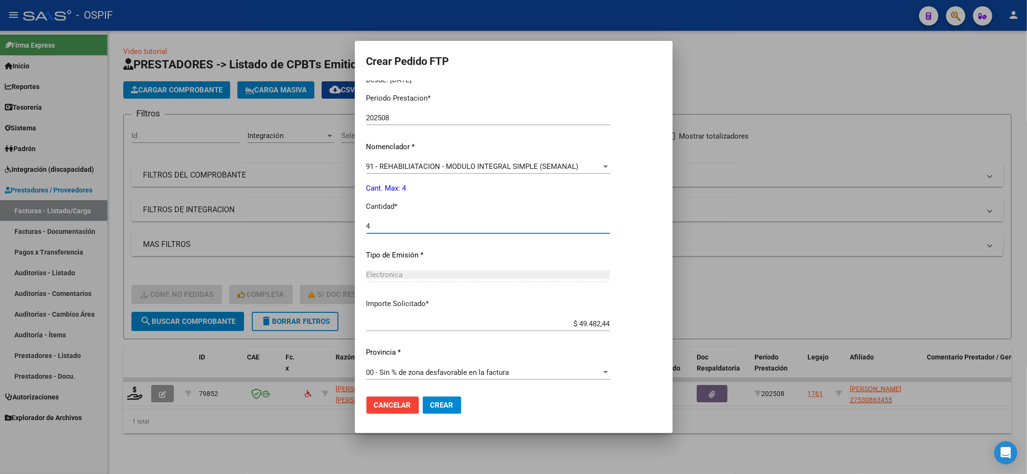
type input "4"
click at [445, 410] on button "Crear" at bounding box center [442, 405] width 39 height 17
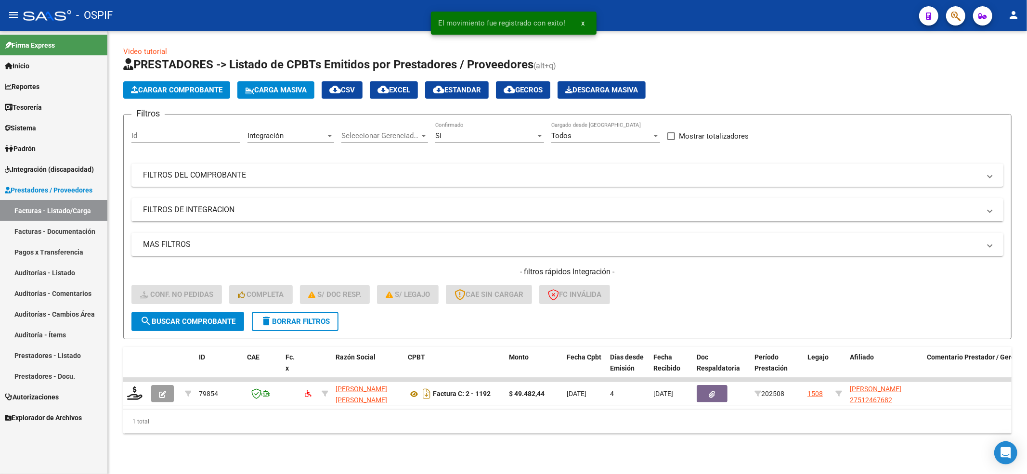
click at [121, 389] on div "Video tutorial PRESTADORES -> Listado de CPBTs Emitidos por Prestadores / Prove…" at bounding box center [567, 248] width 919 height 434
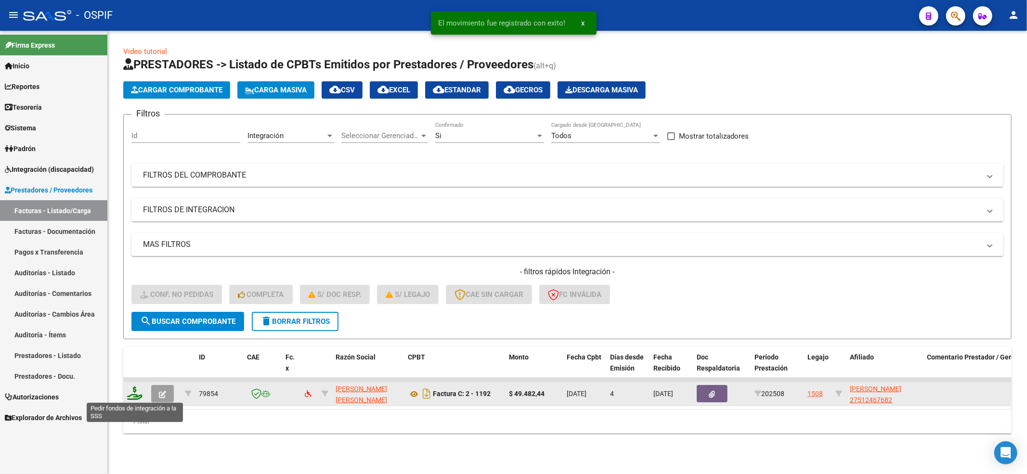
click at [133, 390] on icon at bounding box center [134, 393] width 15 height 13
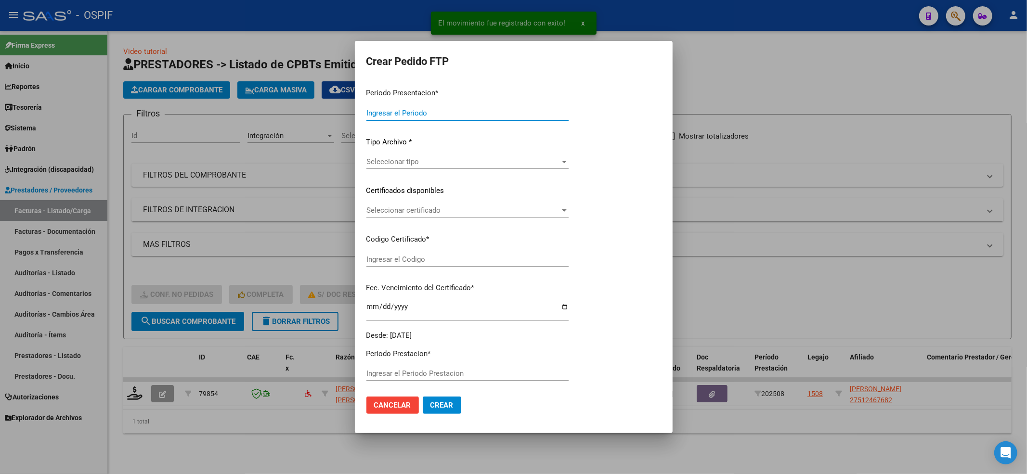
type input "202508"
type input "$ 49.482,44"
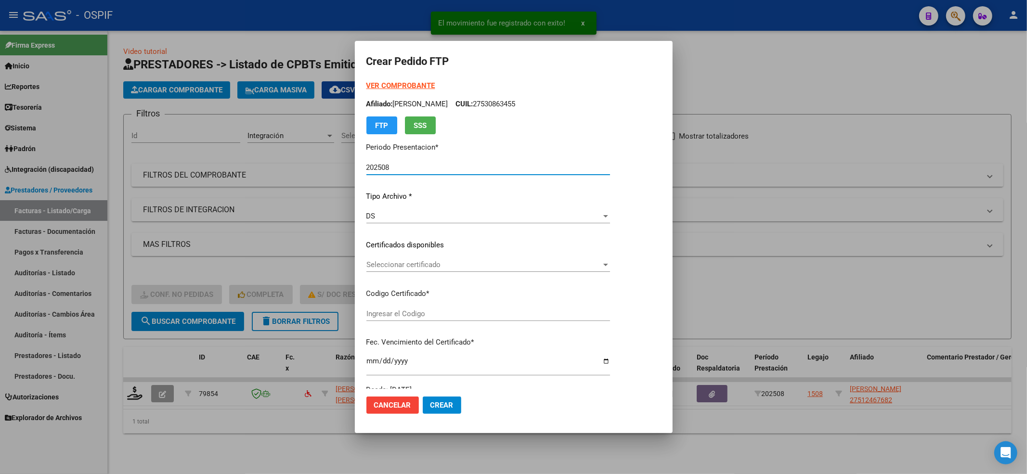
type input "010005124676820230204-20280204-BS-427"
type input "2028-02-04"
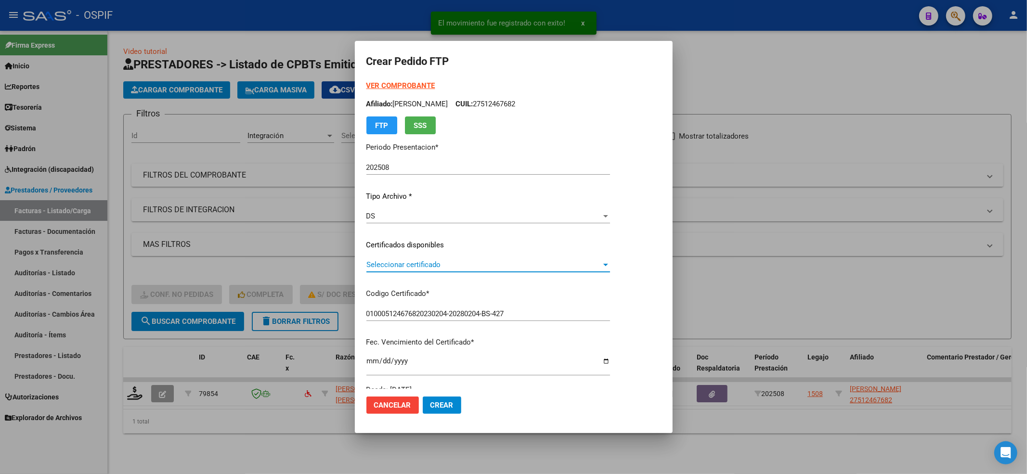
click at [499, 262] on span "Seleccionar certificado" at bounding box center [483, 265] width 235 height 9
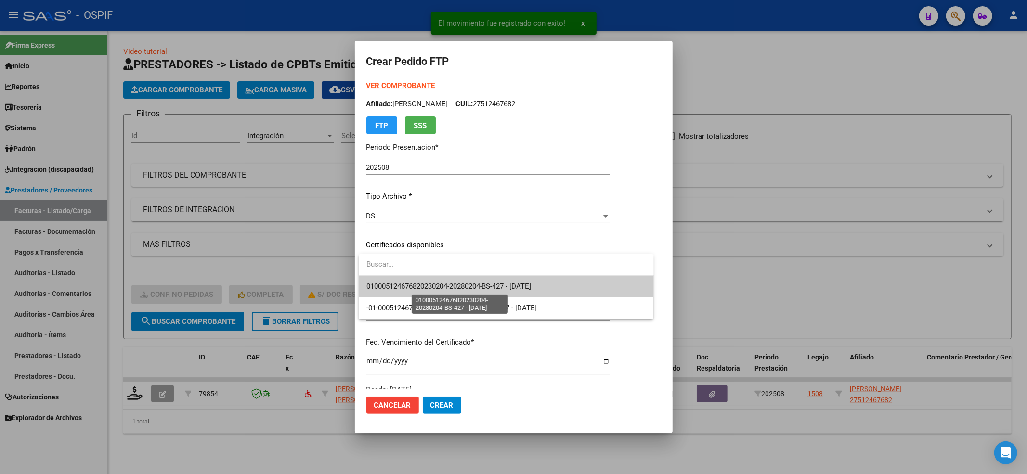
click at [455, 283] on span "010005124676820230204-20280204-BS-427 - 2028-02-04" at bounding box center [448, 286] width 165 height 9
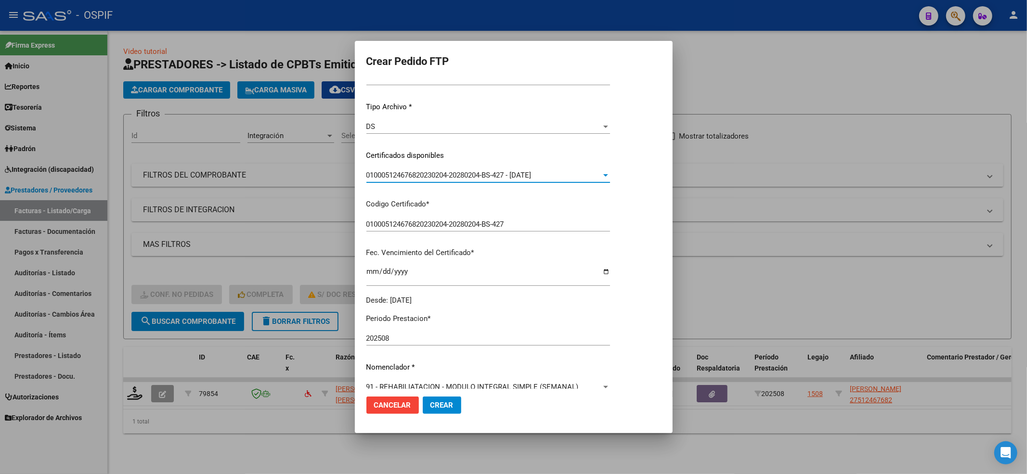
scroll to position [257, 0]
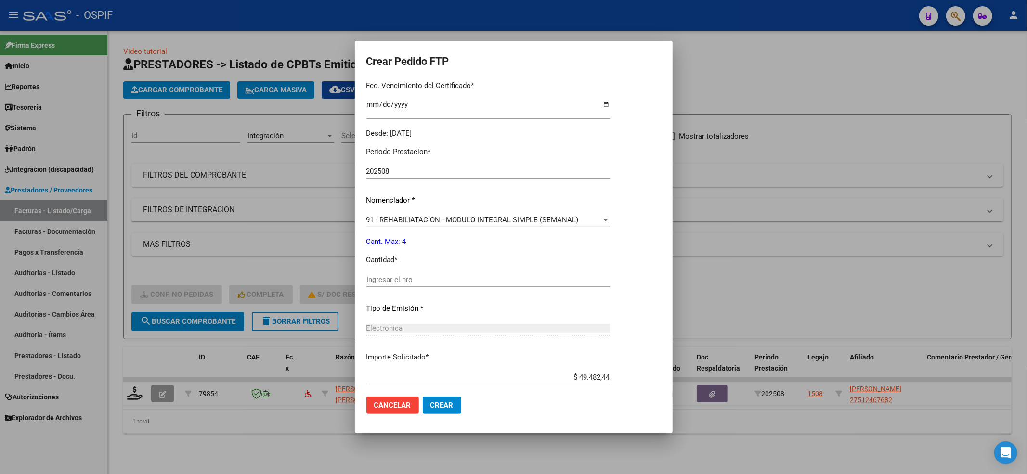
click at [414, 274] on div "Ingresar el nro" at bounding box center [488, 280] width 244 height 14
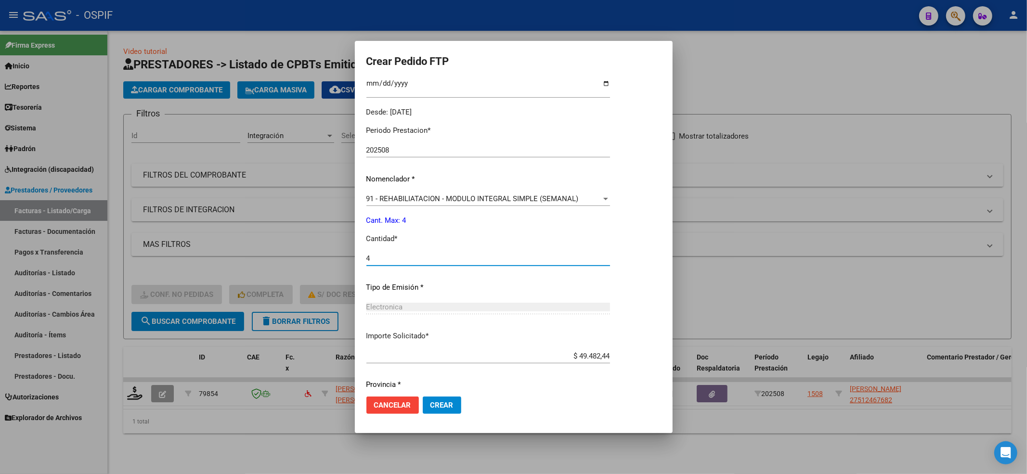
scroll to position [310, 0]
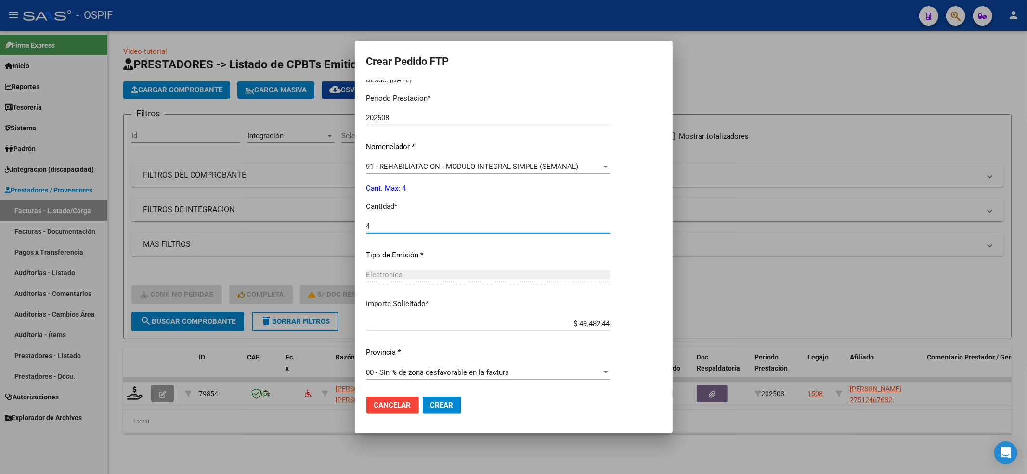
type input "4"
click at [444, 397] on mat-dialog-actions "Cancelar Crear" at bounding box center [513, 405] width 295 height 33
click at [431, 422] on mat-dialog-container "Crear Pedido FTP VER COMPROBANTE ARCA Padrón Afiliado: VERA ALE KIARA SAMIRA CU…" at bounding box center [514, 237] width 318 height 392
click at [441, 411] on button "Crear" at bounding box center [442, 405] width 39 height 17
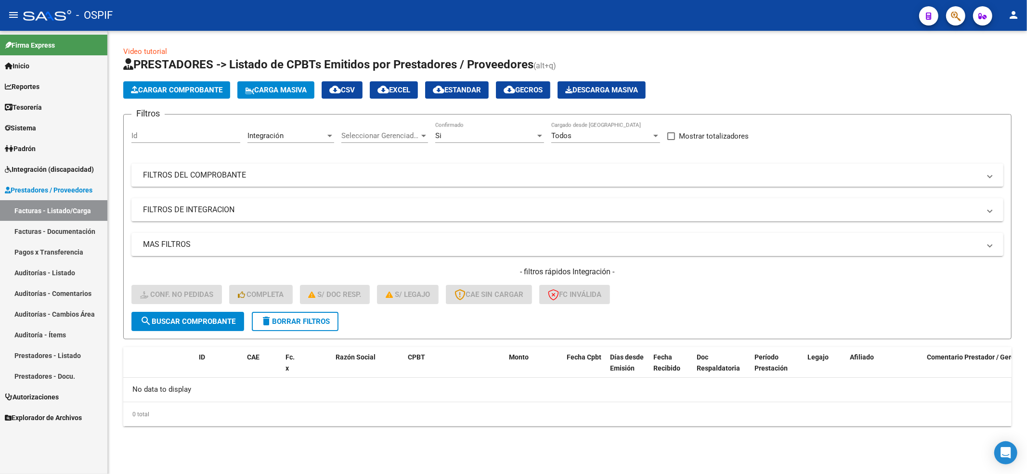
drag, startPoint x: 237, startPoint y: 20, endPoint x: 231, endPoint y: 2, distance: 19.3
click at [234, 9] on div "- OSPIF" at bounding box center [467, 15] width 888 height 21
click at [300, 326] on button "delete Borrar Filtros" at bounding box center [295, 321] width 87 height 19
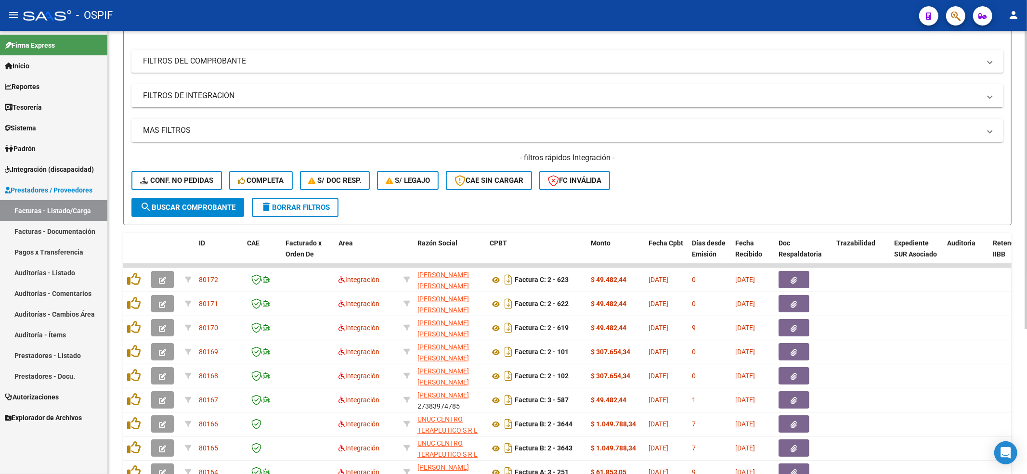
scroll to position [128, 0]
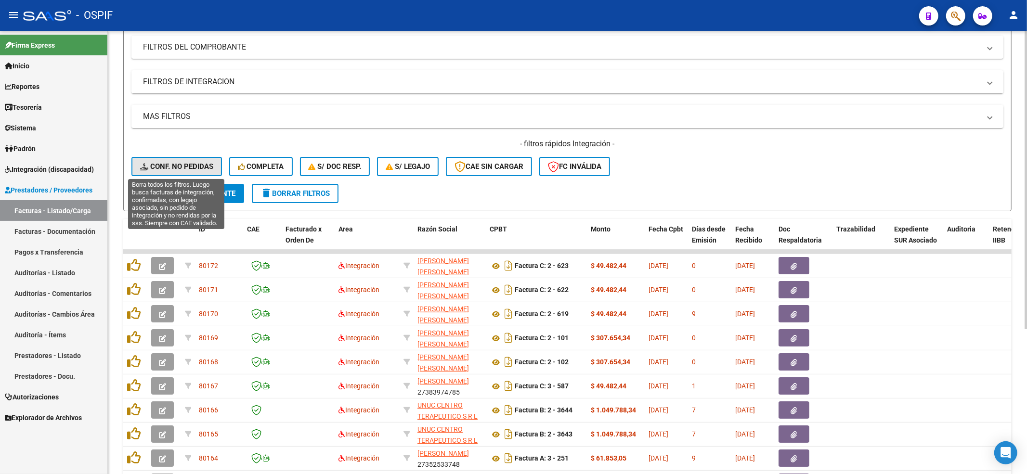
click at [199, 162] on span "Conf. no pedidas" at bounding box center [176, 166] width 73 height 9
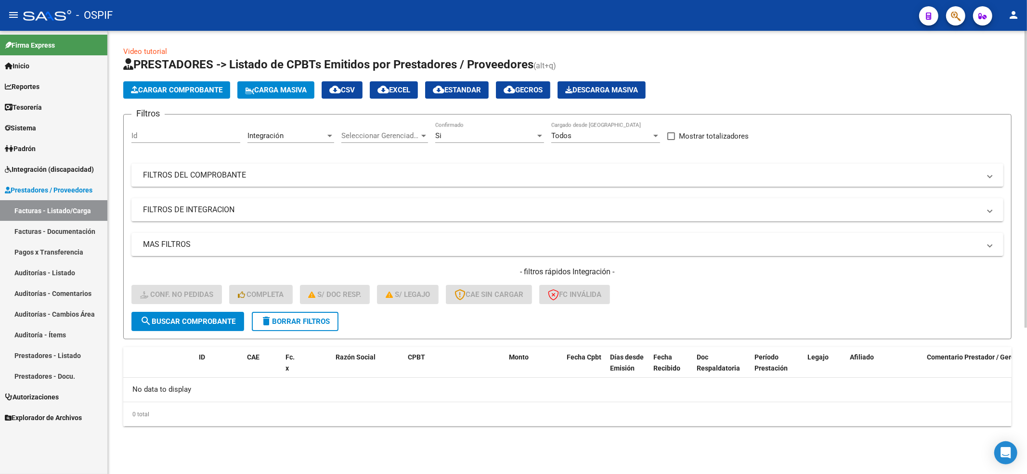
scroll to position [0, 0]
click at [299, 331] on form "Filtros Id Integración Area Seleccionar Gerenciador Seleccionar Gerenciador Si …" at bounding box center [567, 226] width 888 height 225
click at [293, 323] on span "delete Borrar Filtros" at bounding box center [295, 321] width 69 height 9
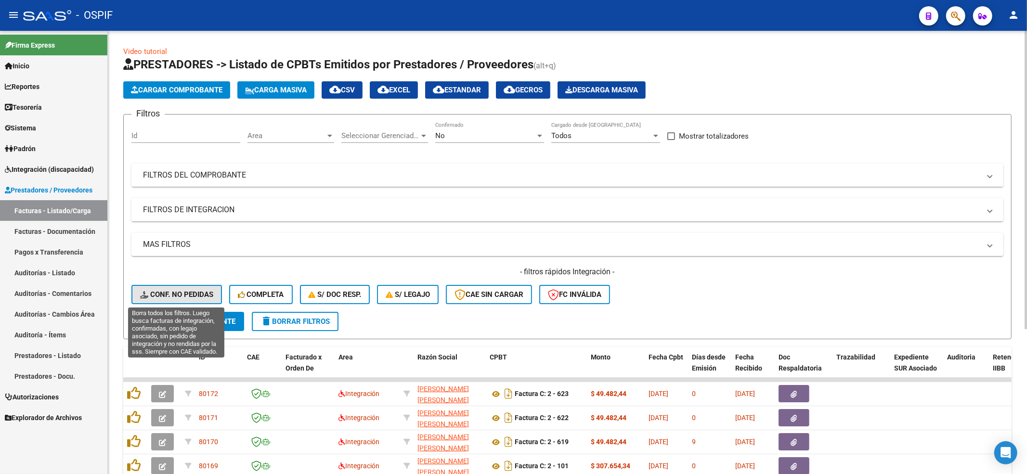
click at [196, 295] on span "Conf. no pedidas" at bounding box center [176, 294] width 73 height 9
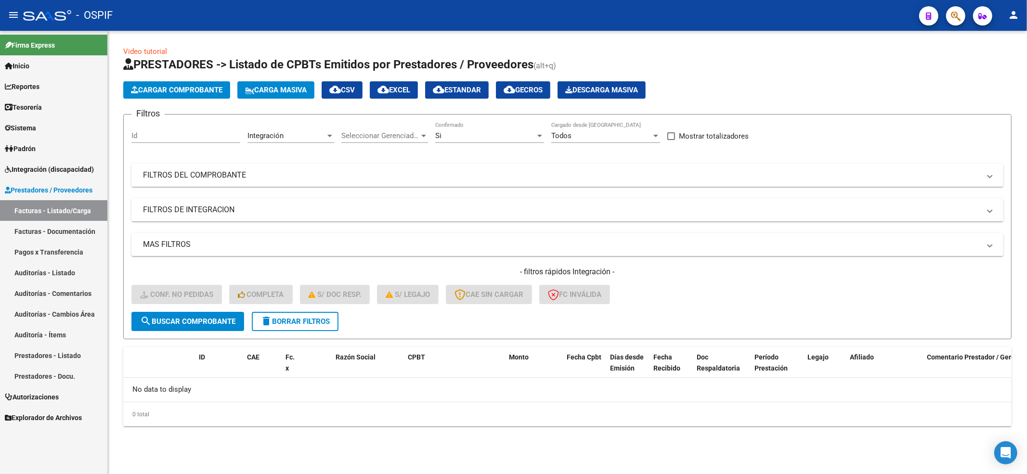
click at [311, 322] on span "delete Borrar Filtros" at bounding box center [295, 321] width 69 height 9
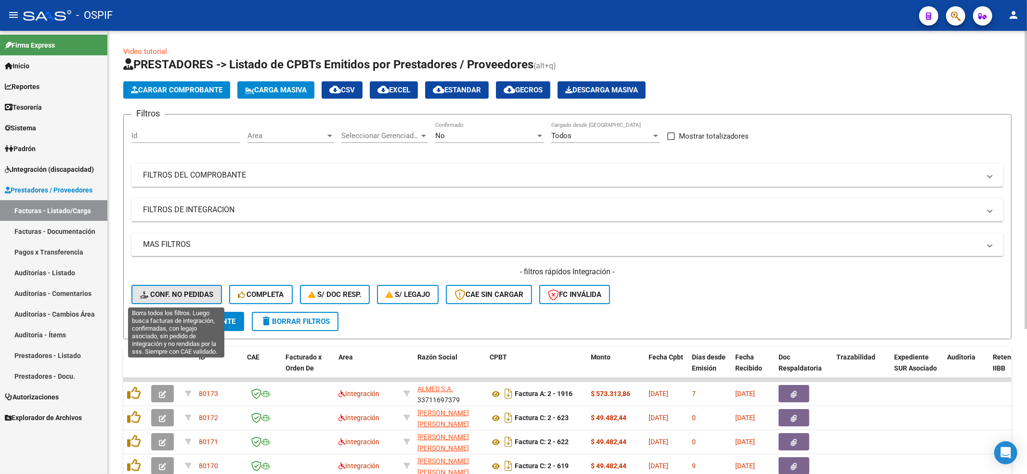
click at [195, 294] on span "Conf. no pedidas" at bounding box center [176, 294] width 73 height 9
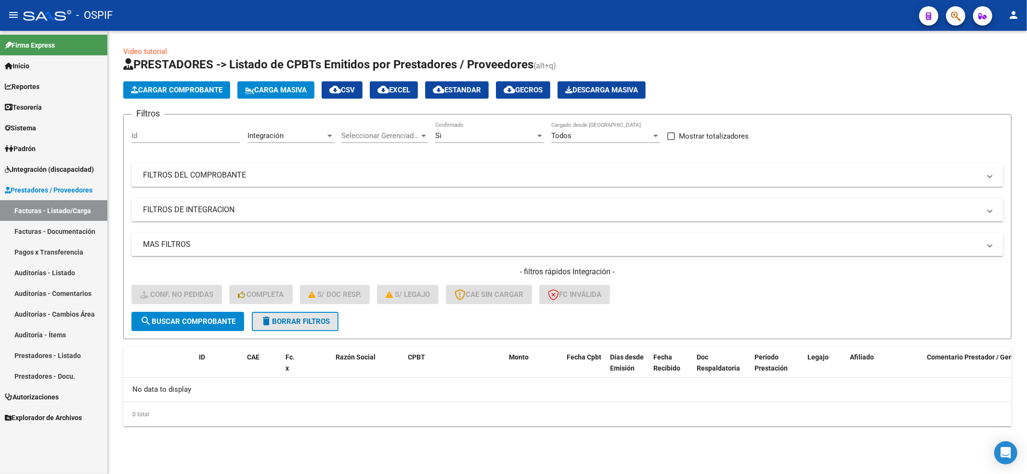
click at [280, 323] on span "delete Borrar Filtros" at bounding box center [295, 321] width 69 height 9
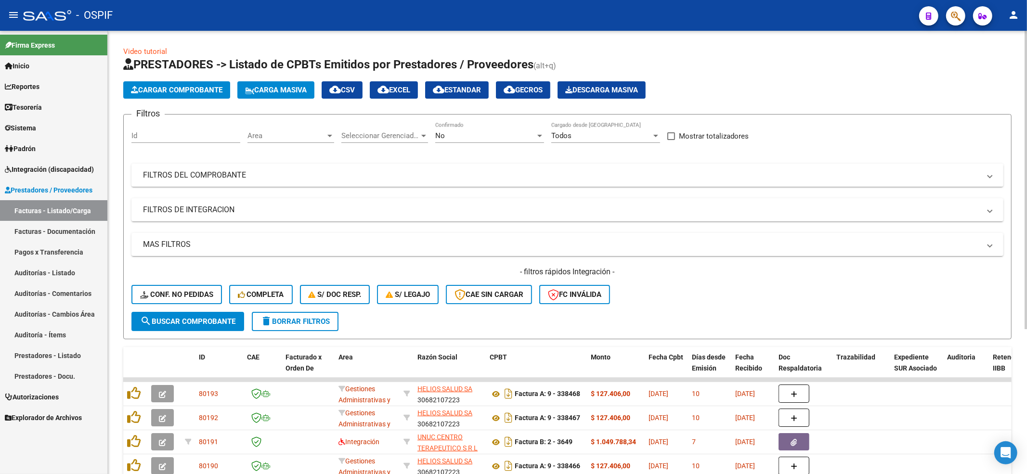
click at [178, 283] on div "- filtros rápidos Integración - Conf. no pedidas Completa S/ Doc Resp. S/ legaj…" at bounding box center [567, 289] width 872 height 45
drag, startPoint x: 162, startPoint y: 304, endPoint x: 158, endPoint y: 299, distance: 6.8
click at [159, 301] on div "- filtros rápidos Integración - Conf. no pedidas Completa S/ Doc Resp. S/ legaj…" at bounding box center [567, 289] width 872 height 45
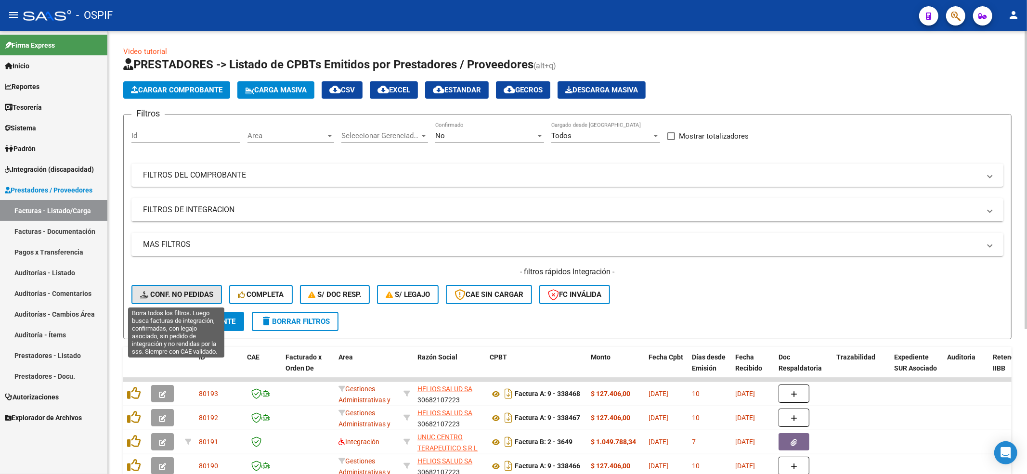
click at [157, 298] on span "Conf. no pedidas" at bounding box center [176, 294] width 73 height 9
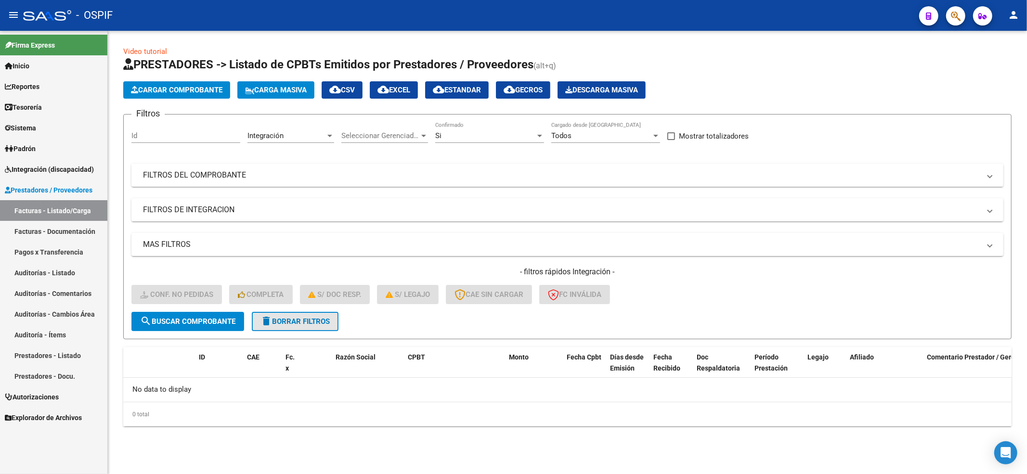
click at [326, 314] on button "delete Borrar Filtros" at bounding box center [295, 321] width 87 height 19
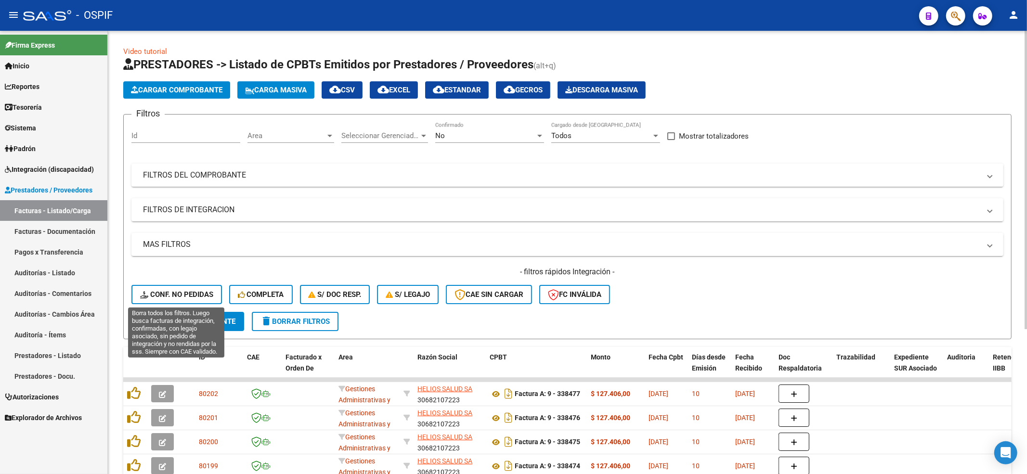
click at [162, 286] on button "Conf. no pedidas" at bounding box center [176, 294] width 91 height 19
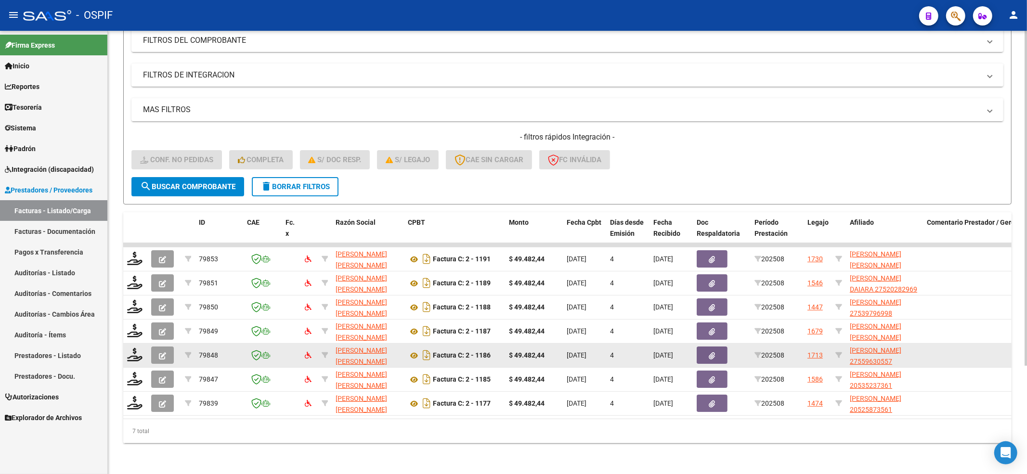
scroll to position [143, 0]
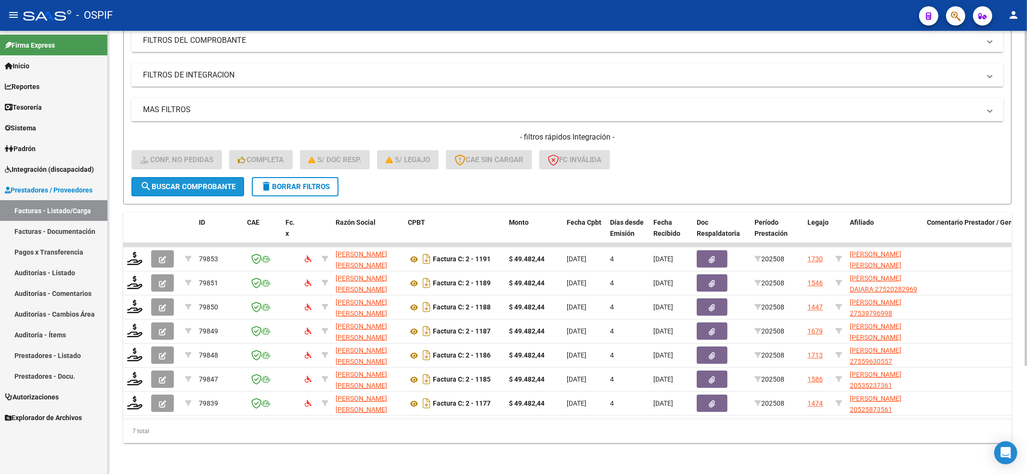
click at [179, 182] on span "search Buscar Comprobante" at bounding box center [187, 186] width 95 height 9
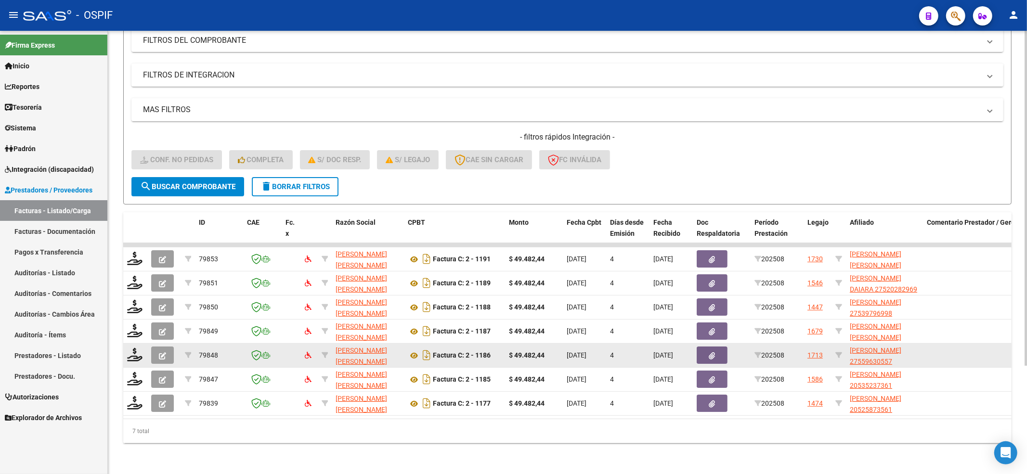
scroll to position [12, 0]
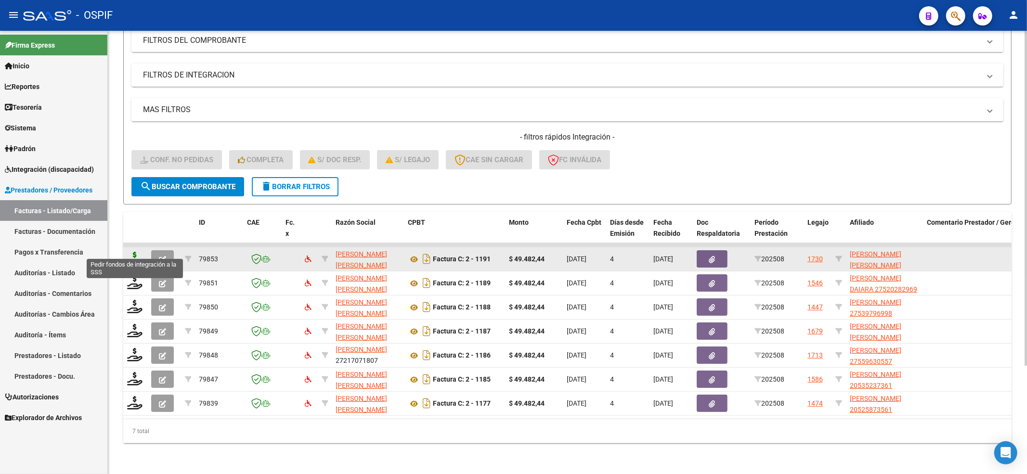
click at [133, 252] on icon at bounding box center [134, 258] width 15 height 13
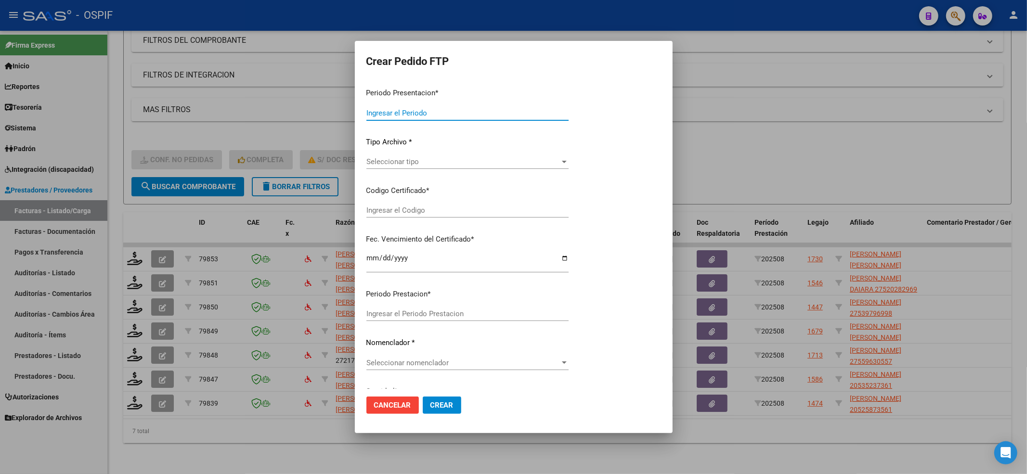
type input "202508"
type input "$ 49.482,44"
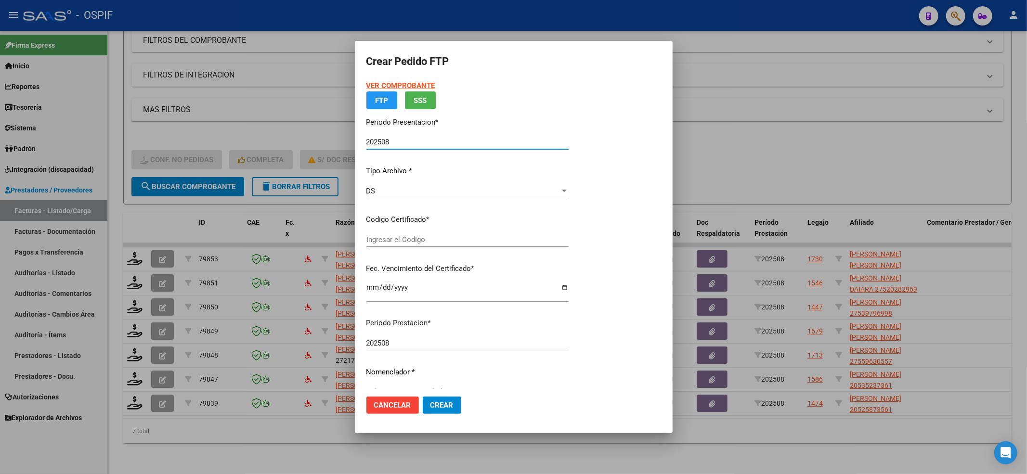
type input "0005466067420250218-20300218-BS AS-427"
type input "2030-02-18"
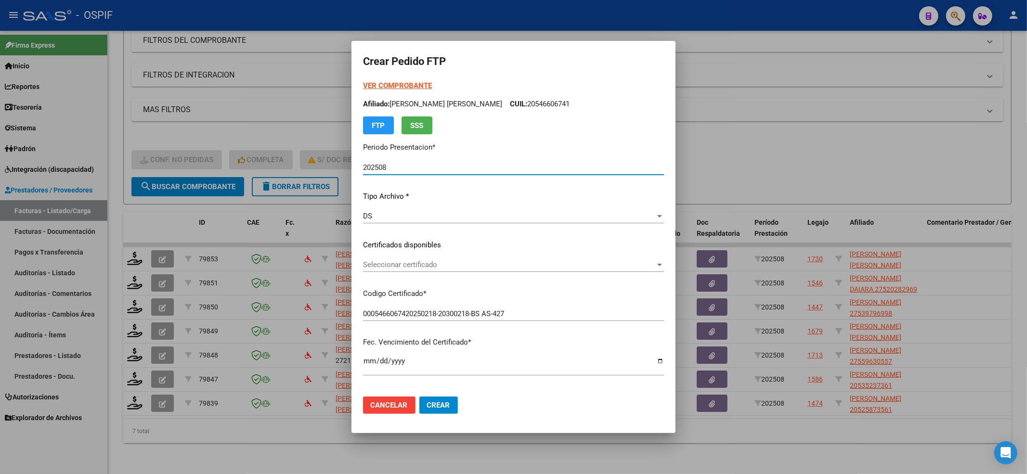
click at [389, 85] on strong "VER COMPROBANTE" at bounding box center [397, 85] width 69 height 9
click at [423, 259] on div "Seleccionar certificado Seleccionar certificado" at bounding box center [513, 265] width 301 height 14
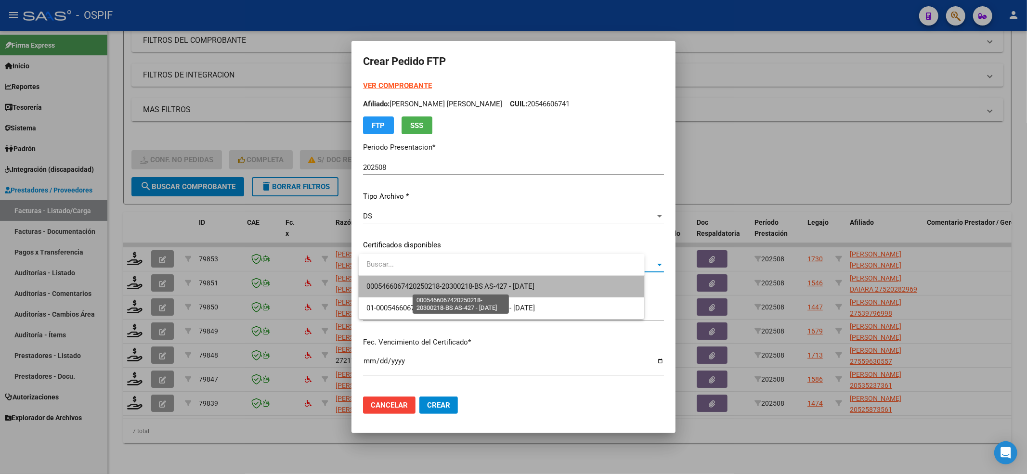
click at [424, 282] on span "0005466067420250218-20300218-BS AS-427 - 2030-02-18" at bounding box center [450, 286] width 169 height 9
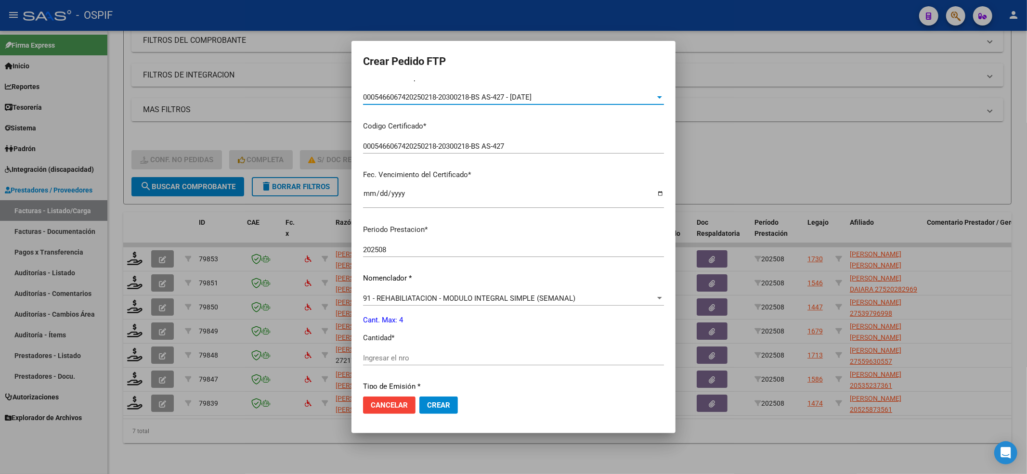
scroll to position [257, 0]
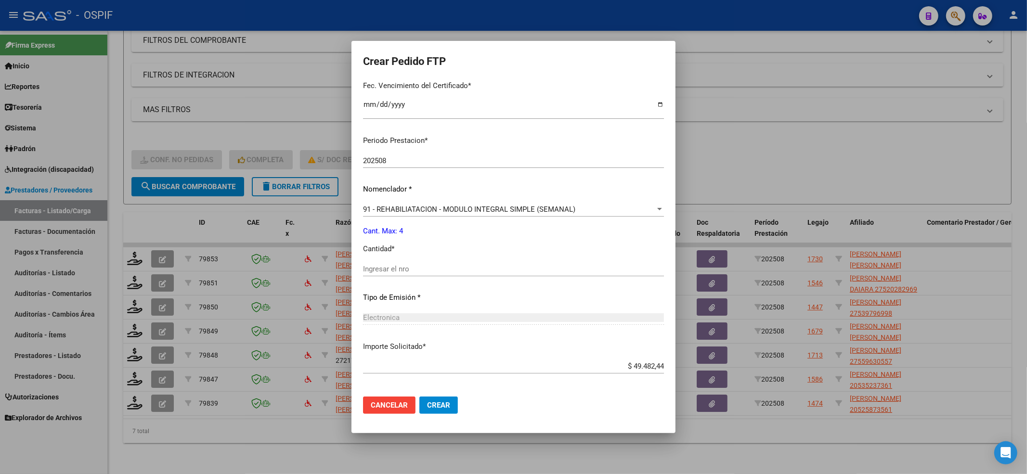
click at [426, 267] on input "Ingresar el nro" at bounding box center [513, 269] width 301 height 9
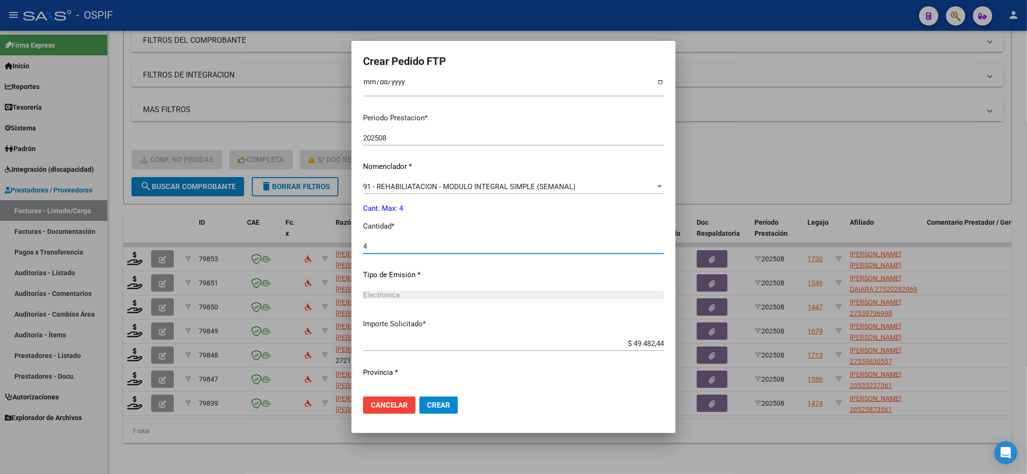
scroll to position [299, 0]
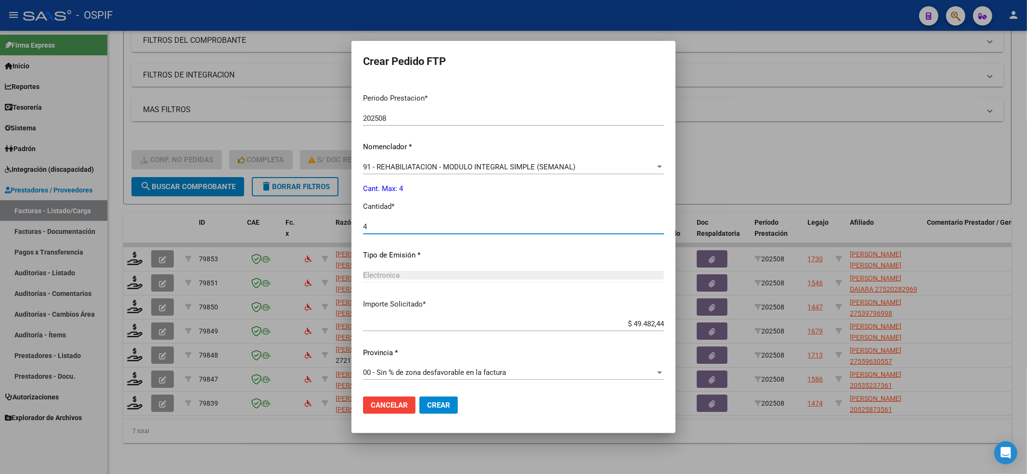
type input "4"
click at [461, 410] on mat-dialog-actions "Cancelar Crear" at bounding box center [513, 405] width 301 height 33
click at [458, 409] on button "Crear" at bounding box center [438, 405] width 39 height 17
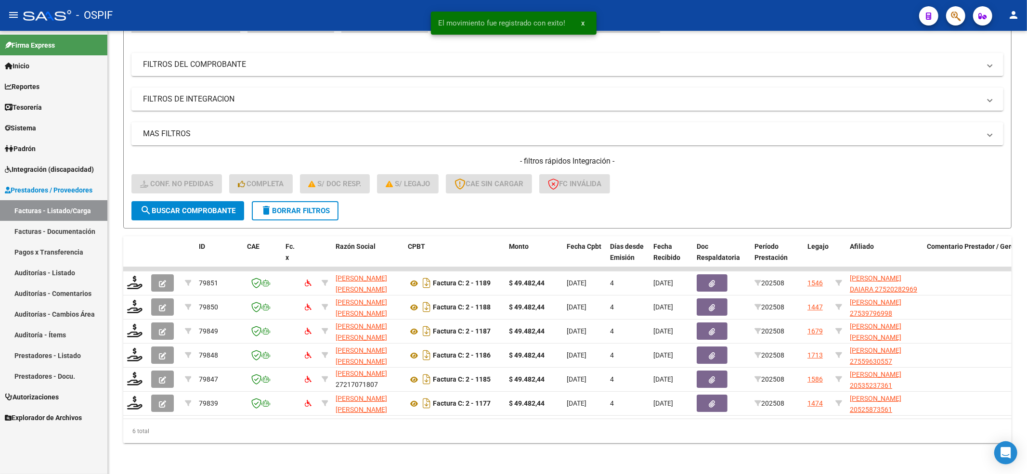
scroll to position [119, 0]
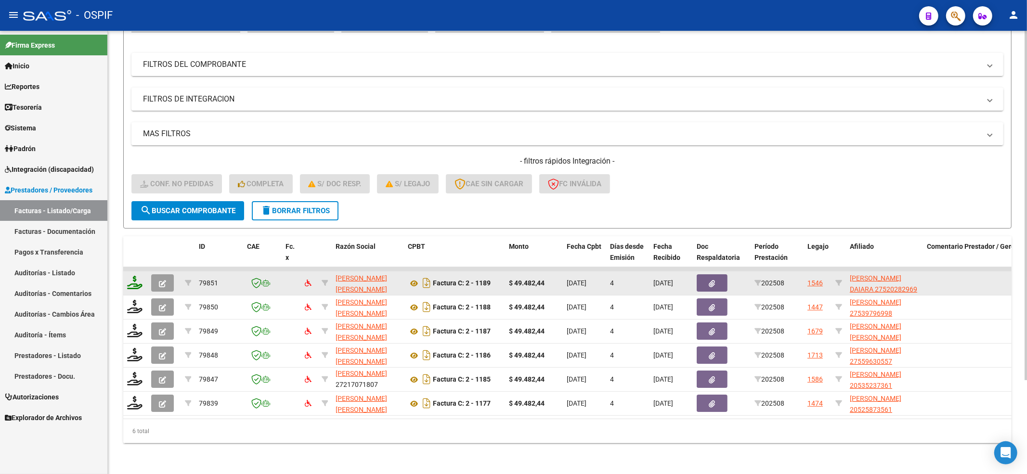
drag, startPoint x: 133, startPoint y: 264, endPoint x: 131, endPoint y: 268, distance: 5.0
click at [133, 272] on datatable-body-cell at bounding box center [135, 284] width 24 height 24
click at [129, 276] on icon at bounding box center [134, 282] width 15 height 13
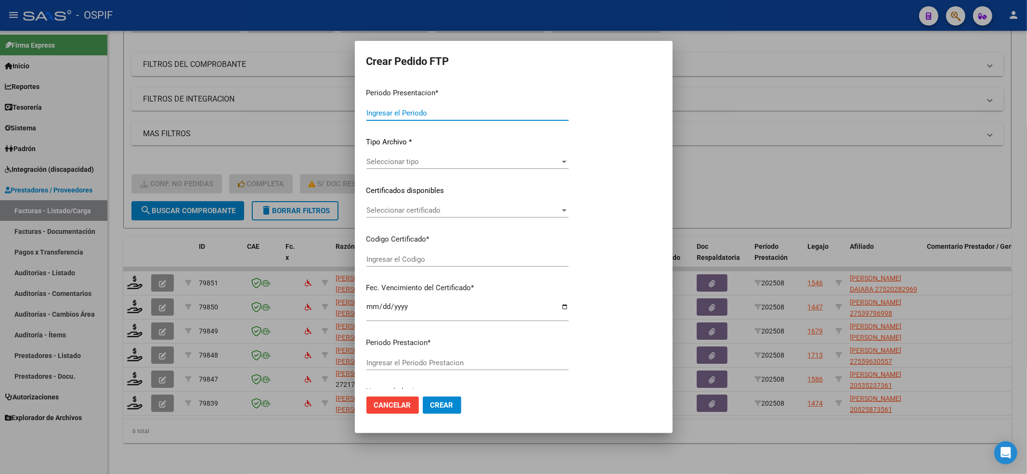
type input "202508"
type input "$ 49.482,44"
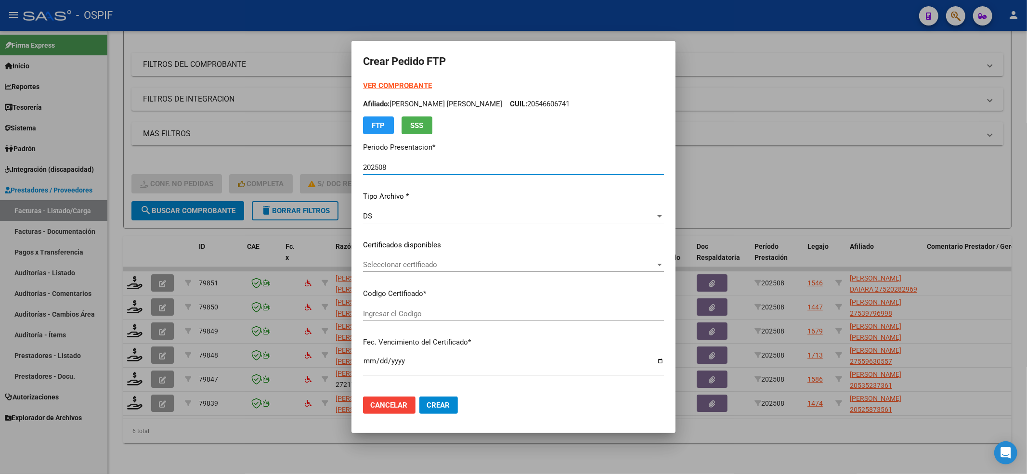
type input "0100052028296-20211217-20261217-BS-427"
type input "2026-12-17"
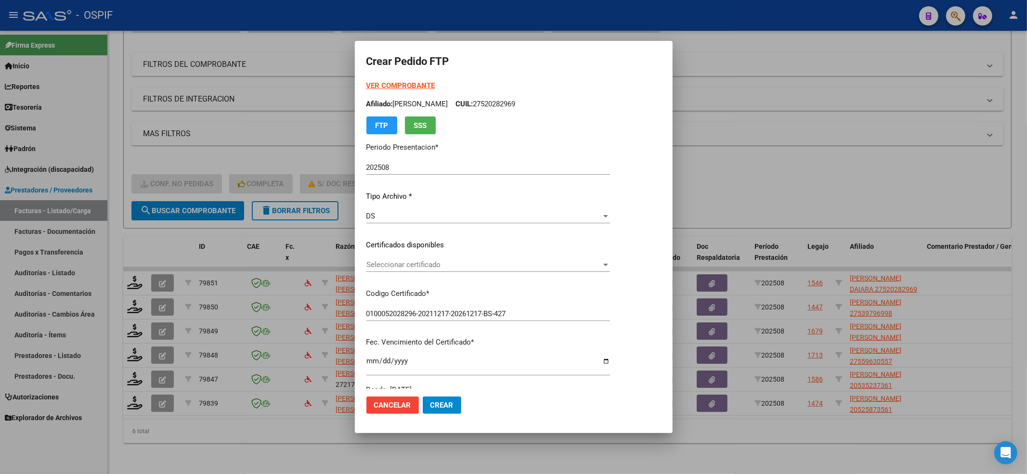
click at [366, 251] on div "VER COMPROBANTE ARCA Padrón Afiliado: PICALLO RODRIGUEZ NARELA DAIARA CUIL: 275…" at bounding box center [488, 237] width 244 height 315
drag, startPoint x: 365, startPoint y: 251, endPoint x: 361, endPoint y: 269, distance: 17.7
click at [366, 252] on div "VER COMPROBANTE ARCA Padrón Afiliado: PICALLO RODRIGUEZ NARELA DAIARA CUIL: 275…" at bounding box center [488, 237] width 244 height 315
click at [376, 261] on span "Seleccionar certificado" at bounding box center [483, 265] width 235 height 9
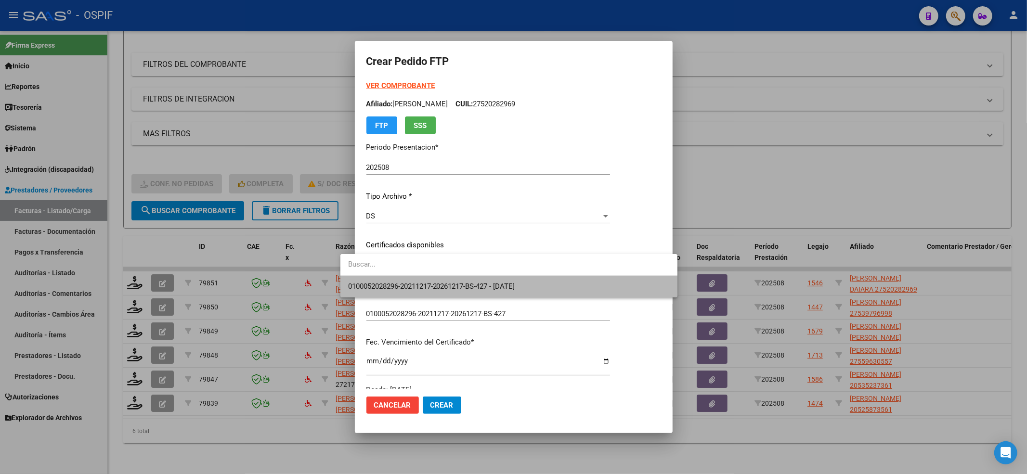
click at [370, 278] on span "0100052028296-20211217-20261217-BS-427 - 2026-12-17" at bounding box center [509, 287] width 322 height 22
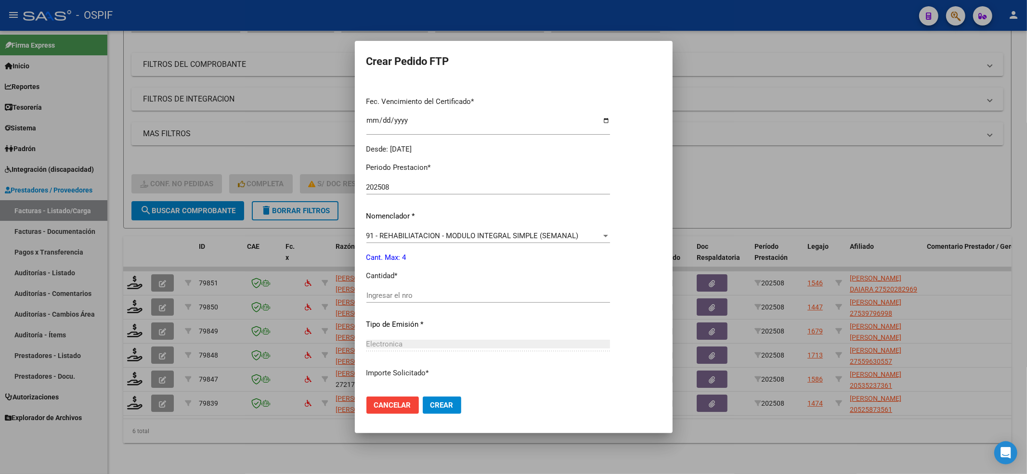
scroll to position [257, 0]
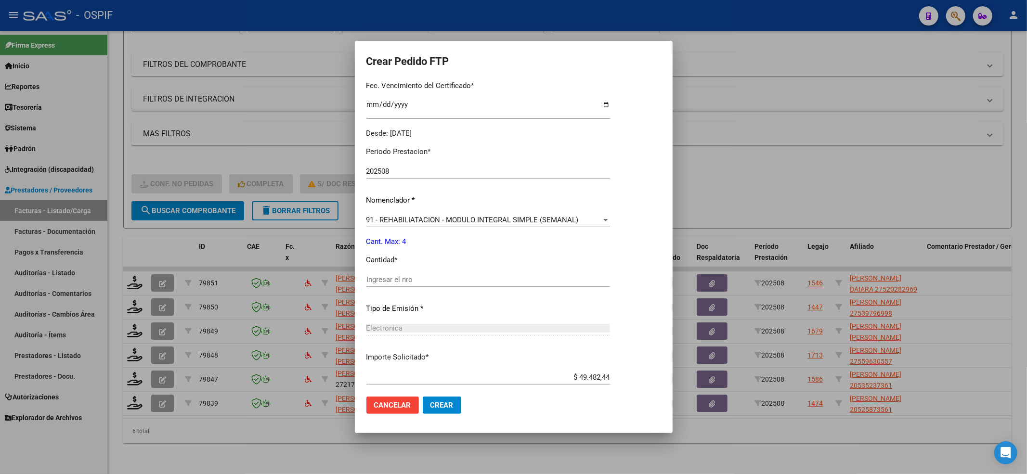
click at [374, 272] on div "Periodo Prestacion * 202508 Ingresar el Periodo Prestacion Nomenclador * 91 - R…" at bounding box center [488, 290] width 244 height 303
click at [369, 281] on input "Ingresar el nro" at bounding box center [488, 279] width 244 height 9
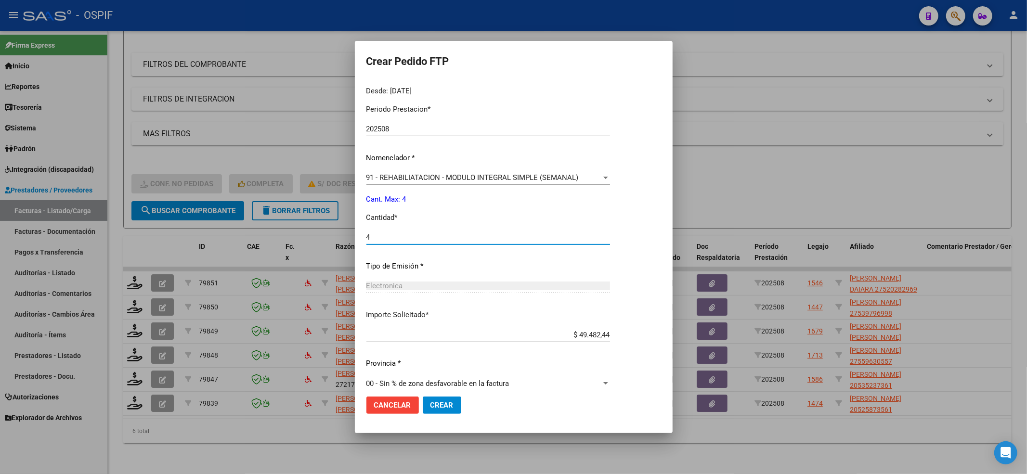
scroll to position [310, 0]
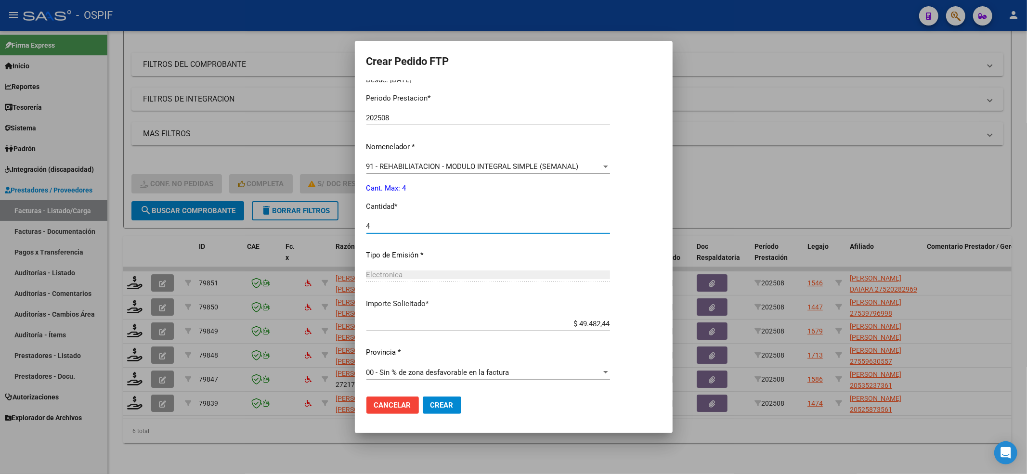
type input "4"
drag, startPoint x: 440, startPoint y: 412, endPoint x: 422, endPoint y: 405, distance: 19.5
click at [440, 411] on button "Crear" at bounding box center [442, 405] width 39 height 17
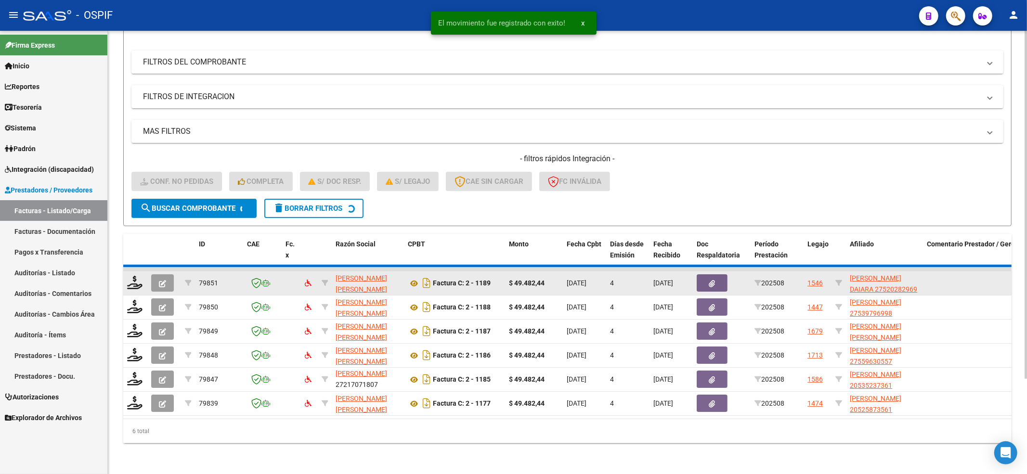
scroll to position [95, 0]
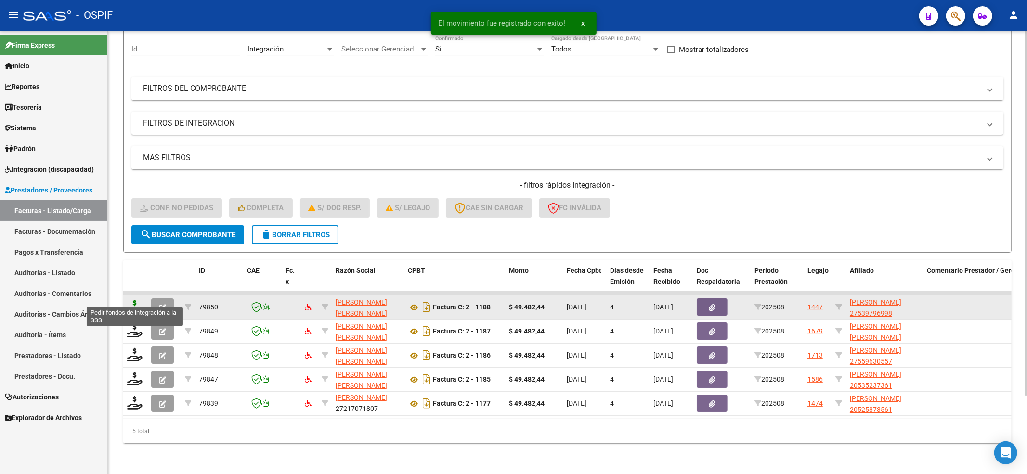
click at [136, 300] on icon at bounding box center [134, 306] width 15 height 13
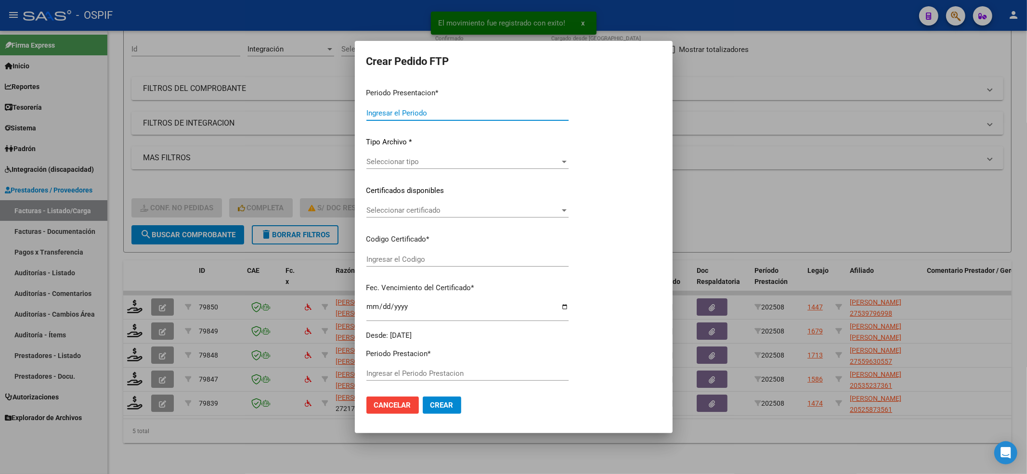
type input "202508"
type input "$ 49.482,44"
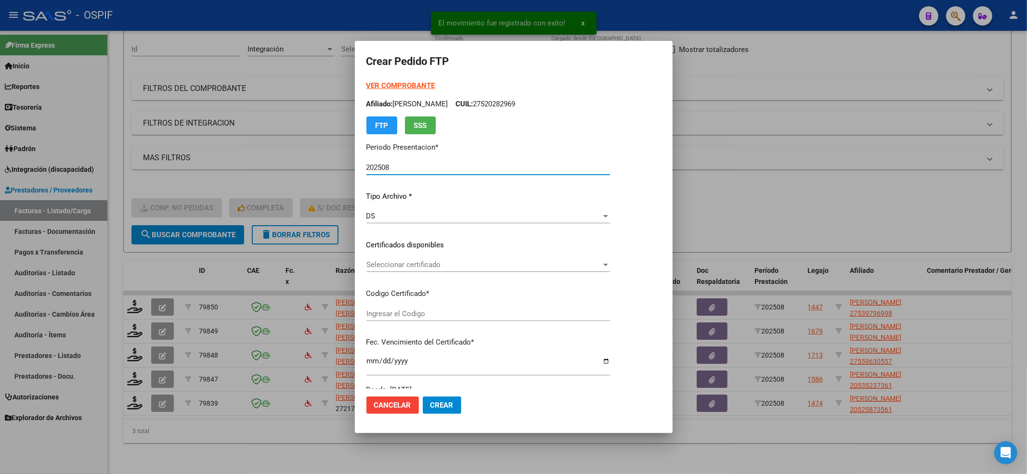
type input "000539796992025081420350814-and-12921"
type input "2035-08-14"
drag, startPoint x: 456, startPoint y: 270, endPoint x: 440, endPoint y: 286, distance: 22.5
click at [453, 272] on div "Seleccionar certificado Seleccionar certificado" at bounding box center [488, 270] width 244 height 24
click at [440, 286] on div "VER COMPROBANTE ARCA Padrón Afiliado: PERALTA MIA JAZMIN CUIL: 27539796998 FTP …" at bounding box center [488, 237] width 244 height 315
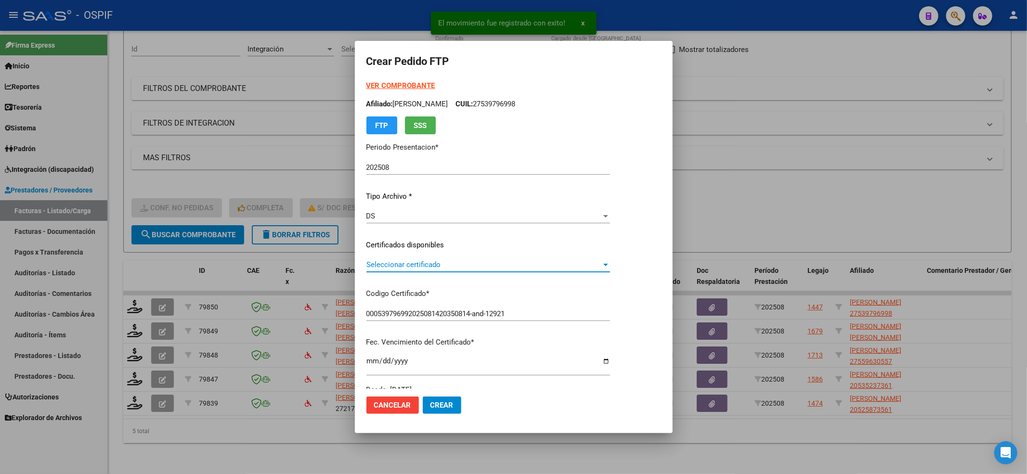
click at [426, 262] on span "Seleccionar certificado" at bounding box center [483, 265] width 235 height 9
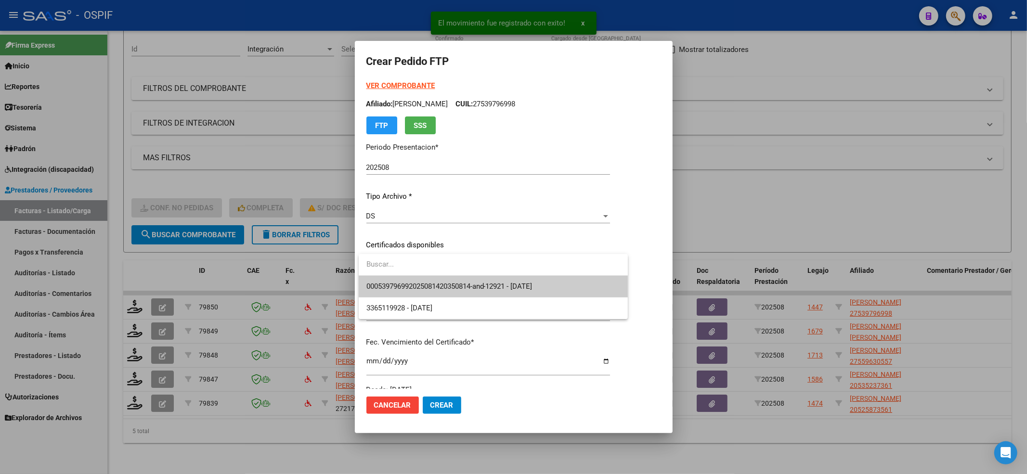
click at [401, 282] on span "000539796992025081420350814-and-12921 - 2035-08-14" at bounding box center [449, 286] width 166 height 9
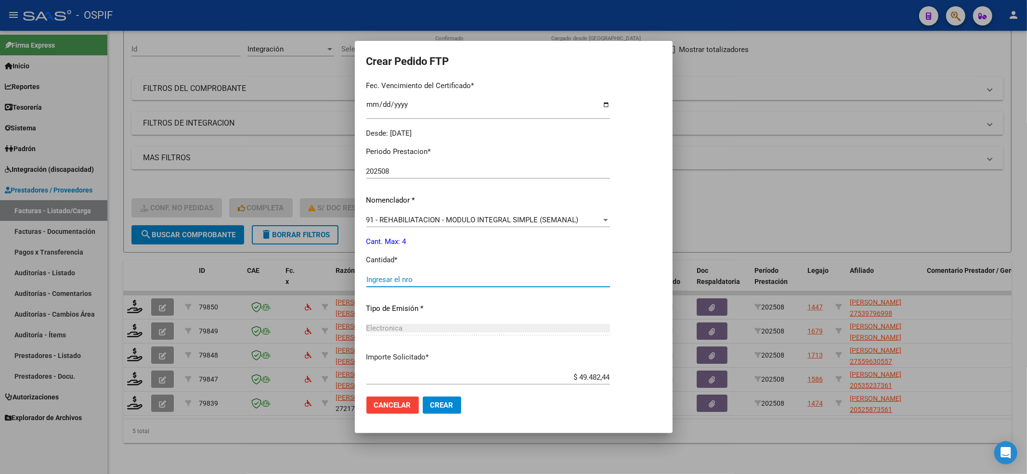
click at [401, 282] on input "Ingresar el nro" at bounding box center [488, 279] width 244 height 9
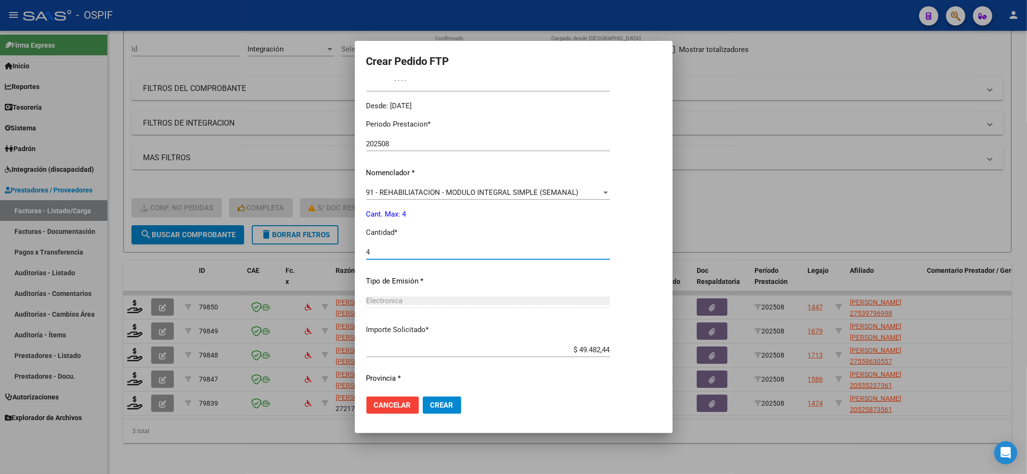
scroll to position [310, 0]
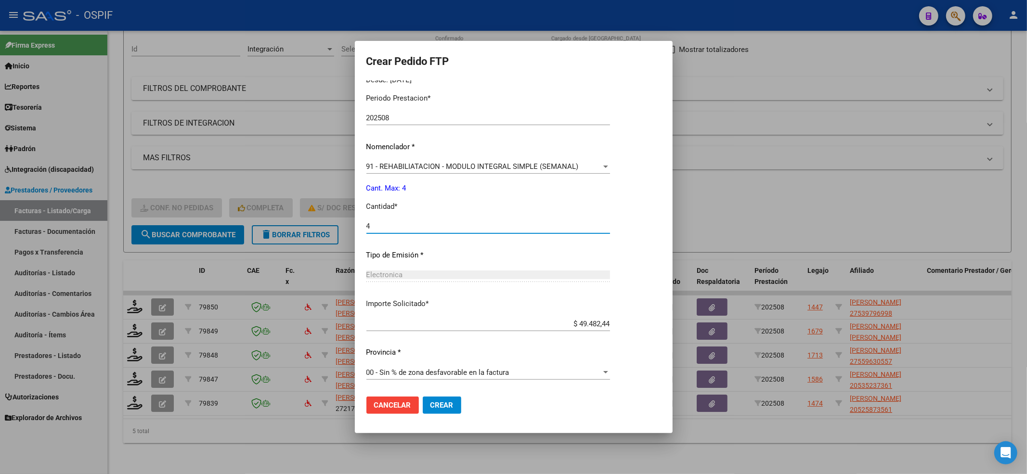
type input "4"
drag, startPoint x: 442, startPoint y: 402, endPoint x: 430, endPoint y: 403, distance: 12.1
click at [443, 403] on span "Crear" at bounding box center [441, 405] width 23 height 9
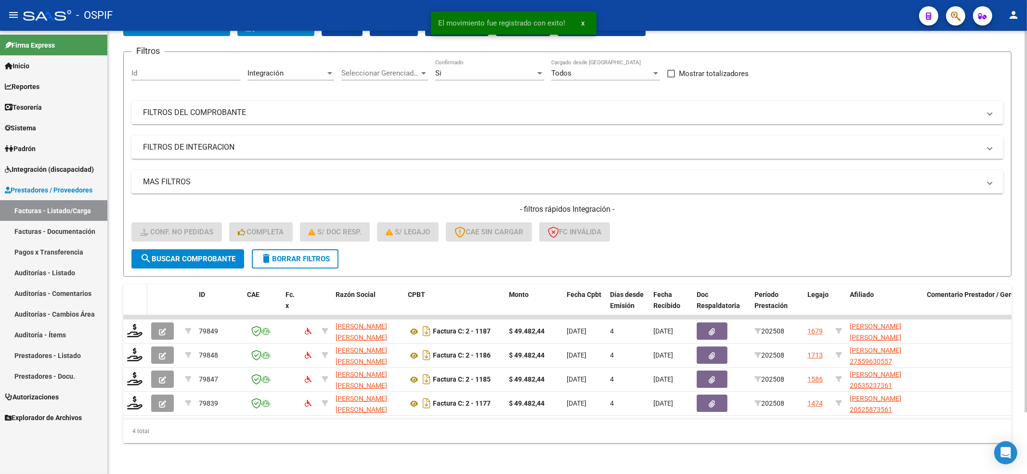
scroll to position [71, 0]
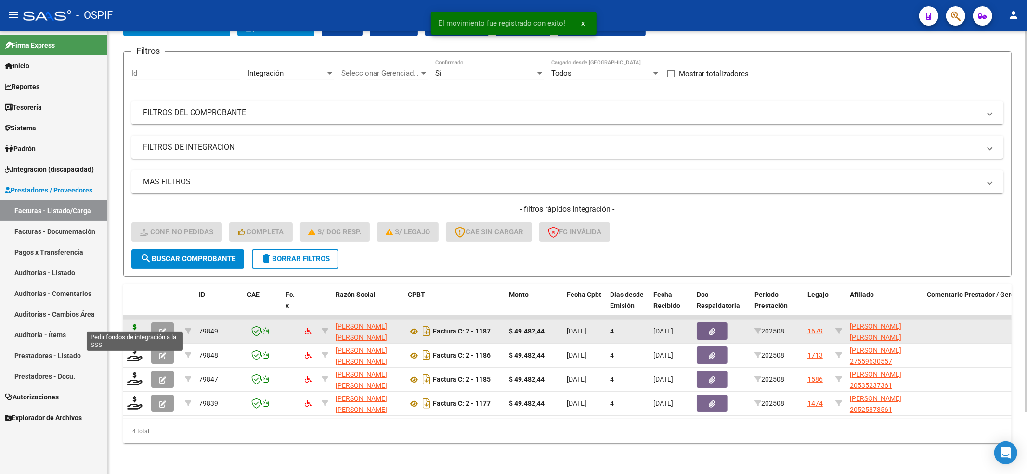
click at [133, 324] on icon at bounding box center [134, 330] width 15 height 13
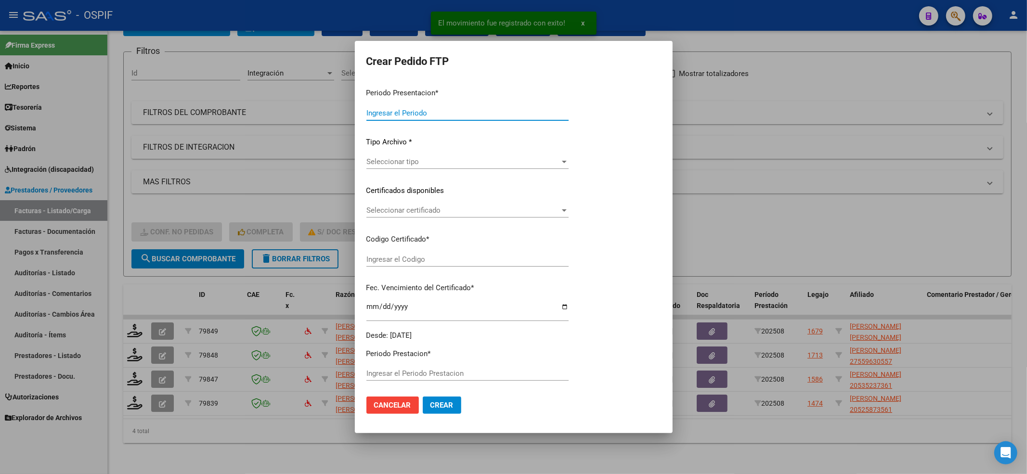
type input "202508"
type input "$ 49.482,44"
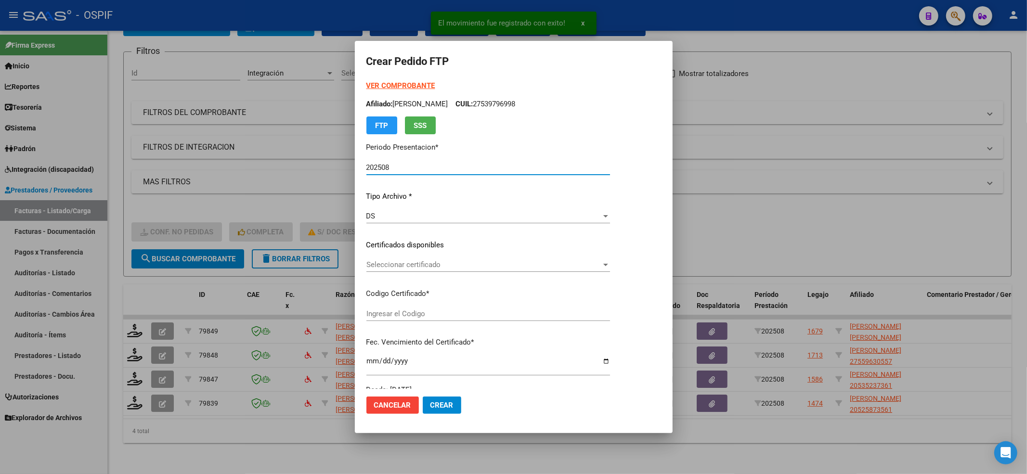
type input "02000538494912023090620280906AND-109"
type input "2028-09-06"
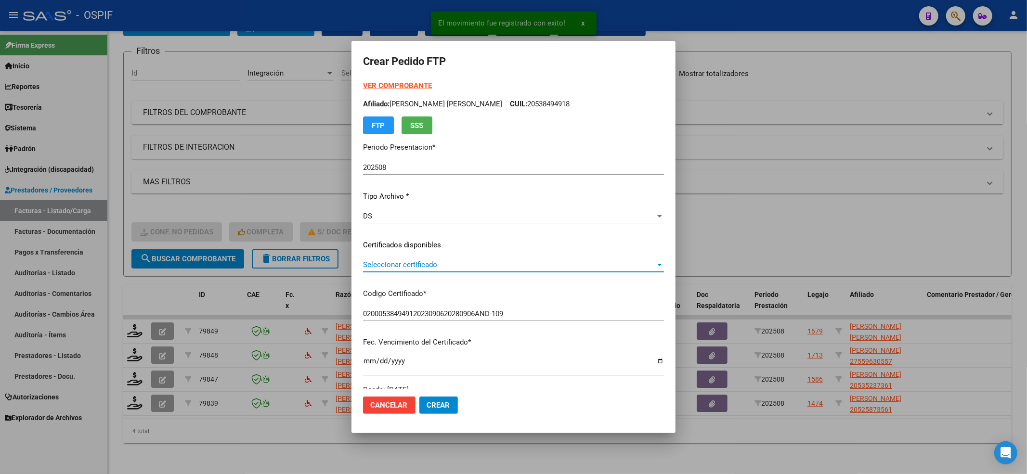
click at [394, 266] on span "Seleccionar certificado" at bounding box center [509, 265] width 292 height 9
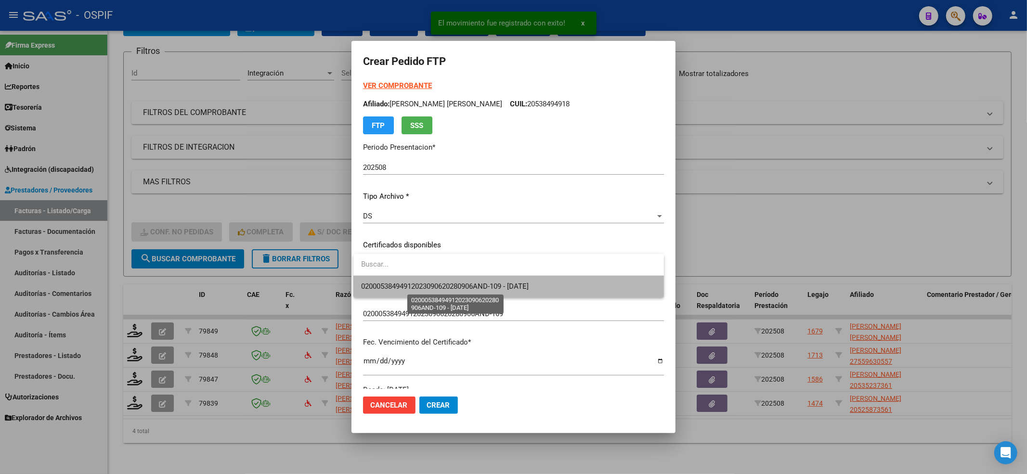
click at [383, 285] on span "02000538494912023090620280906AND-109 - 2028-09-06" at bounding box center [445, 286] width 168 height 9
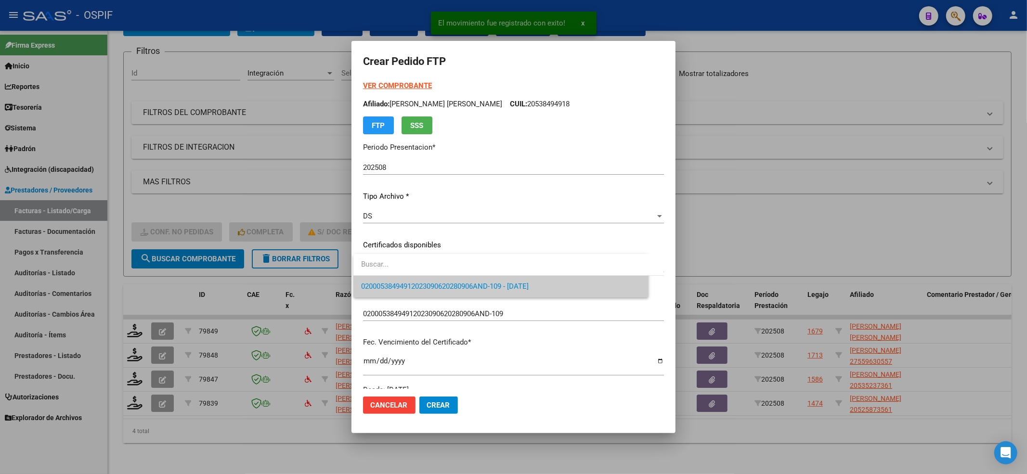
scroll to position [193, 0]
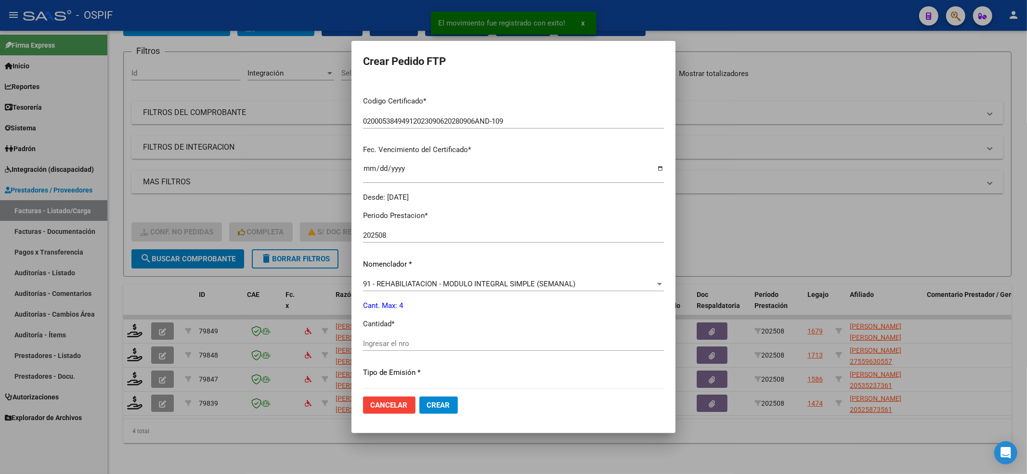
drag, startPoint x: 374, startPoint y: 339, endPoint x: 375, endPoint y: 347, distance: 7.8
click at [374, 344] on input "Ingresar el nro" at bounding box center [513, 343] width 301 height 9
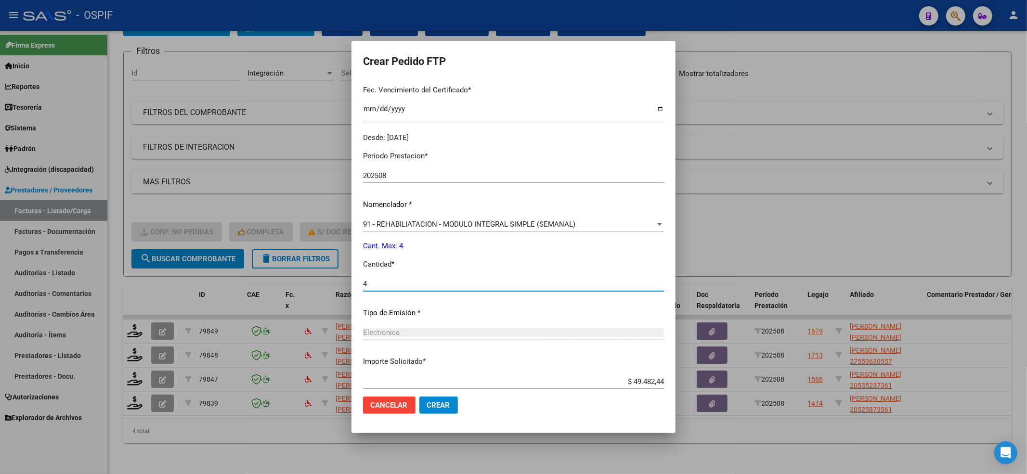
scroll to position [310, 0]
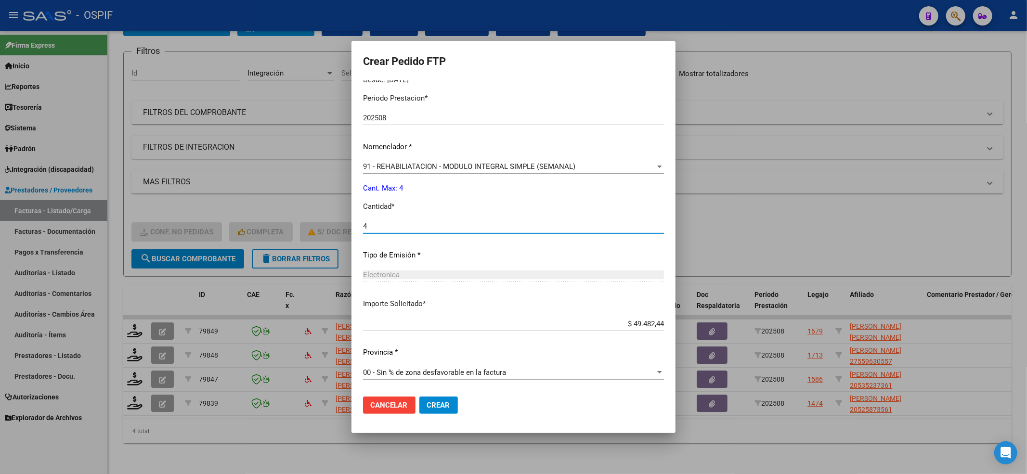
type input "4"
click at [442, 408] on span "Crear" at bounding box center [438, 405] width 23 height 9
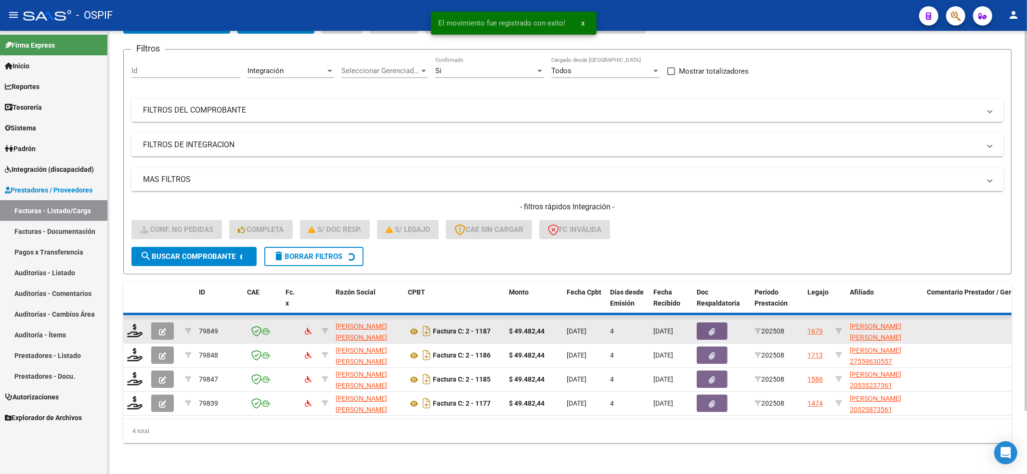
scroll to position [47, 0]
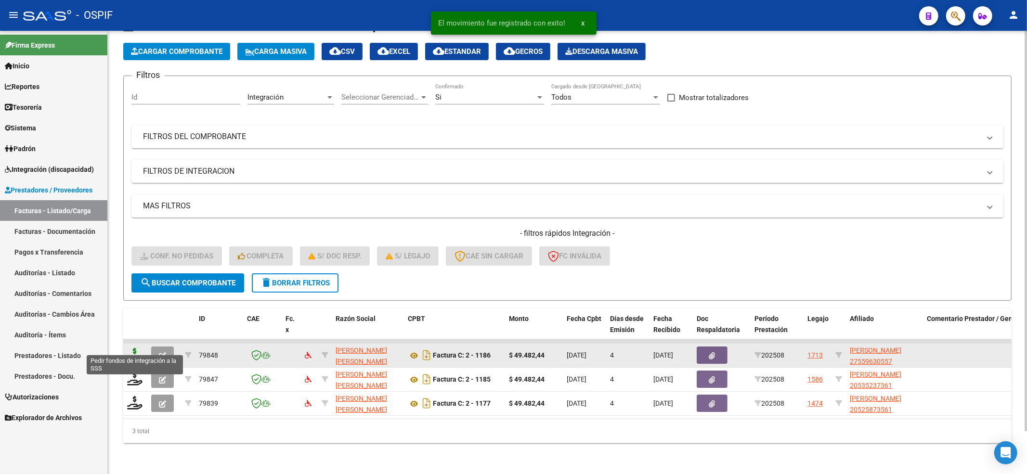
click at [137, 348] on icon at bounding box center [134, 354] width 15 height 13
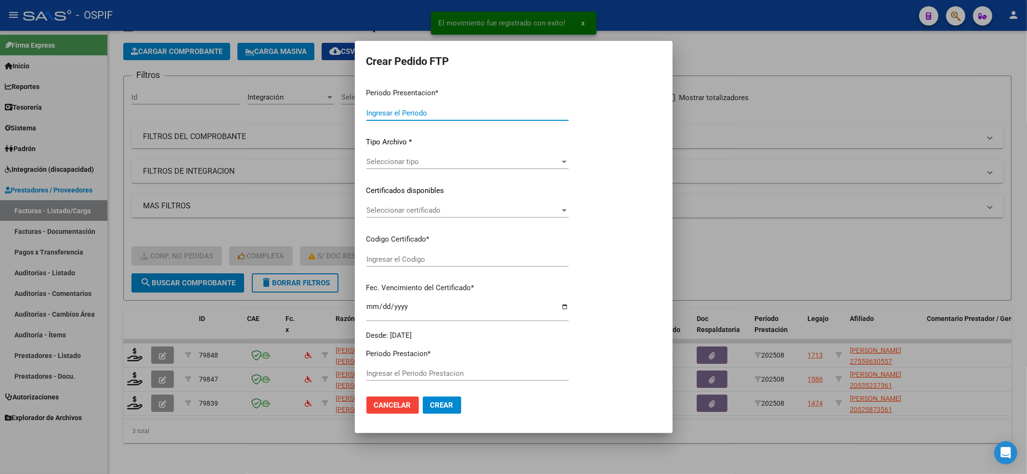
type input "202508"
type input "$ 49.482,44"
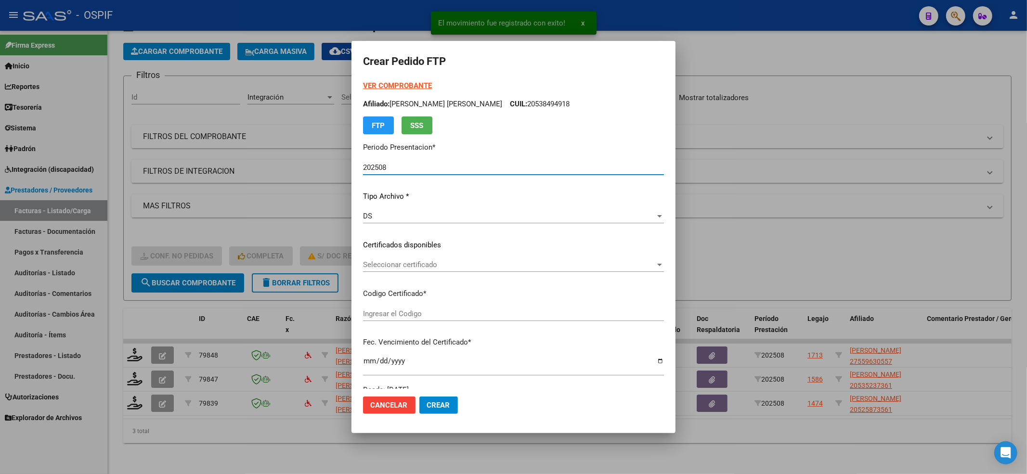
type input "2662663308"
type input "2024-10-06"
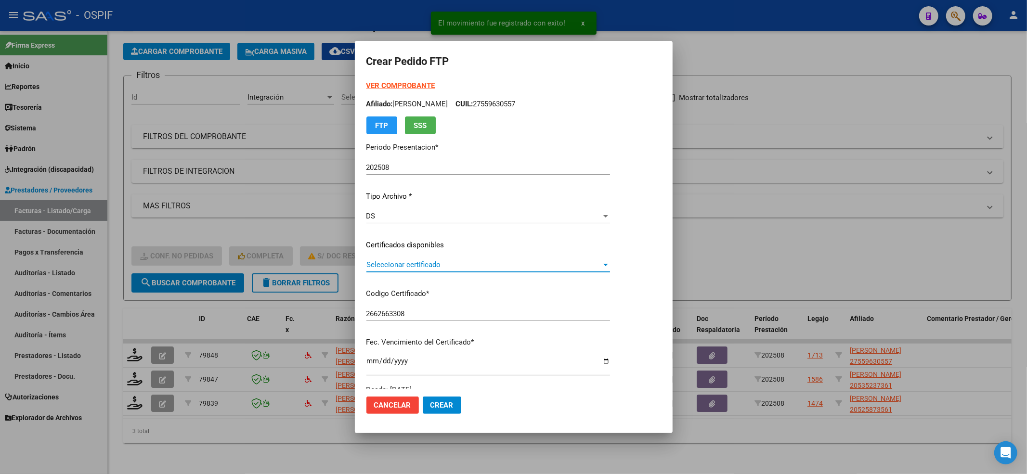
click at [406, 265] on span "Seleccionar certificado" at bounding box center [483, 265] width 235 height 9
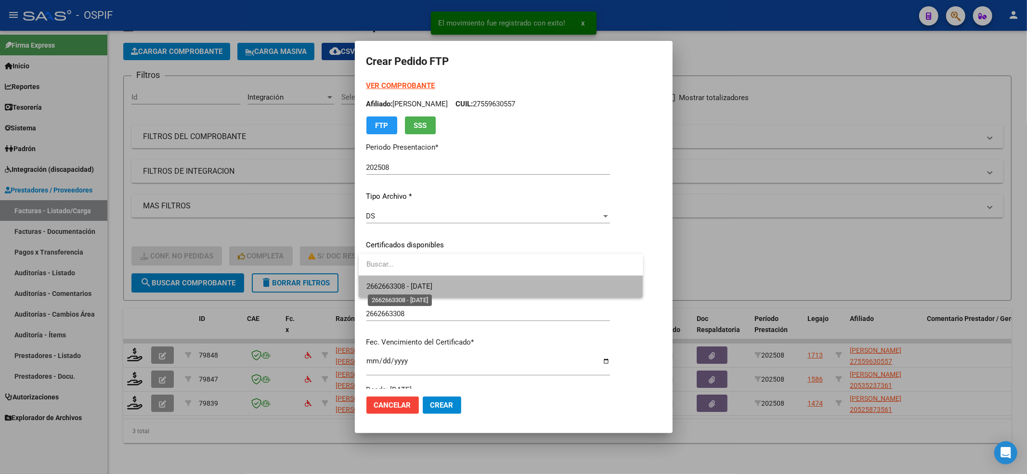
click at [392, 289] on span "2662663308 - 2024-10-06" at bounding box center [399, 286] width 66 height 9
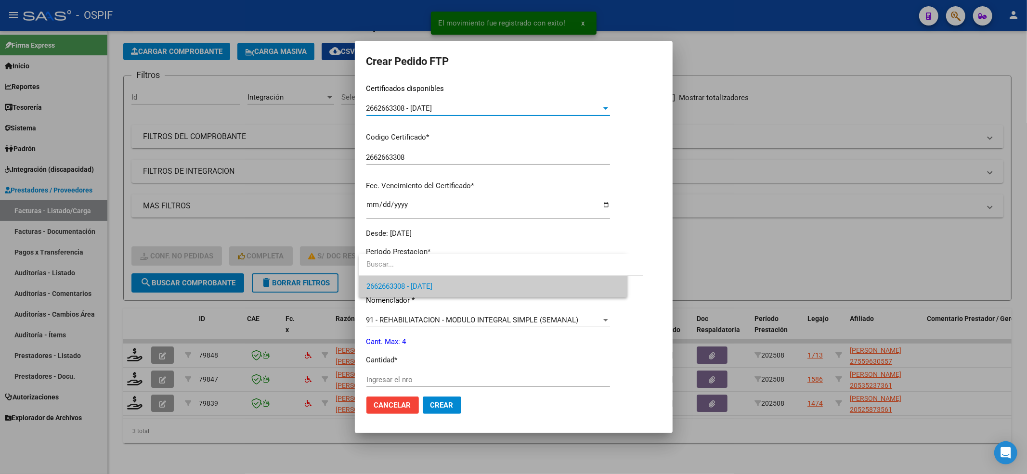
scroll to position [310, 0]
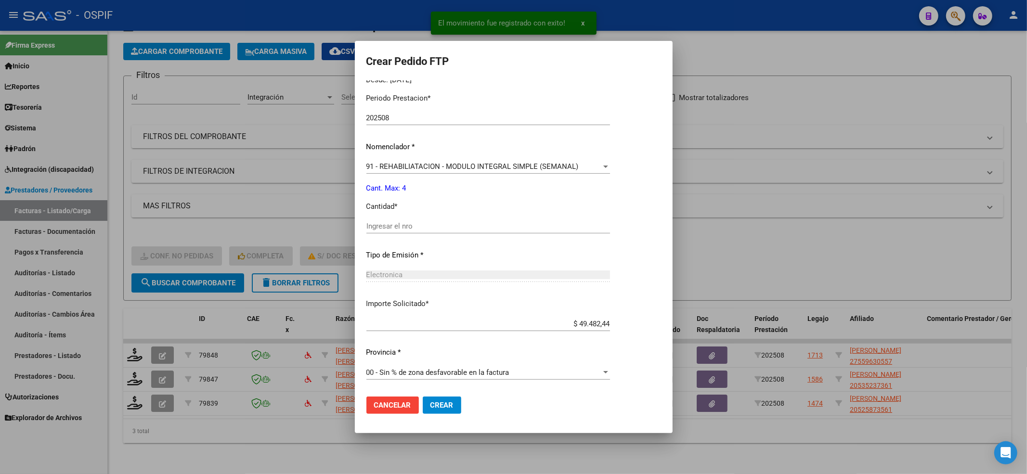
click at [386, 220] on div "Ingresar el nro" at bounding box center [488, 226] width 244 height 14
click at [380, 228] on input "4" at bounding box center [488, 226] width 244 height 9
type input "4"
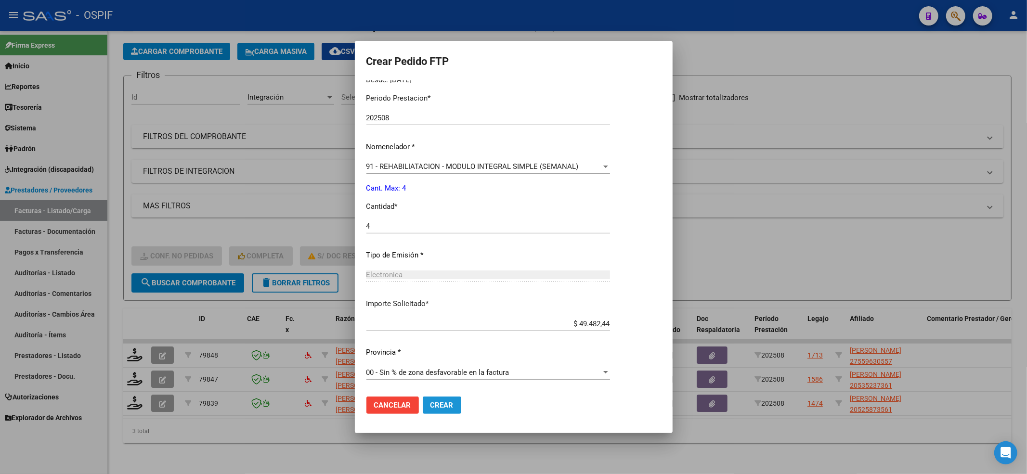
click at [457, 407] on button "Crear" at bounding box center [442, 405] width 39 height 17
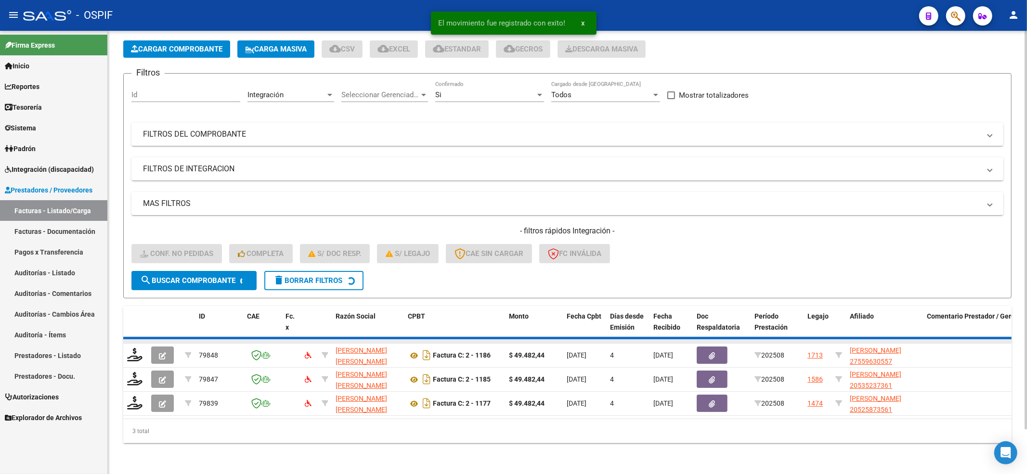
scroll to position [23, 0]
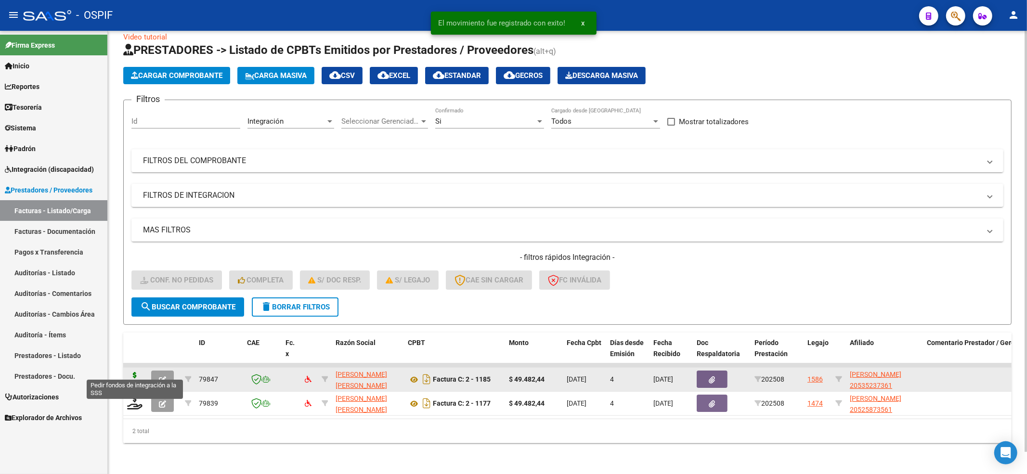
click at [132, 372] on icon at bounding box center [134, 378] width 15 height 13
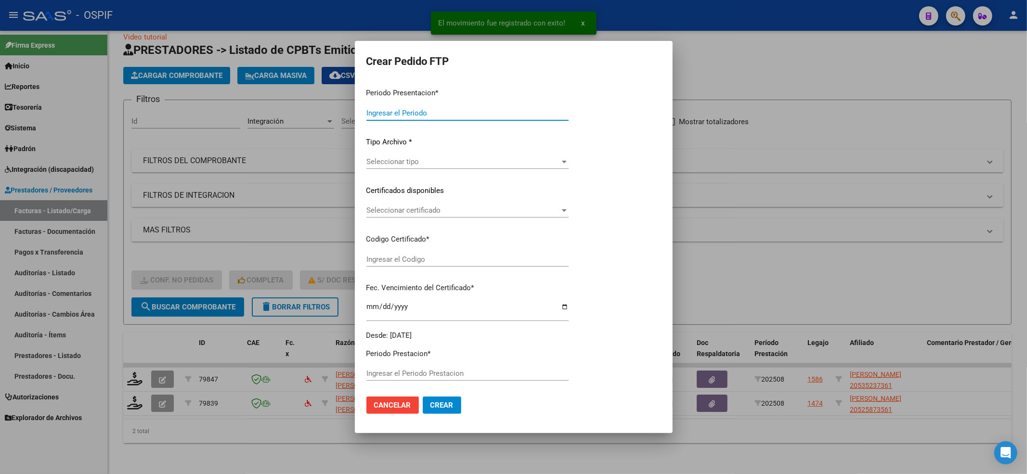
type input "202508"
type input "$ 49.482,44"
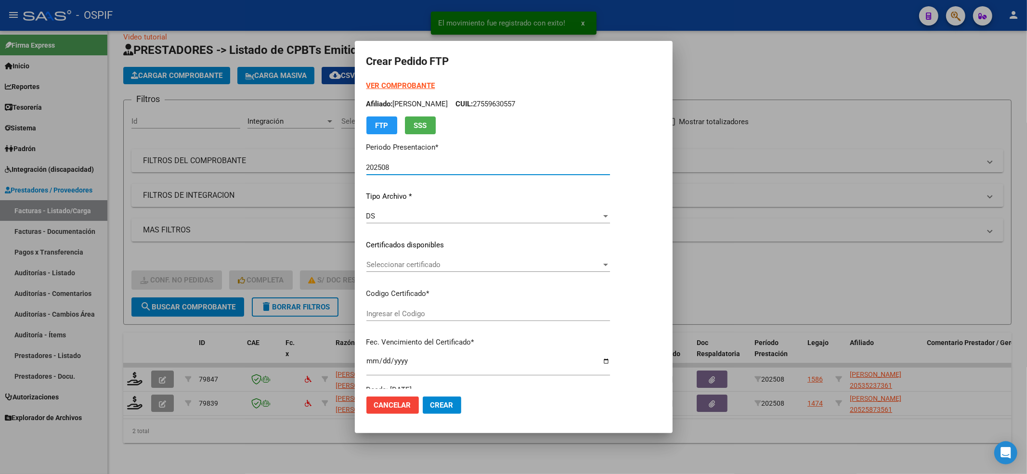
type input "0200053523736-20230215-20280215-BS-427"
type input "2028-02-15"
click at [416, 259] on div "Seleccionar certificado Seleccionar certificado" at bounding box center [488, 265] width 244 height 14
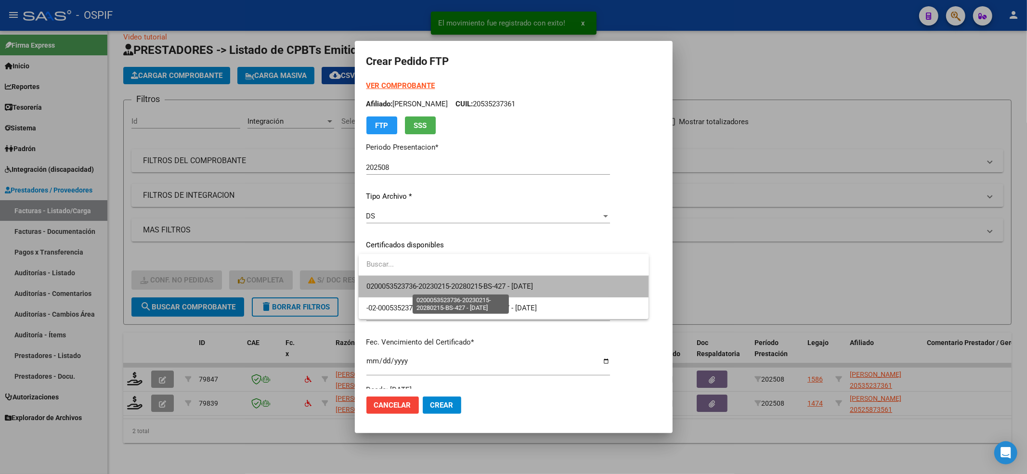
click at [384, 284] on span "0200053523736-20230215-20280215-BS-427 - 2028-02-15" at bounding box center [449, 286] width 167 height 9
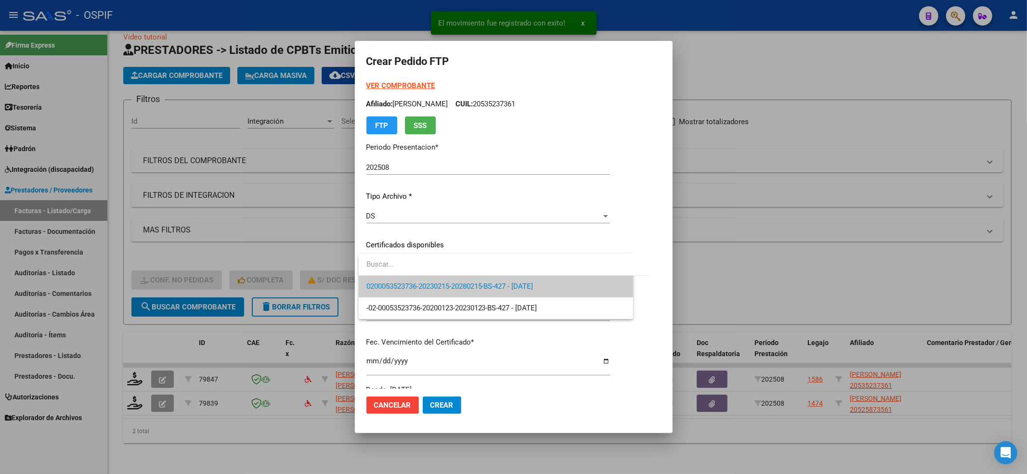
scroll to position [193, 0]
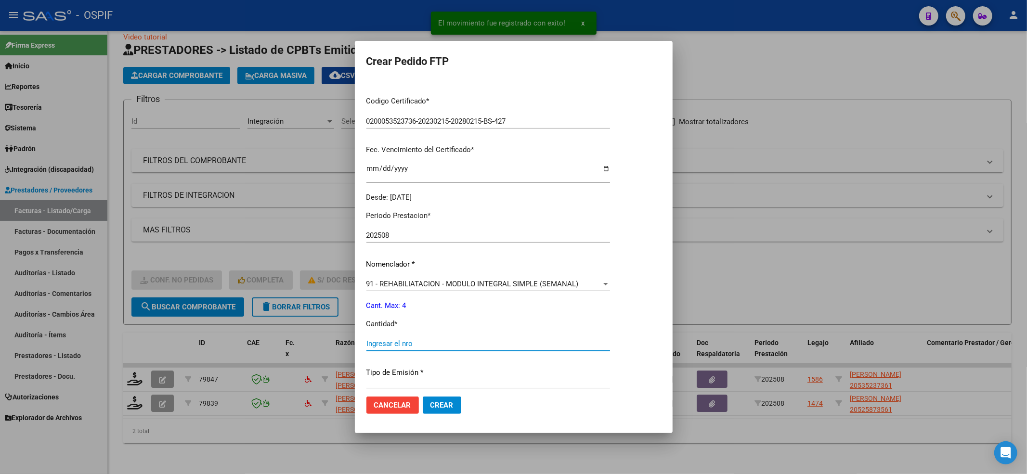
click at [387, 342] on input "Ingresar el nro" at bounding box center [488, 343] width 244 height 9
type input "4"
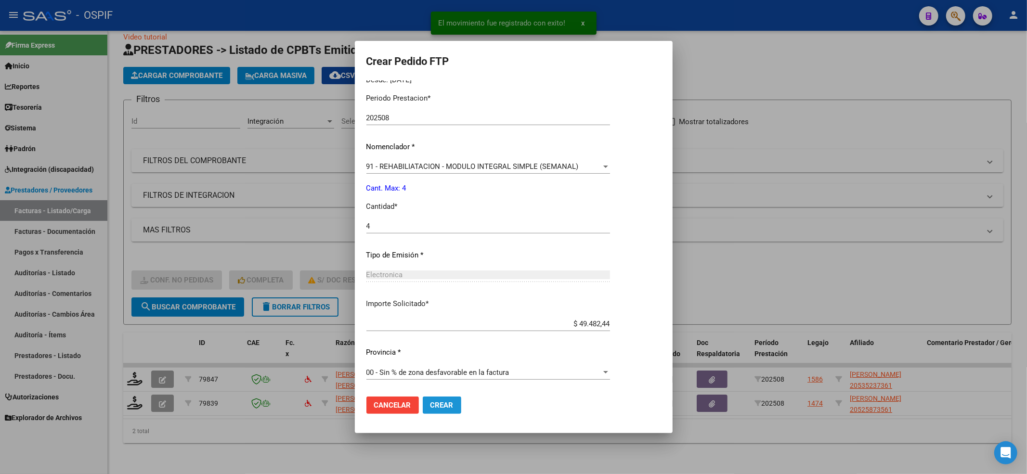
click at [453, 408] on span "Crear" at bounding box center [441, 405] width 23 height 9
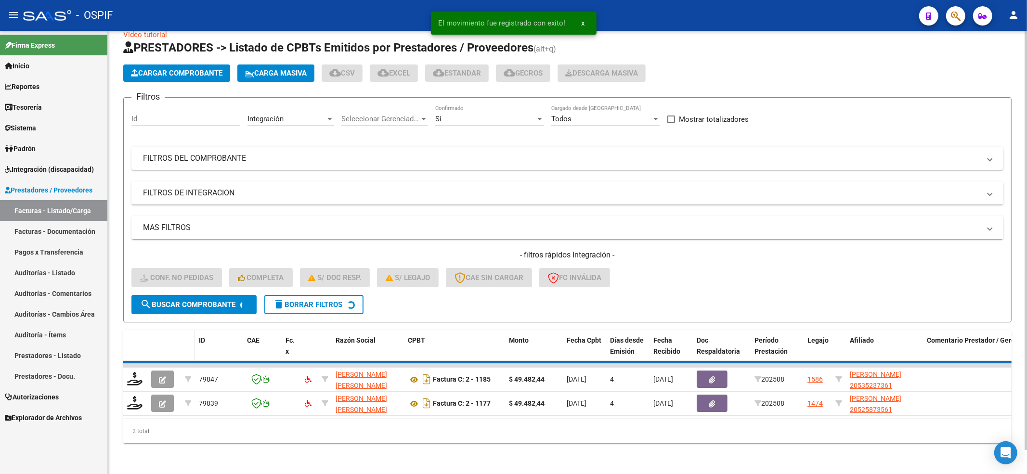
scroll to position [0, 0]
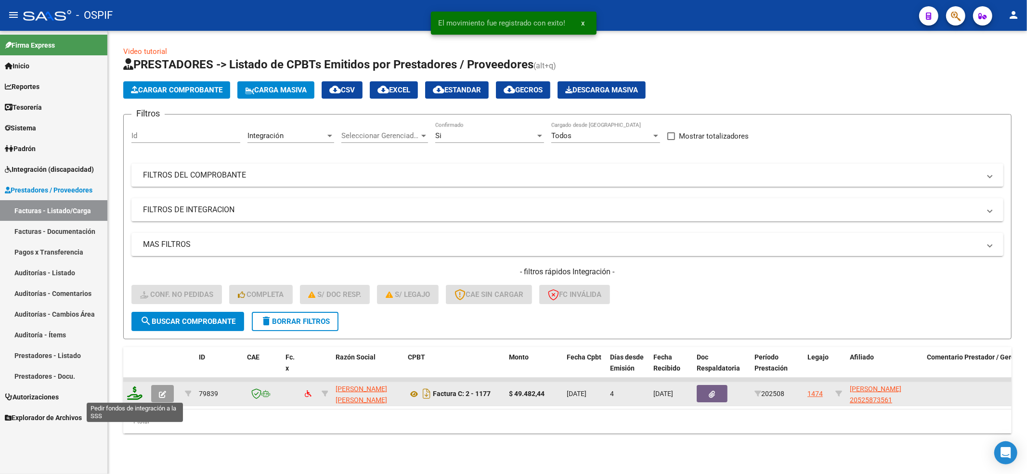
click at [135, 389] on icon at bounding box center [134, 393] width 15 height 13
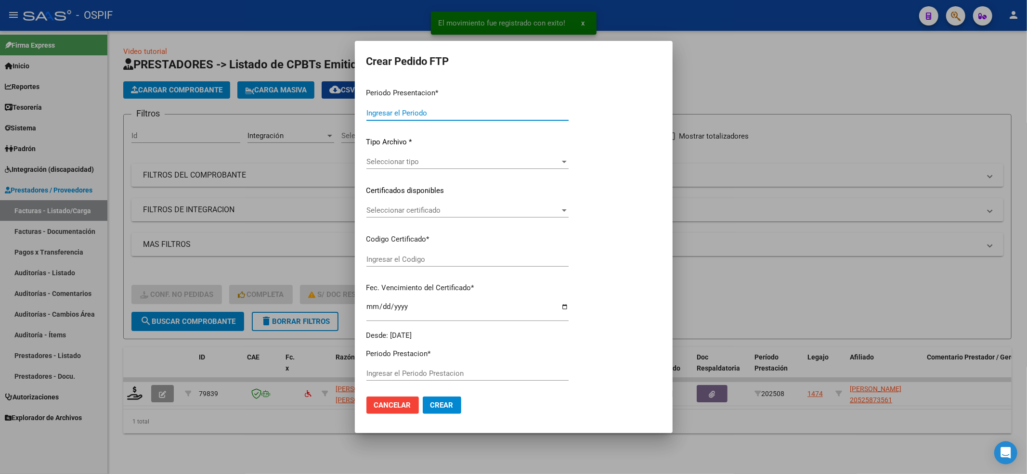
type input "202508"
type input "$ 49.482,44"
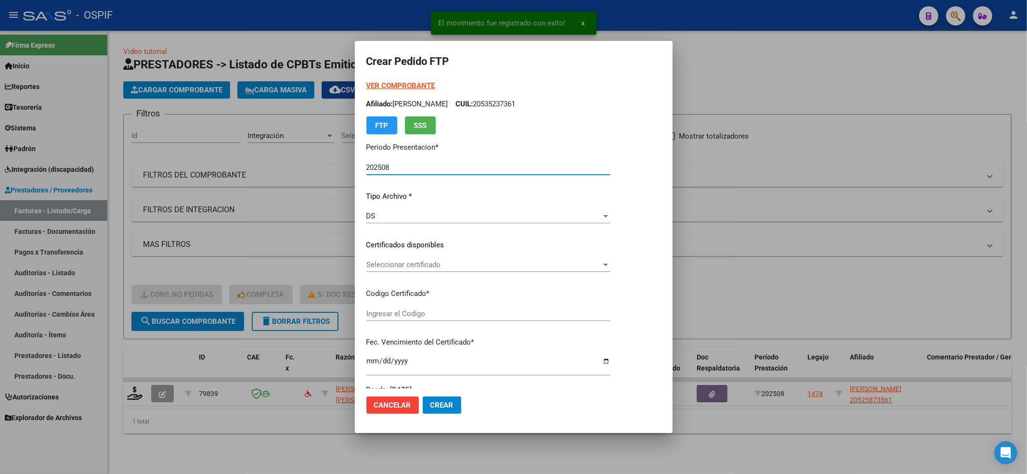
type input "0200052587356-20230522-20330522-AND-297"
type input "2033-05-22"
click at [459, 257] on div "VER COMPROBANTE ARCA Padrón Afiliado: ACOSTA LEANDRO DARIO CUIL: 20525873561 FT…" at bounding box center [488, 237] width 244 height 315
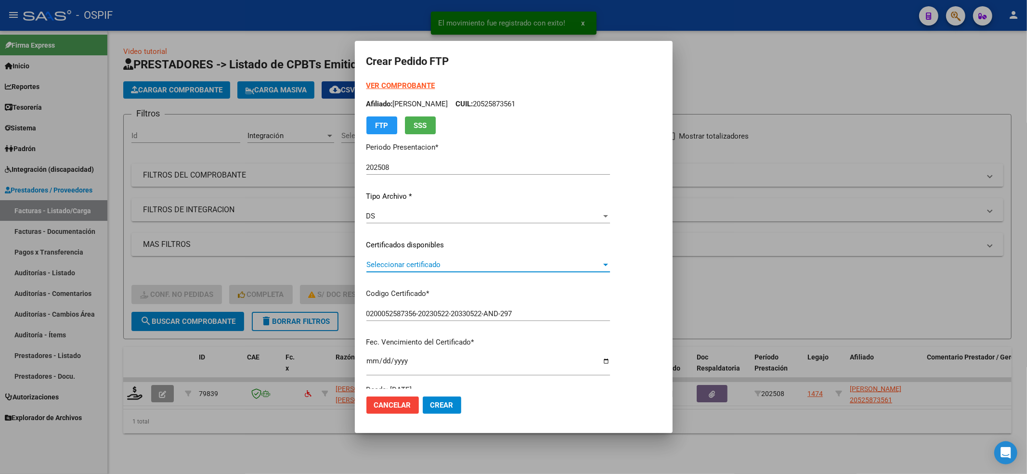
click at [424, 266] on span "Seleccionar certificado" at bounding box center [483, 265] width 235 height 9
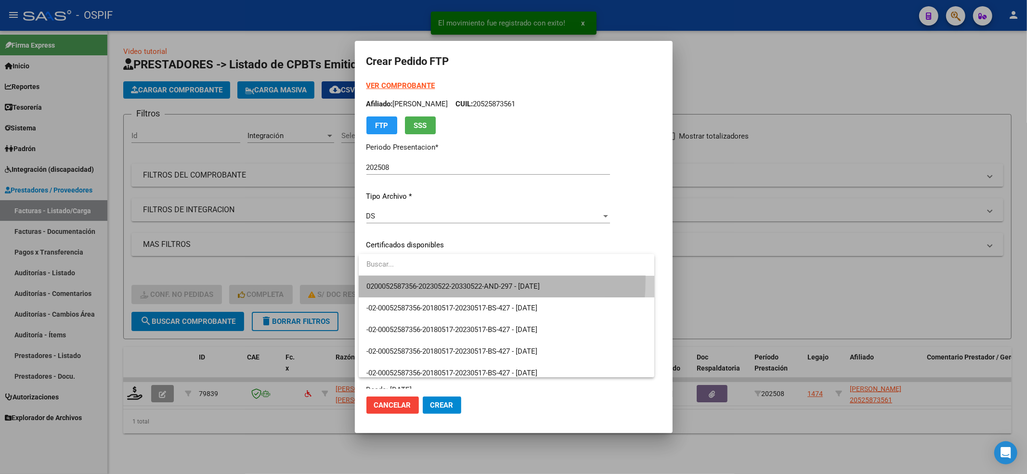
click at [395, 278] on span "0200052587356-20230522-20330522-AND-297 - 2033-05-22" at bounding box center [506, 287] width 281 height 22
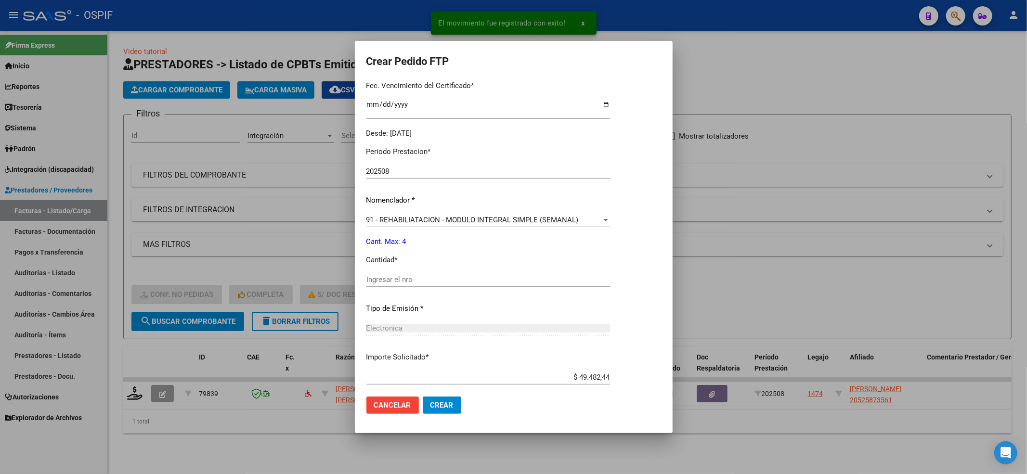
click at [395, 278] on input "Ingresar el nro" at bounding box center [488, 279] width 244 height 9
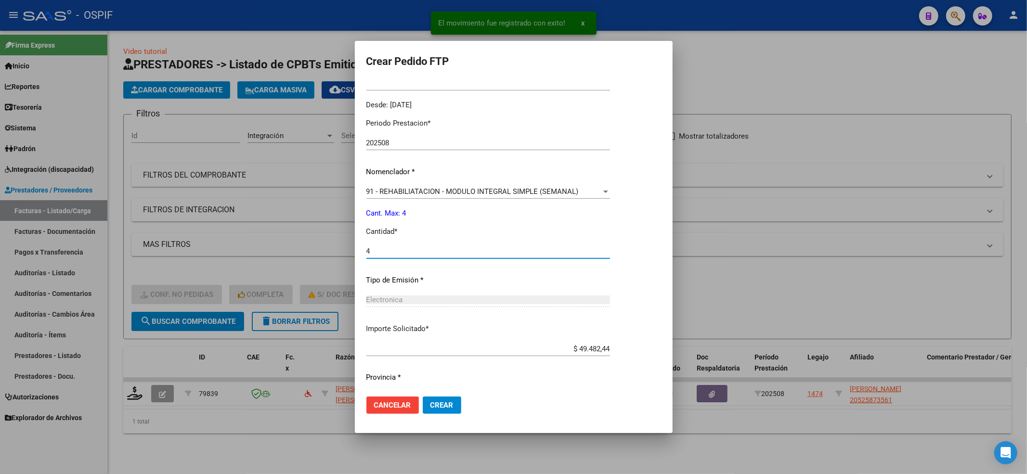
scroll to position [310, 0]
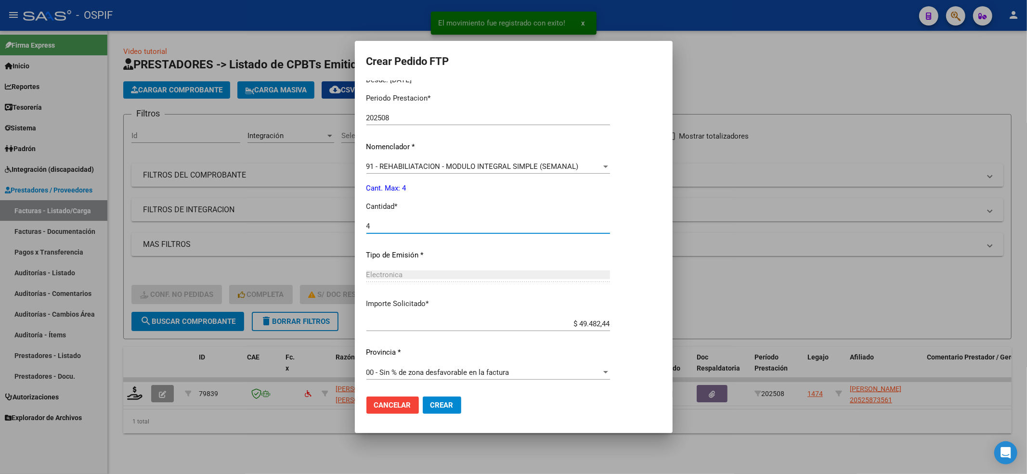
type input "4"
click at [442, 411] on button "Crear" at bounding box center [442, 405] width 39 height 17
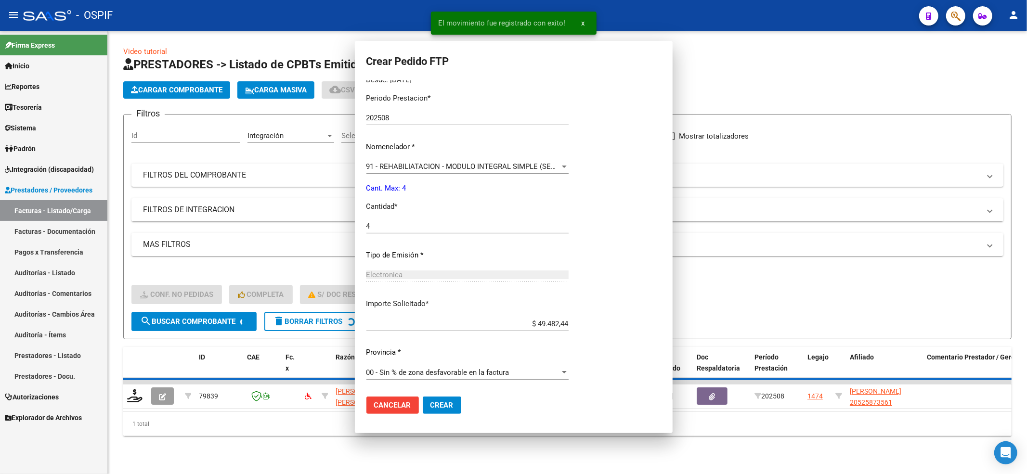
scroll to position [0, 0]
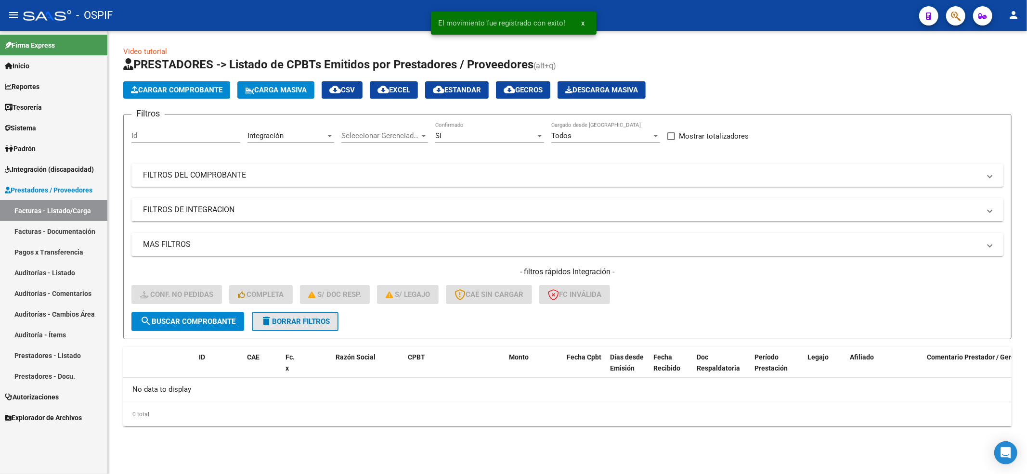
drag, startPoint x: 314, startPoint y: 330, endPoint x: 309, endPoint y: 328, distance: 5.5
click at [311, 328] on button "delete Borrar Filtros" at bounding box center [295, 321] width 87 height 19
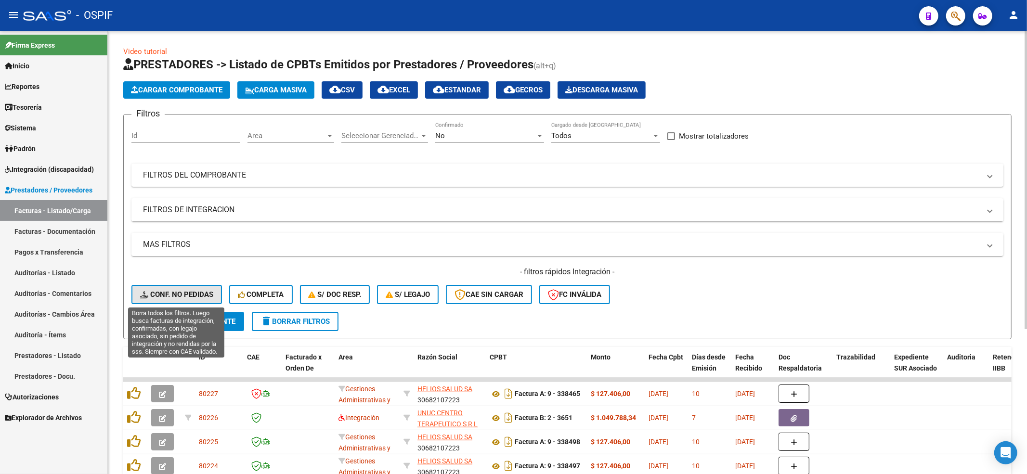
click at [203, 297] on span "Conf. no pedidas" at bounding box center [176, 294] width 73 height 9
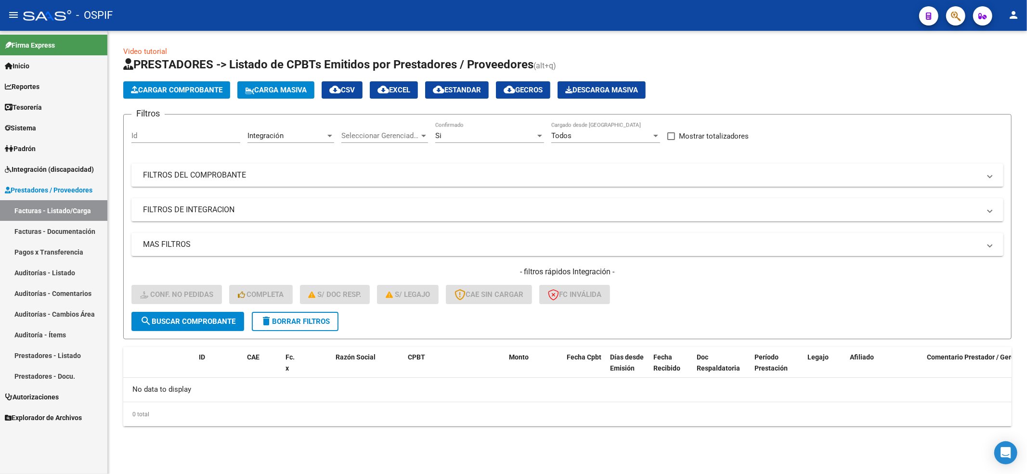
click at [248, 321] on form "Filtros Id Integración Area Seleccionar Gerenciador Seleccionar Gerenciador Si …" at bounding box center [567, 226] width 888 height 225
click at [255, 321] on button "delete Borrar Filtros" at bounding box center [295, 321] width 87 height 19
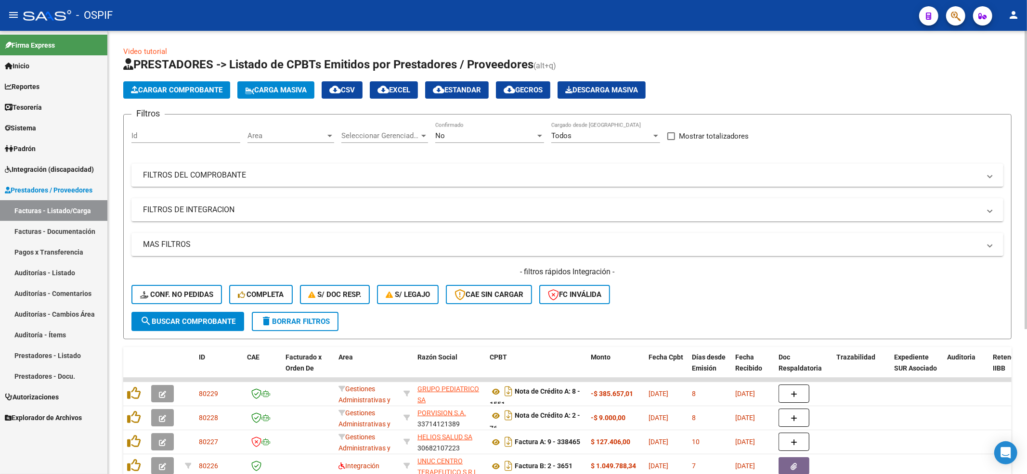
drag, startPoint x: 193, startPoint y: 282, endPoint x: 195, endPoint y: 301, distance: 18.9
click at [193, 297] on div "- filtros rápidos Integración - Conf. no pedidas Completa S/ Doc Resp. S/ legaj…" at bounding box center [567, 289] width 872 height 45
click at [197, 301] on button "Conf. no pedidas" at bounding box center [176, 294] width 91 height 19
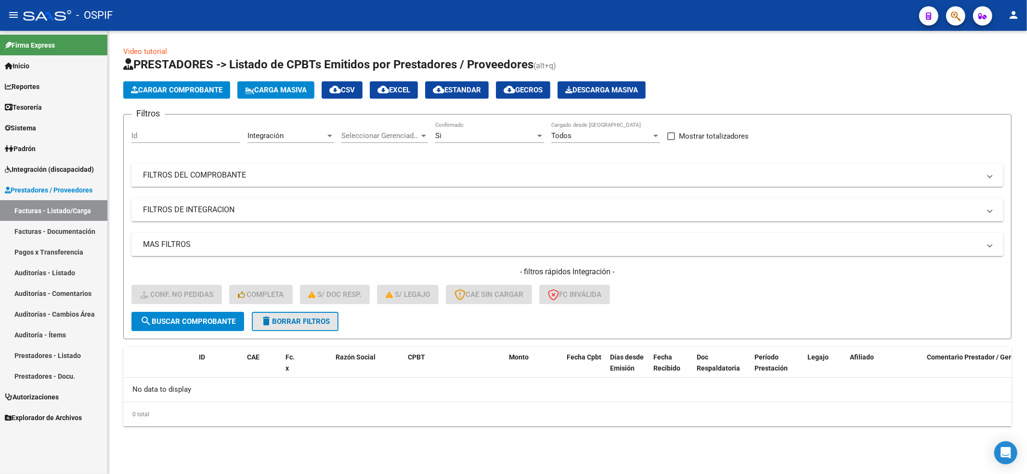
click at [278, 325] on span "delete Borrar Filtros" at bounding box center [295, 321] width 69 height 9
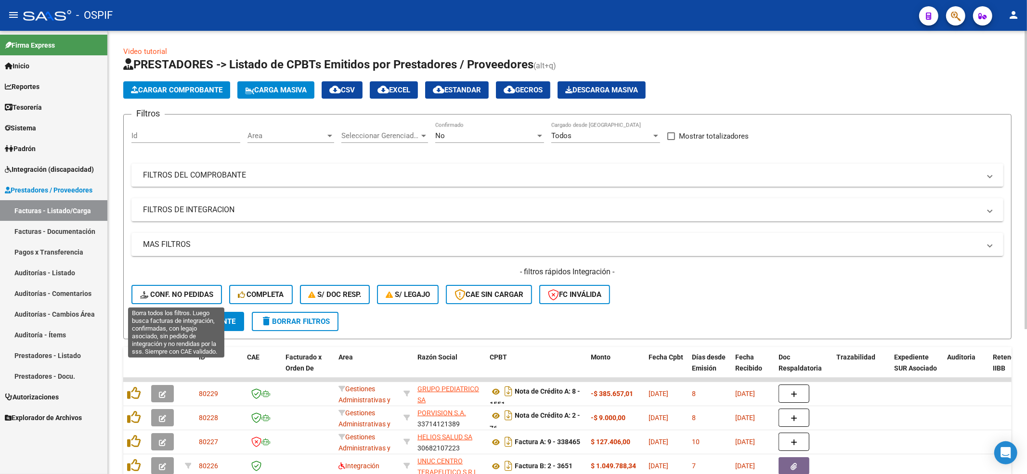
click at [165, 301] on button "Conf. no pedidas" at bounding box center [176, 294] width 91 height 19
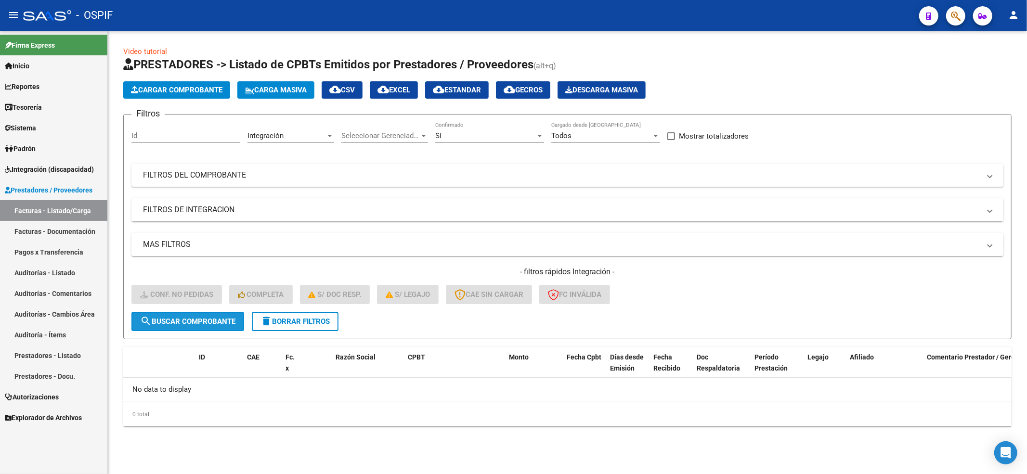
click at [198, 325] on span "search Buscar Comprobante" at bounding box center [187, 321] width 95 height 9
click at [289, 305] on div "- filtros rápidos Integración - Conf. no pedidas Completa S/ Doc Resp. S/ legaj…" at bounding box center [567, 289] width 872 height 45
click at [291, 314] on button "delete Borrar Filtros" at bounding box center [295, 321] width 87 height 19
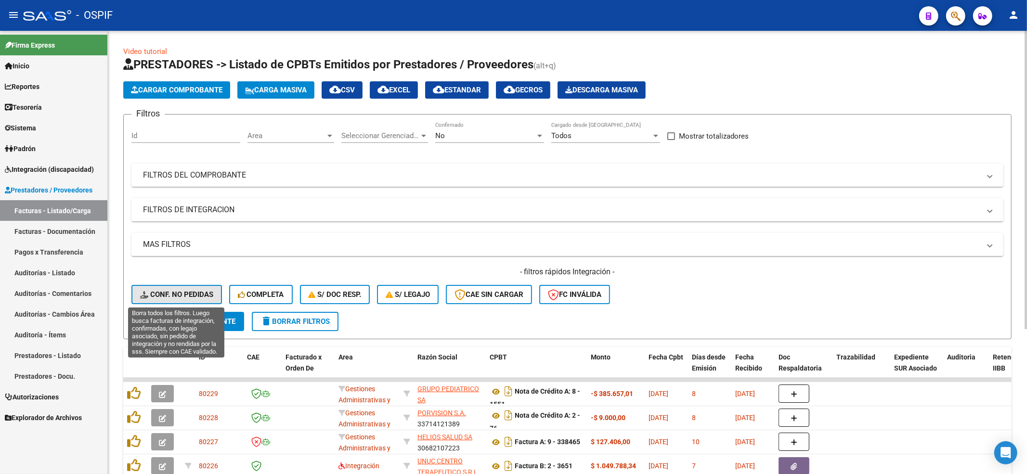
click at [187, 298] on span "Conf. no pedidas" at bounding box center [176, 294] width 73 height 9
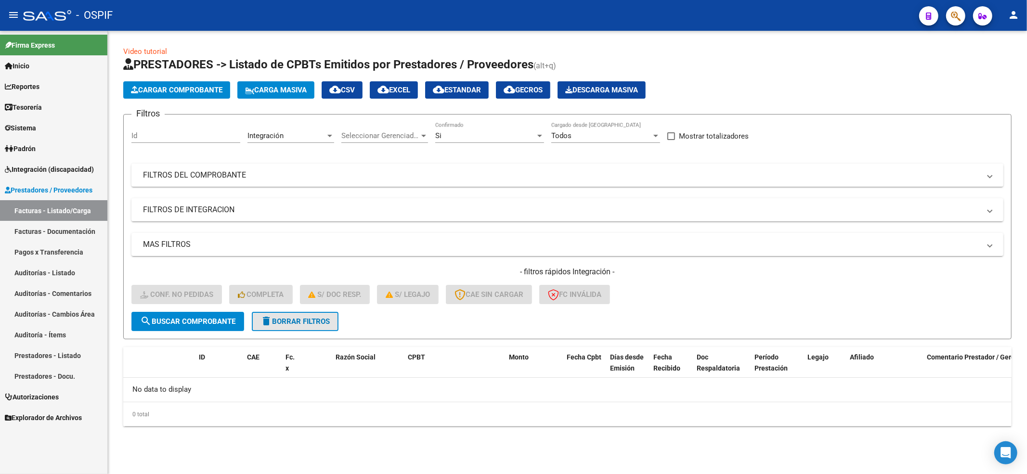
click at [309, 326] on button "delete Borrar Filtros" at bounding box center [295, 321] width 87 height 19
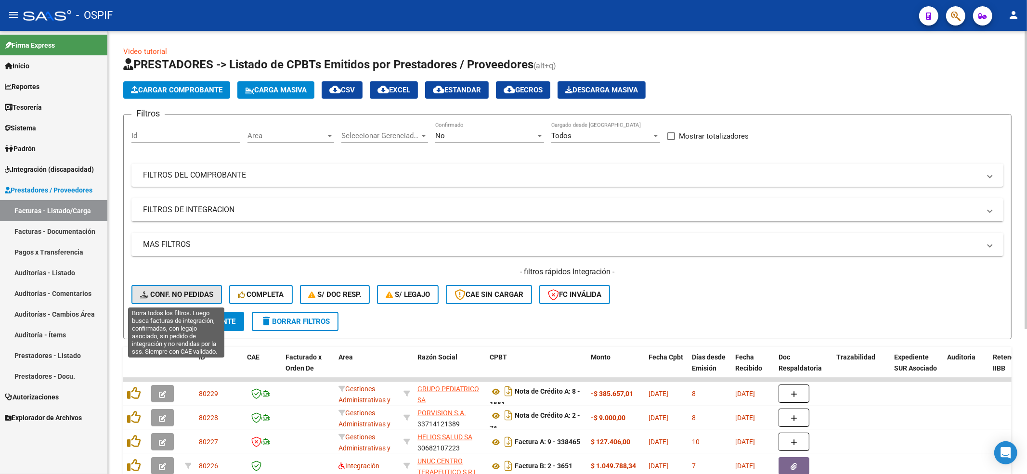
click at [182, 291] on span "Conf. no pedidas" at bounding box center [176, 294] width 73 height 9
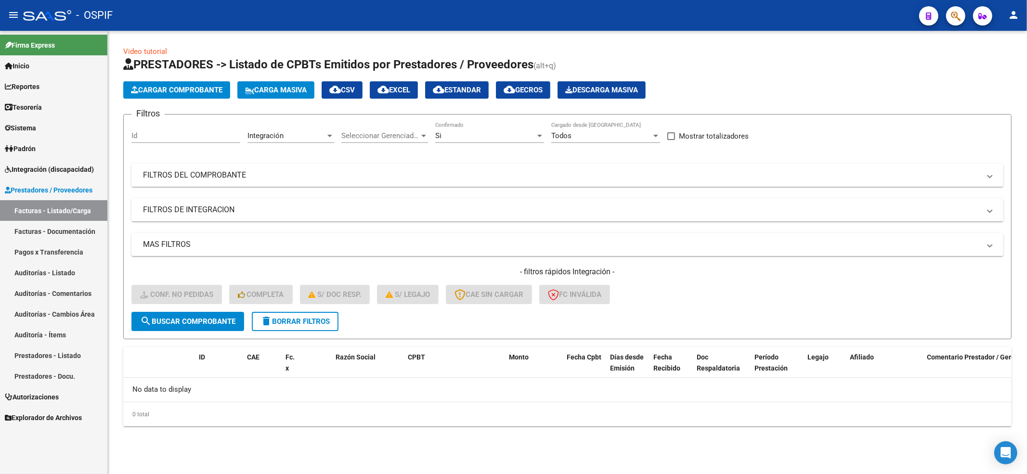
click at [287, 322] on span "delete Borrar Filtros" at bounding box center [295, 321] width 69 height 9
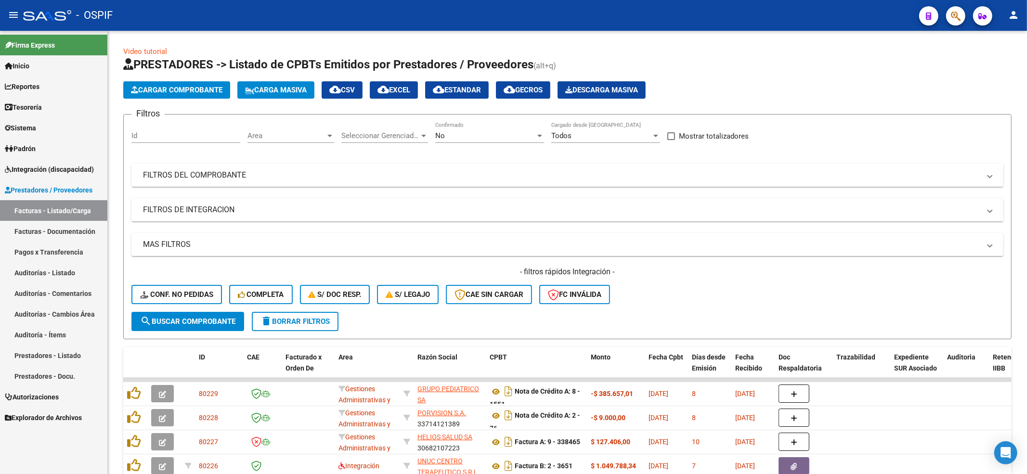
click at [35, 168] on span "Integración (discapacidad)" at bounding box center [49, 169] width 89 height 11
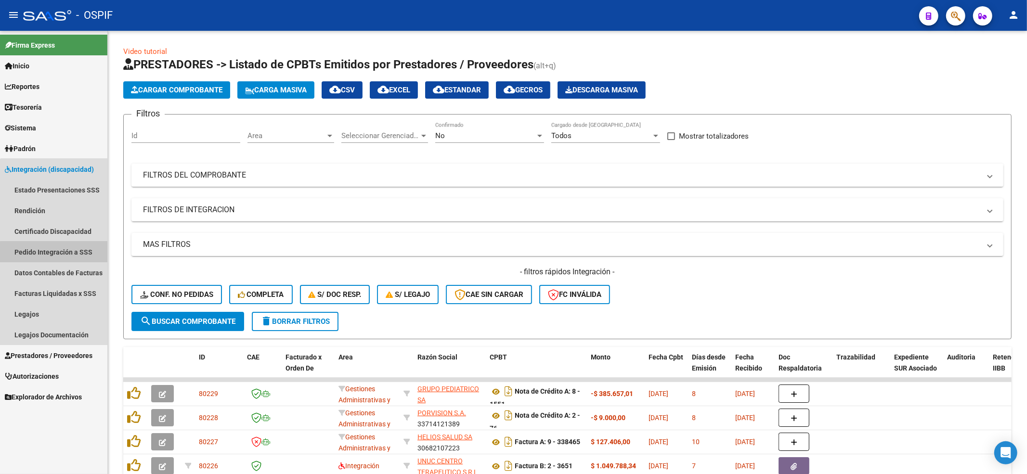
click at [54, 258] on link "Pedido Integración a SSS" at bounding box center [53, 252] width 107 height 21
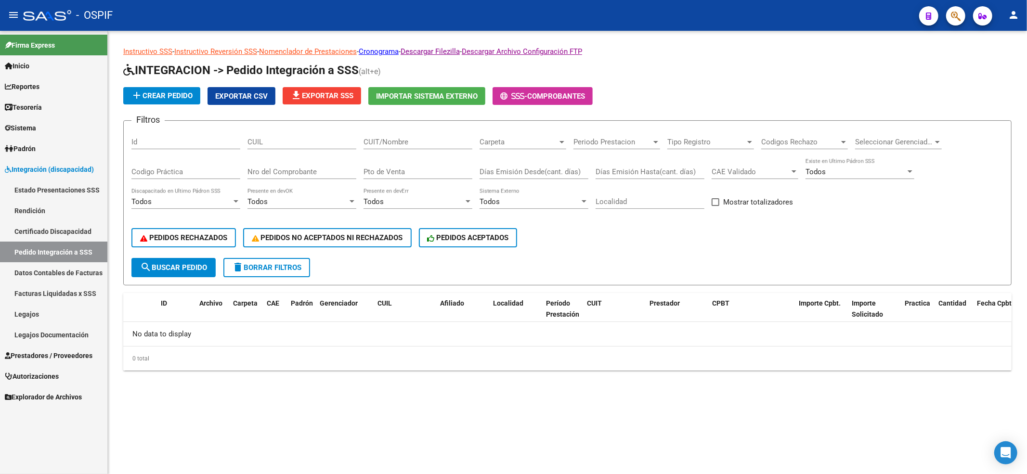
drag, startPoint x: 95, startPoint y: 292, endPoint x: 116, endPoint y: 320, distance: 35.2
click at [95, 293] on link "Facturas Liquidadas x SSS" at bounding box center [53, 293] width 107 height 21
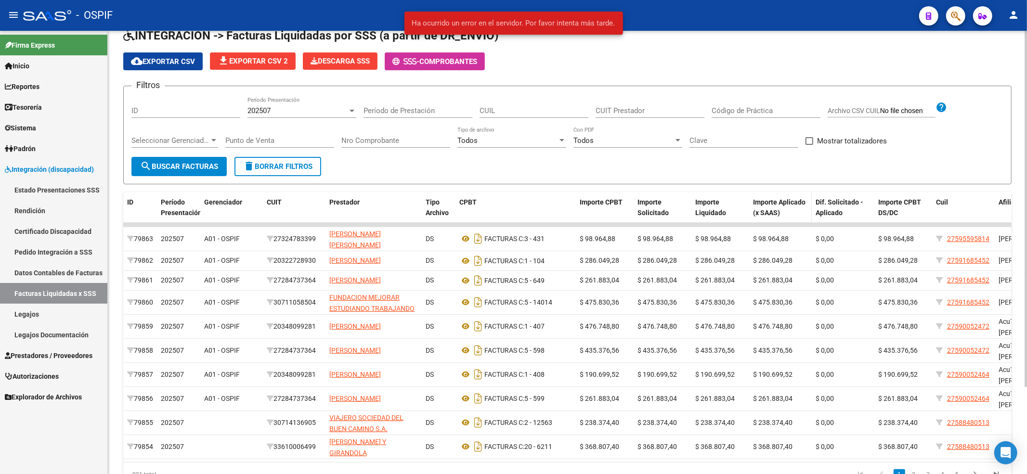
scroll to position [108, 0]
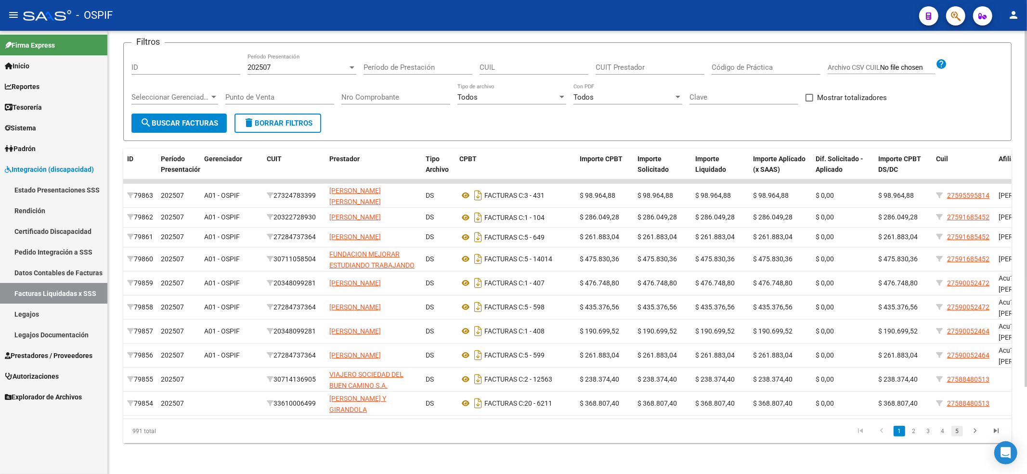
click at [952, 433] on link "5" at bounding box center [957, 431] width 12 height 11
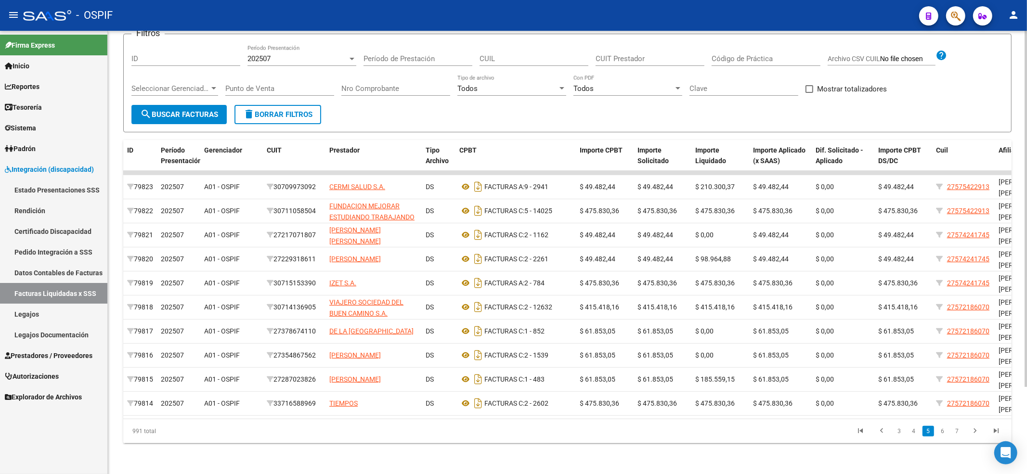
click at [952, 433] on link "7" at bounding box center [957, 431] width 12 height 11
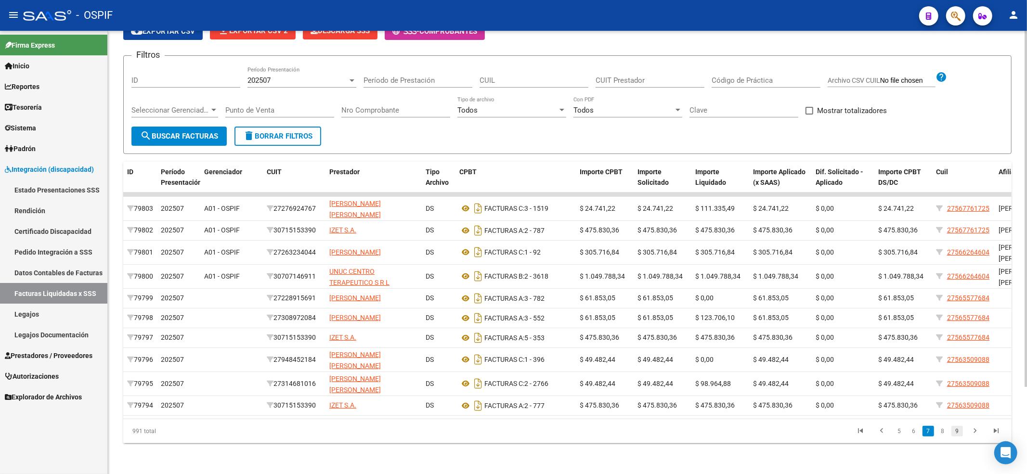
click at [953, 433] on link "9" at bounding box center [957, 431] width 12 height 11
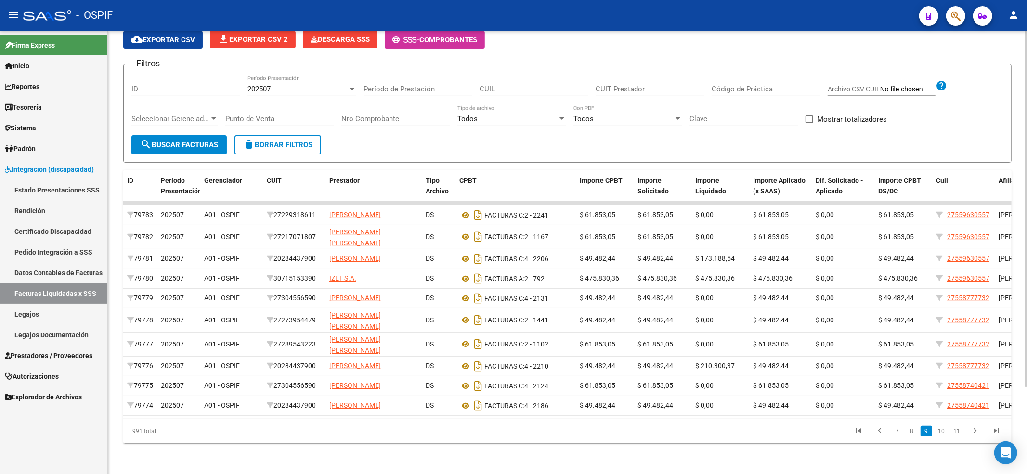
click at [953, 433] on link "11" at bounding box center [957, 431] width 13 height 11
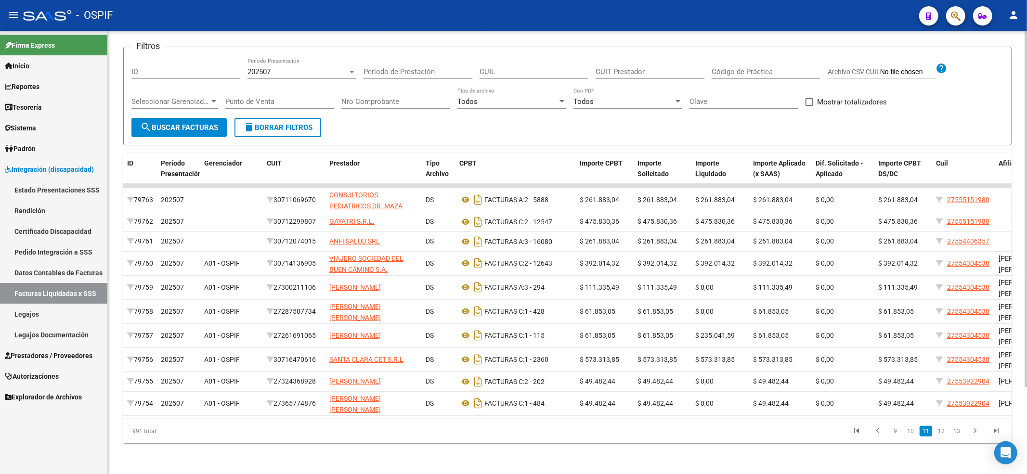
click at [953, 433] on link "13" at bounding box center [957, 431] width 13 height 11
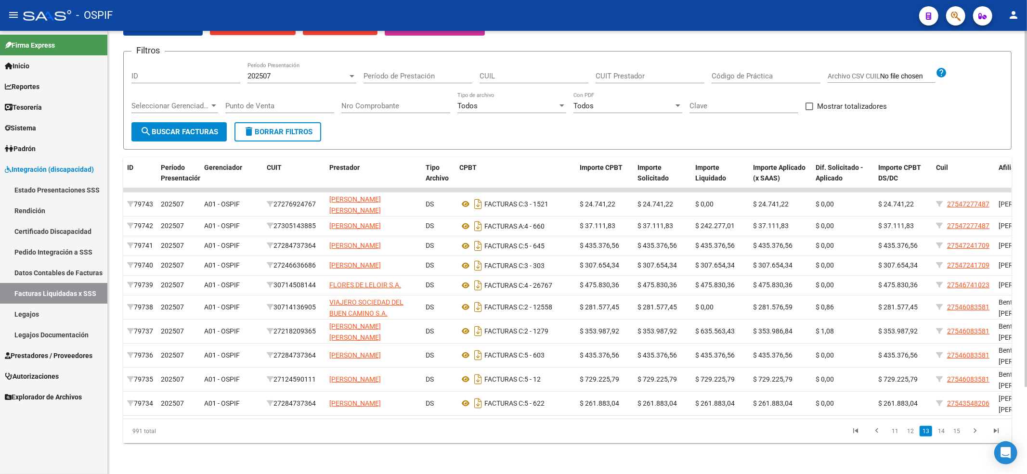
click at [953, 433] on link "15" at bounding box center [957, 431] width 13 height 11
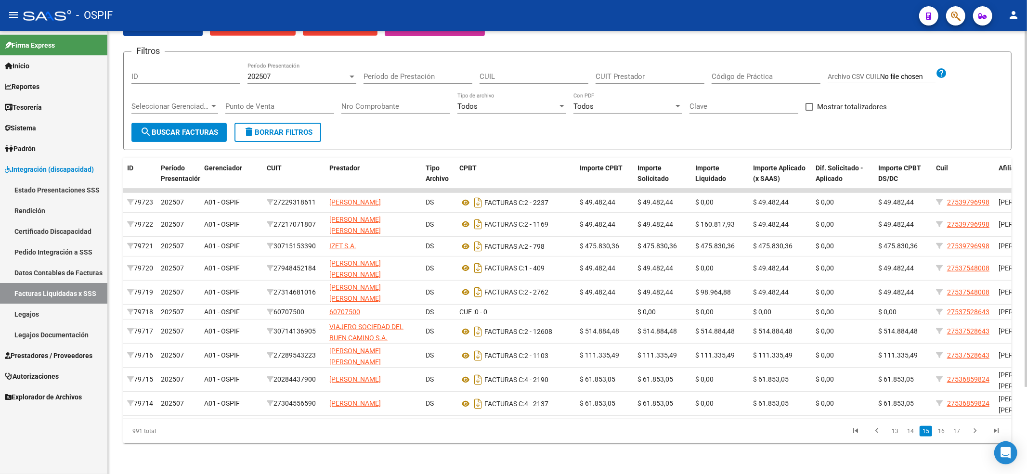
click at [953, 433] on link "17" at bounding box center [957, 431] width 13 height 11
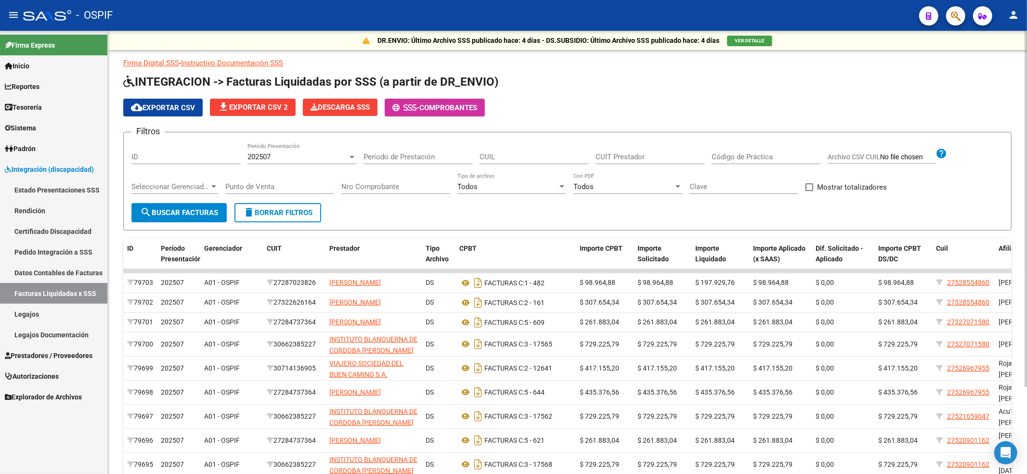
scroll to position [108, 0]
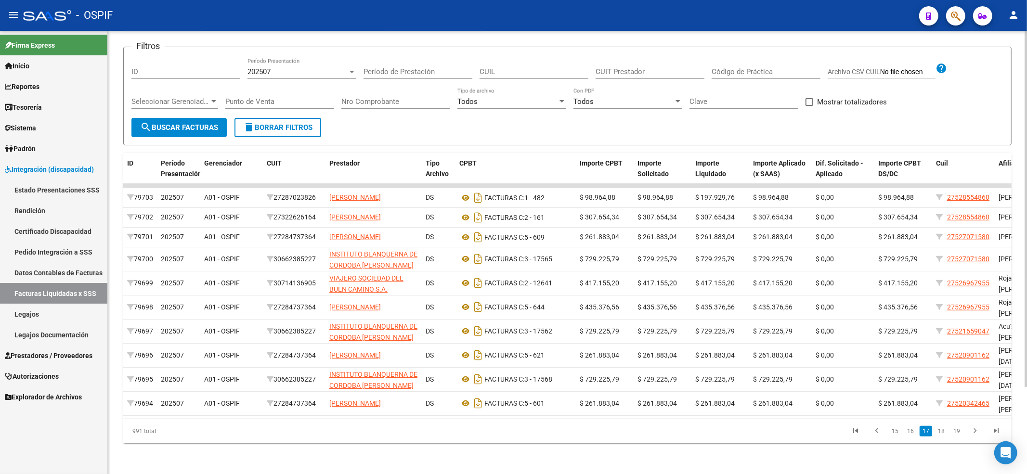
click at [964, 431] on li "19" at bounding box center [956, 431] width 15 height 16
click at [949, 431] on li "19" at bounding box center [956, 431] width 15 height 16
click at [960, 432] on link "19" at bounding box center [957, 431] width 13 height 11
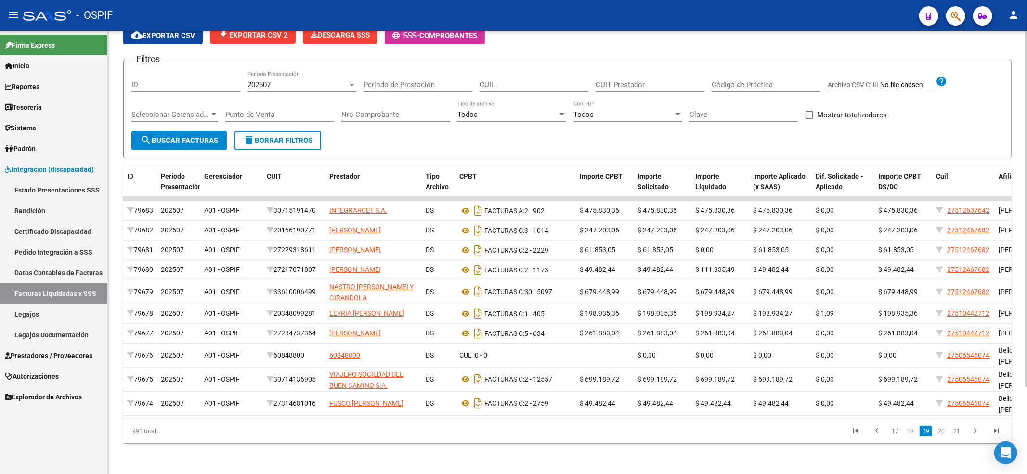
click at [960, 432] on link "21" at bounding box center [957, 431] width 13 height 11
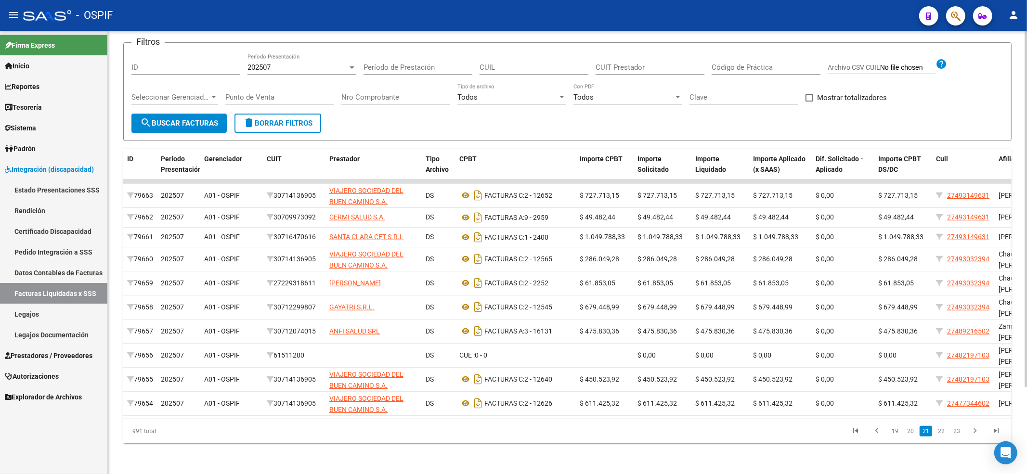
click at [960, 432] on link "23" at bounding box center [957, 431] width 13 height 11
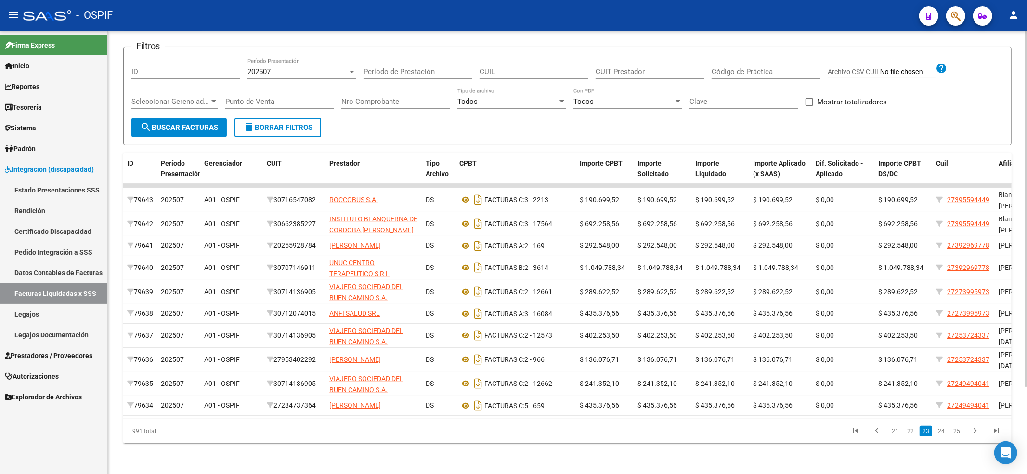
click at [960, 432] on link "25" at bounding box center [957, 431] width 13 height 11
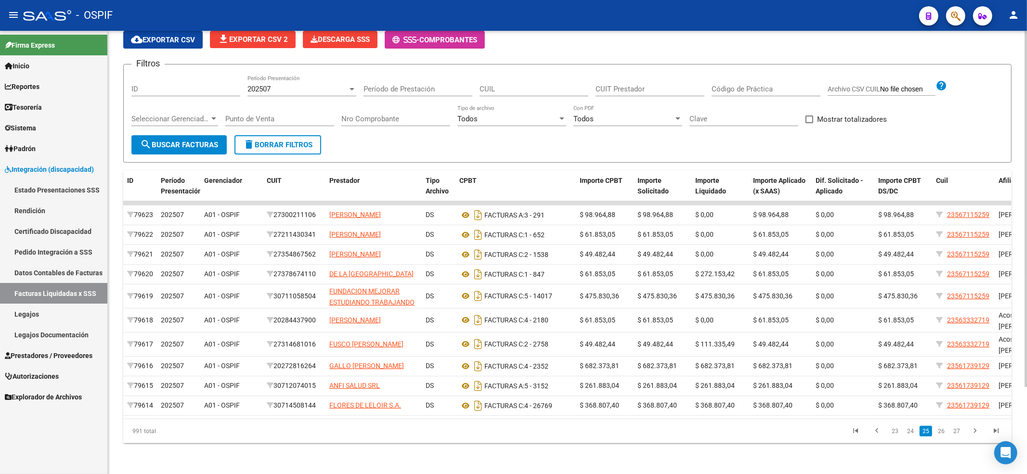
click at [952, 435] on link "27" at bounding box center [957, 431] width 13 height 11
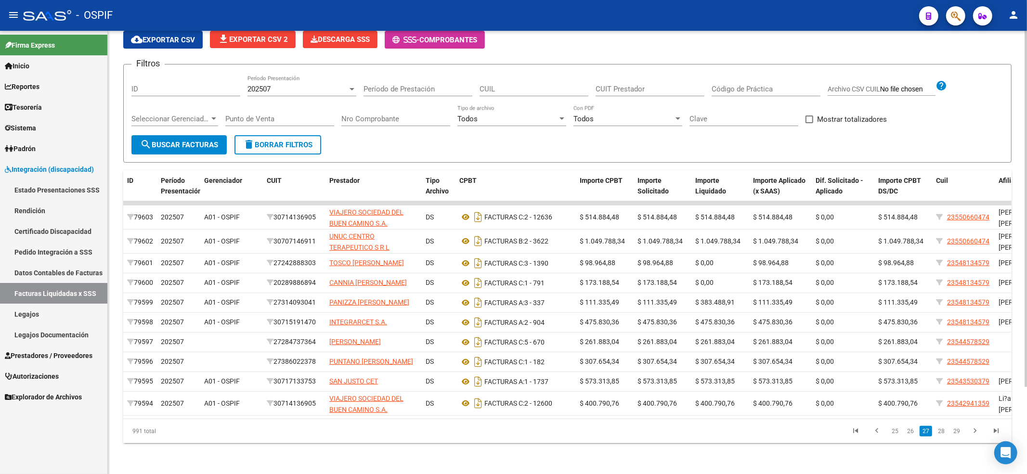
click at [952, 435] on link "29" at bounding box center [957, 431] width 13 height 11
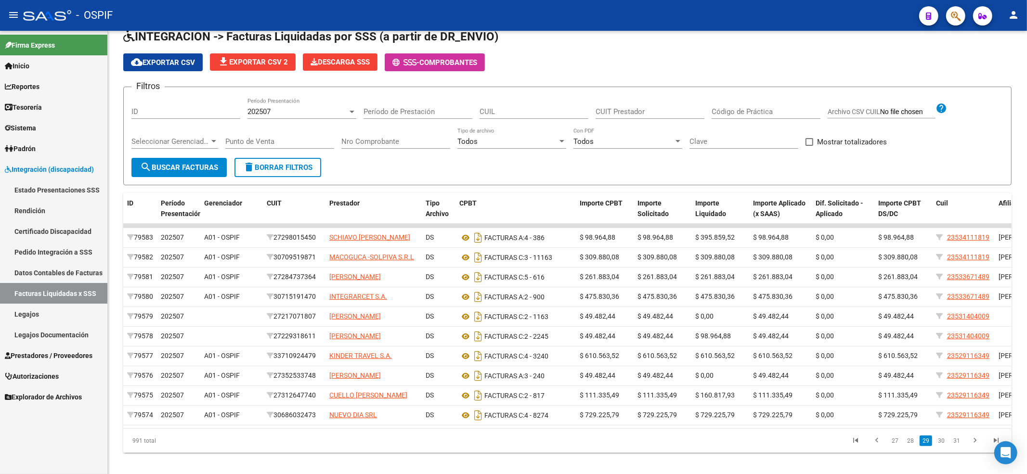
scroll to position [0, 0]
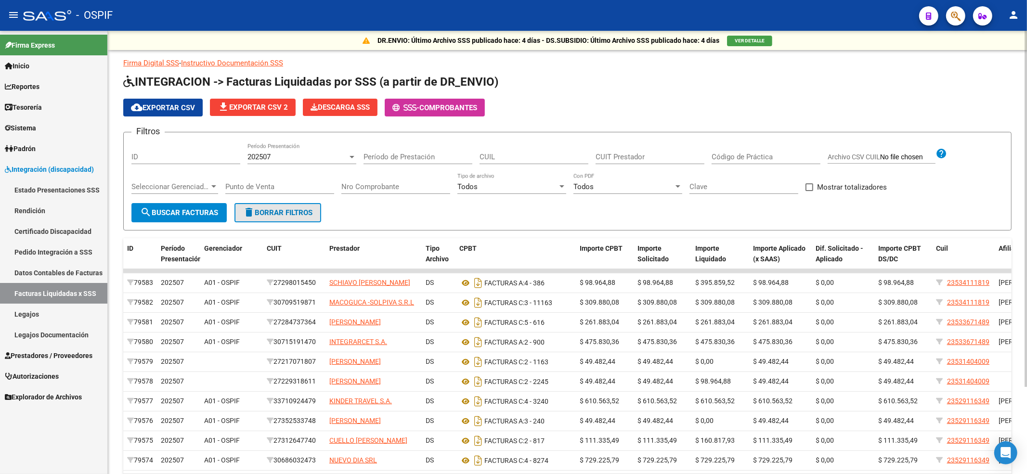
click at [291, 211] on span "delete Borrar Filtros" at bounding box center [277, 212] width 69 height 9
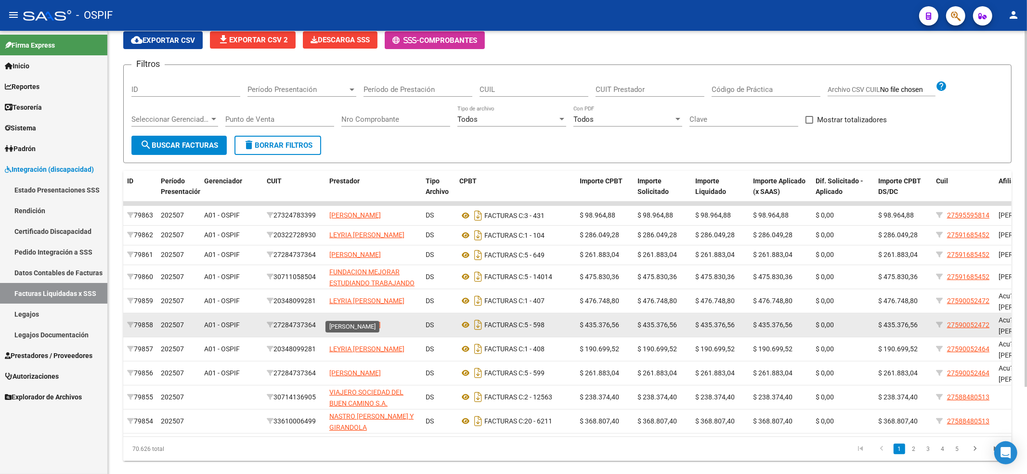
scroll to position [108, 0]
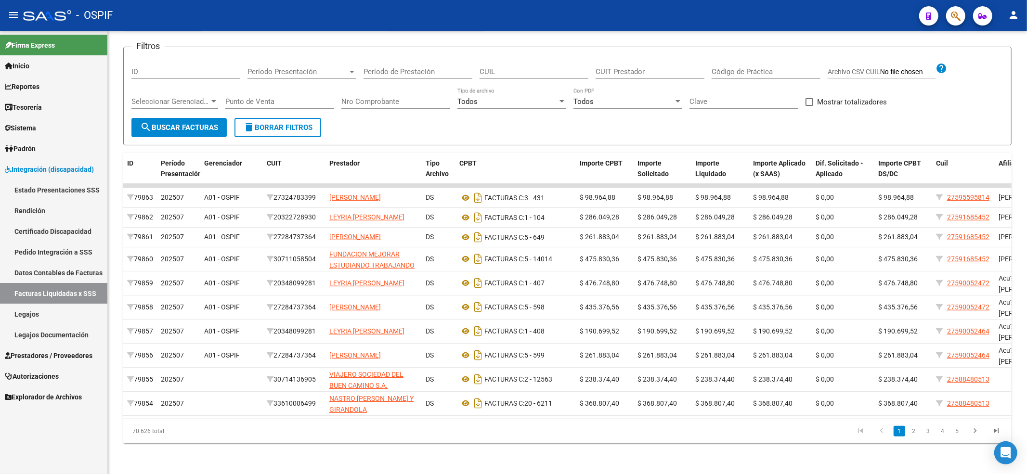
click at [10, 357] on icon at bounding box center [8, 355] width 6 height 7
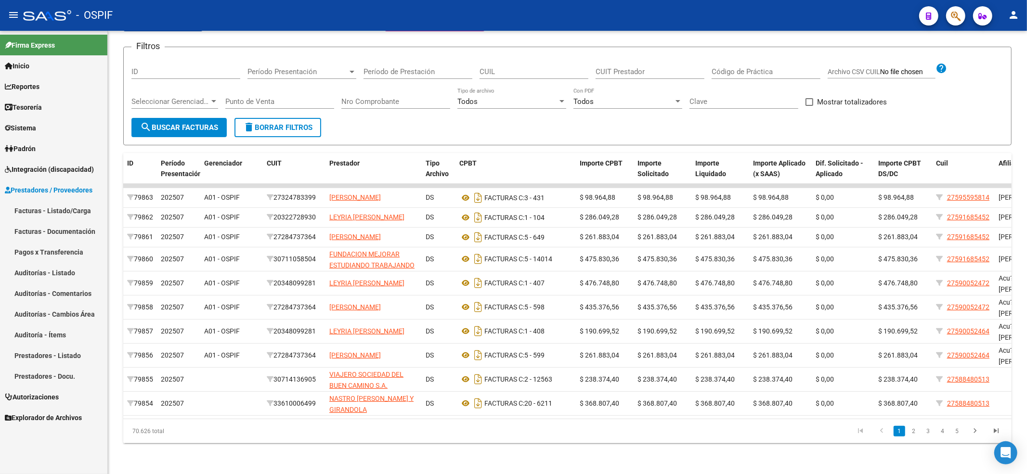
click at [56, 214] on link "Facturas - Listado/Carga" at bounding box center [53, 210] width 107 height 21
